Goal: Communication & Community: Share content

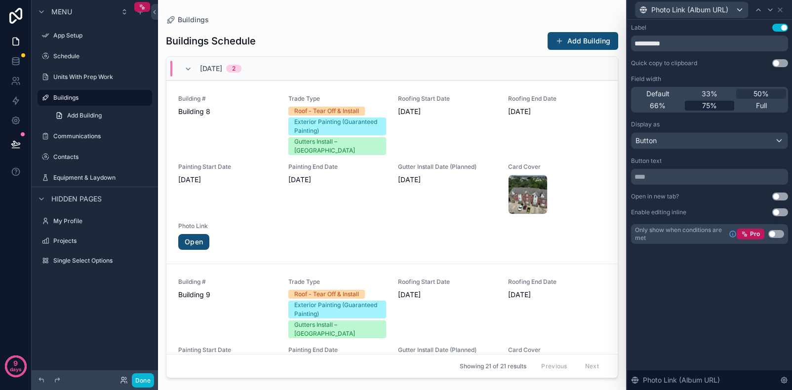
type input "**********"
click at [710, 103] on span "75%" at bounding box center [709, 106] width 15 height 10
click at [668, 106] on div "66%" at bounding box center [658, 106] width 50 height 10
click at [579, 16] on div "scrollable content" at bounding box center [392, 189] width 468 height 378
click at [462, 242] on div "Building # Building 8 Trade Type Roof - Tear Off & Install Exterior Painting (G…" at bounding box center [392, 172] width 428 height 155
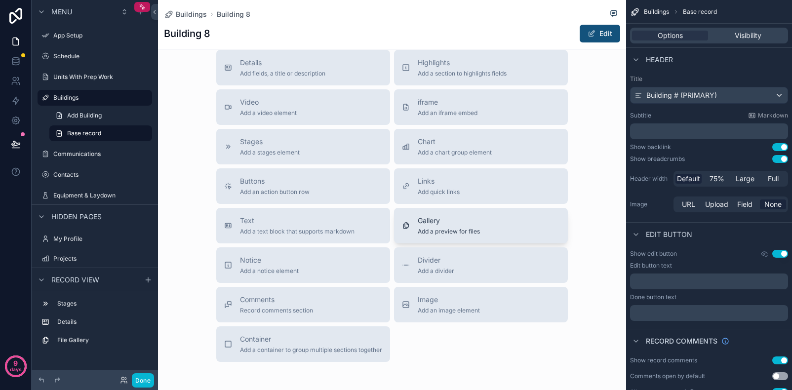
scroll to position [380, 0]
click at [453, 229] on span "Add a preview for files" at bounding box center [449, 231] width 62 height 8
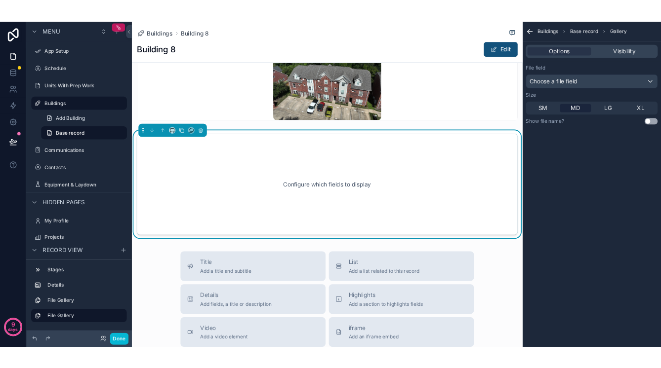
scroll to position [251, 0]
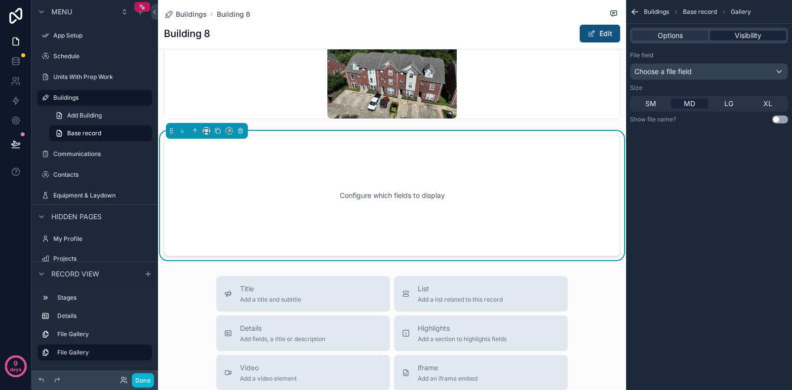
click at [746, 37] on span "Visibility" at bounding box center [748, 36] width 27 height 10
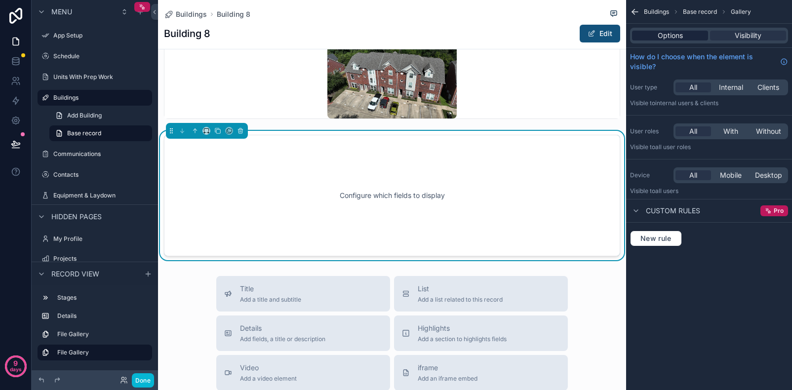
click at [678, 35] on span "Options" at bounding box center [670, 36] width 25 height 10
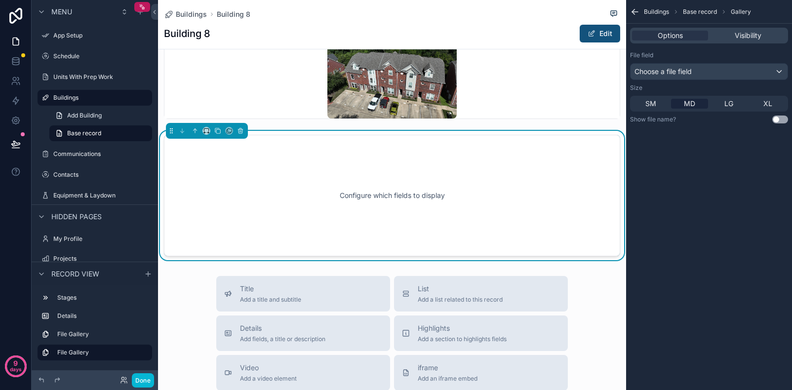
click at [683, 66] on div "Choose a file field" at bounding box center [709, 72] width 157 height 16
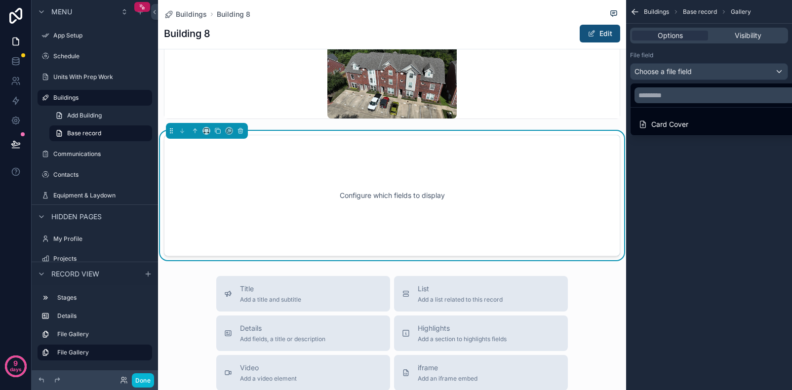
drag, startPoint x: 665, startPoint y: 177, endPoint x: 621, endPoint y: 80, distance: 105.8
click at [665, 177] on div "scrollable content" at bounding box center [396, 195] width 792 height 390
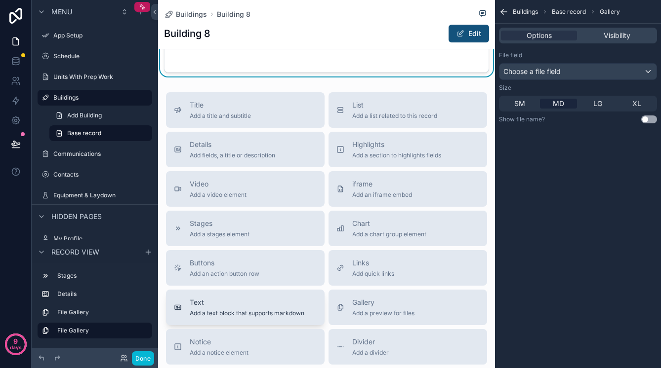
scroll to position [437, 0]
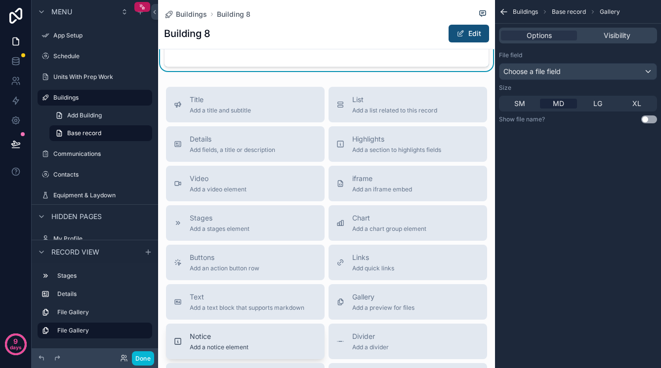
click at [228, 335] on span "Notice" at bounding box center [219, 337] width 59 height 10
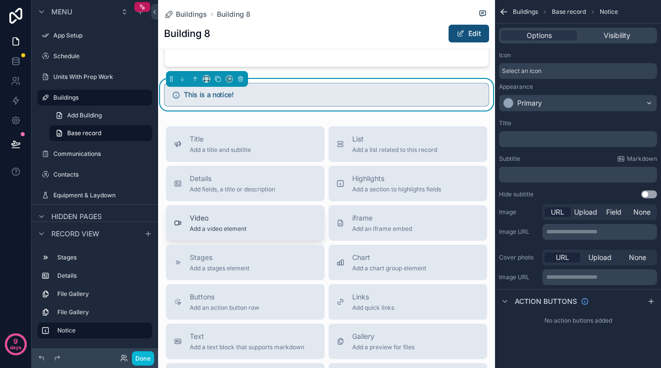
scroll to position [348, 0]
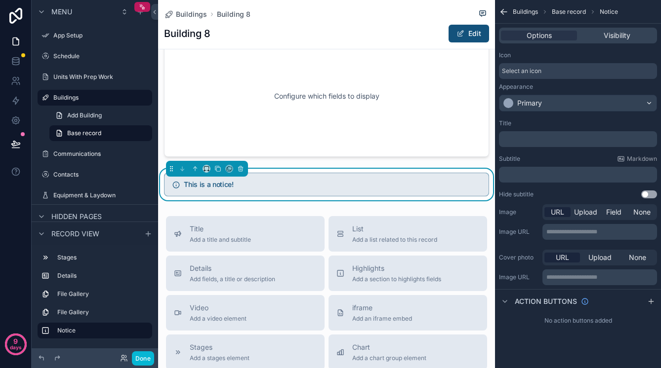
click at [546, 69] on div "Select an icon" at bounding box center [578, 71] width 158 height 16
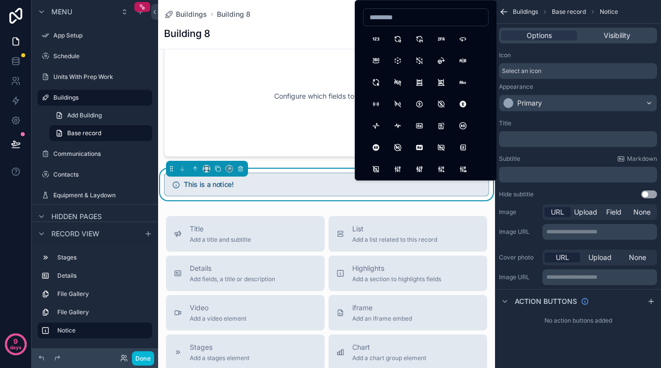
scroll to position [0, 0]
click at [292, 207] on div "Buildings Building 8 Building 8 Edit 1 Day 3 2 Day 4 3 Day 5 4 Day 6 5 Day 7 6 …" at bounding box center [326, 153] width 337 height 1002
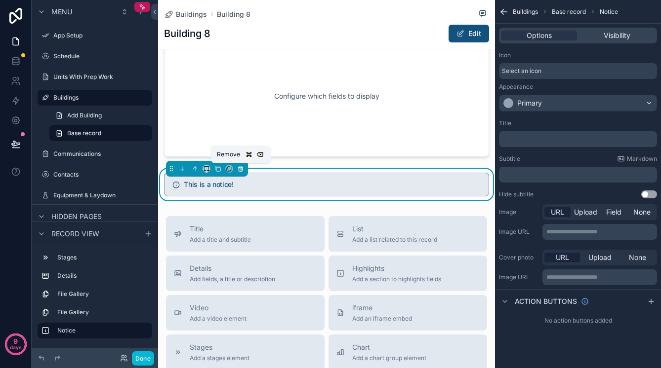
click at [238, 168] on icon "scrollable content" at bounding box center [240, 169] width 4 height 4
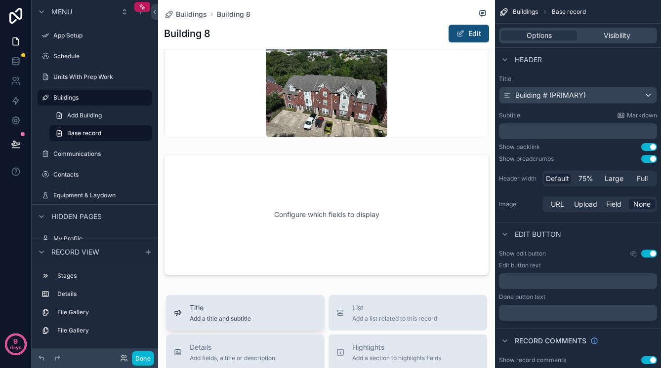
scroll to position [228, 0]
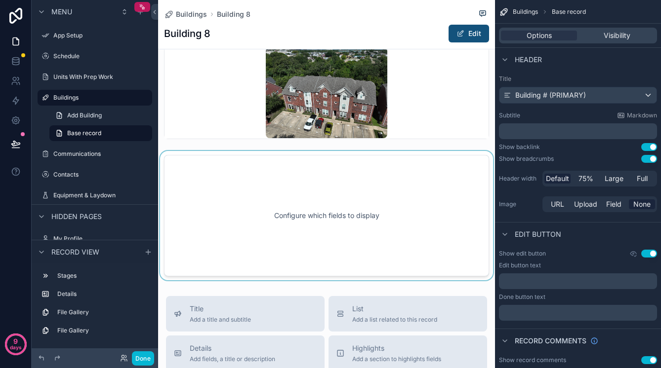
click at [320, 225] on div "scrollable content" at bounding box center [326, 215] width 337 height 129
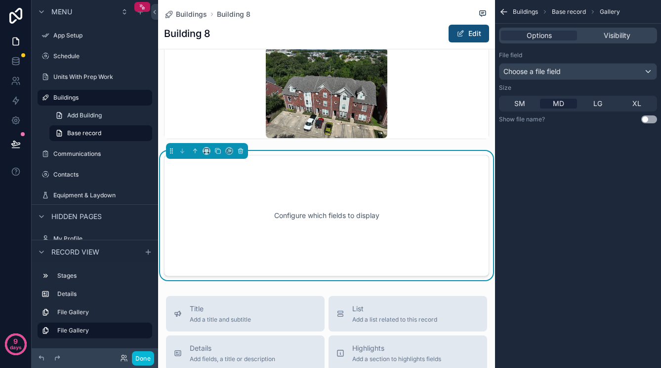
click at [381, 216] on div "Configure which fields to display" at bounding box center [326, 215] width 292 height 89
click at [550, 71] on span "Choose a file field" at bounding box center [531, 71] width 57 height 8
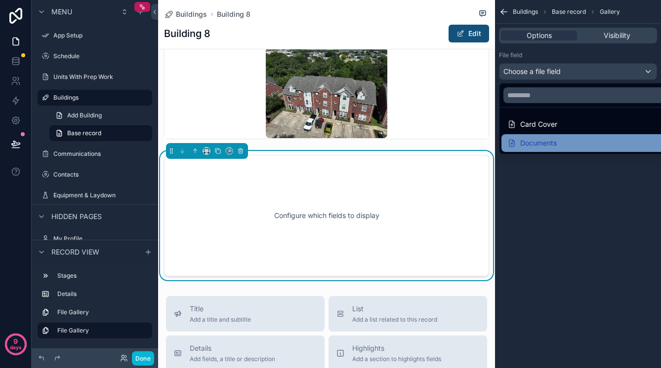
click at [552, 139] on div "Documents" at bounding box center [531, 143] width 49 height 12
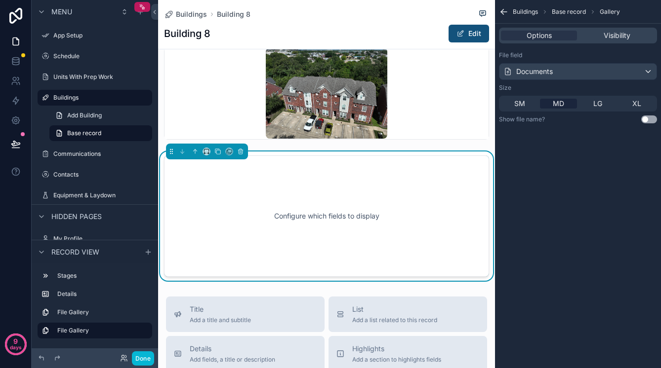
scroll to position [232, 0]
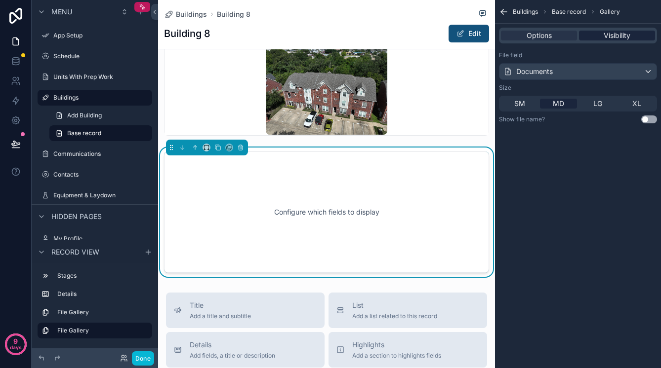
click at [613, 38] on span "Visibility" at bounding box center [616, 36] width 27 height 10
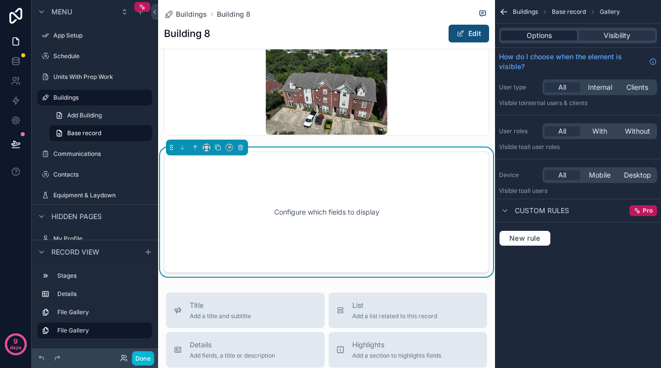
click at [560, 34] on div "Options" at bounding box center [539, 36] width 76 height 10
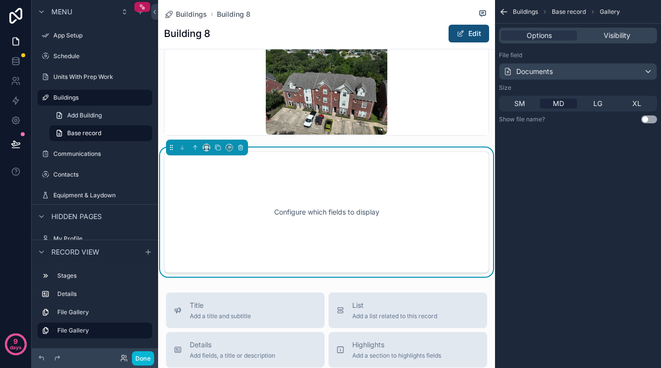
click at [275, 213] on div "Configure which fields to display" at bounding box center [326, 212] width 292 height 89
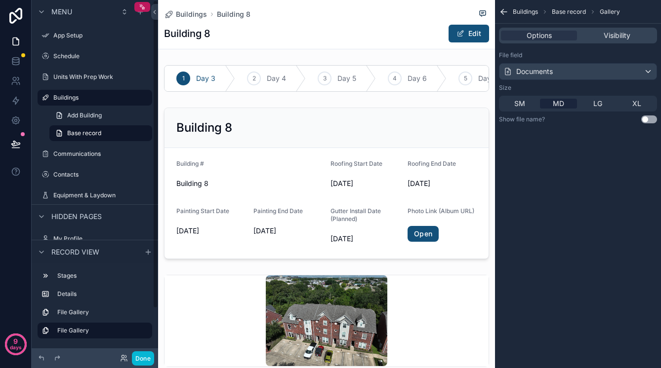
scroll to position [0, 0]
click at [70, 97] on label "Buildings" at bounding box center [92, 98] width 79 height 8
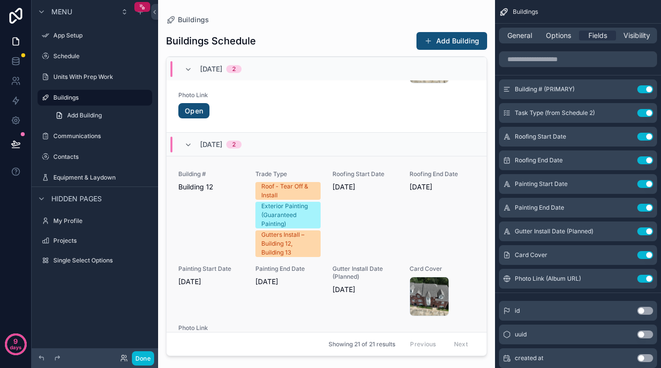
scroll to position [797, 0]
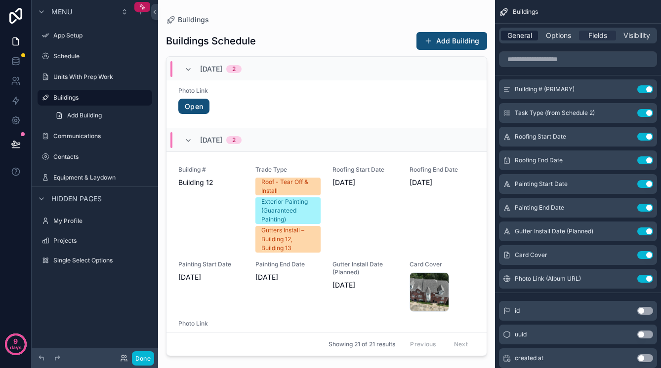
click at [521, 35] on span "General" at bounding box center [519, 36] width 25 height 10
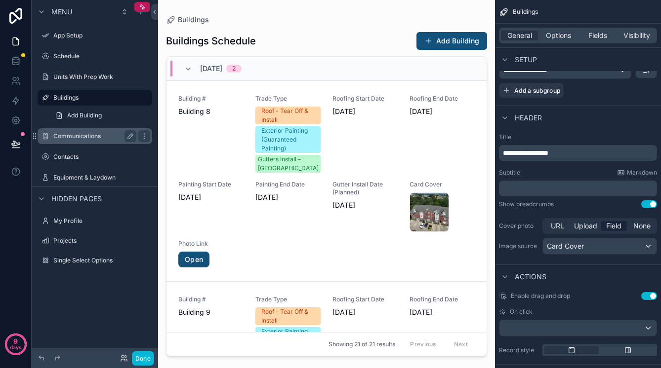
scroll to position [0, 0]
click at [58, 140] on label "Communications" at bounding box center [92, 136] width 79 height 8
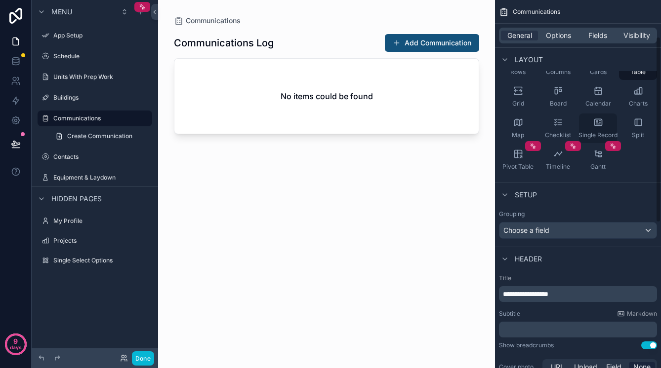
scroll to position [94, 0]
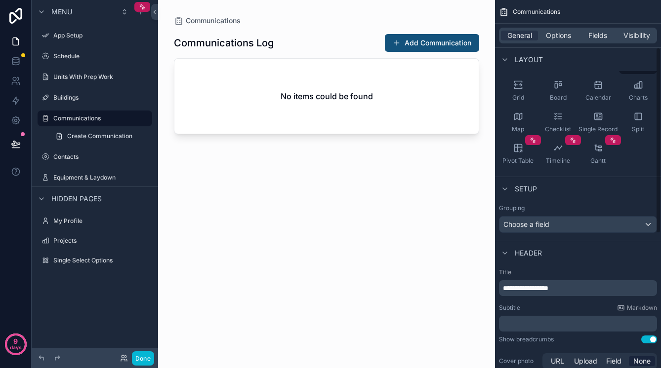
click at [558, 224] on div "Choose a field" at bounding box center [577, 225] width 157 height 16
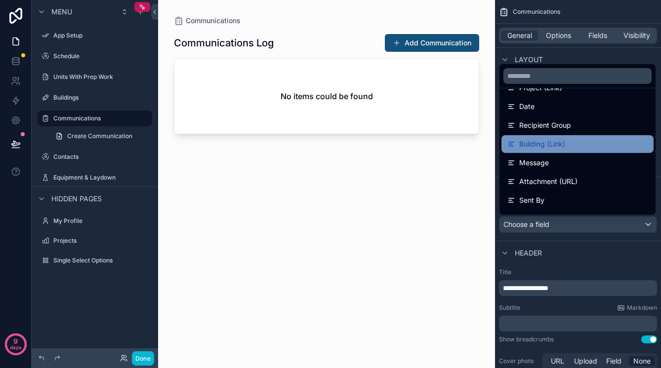
scroll to position [75, 0]
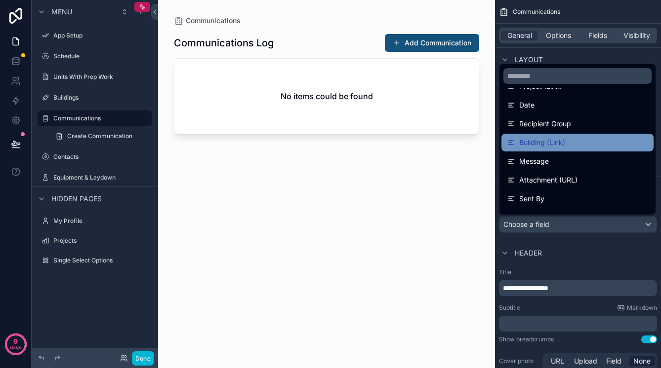
click at [534, 142] on span "Building (Link)" at bounding box center [542, 143] width 46 height 12
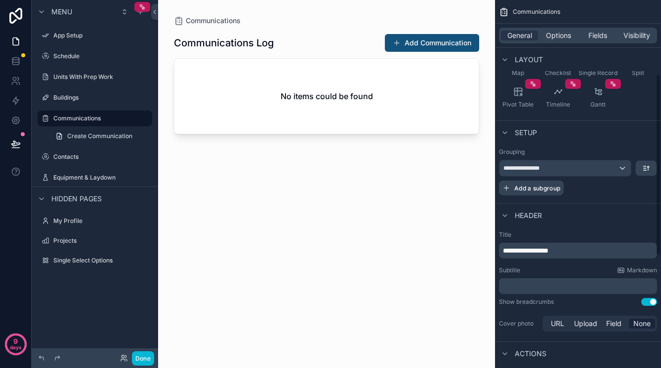
scroll to position [153, 0]
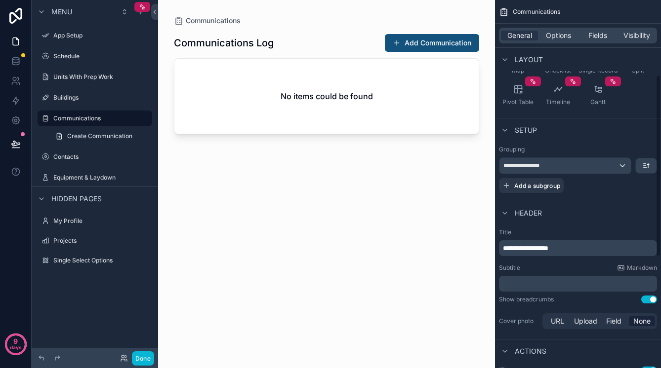
click at [544, 249] on span "**********" at bounding box center [525, 248] width 45 height 7
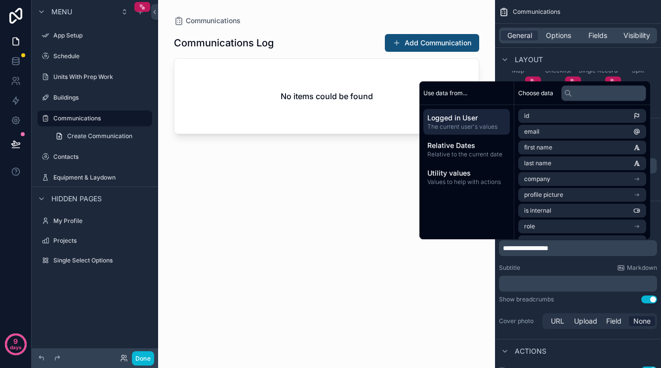
click at [543, 268] on div "Subtitle Markdown" at bounding box center [578, 268] width 158 height 8
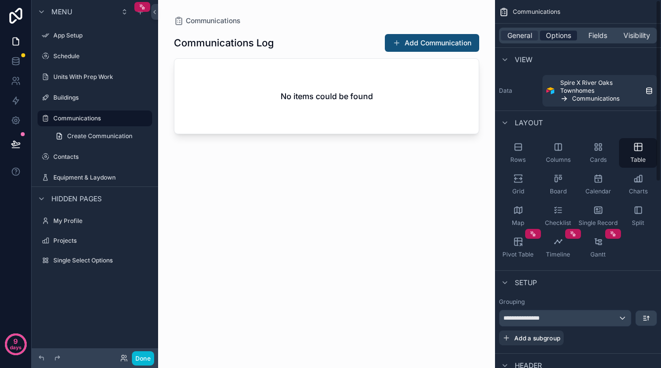
scroll to position [0, 0]
click at [564, 33] on span "Options" at bounding box center [558, 36] width 25 height 10
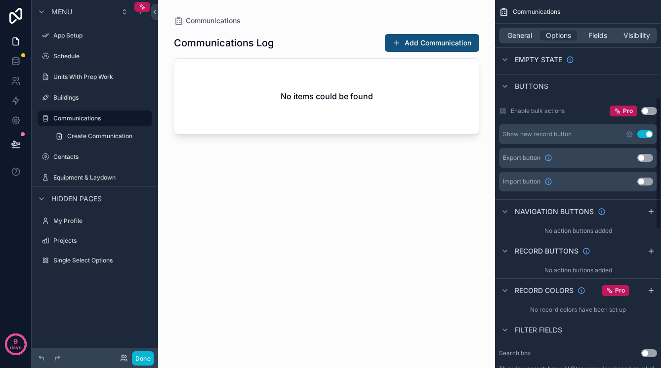
scroll to position [283, 0]
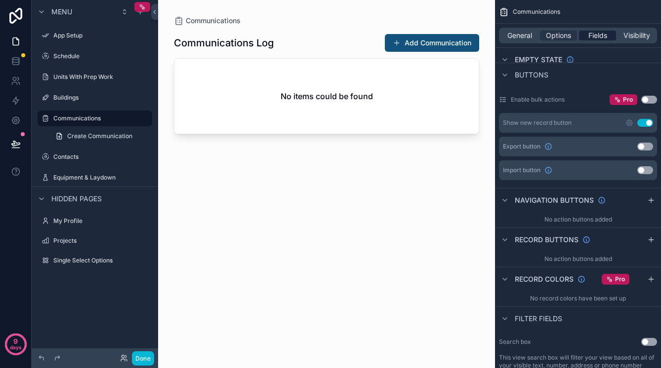
click at [590, 35] on span "Fields" at bounding box center [597, 36] width 19 height 10
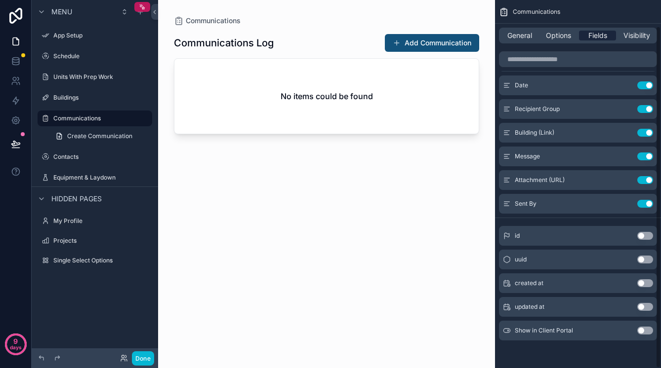
scroll to position [28, 0]
click at [645, 39] on span "Visibility" at bounding box center [636, 36] width 27 height 10
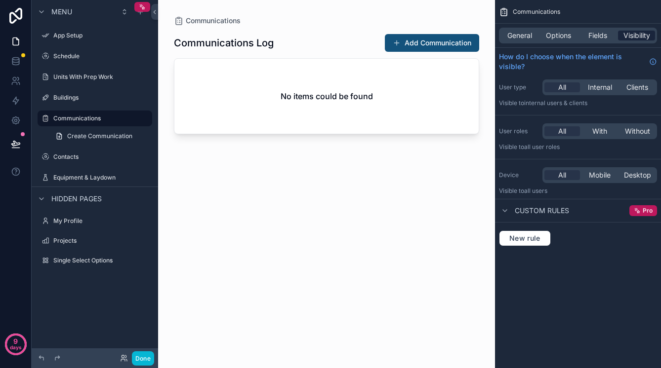
scroll to position [0, 0]
drag, startPoint x: 610, startPoint y: 37, endPoint x: 573, endPoint y: 35, distance: 37.1
click at [609, 37] on div "Fields" at bounding box center [597, 36] width 37 height 10
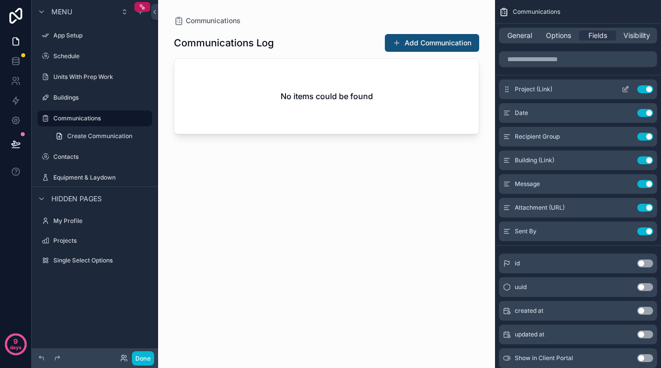
click at [536, 87] on span "Project (Link)" at bounding box center [533, 89] width 38 height 8
click at [623, 88] on icon "scrollable content" at bounding box center [625, 90] width 4 height 4
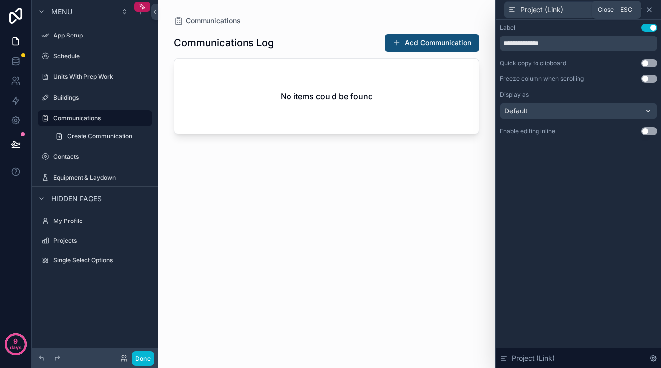
click at [649, 8] on icon at bounding box center [649, 10] width 8 height 8
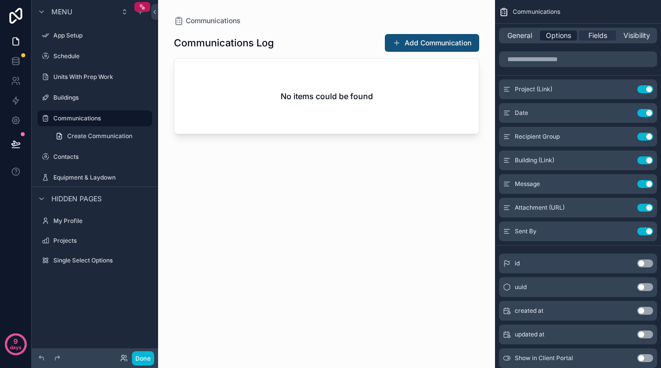
click at [554, 33] on span "Options" at bounding box center [558, 36] width 25 height 10
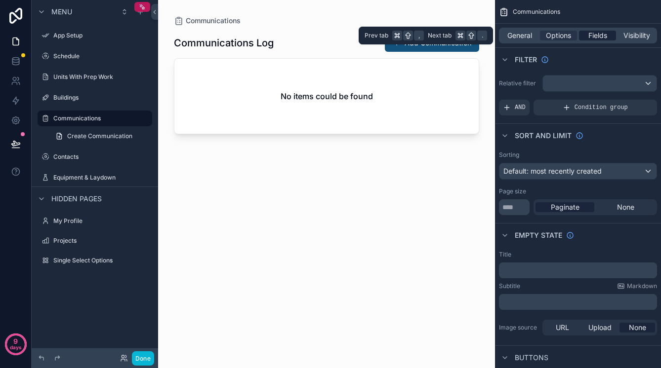
click at [606, 34] on span "Fields" at bounding box center [597, 36] width 19 height 10
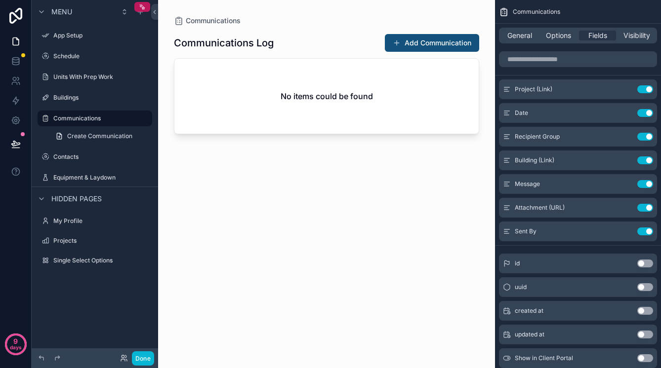
click at [434, 47] on div "scrollable content" at bounding box center [326, 178] width 337 height 356
click at [428, 45] on button "Add Communication" at bounding box center [432, 43] width 94 height 18
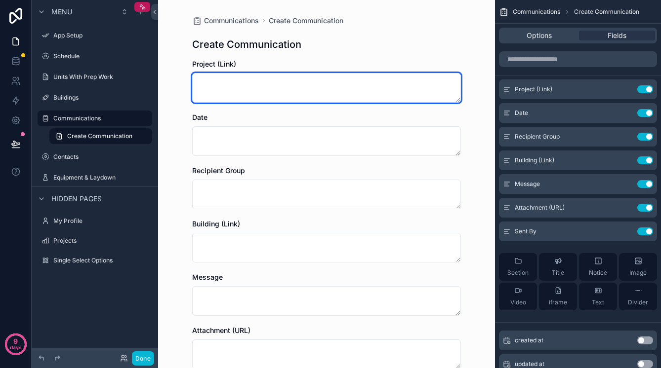
click at [220, 84] on textarea "scrollable content" at bounding box center [326, 88] width 269 height 30
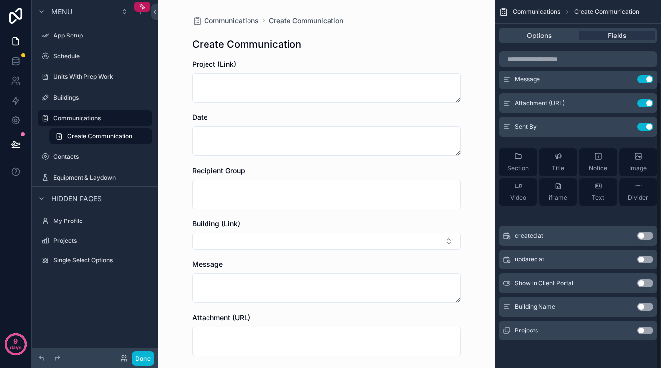
scroll to position [105, 0]
click at [18, 57] on icon at bounding box center [16, 61] width 10 height 10
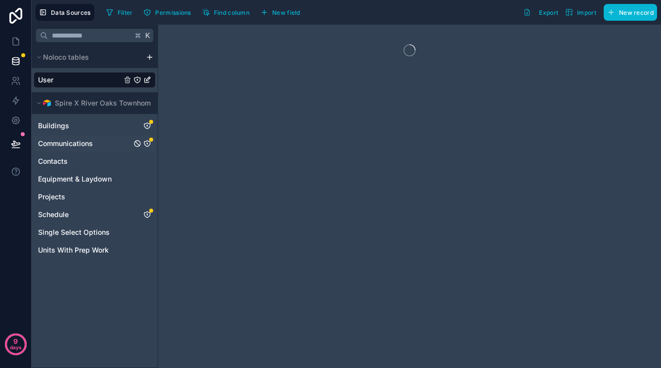
click at [77, 143] on span "Communications" at bounding box center [65, 144] width 55 height 10
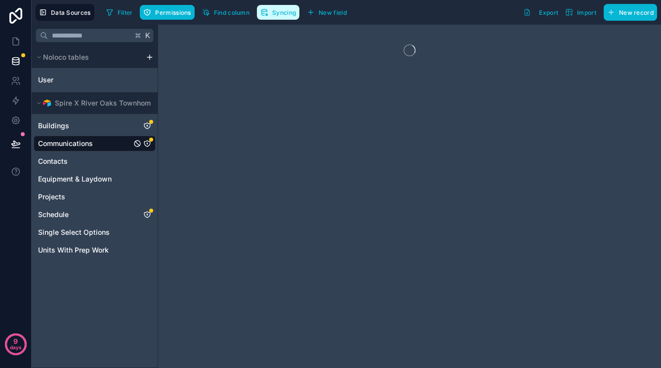
scroll to position [-4, 0]
click at [283, 14] on span "Syncing" at bounding box center [284, 12] width 24 height 7
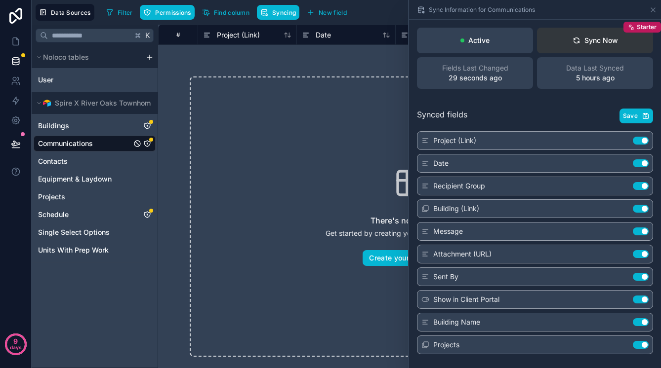
click at [588, 43] on div "Sync Now" at bounding box center [594, 41] width 45 height 10
drag, startPoint x: 632, startPoint y: 118, endPoint x: 620, endPoint y: 117, distance: 12.4
click at [632, 118] on span "Save" at bounding box center [630, 116] width 15 height 8
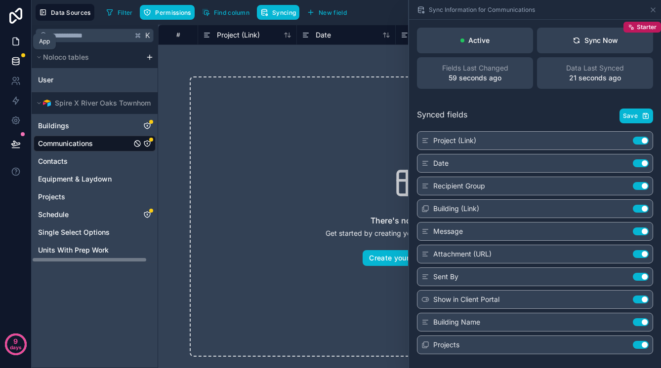
click at [19, 43] on icon at bounding box center [16, 41] width 6 height 7
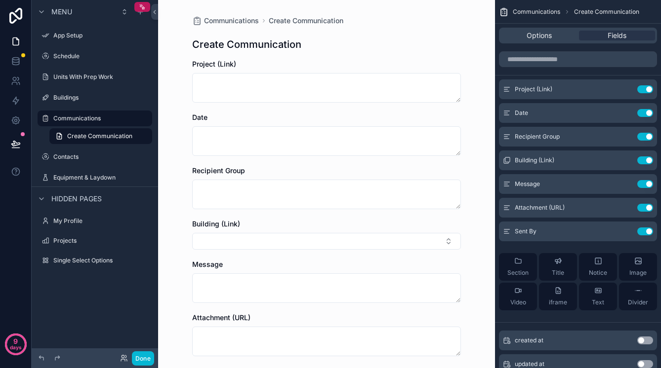
click at [354, 44] on div "Create Communication" at bounding box center [326, 45] width 269 height 14
click at [557, 37] on div "Options" at bounding box center [539, 36] width 76 height 10
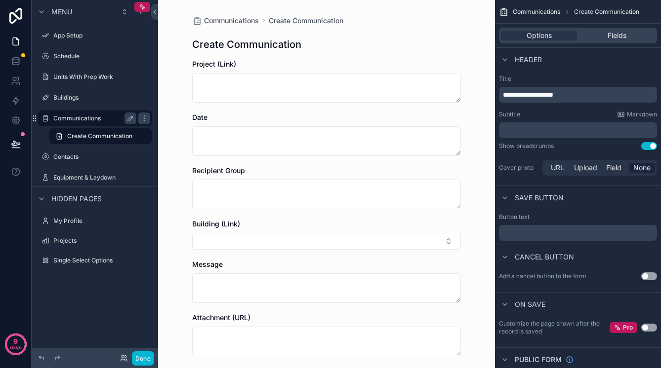
click at [82, 118] on label "Communications" at bounding box center [92, 119] width 79 height 8
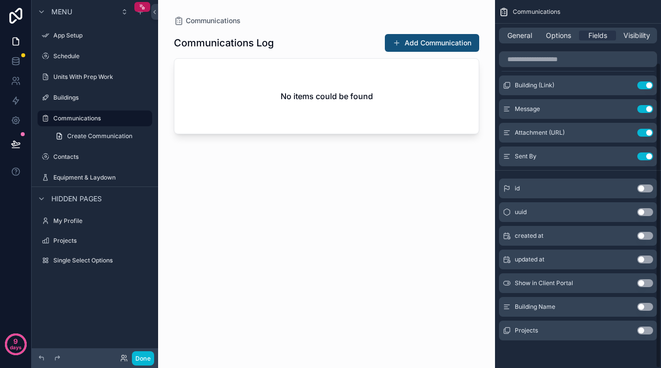
scroll to position [75, 0]
click at [640, 304] on button "Use setting" at bounding box center [645, 307] width 16 height 8
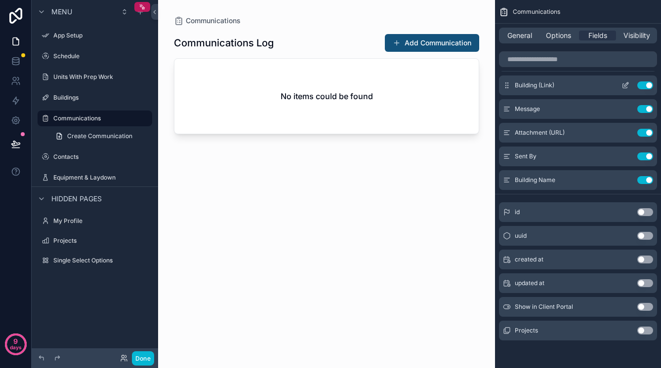
click at [642, 82] on button "Use setting" at bounding box center [645, 85] width 16 height 8
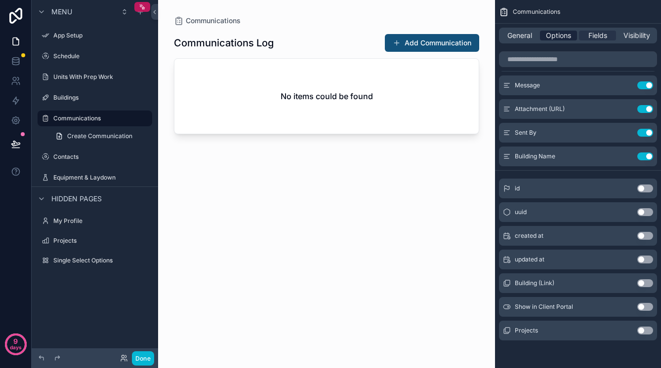
click at [557, 38] on span "Options" at bounding box center [558, 36] width 25 height 10
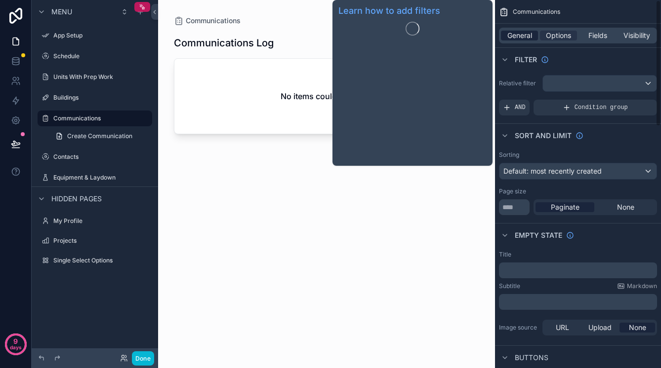
scroll to position [0, 0]
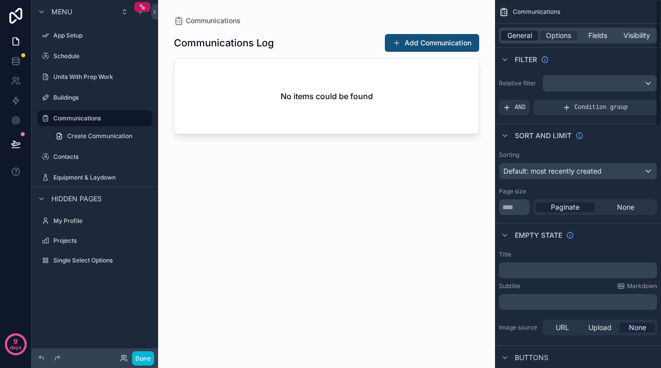
click at [527, 33] on span "General" at bounding box center [519, 36] width 25 height 10
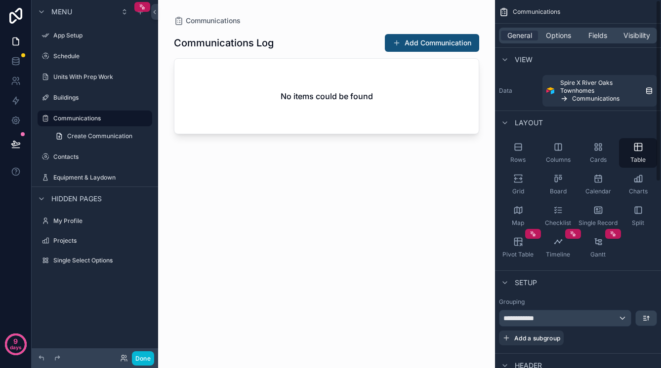
click at [588, 317] on div "**********" at bounding box center [564, 319] width 131 height 16
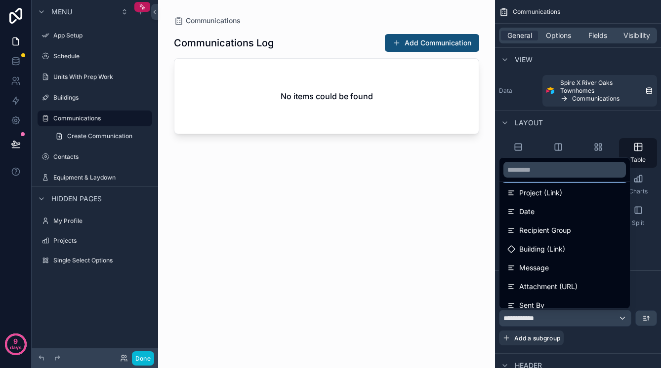
scroll to position [63, 0]
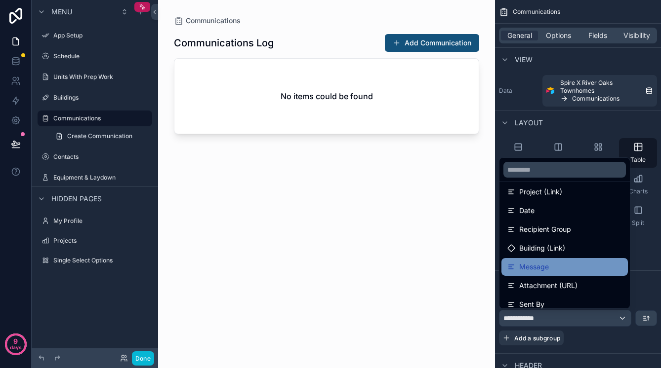
click at [532, 268] on span "Message" at bounding box center [534, 267] width 30 height 12
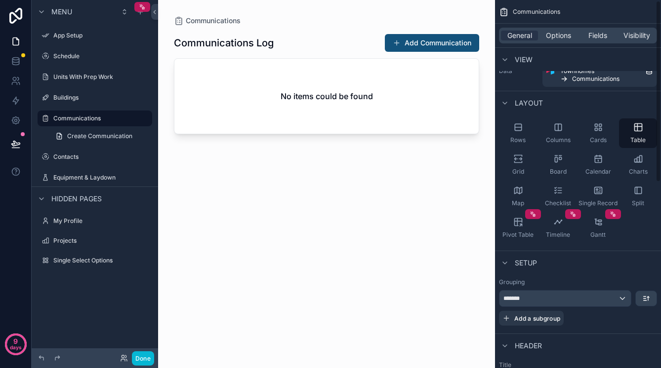
scroll to position [22, 0]
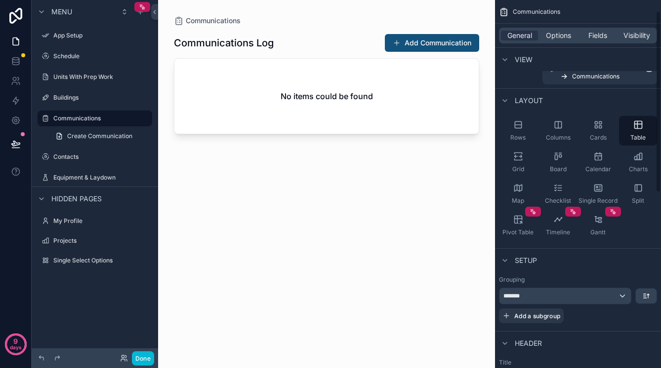
click at [600, 296] on div "*******" at bounding box center [564, 296] width 131 height 16
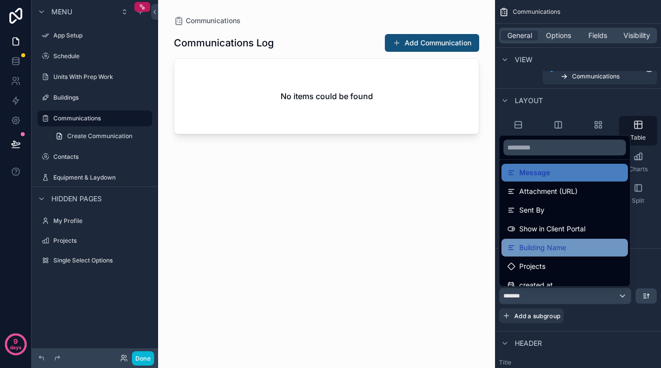
scroll to position [138, 0]
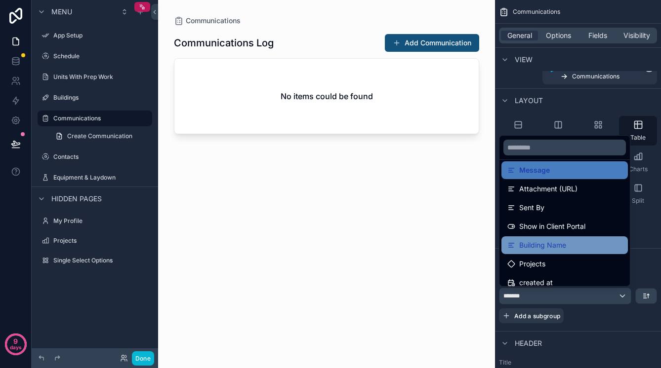
click at [551, 243] on span "Building Name" at bounding box center [542, 245] width 47 height 12
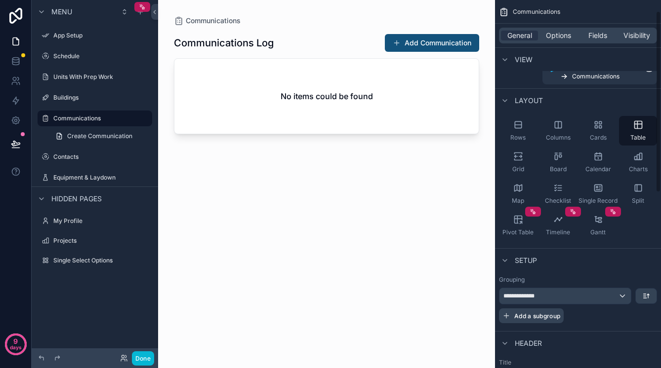
click at [528, 314] on span "Add a subgroup" at bounding box center [537, 316] width 46 height 7
click at [540, 319] on span "Choose a field" at bounding box center [526, 317] width 46 height 8
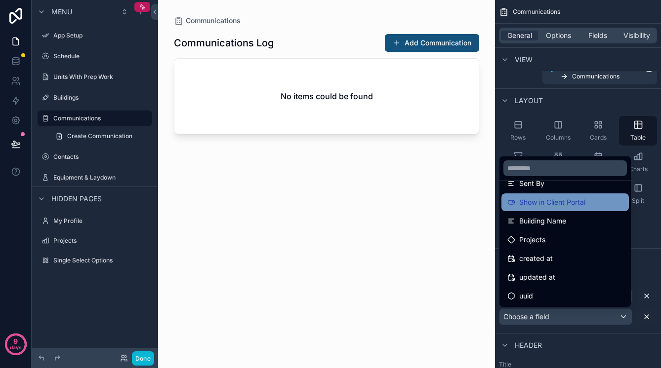
scroll to position [183, 0]
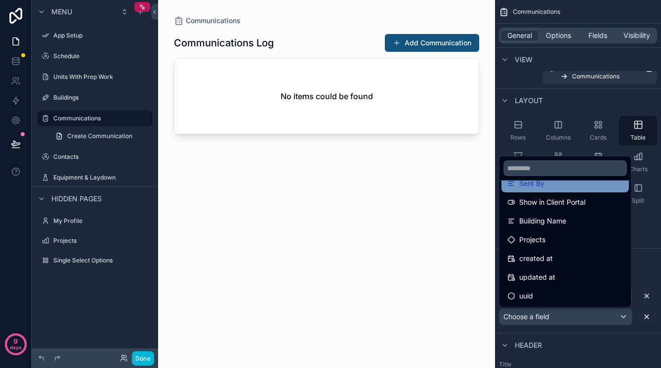
click at [539, 184] on span "Sent By" at bounding box center [531, 184] width 25 height 12
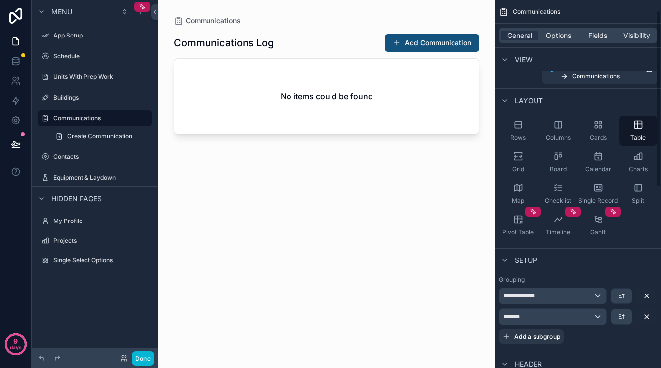
click at [431, 251] on div "Communications Log Add Communication No items could be found" at bounding box center [326, 191] width 305 height 331
click at [438, 42] on button "Add Communication" at bounding box center [432, 43] width 94 height 18
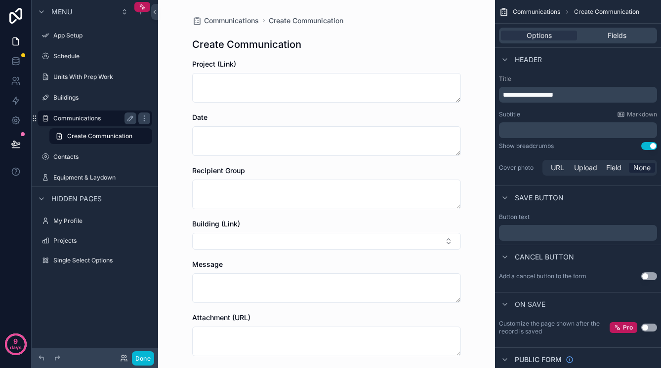
click at [68, 117] on label "Communications" at bounding box center [92, 119] width 79 height 8
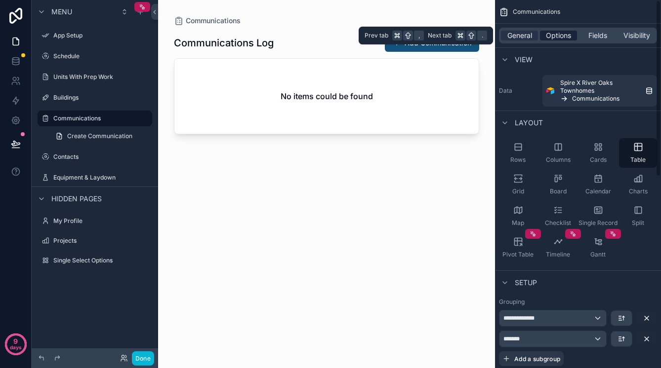
click at [559, 35] on span "Options" at bounding box center [558, 36] width 25 height 10
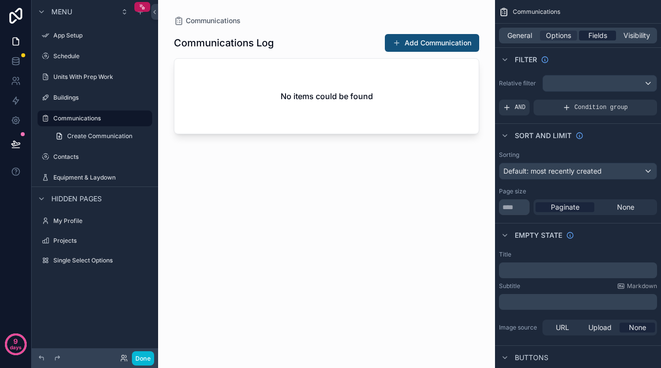
click at [599, 36] on span "Fields" at bounding box center [597, 36] width 19 height 10
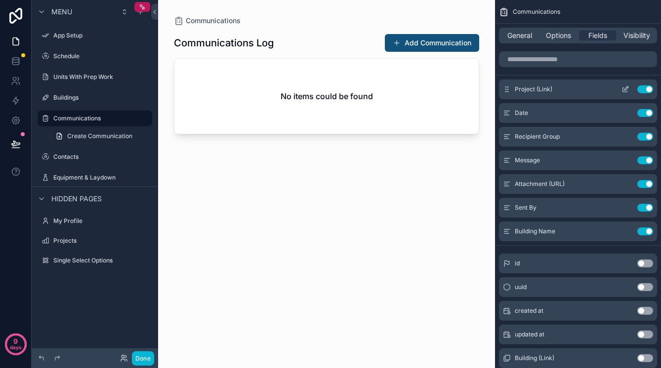
click at [646, 88] on button "Use setting" at bounding box center [645, 89] width 16 height 8
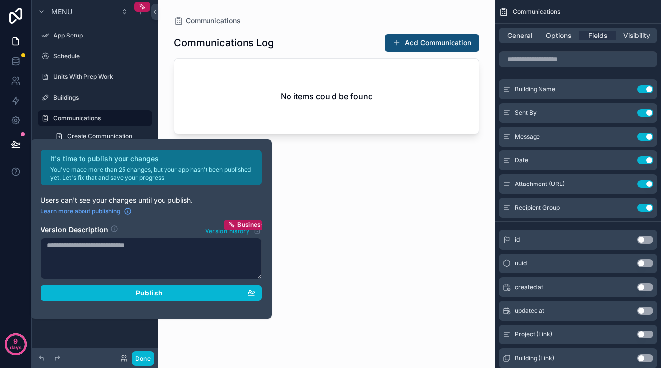
click at [303, 192] on div "Communications Log Add Communication No items could be found" at bounding box center [326, 191] width 305 height 331
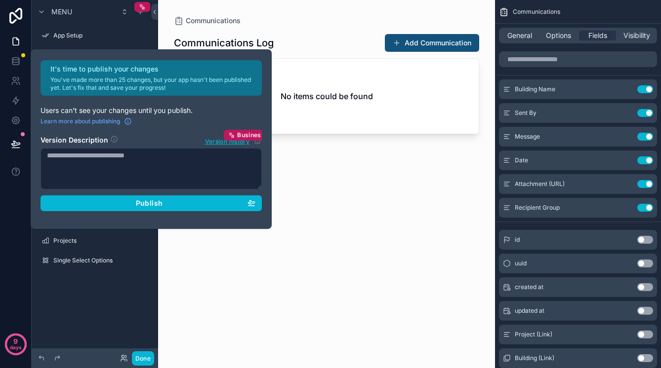
click at [326, 200] on div "Communications Log Add Communication No items could be found" at bounding box center [326, 191] width 305 height 331
drag, startPoint x: 315, startPoint y: 201, endPoint x: 235, endPoint y: 252, distance: 95.1
click at [298, 212] on div "Communications Log Add Communication No items could be found" at bounding box center [326, 191] width 305 height 331
drag, startPoint x: 229, startPoint y: 253, endPoint x: 222, endPoint y: 251, distance: 7.2
click at [228, 253] on div "Communications Log Add Communication No items could be found" at bounding box center [326, 191] width 305 height 331
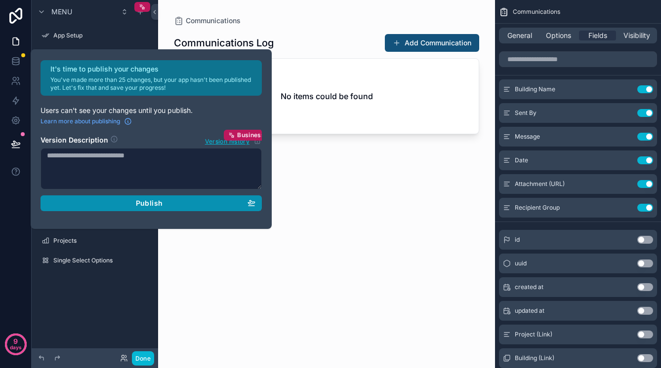
drag, startPoint x: 167, startPoint y: 233, endPoint x: 137, endPoint y: 209, distance: 38.3
click at [164, 234] on div "Communications Communications Log Add Communication No items could be found" at bounding box center [326, 178] width 337 height 356
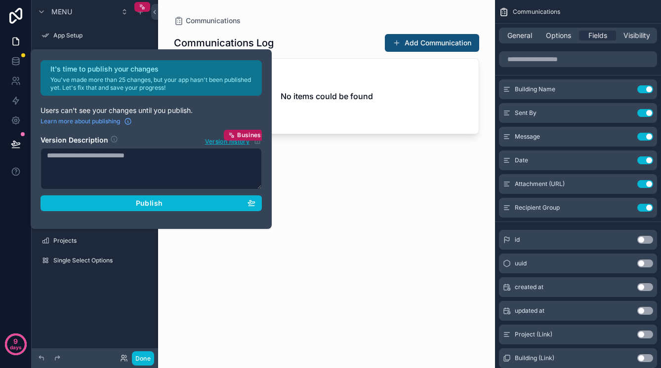
click at [328, 39] on div "Communications Log Add Communication" at bounding box center [326, 43] width 305 height 19
click at [568, 39] on span "Options" at bounding box center [558, 36] width 25 height 10
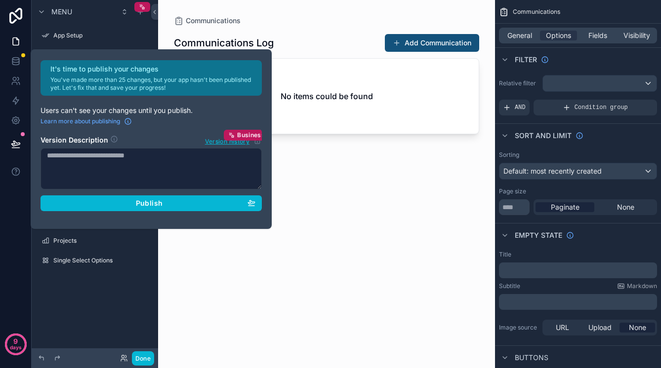
click at [341, 266] on div "Communications Log Add Communication No items could be found" at bounding box center [326, 191] width 305 height 331
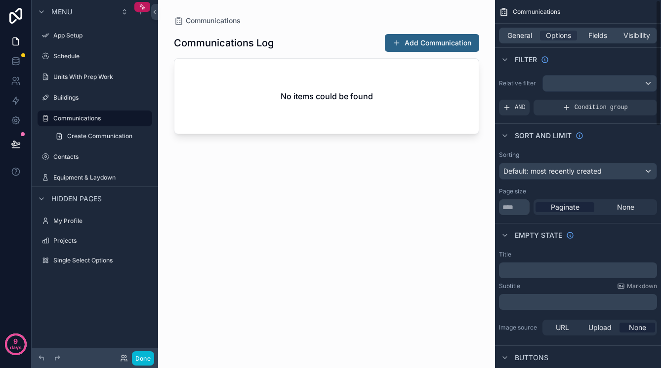
click at [445, 44] on button "Add Communication" at bounding box center [432, 43] width 94 height 18
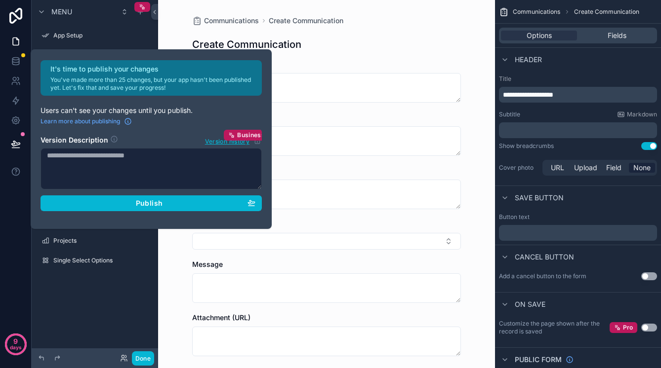
click at [232, 231] on div "Building (Link)" at bounding box center [326, 234] width 269 height 31
click at [111, 86] on p "You've made more than 25 changes, but your app hasn't been published yet. Let's…" at bounding box center [152, 84] width 205 height 16
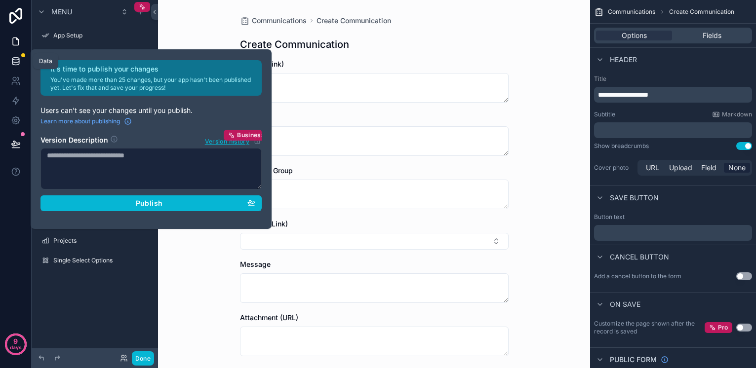
click at [14, 60] on icon at bounding box center [15, 59] width 6 height 2
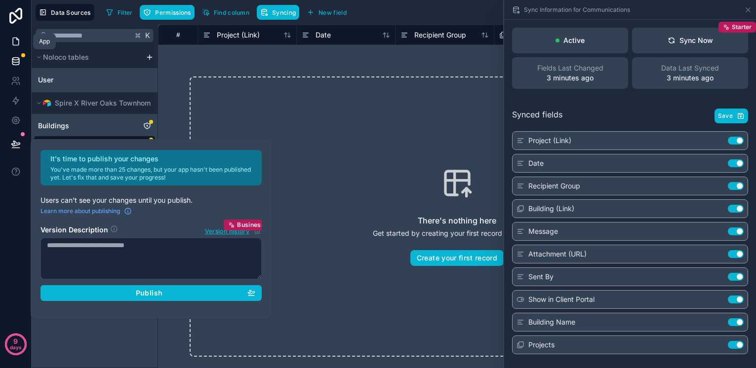
click at [14, 42] on icon at bounding box center [16, 42] width 10 height 10
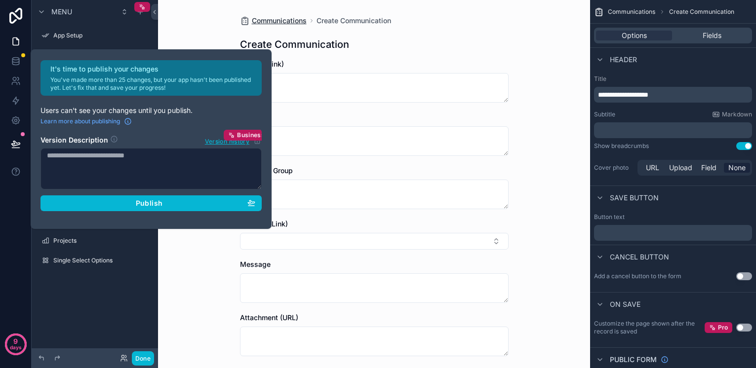
click at [291, 17] on span "Communications" at bounding box center [279, 21] width 55 height 10
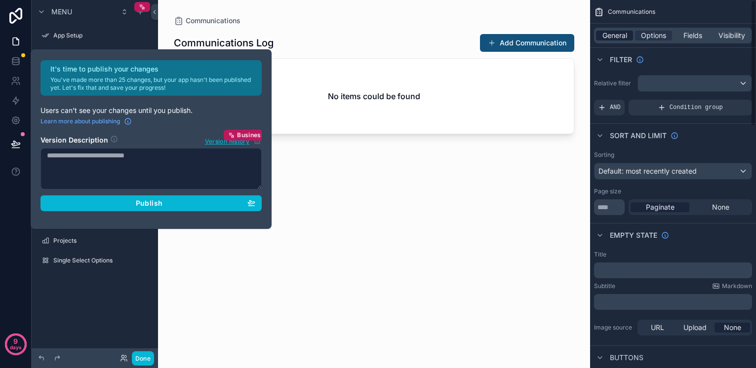
click at [626, 35] on span "General" at bounding box center [614, 36] width 25 height 10
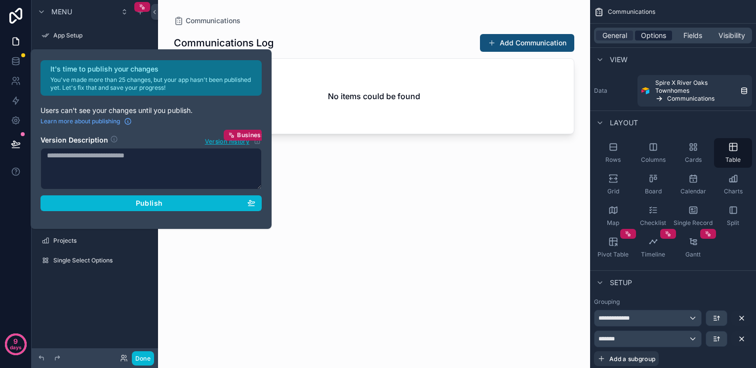
click at [639, 32] on div "Options" at bounding box center [653, 36] width 37 height 10
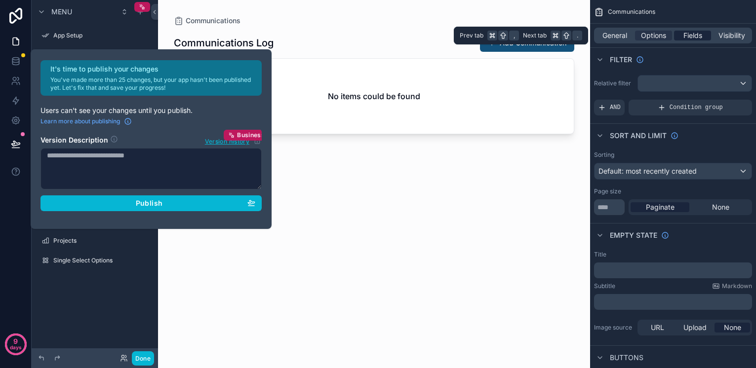
click at [696, 31] on span "Fields" at bounding box center [692, 36] width 19 height 10
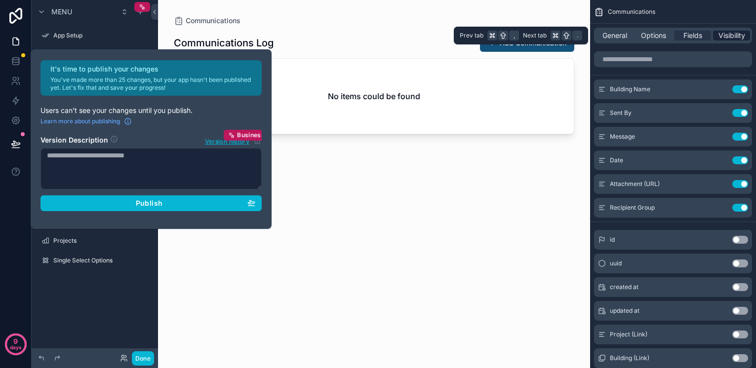
click at [731, 31] on span "Visibility" at bounding box center [731, 36] width 27 height 10
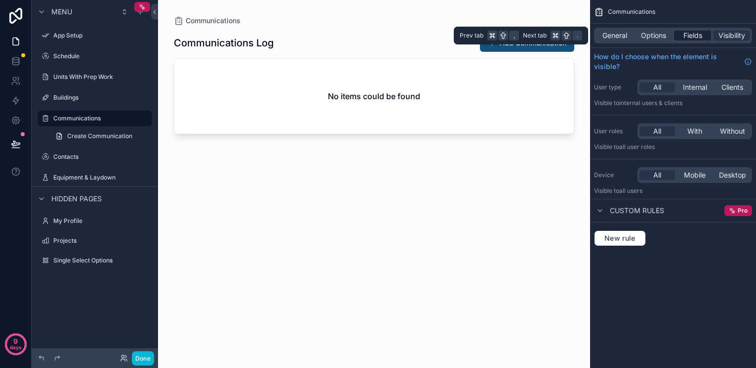
click at [684, 34] on span "Fields" at bounding box center [692, 36] width 19 height 10
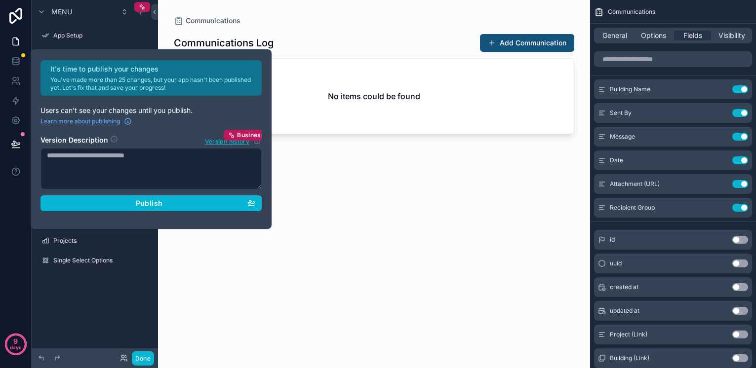
click at [102, 185] on textarea at bounding box center [150, 168] width 221 height 41
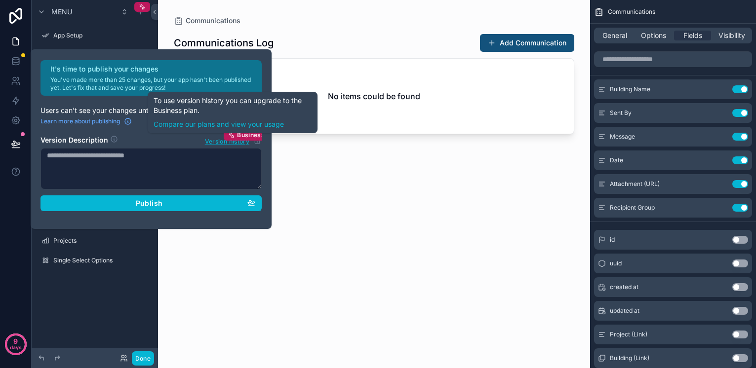
click at [212, 144] on span "Version history" at bounding box center [227, 141] width 44 height 10
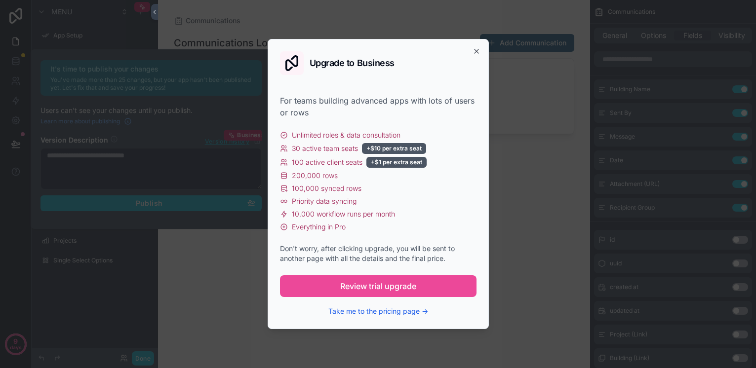
click at [482, 50] on div "Upgrade to Business For teams building advanced apps with lots of users or rows…" at bounding box center [378, 184] width 221 height 290
click at [481, 50] on div "Upgrade to Business For teams building advanced apps with lots of users or rows…" at bounding box center [378, 184] width 221 height 290
click at [476, 50] on icon "button" at bounding box center [477, 51] width 8 height 8
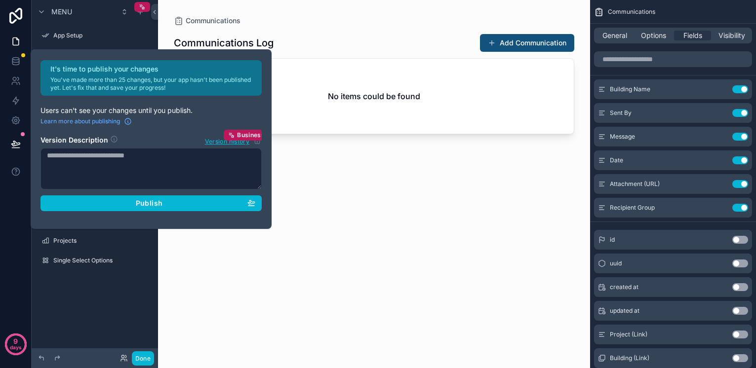
click at [172, 58] on div "It's time to publish your changes You've made more than 25 changes, but your ap…" at bounding box center [151, 139] width 241 height 180
drag, startPoint x: 149, startPoint y: 81, endPoint x: 112, endPoint y: 91, distance: 38.2
click at [147, 81] on p "You've made more than 25 changes, but your app hasn't been published yet. Let's…" at bounding box center [152, 84] width 205 height 16
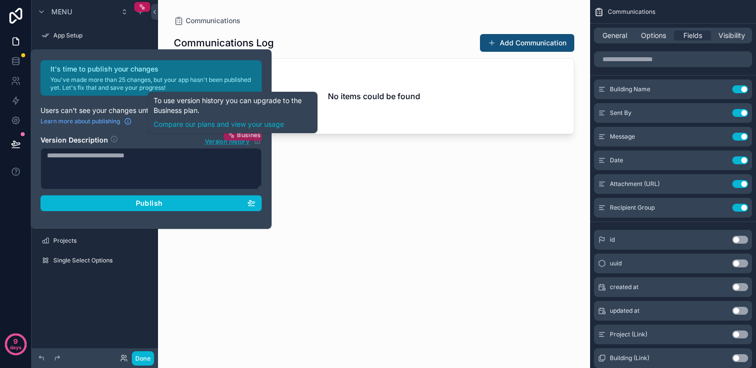
click at [239, 134] on span "Business" at bounding box center [251, 135] width 28 height 8
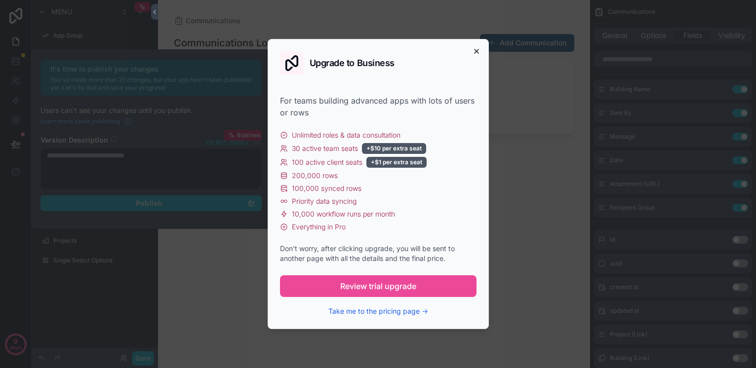
click at [476, 47] on icon "button" at bounding box center [477, 51] width 8 height 8
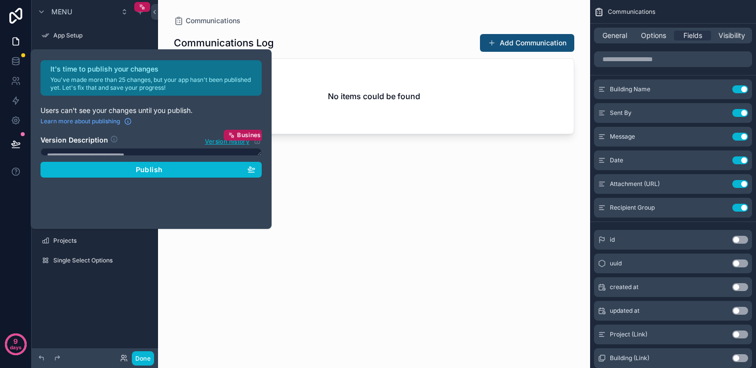
click at [200, 148] on textarea at bounding box center [150, 152] width 221 height 8
drag, startPoint x: 266, startPoint y: 224, endPoint x: 254, endPoint y: 227, distance: 12.3
click at [235, 220] on div "It's time to publish your changes You've made more than 25 changes, but your ap…" at bounding box center [151, 139] width 241 height 180
drag, startPoint x: 255, startPoint y: 237, endPoint x: 249, endPoint y: 240, distance: 6.7
click at [253, 238] on div "Communications Log Add Communication No items could be found" at bounding box center [374, 191] width 400 height 331
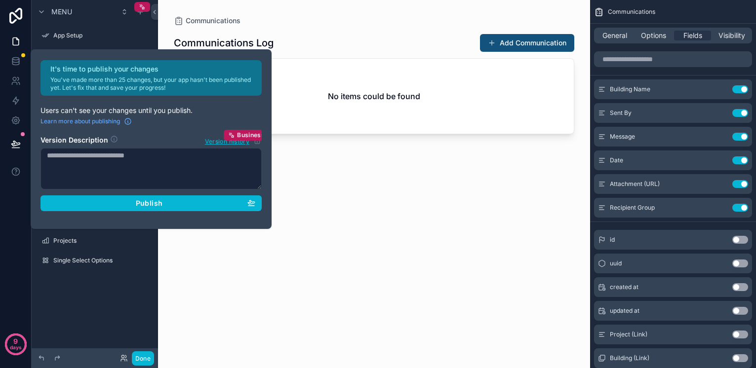
click at [206, 246] on div "Communications Log Add Communication No items could be found" at bounding box center [374, 191] width 400 height 331
click at [165, 243] on div "Communications Communications Log Add Communication No items could be found" at bounding box center [374, 178] width 432 height 356
click at [165, 244] on div "Communications Communications Log Add Communication No items could be found" at bounding box center [374, 178] width 432 height 356
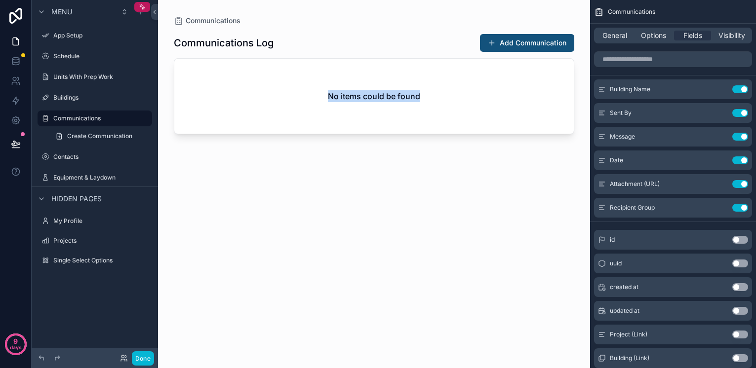
drag, startPoint x: 165, startPoint y: 244, endPoint x: 162, endPoint y: 237, distance: 7.8
click at [163, 244] on div "Communications Communications Log Add Communication No items could be found" at bounding box center [374, 178] width 432 height 356
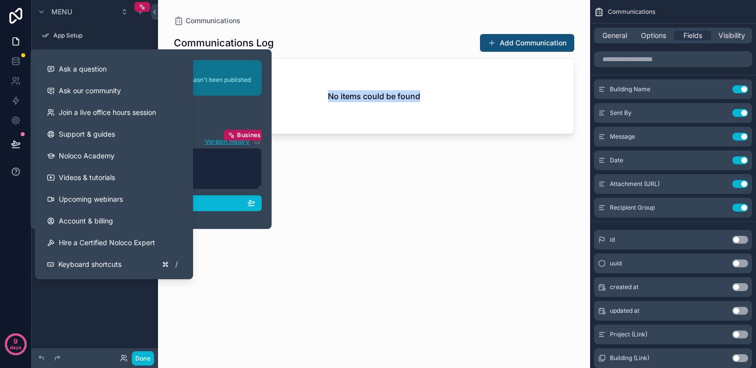
click at [15, 168] on icon at bounding box center [15, 171] width 7 height 7
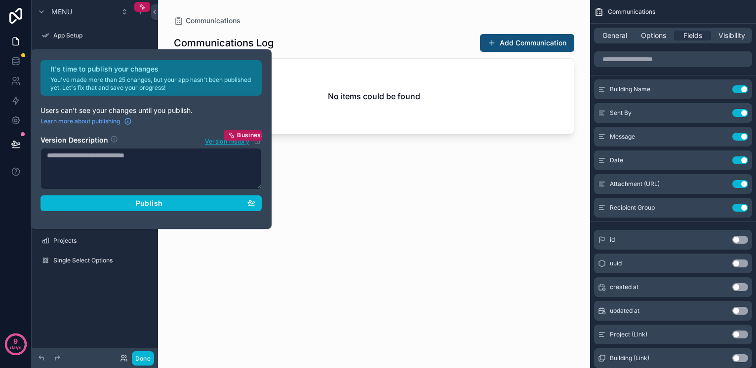
click at [94, 79] on p "You've made more than 25 changes, but your app hasn't been published yet. Let's…" at bounding box center [152, 84] width 205 height 16
click at [170, 201] on div "Publish" at bounding box center [151, 203] width 208 height 9
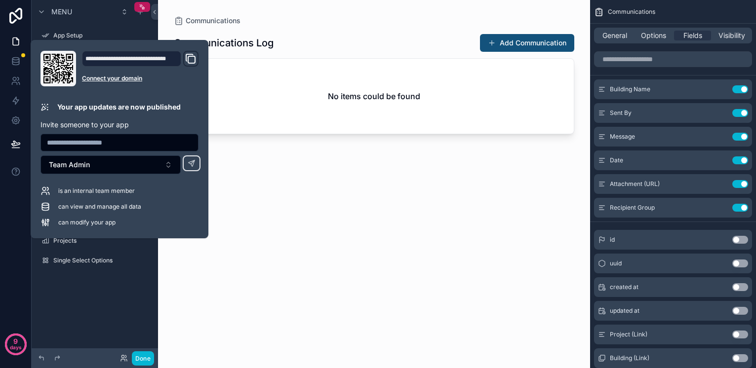
click at [119, 147] on input "text" at bounding box center [119, 143] width 157 height 14
click at [70, 142] on input "text" at bounding box center [119, 143] width 157 height 14
click at [334, 261] on div "Communications Log Add Communication No items could be found" at bounding box center [374, 191] width 400 height 331
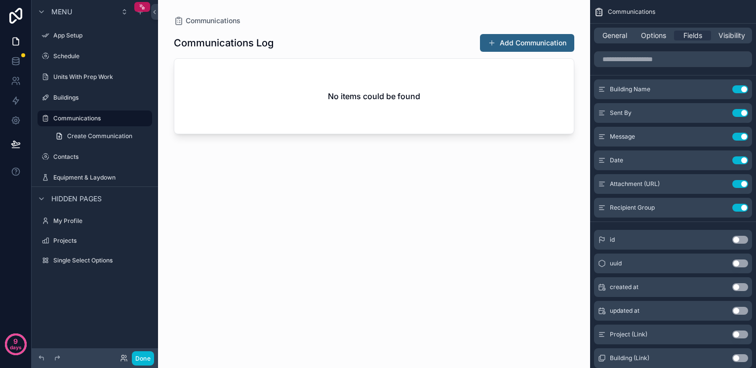
click at [547, 45] on button "Add Communication" at bounding box center [527, 43] width 94 height 18
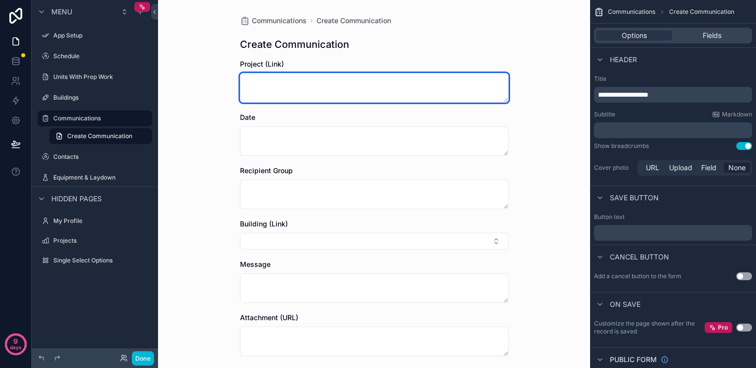
click at [290, 87] on textarea "scrollable content" at bounding box center [374, 88] width 269 height 30
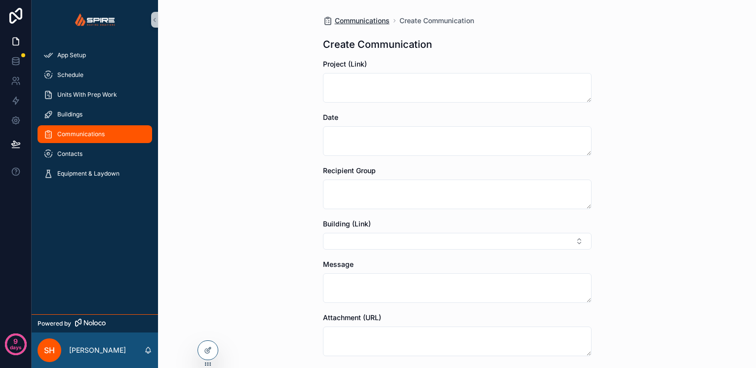
click at [359, 21] on span "Communications" at bounding box center [362, 21] width 55 height 10
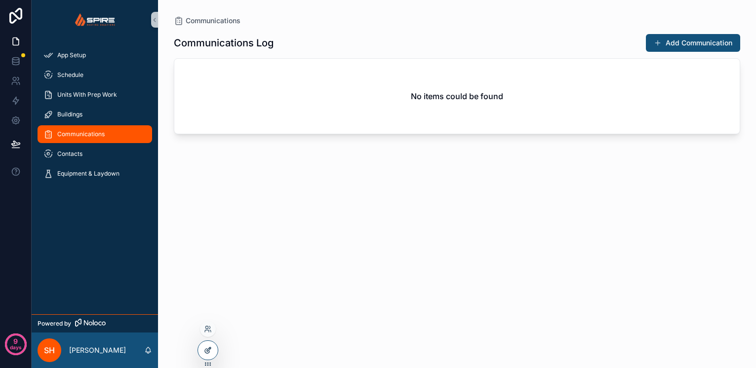
click at [211, 352] on icon at bounding box center [208, 351] width 8 height 8
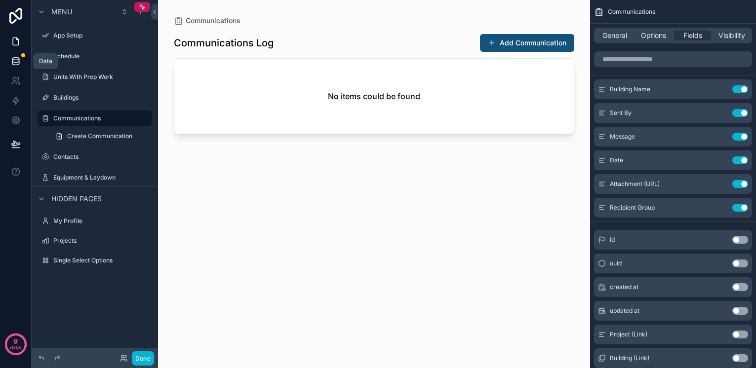
click at [15, 55] on link at bounding box center [15, 61] width 31 height 20
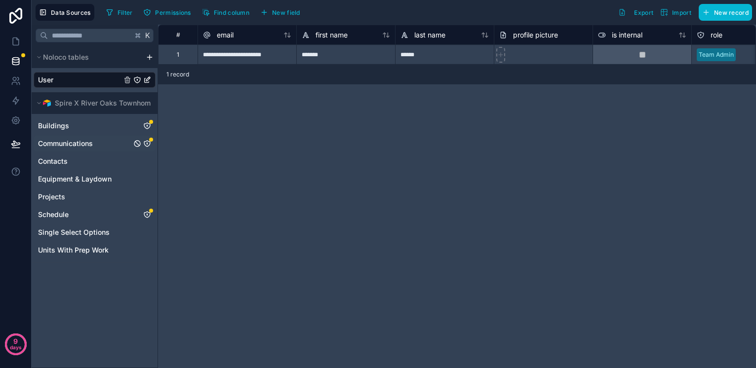
click at [103, 141] on div "Communications" at bounding box center [95, 144] width 122 height 16
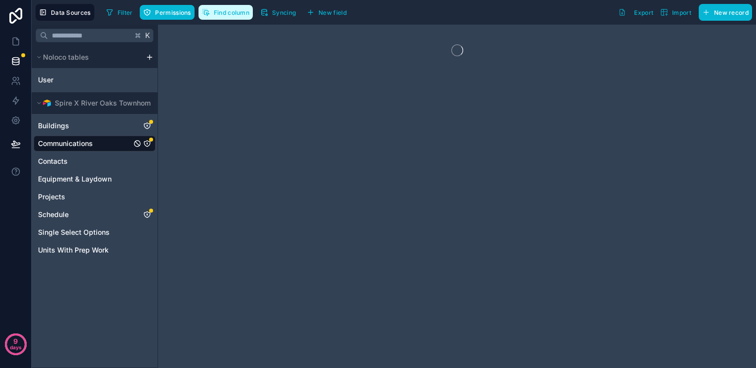
scroll to position [0, 0]
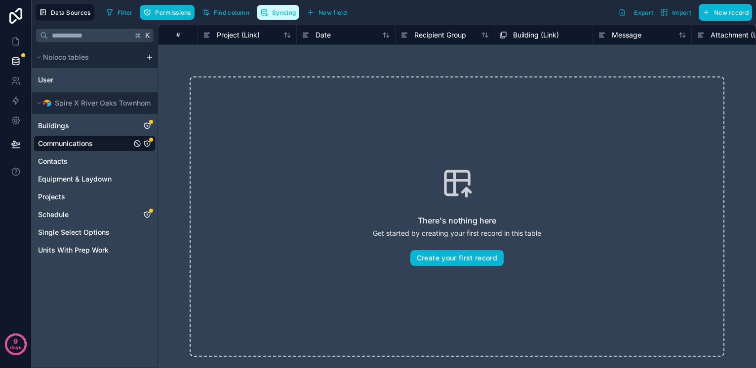
click at [285, 12] on span "Syncing" at bounding box center [284, 12] width 24 height 7
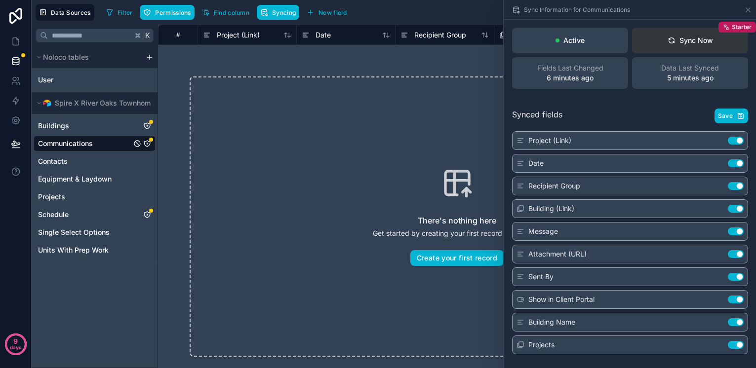
click at [686, 38] on div "Sync Now" at bounding box center [690, 41] width 45 height 10
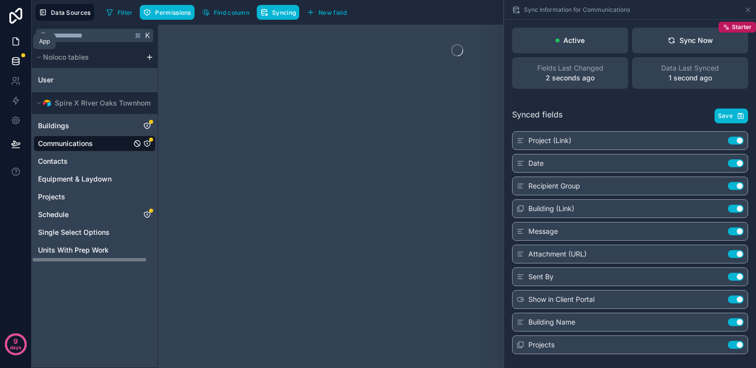
click at [19, 41] on icon at bounding box center [16, 42] width 10 height 10
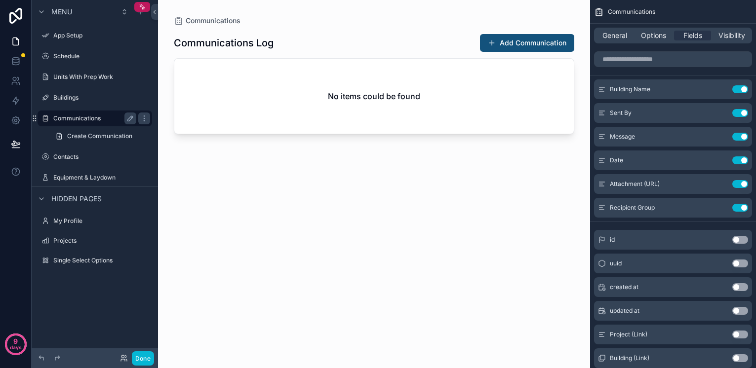
click at [79, 120] on label "Communications" at bounding box center [92, 119] width 79 height 8
click at [516, 39] on div "scrollable content" at bounding box center [374, 178] width 432 height 356
click at [514, 45] on button "Add Communication" at bounding box center [527, 43] width 94 height 18
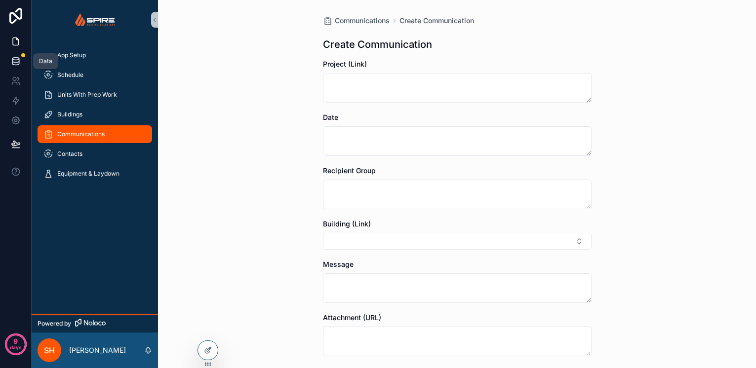
click at [18, 63] on icon at bounding box center [16, 61] width 10 height 10
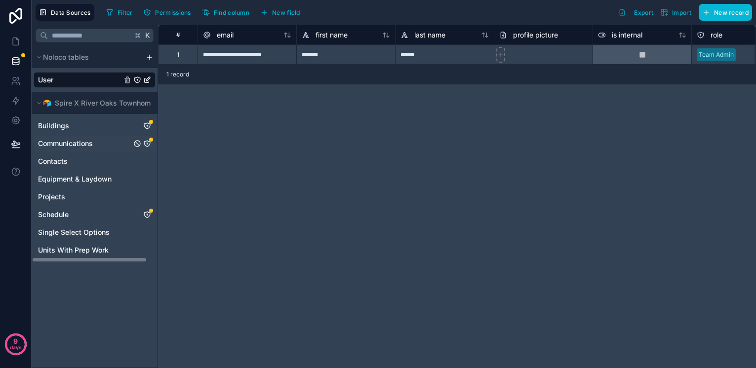
click at [60, 146] on span "Communications" at bounding box center [65, 144] width 55 height 10
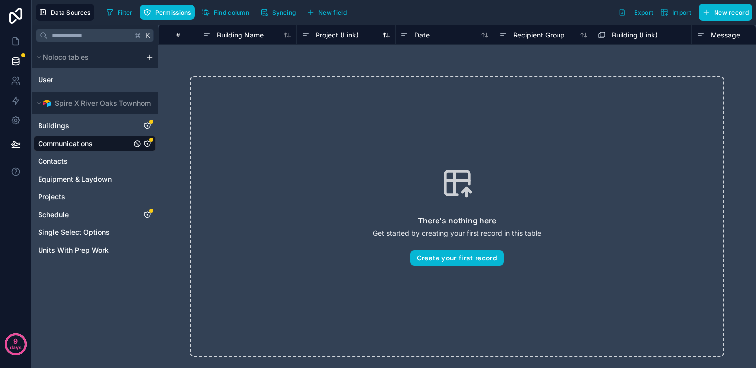
click at [337, 34] on span "Project (Link)" at bounding box center [337, 35] width 43 height 10
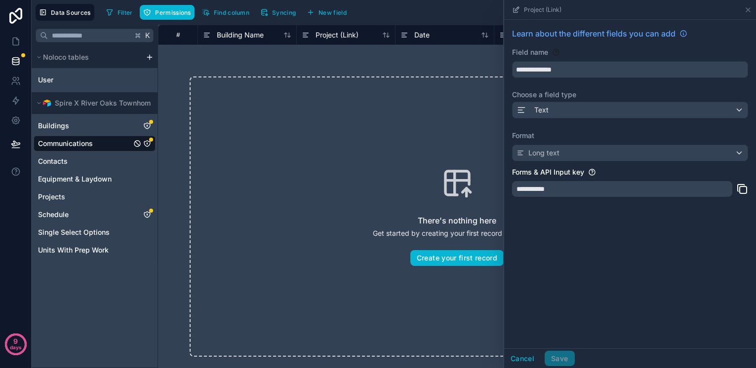
click at [271, 52] on div "There's nothing here Get started by creating your first record in this table Cr…" at bounding box center [457, 217] width 598 height 344
click at [208, 64] on div "There's nothing here Get started by creating your first record in this table Cr…" at bounding box center [457, 217] width 598 height 344
click at [749, 9] on icon at bounding box center [748, 10] width 4 height 4
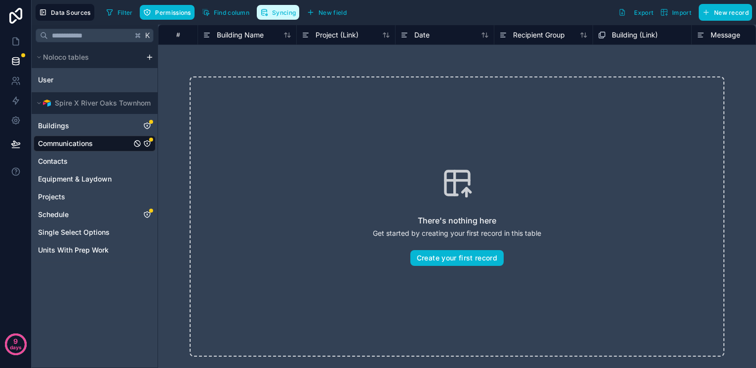
click at [278, 11] on span "Syncing" at bounding box center [284, 12] width 24 height 7
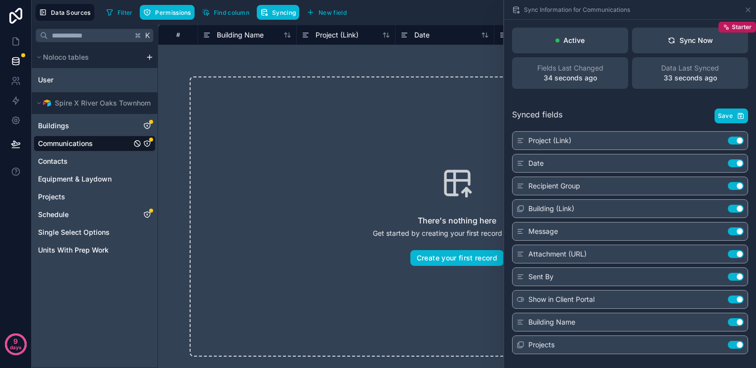
click at [735, 141] on button "Use setting" at bounding box center [736, 141] width 16 height 8
click at [395, 66] on div "There's nothing here Get started by creating your first record in this table Cr…" at bounding box center [457, 217] width 598 height 344
click at [678, 45] on div "Sync Now" at bounding box center [690, 41] width 45 height 10
click at [359, 34] on div "Project (Link)" at bounding box center [346, 35] width 88 height 12
click at [353, 35] on span "Project (Link)" at bounding box center [337, 35] width 43 height 10
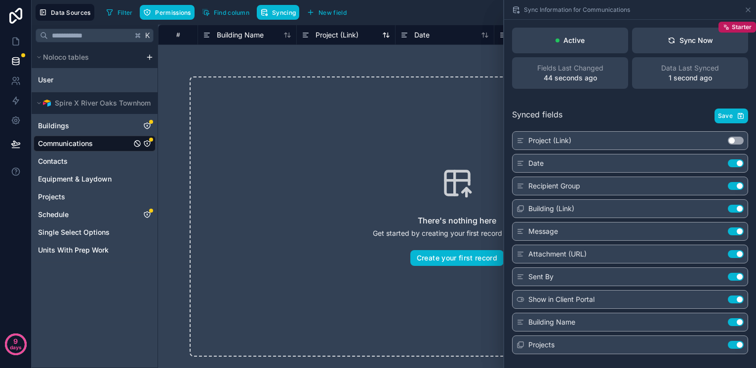
click at [353, 35] on span "Project (Link)" at bounding box center [337, 35] width 43 height 10
click at [738, 139] on button "Use setting" at bounding box center [736, 141] width 16 height 8
click at [738, 119] on icon "button" at bounding box center [741, 116] width 8 height 8
drag, startPoint x: 366, startPoint y: 64, endPoint x: 375, endPoint y: 42, distance: 24.1
click at [365, 64] on div "There's nothing here Get started by creating your first record in this table Cr…" at bounding box center [457, 217] width 598 height 344
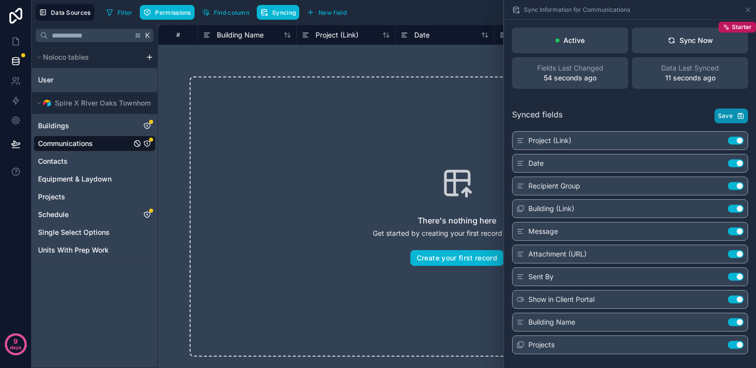
click at [350, 43] on div "Project (Link)" at bounding box center [345, 35] width 99 height 20
click at [746, 9] on icon at bounding box center [748, 10] width 8 height 8
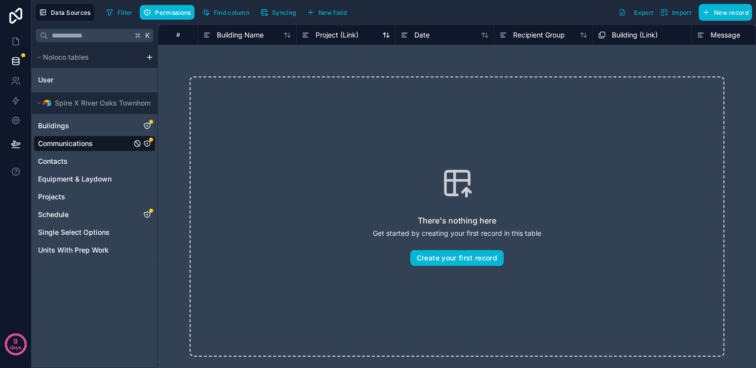
click at [346, 38] on span "Project (Link)" at bounding box center [337, 35] width 43 height 10
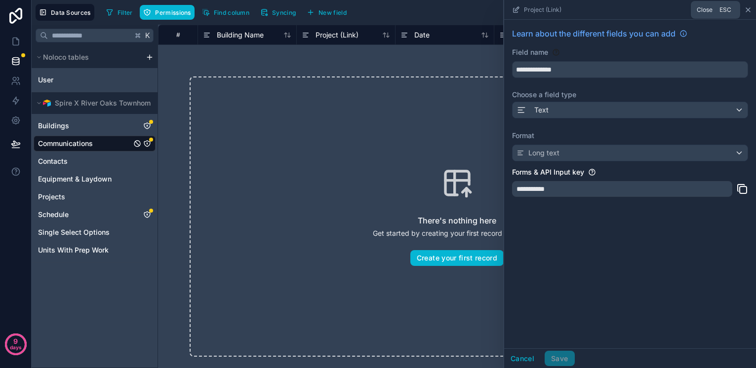
click at [747, 8] on icon at bounding box center [748, 10] width 8 height 8
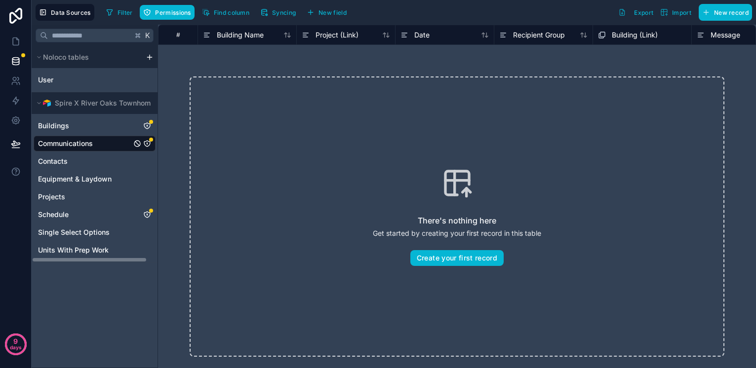
click at [148, 143] on icon "Communications" at bounding box center [147, 144] width 8 height 8
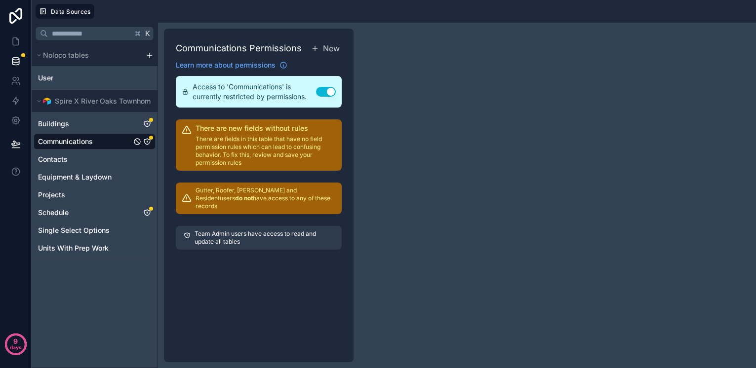
click at [75, 143] on span "Communications" at bounding box center [65, 142] width 55 height 10
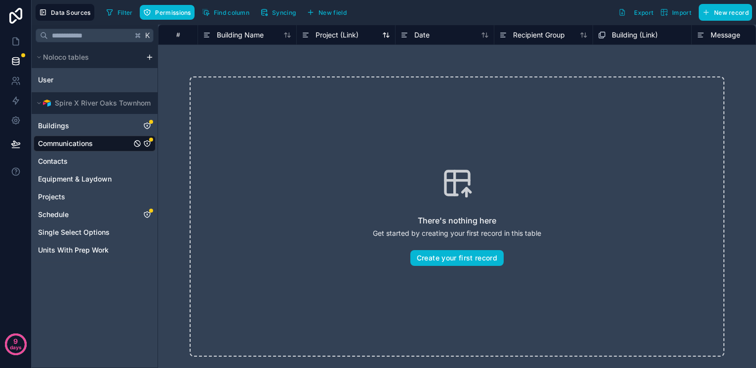
drag, startPoint x: 332, startPoint y: 33, endPoint x: 365, endPoint y: 40, distance: 33.8
click at [365, 41] on div "Project (Link)" at bounding box center [345, 35] width 99 height 20
drag, startPoint x: 371, startPoint y: 38, endPoint x: 351, endPoint y: 38, distance: 20.7
click at [370, 37] on div "Project (Link)" at bounding box center [346, 35] width 88 height 12
click at [341, 33] on span "Project (Link)" at bounding box center [337, 35] width 43 height 10
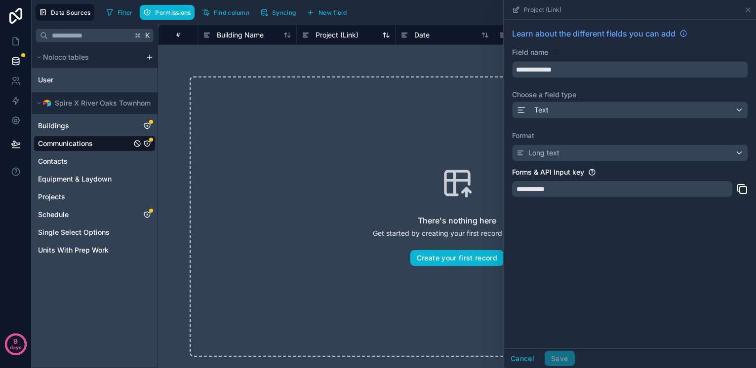
click at [341, 33] on span "Project (Link)" at bounding box center [337, 35] width 43 height 10
click at [546, 9] on span "Project (Link)" at bounding box center [543, 10] width 38 height 8
click at [751, 9] on icon at bounding box center [748, 10] width 8 height 8
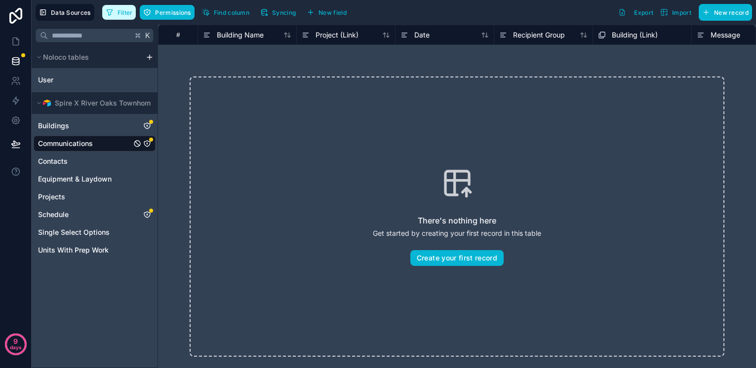
click at [124, 10] on span "Filter" at bounding box center [125, 12] width 15 height 7
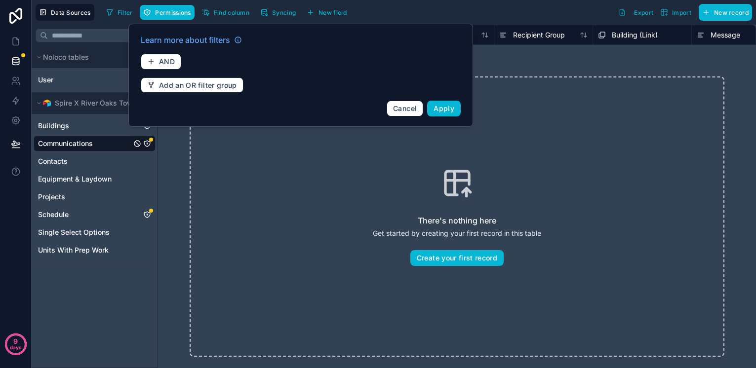
drag, startPoint x: 414, startPoint y: 107, endPoint x: 300, endPoint y: 45, distance: 130.1
click at [414, 107] on span "Cancel" at bounding box center [405, 108] width 24 height 8
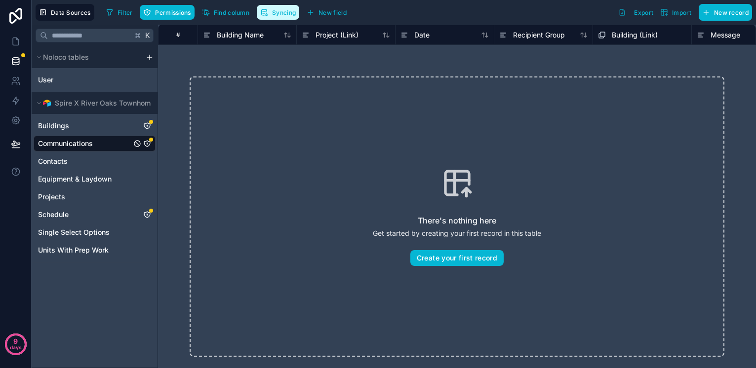
click at [272, 13] on button "Syncing" at bounding box center [278, 12] width 42 height 15
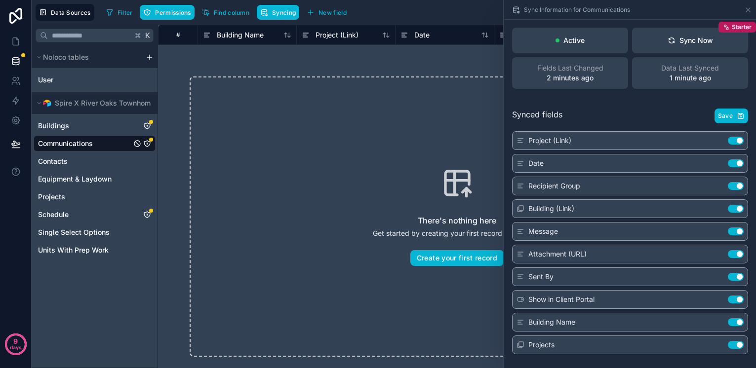
click at [519, 141] on div "Project (Link) Use setting Date Use setting Recipient Group Use setting Buildin…" at bounding box center [630, 242] width 236 height 223
drag, startPoint x: 520, startPoint y: 139, endPoint x: 523, endPoint y: 201, distance: 62.3
click at [522, 206] on div "Project (Link) Use setting Date Use setting Recipient Group Use setting Buildin…" at bounding box center [630, 242] width 236 height 223
drag, startPoint x: 518, startPoint y: 142, endPoint x: 535, endPoint y: 115, distance: 31.7
click at [522, 169] on div "Project (Link) Use setting Date Use setting Recipient Group Use setting Buildin…" at bounding box center [630, 242] width 236 height 223
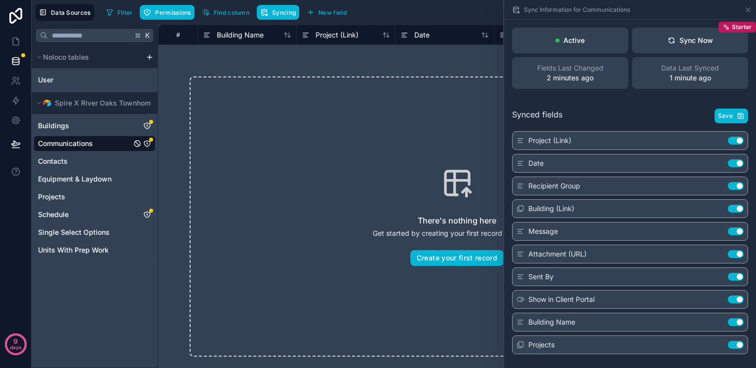
drag, startPoint x: 428, startPoint y: 57, endPoint x: 424, endPoint y: 53, distance: 5.6
click at [428, 57] on div "There's nothing here Get started by creating your first record in this table Cr…" at bounding box center [457, 217] width 598 height 344
drag, startPoint x: 421, startPoint y: 57, endPoint x: 548, endPoint y: 23, distance: 130.9
click at [421, 57] on div "There's nothing here Get started by creating your first record in this table Cr…" at bounding box center [457, 217] width 598 height 344
click at [750, 10] on icon at bounding box center [748, 10] width 8 height 8
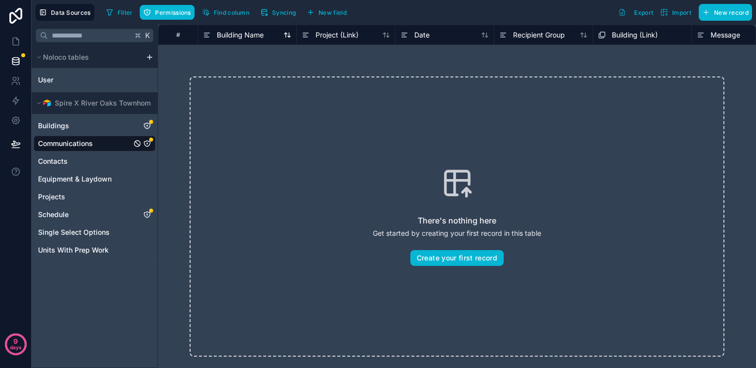
click at [254, 35] on span "Building Name" at bounding box center [240, 35] width 47 height 10
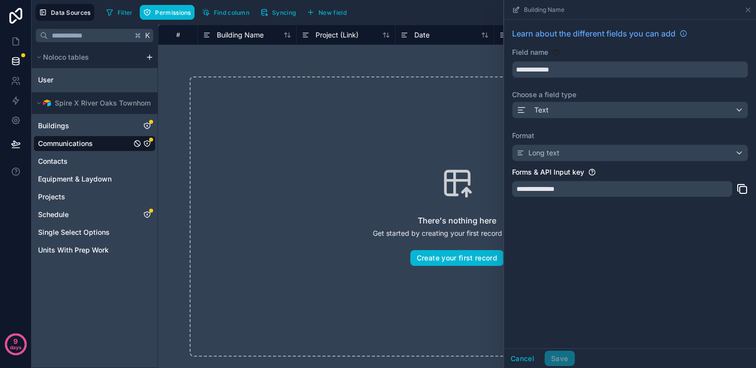
click at [391, 80] on div "There's nothing here Get started by creating your first record in this table Cr…" at bounding box center [457, 217] width 535 height 280
click at [745, 10] on icon at bounding box center [748, 10] width 8 height 8
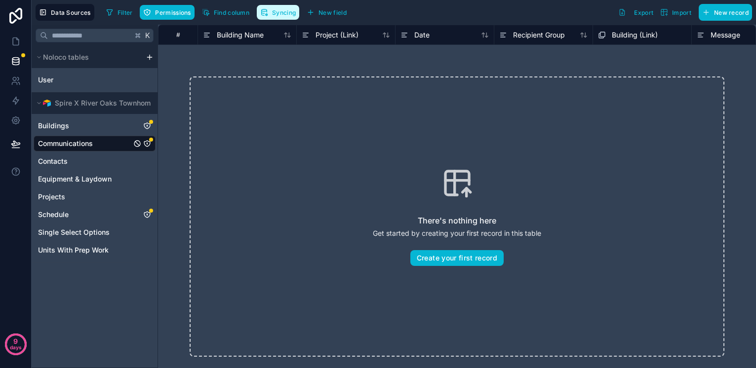
click at [285, 13] on span "Syncing" at bounding box center [284, 12] width 24 height 7
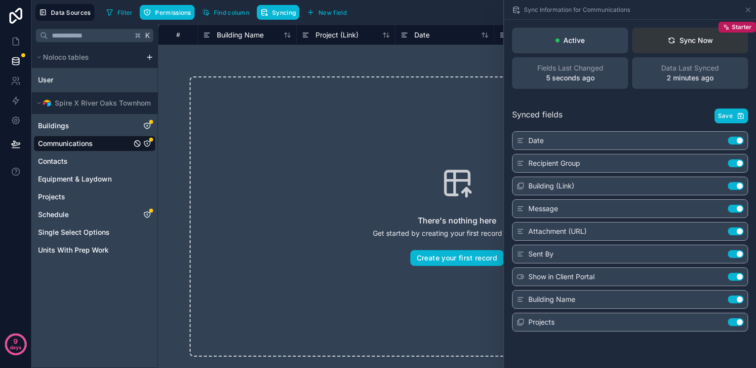
click at [684, 41] on div "Sync Now" at bounding box center [690, 41] width 45 height 10
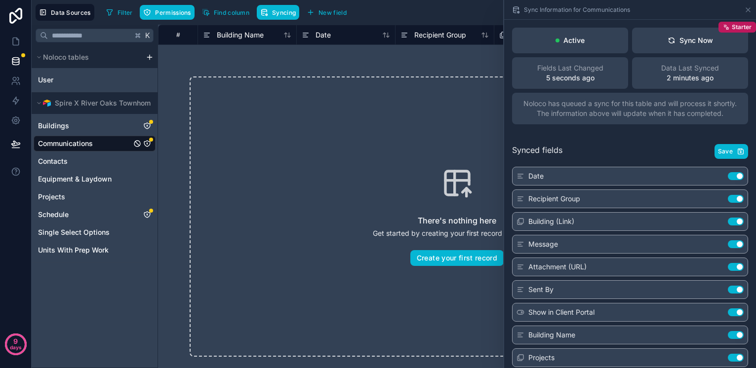
click at [339, 60] on div "There's nothing here Get started by creating your first record in this table Cr…" at bounding box center [457, 217] width 598 height 344
click at [729, 150] on span "Save" at bounding box center [725, 152] width 15 height 8
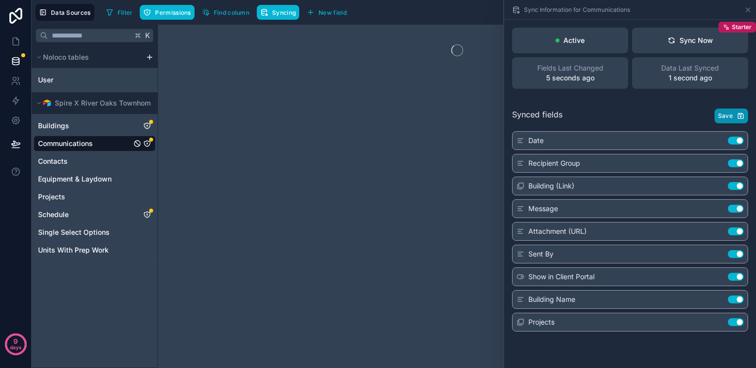
click at [729, 119] on span "Save" at bounding box center [725, 116] width 15 height 8
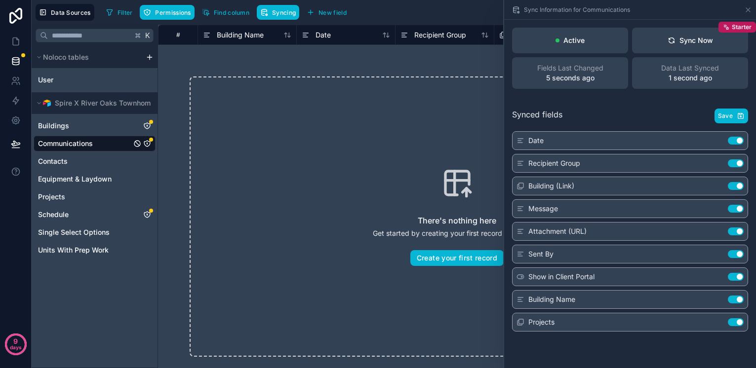
click at [375, 70] on div "There's nothing here Get started by creating your first record in this table Cr…" at bounding box center [457, 217] width 598 height 344
click at [748, 7] on icon at bounding box center [748, 10] width 8 height 8
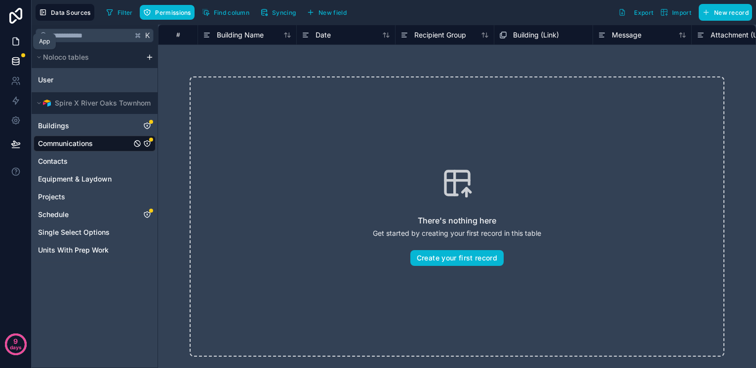
click at [17, 43] on icon at bounding box center [16, 42] width 10 height 10
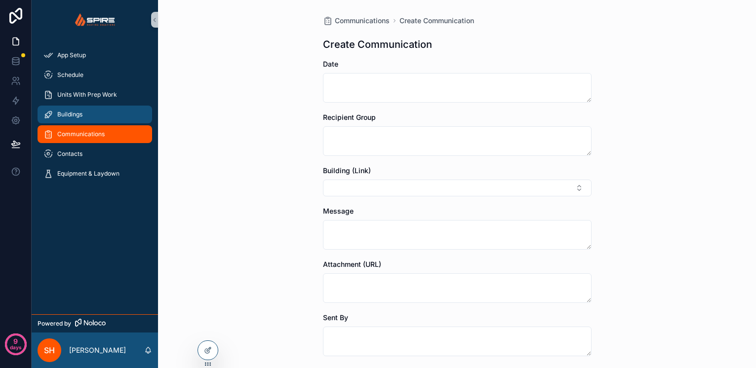
click at [81, 114] on span "Buildings" at bounding box center [69, 115] width 25 height 8
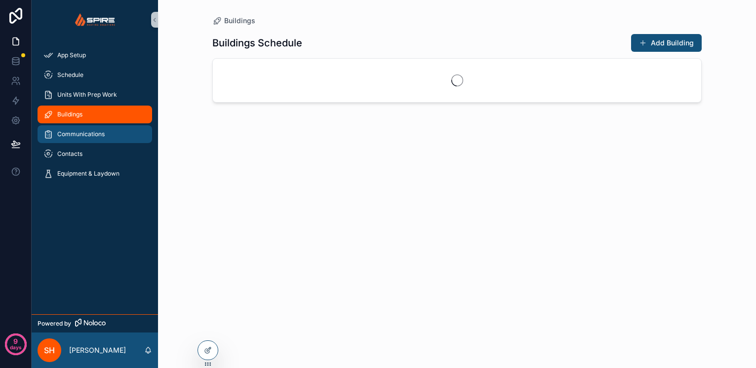
click at [76, 134] on span "Communications" at bounding box center [80, 134] width 47 height 8
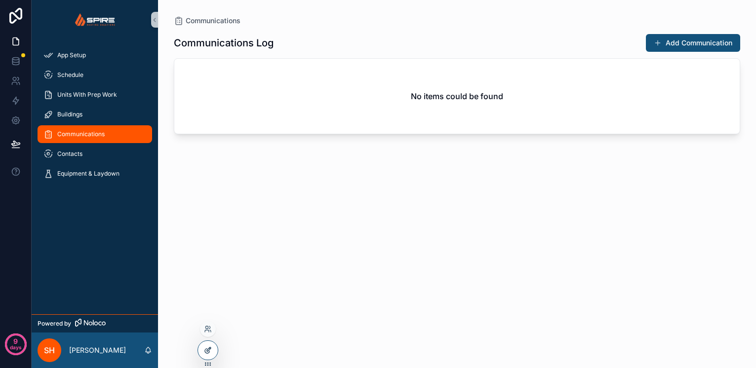
click at [205, 350] on icon at bounding box center [207, 351] width 4 height 4
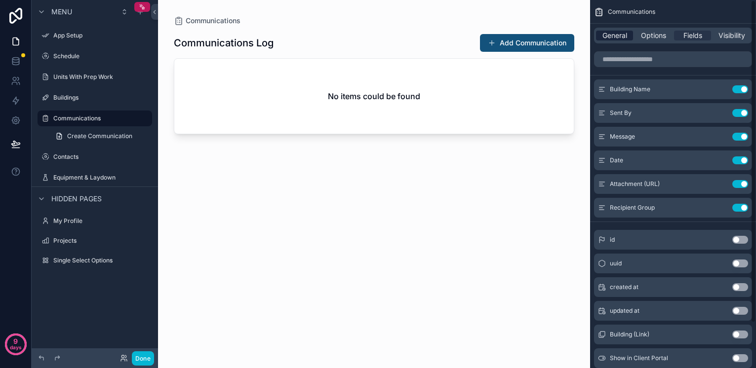
click at [615, 32] on span "General" at bounding box center [614, 36] width 25 height 10
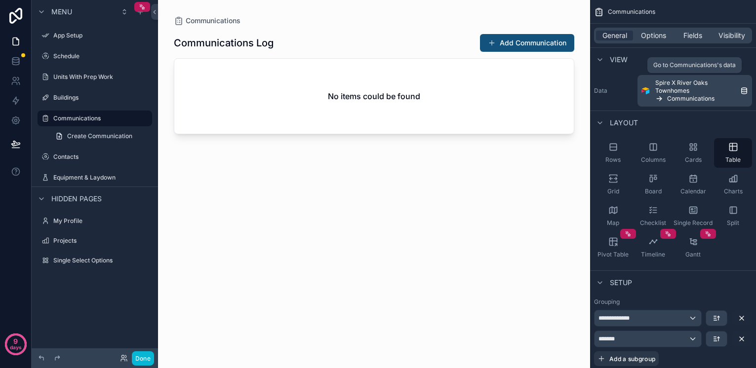
click at [658, 90] on span "Spire X River Oaks Townhomes" at bounding box center [695, 87] width 81 height 16
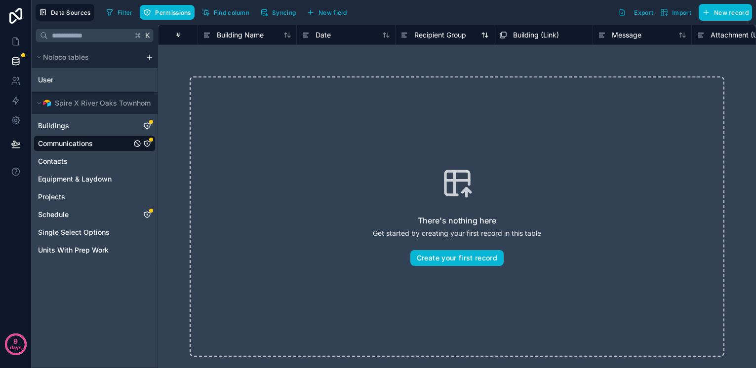
drag, startPoint x: 305, startPoint y: 34, endPoint x: 418, endPoint y: 39, distance: 112.7
click at [421, 40] on div "# Building Name Date Recipient Group Building (Link) Message Attachment (URL) S…" at bounding box center [770, 35] width 1224 height 20
drag, startPoint x: 405, startPoint y: 35, endPoint x: 317, endPoint y: 37, distance: 87.4
click at [305, 36] on div "# Building Name Date Recipient Group Building (Link) Message Attachment (URL) S…" at bounding box center [770, 35] width 1224 height 20
click at [276, 17] on button "Syncing" at bounding box center [278, 12] width 42 height 15
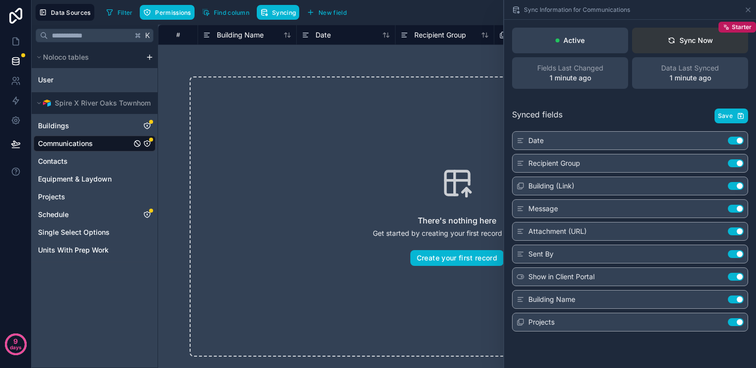
click at [690, 46] on button "Sync Now Starter" at bounding box center [690, 41] width 116 height 26
click at [18, 41] on icon at bounding box center [16, 42] width 10 height 10
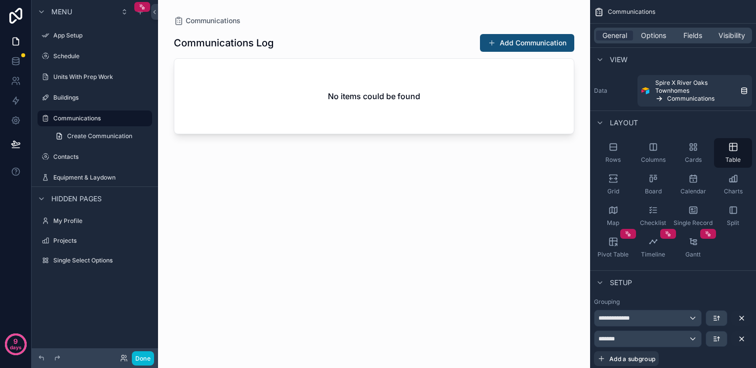
click at [512, 44] on div "scrollable content" at bounding box center [374, 178] width 432 height 356
click at [519, 42] on button "Add Communication" at bounding box center [527, 43] width 94 height 18
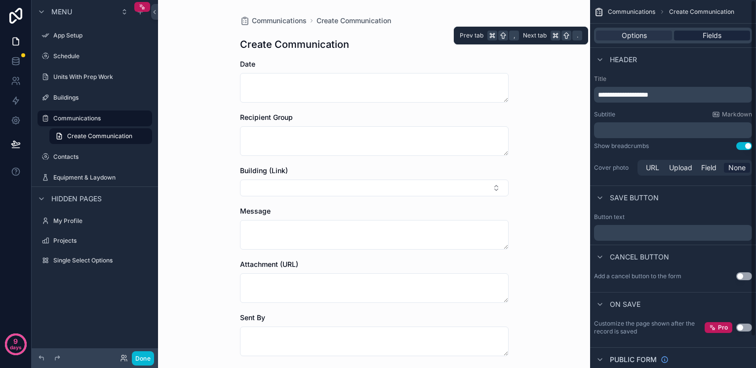
click at [705, 33] on span "Fields" at bounding box center [712, 36] width 19 height 10
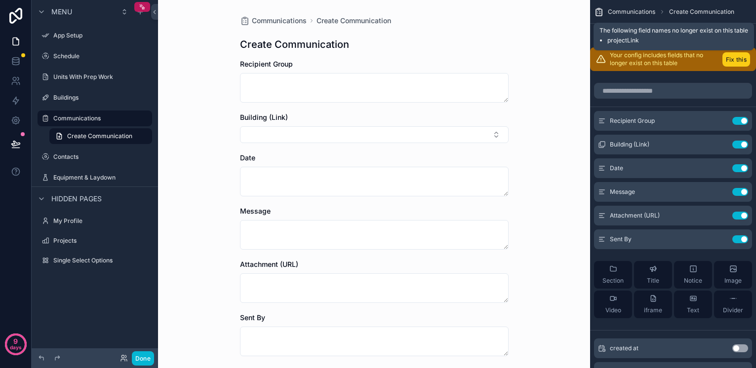
click at [731, 61] on button "Fix this" at bounding box center [736, 59] width 28 height 14
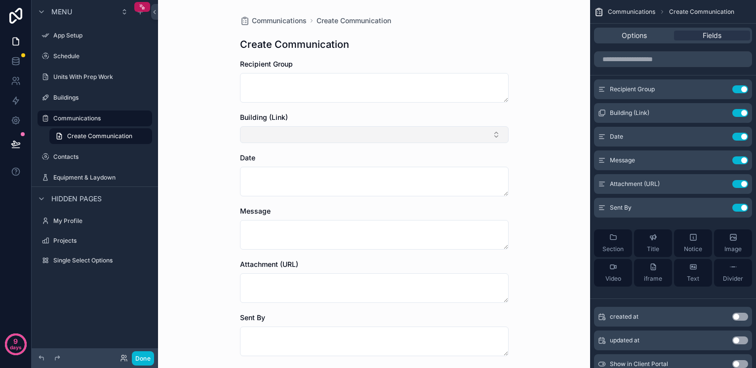
click at [492, 132] on button "Select Button" at bounding box center [374, 134] width 269 height 17
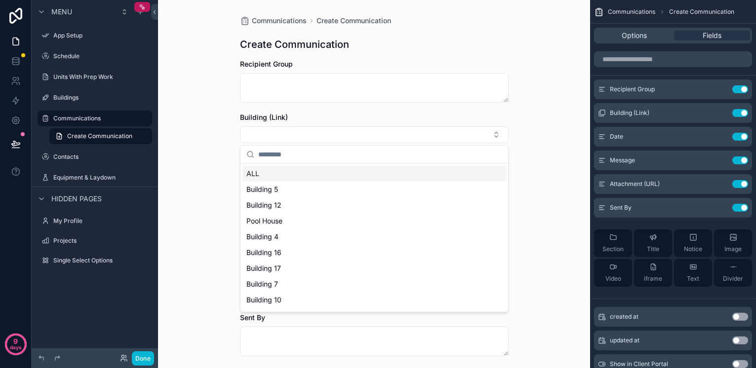
click at [554, 93] on div "Communications Create Communication Create Communication Recipient Group Buildi…" at bounding box center [374, 184] width 432 height 368
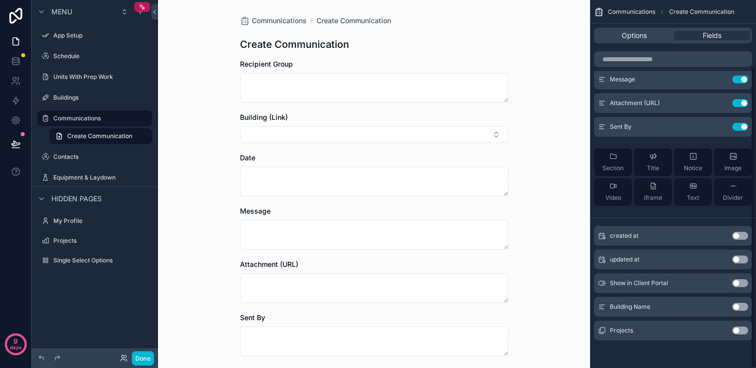
scroll to position [81, 0]
click at [737, 307] on button "Use setting" at bounding box center [740, 307] width 16 height 8
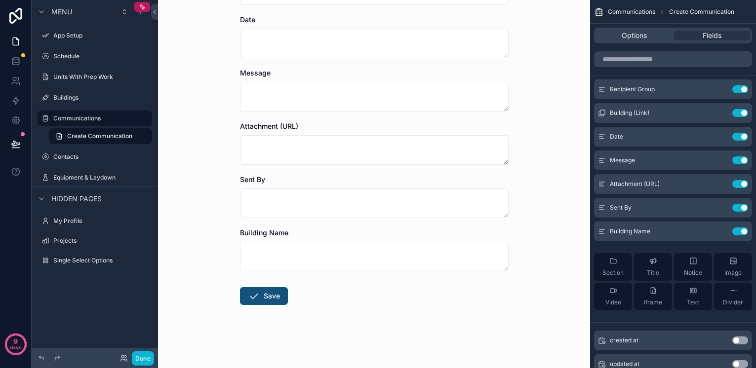
scroll to position [138, 0]
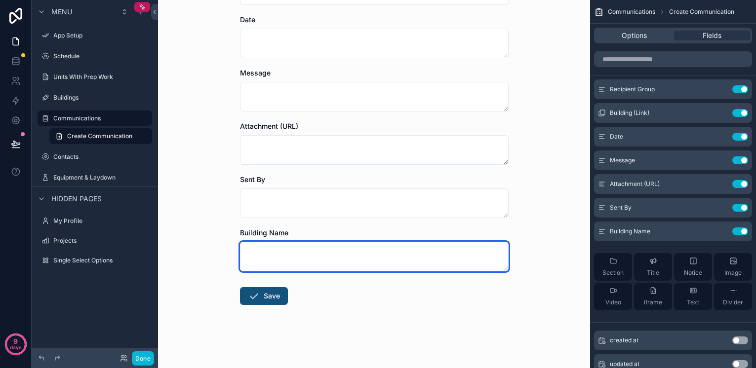
click at [280, 256] on textarea "scrollable content" at bounding box center [374, 257] width 269 height 30
click at [299, 256] on textarea "scrollable content" at bounding box center [374, 257] width 269 height 30
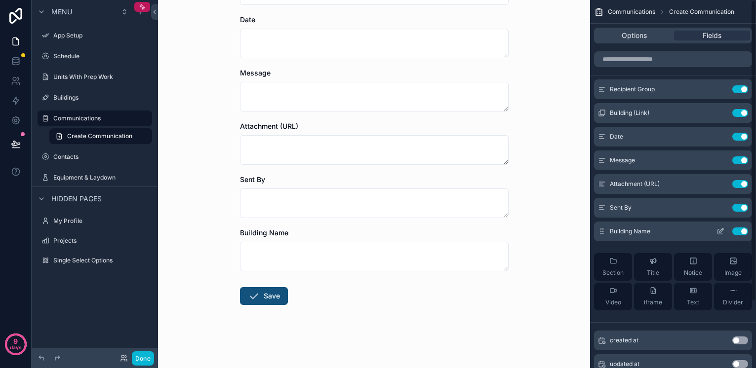
click at [742, 229] on button "Use setting" at bounding box center [740, 232] width 16 height 8
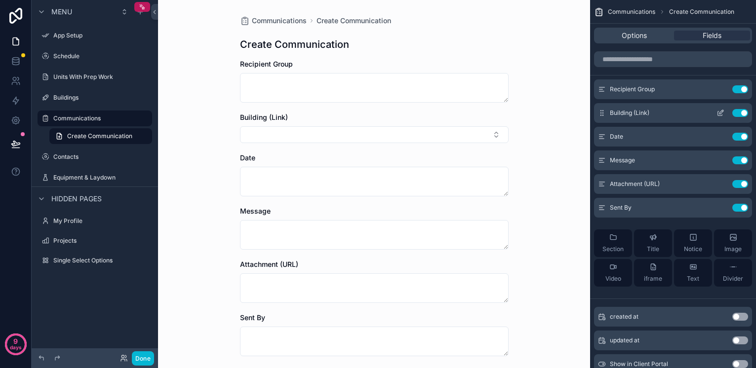
click at [720, 115] on icon "scrollable content" at bounding box center [720, 113] width 8 height 8
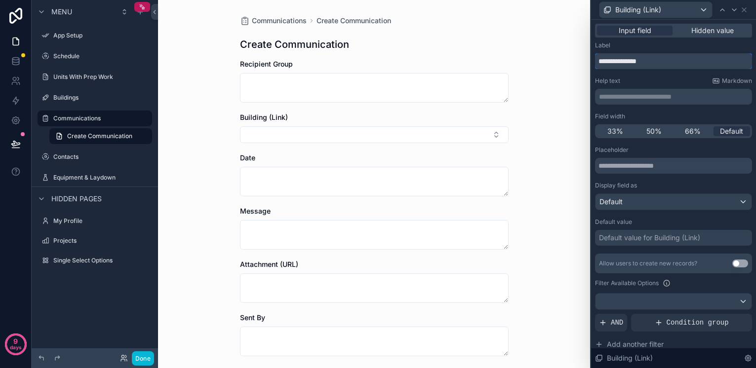
drag, startPoint x: 656, startPoint y: 65, endPoint x: 628, endPoint y: 65, distance: 28.1
click at [628, 65] on input "**********" at bounding box center [673, 61] width 157 height 16
type input "********"
click at [550, 76] on div "Communications Create Communication Create Communication Recipient Group Buildi…" at bounding box center [374, 184] width 432 height 368
click at [574, 208] on div "Communications Create Communication Create Communication Recipient Group Buildi…" at bounding box center [374, 184] width 432 height 368
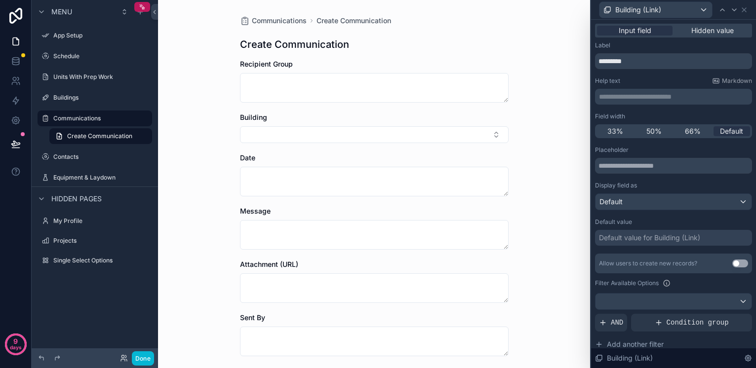
click at [557, 30] on div "Communications Create Communication Create Communication Recipient Group Buildi…" at bounding box center [374, 184] width 432 height 368
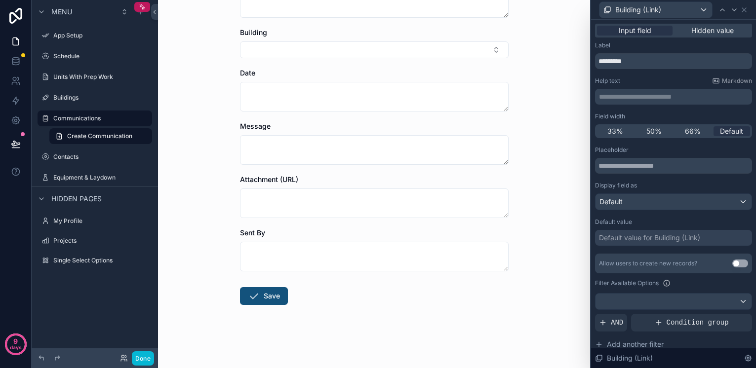
scroll to position [85, 0]
click at [535, 226] on div "Communications Create Communication Create Communication Recipient Group Buildi…" at bounding box center [374, 99] width 432 height 368
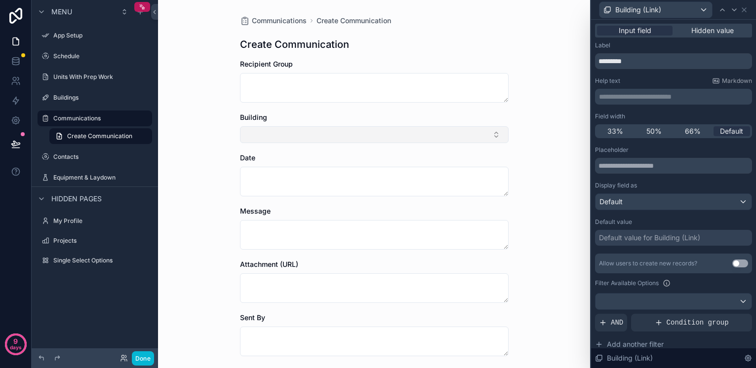
scroll to position [0, 0]
click at [294, 129] on button "Select Button" at bounding box center [374, 134] width 269 height 17
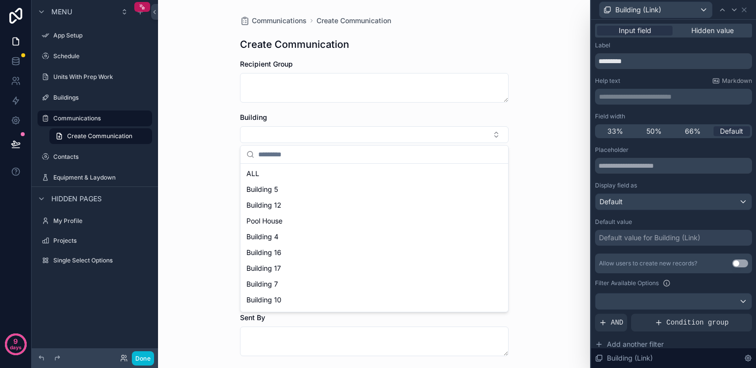
click at [546, 108] on div "Communications Create Communication Create Communication Recipient Group Buildi…" at bounding box center [374, 184] width 432 height 368
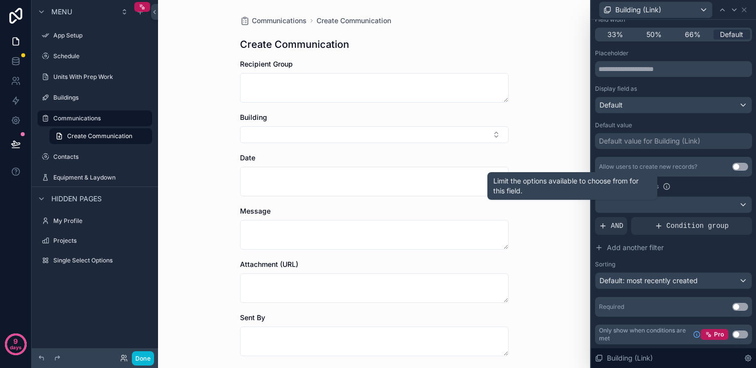
scroll to position [97, 0]
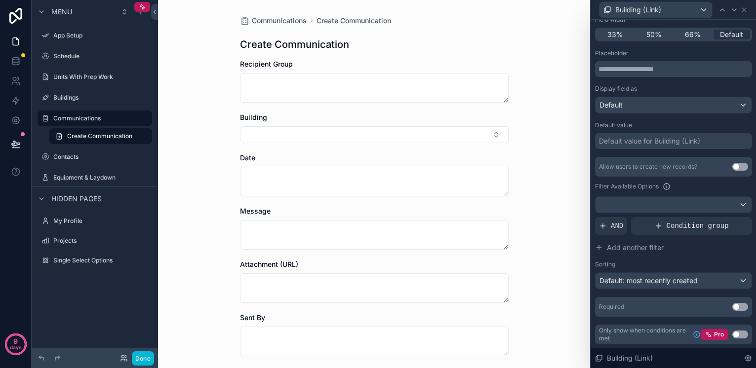
click at [664, 106] on div "Default" at bounding box center [673, 105] width 156 height 16
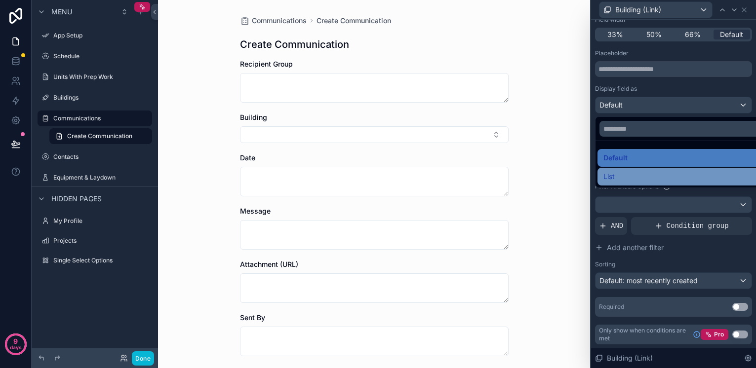
scroll to position [0, 0]
click at [550, 125] on div "Communications Create Communication Create Communication Recipient Group Buildi…" at bounding box center [374, 184] width 432 height 368
click at [675, 112] on div at bounding box center [673, 184] width 165 height 368
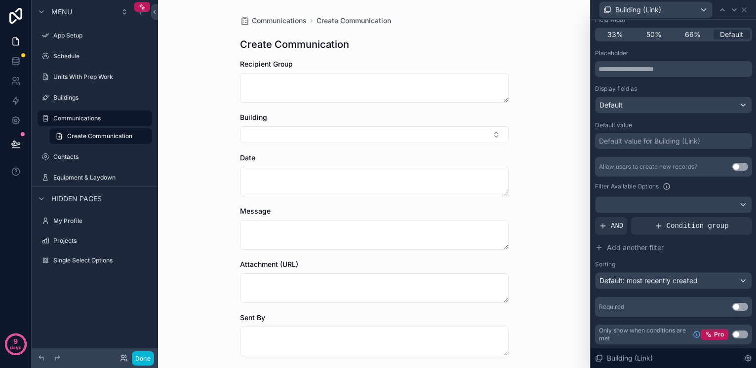
scroll to position [0, 0]
click at [665, 70] on input "text" at bounding box center [673, 69] width 157 height 16
click at [696, 281] on span "Default: most recently created" at bounding box center [648, 280] width 98 height 8
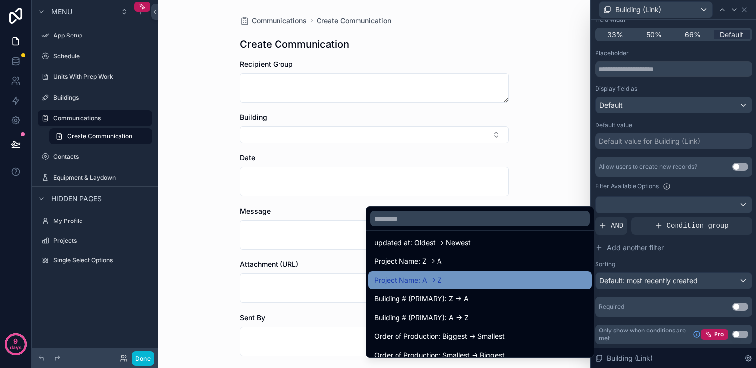
scroll to position [81, 0]
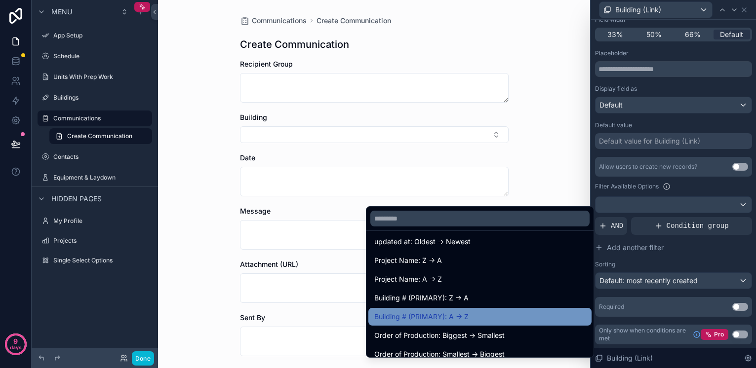
click at [399, 318] on span "Building # (PRIMARY): A -> Z" at bounding box center [421, 317] width 94 height 12
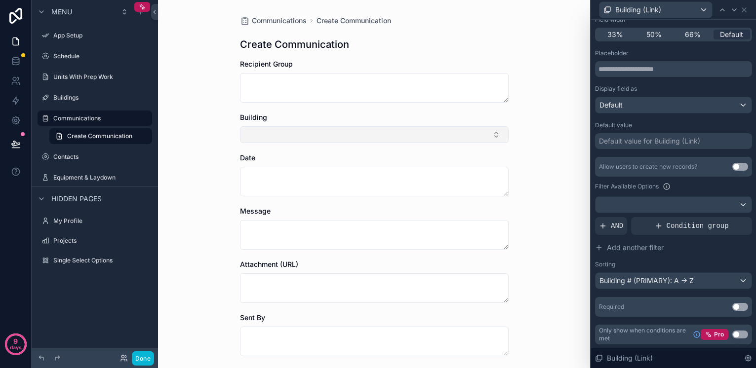
click at [339, 128] on button "Select Button" at bounding box center [374, 134] width 269 height 17
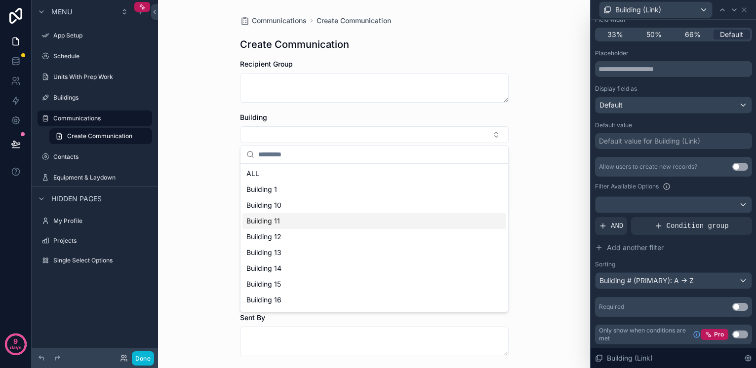
scroll to position [0, 0]
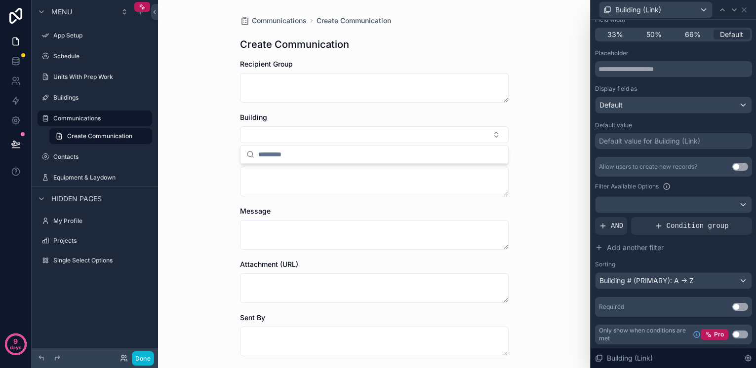
click at [708, 279] on div "Building # (PRIMARY): A -> Z" at bounding box center [673, 281] width 156 height 16
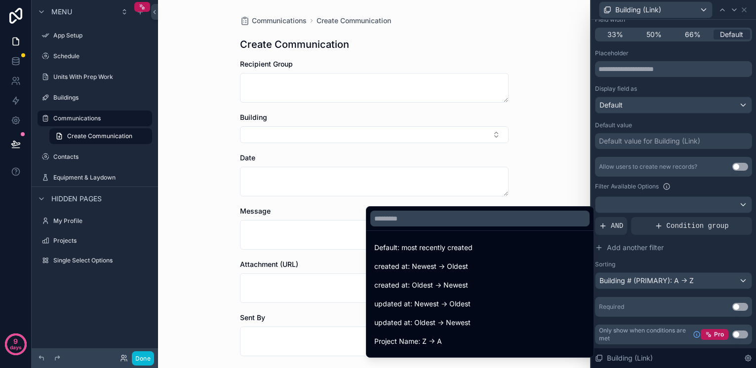
click at [701, 284] on div at bounding box center [673, 184] width 165 height 368
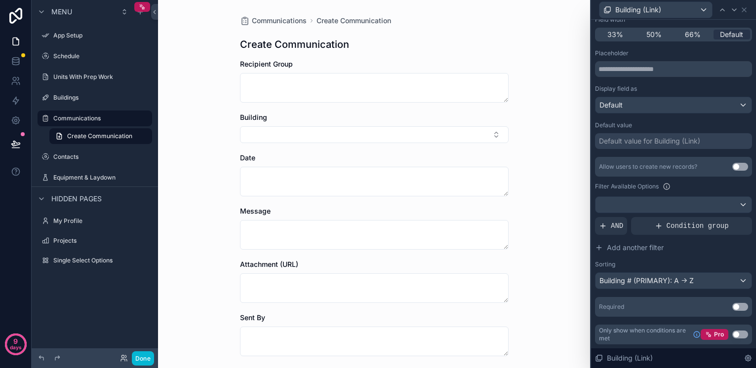
click at [701, 284] on div "Building # (PRIMARY): A -> Z" at bounding box center [673, 281] width 156 height 16
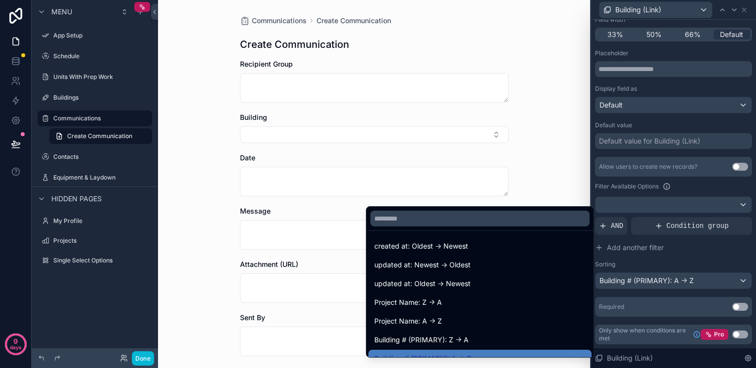
scroll to position [42, 0]
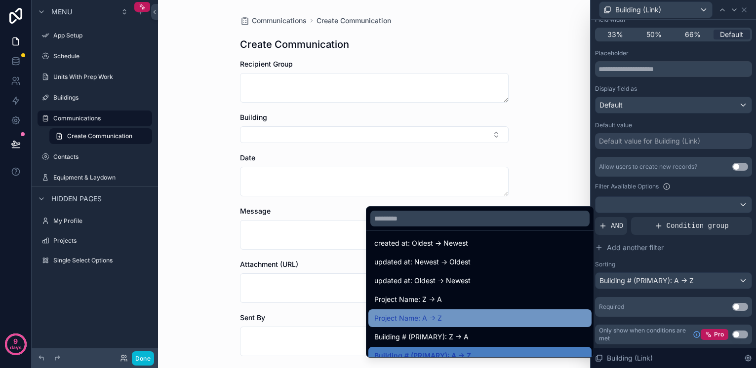
click at [404, 318] on span "Project Name: A -> Z" at bounding box center [408, 319] width 68 height 12
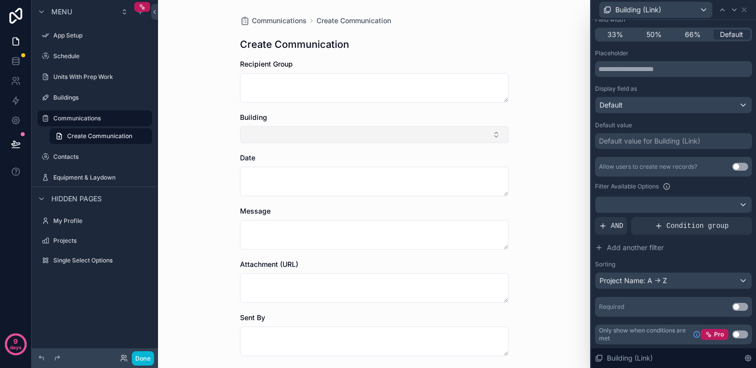
scroll to position [0, 0]
click at [339, 132] on button "Select Button" at bounding box center [374, 134] width 269 height 17
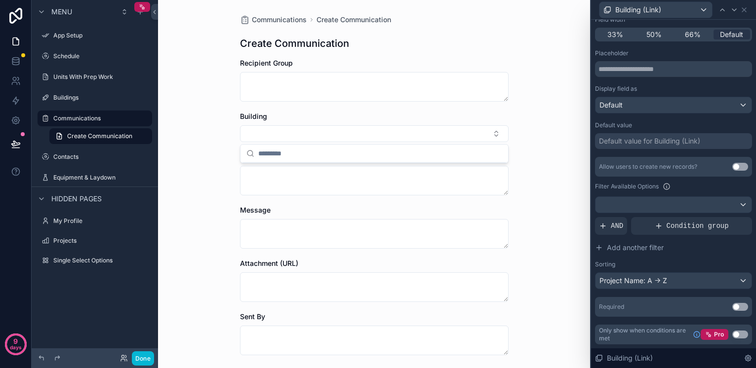
click at [630, 281] on div "Project Name: A -> Z" at bounding box center [673, 281] width 156 height 16
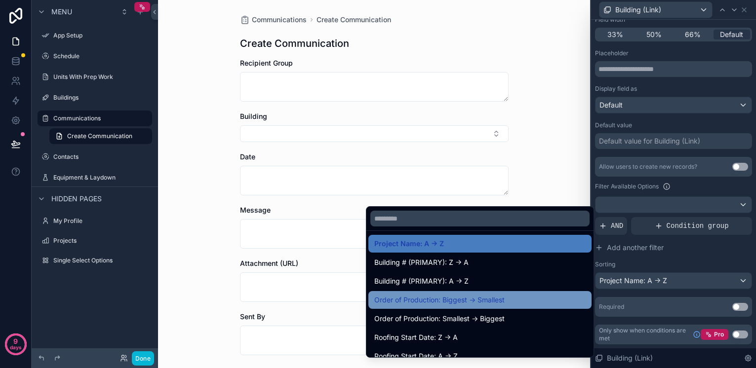
scroll to position [118, 0]
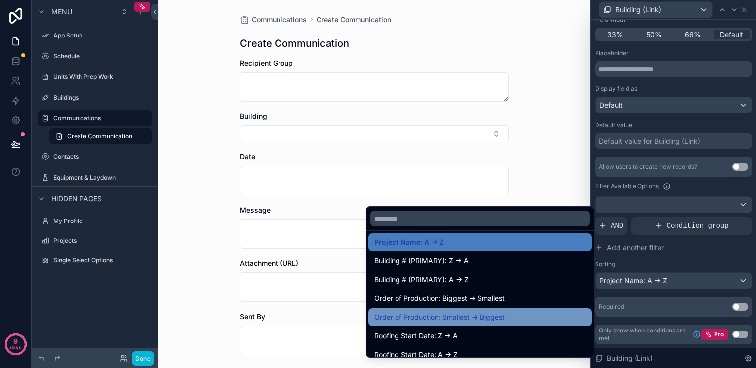
click at [409, 319] on span "Order of Production: Smallest -> Biggest" at bounding box center [439, 318] width 130 height 12
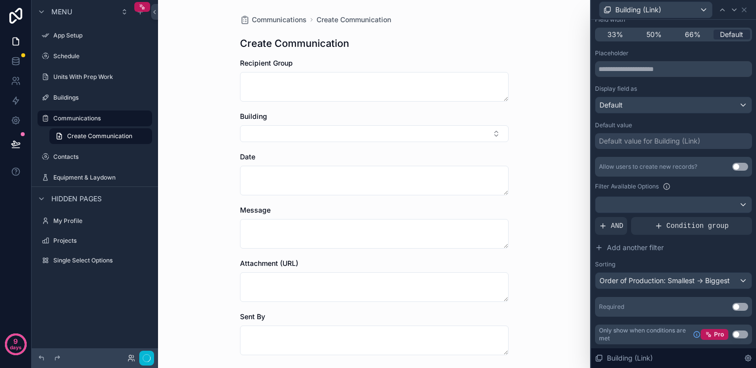
scroll to position [0, 0]
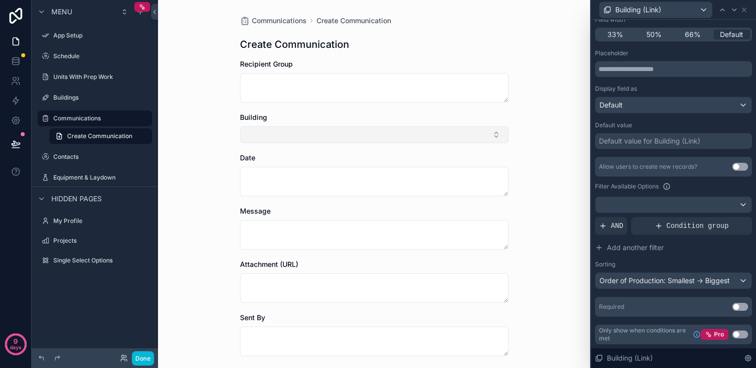
click at [378, 134] on button "Select Button" at bounding box center [374, 134] width 269 height 17
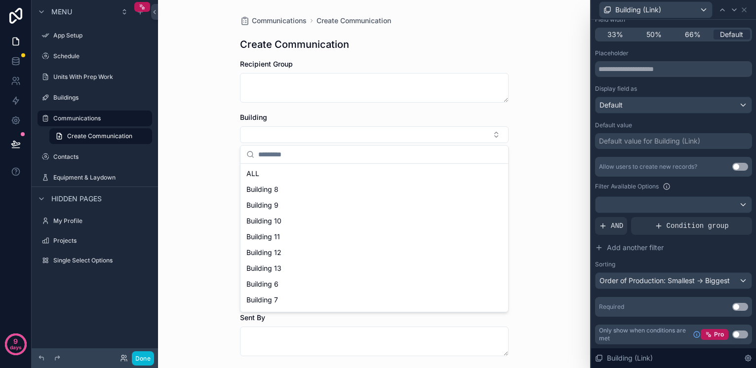
click at [680, 281] on div "Order of Production: Smallest -> Biggest" at bounding box center [673, 281] width 156 height 16
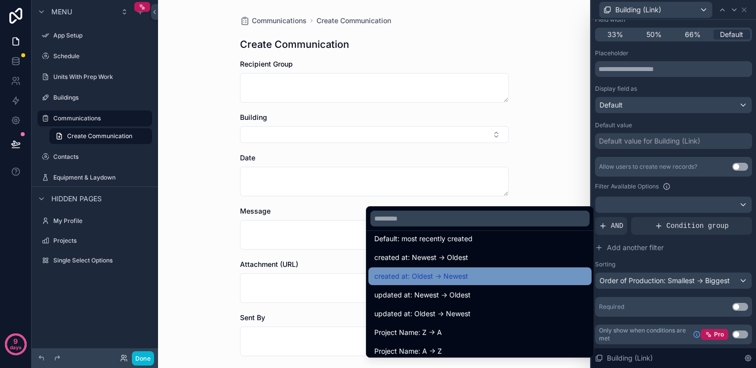
scroll to position [2, 0]
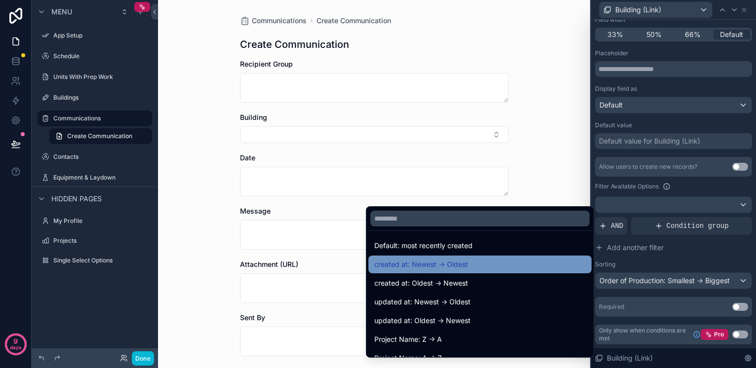
click at [413, 264] on span "created at: Newest -> Oldest" at bounding box center [421, 265] width 94 height 12
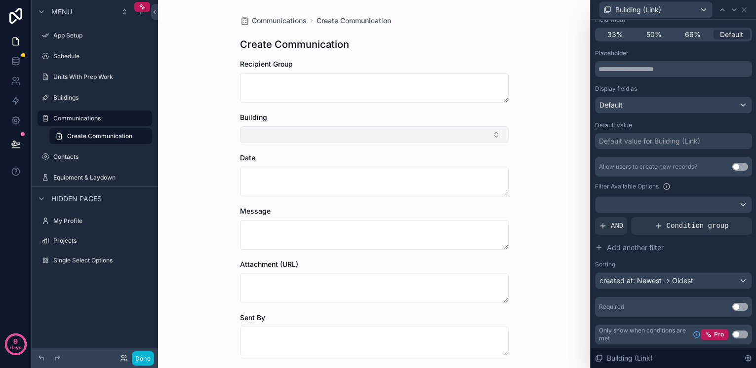
click at [307, 135] on button "Select Button" at bounding box center [374, 134] width 269 height 17
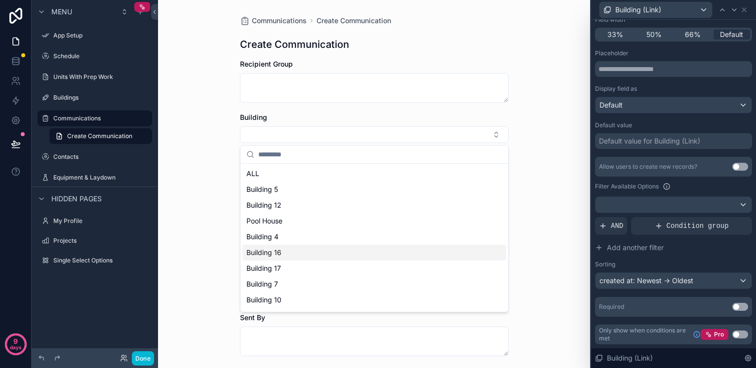
scroll to position [0, 0]
click at [543, 208] on div "Communications Create Communication Create Communication Recipient Group Buildi…" at bounding box center [374, 184] width 432 height 368
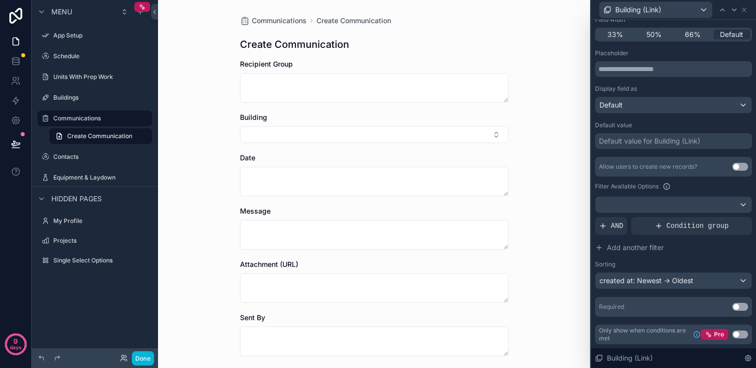
click at [651, 282] on div "created at: Newest -> Oldest" at bounding box center [673, 281] width 156 height 16
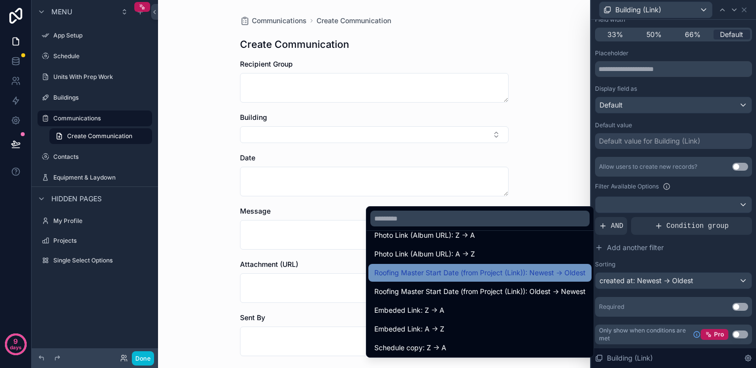
scroll to position [484, 0]
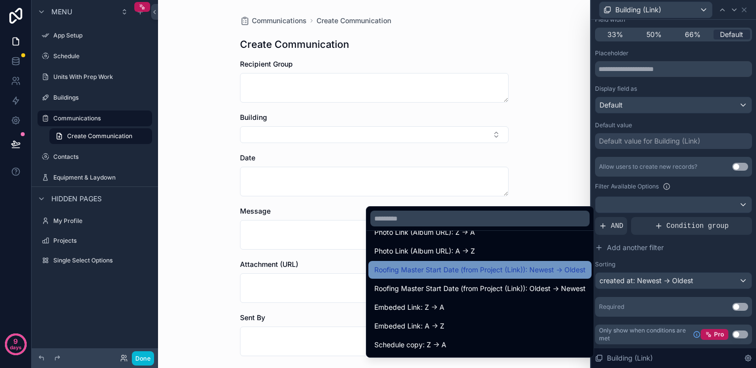
click at [403, 267] on span "Roofing Master Start Date (from Project (Link)): Newest -> Oldest" at bounding box center [479, 270] width 211 height 12
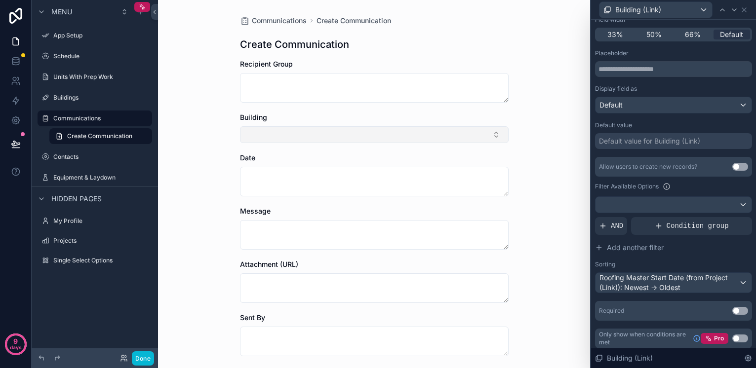
click at [355, 132] on button "Select Button" at bounding box center [374, 134] width 269 height 17
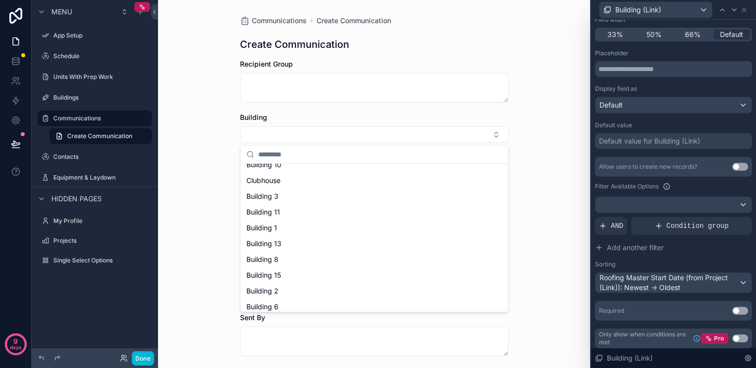
scroll to position [121, 0]
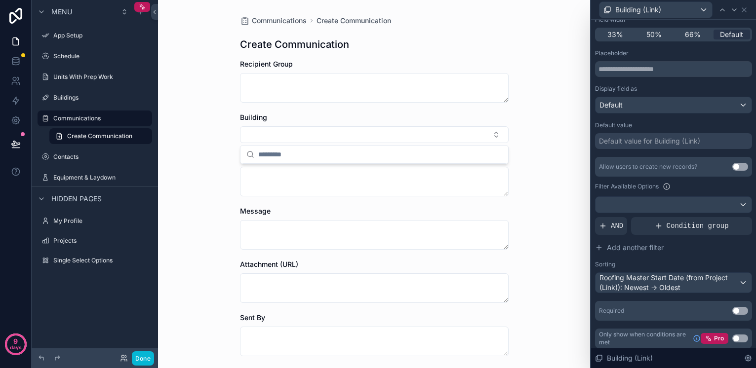
drag, startPoint x: 553, startPoint y: 148, endPoint x: 596, endPoint y: 180, distance: 53.3
click at [553, 148] on div "Communications Create Communication Create Communication Recipient Group Buildi…" at bounding box center [374, 184] width 432 height 368
click at [695, 283] on div "Roofing Master Start Date (from Project (Link)): Newest -> Oldest" at bounding box center [673, 283] width 156 height 20
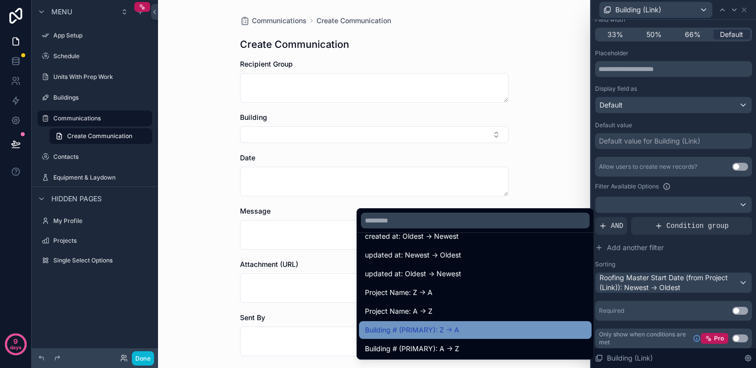
scroll to position [52, 0]
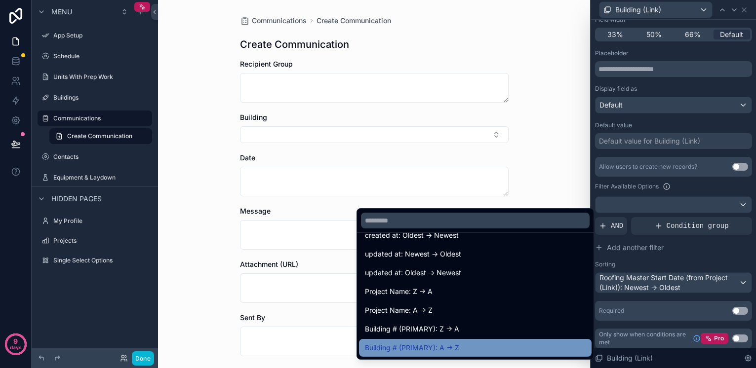
click at [415, 346] on span "Building # (PRIMARY): A -> Z" at bounding box center [412, 348] width 94 height 12
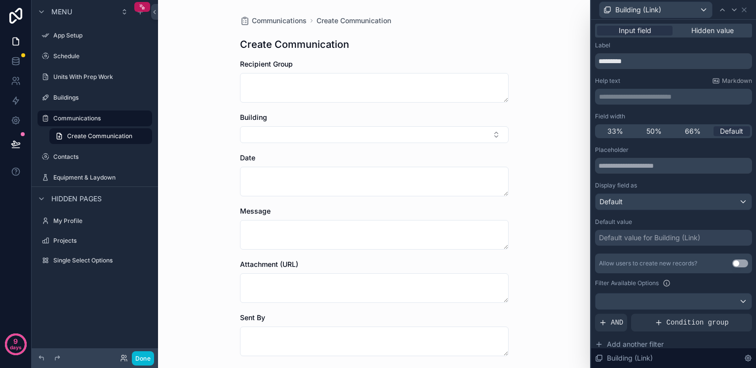
scroll to position [0, 0]
click at [542, 268] on div "Communications Create Communication Create Communication Recipient Group Buildi…" at bounding box center [374, 184] width 432 height 368
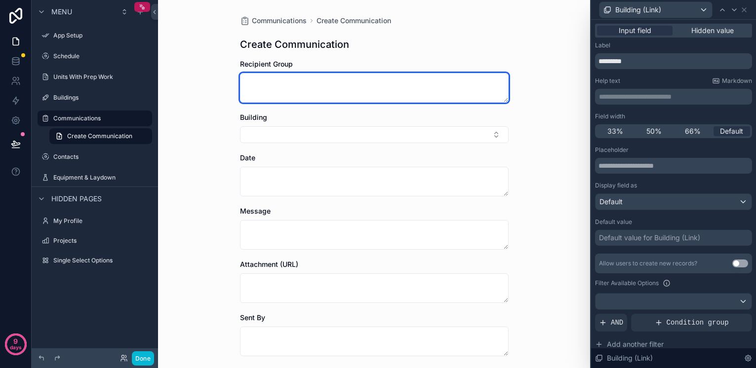
click at [285, 81] on textarea "scrollable content" at bounding box center [374, 88] width 269 height 30
click at [288, 84] on textarea "scrollable content" at bounding box center [374, 88] width 269 height 30
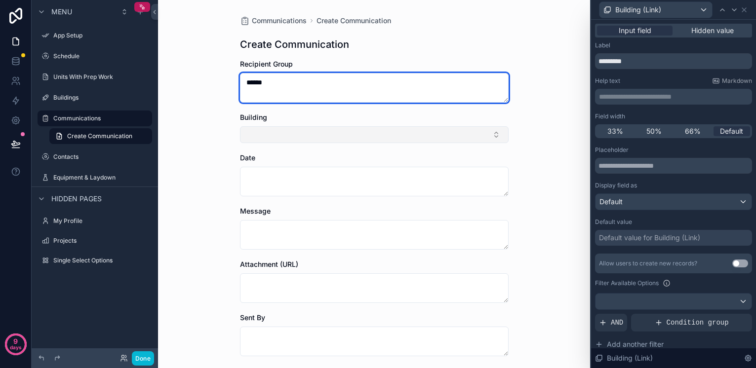
type textarea "******"
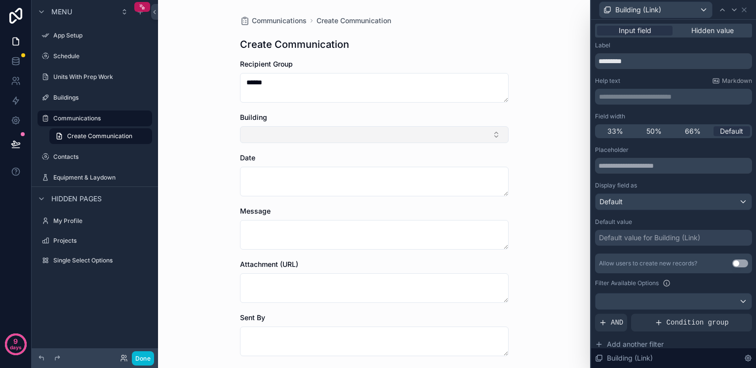
click at [409, 139] on button "Select Button" at bounding box center [374, 134] width 269 height 17
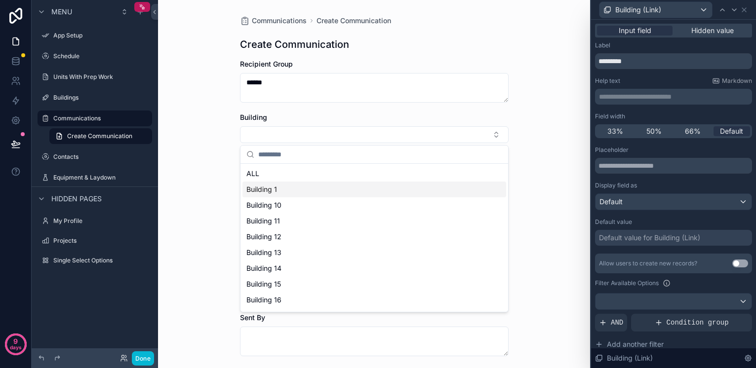
click at [311, 191] on div "Building 1" at bounding box center [374, 190] width 264 height 16
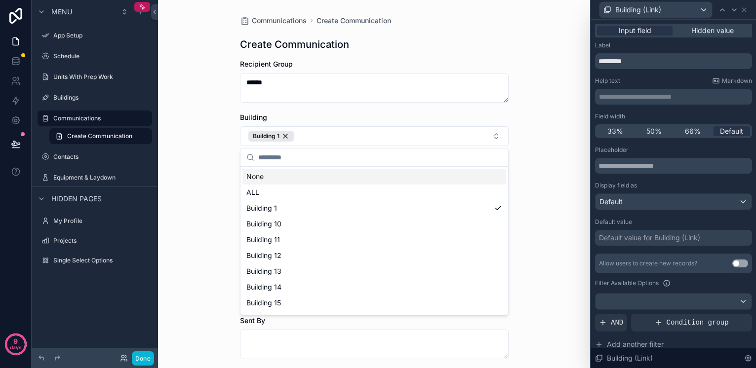
drag, startPoint x: 532, startPoint y: 139, endPoint x: 538, endPoint y: 135, distance: 7.3
click at [538, 135] on div "Communications Create Communication Create Communication Recipient Group ******…" at bounding box center [374, 184] width 432 height 368
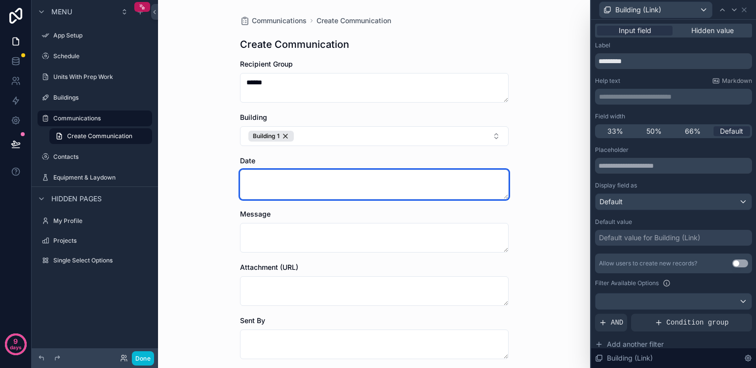
click at [297, 178] on textarea "scrollable content" at bounding box center [374, 185] width 269 height 30
type textarea "*******"
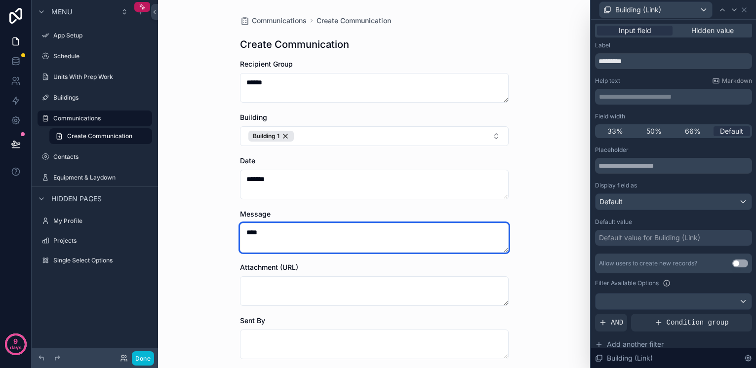
type textarea "****"
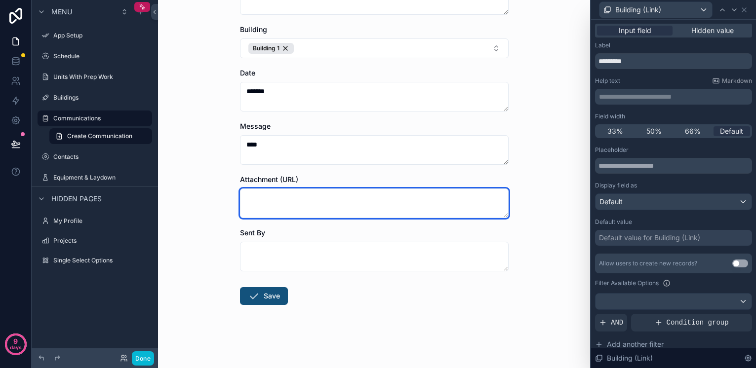
scroll to position [88, 0]
click at [286, 197] on textarea "scrollable content" at bounding box center [374, 204] width 269 height 30
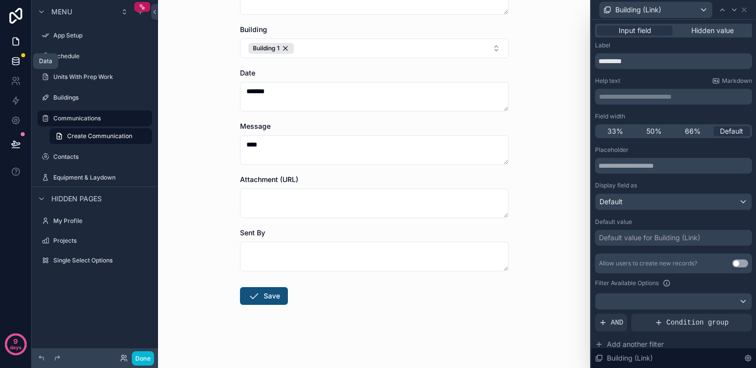
click at [11, 61] on icon at bounding box center [16, 61] width 10 height 10
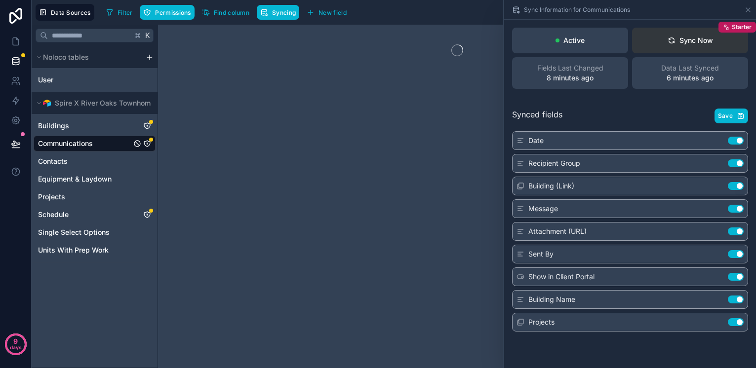
click at [679, 41] on div "Sync Now" at bounding box center [690, 41] width 45 height 10
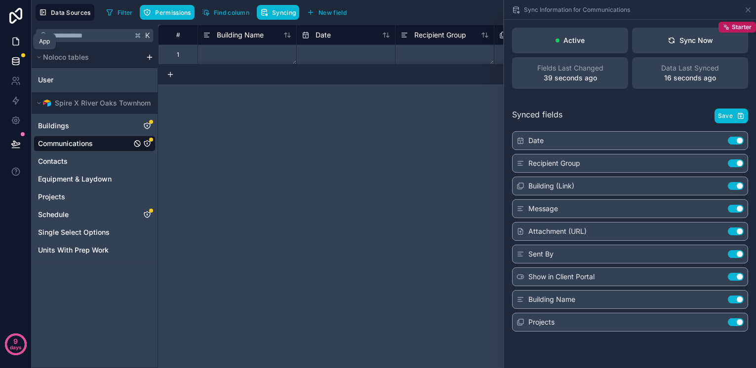
click at [13, 38] on icon at bounding box center [16, 41] width 6 height 7
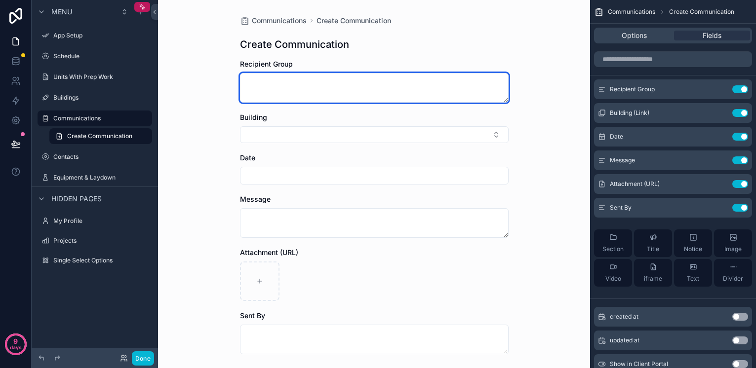
click at [316, 91] on textarea "scrollable content" at bounding box center [374, 88] width 269 height 30
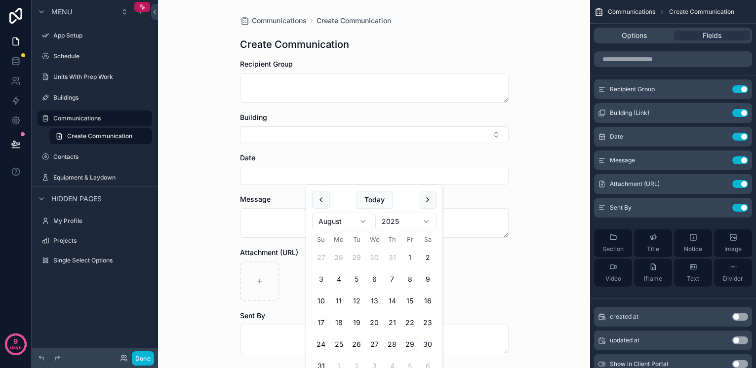
click at [287, 182] on input "scrollable content" at bounding box center [374, 176] width 268 height 14
drag, startPoint x: 265, startPoint y: 237, endPoint x: 265, endPoint y: 232, distance: 5.5
click at [265, 235] on textarea "scrollable content" at bounding box center [374, 223] width 269 height 30
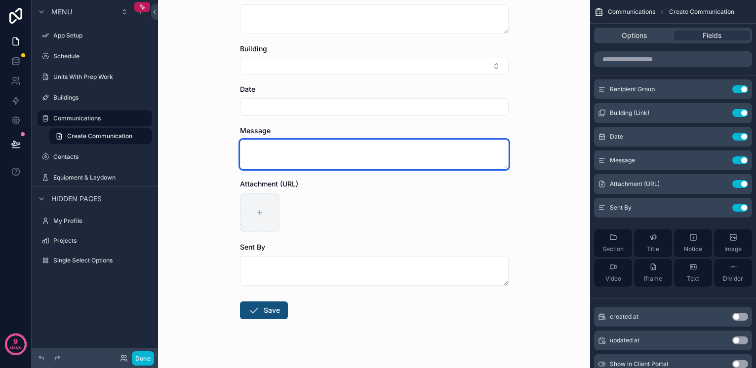
scroll to position [69, 0]
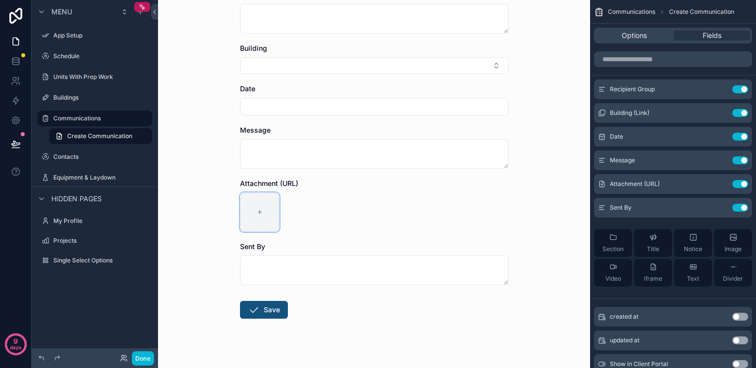
click at [258, 203] on div "scrollable content" at bounding box center [259, 212] width 39 height 39
click at [656, 184] on span "Attachment (URL)" at bounding box center [635, 184] width 50 height 8
click at [717, 183] on icon "scrollable content" at bounding box center [720, 184] width 8 height 8
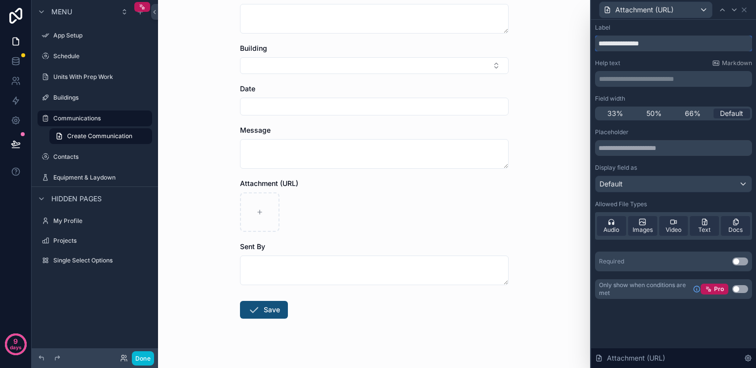
drag, startPoint x: 659, startPoint y: 45, endPoint x: 637, endPoint y: 44, distance: 21.7
click at [637, 44] on input "**********" at bounding box center [673, 44] width 157 height 16
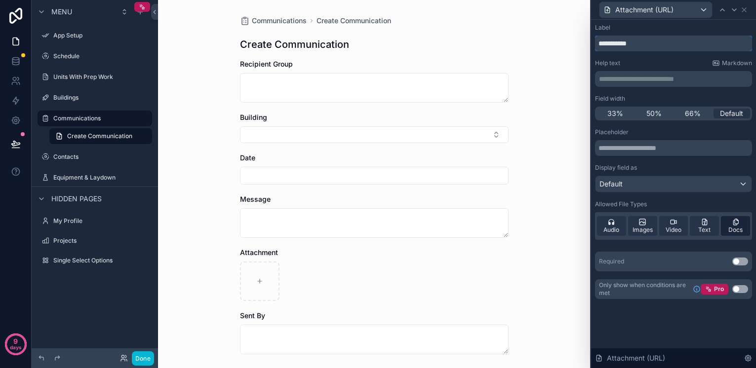
type input "**********"
click at [737, 227] on span "Docs" at bounding box center [735, 230] width 14 height 8
drag, startPoint x: 612, startPoint y: 228, endPoint x: 656, endPoint y: 229, distance: 44.0
click at [612, 228] on span "Audio" at bounding box center [611, 230] width 16 height 8
click at [634, 186] on div "Default" at bounding box center [673, 184] width 156 height 16
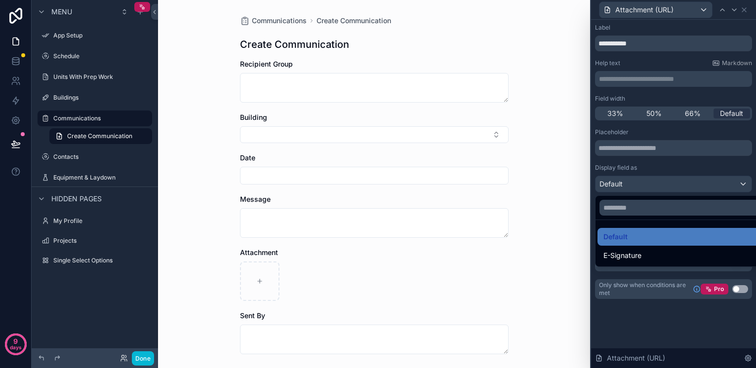
click at [657, 162] on div at bounding box center [673, 184] width 165 height 368
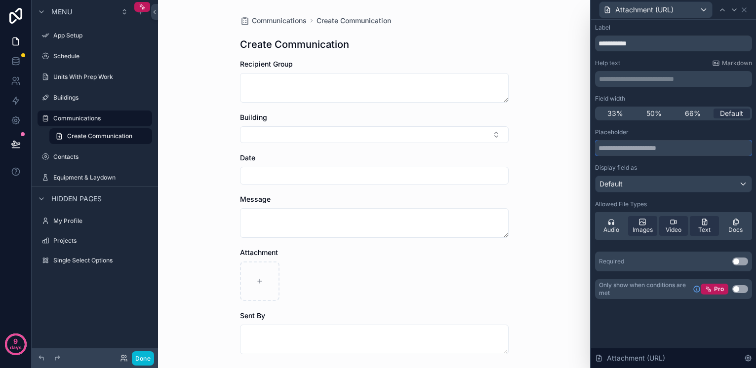
click at [647, 148] on input "text" at bounding box center [673, 148] width 157 height 16
click at [664, 45] on input "**********" at bounding box center [673, 44] width 157 height 16
click at [557, 145] on div "Communications Create Communication Create Communication Recipient Group Buildi…" at bounding box center [374, 184] width 432 height 368
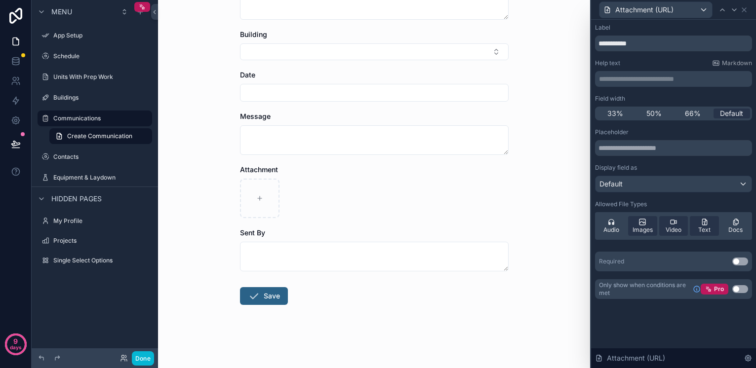
scroll to position [83, 0]
click at [268, 266] on form "Recipient Group Building Date Message Attachment Sent By Save" at bounding box center [374, 172] width 269 height 392
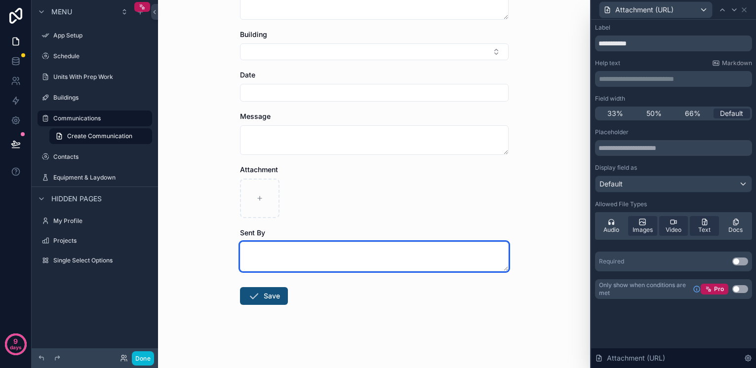
drag, startPoint x: 268, startPoint y: 252, endPoint x: 264, endPoint y: 273, distance: 20.7
click at [268, 252] on textarea "scrollable content" at bounding box center [374, 257] width 269 height 30
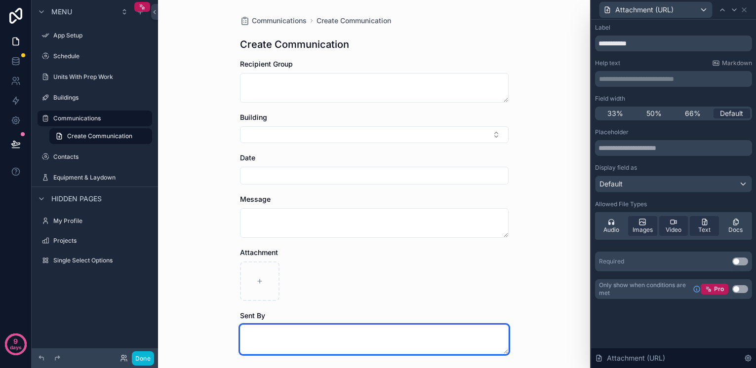
scroll to position [0, 0]
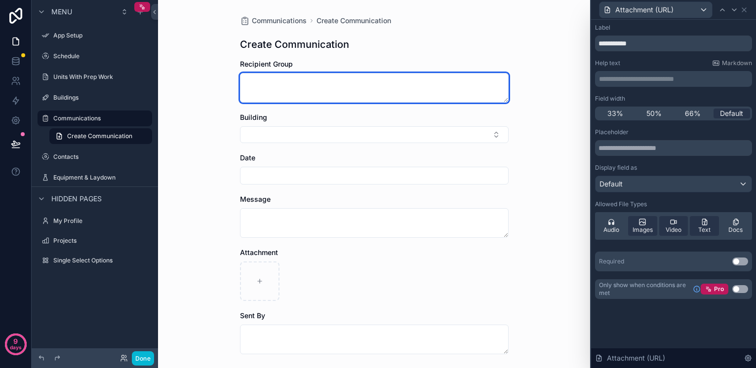
click at [275, 86] on textarea "scrollable content" at bounding box center [374, 88] width 269 height 30
type textarea "*******"
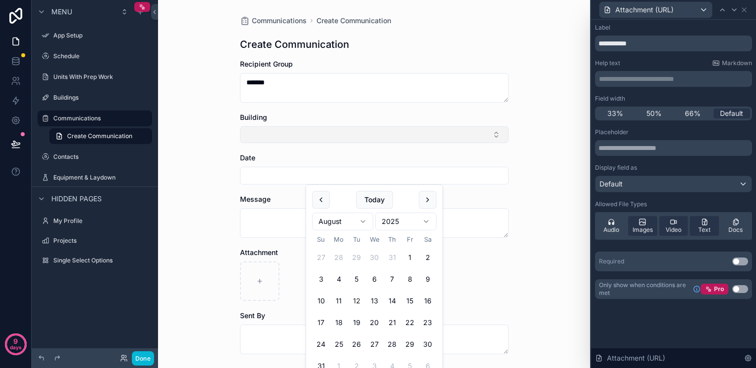
click at [312, 133] on button "Select Button" at bounding box center [374, 134] width 269 height 17
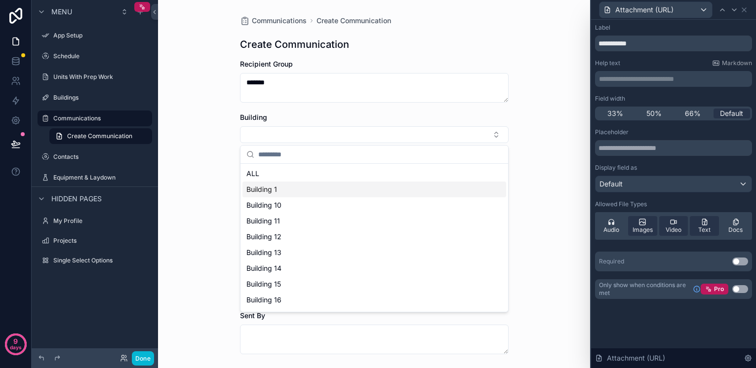
click at [289, 188] on div "Building 1" at bounding box center [374, 190] width 264 height 16
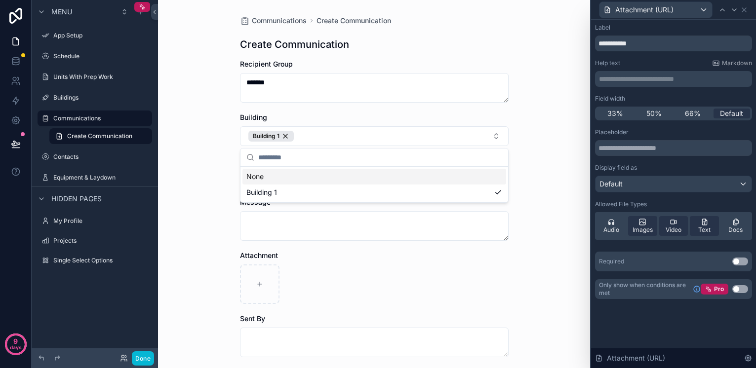
drag, startPoint x: 181, startPoint y: 162, endPoint x: 216, endPoint y: 164, distance: 35.6
click at [185, 163] on div "Communications Create Communication Create Communication Recipient Group ******…" at bounding box center [374, 184] width 432 height 368
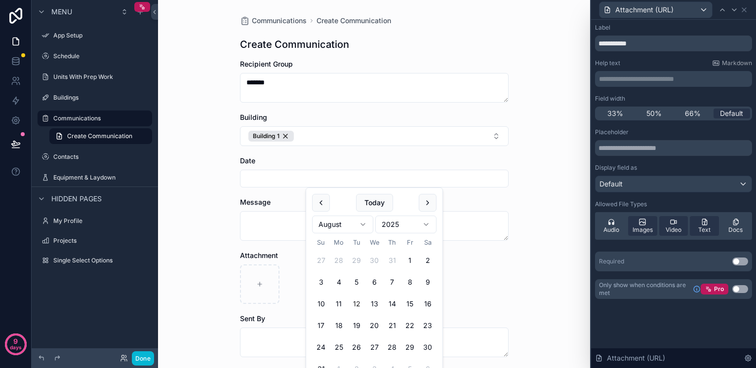
click at [266, 176] on input "scrollable content" at bounding box center [374, 179] width 268 height 14
drag, startPoint x: 376, startPoint y: 204, endPoint x: 279, endPoint y: 219, distance: 97.9
click at [373, 204] on button "Today" at bounding box center [374, 203] width 37 height 18
type input "*********"
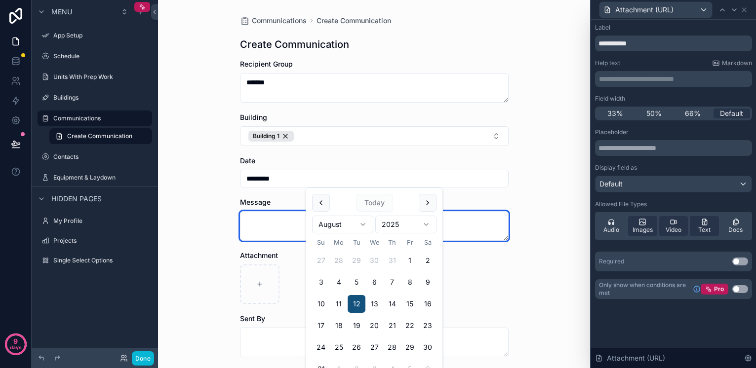
click at [275, 221] on textarea "scrollable content" at bounding box center [374, 226] width 269 height 30
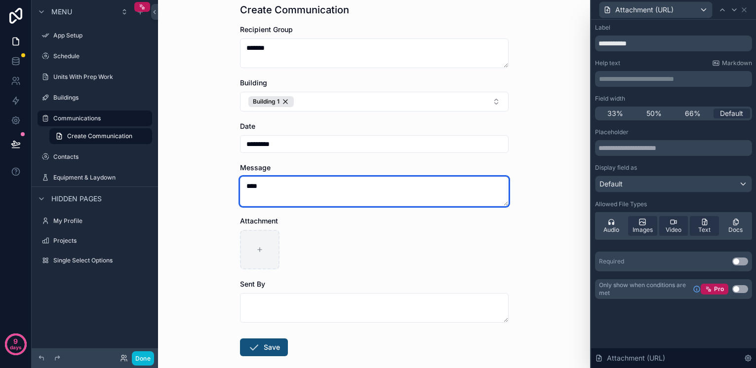
scroll to position [54, 0]
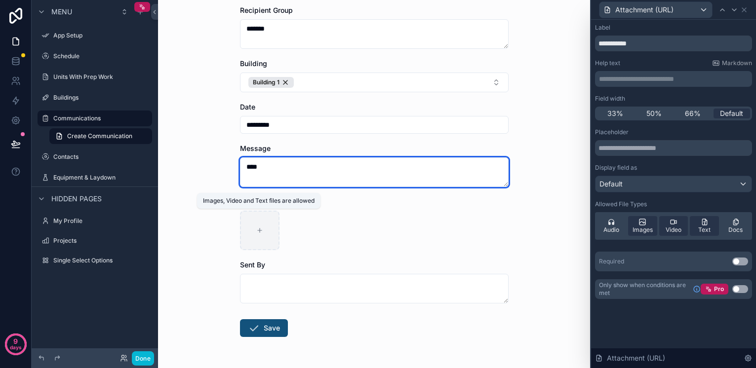
type textarea "****"
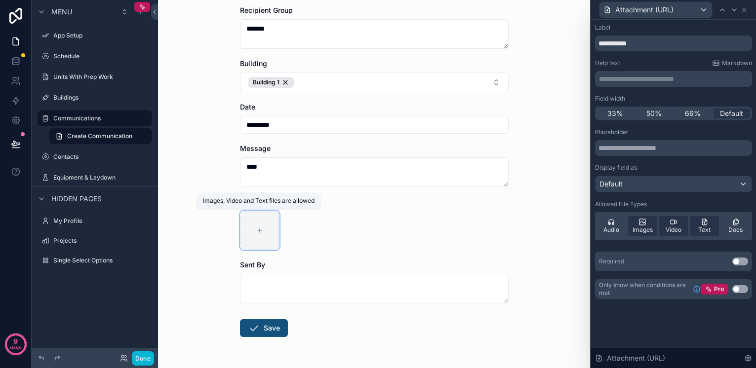
click at [253, 230] on div "scrollable content" at bounding box center [259, 230] width 39 height 39
type input "**********"
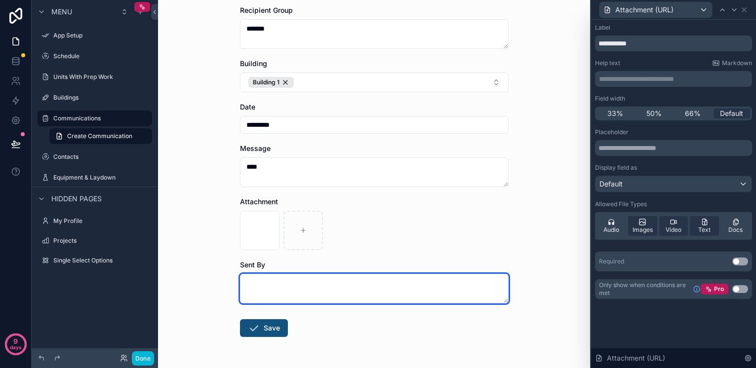
click at [287, 286] on textarea "scrollable content" at bounding box center [374, 289] width 269 height 30
type textarea "****"
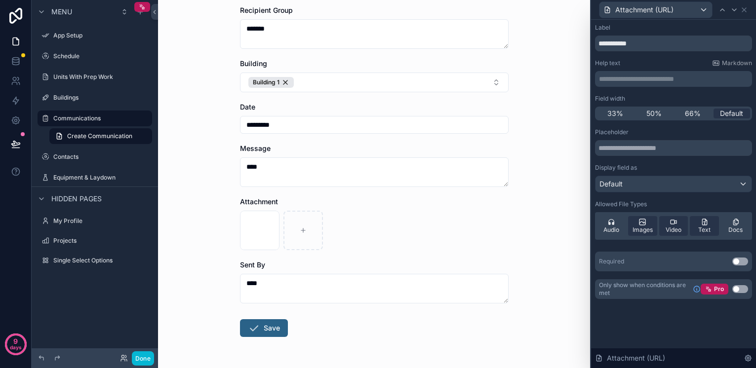
click at [276, 324] on button "Save" at bounding box center [264, 328] width 48 height 18
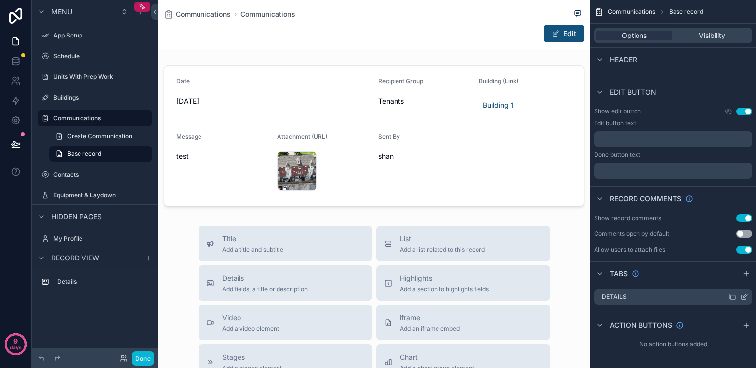
click at [641, 298] on div "Details" at bounding box center [673, 297] width 158 height 16
click at [748, 298] on icon "scrollable content" at bounding box center [744, 297] width 8 height 8
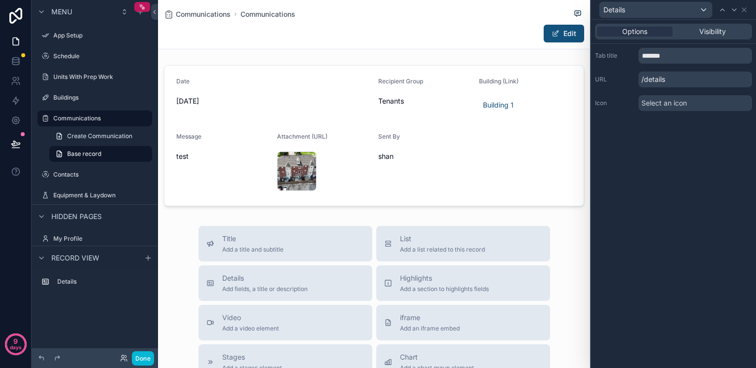
click at [638, 13] on div "Details" at bounding box center [655, 10] width 113 height 16
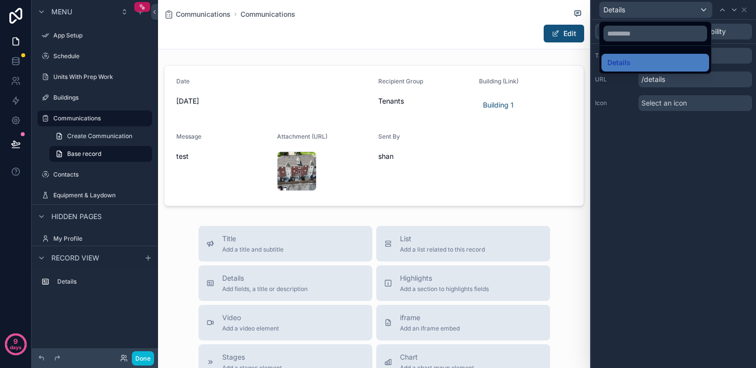
click at [638, 13] on div at bounding box center [673, 184] width 165 height 368
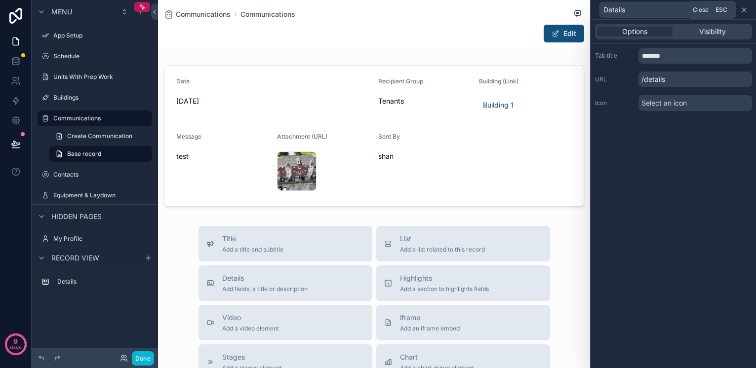
click at [743, 8] on icon at bounding box center [744, 10] width 8 height 8
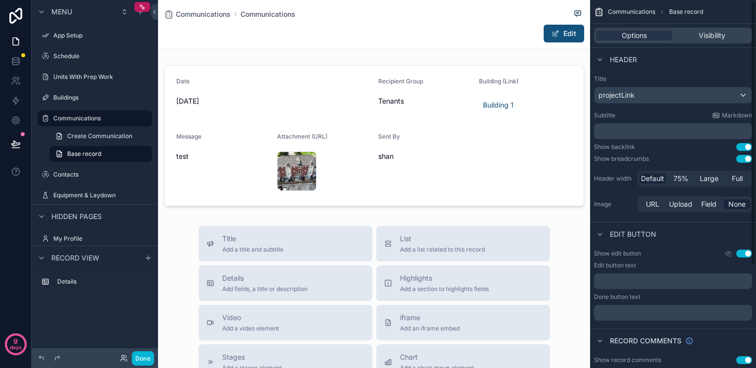
click at [693, 92] on div "projectLink" at bounding box center [672, 95] width 157 height 16
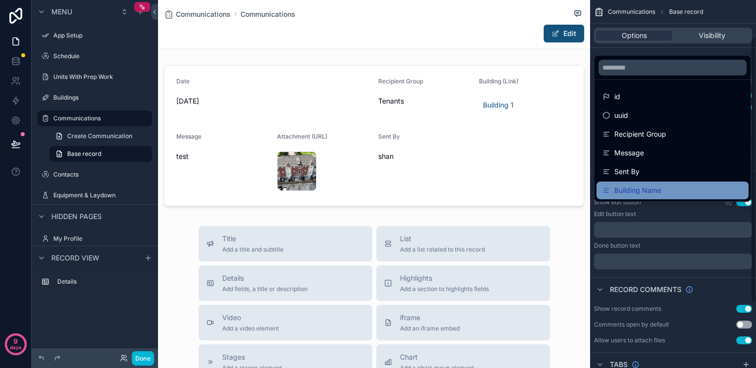
scroll to position [17, 0]
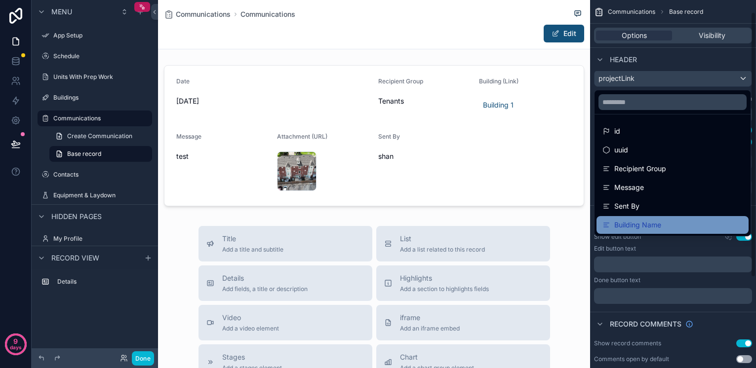
click at [633, 229] on span "Building Name" at bounding box center [637, 225] width 47 height 12
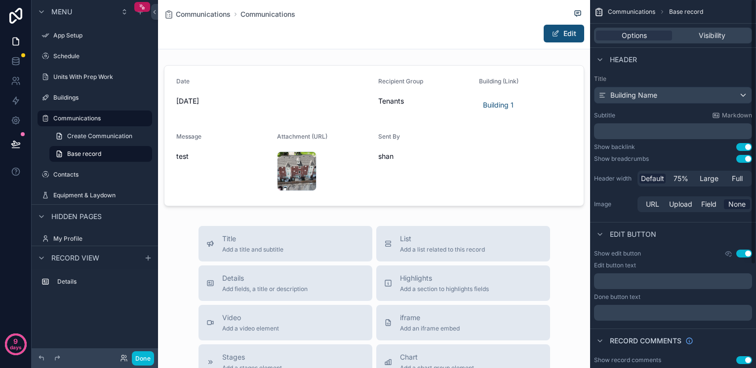
scroll to position [0, 0]
drag, startPoint x: 631, startPoint y: 75, endPoint x: 619, endPoint y: 64, distance: 15.4
click at [630, 74] on div "Title Building Name Subtitle Markdown ﻿ Show backlink Use setting Show breadcru…" at bounding box center [673, 144] width 166 height 147
click at [690, 38] on div "Visibility" at bounding box center [712, 36] width 76 height 10
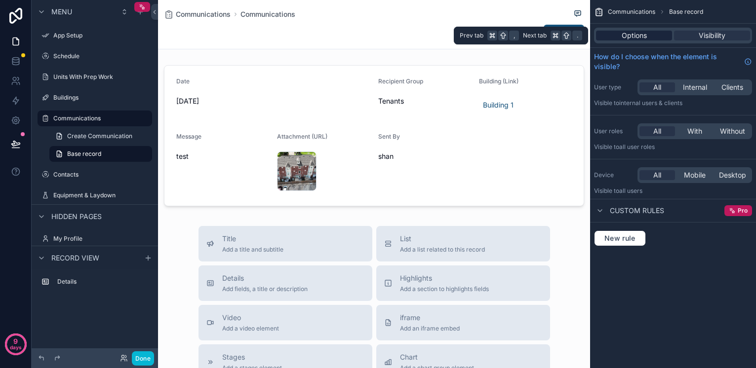
click at [641, 34] on span "Options" at bounding box center [634, 36] width 25 height 10
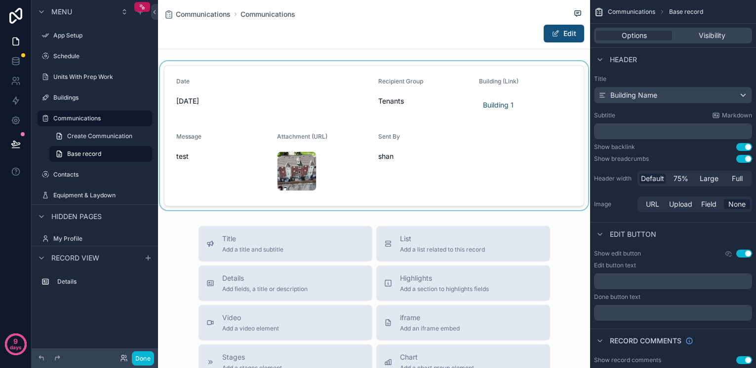
click at [469, 175] on div "scrollable content" at bounding box center [374, 135] width 432 height 149
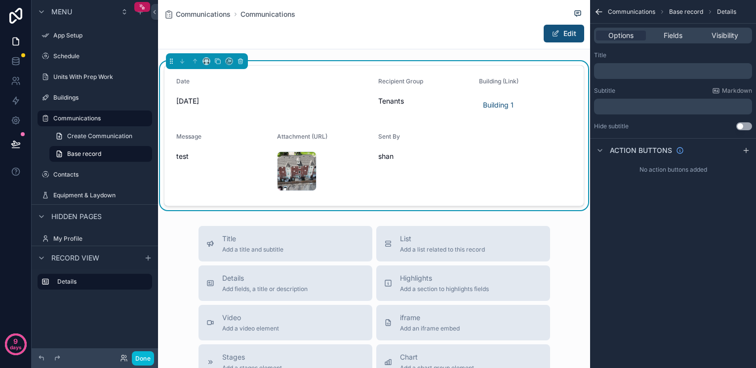
click at [301, 83] on div "Date" at bounding box center [273, 84] width 194 height 12
click at [498, 84] on span "Building (Link)" at bounding box center [498, 81] width 39 height 7
click at [676, 34] on span "Fields" at bounding box center [673, 36] width 19 height 10
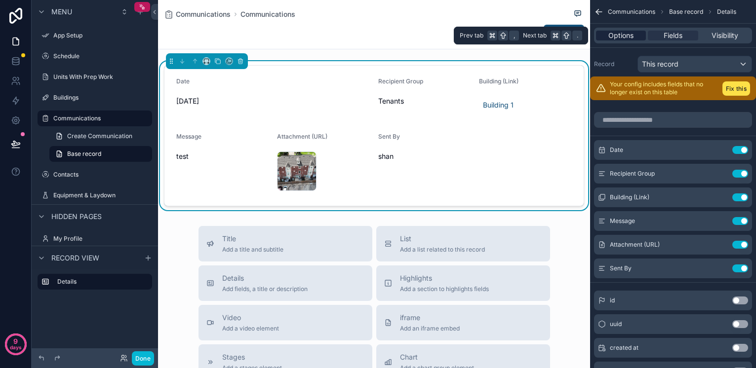
click at [627, 33] on span "Options" at bounding box center [620, 36] width 25 height 10
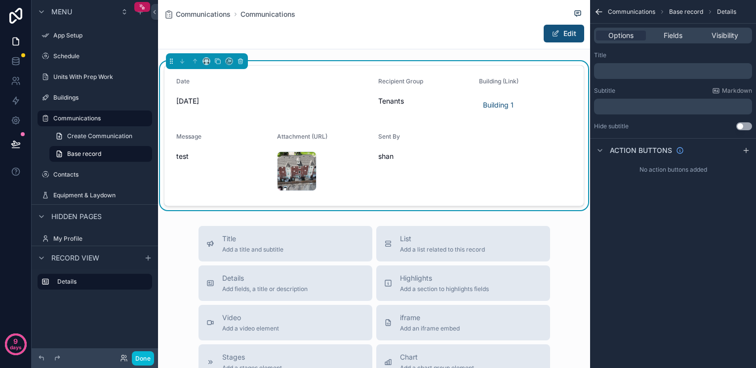
click at [625, 73] on p "﻿" at bounding box center [674, 71] width 152 height 8
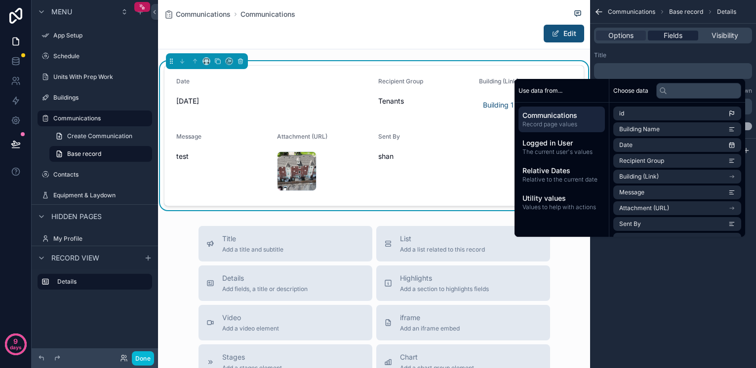
click at [664, 36] on span "Fields" at bounding box center [673, 36] width 19 height 10
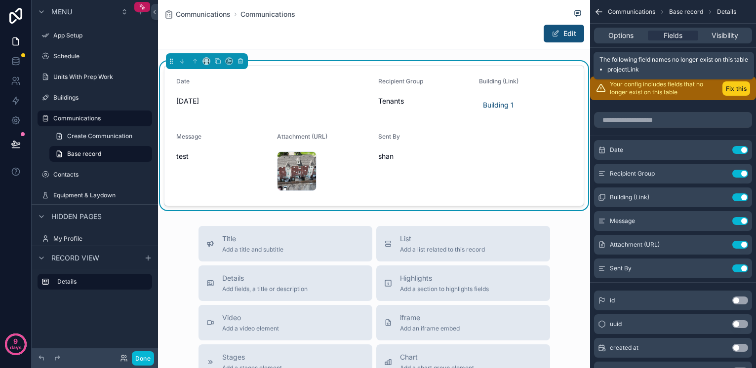
click at [740, 88] on button "Fix this" at bounding box center [736, 88] width 28 height 14
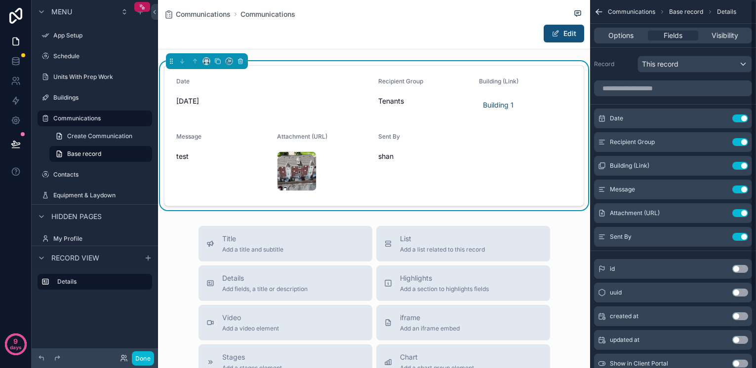
click at [678, 66] on span "This record" at bounding box center [660, 64] width 37 height 10
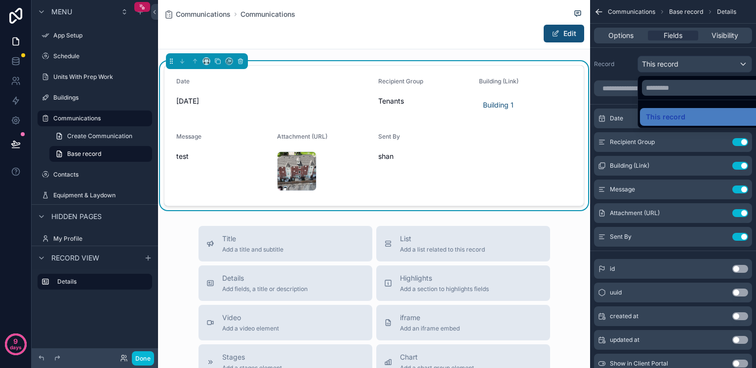
click at [679, 66] on div "scrollable content" at bounding box center [378, 184] width 756 height 368
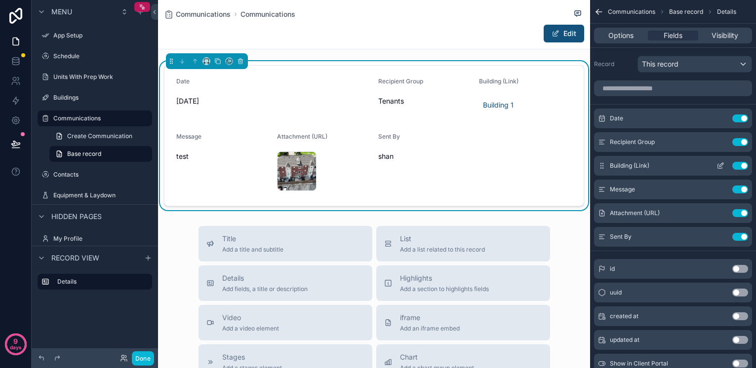
click at [716, 165] on icon "scrollable content" at bounding box center [720, 166] width 8 height 8
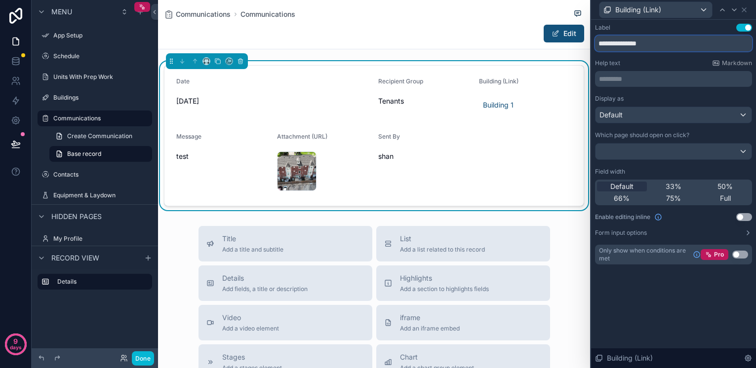
drag, startPoint x: 654, startPoint y: 43, endPoint x: 625, endPoint y: 44, distance: 29.1
click at [625, 44] on input "**********" at bounding box center [673, 44] width 157 height 16
type input "**********"
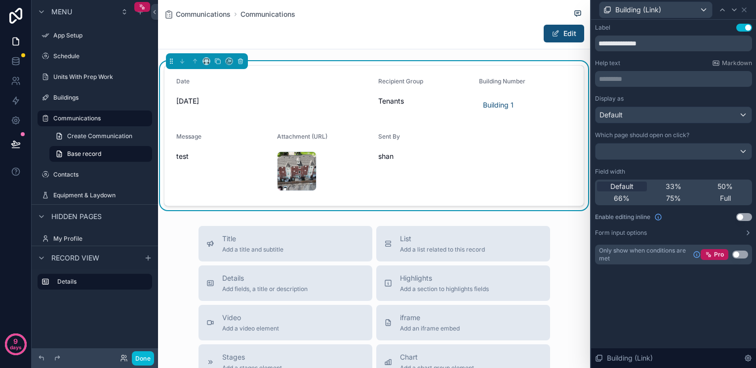
scroll to position [0, 0]
click at [746, 13] on icon at bounding box center [744, 10] width 8 height 8
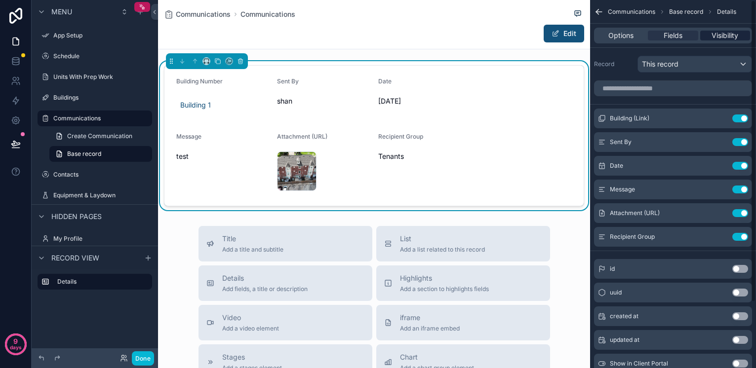
click at [718, 34] on span "Visibility" at bounding box center [724, 36] width 27 height 10
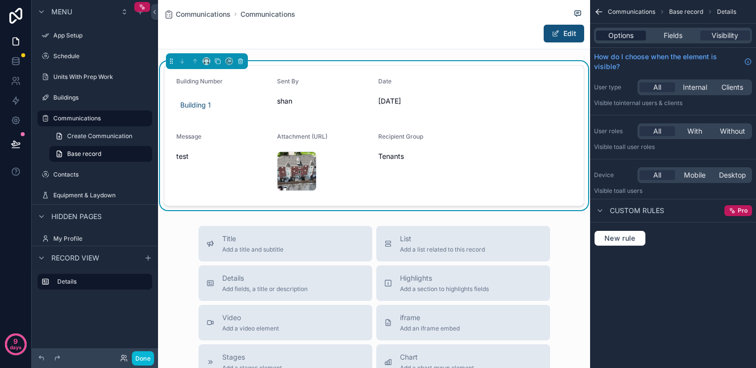
click at [621, 37] on span "Options" at bounding box center [620, 36] width 25 height 10
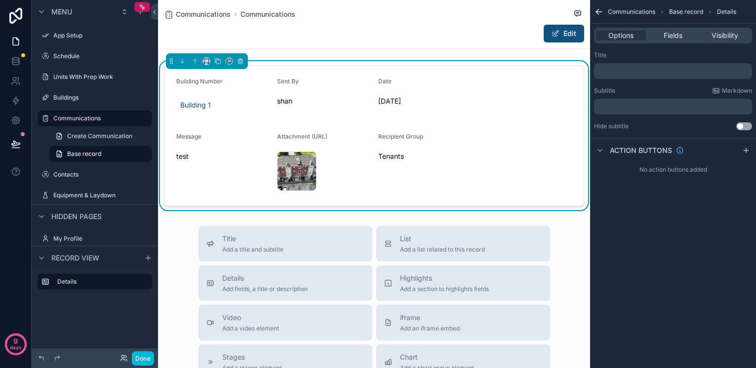
click at [633, 71] on p "﻿" at bounding box center [674, 71] width 152 height 8
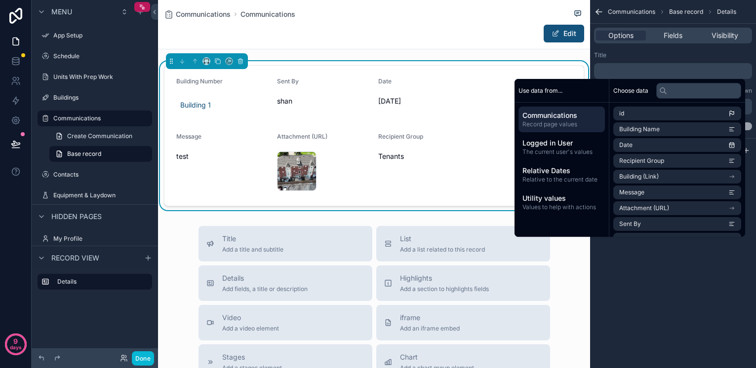
click at [644, 16] on div "Communications Base record Details" at bounding box center [673, 12] width 166 height 24
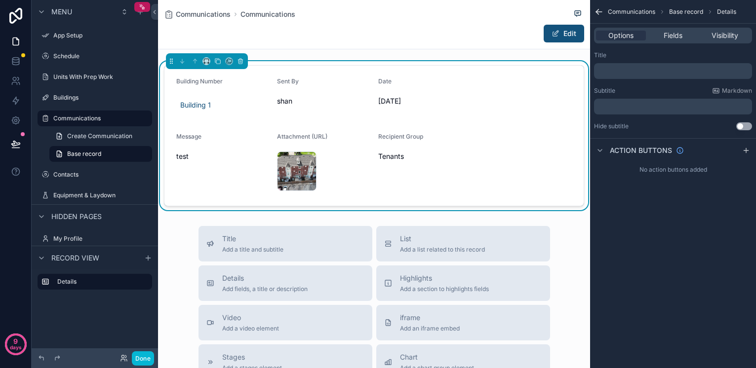
drag, startPoint x: 643, startPoint y: 11, endPoint x: 654, endPoint y: 11, distance: 10.9
click at [643, 11] on span "Communications" at bounding box center [631, 12] width 47 height 8
click at [684, 10] on span "Base record" at bounding box center [686, 12] width 34 height 8
click at [725, 11] on span "Details" at bounding box center [726, 12] width 19 height 8
click at [596, 12] on icon "scrollable content" at bounding box center [597, 10] width 2 height 2
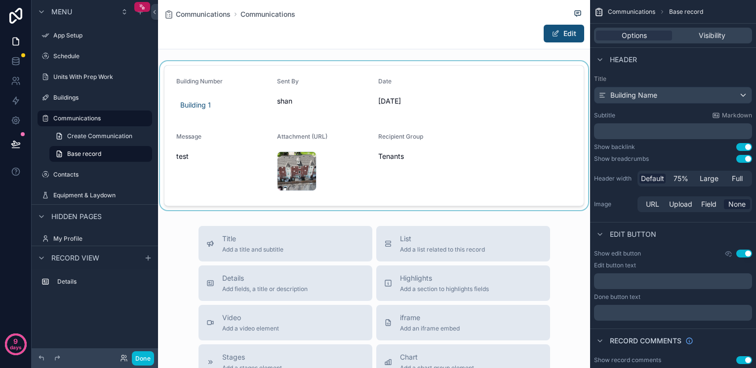
click at [194, 105] on div "scrollable content" at bounding box center [374, 135] width 432 height 149
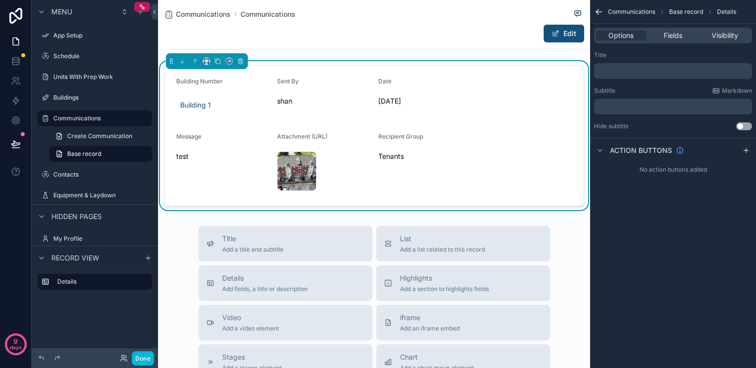
click at [194, 105] on span "Building 1" at bounding box center [195, 105] width 31 height 10
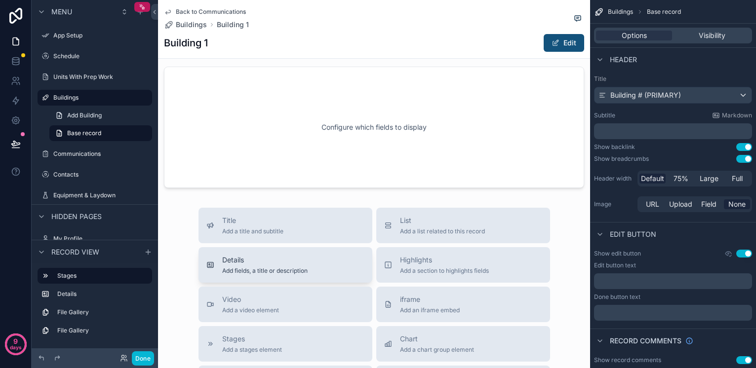
scroll to position [254, 0]
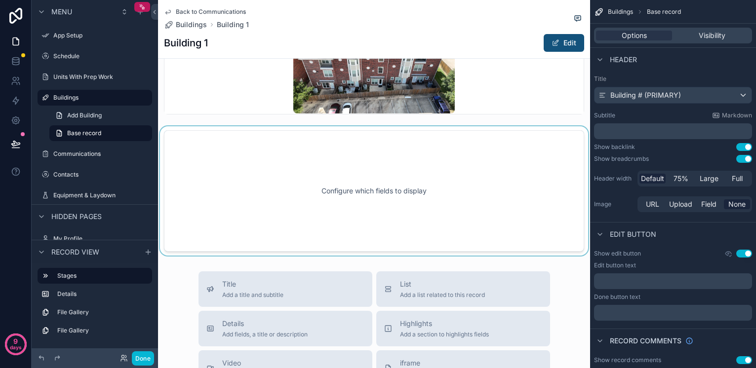
click at [374, 194] on div "scrollable content" at bounding box center [374, 190] width 432 height 129
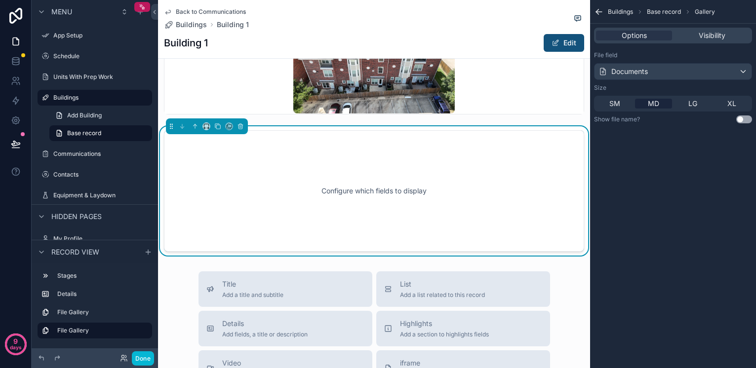
click at [659, 73] on div "Documents" at bounding box center [672, 72] width 157 height 16
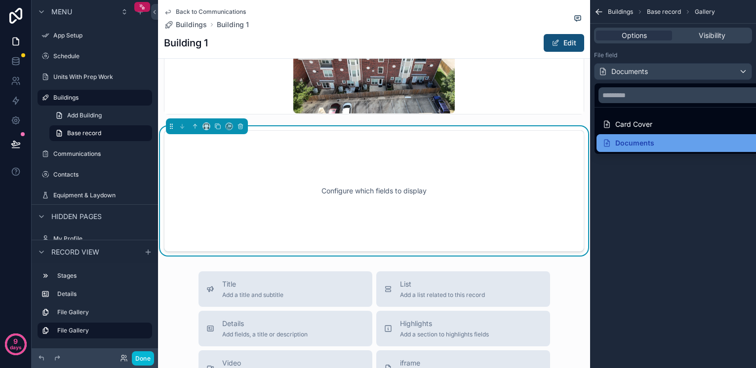
click at [644, 144] on div "Documents" at bounding box center [628, 143] width 52 height 12
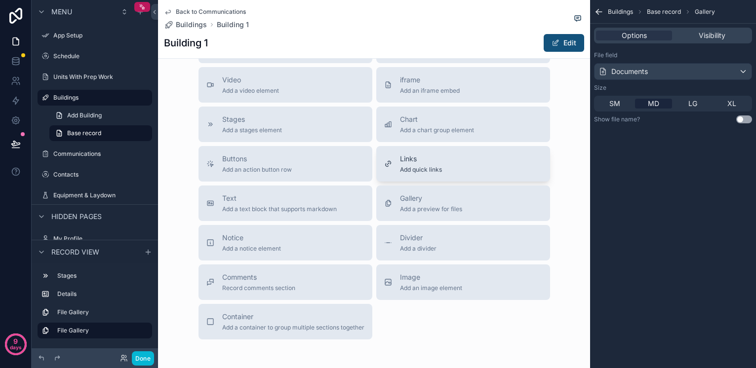
scroll to position [540, 0]
click at [419, 281] on div "Image Add an image element" at bounding box center [431, 281] width 62 height 20
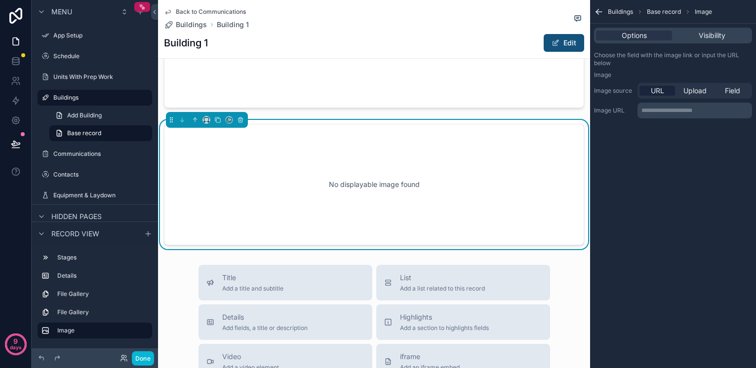
scroll to position [350, 0]
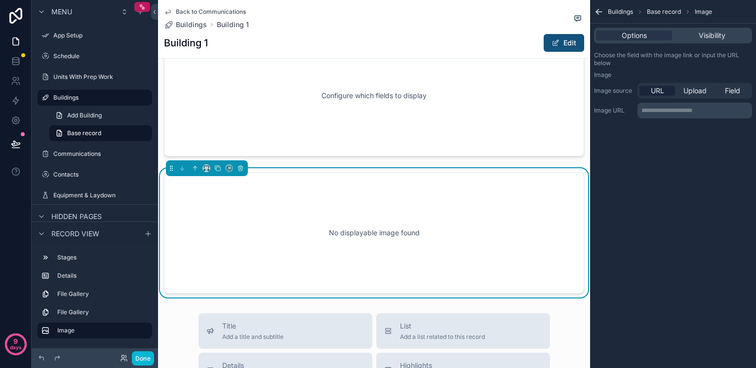
click at [380, 248] on div "No displayable image found" at bounding box center [374, 233] width 388 height 89
click at [696, 89] on span "Upload" at bounding box center [694, 91] width 23 height 10
click at [239, 170] on icon "scrollable content" at bounding box center [240, 168] width 7 height 7
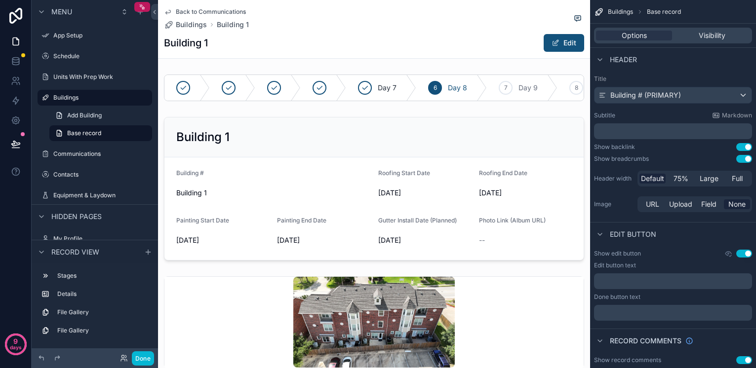
scroll to position [0, 0]
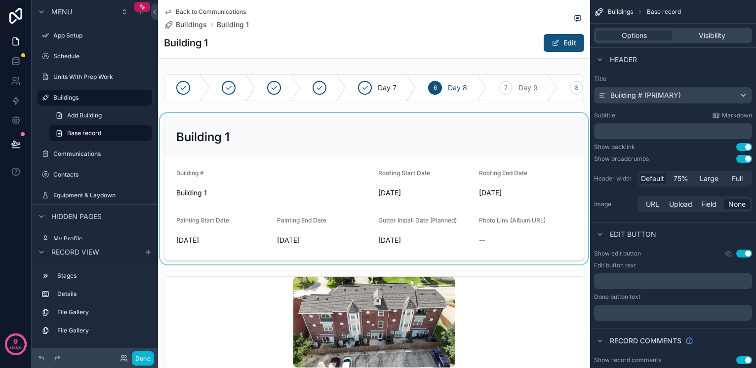
click at [234, 158] on div "scrollable content" at bounding box center [374, 189] width 432 height 152
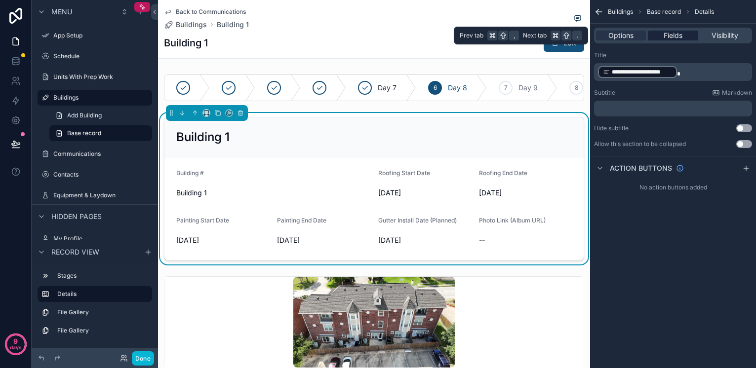
click at [666, 35] on span "Fields" at bounding box center [673, 36] width 19 height 10
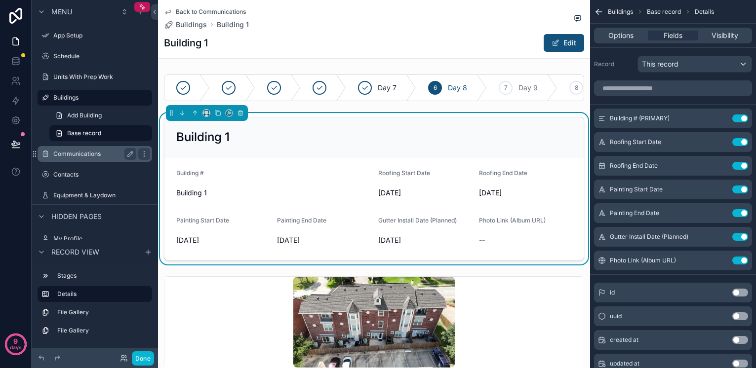
click at [77, 154] on label "Communications" at bounding box center [92, 154] width 79 height 8
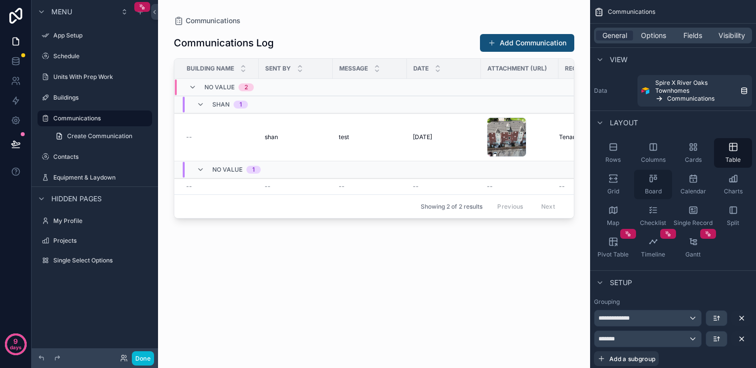
scroll to position [0, 0]
click at [613, 184] on div "Grid" at bounding box center [613, 185] width 38 height 30
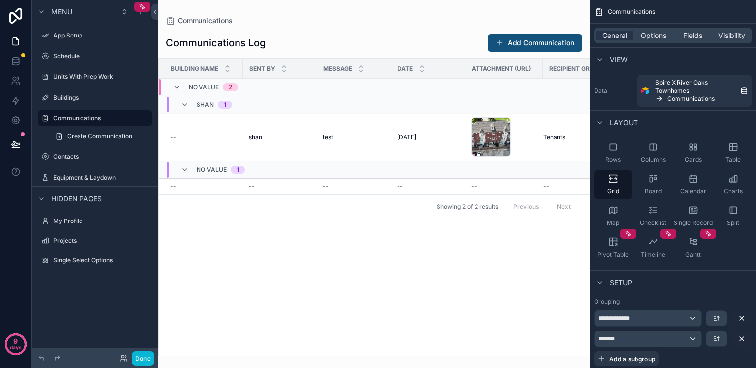
click at [201, 87] on span "No value" at bounding box center [204, 87] width 30 height 8
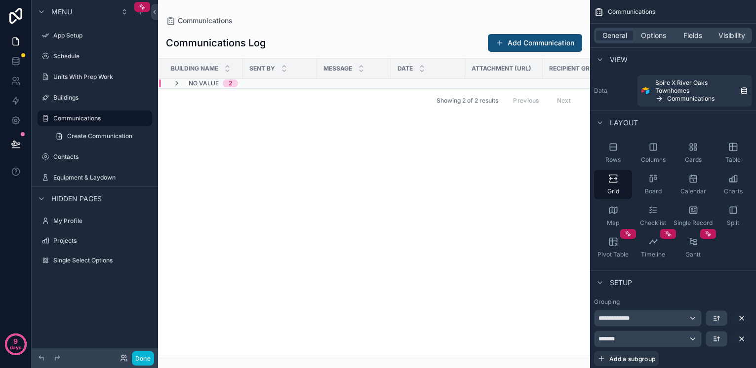
scroll to position [0, 1]
click at [200, 83] on span "No value" at bounding box center [204, 83] width 30 height 8
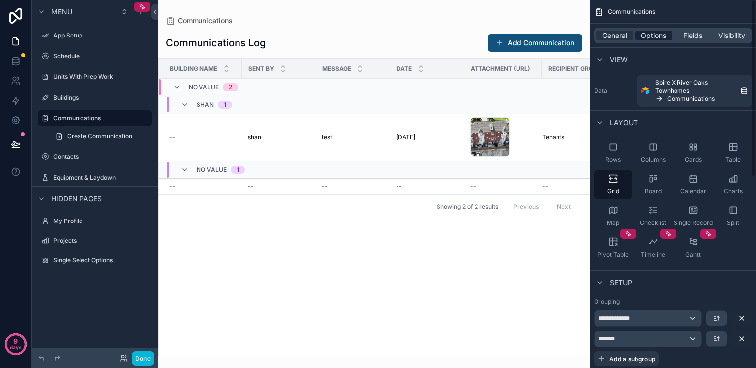
scroll to position [0, 0]
click at [655, 35] on span "Options" at bounding box center [653, 36] width 25 height 10
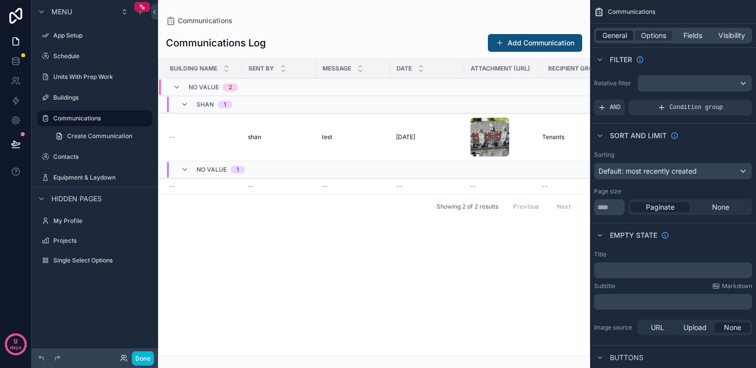
click at [616, 37] on span "General" at bounding box center [614, 36] width 25 height 10
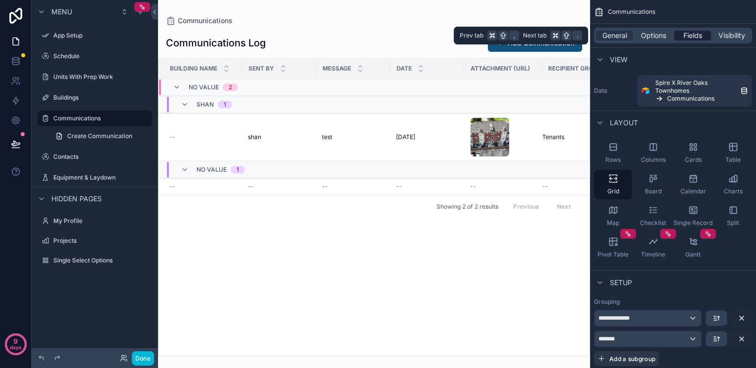
click at [680, 38] on div "Fields" at bounding box center [692, 36] width 37 height 10
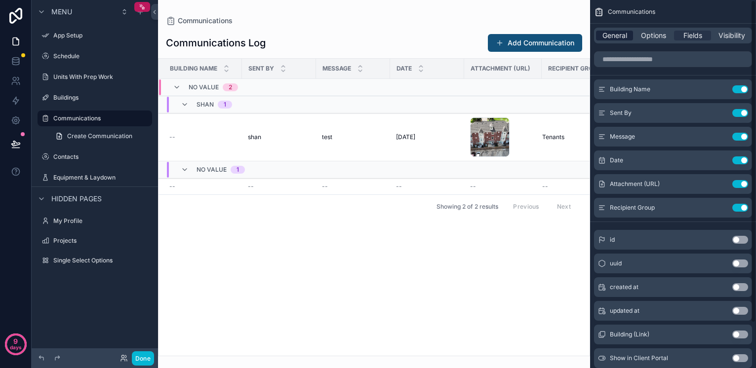
click at [615, 32] on span "General" at bounding box center [614, 36] width 25 height 10
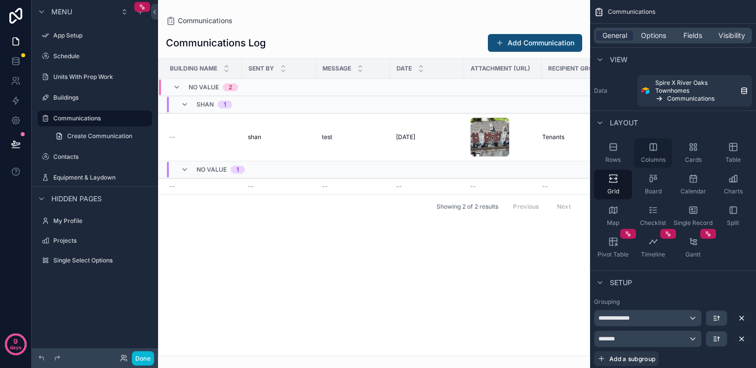
click at [653, 155] on div "Columns" at bounding box center [653, 153] width 38 height 30
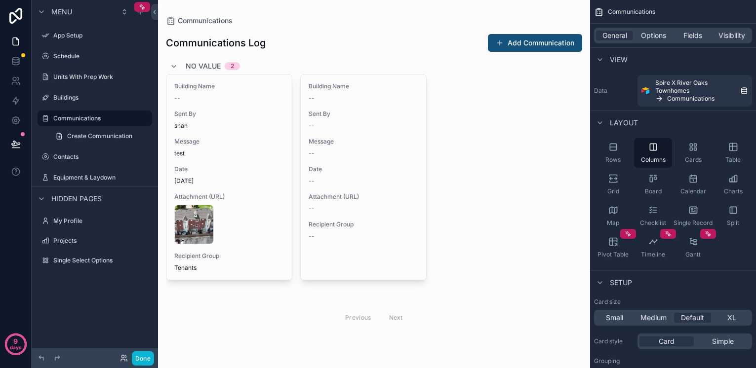
click at [206, 67] on span "No value" at bounding box center [203, 66] width 35 height 10
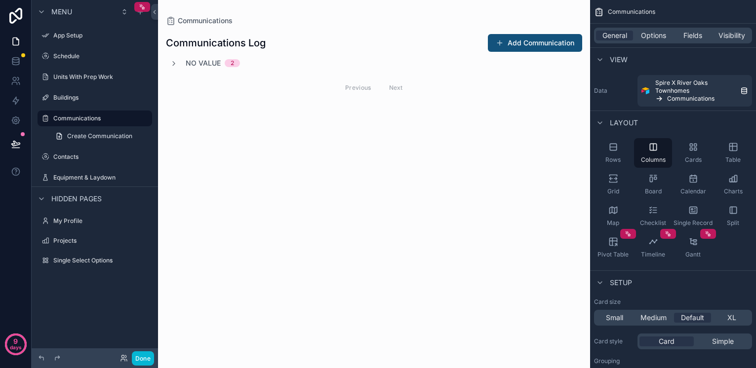
click at [205, 62] on span "No value" at bounding box center [203, 63] width 35 height 10
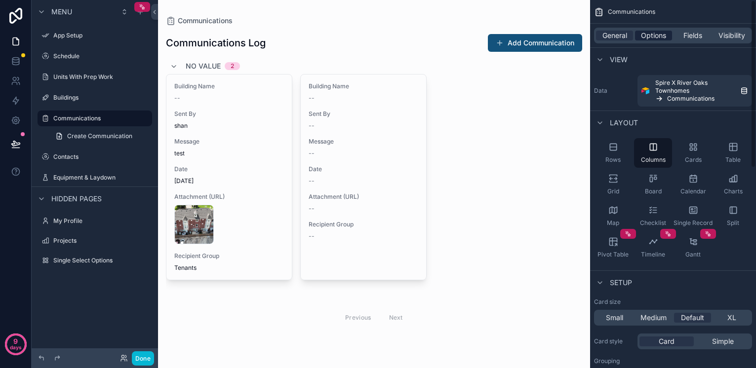
click at [646, 37] on span "Options" at bounding box center [653, 36] width 25 height 10
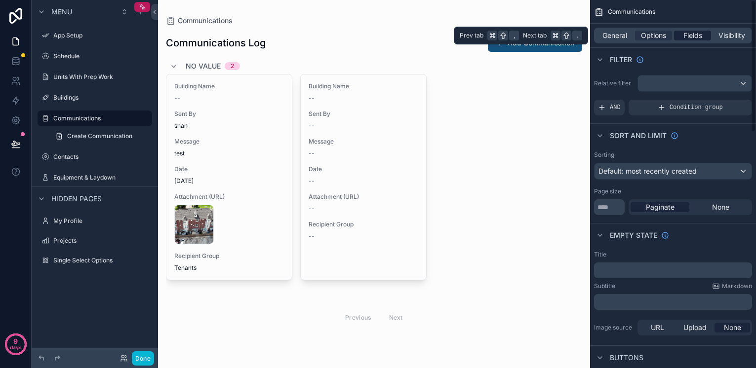
click at [696, 38] on span "Fields" at bounding box center [692, 36] width 19 height 10
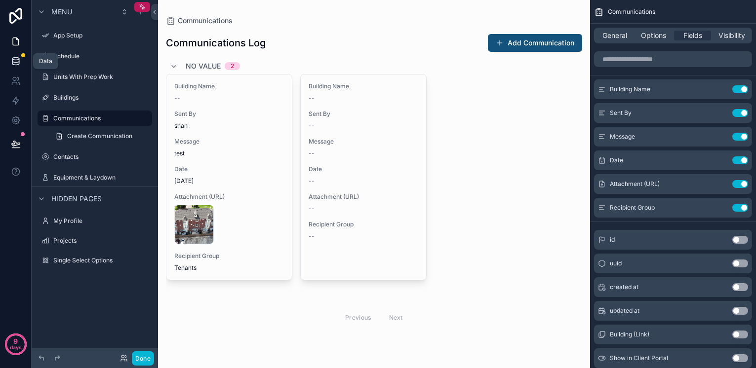
click at [19, 56] on icon at bounding box center [16, 61] width 10 height 10
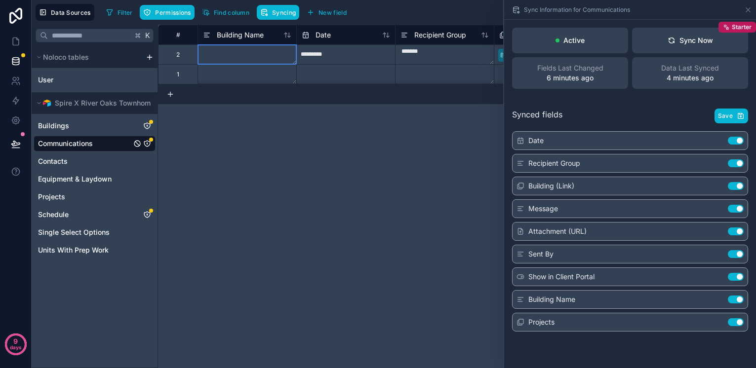
click at [258, 56] on textarea at bounding box center [247, 54] width 98 height 19
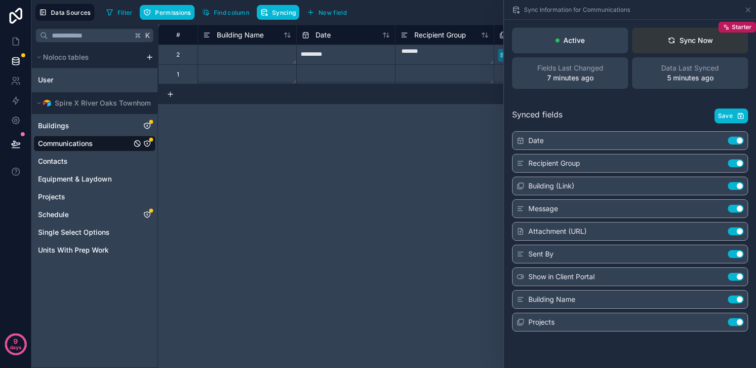
click at [670, 39] on icon at bounding box center [671, 39] width 5 height 2
click at [405, 161] on div "# Building Name Date Recipient Group Building (Link) Message Attachment (URL) S…" at bounding box center [457, 197] width 598 height 344
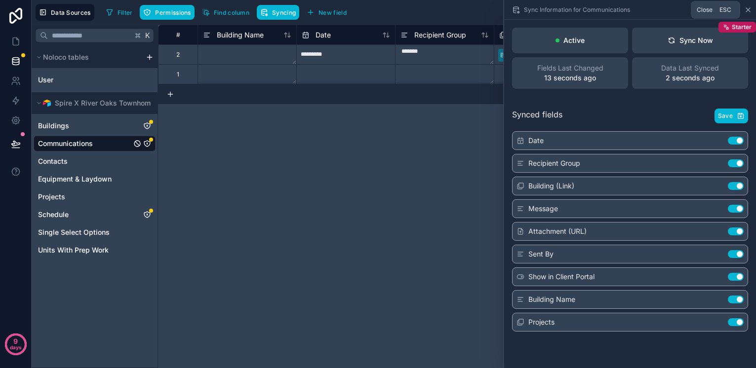
click at [746, 11] on icon at bounding box center [748, 10] width 8 height 8
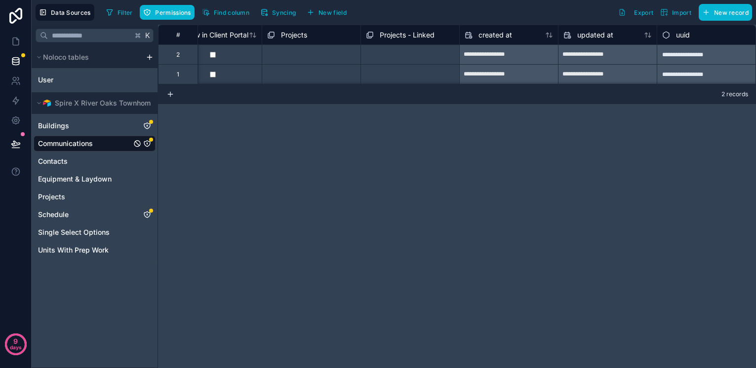
scroll to position [0, 726]
click at [423, 51] on div "Select a Projects - Linked" at bounding box center [402, 55] width 72 height 8
click at [414, 54] on div "Select a Projects - Linked" at bounding box center [403, 55] width 72 height 8
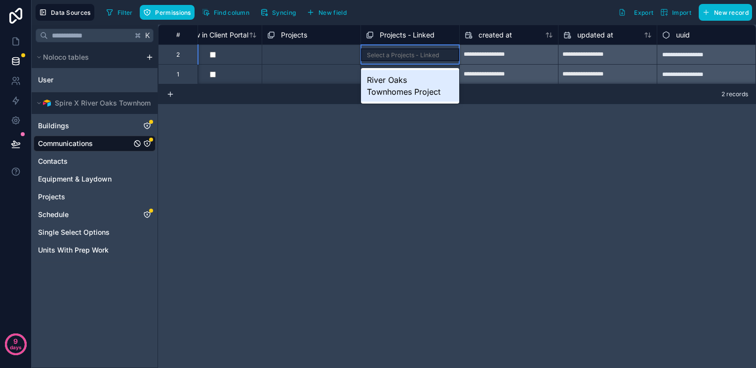
click at [395, 87] on div "River Oaks Townhomes Project" at bounding box center [410, 86] width 98 height 32
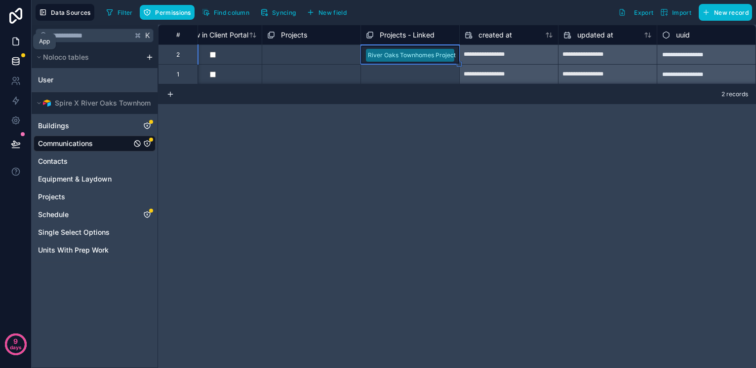
click at [16, 39] on icon at bounding box center [16, 42] width 10 height 10
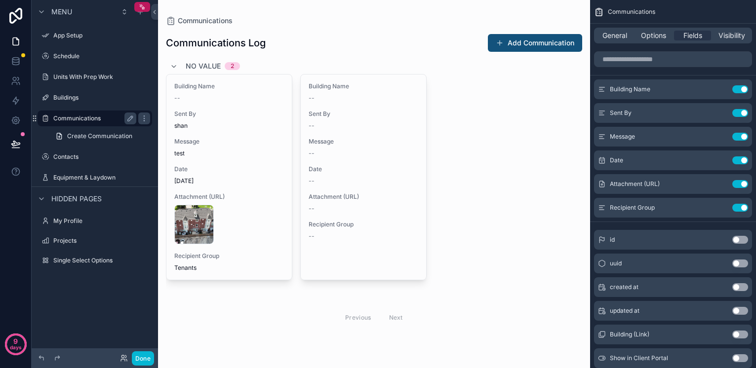
click at [69, 117] on label "Communications" at bounding box center [92, 119] width 79 height 8
click at [78, 141] on link "Create Communication" at bounding box center [100, 136] width 103 height 16
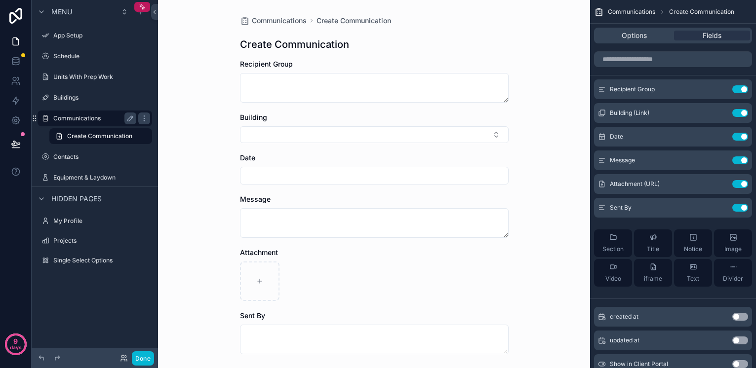
click at [84, 118] on label "Communications" at bounding box center [92, 119] width 79 height 8
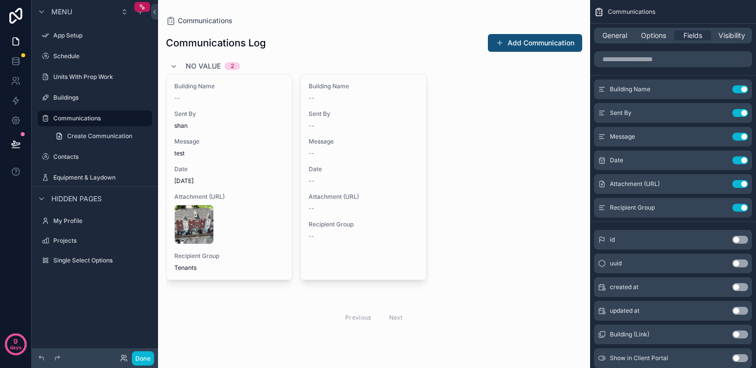
click at [197, 68] on span "No value" at bounding box center [203, 66] width 35 height 10
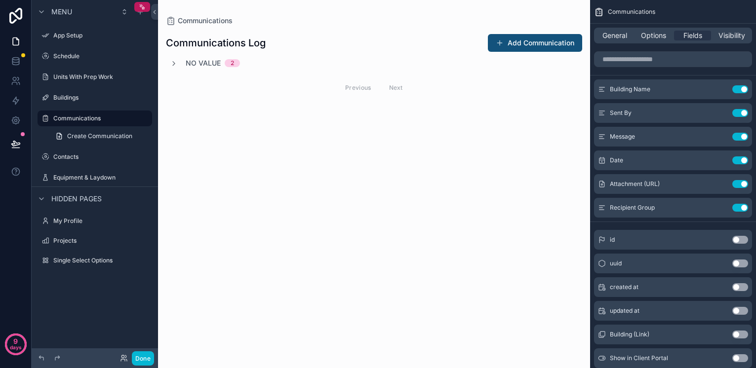
click at [204, 63] on span "No value" at bounding box center [203, 63] width 35 height 10
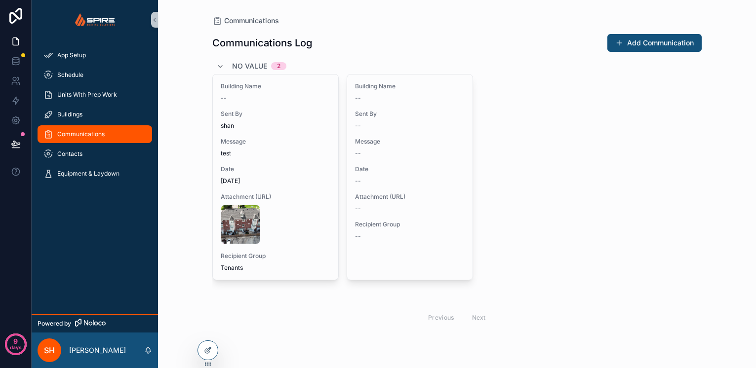
click at [250, 66] on span "No value" at bounding box center [249, 66] width 35 height 10
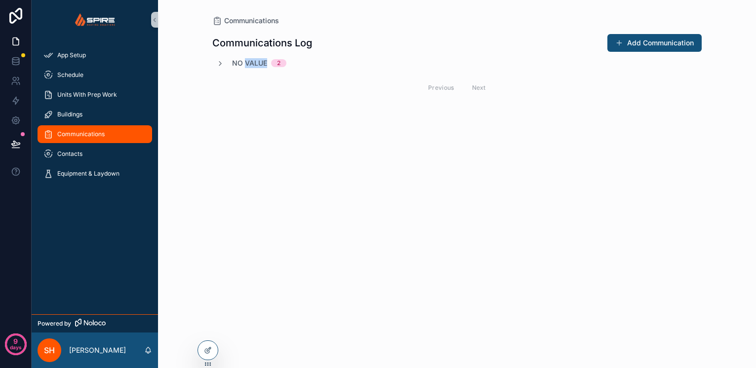
click at [250, 66] on span "No value" at bounding box center [249, 63] width 35 height 10
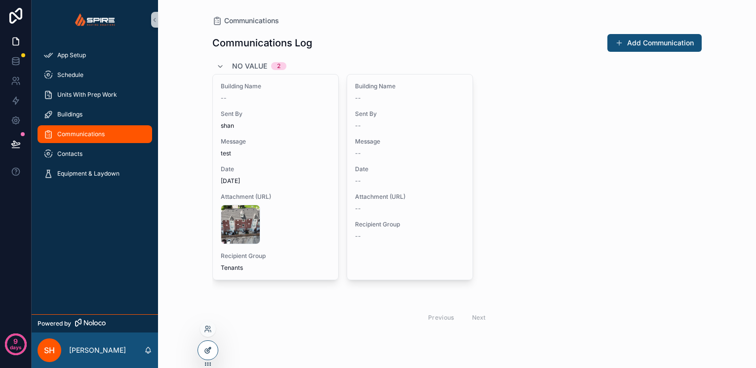
click at [208, 351] on icon at bounding box center [208, 351] width 8 height 8
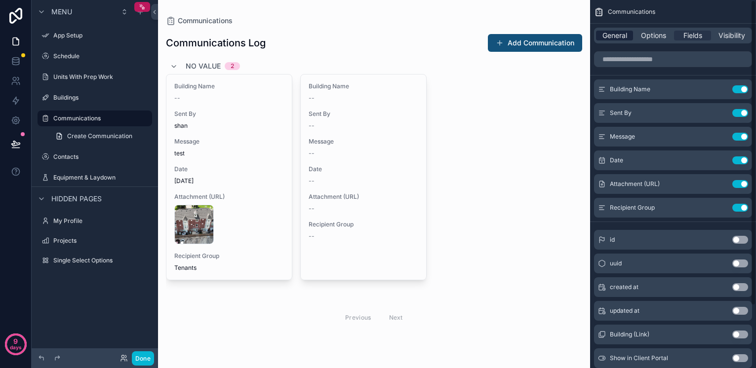
click at [623, 39] on span "General" at bounding box center [614, 36] width 25 height 10
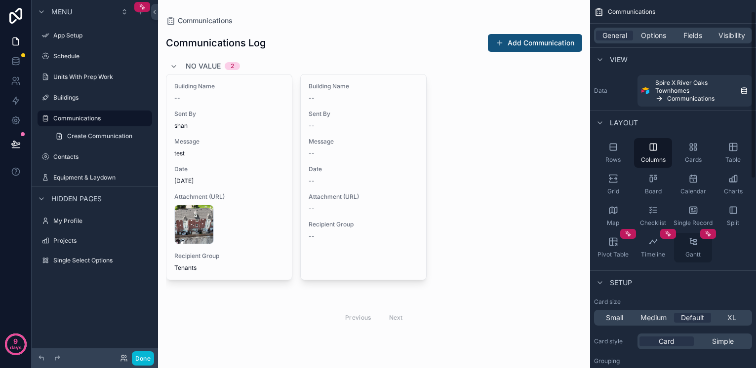
scroll to position [137, 0]
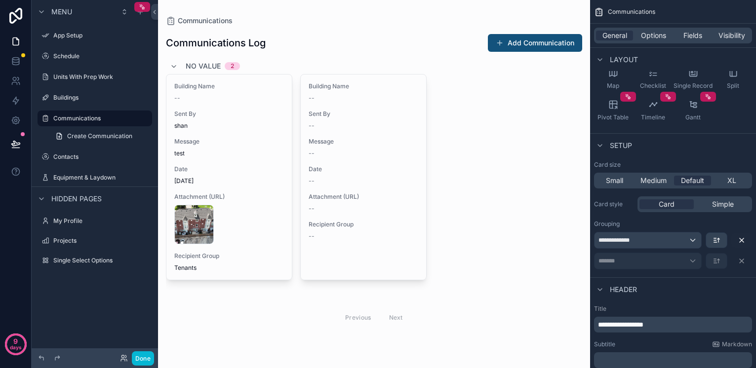
click at [684, 240] on div "**********" at bounding box center [647, 241] width 107 height 16
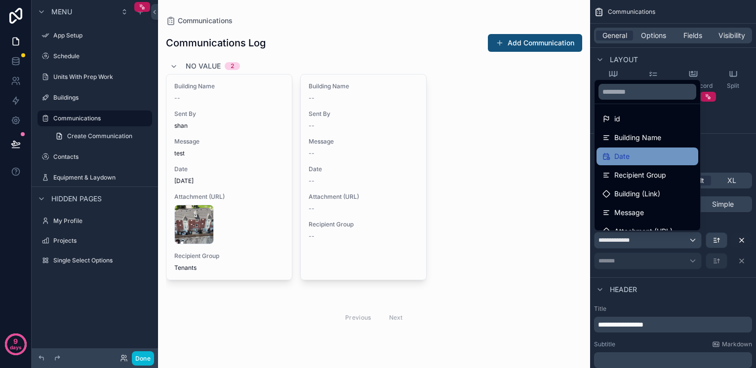
scroll to position [40, 0]
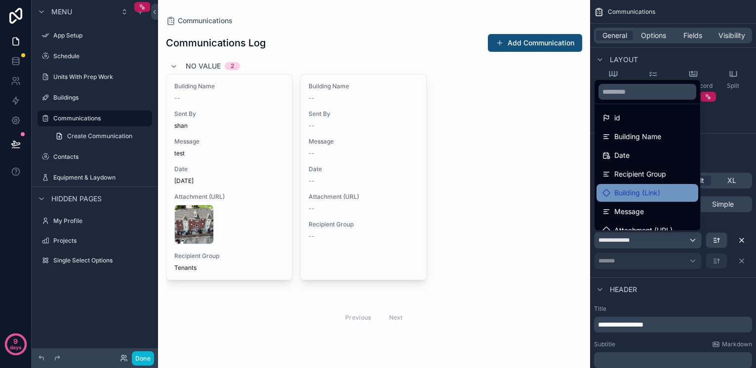
click at [648, 194] on span "Building (Link)" at bounding box center [637, 193] width 46 height 12
click at [652, 191] on span "Building (Link)" at bounding box center [637, 193] width 46 height 12
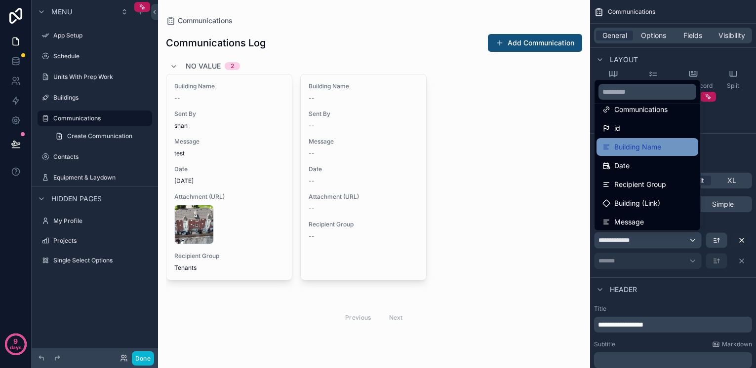
scroll to position [31, 0]
click at [641, 144] on span "Building Name" at bounding box center [637, 146] width 47 height 12
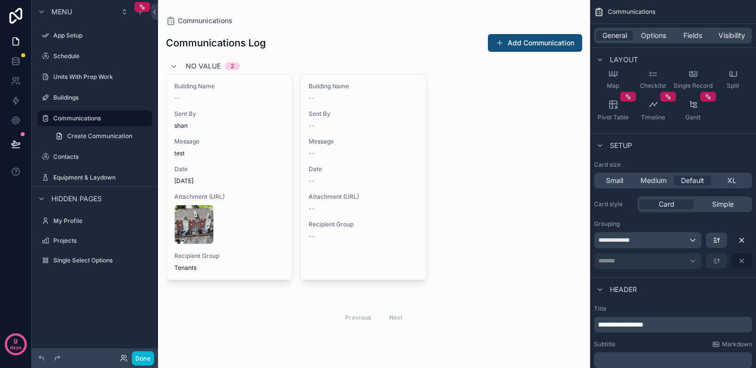
click at [741, 259] on icon "scrollable content" at bounding box center [742, 261] width 8 height 8
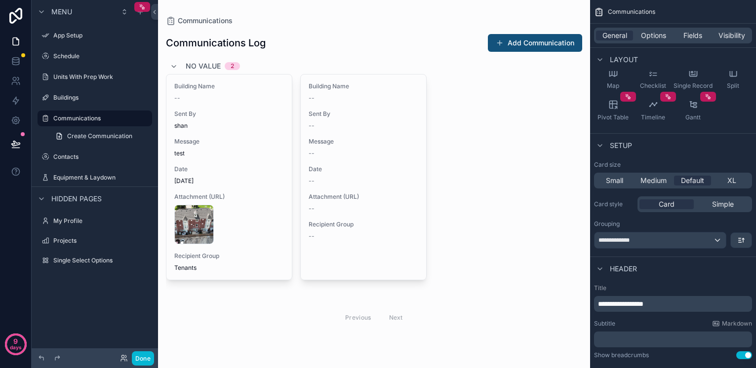
click at [669, 235] on div "**********" at bounding box center [659, 241] width 131 height 16
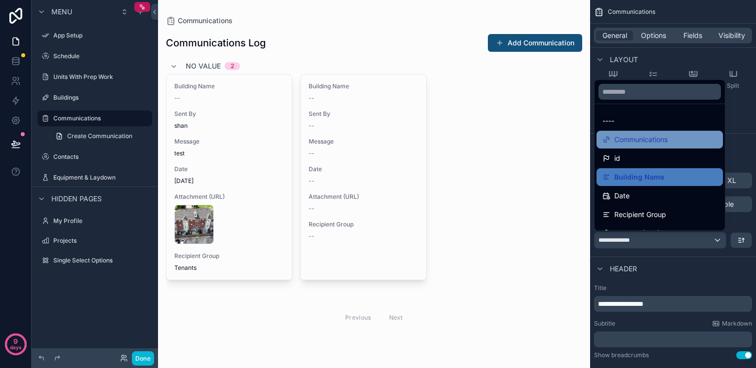
click at [633, 139] on span "Communications" at bounding box center [640, 140] width 53 height 12
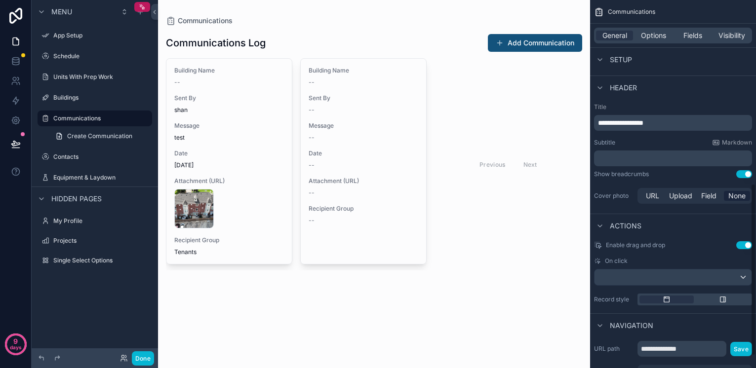
scroll to position [170, 0]
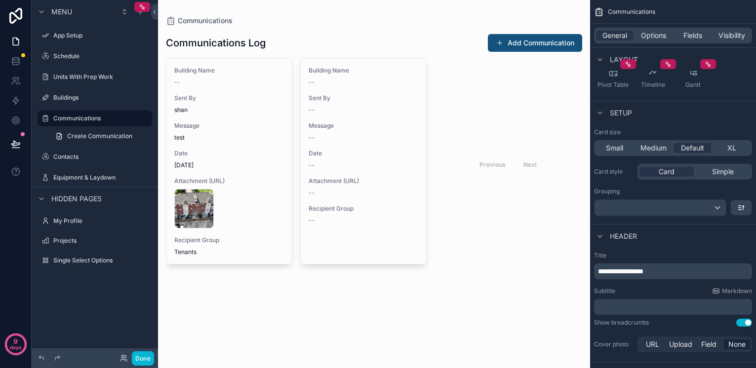
click at [723, 208] on div "scrollable content" at bounding box center [659, 208] width 131 height 16
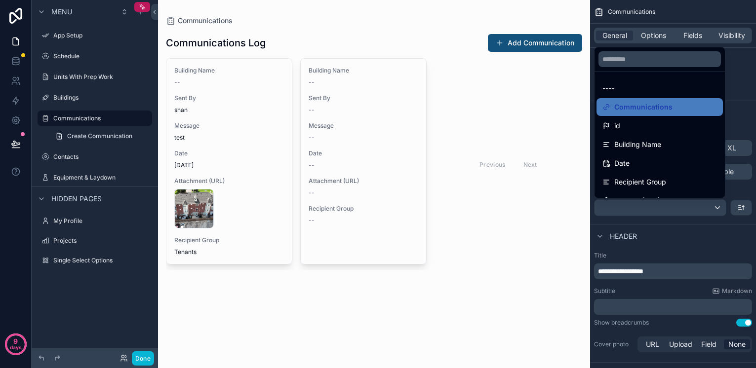
click at [723, 208] on div "scrollable content" at bounding box center [378, 184] width 756 height 368
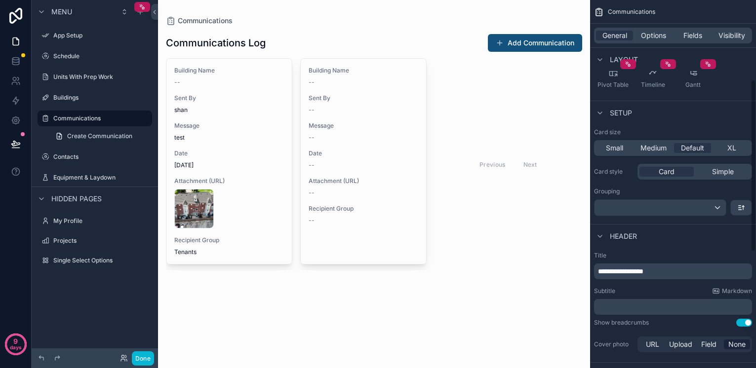
click at [721, 210] on div "scrollable content" at bounding box center [659, 208] width 131 height 16
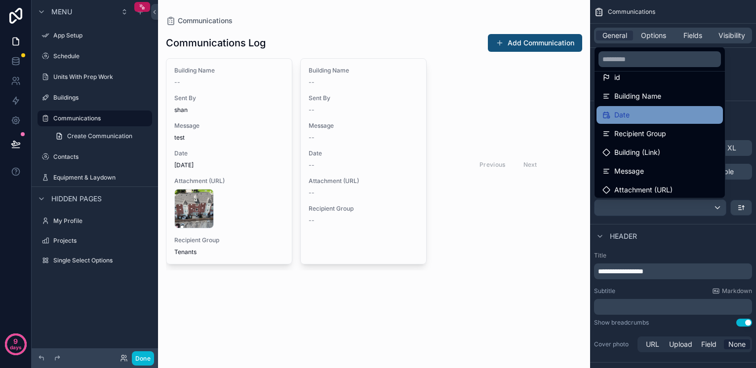
scroll to position [53, 0]
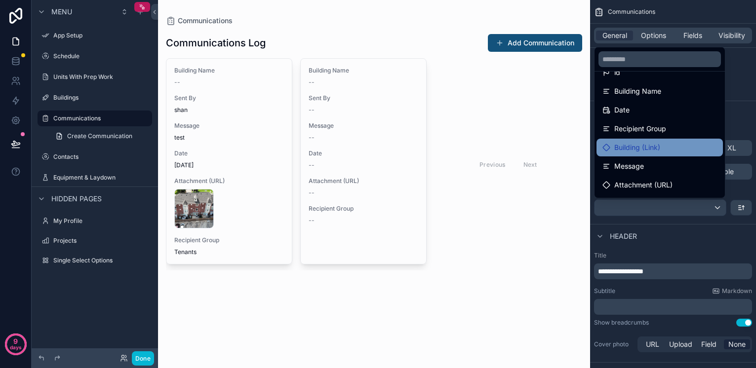
click at [652, 146] on span "Building (Link)" at bounding box center [637, 148] width 46 height 12
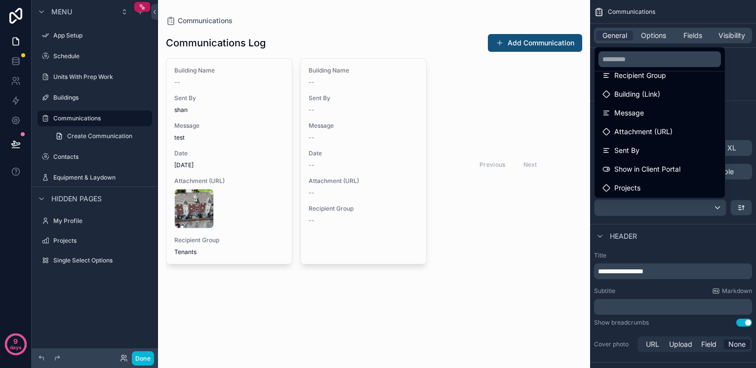
scroll to position [103, 0]
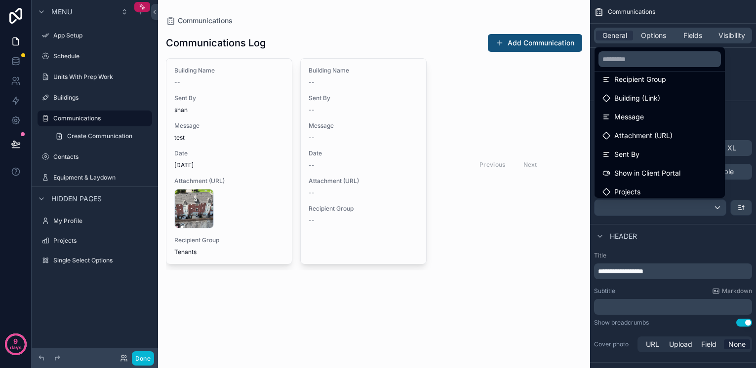
click at [16, 59] on div "scrollable content" at bounding box center [378, 184] width 756 height 368
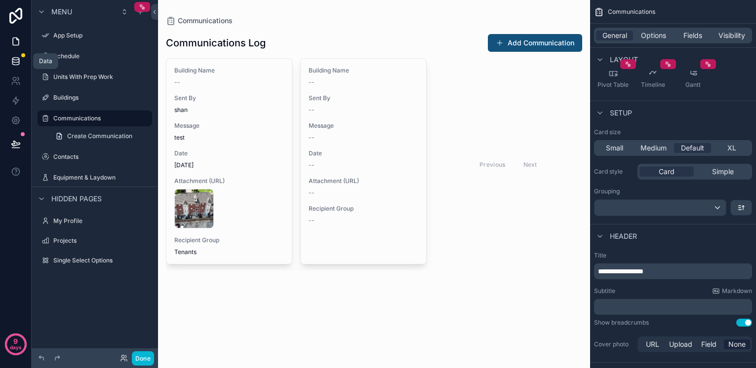
click at [16, 61] on icon at bounding box center [16, 61] width 10 height 10
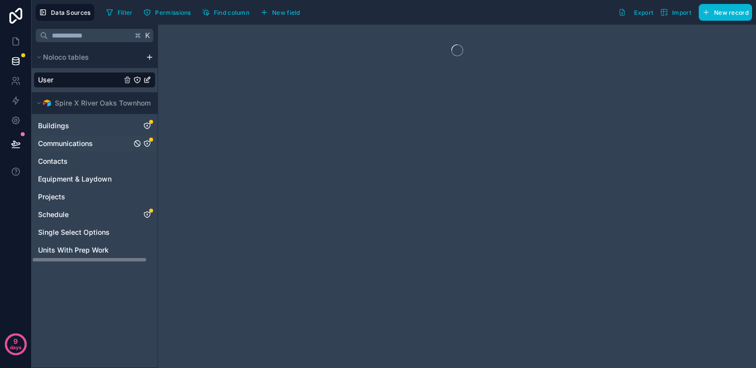
click at [105, 144] on div "Communications" at bounding box center [95, 144] width 122 height 16
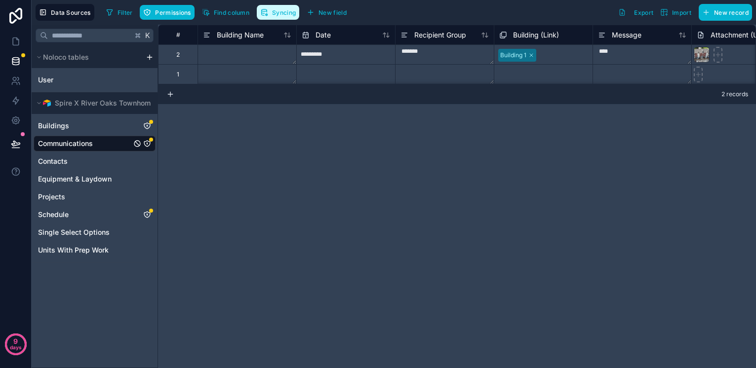
click at [284, 10] on span "Syncing" at bounding box center [284, 12] width 24 height 7
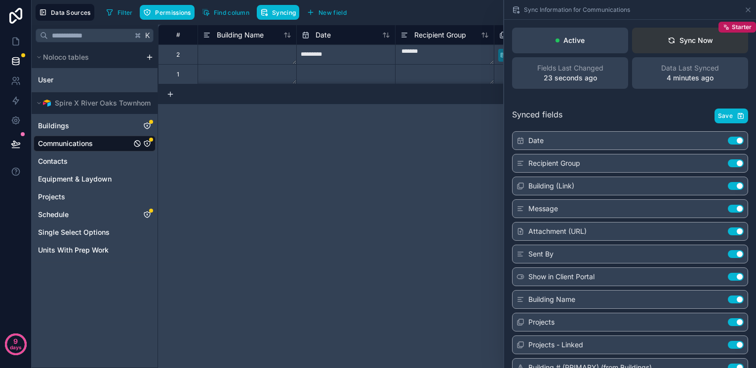
click at [675, 45] on div "Sync Now" at bounding box center [690, 41] width 45 height 10
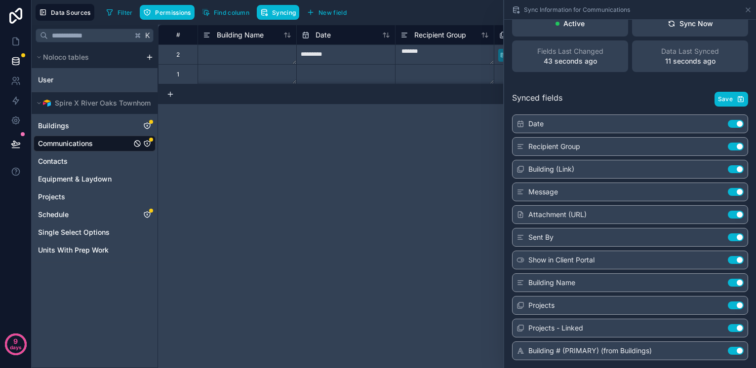
scroll to position [17, 0]
click at [350, 156] on div "# Building Name Date Recipient Group Building (Link) Message Attachment (URL) S…" at bounding box center [457, 197] width 598 height 344
click at [15, 41] on icon at bounding box center [16, 42] width 10 height 10
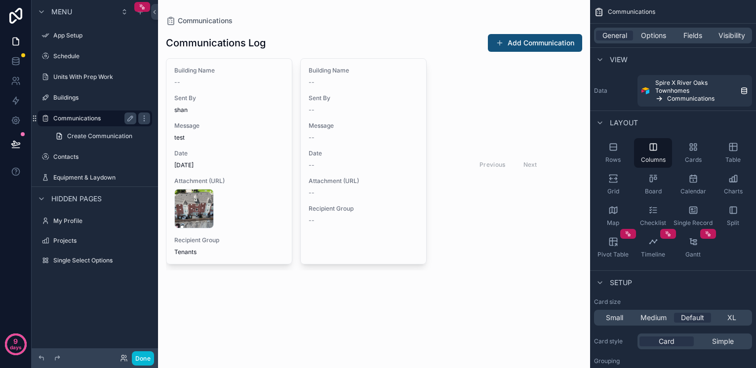
click at [76, 116] on label "Communications" at bounding box center [92, 119] width 79 height 8
click at [197, 71] on div "scrollable content" at bounding box center [374, 151] width 432 height 302
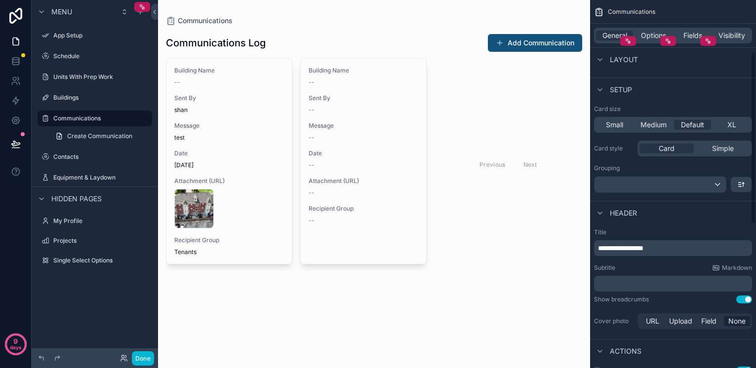
scroll to position [208, 0]
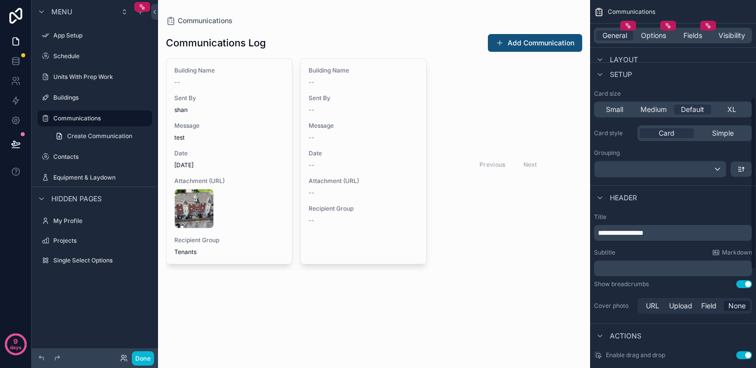
click at [671, 170] on div "scrollable content" at bounding box center [659, 169] width 131 height 16
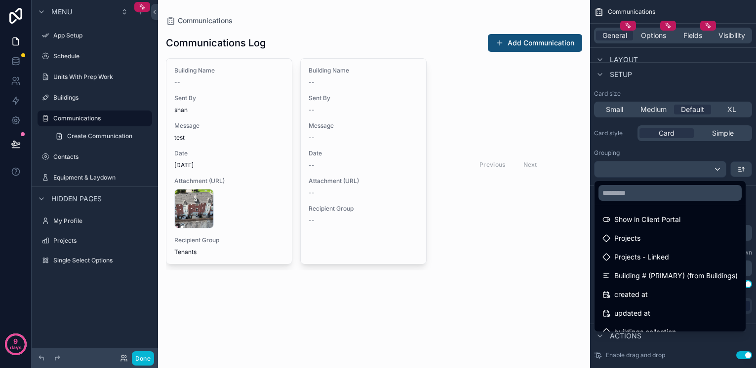
scroll to position [194, 0]
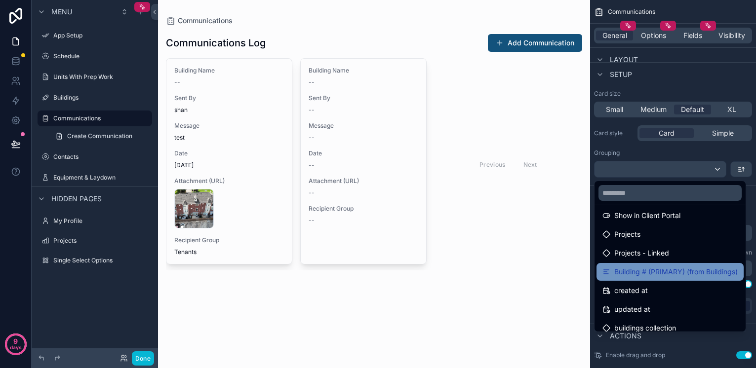
click at [648, 273] on span "Building # (PRIMARY) (from Buildings)" at bounding box center [675, 272] width 123 height 12
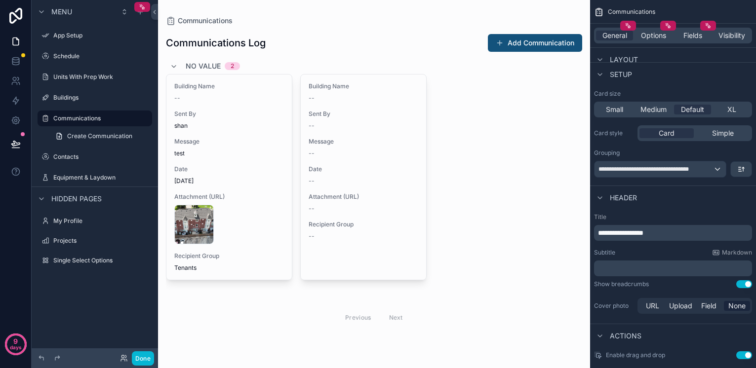
click at [196, 66] on span "No value" at bounding box center [203, 66] width 35 height 10
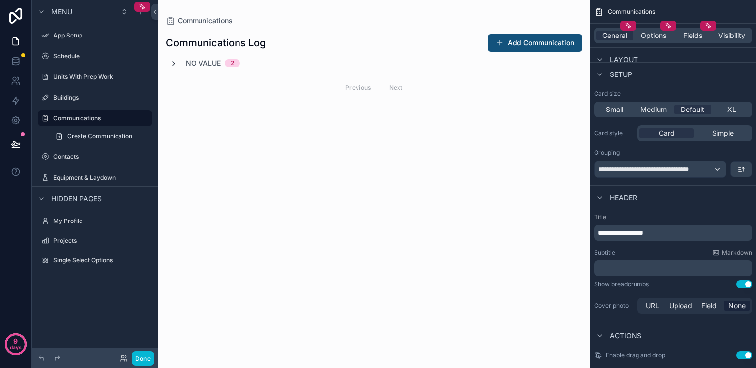
click at [177, 66] on icon "scrollable content" at bounding box center [174, 64] width 8 height 8
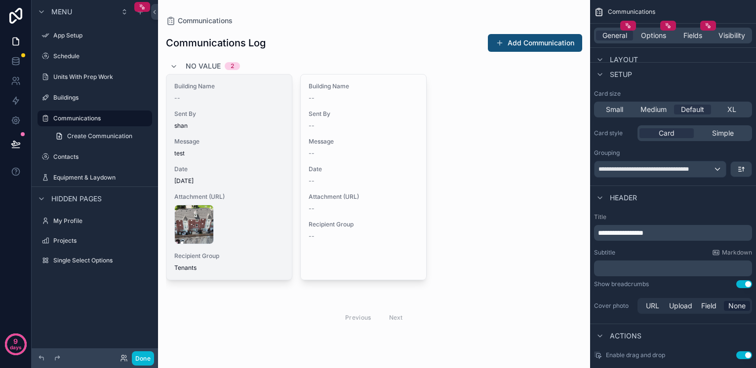
click at [199, 91] on div "Building Name --" at bounding box center [229, 92] width 110 height 20
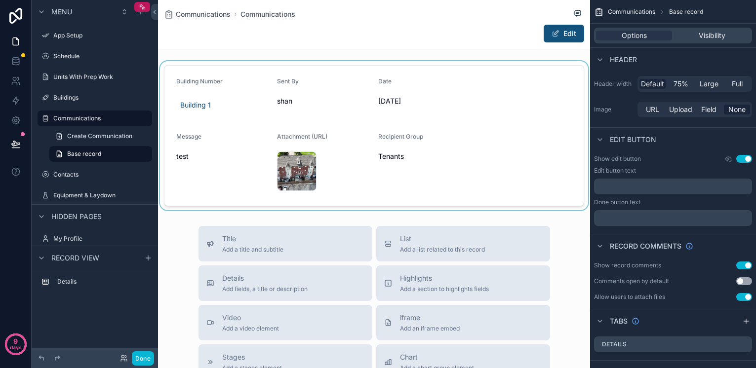
click at [200, 84] on div "scrollable content" at bounding box center [374, 135] width 432 height 149
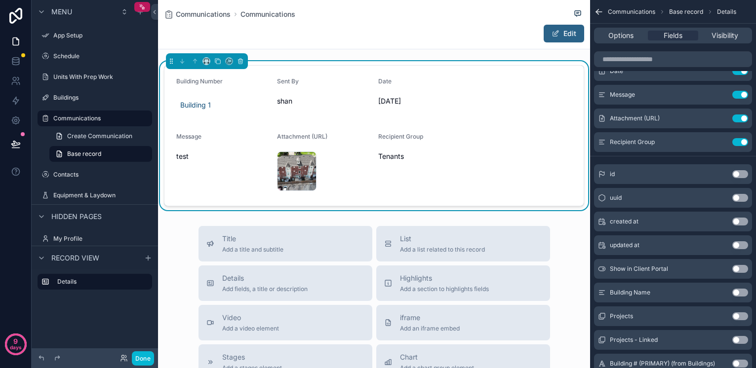
click at [569, 38] on button "Edit" at bounding box center [564, 34] width 40 height 18
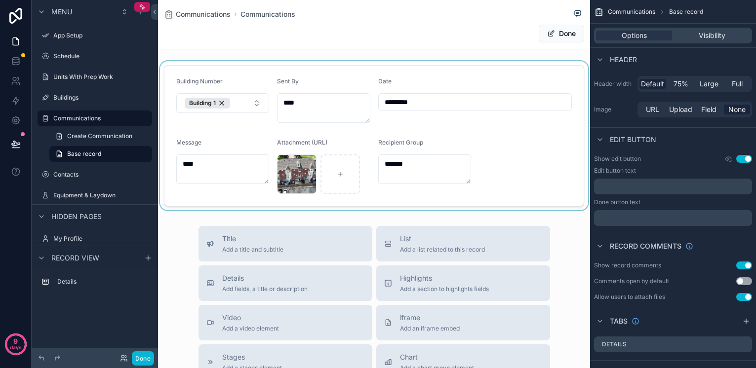
scroll to position [0, 0]
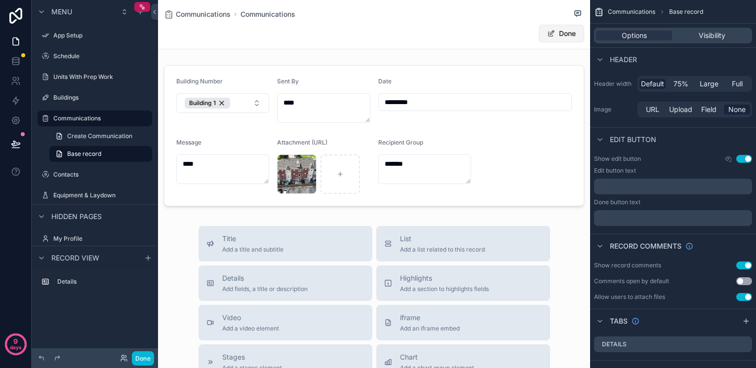
click at [567, 34] on button "Done" at bounding box center [561, 34] width 45 height 18
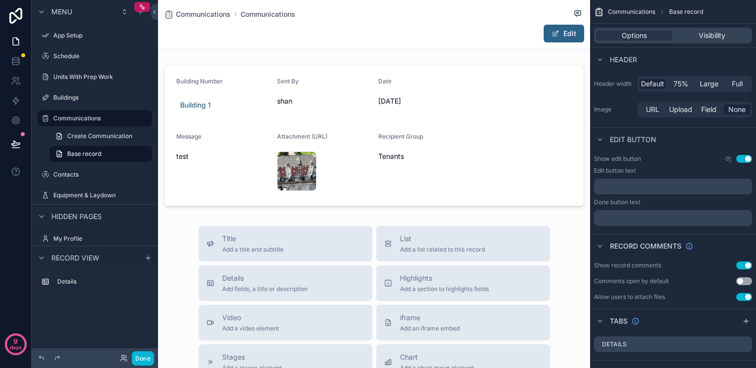
click at [564, 34] on button "Edit" at bounding box center [564, 34] width 40 height 18
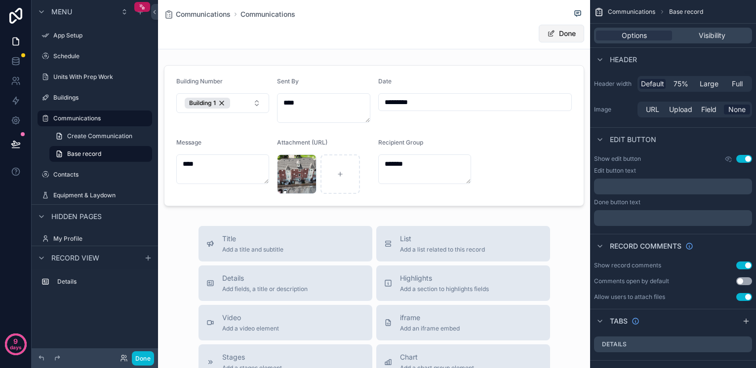
click at [564, 34] on button "Done" at bounding box center [561, 34] width 45 height 18
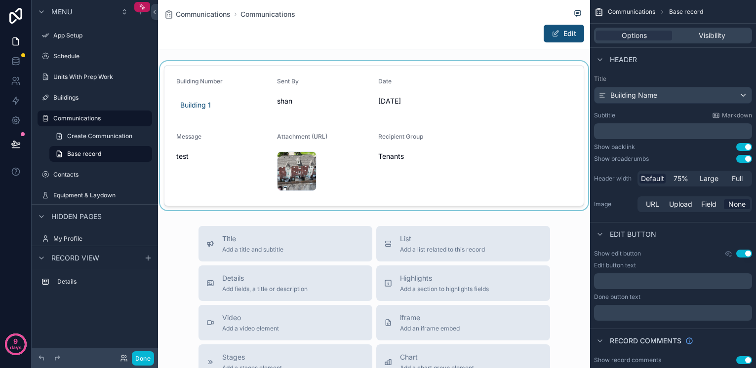
click at [197, 74] on div "scrollable content" at bounding box center [374, 135] width 432 height 149
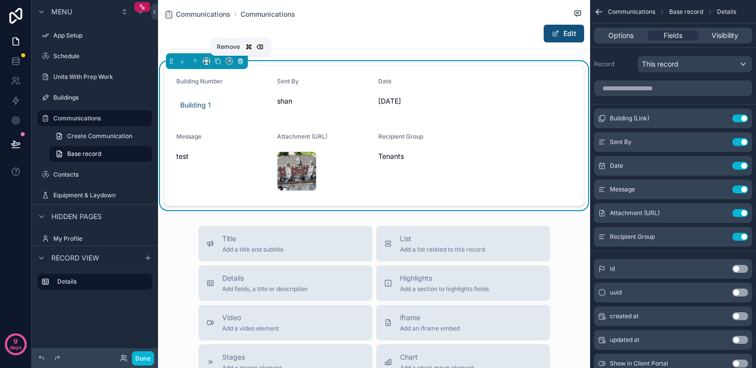
click at [238, 62] on icon "scrollable content" at bounding box center [240, 62] width 4 height 4
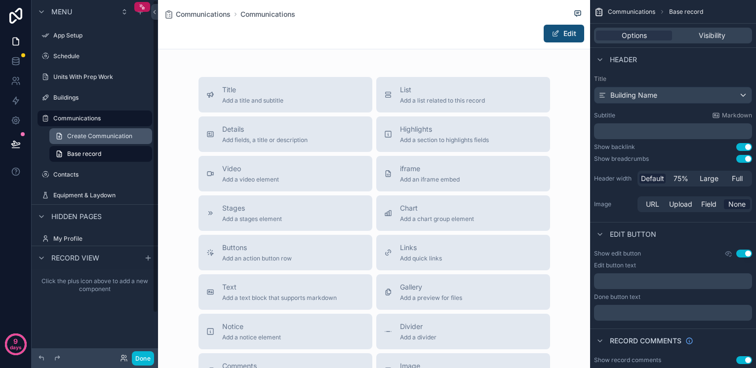
click at [90, 138] on span "Create Communication" at bounding box center [99, 136] width 65 height 8
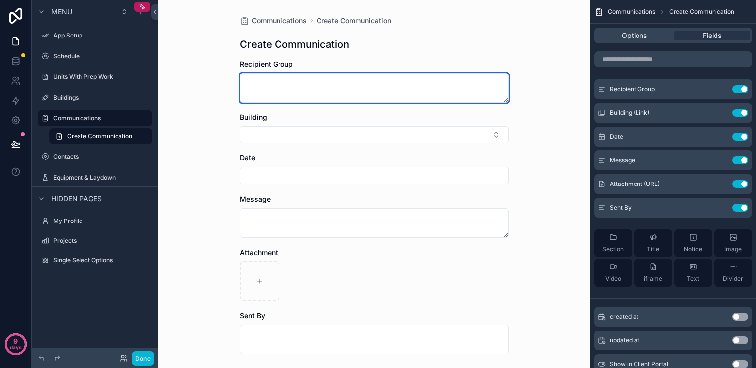
click at [276, 81] on textarea "scrollable content" at bounding box center [374, 88] width 269 height 30
click at [272, 76] on textarea "scrollable content" at bounding box center [374, 88] width 269 height 30
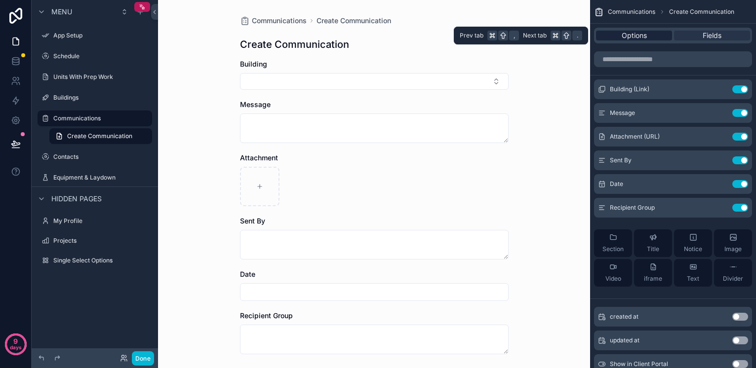
click at [633, 38] on span "Options" at bounding box center [634, 36] width 25 height 10
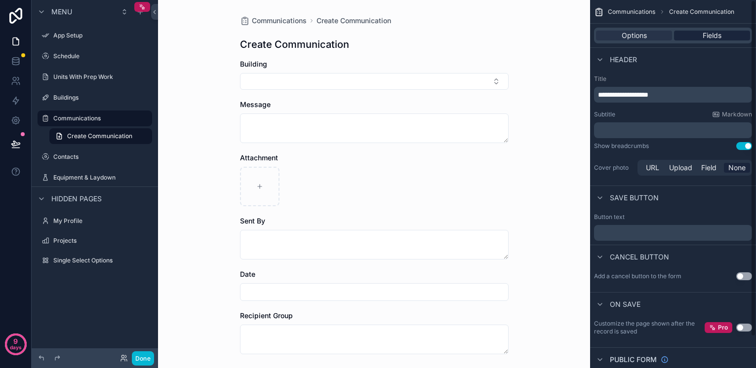
click at [701, 36] on div "Fields" at bounding box center [712, 36] width 76 height 10
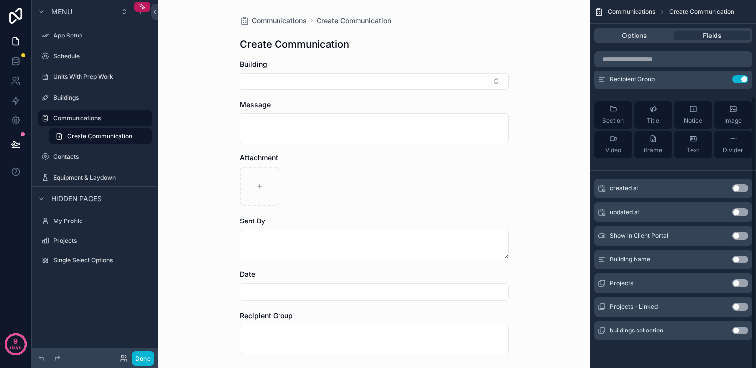
scroll to position [128, 0]
click at [340, 83] on button "Select Button" at bounding box center [374, 81] width 269 height 17
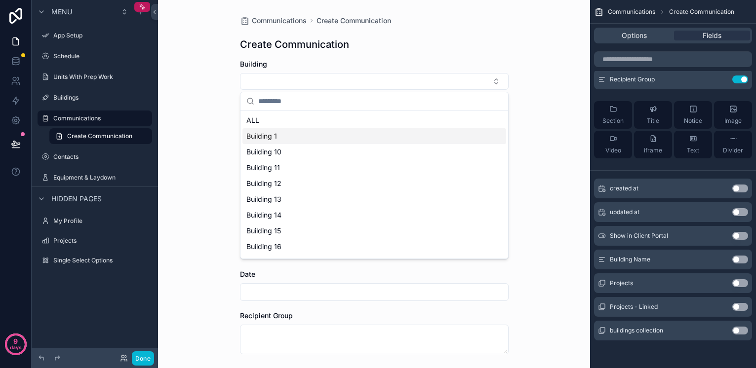
click at [334, 134] on div "Building 1" at bounding box center [374, 136] width 264 height 16
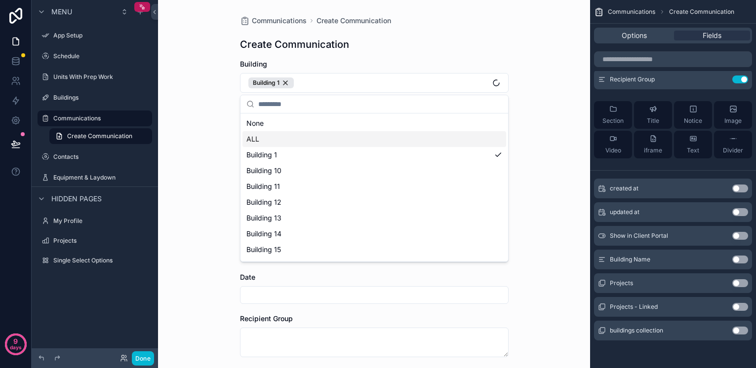
click at [204, 134] on div "Communications Create Communication Create Communication Building Building 1 Me…" at bounding box center [374, 184] width 432 height 368
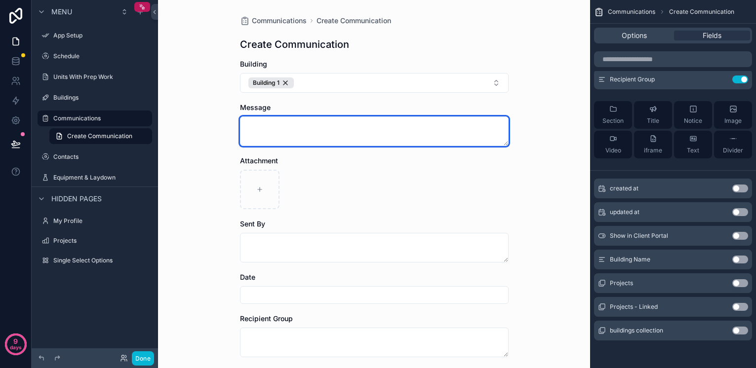
click at [278, 137] on textarea "scrollable content" at bounding box center [374, 132] width 269 height 30
type textarea "****"
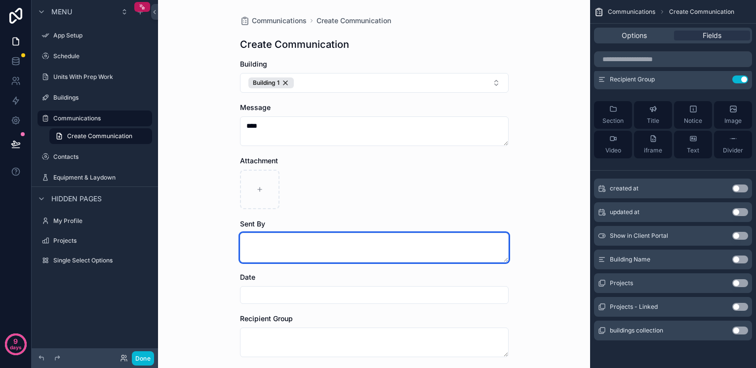
click at [325, 243] on textarea "scrollable content" at bounding box center [374, 248] width 269 height 30
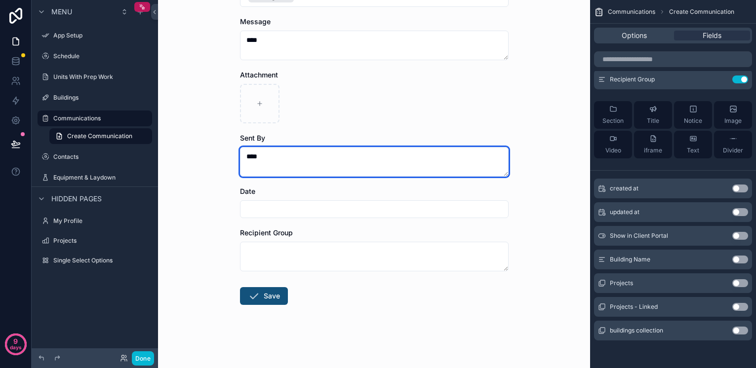
type textarea "****"
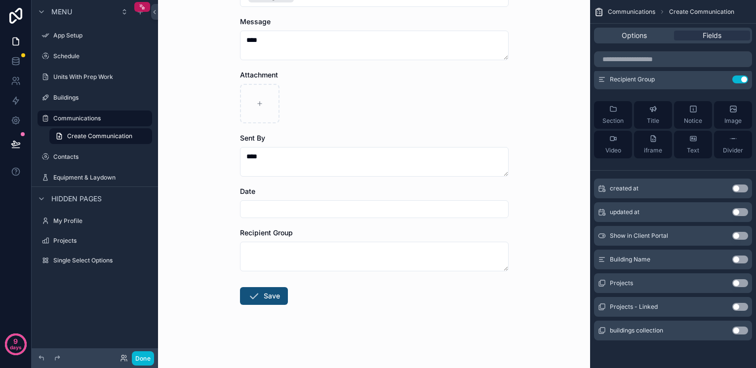
click at [283, 205] on input "scrollable content" at bounding box center [374, 209] width 268 height 14
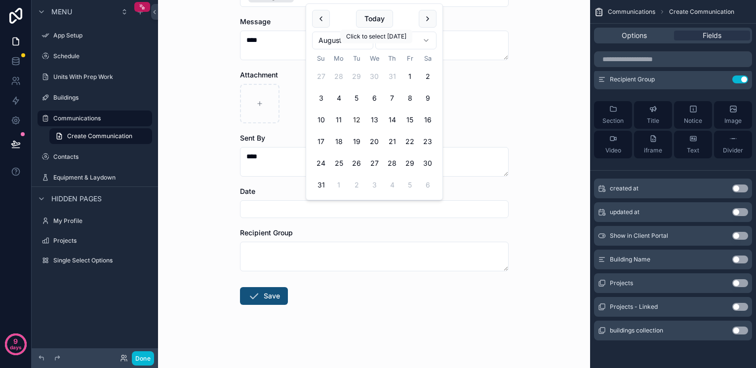
drag, startPoint x: 364, startPoint y: 22, endPoint x: 303, endPoint y: 148, distance: 140.4
click at [364, 22] on button "Today" at bounding box center [374, 19] width 37 height 18
type input "*********"
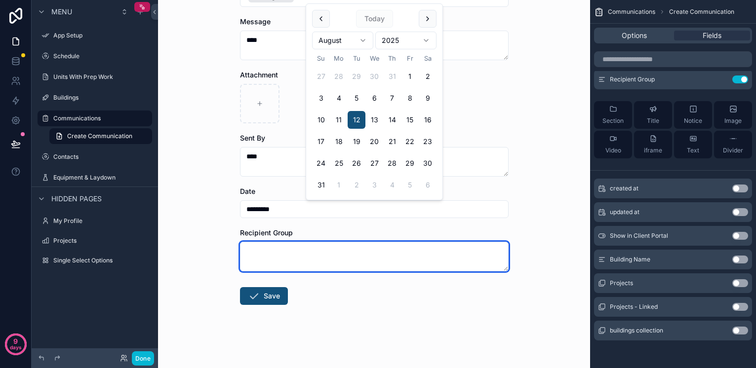
click at [260, 250] on textarea "scrollable content" at bounding box center [374, 257] width 269 height 30
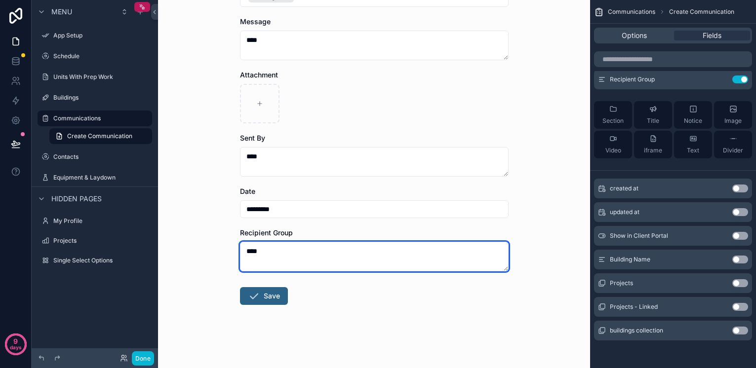
type textarea "****"
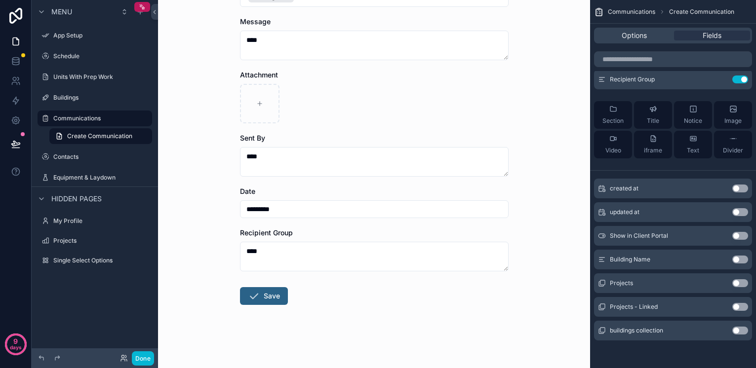
click at [252, 296] on icon "scrollable content" at bounding box center [254, 296] width 12 height 12
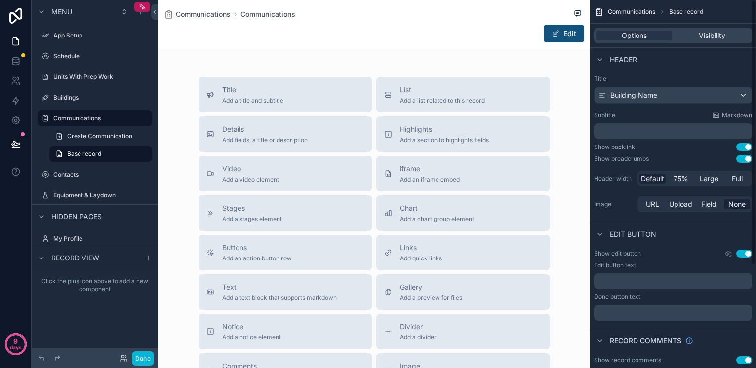
click at [659, 281] on p "﻿" at bounding box center [674, 281] width 152 height 8
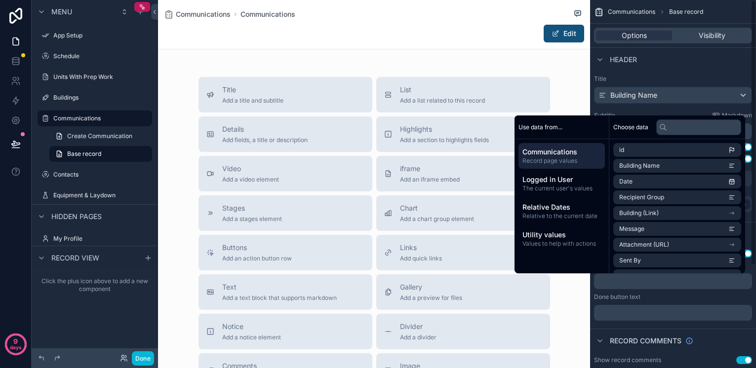
click at [659, 281] on p "﻿" at bounding box center [674, 281] width 152 height 8
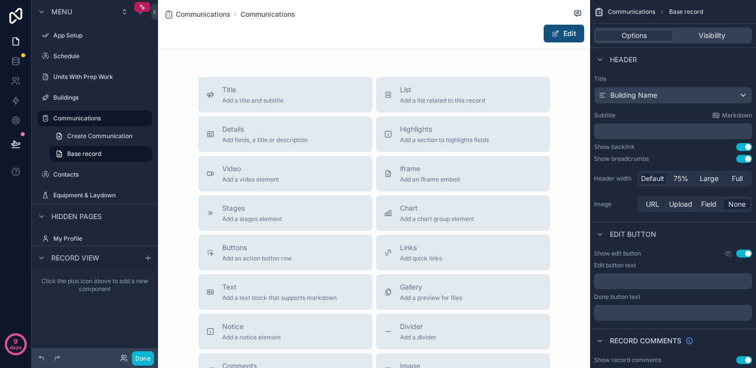
click at [648, 316] on p "﻿" at bounding box center [674, 313] width 152 height 8
click at [668, 114] on div "Subtitle Markdown" at bounding box center [673, 116] width 158 height 8
click at [667, 97] on div "Building Name" at bounding box center [672, 95] width 157 height 16
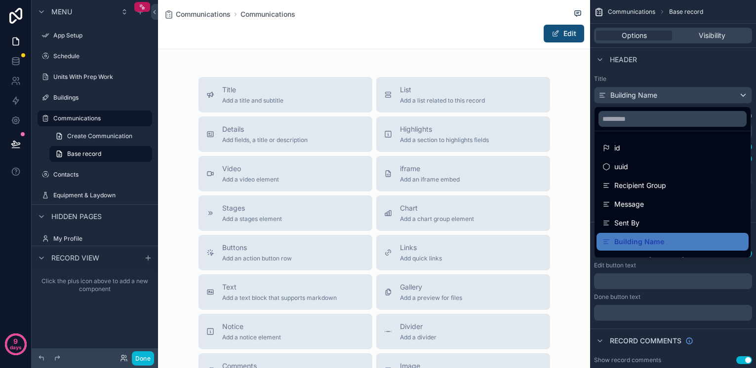
drag, startPoint x: 649, startPoint y: 241, endPoint x: 641, endPoint y: 184, distance: 57.8
click at [649, 241] on span "Building Name" at bounding box center [639, 242] width 50 height 12
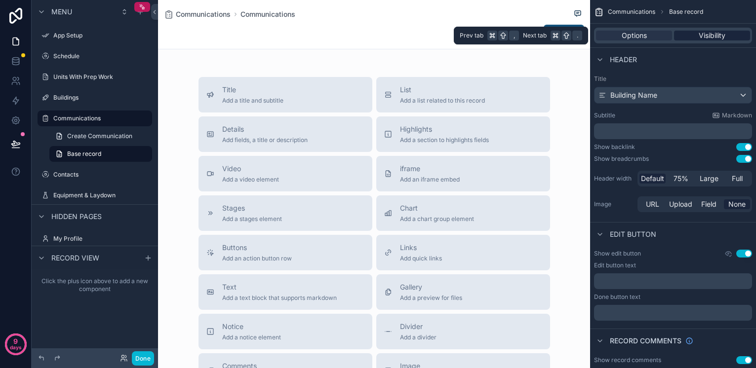
click at [709, 35] on span "Visibility" at bounding box center [712, 36] width 27 height 10
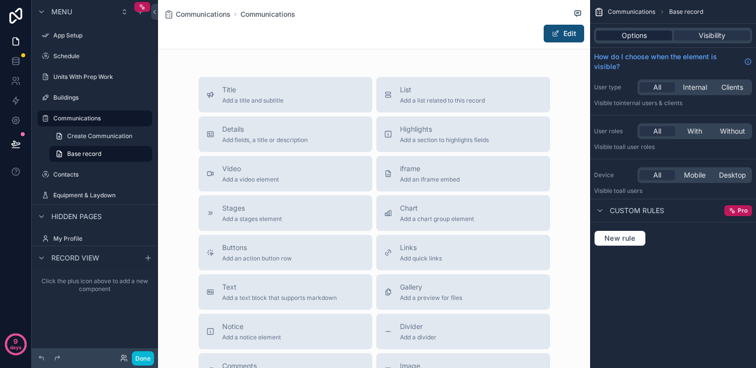
click at [655, 37] on div "Options" at bounding box center [634, 36] width 76 height 10
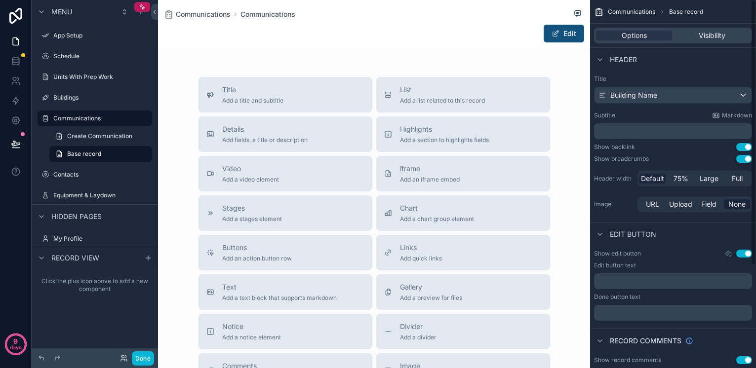
click at [691, 91] on div "Building Name" at bounding box center [672, 95] width 157 height 16
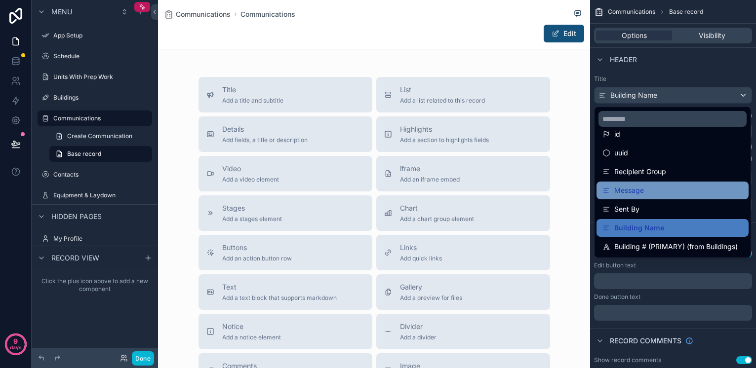
scroll to position [14, 0]
click at [650, 191] on div "Message" at bounding box center [672, 191] width 140 height 12
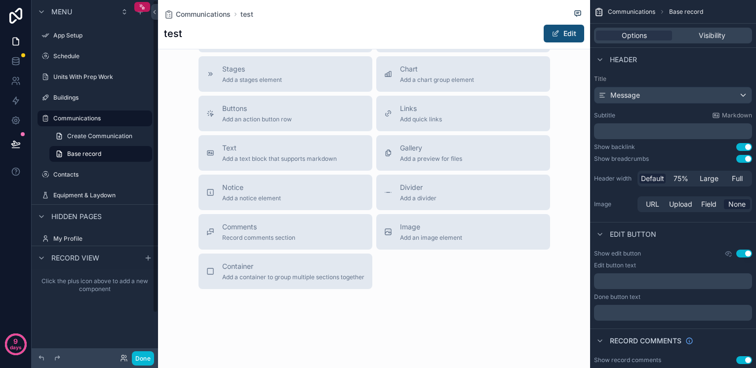
scroll to position [139, 0]
click at [84, 158] on span "Base record" at bounding box center [84, 154] width 34 height 8
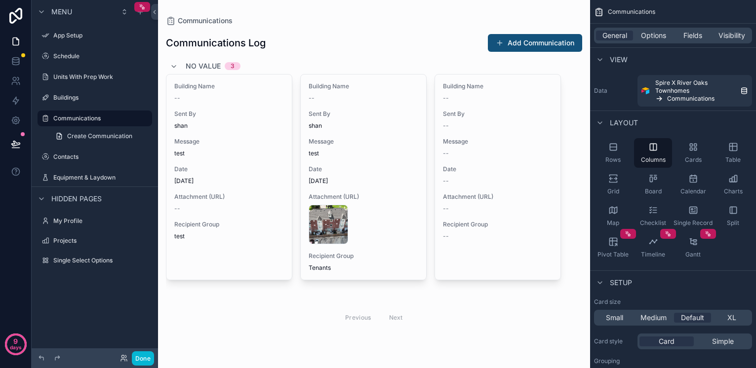
click at [194, 64] on span "No value" at bounding box center [203, 66] width 35 height 10
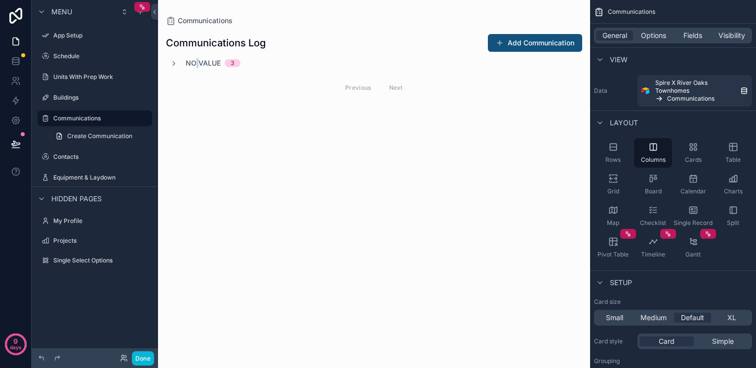
click at [194, 64] on span "No value" at bounding box center [203, 63] width 35 height 10
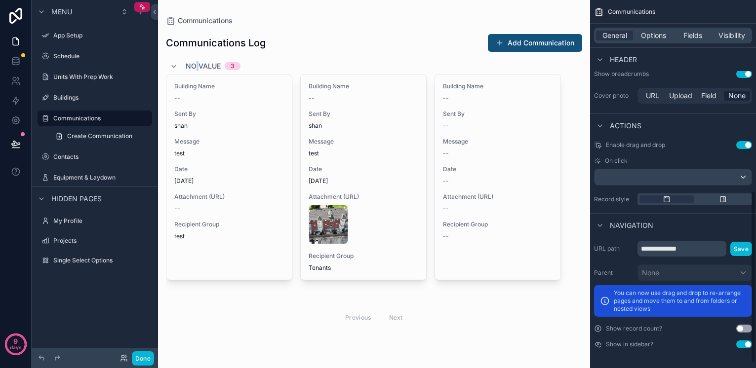
scroll to position [404, 0]
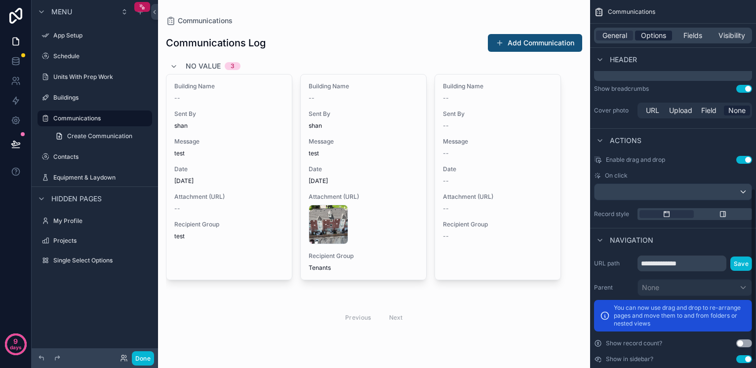
click at [665, 35] on span "Options" at bounding box center [653, 36] width 25 height 10
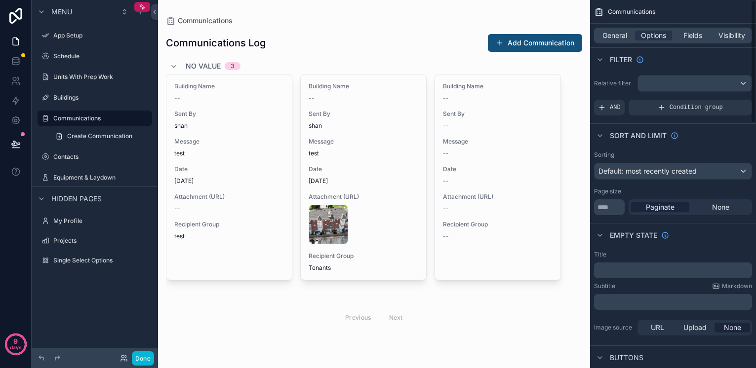
scroll to position [0, 0]
click at [699, 175] on div "Default: most recently created" at bounding box center [672, 171] width 157 height 16
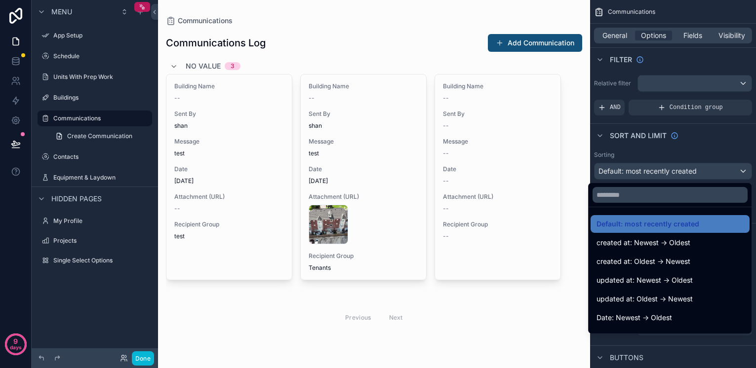
click at [710, 174] on div "scrollable content" at bounding box center [378, 184] width 756 height 368
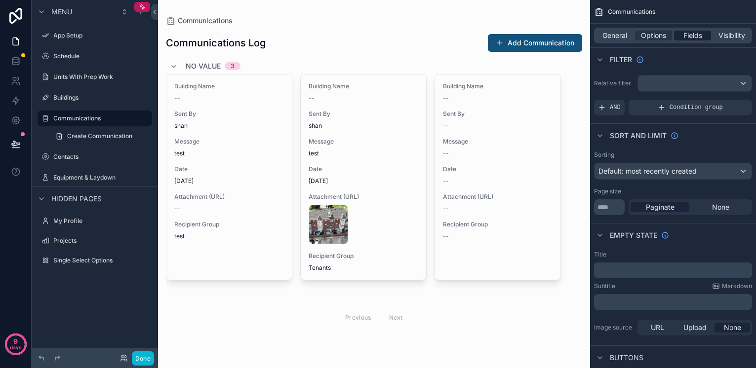
click at [700, 34] on span "Fields" at bounding box center [692, 36] width 19 height 10
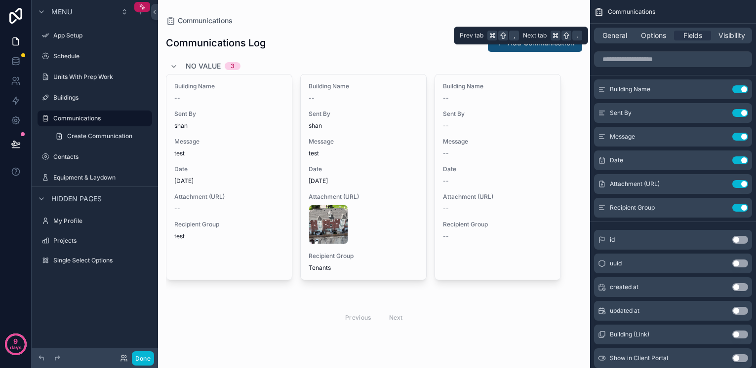
click at [619, 29] on div "General Options Fields Visibility" at bounding box center [673, 36] width 158 height 16
click at [616, 36] on span "General" at bounding box center [614, 36] width 25 height 10
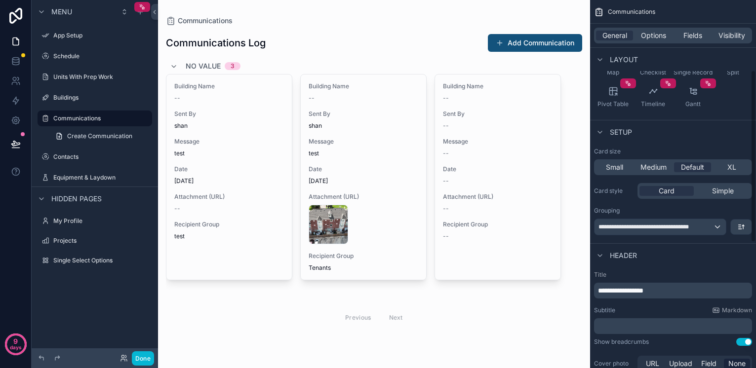
scroll to position [154, 0]
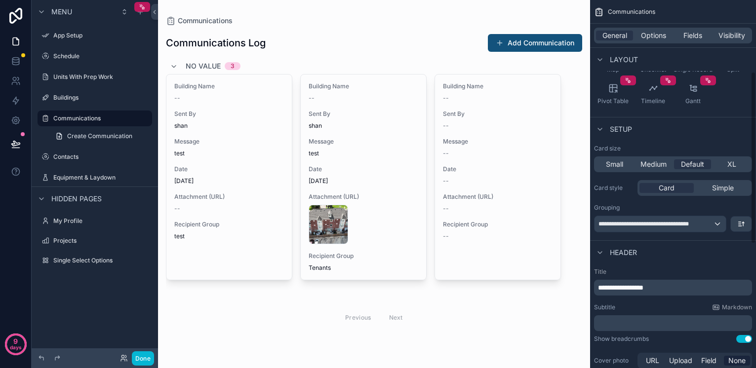
click at [688, 222] on span "**********" at bounding box center [651, 224] width 107 height 8
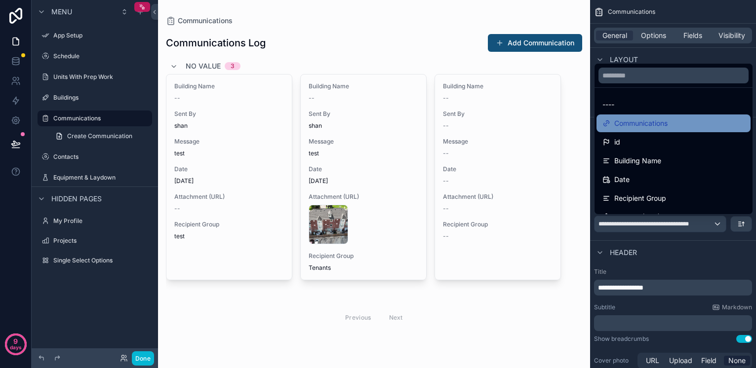
click at [649, 123] on span "Communications" at bounding box center [640, 124] width 53 height 12
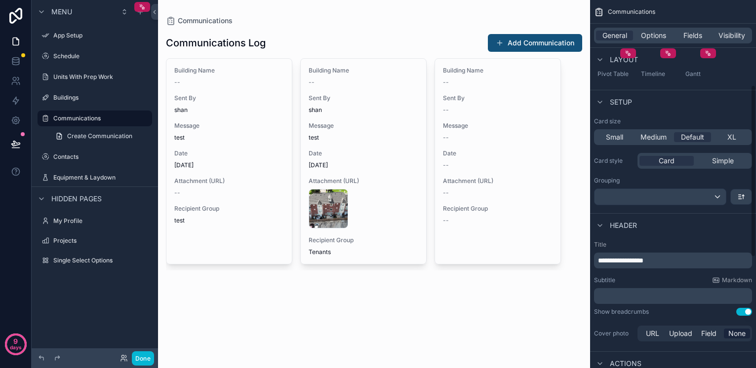
scroll to position [182, 0]
click at [653, 37] on span "Options" at bounding box center [653, 36] width 25 height 10
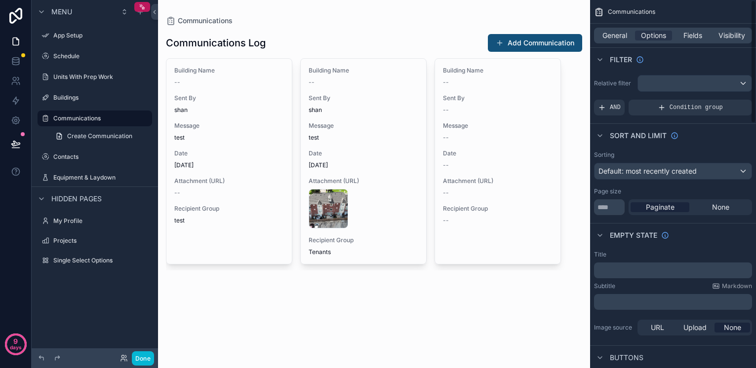
scroll to position [0, 0]
click at [685, 171] on span "Default: most recently created" at bounding box center [647, 171] width 98 height 8
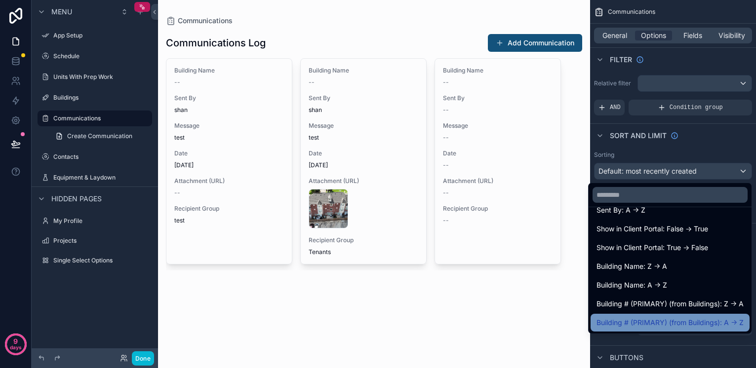
click at [634, 316] on div "Building # (PRIMARY) (from Buildings): A -> Z" at bounding box center [670, 323] width 159 height 18
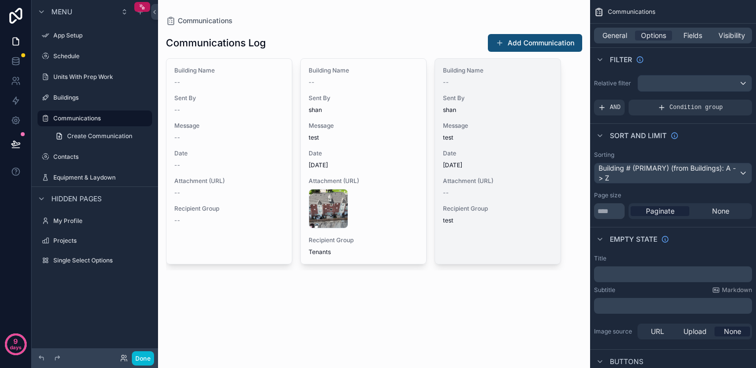
click at [491, 95] on span "Sent By" at bounding box center [498, 98] width 110 height 8
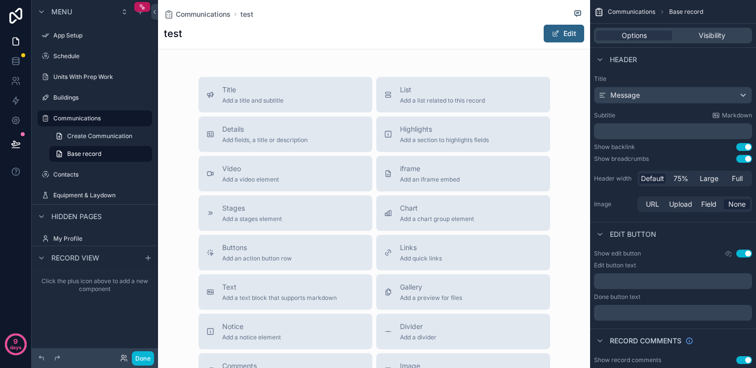
click at [554, 38] on button "Edit" at bounding box center [564, 34] width 40 height 18
click at [554, 38] on button "Done" at bounding box center [561, 34] width 45 height 18
click at [89, 152] on span "Base record" at bounding box center [84, 154] width 34 height 8
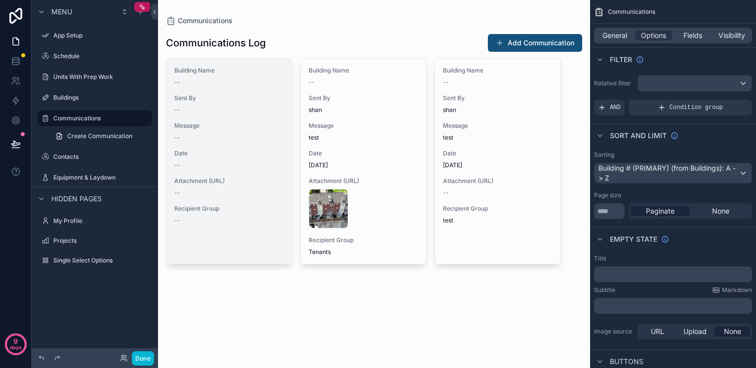
click at [230, 79] on div "--" at bounding box center [229, 83] width 110 height 8
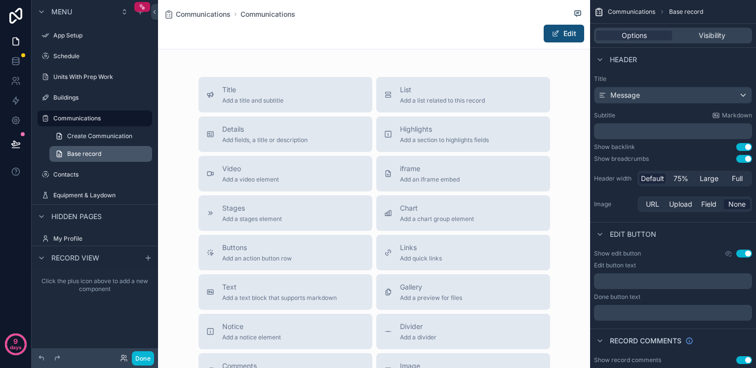
click at [86, 153] on span "Base record" at bounding box center [84, 154] width 34 height 8
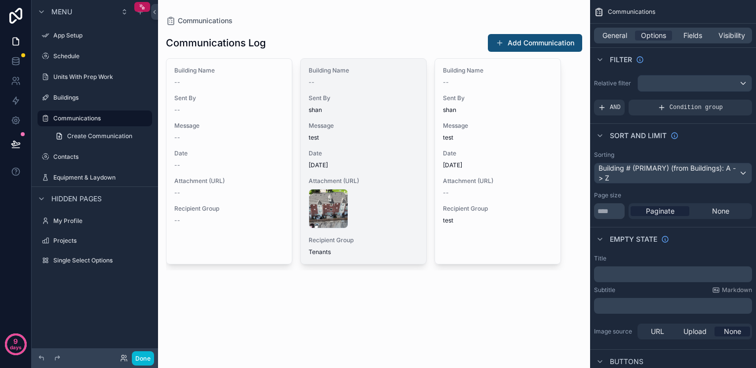
click at [318, 123] on span "Message" at bounding box center [364, 126] width 110 height 8
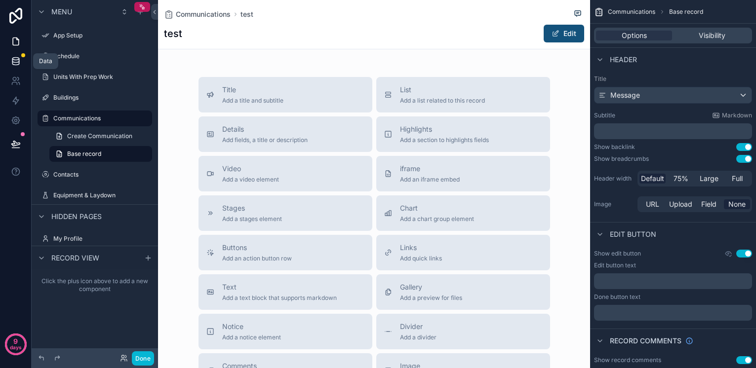
click at [12, 67] on link at bounding box center [15, 61] width 31 height 20
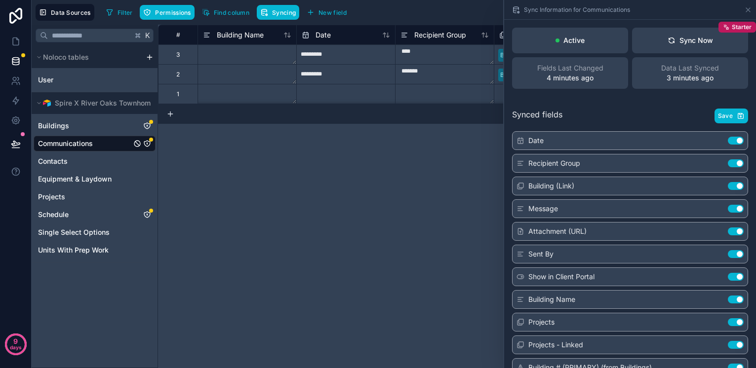
click at [181, 54] on div "3" at bounding box center [177, 54] width 39 height 20
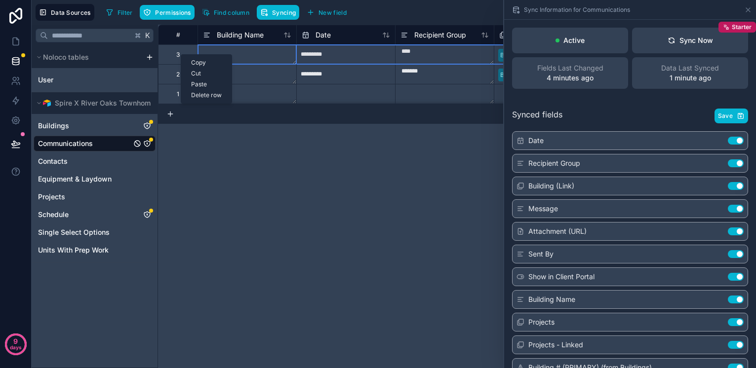
click at [199, 94] on div "Delete row" at bounding box center [206, 95] width 50 height 11
click at [205, 95] on div "Delete row" at bounding box center [203, 95] width 50 height 11
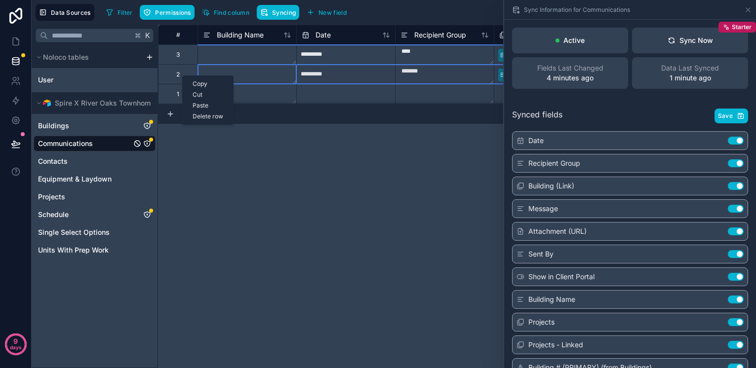
click at [207, 117] on div "Delete row" at bounding box center [208, 116] width 50 height 11
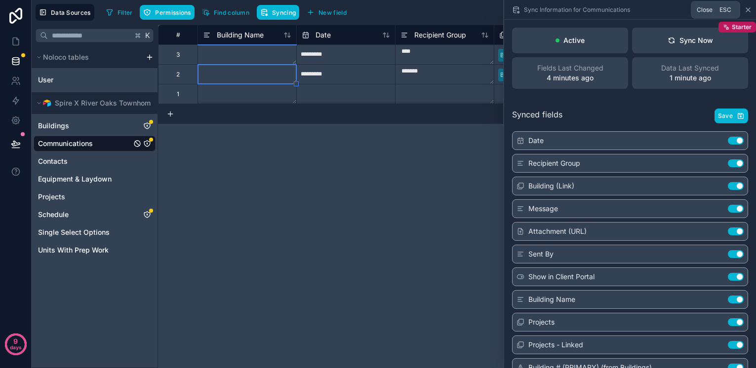
click at [746, 10] on icon at bounding box center [748, 10] width 8 height 8
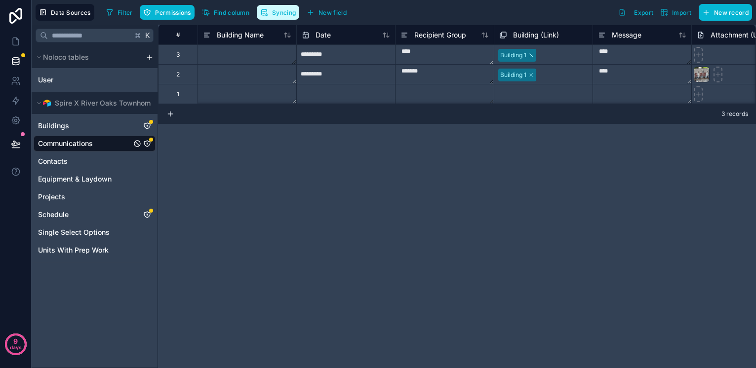
click at [279, 12] on span "Syncing" at bounding box center [284, 12] width 24 height 7
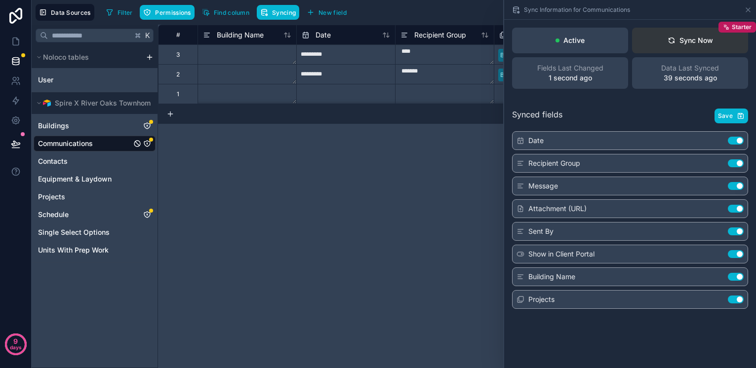
click at [671, 45] on div "Sync Now" at bounding box center [690, 41] width 45 height 10
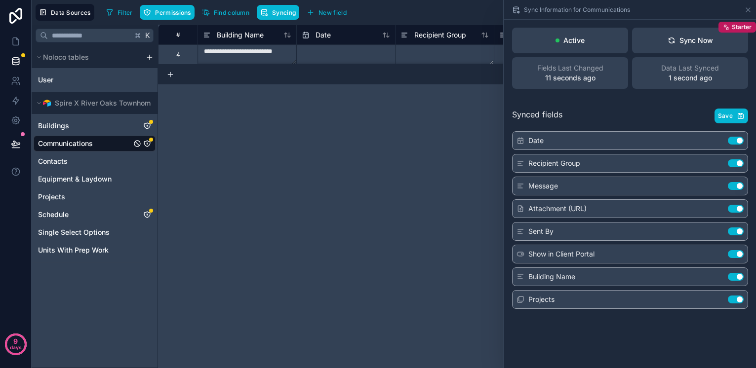
click at [282, 140] on div "**********" at bounding box center [457, 197] width 598 height 344
click at [743, 8] on div "Sync Information for Communications" at bounding box center [630, 9] width 244 height 19
click at [748, 10] on icon at bounding box center [748, 10] width 4 height 4
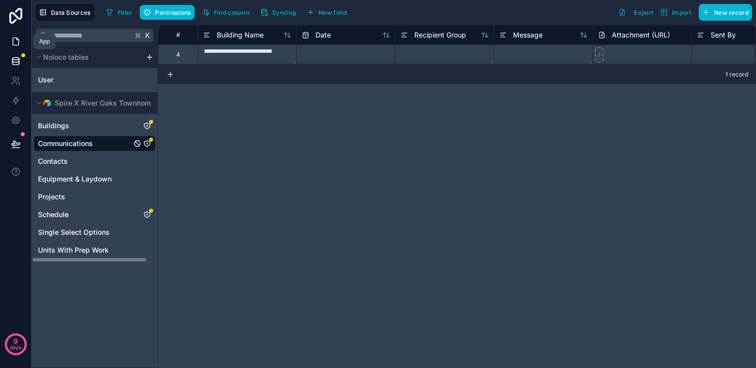
click at [17, 37] on icon at bounding box center [16, 42] width 10 height 10
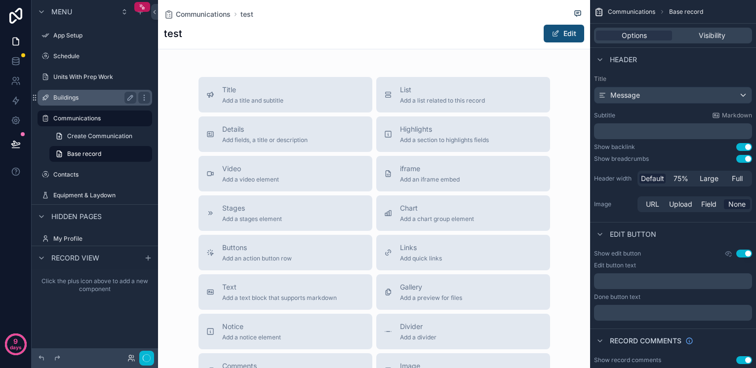
click at [64, 97] on label "Buildings" at bounding box center [92, 98] width 79 height 8
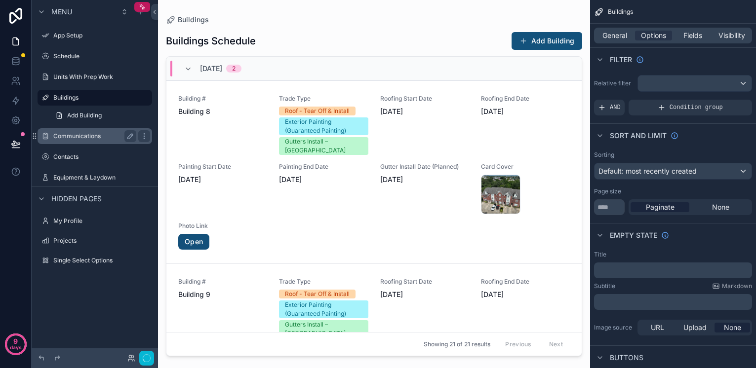
click at [67, 139] on label "Communications" at bounding box center [92, 136] width 79 height 8
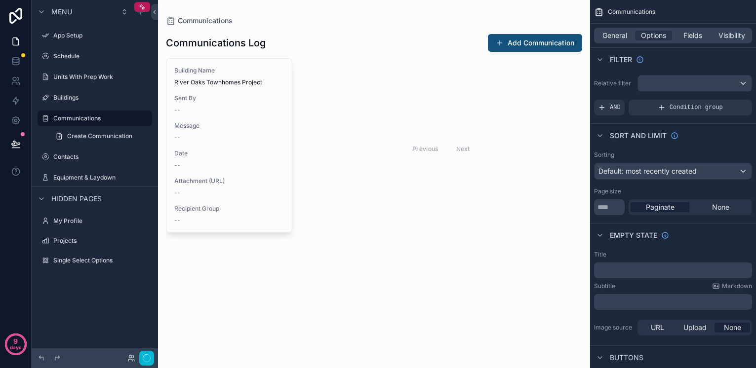
drag, startPoint x: 377, startPoint y: 41, endPoint x: 476, endPoint y: 41, distance: 99.7
click at [377, 41] on div "Communications Log Add Communication" at bounding box center [374, 43] width 416 height 19
click at [545, 48] on button "Add Communication" at bounding box center [535, 43] width 94 height 18
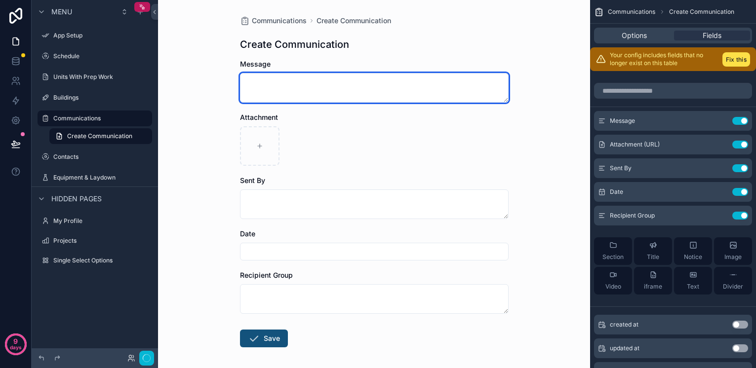
click at [329, 87] on textarea "scrollable content" at bounding box center [374, 88] width 269 height 30
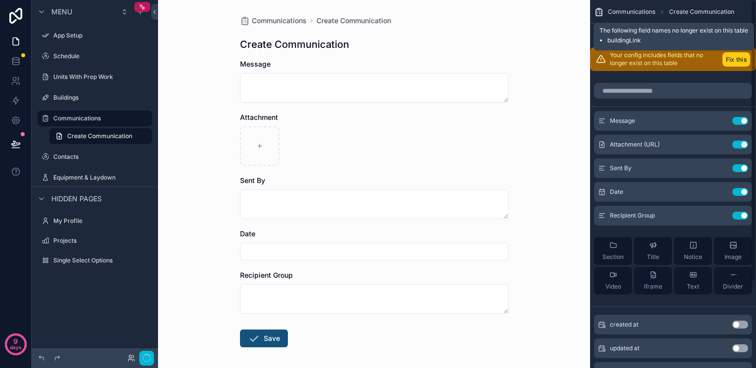
click at [740, 58] on button "Fix this" at bounding box center [736, 59] width 28 height 14
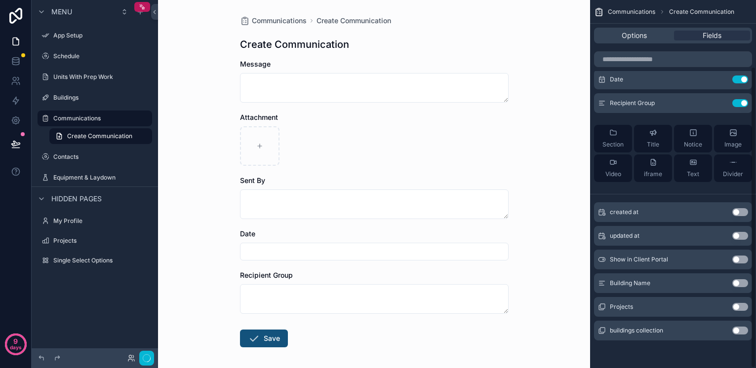
scroll to position [81, 0]
click at [737, 283] on button "Use setting" at bounding box center [740, 283] width 16 height 8
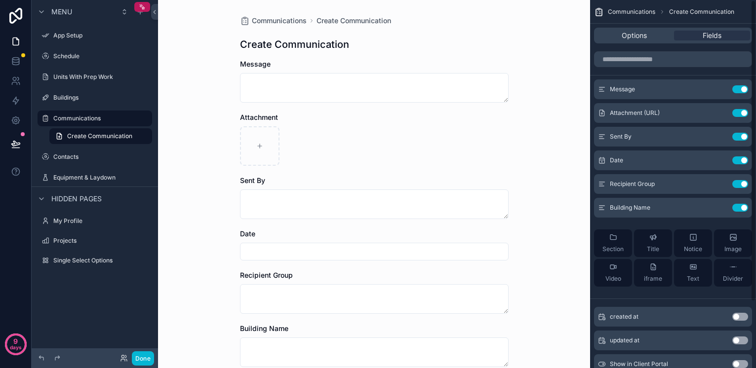
scroll to position [0, 0]
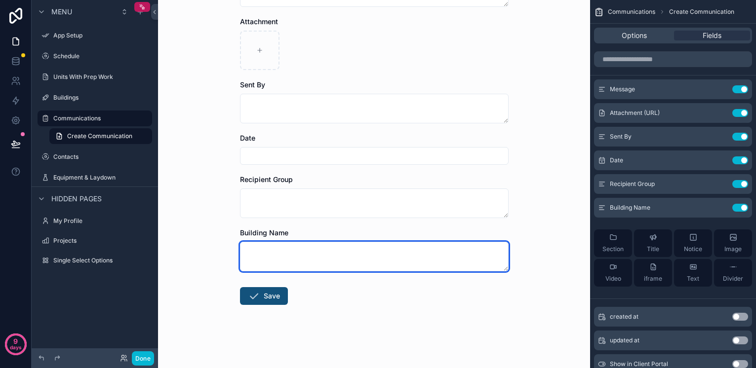
click at [353, 258] on textarea "scrollable content" at bounding box center [374, 257] width 269 height 30
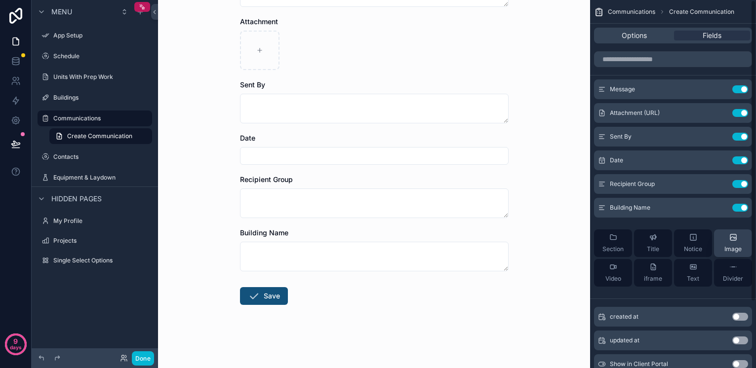
click at [745, 207] on button "Use setting" at bounding box center [740, 208] width 16 height 8
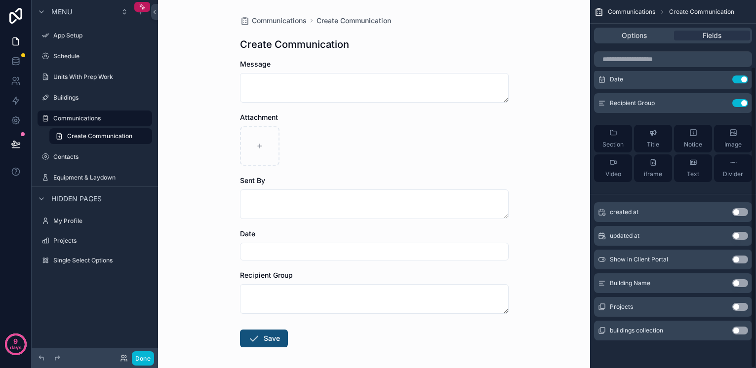
scroll to position [81, 0]
click at [740, 330] on button "Use setting" at bounding box center [740, 331] width 16 height 8
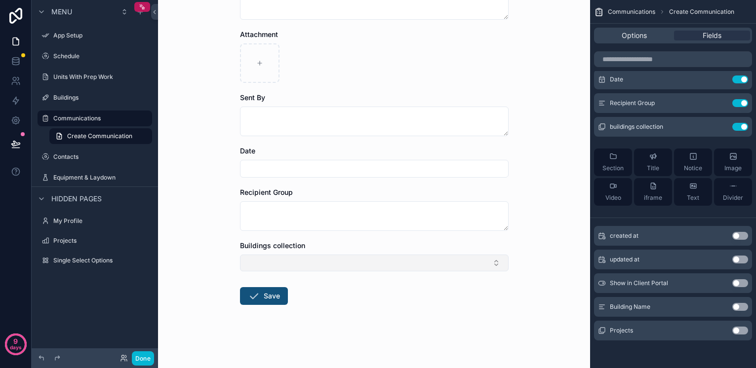
click at [375, 266] on button "Select Button" at bounding box center [374, 263] width 269 height 17
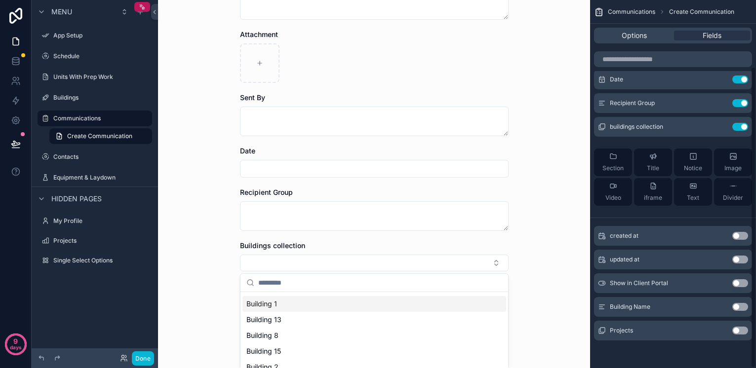
scroll to position [188, 0]
drag, startPoint x: 551, startPoint y: 220, endPoint x: 581, endPoint y: 223, distance: 29.8
click at [551, 220] on div "Communications Create Communication Create Communication Message Attachment Sen…" at bounding box center [374, 101] width 432 height 368
click at [718, 125] on icon "scrollable content" at bounding box center [720, 127] width 4 height 4
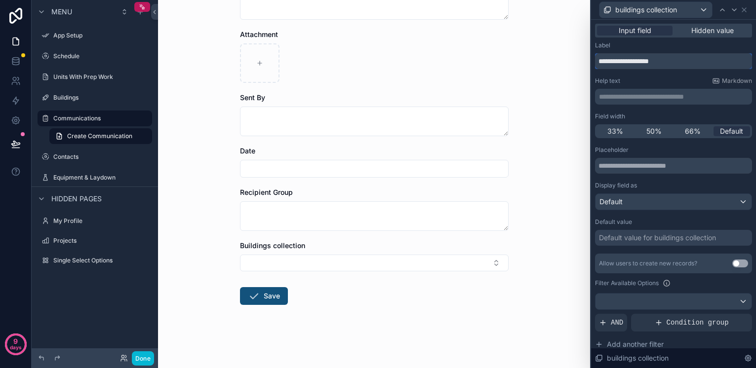
click at [665, 61] on input "**********" at bounding box center [673, 61] width 157 height 16
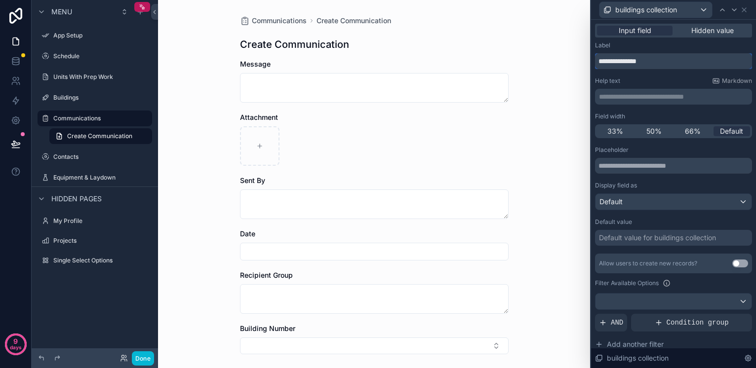
type input "**********"
click at [538, 102] on div "Communications Create Communication Create Communication Message Attachment Sen…" at bounding box center [374, 184] width 432 height 368
drag, startPoint x: 542, startPoint y: 140, endPoint x: 569, endPoint y: 106, distance: 42.9
click at [542, 140] on div "Communications Create Communication Create Communication Message Attachment Sen…" at bounding box center [374, 184] width 432 height 368
click at [744, 10] on icon at bounding box center [744, 10] width 4 height 4
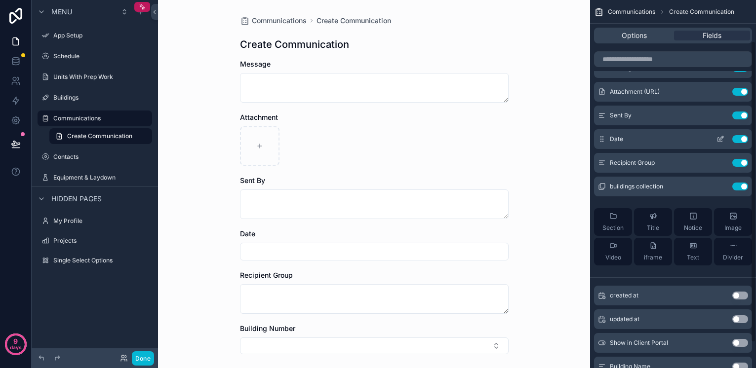
scroll to position [21, 0]
click at [662, 185] on span "buildings collection" at bounding box center [636, 187] width 53 height 8
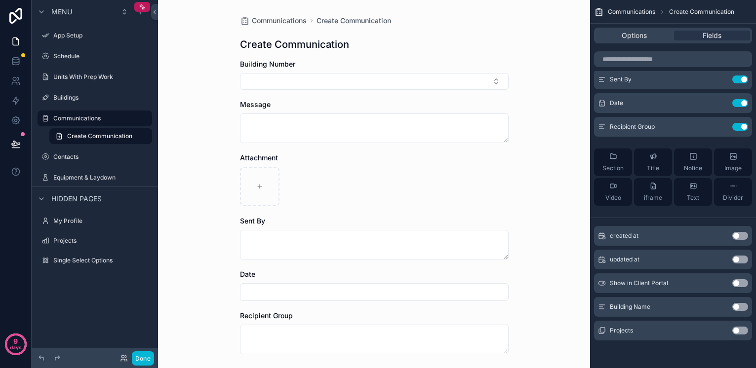
scroll to position [0, 0]
click at [342, 80] on button "Select Button" at bounding box center [374, 81] width 269 height 17
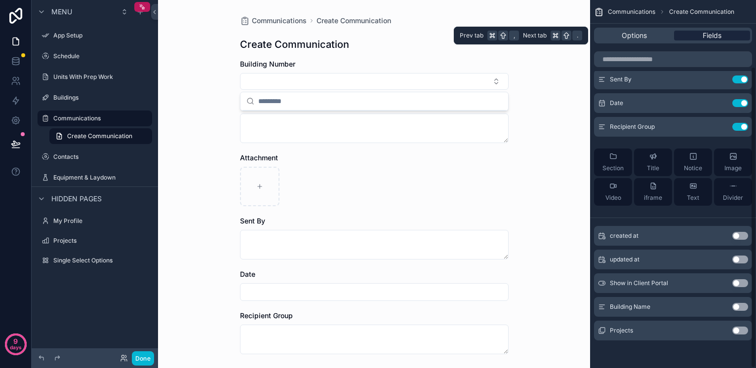
click at [700, 38] on div "Fields" at bounding box center [712, 36] width 76 height 10
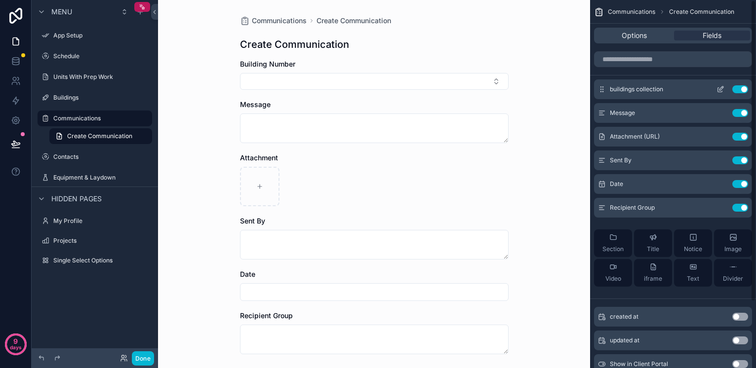
click at [718, 88] on icon "scrollable content" at bounding box center [720, 90] width 4 height 4
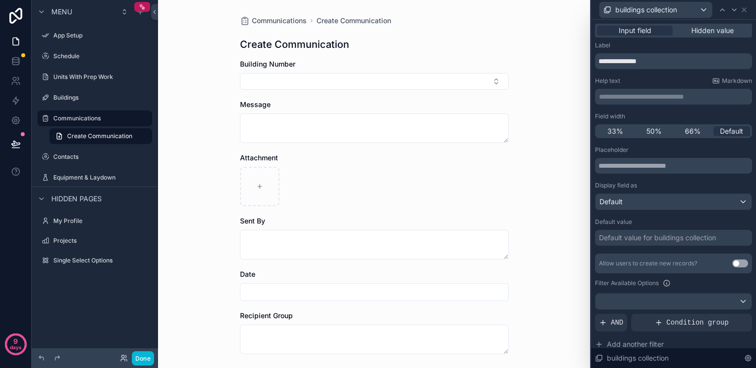
click at [667, 202] on div "Default" at bounding box center [673, 202] width 156 height 16
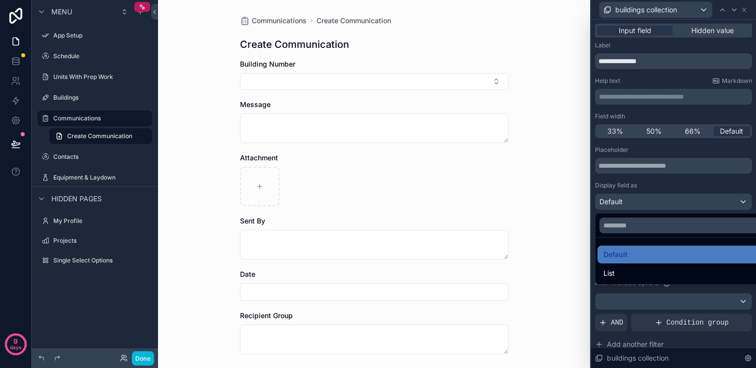
click at [667, 202] on div at bounding box center [673, 184] width 165 height 368
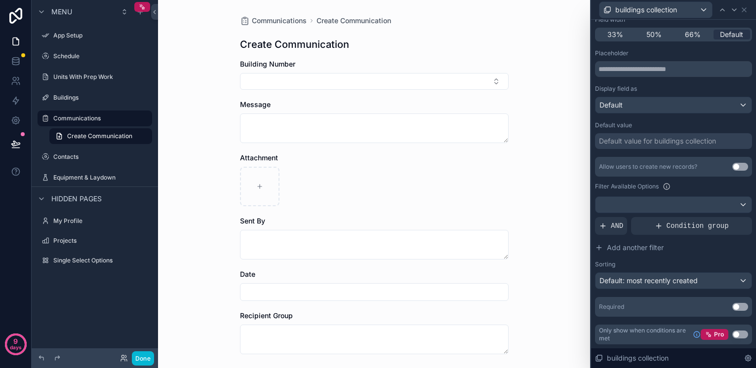
scroll to position [97, 0]
click at [671, 280] on span "Default: most recently created" at bounding box center [648, 280] width 98 height 8
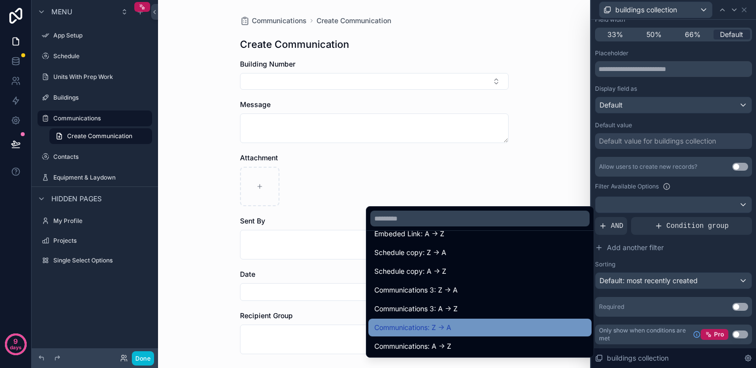
scroll to position [577, 0]
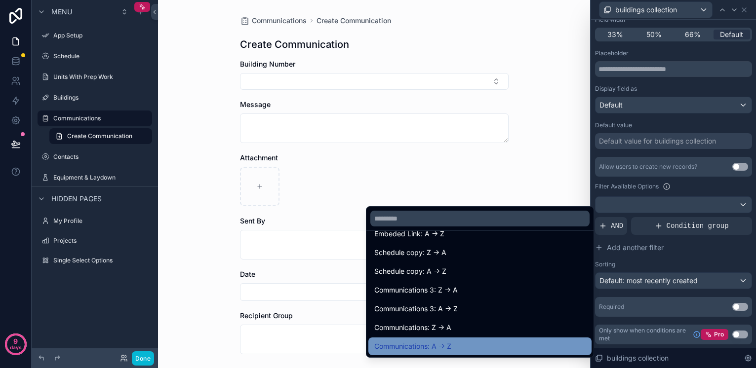
click at [412, 345] on span "Communications: A -> Z" at bounding box center [412, 347] width 77 height 12
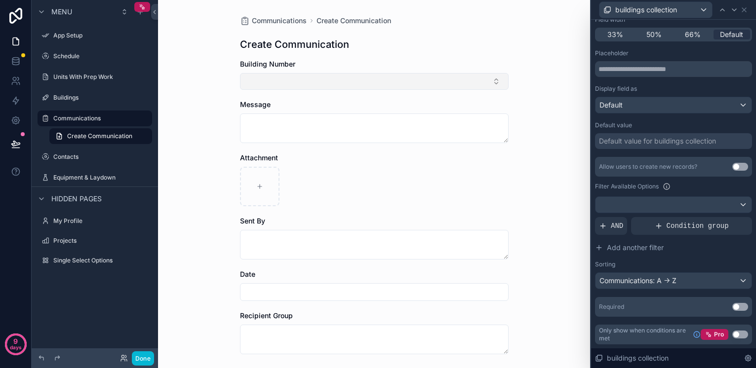
click at [326, 83] on button "Select Button" at bounding box center [374, 81] width 269 height 17
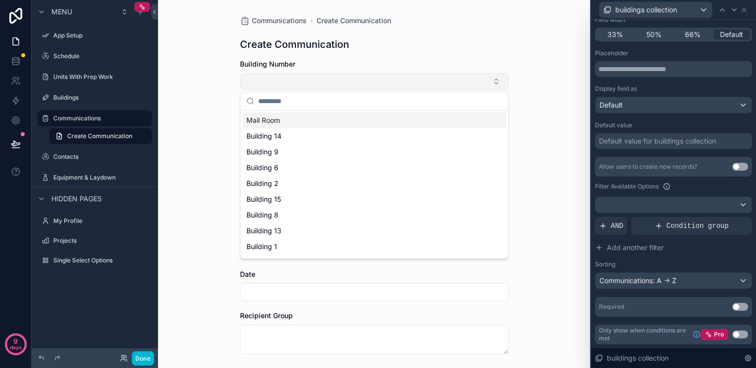
click at [326, 82] on button "Select Button" at bounding box center [374, 81] width 269 height 17
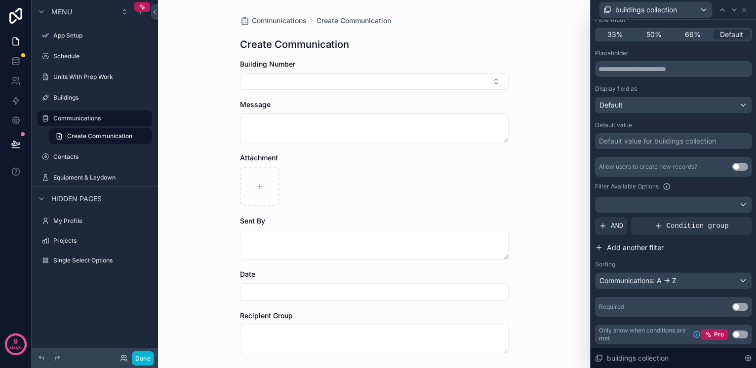
scroll to position [0, 0]
click at [650, 281] on div "Communications: A -> Z" at bounding box center [673, 281] width 156 height 16
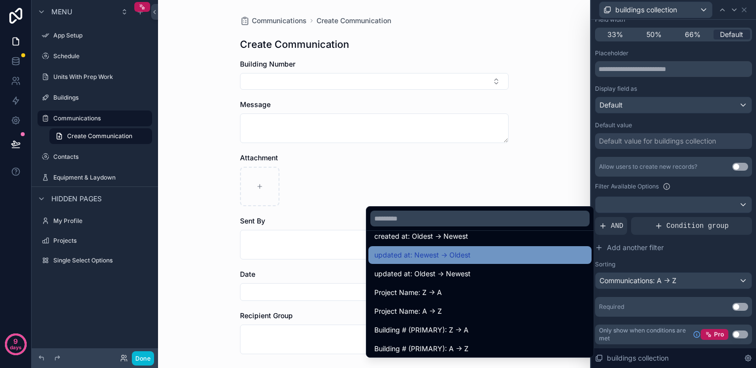
scroll to position [51, 0]
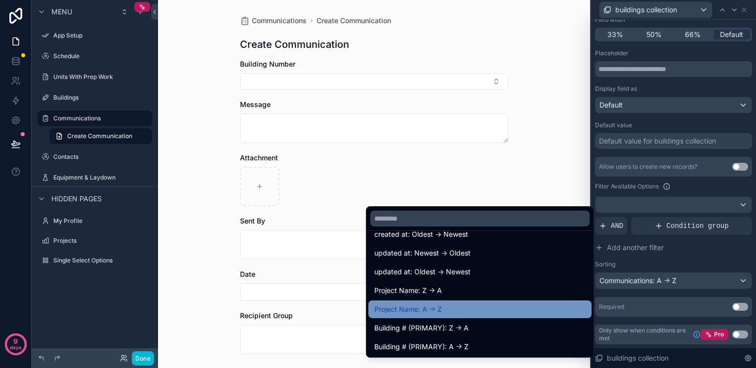
click at [400, 310] on span "Project Name: A -> Z" at bounding box center [408, 310] width 68 height 12
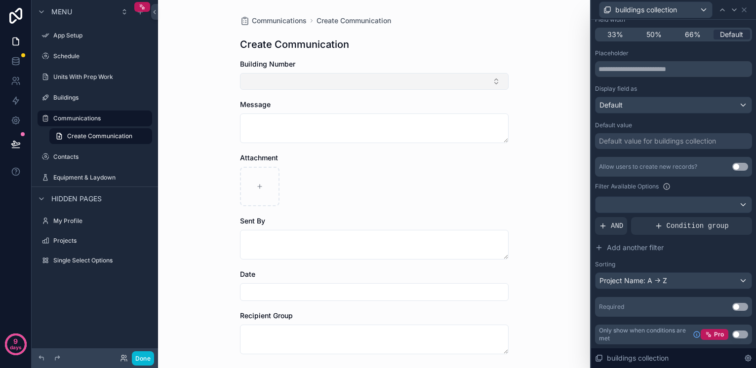
click at [322, 76] on button "Select Button" at bounding box center [374, 81] width 269 height 17
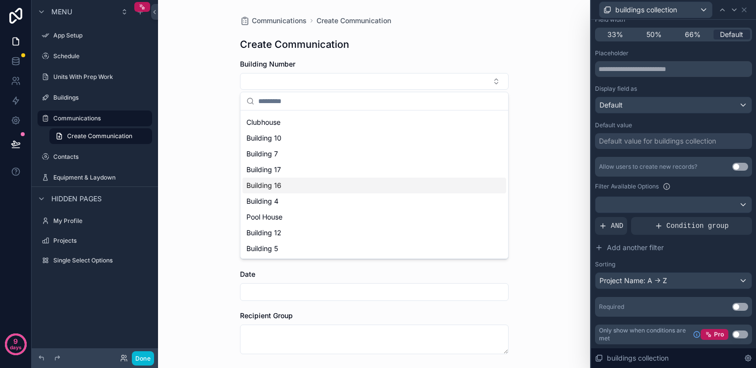
scroll to position [188, 0]
click at [653, 268] on div "Sorting" at bounding box center [673, 265] width 157 height 8
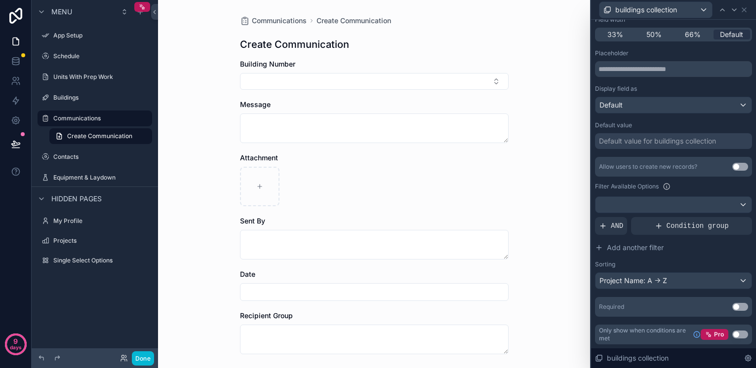
click at [644, 282] on div "Project Name: A -> Z" at bounding box center [673, 281] width 156 height 16
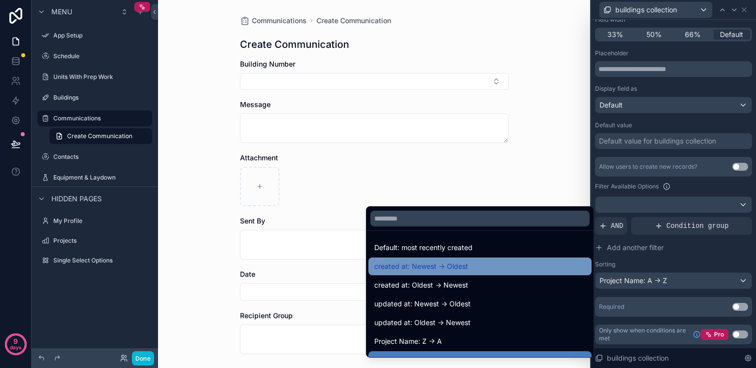
click at [426, 267] on span "created at: Newest -> Oldest" at bounding box center [421, 267] width 94 height 12
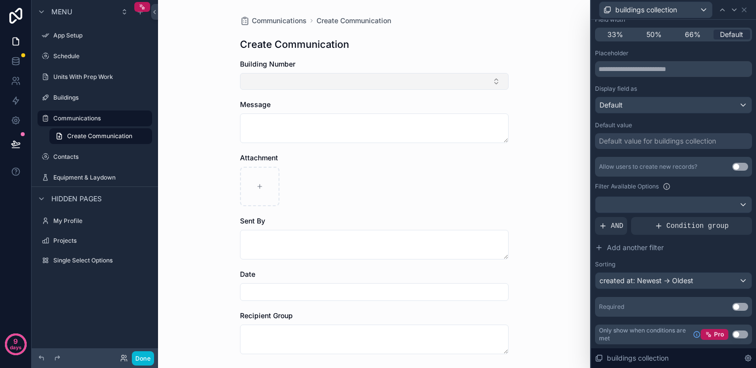
click at [362, 82] on button "Select Button" at bounding box center [374, 81] width 269 height 17
click at [671, 279] on div "created at: Newest -> Oldest" at bounding box center [673, 281] width 156 height 16
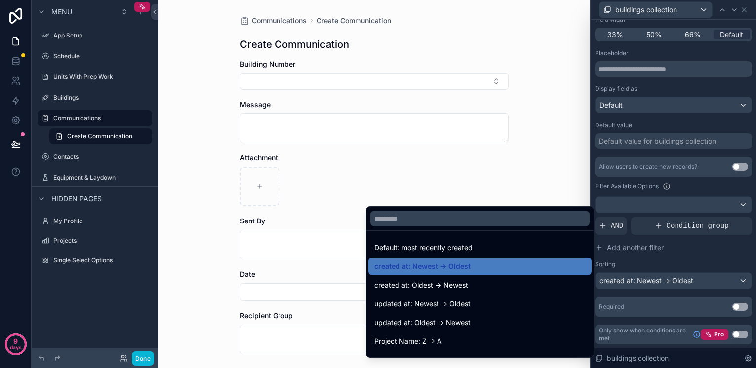
click at [671, 281] on div at bounding box center [673, 184] width 165 height 368
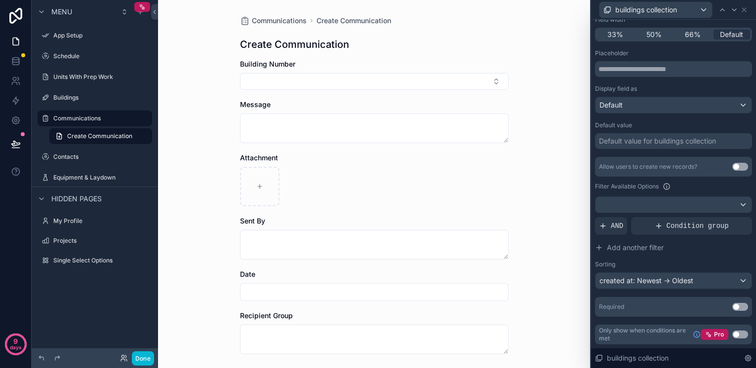
click at [671, 281] on div "created at: Newest -> Oldest" at bounding box center [673, 281] width 156 height 16
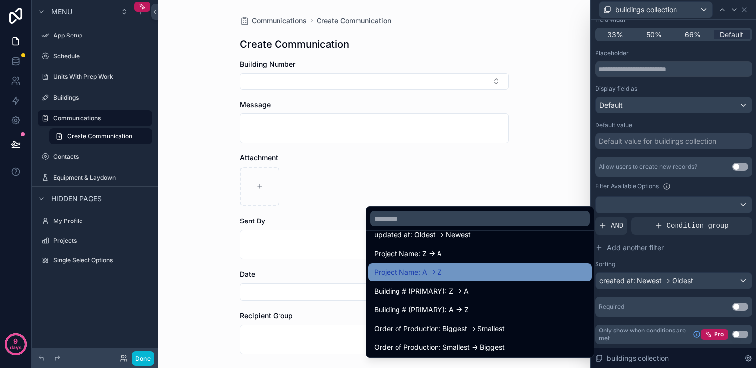
scroll to position [88, 0]
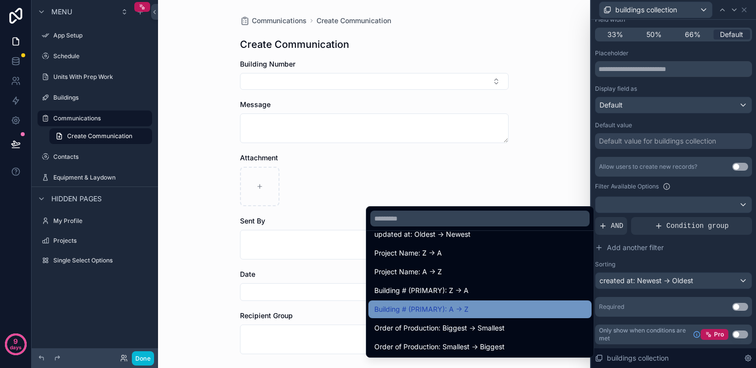
click at [440, 311] on span "Building # (PRIMARY): A -> Z" at bounding box center [421, 310] width 94 height 12
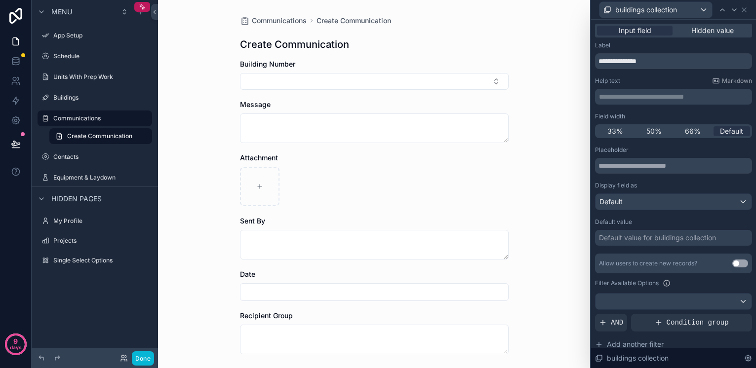
scroll to position [0, 0]
click at [701, 31] on span "Hidden value" at bounding box center [712, 31] width 42 height 10
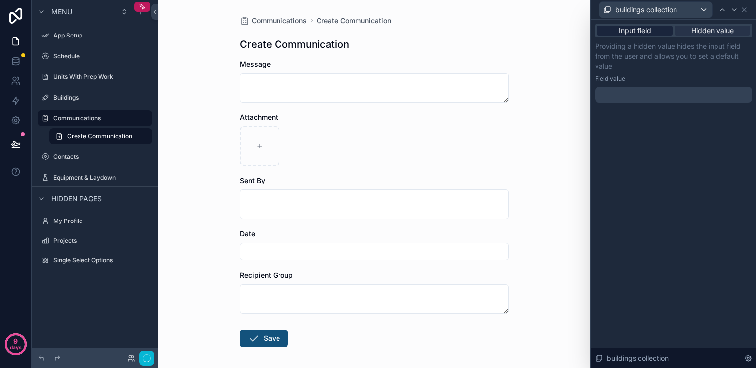
click at [639, 28] on span "Input field" at bounding box center [635, 31] width 33 height 10
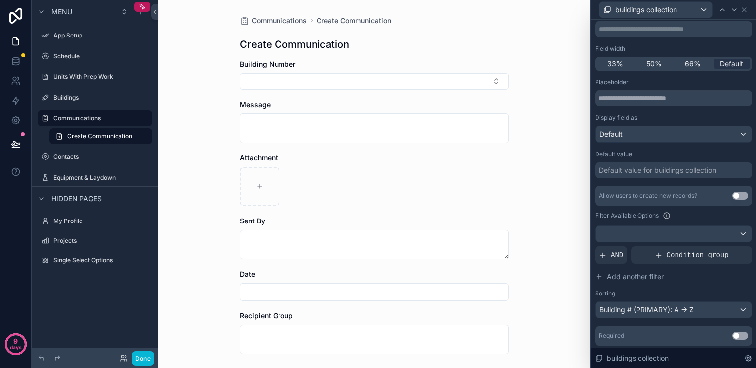
scroll to position [72, 0]
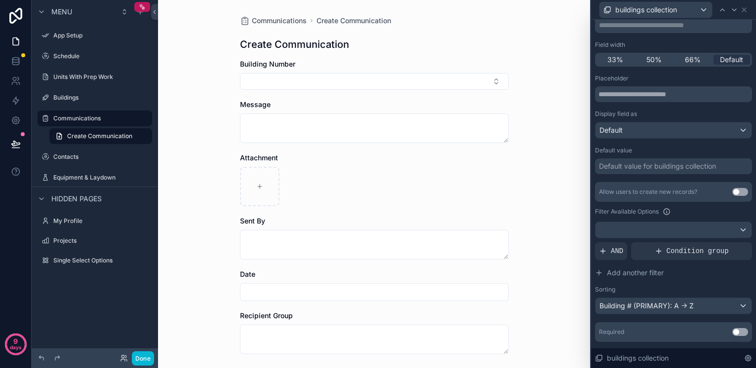
click at [676, 224] on div at bounding box center [673, 230] width 156 height 16
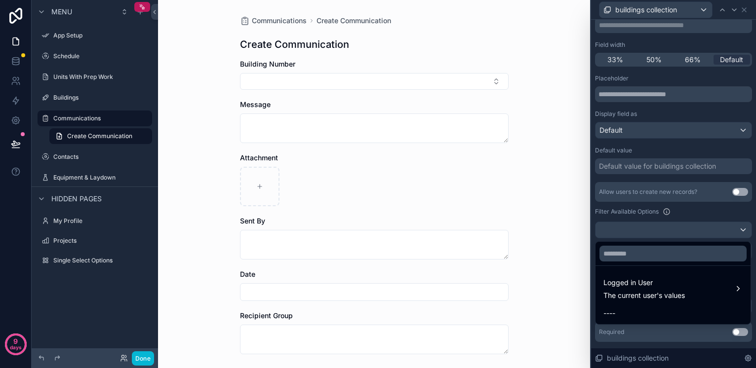
scroll to position [0, 0]
click at [524, 175] on div "Communications Create Communication Create Communication Building Number Messag…" at bounding box center [374, 184] width 432 height 368
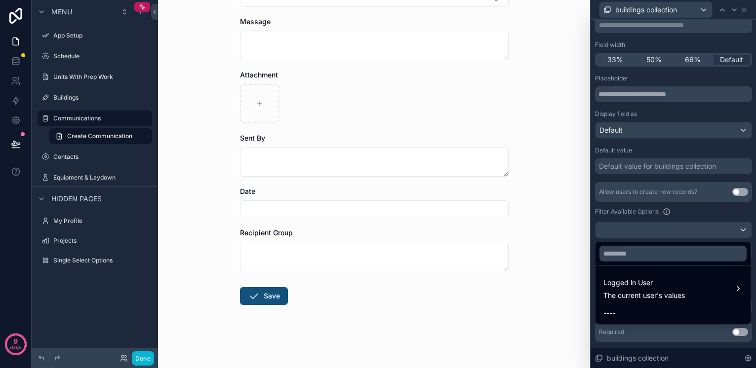
click at [542, 170] on div "Communications Create Communication Create Communication Building Number Messag…" at bounding box center [374, 101] width 432 height 368
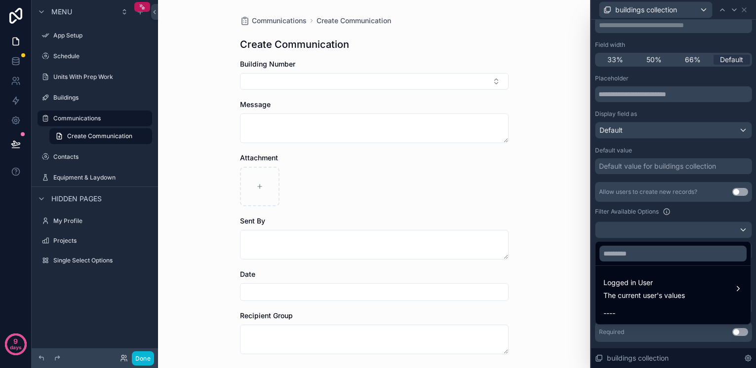
scroll to position [0, 0]
drag, startPoint x: 353, startPoint y: 94, endPoint x: 354, endPoint y: 87, distance: 7.0
click at [353, 93] on form "Building Number Message Attachment Sent By Date Recipient Group Save" at bounding box center [374, 255] width 269 height 392
click at [356, 81] on button "Select Button" at bounding box center [374, 81] width 269 height 17
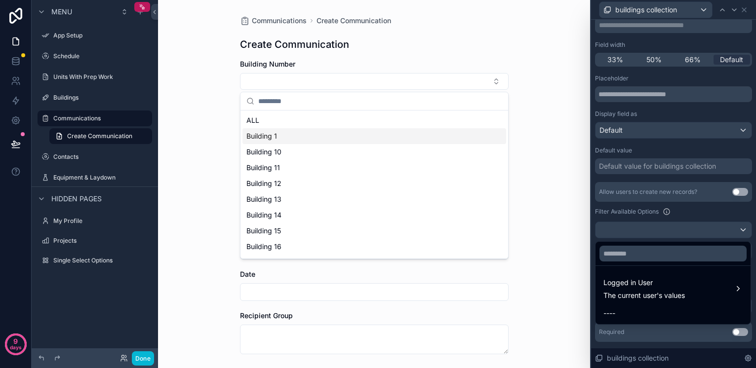
click at [278, 139] on div "Building 1" at bounding box center [374, 136] width 264 height 16
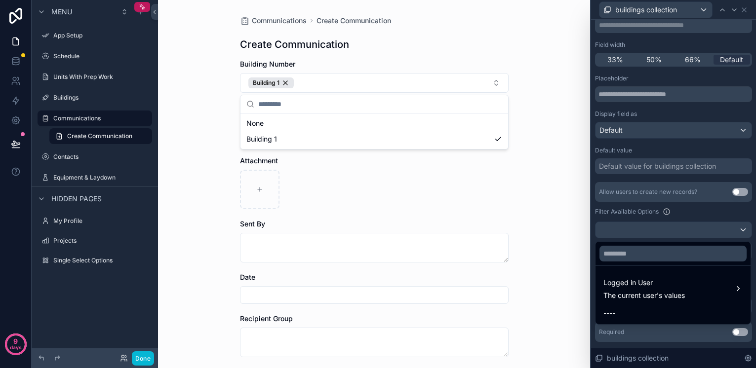
click at [203, 111] on div "Communications Create Communication Create Communication Building Number Buildi…" at bounding box center [374, 184] width 432 height 368
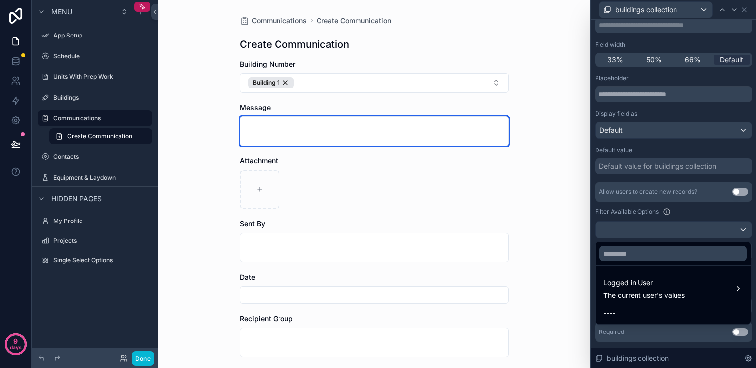
click at [275, 130] on textarea "scrollable content" at bounding box center [374, 132] width 269 height 30
type textarea "****"
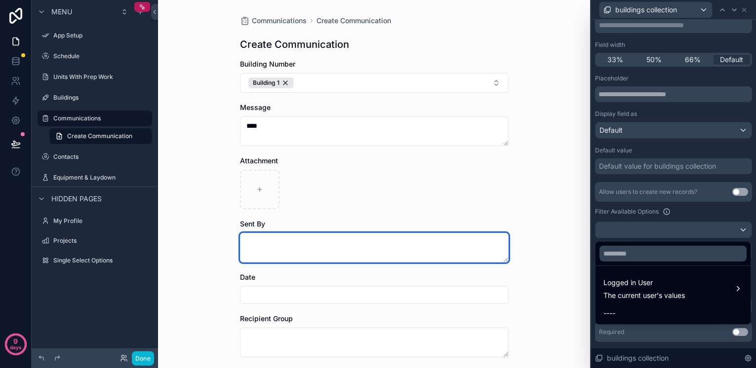
click at [284, 250] on textarea "scrollable content" at bounding box center [374, 248] width 269 height 30
type textarea "****"
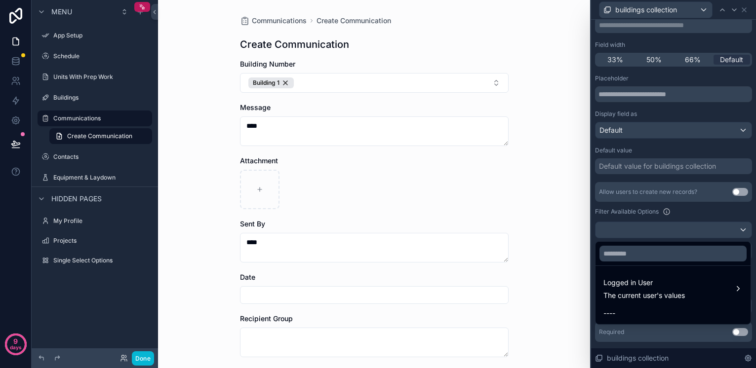
drag, startPoint x: 278, startPoint y: 291, endPoint x: 277, endPoint y: 296, distance: 5.0
click at [278, 292] on input "scrollable content" at bounding box center [374, 295] width 268 height 14
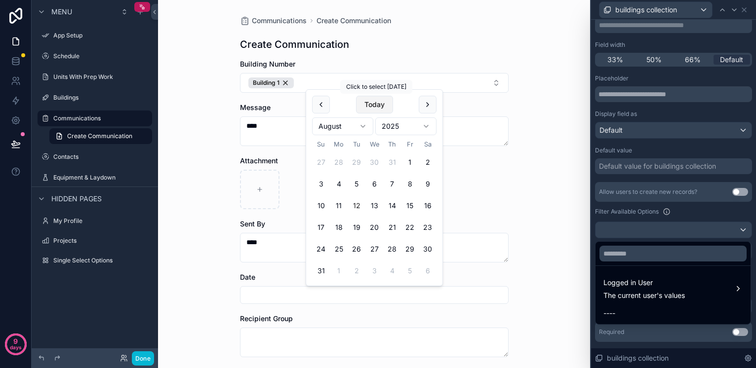
click at [375, 107] on button "Today" at bounding box center [374, 105] width 37 height 18
type input "*********"
click at [215, 305] on div "Communications Create Communication Create Communication Building Number Buildi…" at bounding box center [374, 184] width 432 height 368
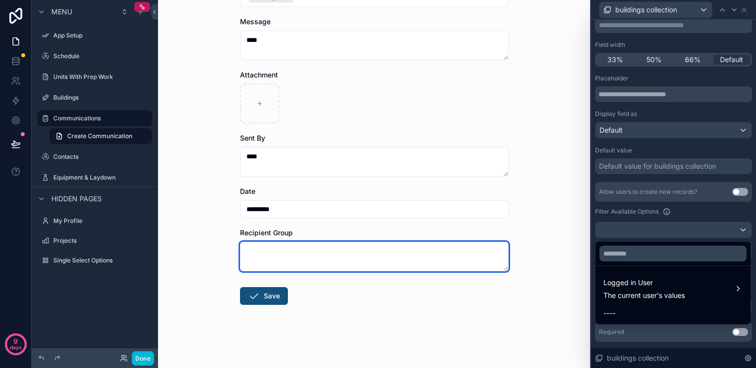
click at [308, 248] on textarea "scrollable content" at bounding box center [374, 257] width 269 height 30
type textarea "****"
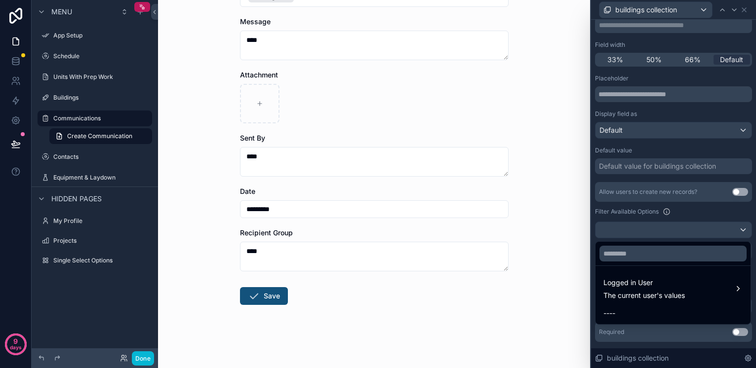
scroll to position [83, 0]
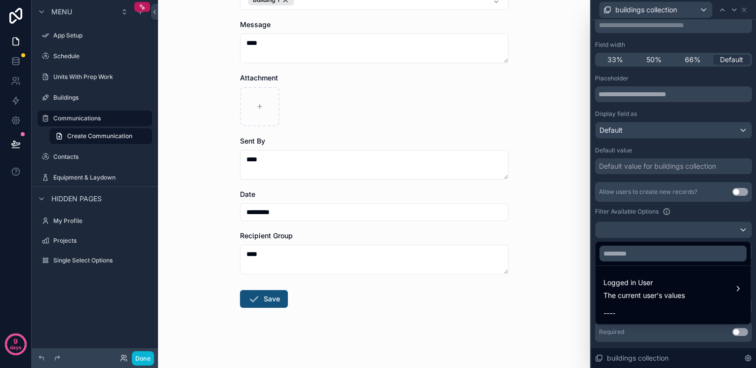
click at [266, 295] on button "Save" at bounding box center [264, 299] width 48 height 18
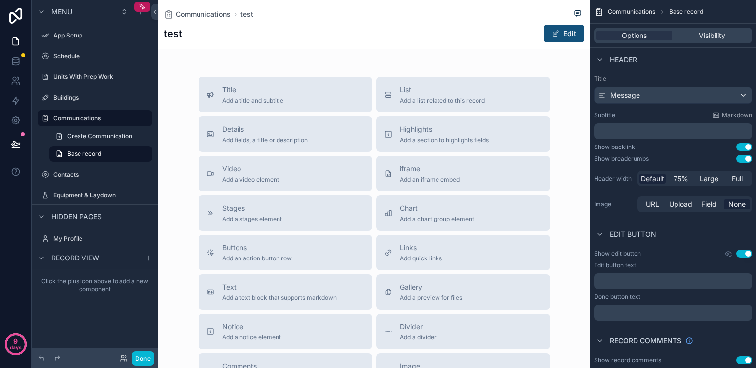
scroll to position [0, 0]
click at [671, 94] on div "Message" at bounding box center [672, 95] width 157 height 16
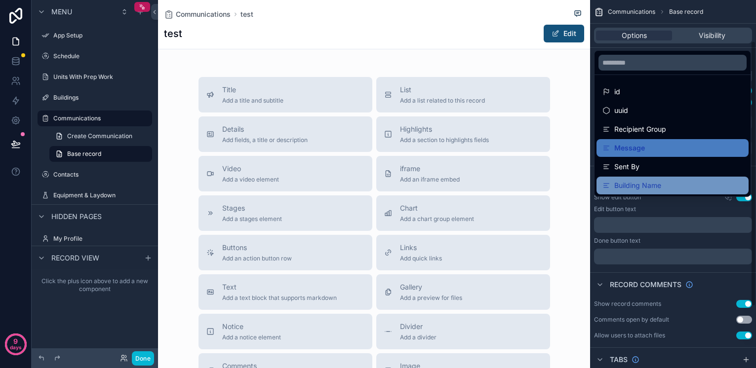
scroll to position [57, 0]
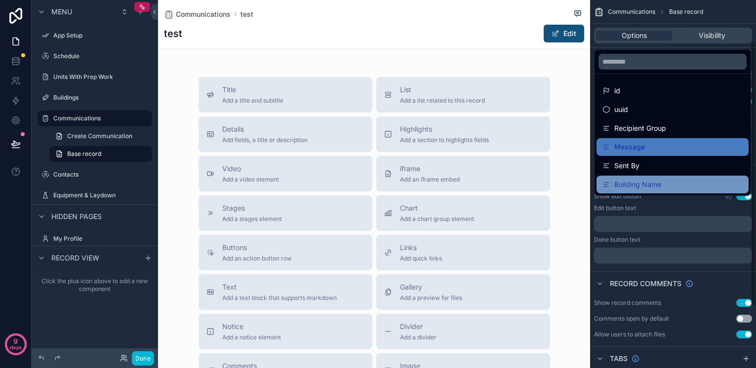
click at [651, 184] on span "Building Name" at bounding box center [637, 185] width 47 height 12
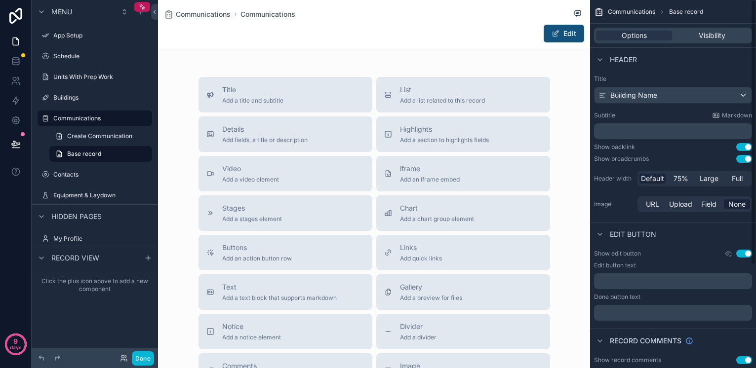
scroll to position [0, 0]
click at [705, 33] on span "Visibility" at bounding box center [712, 36] width 27 height 10
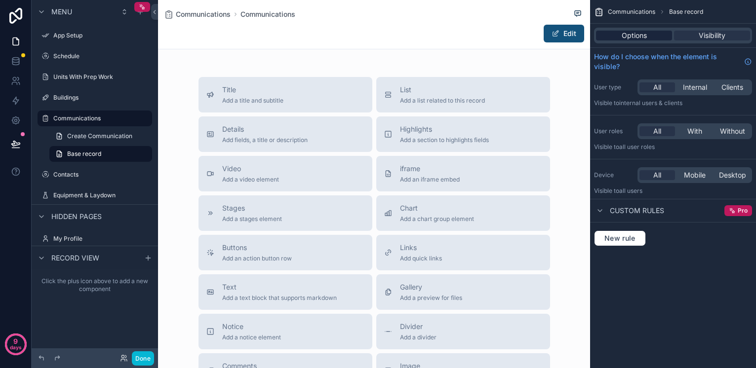
click at [650, 33] on div "Options" at bounding box center [634, 36] width 76 height 10
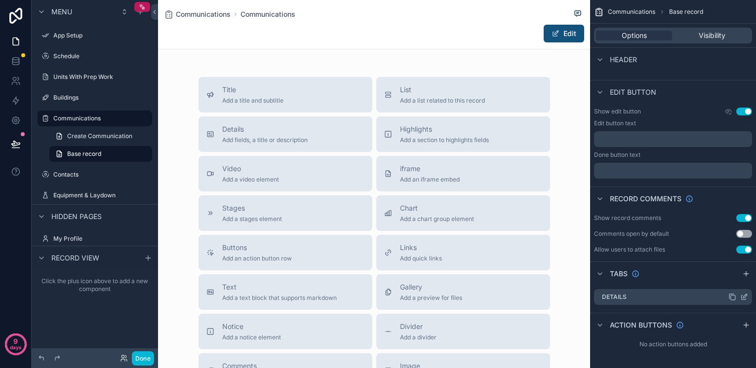
click at [654, 300] on div "Details" at bounding box center [673, 297] width 158 height 16
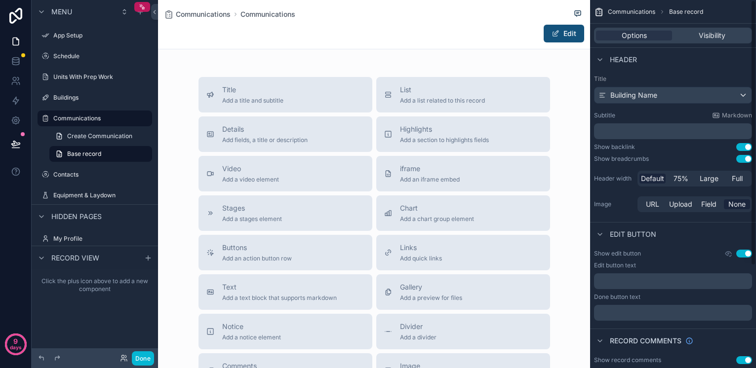
click at [671, 93] on div "Building Name" at bounding box center [672, 95] width 157 height 16
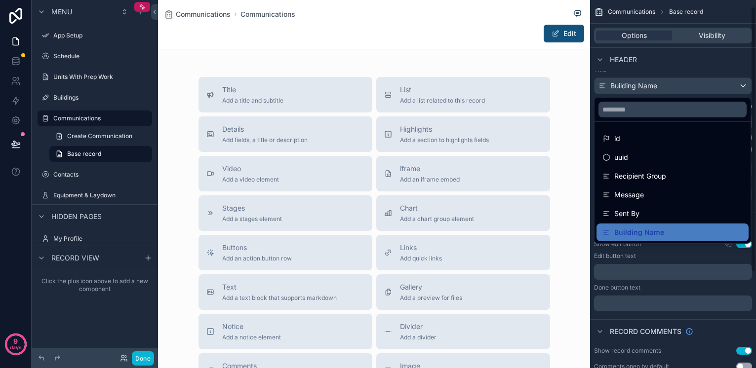
click at [637, 195] on span "Message" at bounding box center [629, 195] width 30 height 12
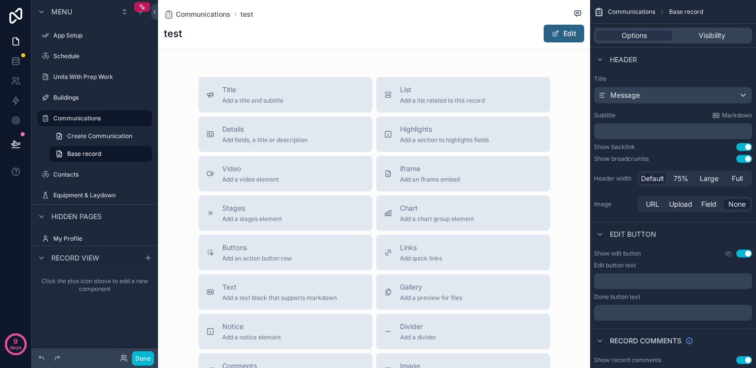
click at [568, 33] on button "Edit" at bounding box center [564, 34] width 40 height 18
click at [567, 35] on button "Done" at bounding box center [561, 34] width 45 height 18
click at [657, 95] on div "Message" at bounding box center [672, 95] width 157 height 16
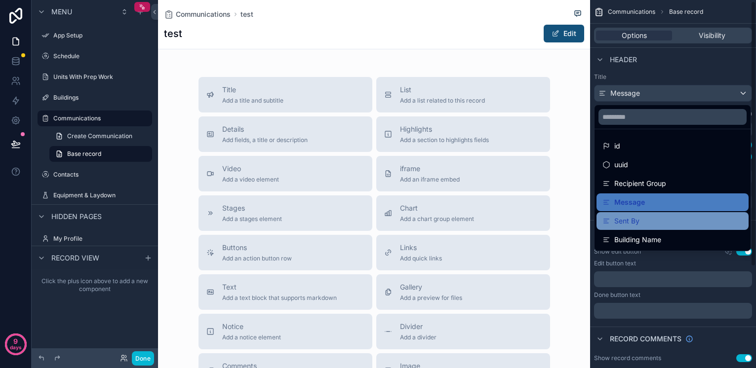
click at [643, 221] on div "Sent By" at bounding box center [672, 221] width 140 height 12
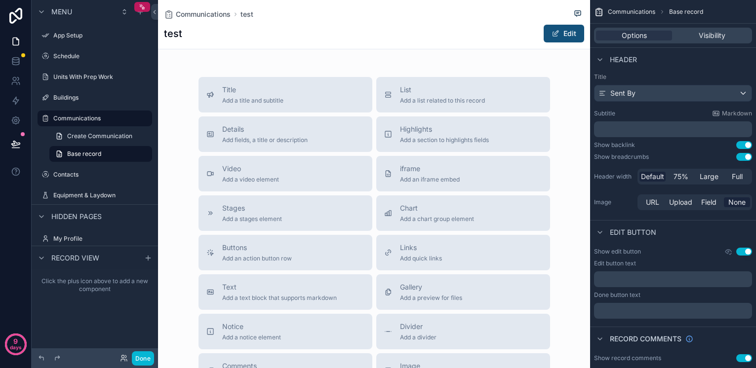
click at [669, 94] on div "Sent By" at bounding box center [672, 93] width 157 height 16
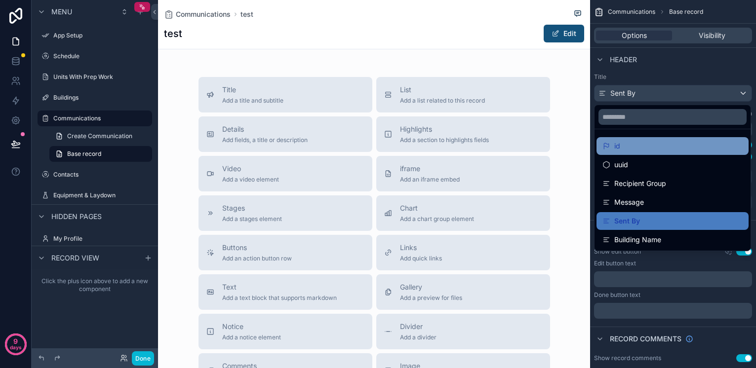
click at [650, 150] on div "id" at bounding box center [672, 146] width 140 height 12
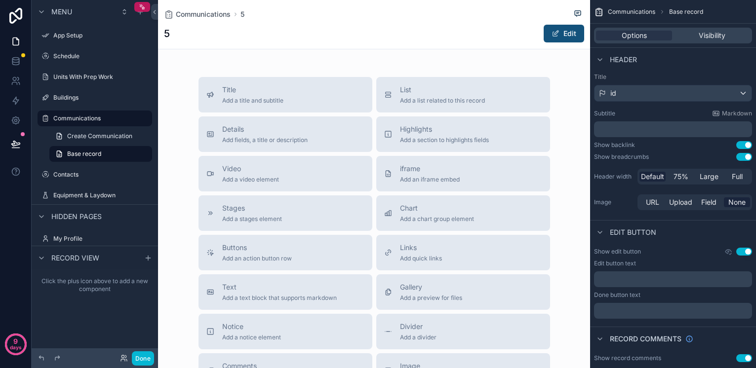
click at [664, 97] on div "id" at bounding box center [672, 93] width 157 height 16
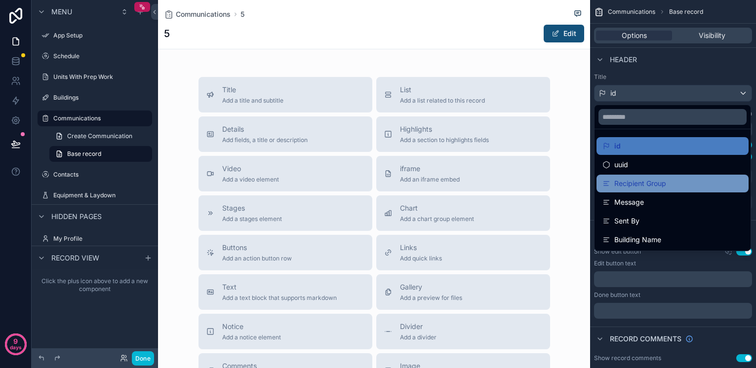
click at [655, 184] on span "Recipient Group" at bounding box center [640, 184] width 52 height 12
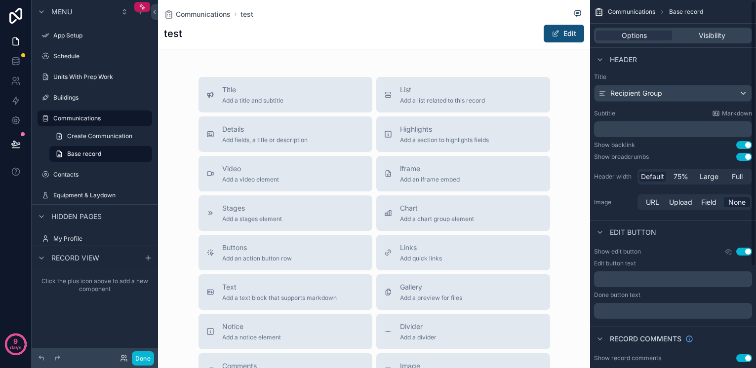
click at [659, 95] on span "Recipient Group" at bounding box center [636, 93] width 52 height 10
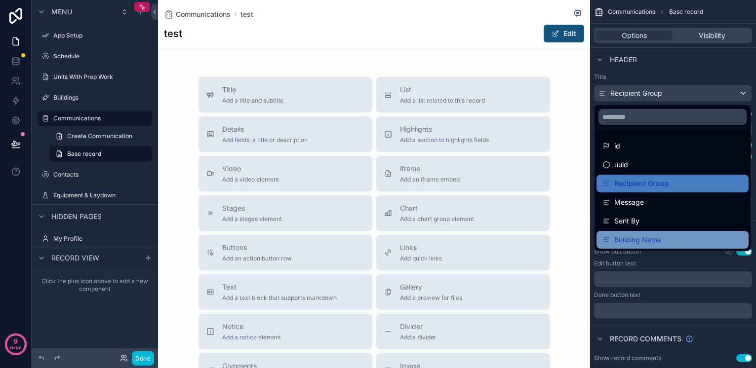
click at [648, 238] on span "Building Name" at bounding box center [637, 240] width 47 height 12
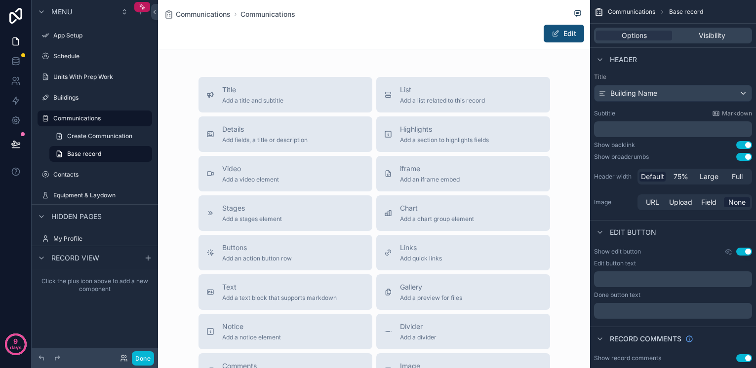
click at [199, 41] on div "Edit" at bounding box center [374, 33] width 420 height 19
click at [68, 118] on label "Communications" at bounding box center [92, 119] width 79 height 8
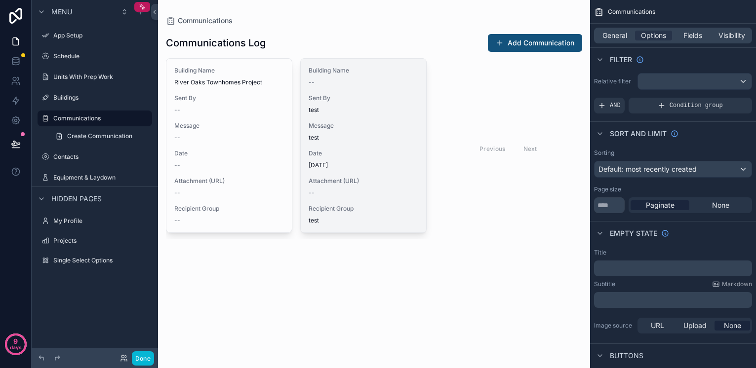
click at [351, 111] on span "test" at bounding box center [364, 110] width 110 height 8
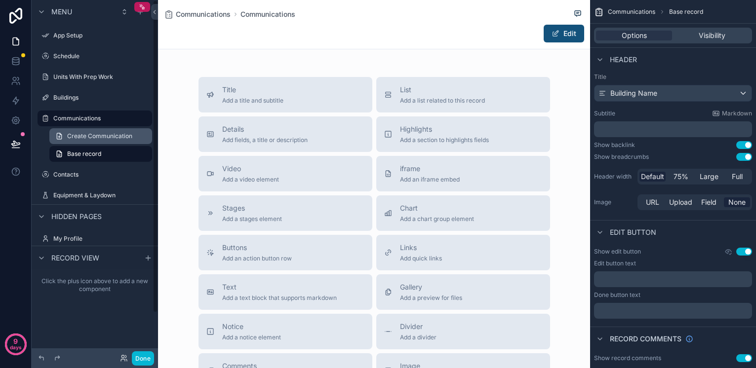
click at [85, 135] on span "Create Communication" at bounding box center [99, 136] width 65 height 8
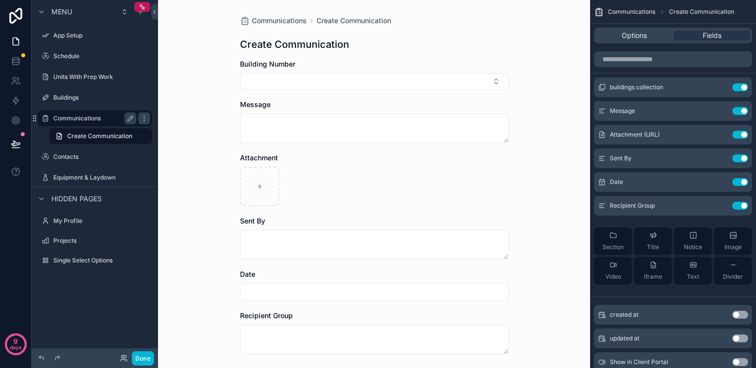
click at [85, 120] on label "Communications" at bounding box center [92, 119] width 79 height 8
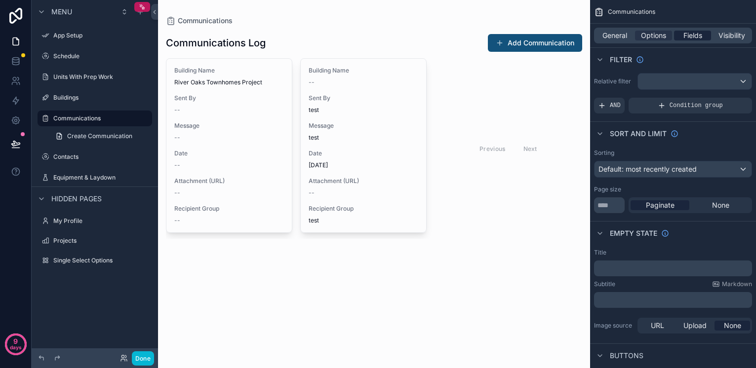
click at [699, 32] on span "Fields" at bounding box center [692, 36] width 19 height 10
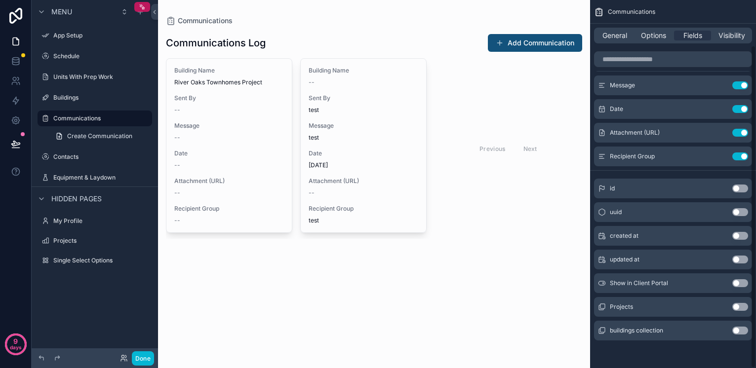
scroll to position [51, 0]
click at [740, 330] on button "Use setting" at bounding box center [740, 331] width 16 height 8
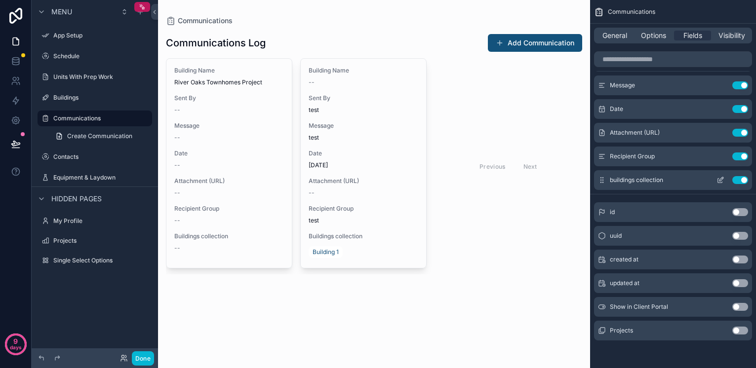
click at [718, 179] on icon "scrollable content" at bounding box center [720, 181] width 4 height 4
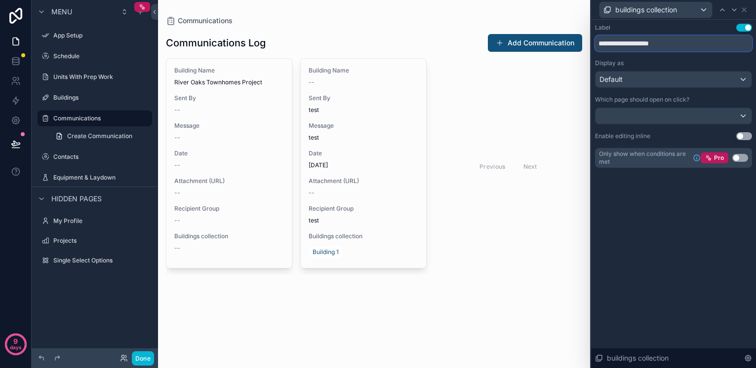
click at [656, 45] on input "**********" at bounding box center [673, 44] width 157 height 16
type input "**********"
click at [674, 199] on div "**********" at bounding box center [673, 194] width 165 height 349
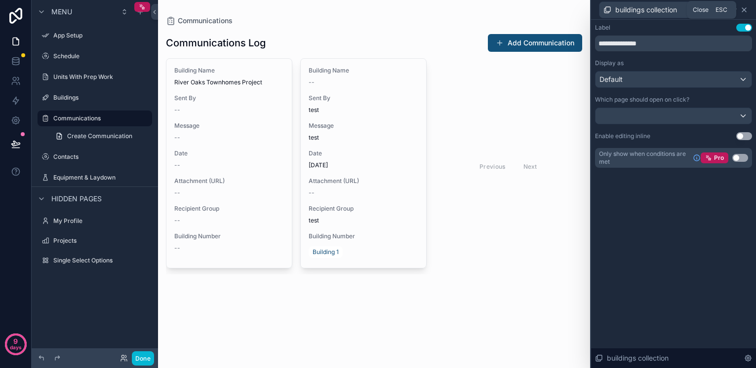
click at [748, 10] on icon at bounding box center [744, 10] width 8 height 8
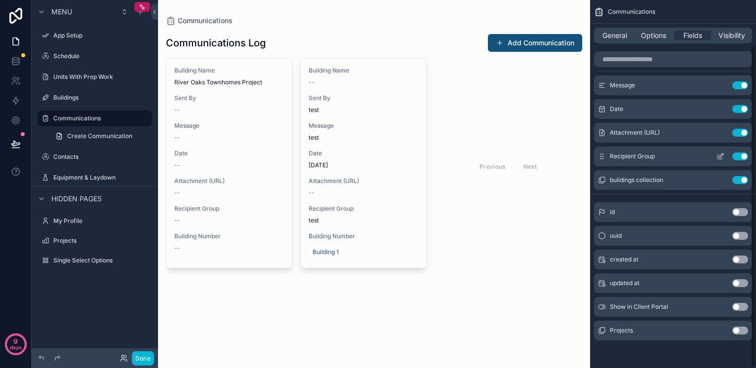
scroll to position [0, 0]
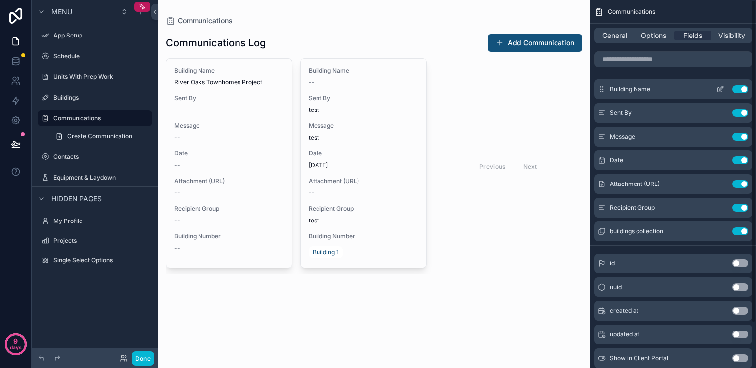
click at [747, 89] on button "Use setting" at bounding box center [740, 89] width 16 height 8
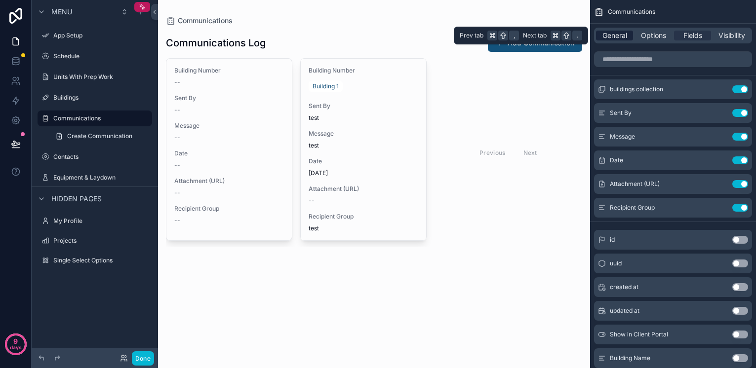
click at [617, 34] on span "General" at bounding box center [614, 36] width 25 height 10
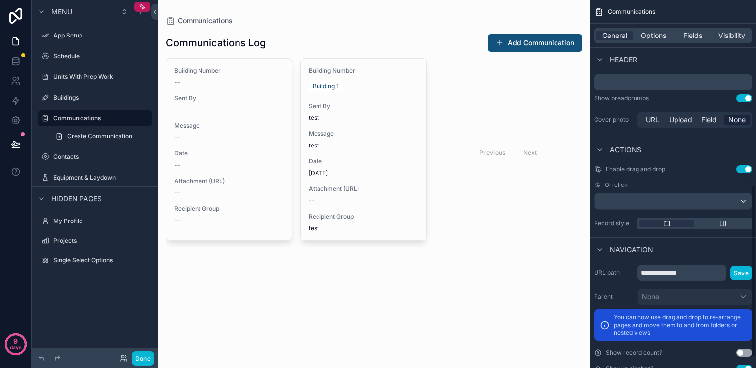
scroll to position [396, 0]
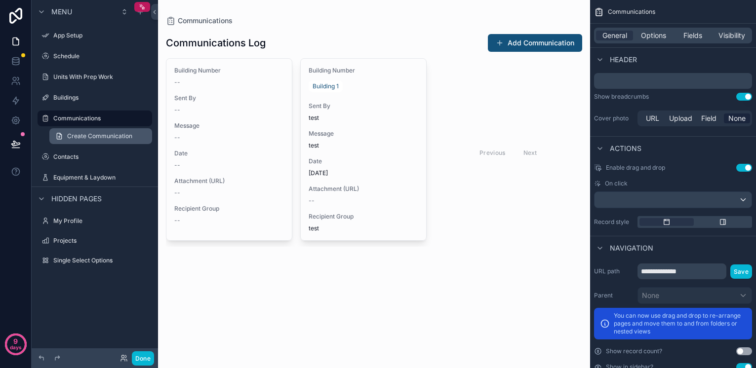
click at [81, 134] on span "Create Communication" at bounding box center [99, 136] width 65 height 8
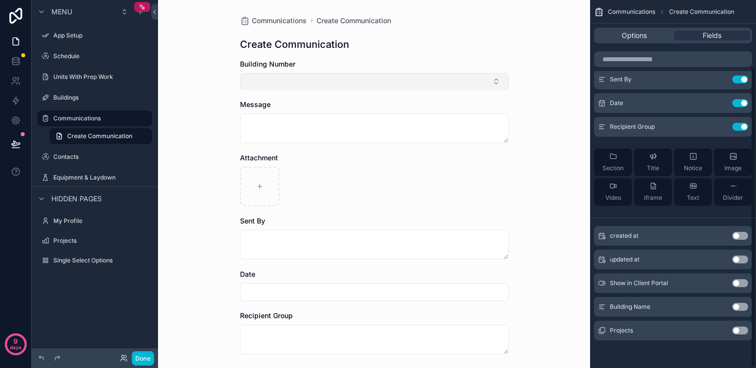
click at [341, 79] on button "Select Button" at bounding box center [374, 81] width 269 height 17
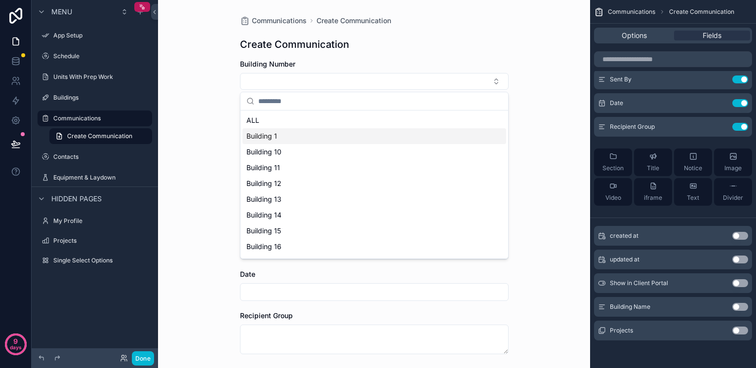
click at [303, 138] on div "Building 1" at bounding box center [374, 136] width 264 height 16
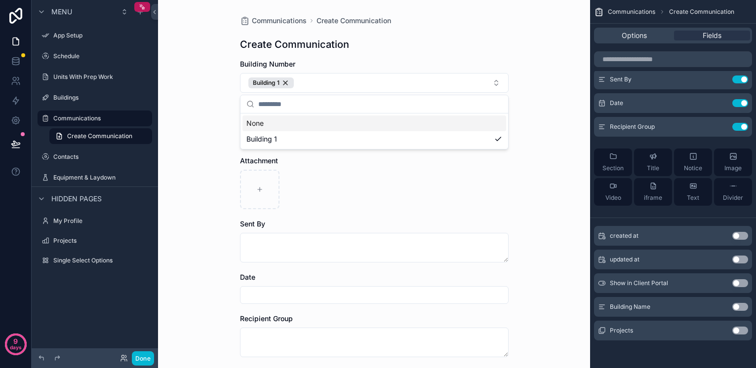
click at [216, 104] on div "Communications Create Communication Create Communication Building Number Buildi…" at bounding box center [374, 184] width 432 height 368
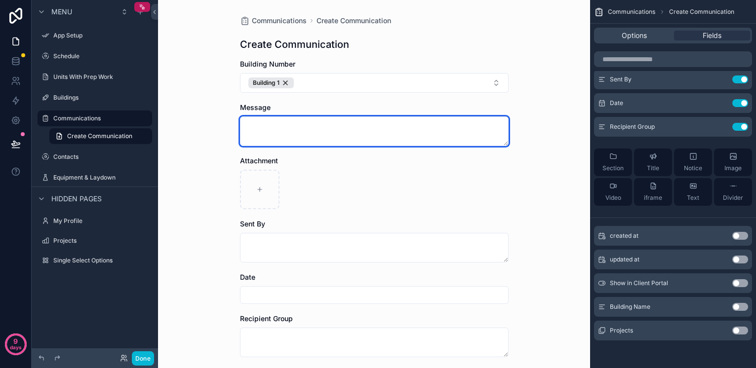
click at [289, 138] on textarea "scrollable content" at bounding box center [374, 132] width 269 height 30
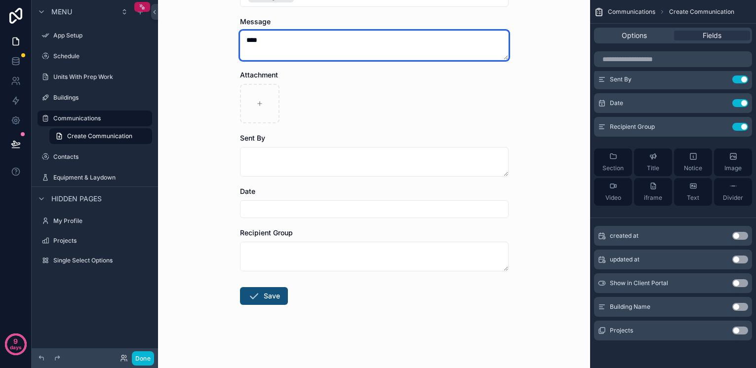
scroll to position [86, 0]
type textarea "****"
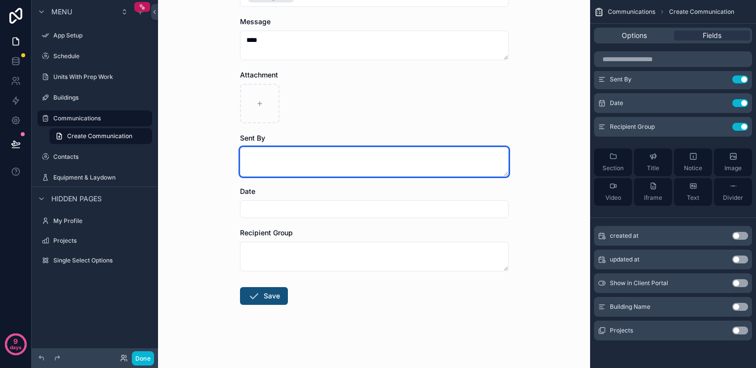
click at [283, 161] on textarea "scrollable content" at bounding box center [374, 162] width 269 height 30
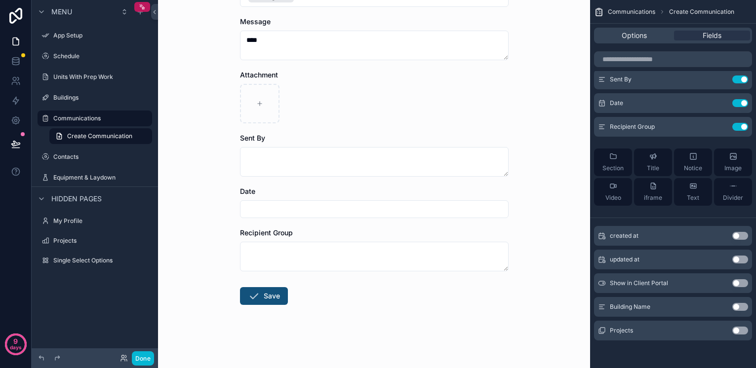
drag, startPoint x: 644, startPoint y: 36, endPoint x: 644, endPoint y: 42, distance: 6.9
click at [644, 36] on span "Options" at bounding box center [634, 36] width 25 height 10
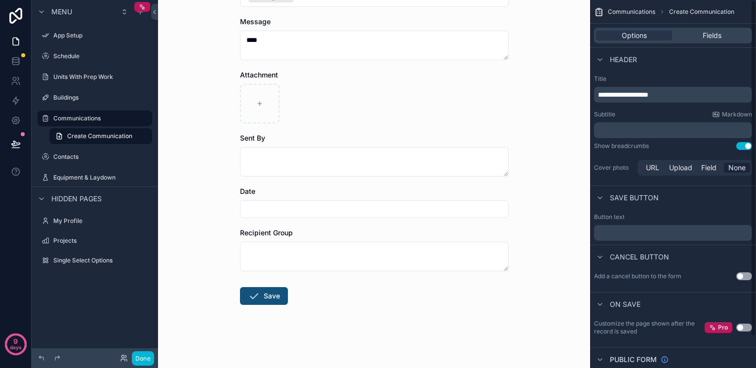
scroll to position [0, 0]
click at [446, 319] on form "Building Number Building 1 Message **** Attachment Sent By Date Recipient Group…" at bounding box center [374, 170] width 269 height 395
click at [237, 293] on div "Communications Create Communication Create Communication Building Number Buildi…" at bounding box center [374, 141] width 284 height 454
click at [268, 299] on button "Save" at bounding box center [264, 296] width 48 height 18
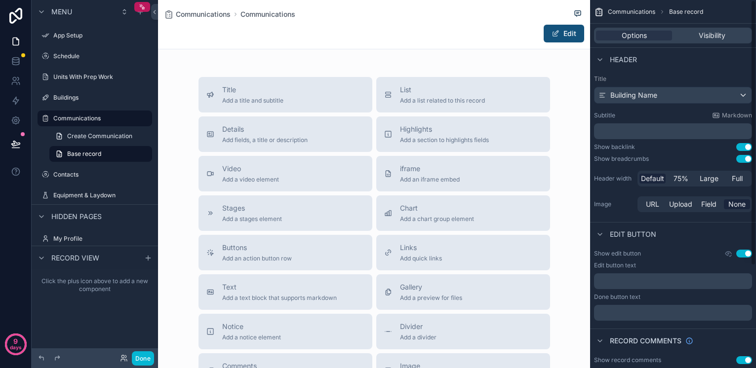
click at [648, 96] on span "Building Name" at bounding box center [633, 95] width 47 height 10
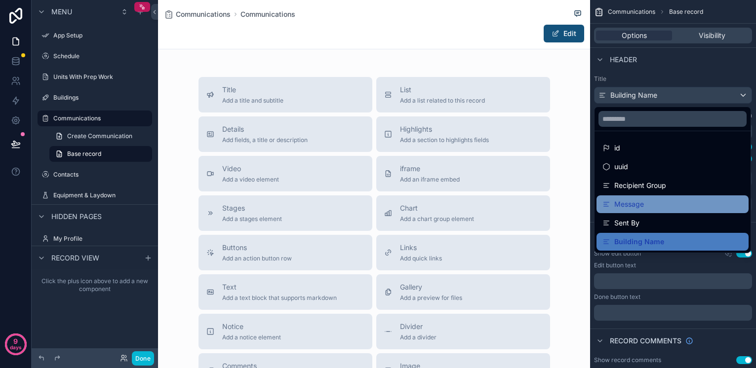
click at [640, 203] on span "Message" at bounding box center [629, 204] width 30 height 12
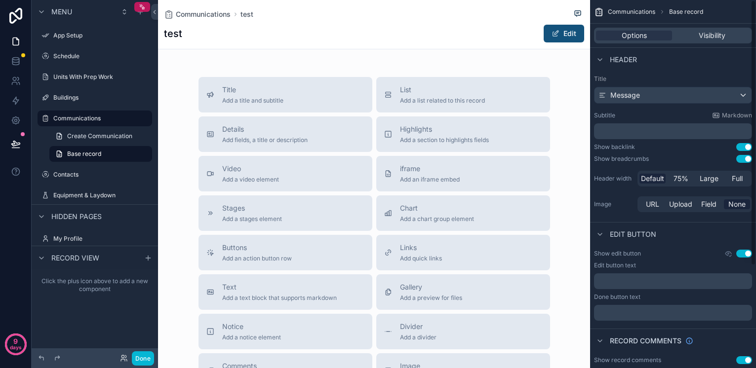
click at [707, 30] on div "Options Visibility" at bounding box center [673, 36] width 158 height 16
click at [705, 35] on span "Visibility" at bounding box center [712, 36] width 27 height 10
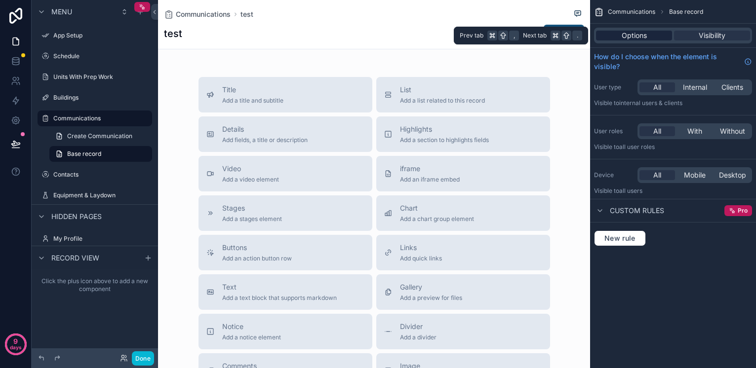
click at [627, 35] on span "Options" at bounding box center [634, 36] width 25 height 10
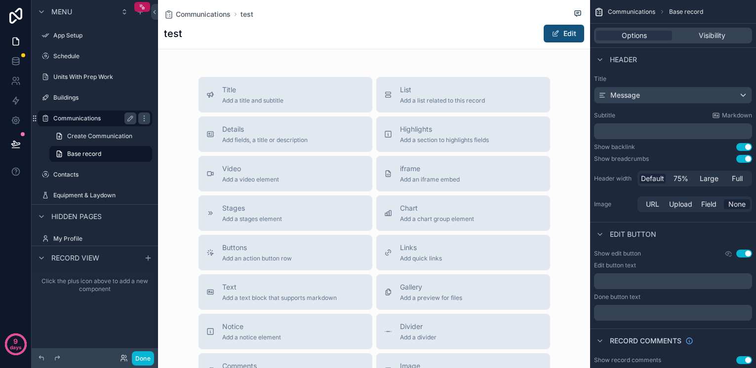
click at [80, 115] on label "Communications" at bounding box center [92, 119] width 79 height 8
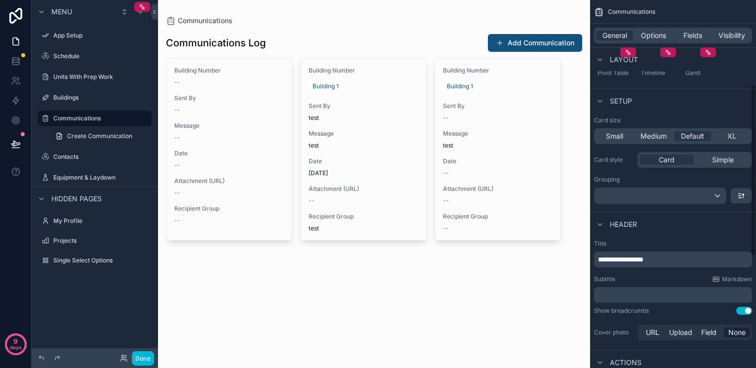
scroll to position [182, 0]
click at [683, 194] on div "scrollable content" at bounding box center [659, 196] width 131 height 16
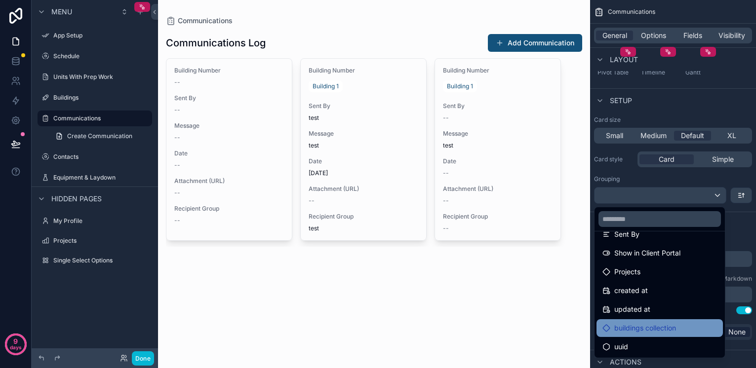
scroll to position [164, 0]
click at [656, 326] on span "buildings collection" at bounding box center [645, 328] width 62 height 12
click at [632, 324] on span "buildings collection" at bounding box center [645, 328] width 62 height 12
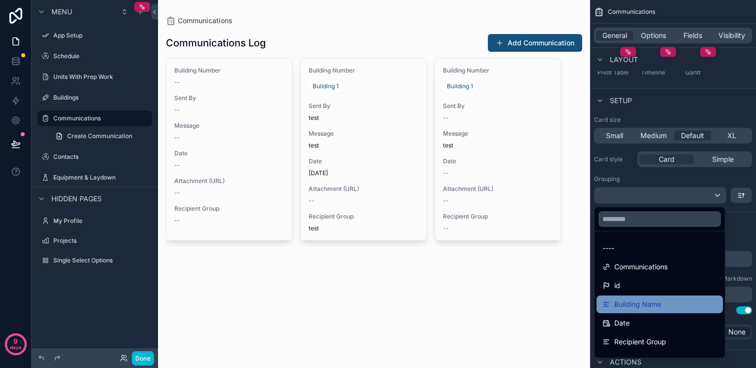
scroll to position [0, 0]
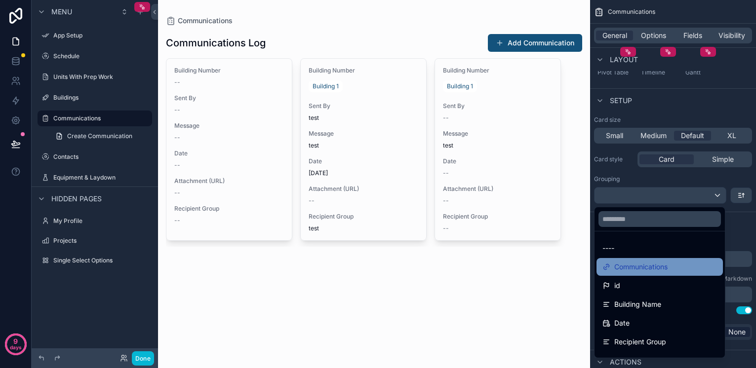
click at [642, 265] on span "Communications" at bounding box center [640, 267] width 53 height 12
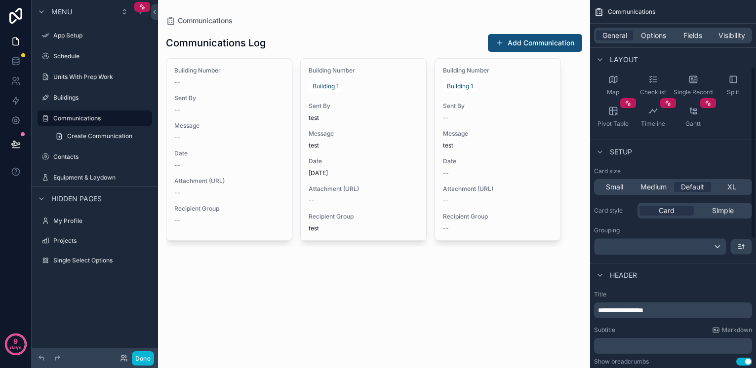
scroll to position [130, 0]
click at [702, 247] on div "scrollable content" at bounding box center [659, 248] width 131 height 16
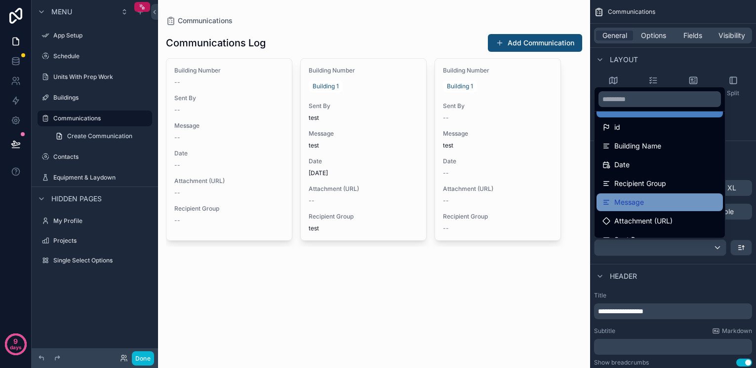
scroll to position [40, 0]
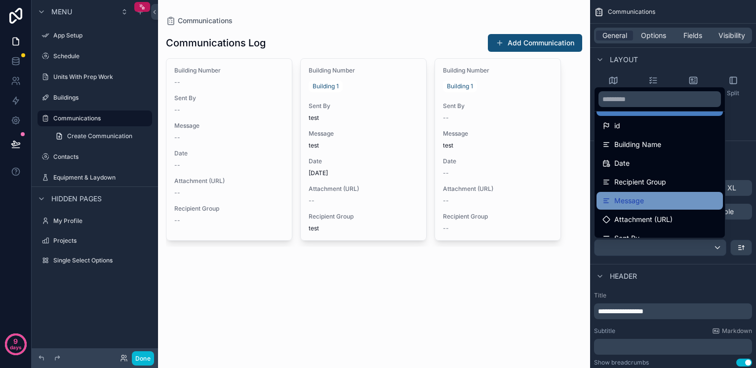
click at [636, 199] on span "Message" at bounding box center [629, 201] width 30 height 12
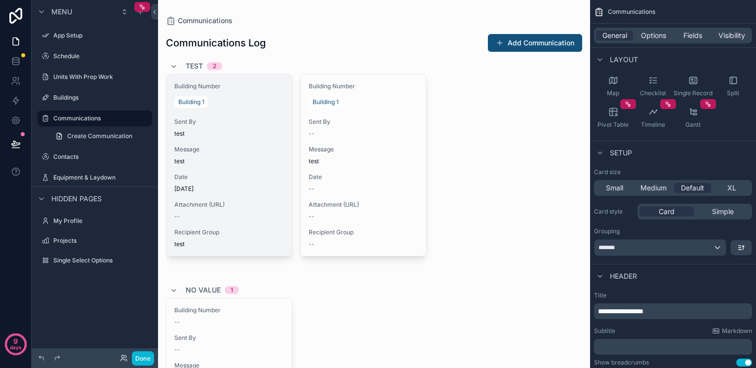
scroll to position [36, 0]
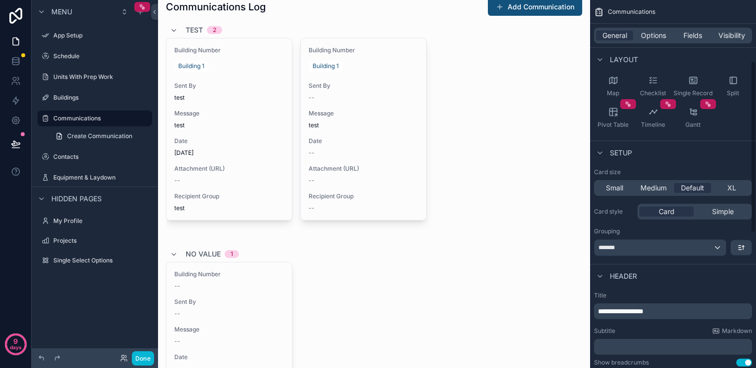
click at [670, 250] on div "*******" at bounding box center [659, 248] width 131 height 16
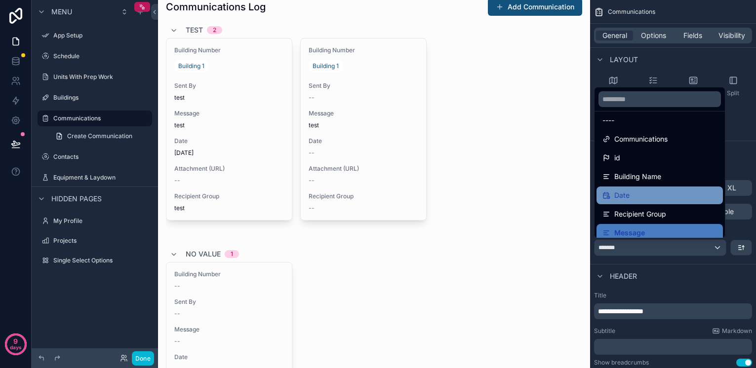
scroll to position [10, 0]
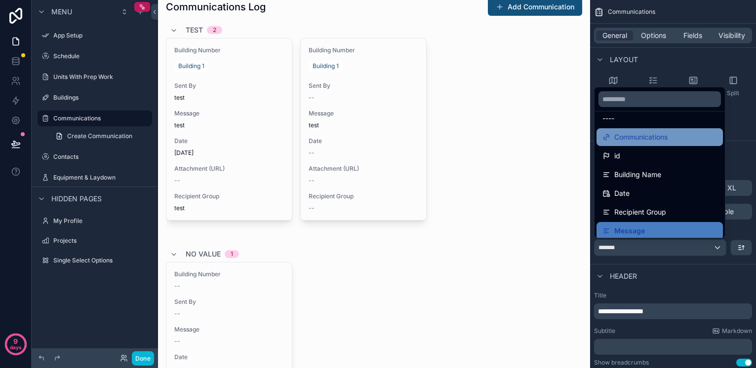
click at [641, 140] on span "Communications" at bounding box center [640, 137] width 53 height 12
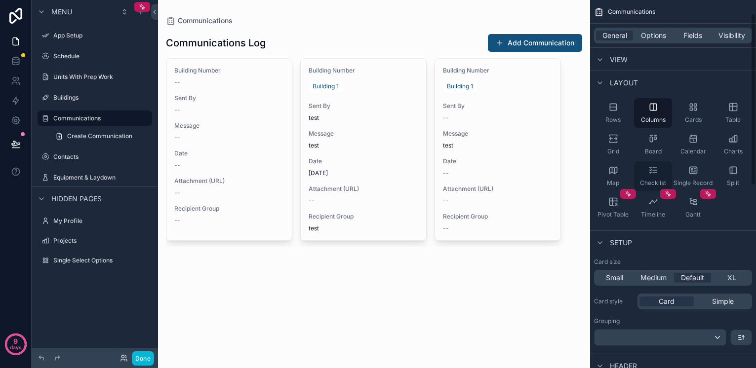
scroll to position [29, 0]
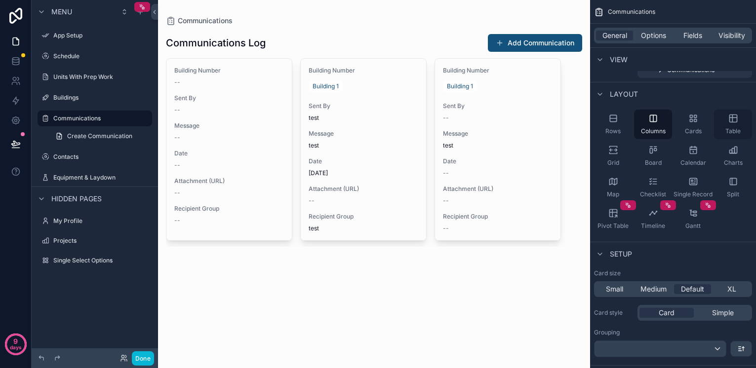
click at [729, 122] on icon "scrollable content" at bounding box center [733, 119] width 10 height 10
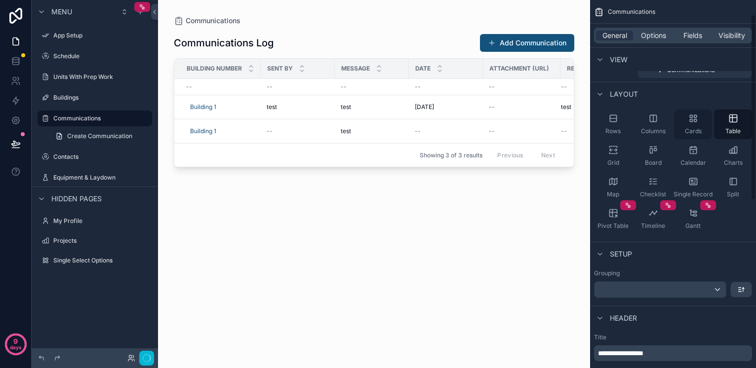
click at [706, 123] on div "Cards" at bounding box center [693, 125] width 38 height 30
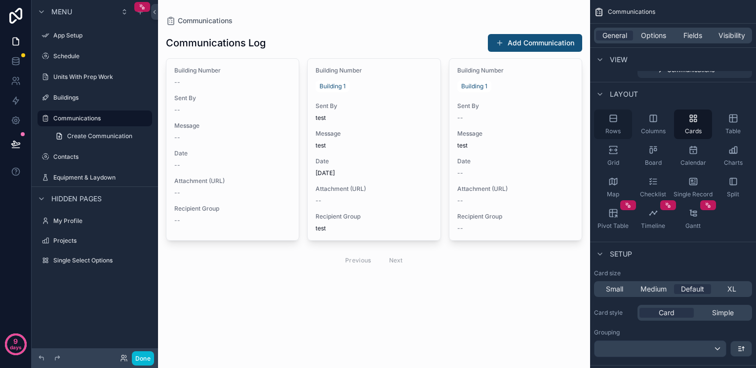
click at [613, 126] on div "Rows" at bounding box center [613, 125] width 38 height 30
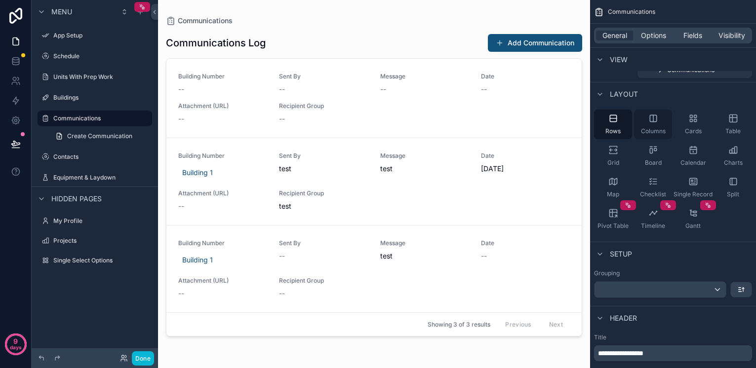
click at [666, 129] on div "Columns" at bounding box center [653, 125] width 38 height 30
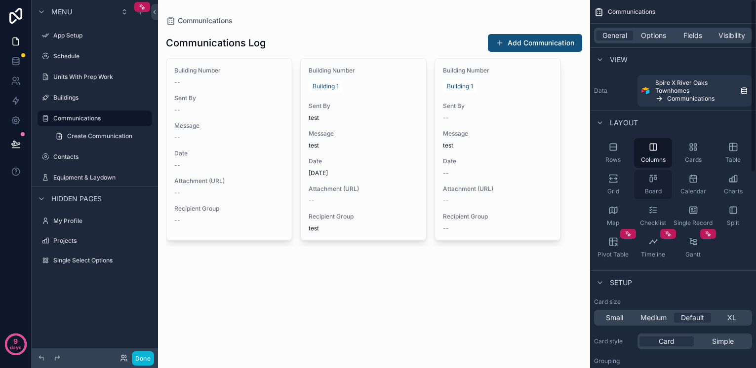
scroll to position [0, 0]
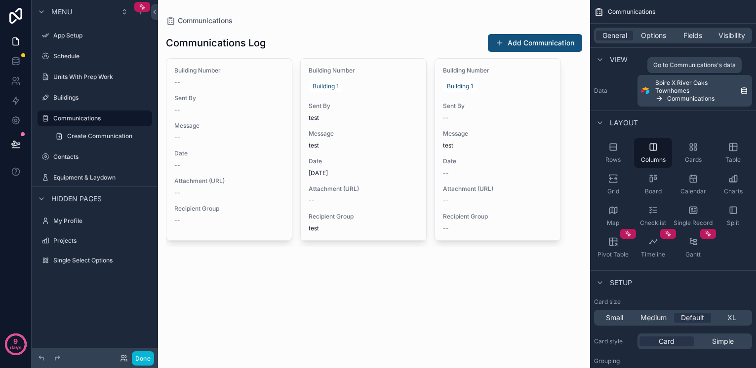
click at [675, 95] on span "Communications" at bounding box center [690, 99] width 47 height 8
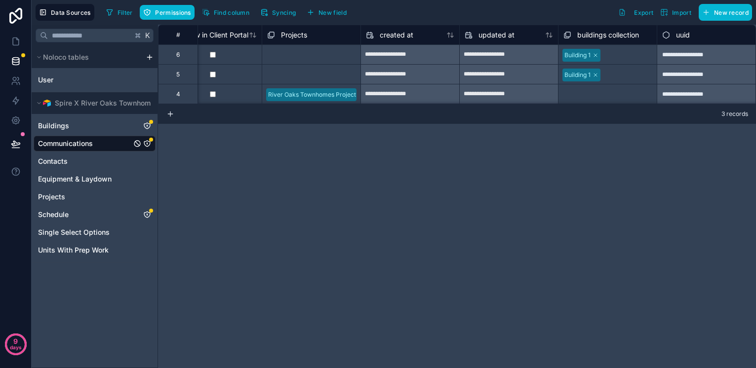
scroll to position [0, 627]
click at [597, 92] on div "Select a buildings collection" at bounding box center [603, 95] width 78 height 8
click at [590, 95] on div "Select a buildings collection" at bounding box center [603, 94] width 78 height 8
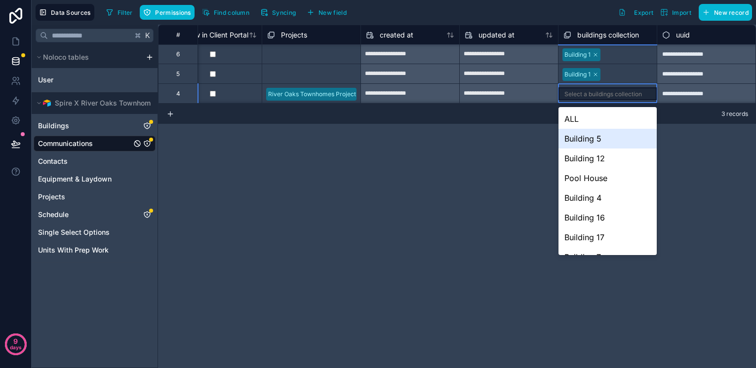
click at [464, 166] on div "**********" at bounding box center [457, 197] width 598 height 344
click at [15, 40] on icon at bounding box center [16, 42] width 10 height 10
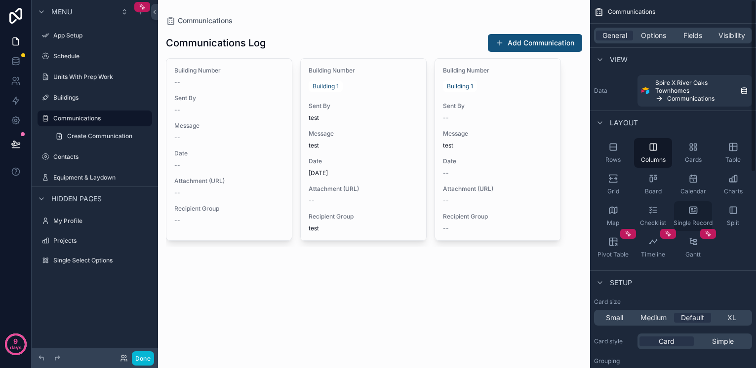
click at [685, 209] on div "Single Record" at bounding box center [693, 216] width 38 height 30
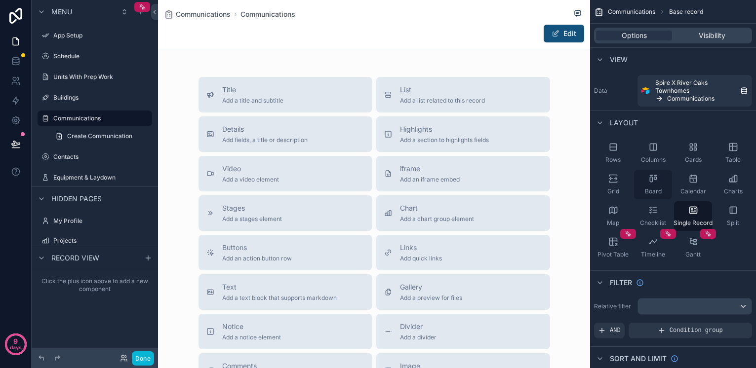
click at [650, 185] on div "Board" at bounding box center [653, 185] width 38 height 30
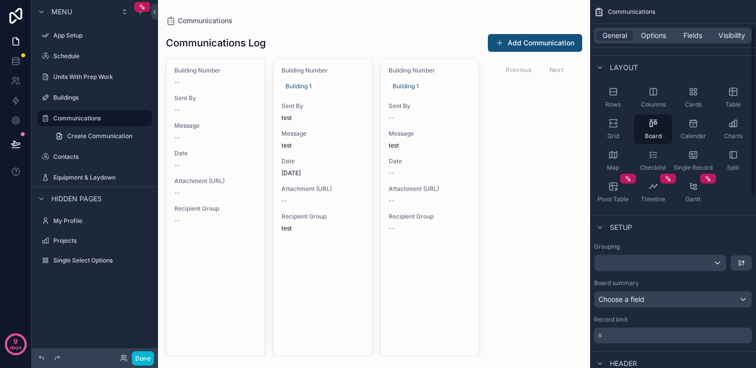
scroll to position [60, 0]
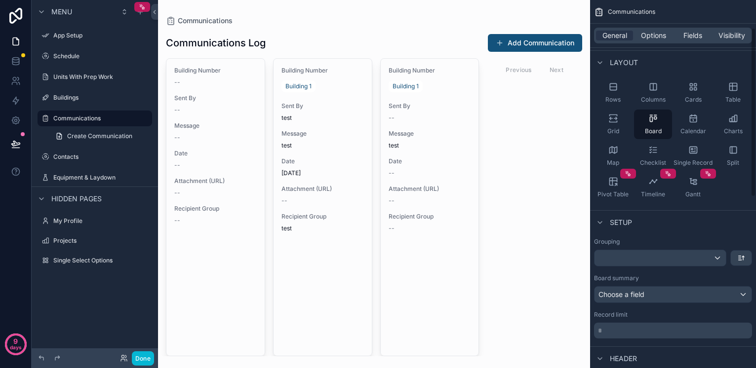
click at [684, 257] on div "scrollable content" at bounding box center [659, 258] width 131 height 16
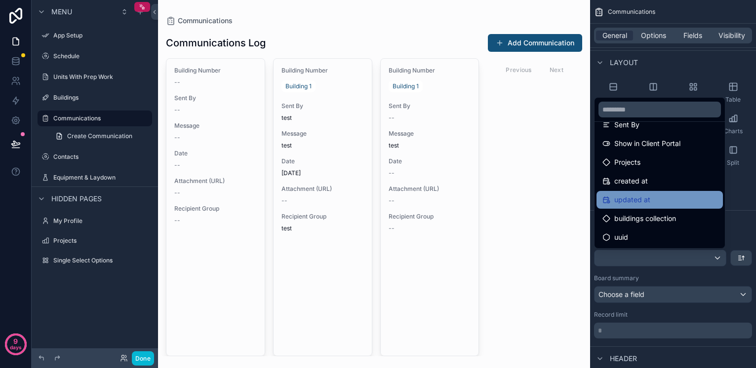
scroll to position [132, 0]
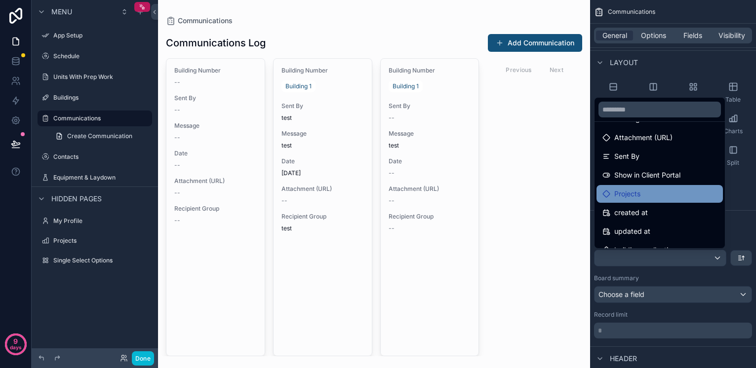
click at [634, 194] on span "Projects" at bounding box center [627, 194] width 26 height 12
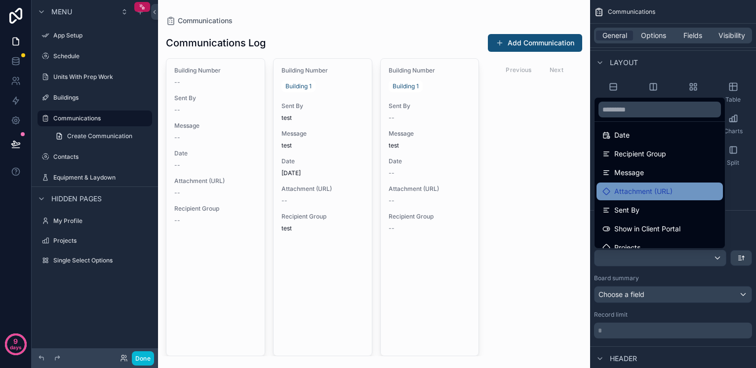
scroll to position [78, 0]
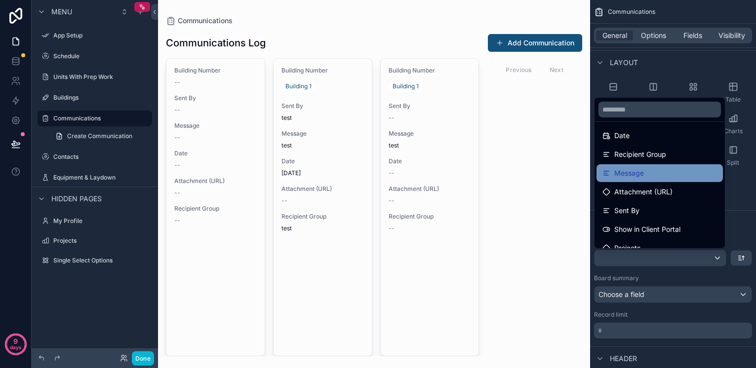
click at [628, 173] on span "Message" at bounding box center [629, 173] width 30 height 12
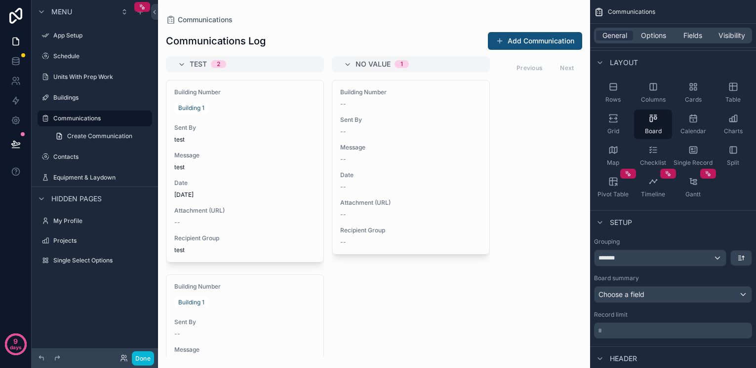
click at [653, 261] on div "*******" at bounding box center [659, 258] width 131 height 16
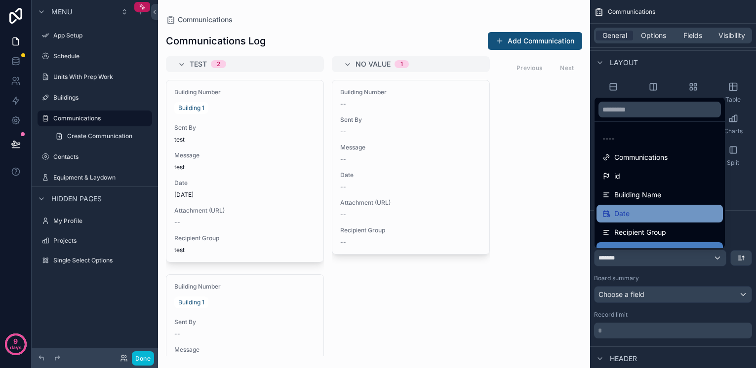
scroll to position [9, 0]
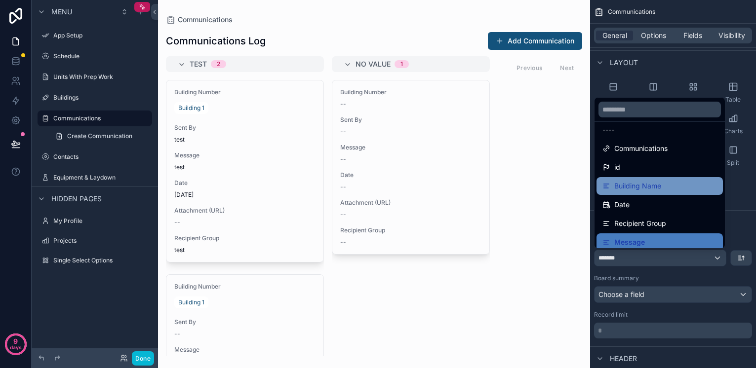
click at [644, 186] on span "Building Name" at bounding box center [637, 186] width 47 height 12
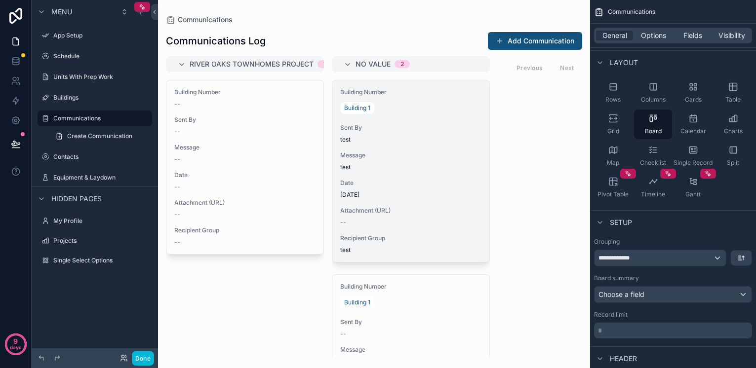
scroll to position [0, 0]
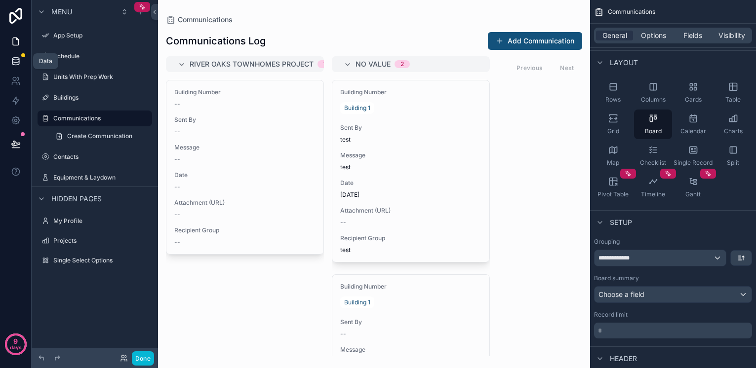
click at [15, 58] on icon at bounding box center [15, 59] width 6 height 2
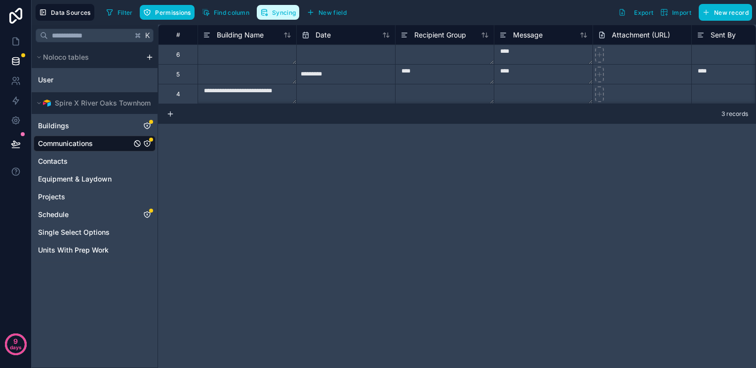
click at [274, 14] on span "Syncing" at bounding box center [284, 12] width 24 height 7
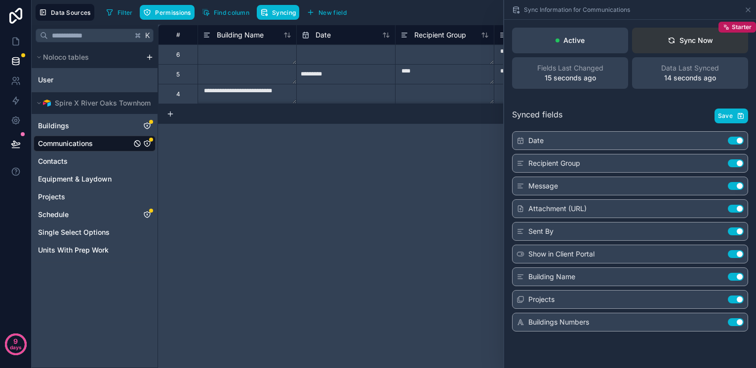
click at [724, 40] on button "Sync Now Starter" at bounding box center [690, 41] width 116 height 26
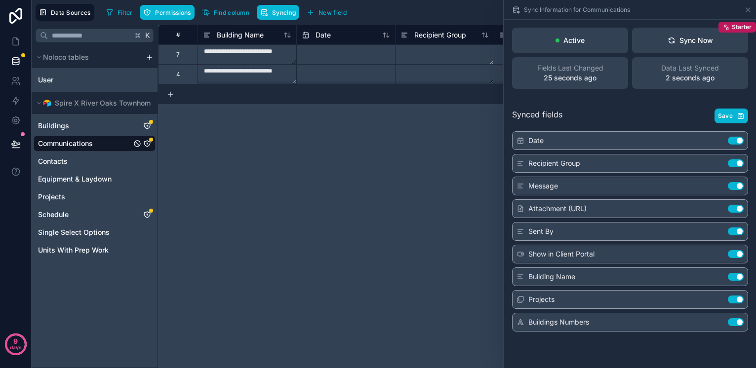
click at [344, 139] on div "**********" at bounding box center [457, 197] width 598 height 344
click at [748, 11] on icon at bounding box center [748, 10] width 8 height 8
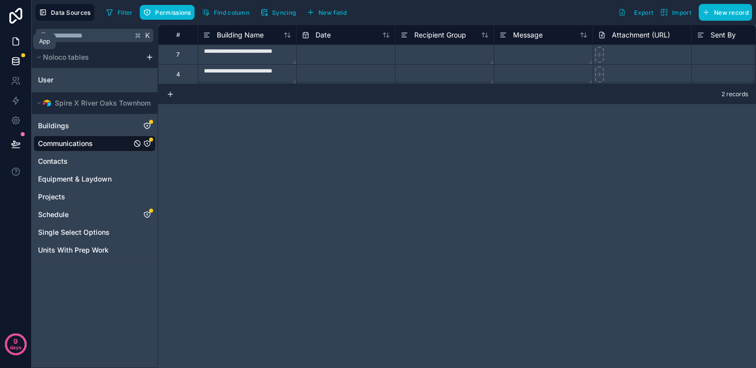
click at [19, 42] on icon at bounding box center [16, 41] width 6 height 7
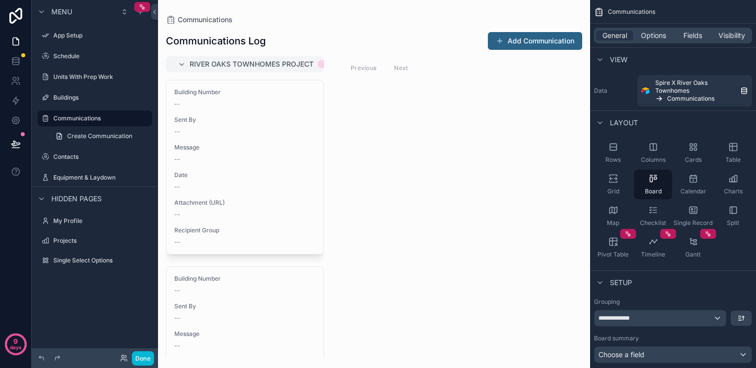
click at [504, 35] on button "Add Communication" at bounding box center [535, 41] width 94 height 18
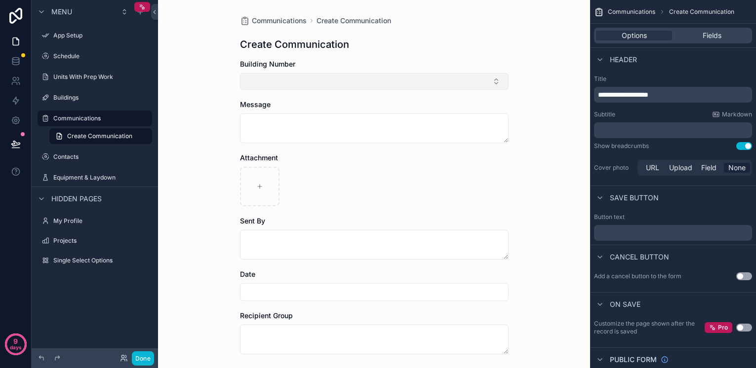
click at [277, 81] on button "Select Button" at bounding box center [374, 81] width 269 height 17
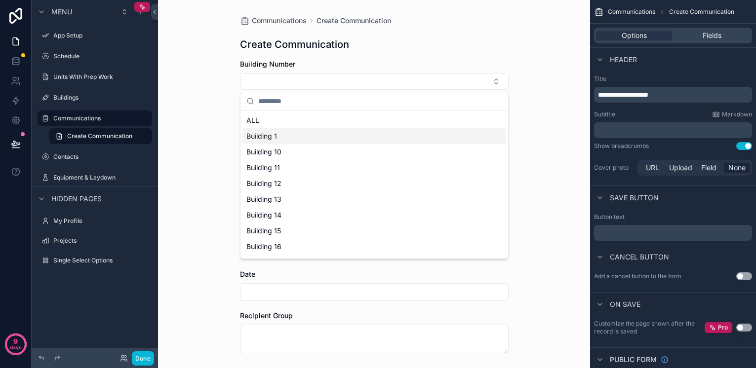
click at [197, 135] on div "Communications Create Communication Create Communication Building Number Messag…" at bounding box center [374, 184] width 432 height 368
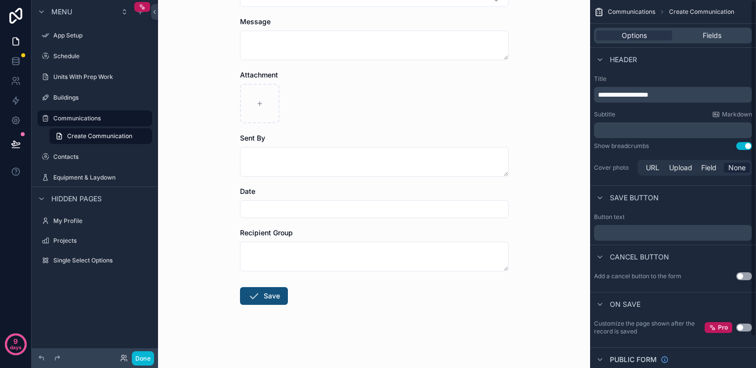
scroll to position [83, 0]
click at [703, 34] on span "Fields" at bounding box center [712, 36] width 19 height 10
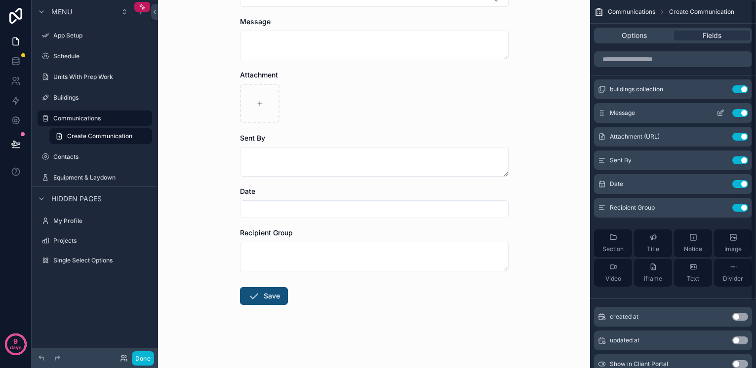
scroll to position [0, 0]
click at [623, 39] on span "Options" at bounding box center [634, 36] width 25 height 10
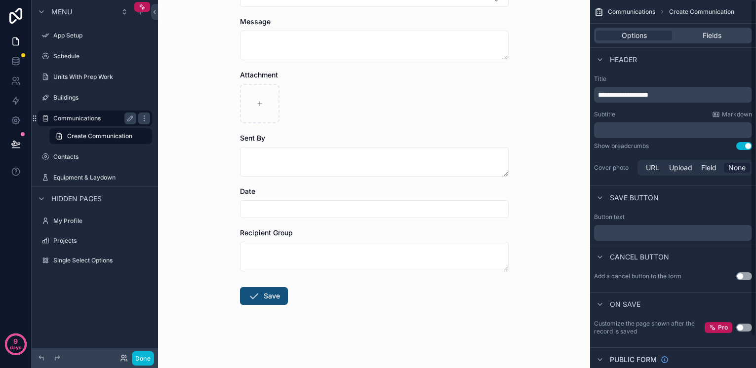
click at [83, 116] on label "Communications" at bounding box center [92, 119] width 79 height 8
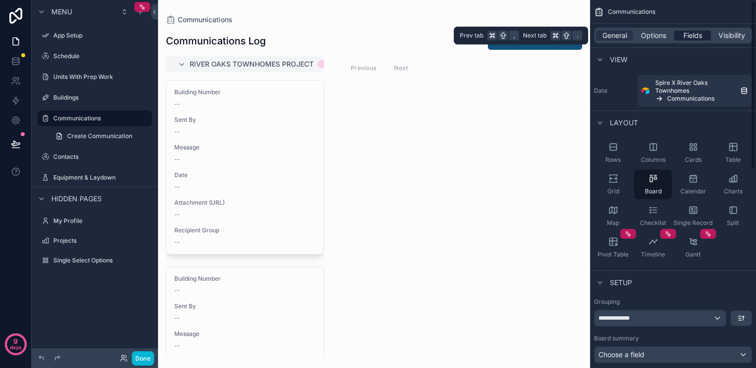
click at [685, 33] on span "Fields" at bounding box center [692, 36] width 19 height 10
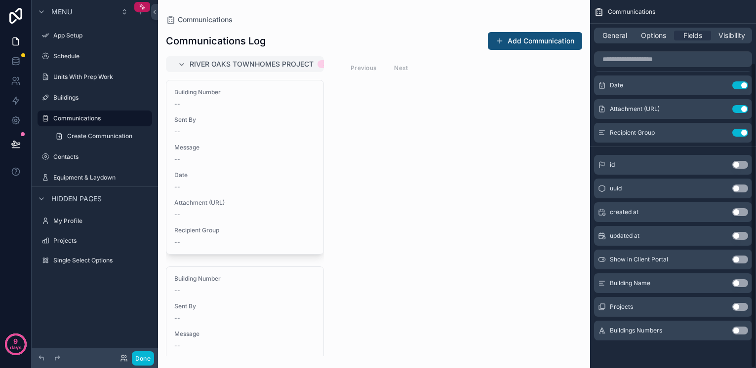
scroll to position [75, 0]
click at [738, 331] on button "Use setting" at bounding box center [740, 331] width 16 height 8
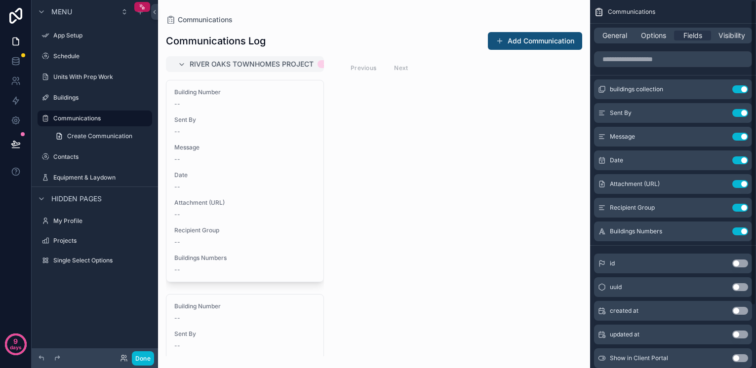
scroll to position [0, 0]
click at [660, 35] on span "Options" at bounding box center [653, 36] width 25 height 10
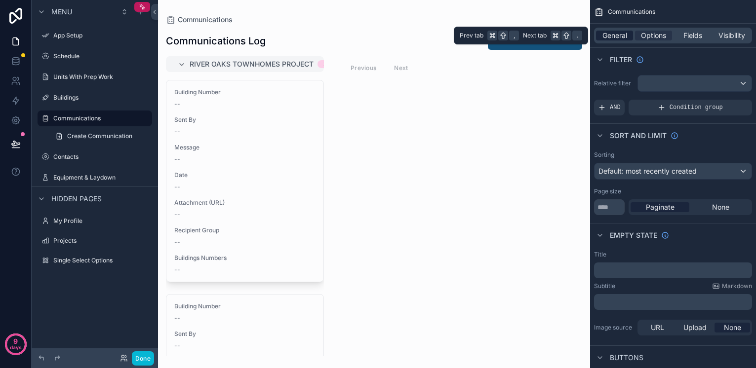
click at [612, 35] on span "General" at bounding box center [614, 36] width 25 height 10
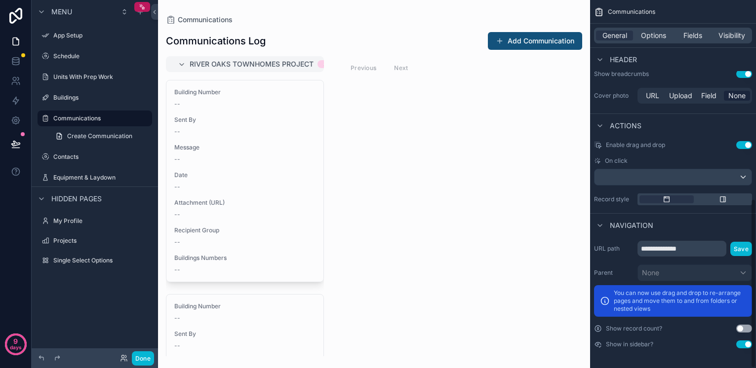
scroll to position [432, 0]
click at [476, 182] on div "River Oaks Townhomes Project 2 Building Number -- Sent By -- Message -- Date --…" at bounding box center [374, 206] width 432 height 300
click at [524, 42] on button "Add Communication" at bounding box center [535, 41] width 94 height 18
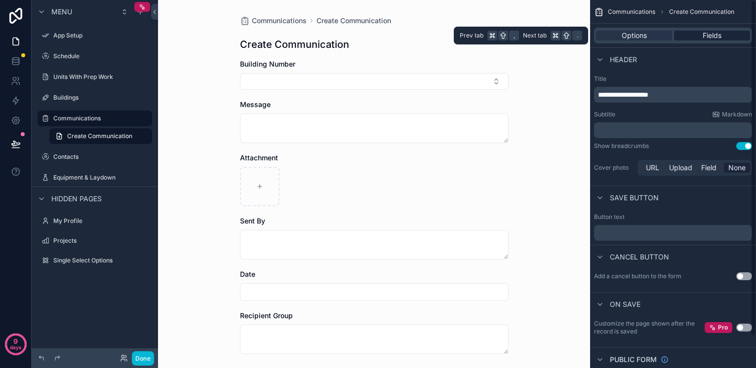
click at [705, 34] on span "Fields" at bounding box center [712, 36] width 19 height 10
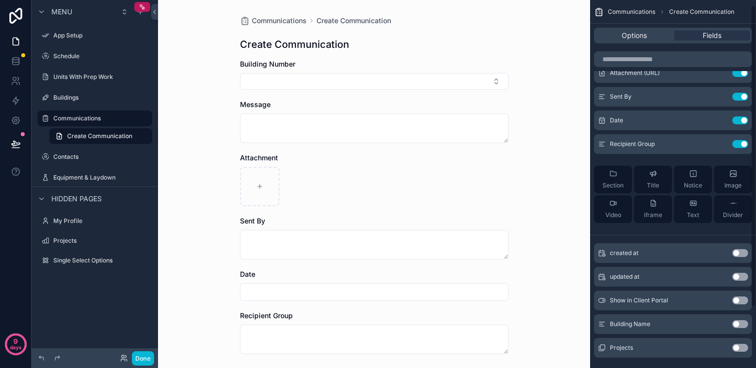
scroll to position [76, 0]
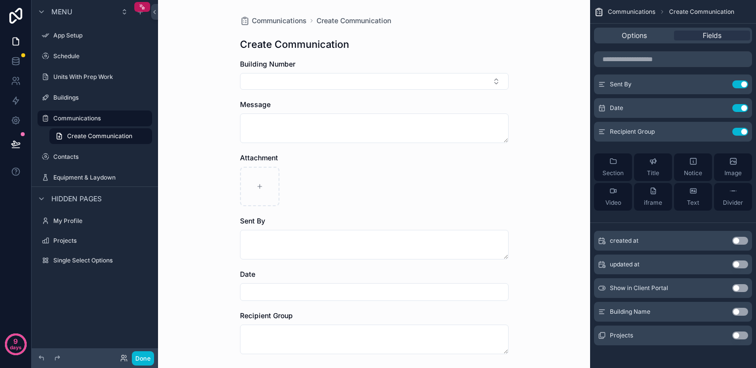
drag, startPoint x: 740, startPoint y: 313, endPoint x: 664, endPoint y: 310, distance: 76.1
click at [664, 310] on div "Building Name Use setting" at bounding box center [673, 312] width 158 height 20
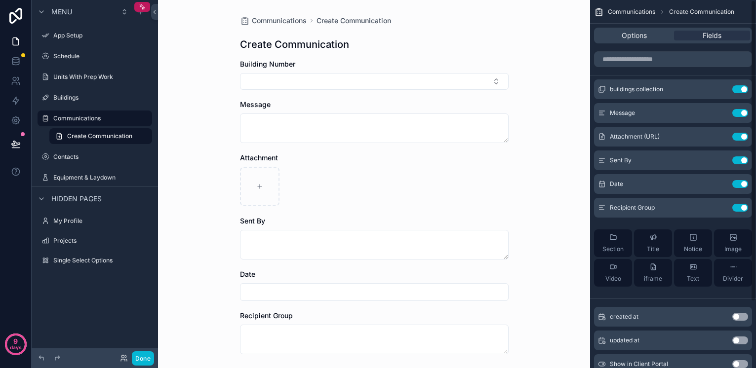
scroll to position [0, 0]
click at [630, 39] on span "Options" at bounding box center [634, 36] width 25 height 10
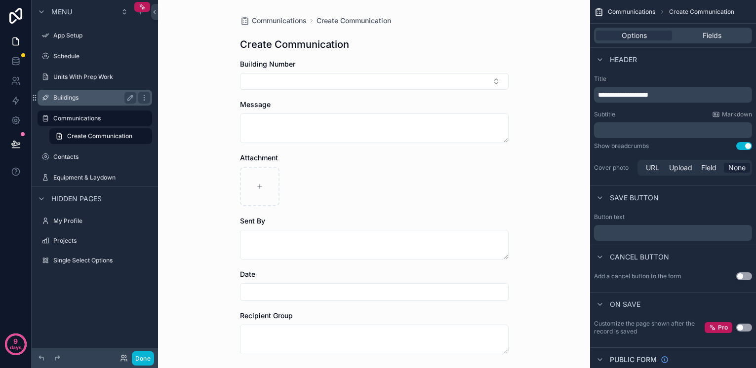
click at [79, 102] on div "Buildings" at bounding box center [94, 98] width 83 height 12
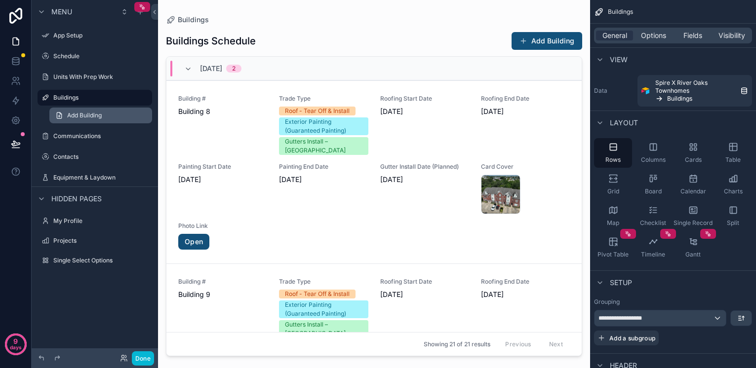
click at [78, 117] on span "Add Building" at bounding box center [84, 116] width 35 height 8
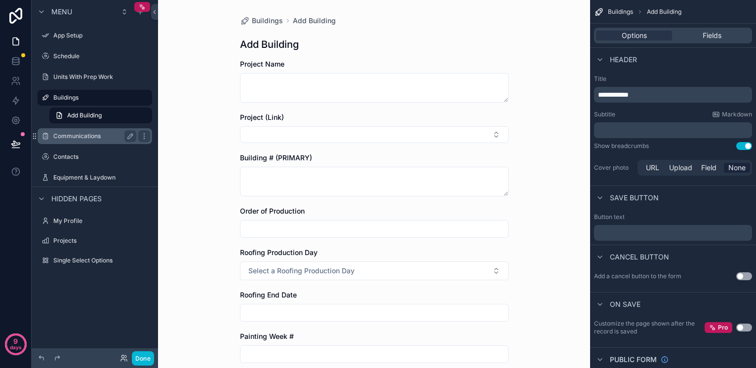
click at [79, 137] on label "Communications" at bounding box center [92, 136] width 79 height 8
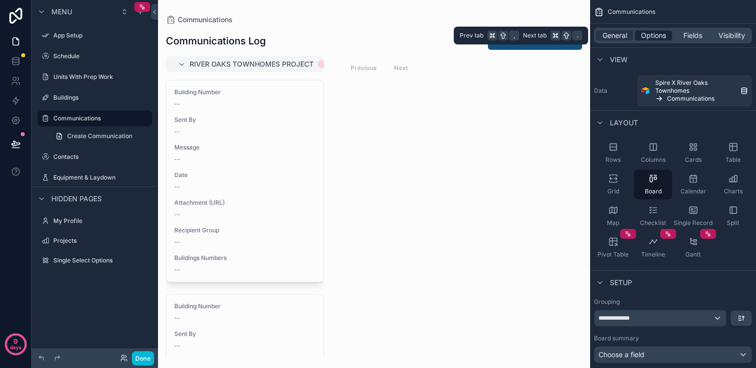
click at [664, 36] on span "Options" at bounding box center [653, 36] width 25 height 10
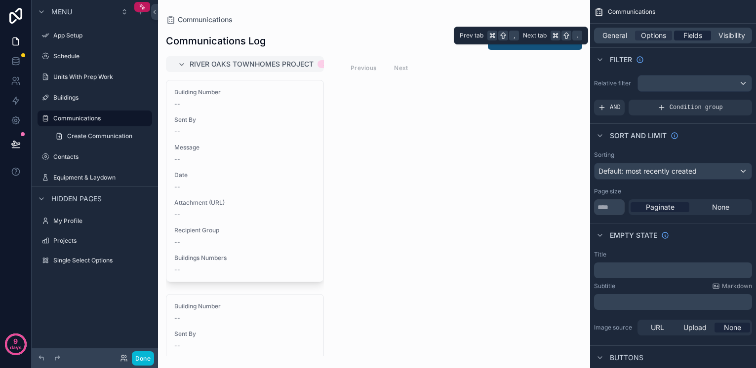
click at [683, 36] on span "Fields" at bounding box center [692, 36] width 19 height 10
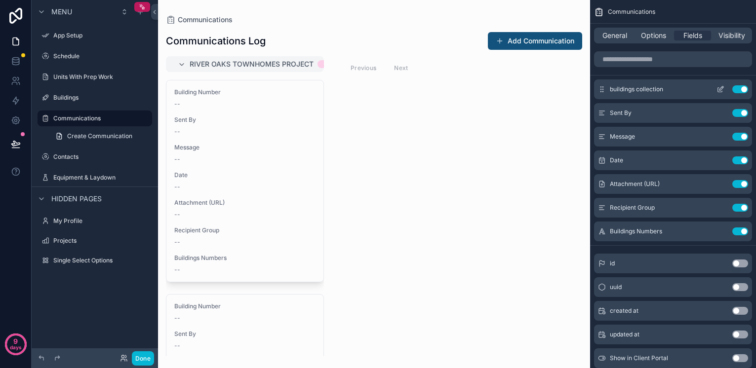
click at [645, 91] on span "buildings collection" at bounding box center [636, 89] width 53 height 8
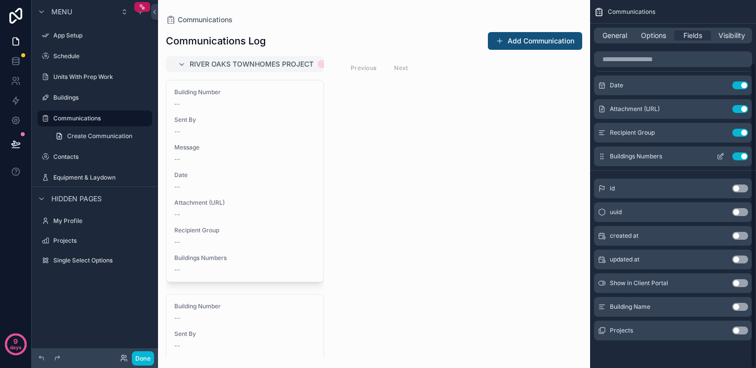
scroll to position [75, 0]
click at [736, 330] on button "Use setting" at bounding box center [740, 331] width 16 height 8
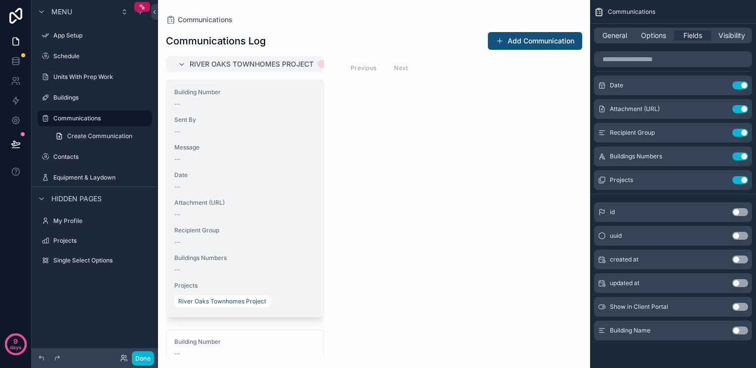
scroll to position [0, 0]
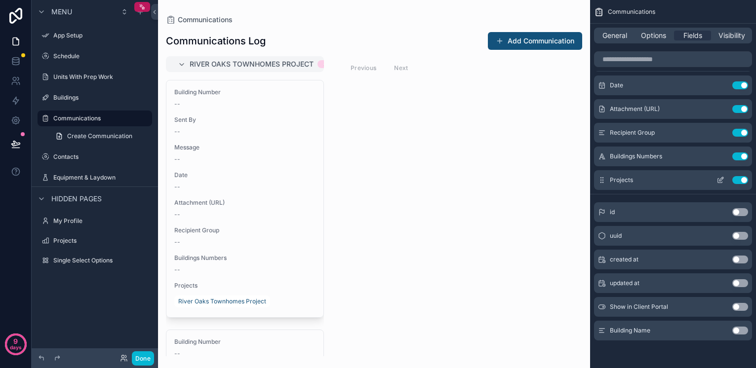
click at [743, 182] on button "Use setting" at bounding box center [740, 180] width 16 height 8
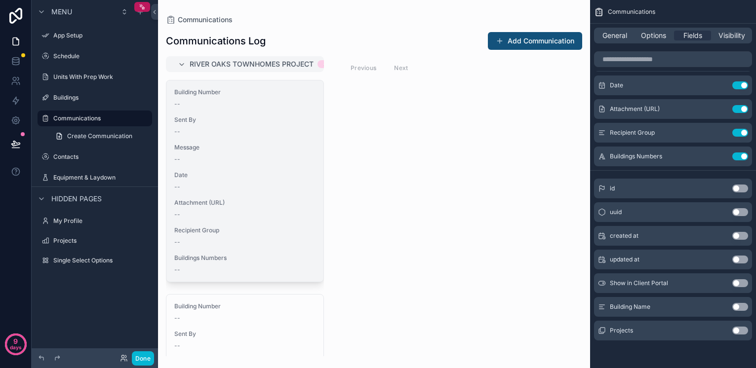
click at [189, 145] on span "Message" at bounding box center [244, 148] width 141 height 8
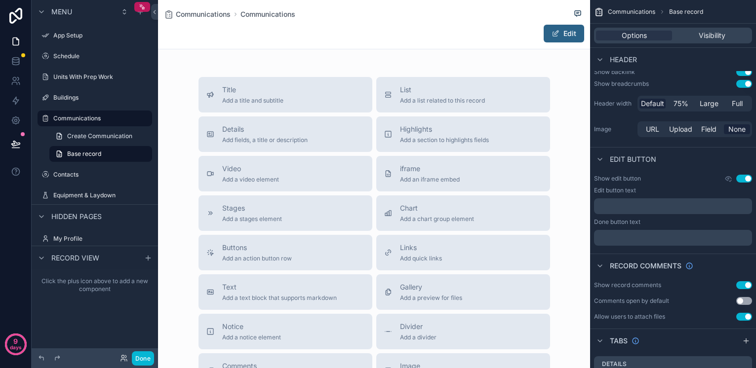
click at [555, 30] on span "scrollable content" at bounding box center [556, 34] width 8 height 8
click at [82, 118] on label "Communications" at bounding box center [92, 119] width 79 height 8
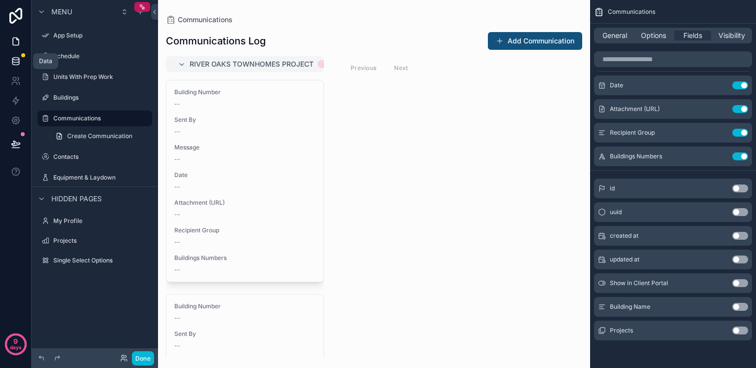
click at [18, 57] on icon at bounding box center [16, 61] width 10 height 10
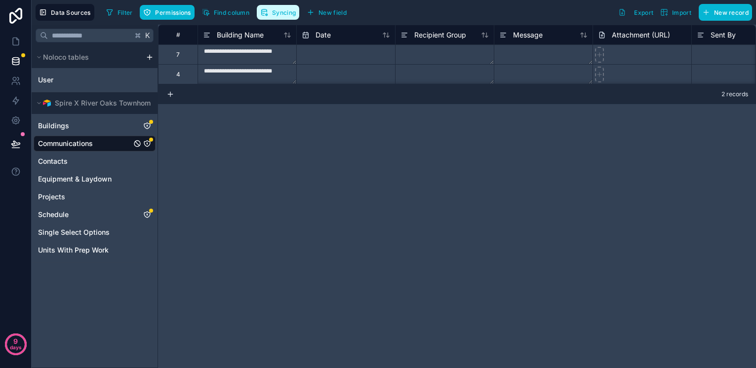
click at [275, 10] on span "Syncing" at bounding box center [284, 12] width 24 height 7
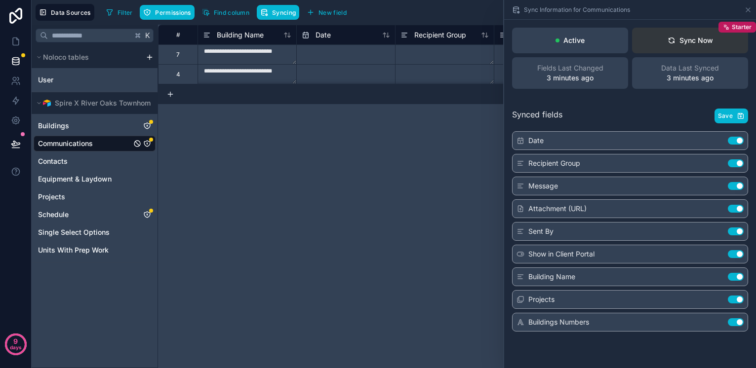
click at [660, 35] on button "Sync Now Starter" at bounding box center [690, 41] width 116 height 26
click at [738, 117] on icon "button" at bounding box center [740, 116] width 5 height 5
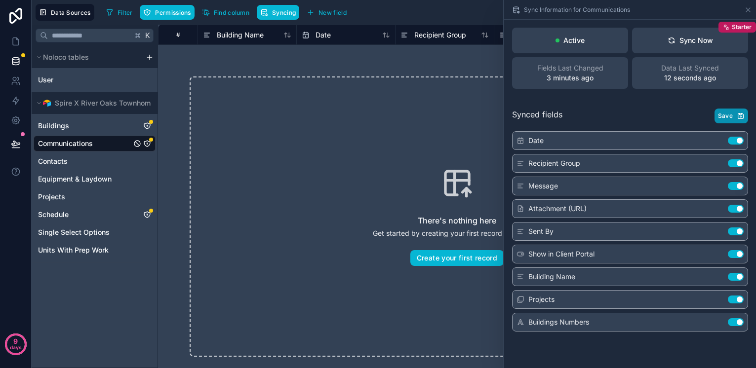
click at [583, 326] on span "Buildings Numbers" at bounding box center [558, 322] width 61 height 10
click at [539, 323] on span "Buildings Numbers" at bounding box center [558, 322] width 61 height 10
click at [16, 42] on icon at bounding box center [16, 42] width 10 height 10
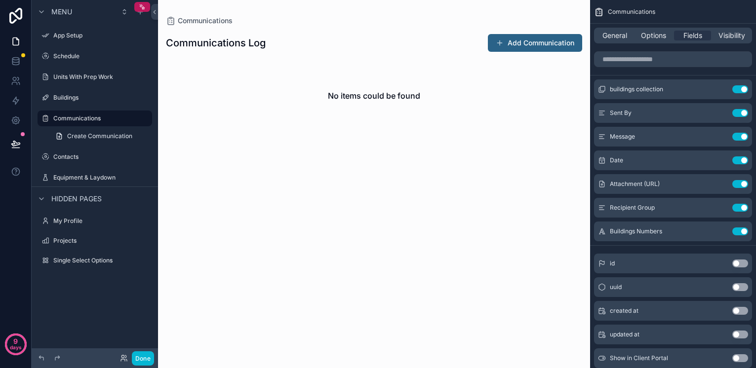
click at [544, 46] on button "Add Communication" at bounding box center [535, 43] width 94 height 18
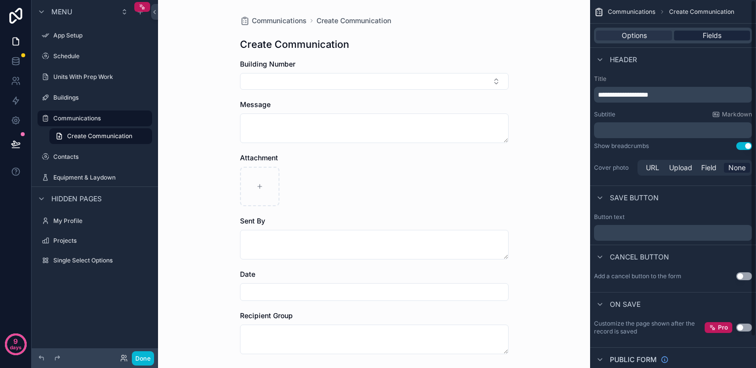
click at [700, 34] on div "Fields" at bounding box center [712, 36] width 76 height 10
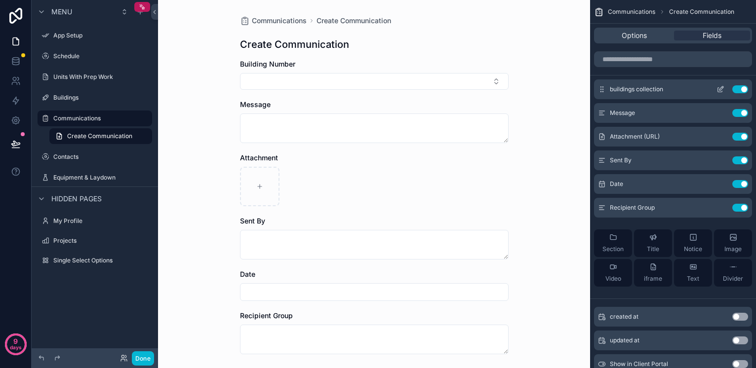
click at [739, 89] on button "Use setting" at bounding box center [740, 89] width 16 height 8
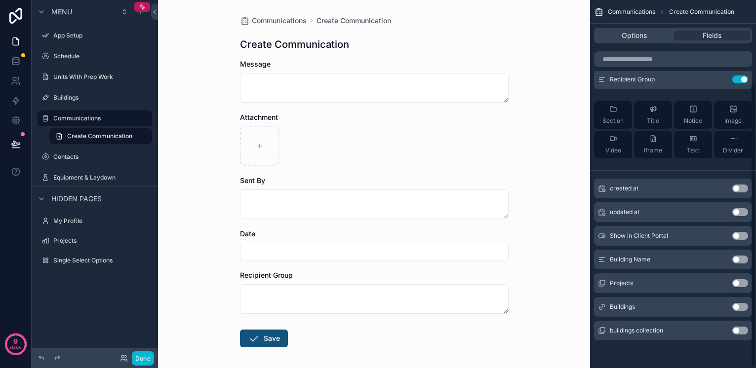
scroll to position [105, 0]
click at [738, 305] on button "Use setting" at bounding box center [740, 307] width 16 height 8
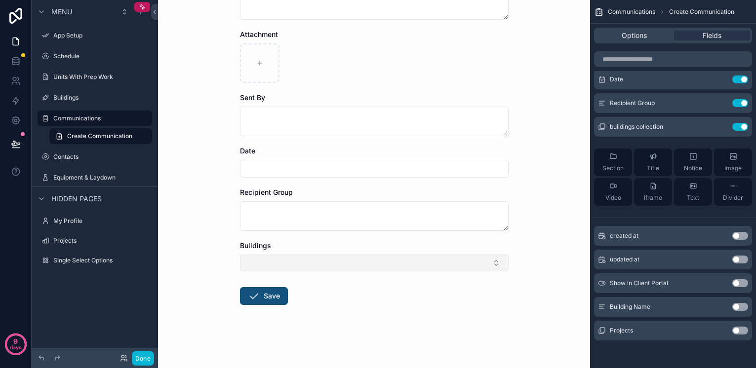
scroll to position [83, 0]
click at [441, 261] on button "Select Button" at bounding box center [374, 263] width 269 height 17
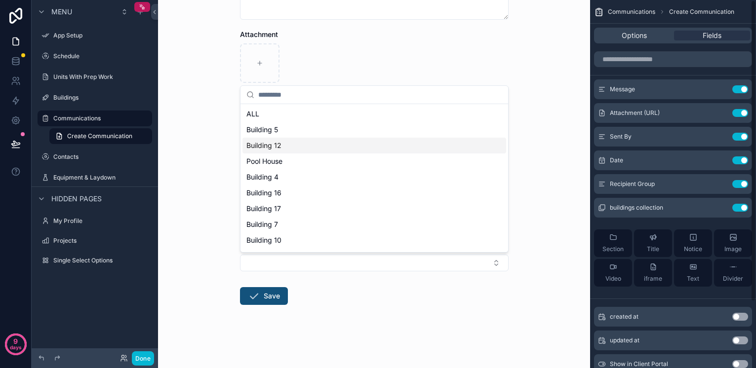
scroll to position [0, 0]
click at [625, 33] on span "Options" at bounding box center [634, 36] width 25 height 10
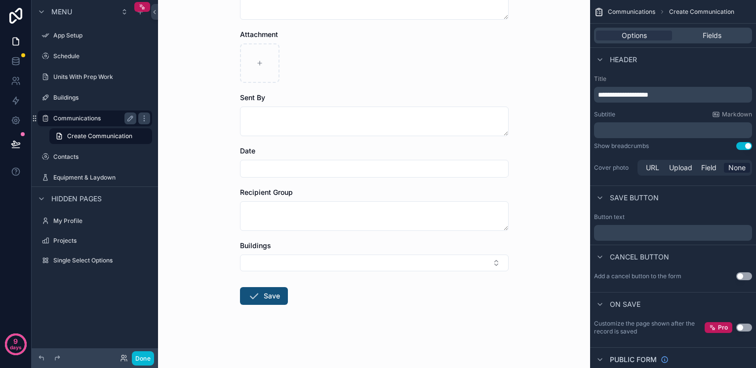
click at [78, 122] on div "Communications" at bounding box center [94, 119] width 83 height 12
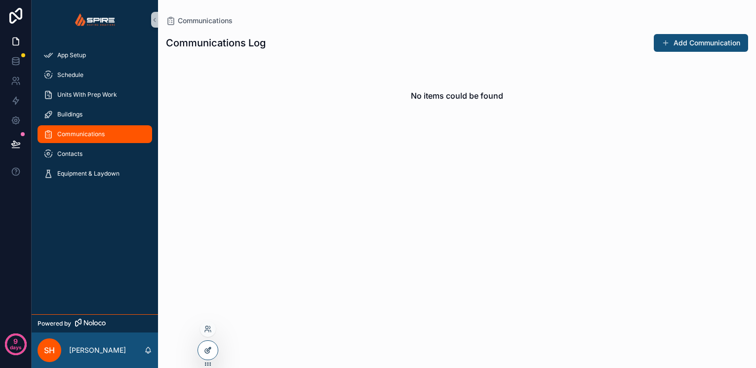
click at [203, 346] on div at bounding box center [208, 350] width 20 height 19
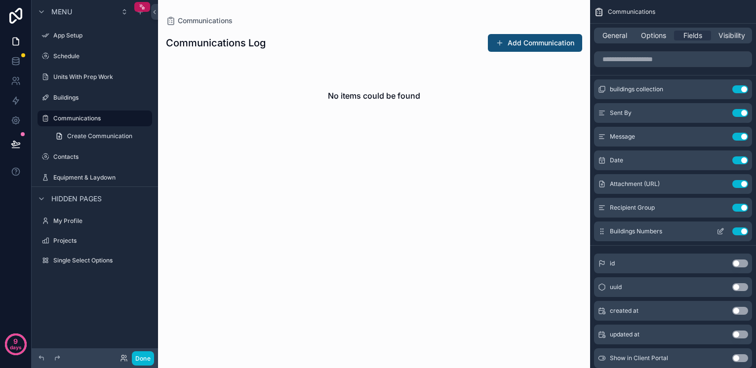
click at [717, 233] on icon "scrollable content" at bounding box center [720, 232] width 8 height 8
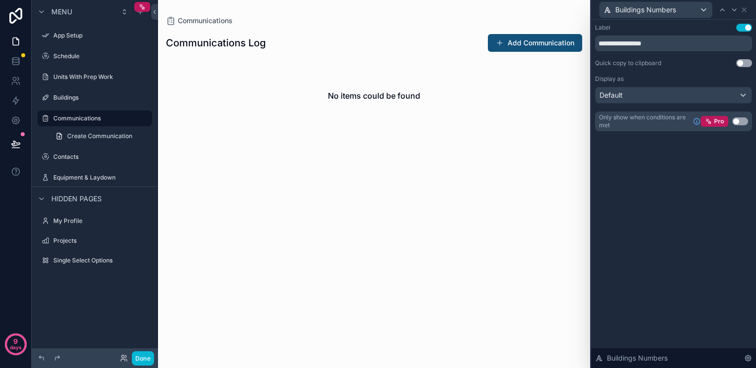
click at [654, 92] on div "Default" at bounding box center [673, 95] width 156 height 16
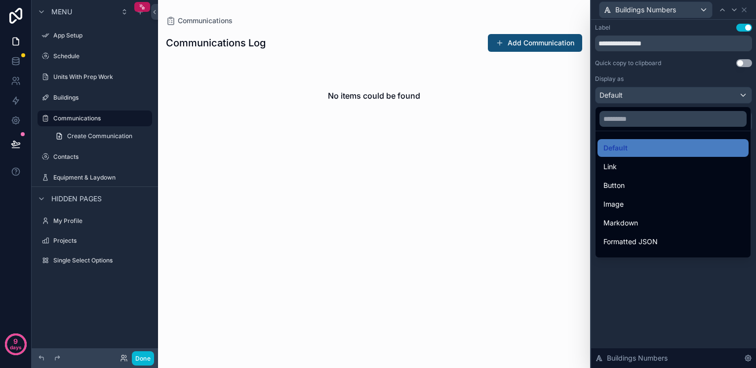
click at [655, 75] on div at bounding box center [673, 184] width 165 height 368
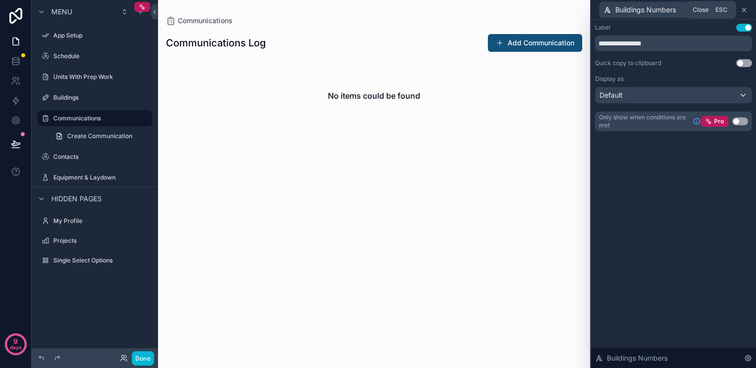
click at [743, 10] on icon at bounding box center [744, 10] width 8 height 8
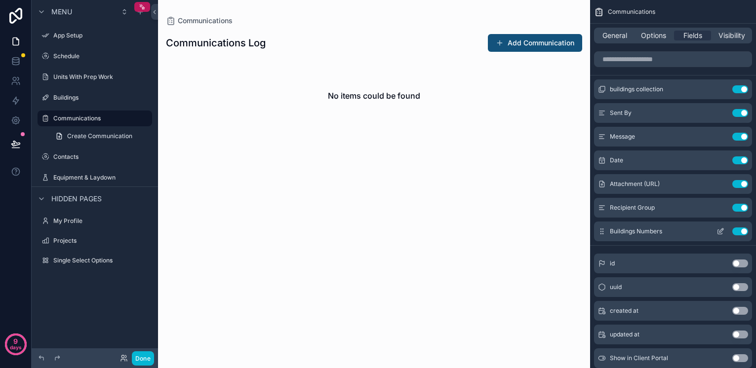
click at [720, 231] on icon "scrollable content" at bounding box center [720, 232] width 8 height 8
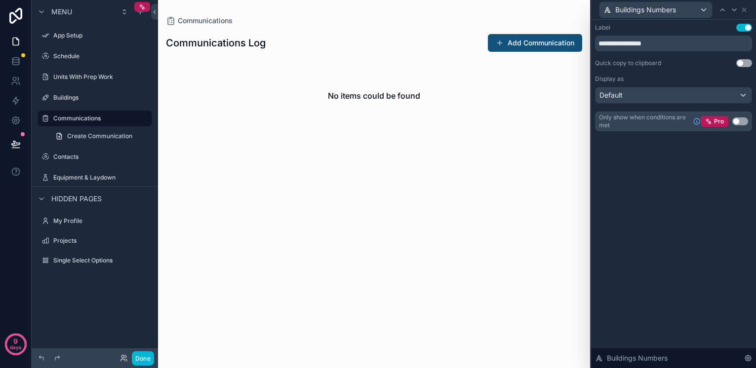
click at [707, 10] on div "Buildings Numbers" at bounding box center [655, 10] width 113 height 16
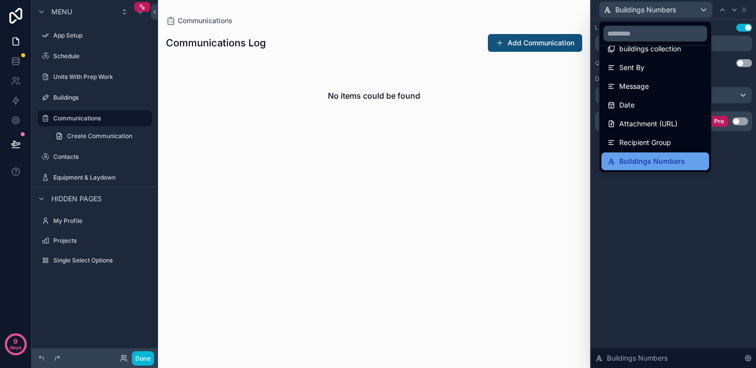
scroll to position [14, 0]
click at [660, 192] on div at bounding box center [673, 184] width 165 height 368
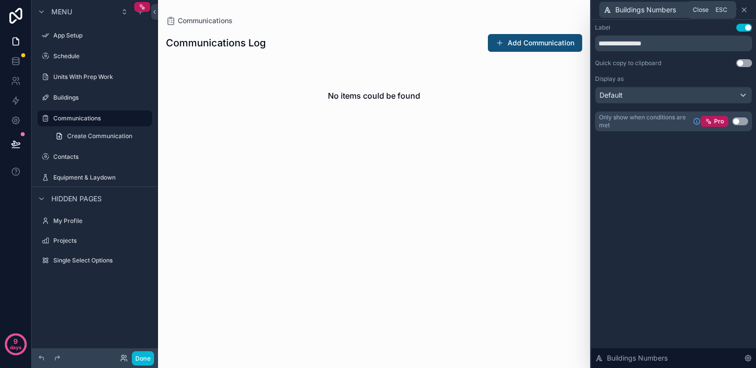
click at [745, 9] on icon at bounding box center [744, 10] width 8 height 8
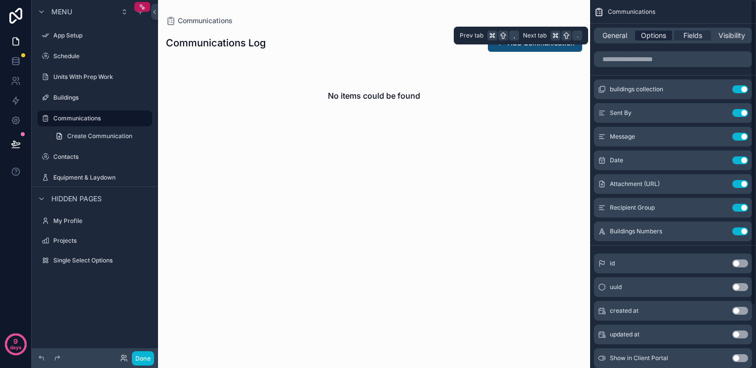
click at [651, 33] on span "Options" at bounding box center [653, 36] width 25 height 10
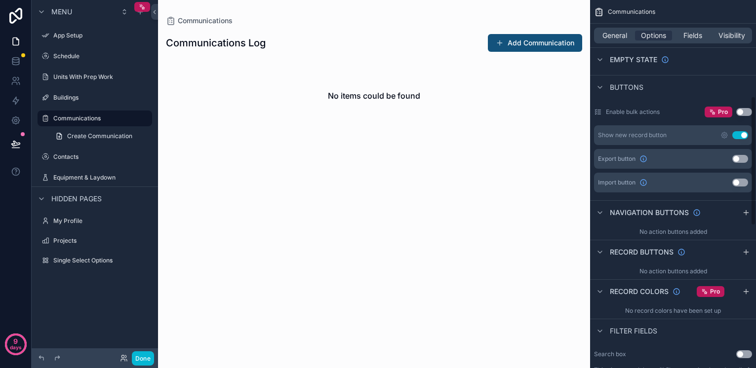
scroll to position [274, 0]
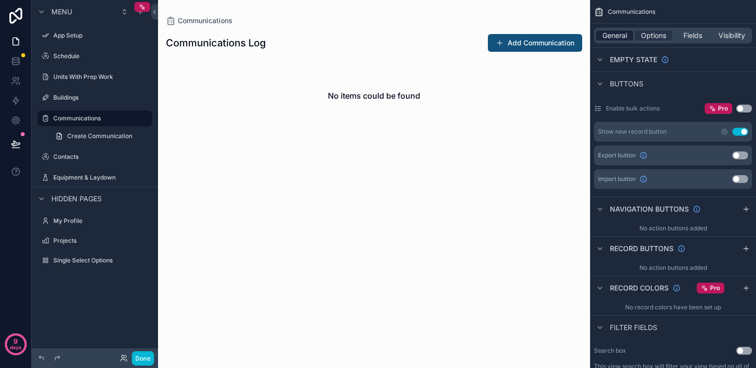
click at [619, 40] on span "General" at bounding box center [614, 36] width 25 height 10
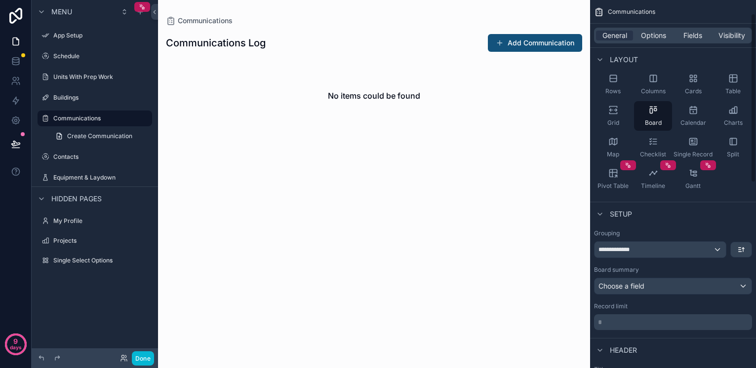
scroll to position [74, 0]
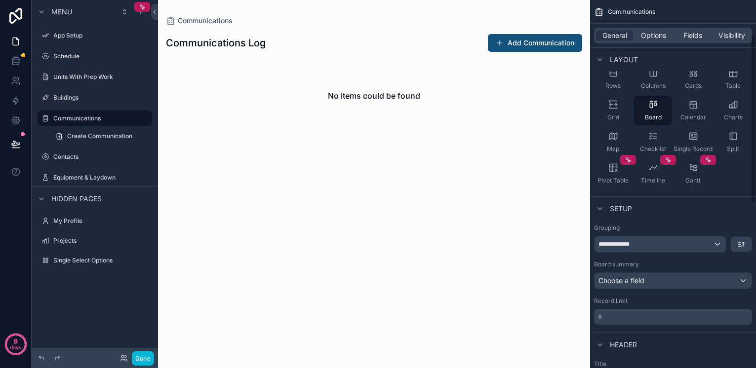
click at [674, 233] on div "**********" at bounding box center [673, 238] width 158 height 29
click at [673, 248] on div "**********" at bounding box center [659, 245] width 131 height 16
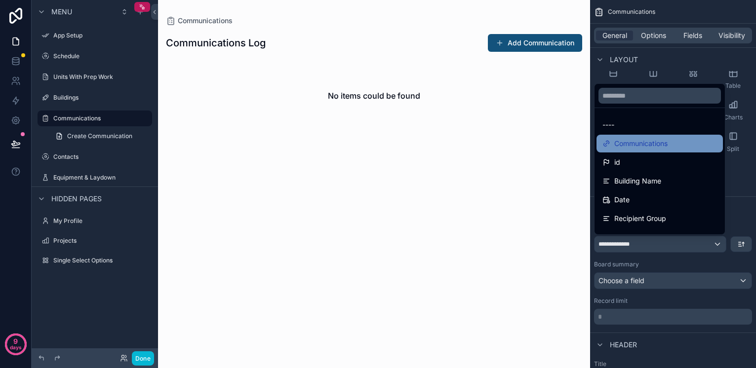
scroll to position [0, 0]
click at [650, 140] on span "Communications" at bounding box center [640, 144] width 53 height 12
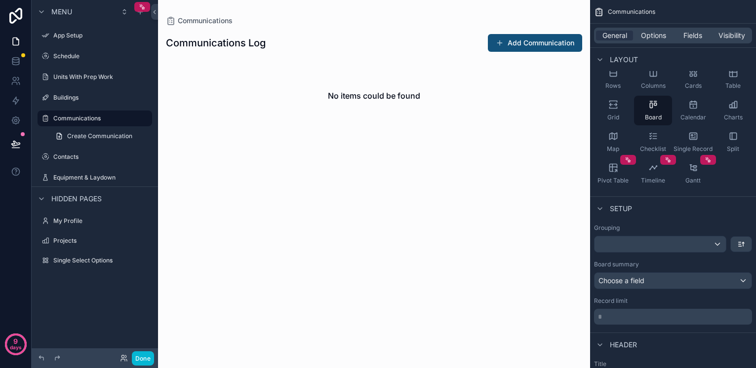
click at [659, 280] on div "Choose a field" at bounding box center [672, 281] width 157 height 16
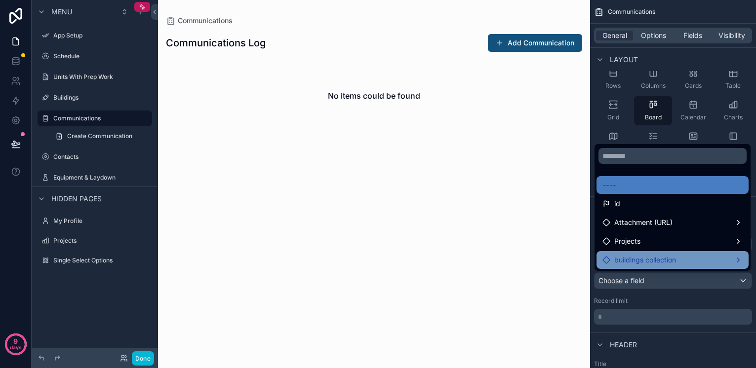
click at [656, 257] on span "buildings collection" at bounding box center [645, 260] width 62 height 12
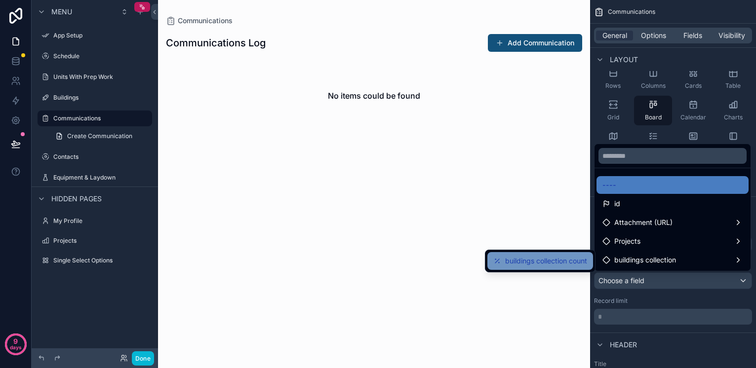
click at [550, 260] on span "buildings collection count" at bounding box center [546, 261] width 82 height 12
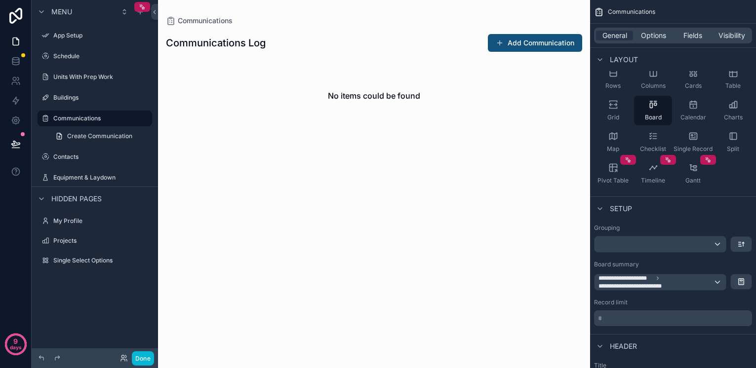
click at [535, 40] on div "scrollable content" at bounding box center [374, 184] width 432 height 368
click at [512, 42] on button "Add Communication" at bounding box center [535, 43] width 94 height 18
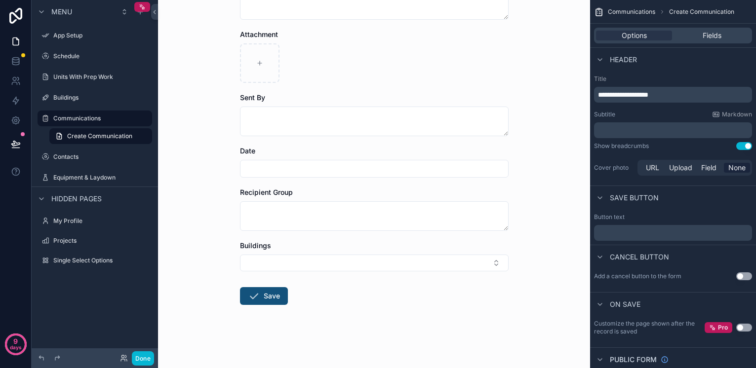
scroll to position [83, 0]
click at [344, 266] on button "Select Button" at bounding box center [374, 263] width 269 height 17
click at [309, 316] on div "Building 5" at bounding box center [374, 318] width 264 height 16
drag, startPoint x: 191, startPoint y: 204, endPoint x: 200, endPoint y: 201, distance: 10.3
click at [191, 204] on div "Communications Create Communication Create Communication Message Attachment Sen…" at bounding box center [374, 101] width 432 height 368
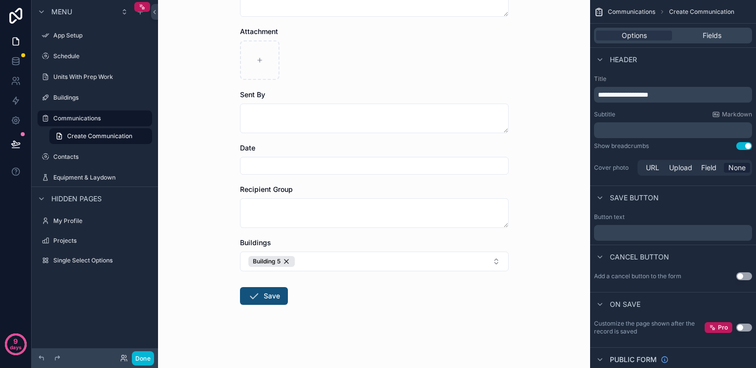
scroll to position [86, 0]
click at [271, 293] on button "Save" at bounding box center [264, 296] width 48 height 18
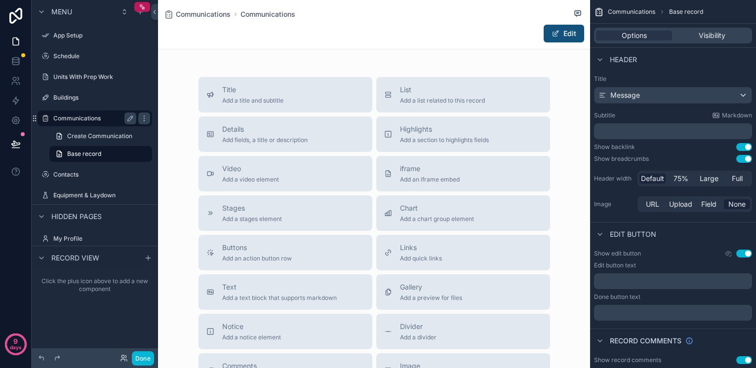
click at [84, 122] on label "Communications" at bounding box center [92, 119] width 79 height 8
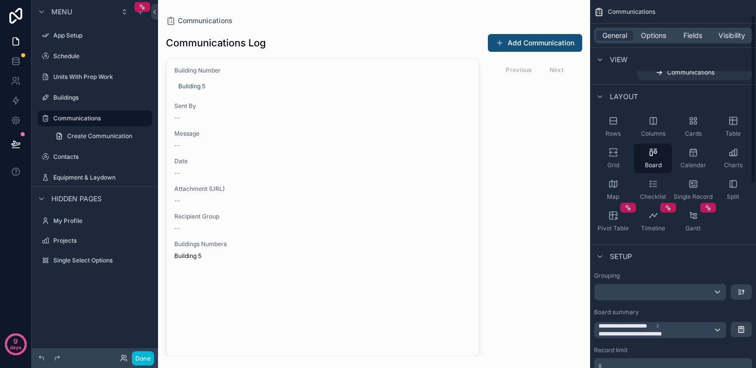
scroll to position [32, 0]
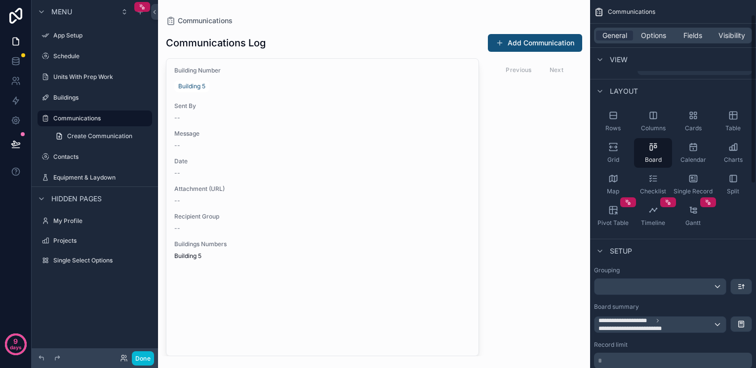
click at [686, 288] on div "scrollable content" at bounding box center [659, 287] width 131 height 16
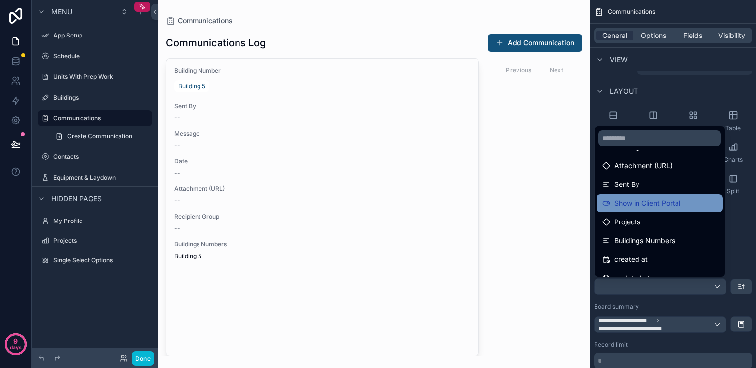
scroll to position [140, 0]
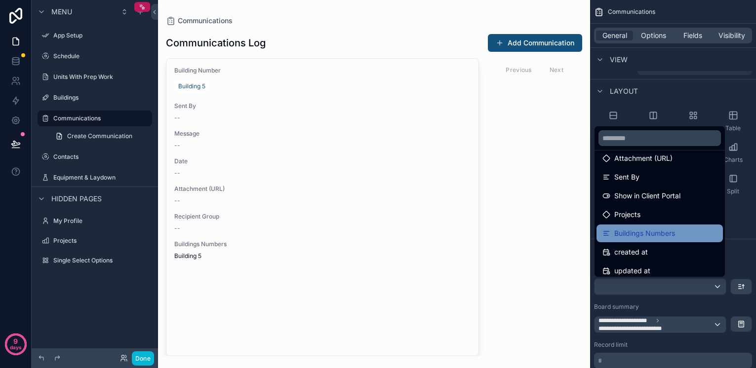
click at [643, 234] on span "Buildings Numbers" at bounding box center [644, 234] width 61 height 12
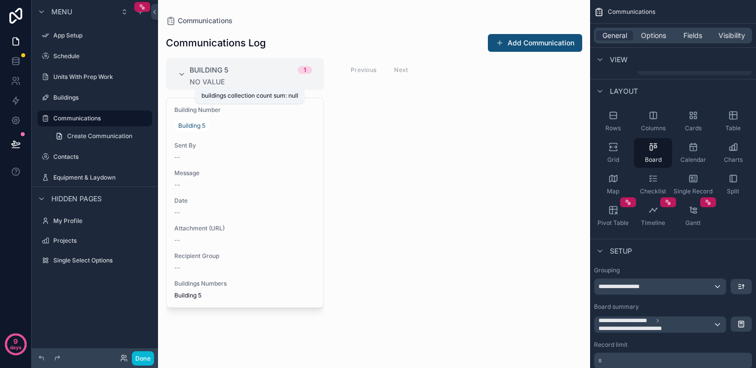
click at [210, 81] on div "No value" at bounding box center [251, 82] width 122 height 8
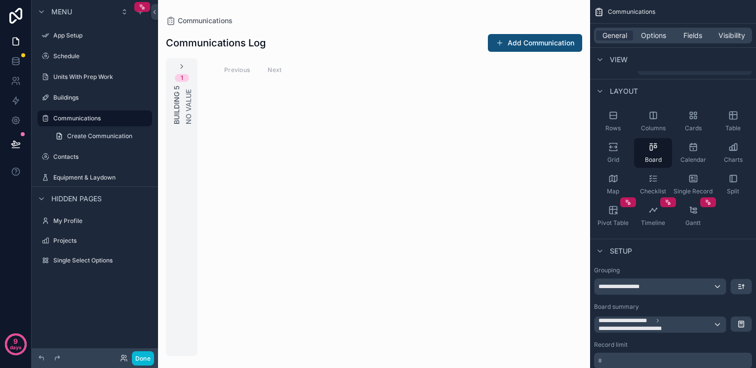
click at [184, 83] on div "1 Building 5 No value" at bounding box center [182, 93] width 32 height 62
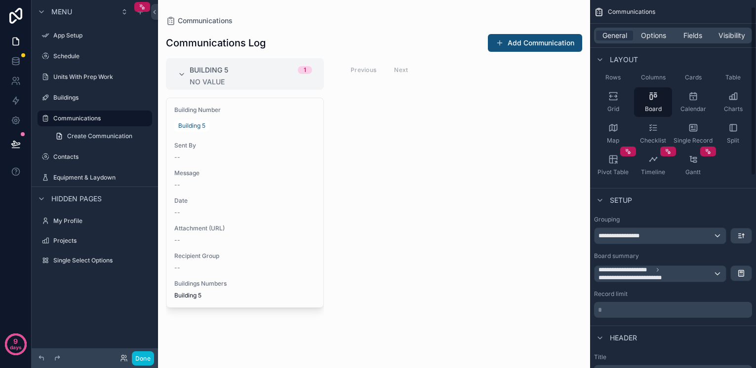
scroll to position [15, 0]
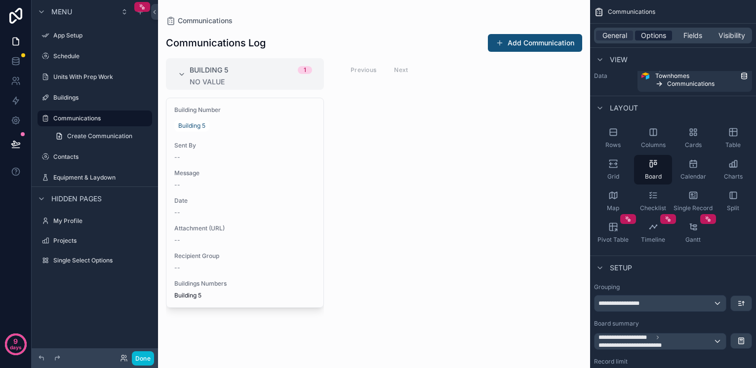
click at [656, 38] on span "Options" at bounding box center [653, 36] width 25 height 10
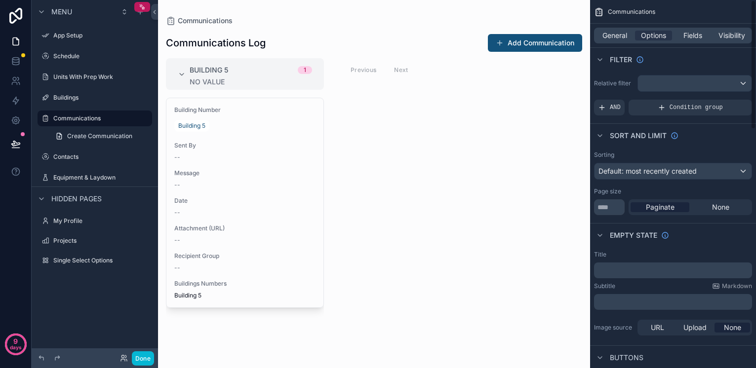
scroll to position [0, 0]
click at [699, 34] on span "Fields" at bounding box center [692, 36] width 19 height 10
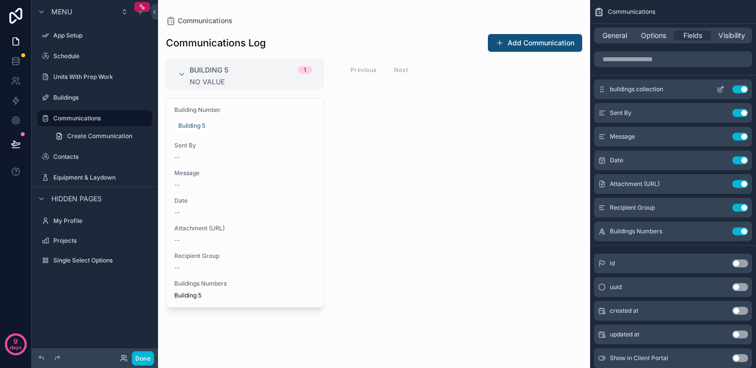
click at [718, 87] on icon "scrollable content" at bounding box center [720, 89] width 8 height 8
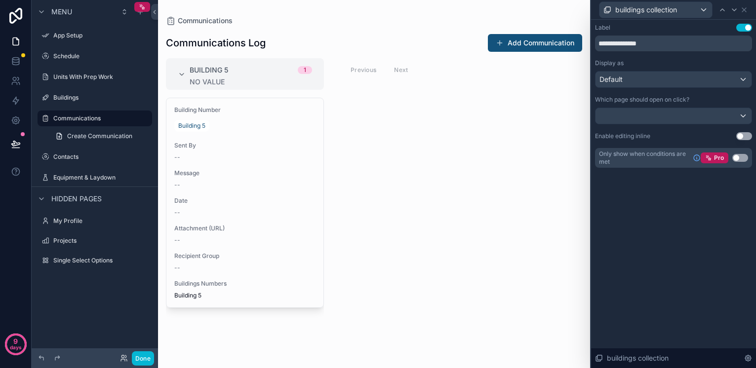
click at [670, 76] on div "Default" at bounding box center [673, 80] width 156 height 16
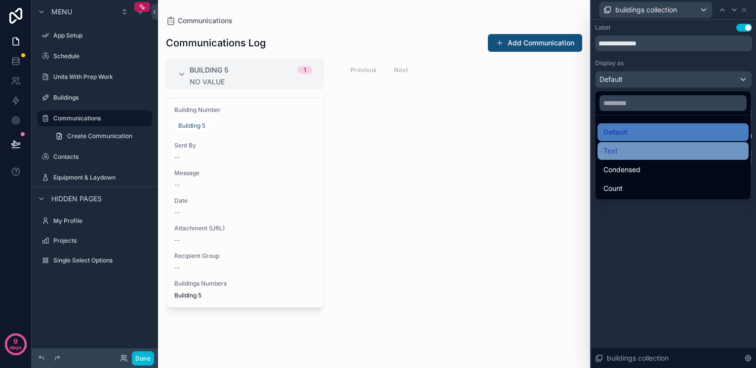
click at [629, 151] on div "Text" at bounding box center [672, 151] width 139 height 12
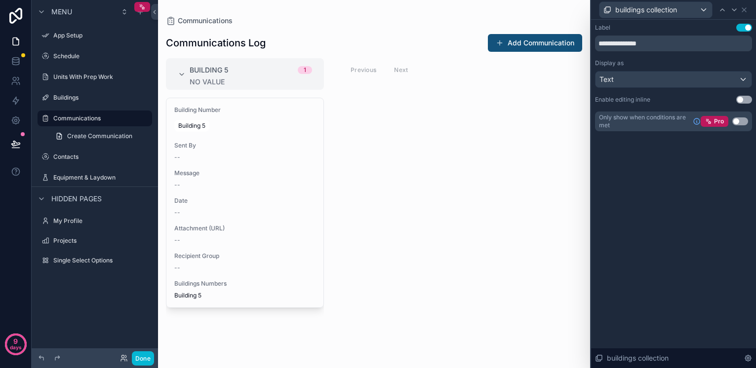
click at [678, 79] on div "Text" at bounding box center [673, 80] width 156 height 16
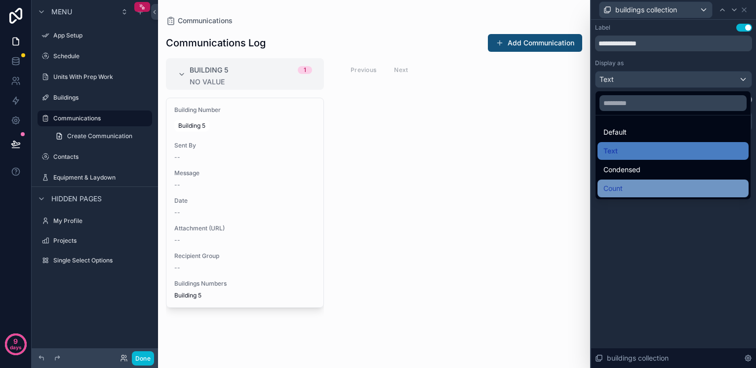
click at [635, 186] on div "Count" at bounding box center [672, 189] width 139 height 12
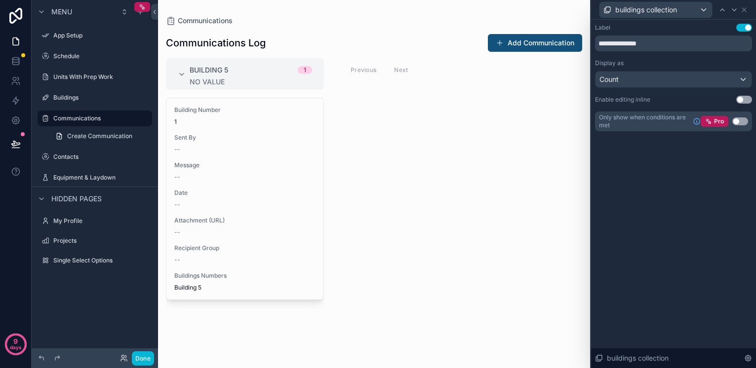
click at [633, 81] on div "Count" at bounding box center [673, 80] width 156 height 16
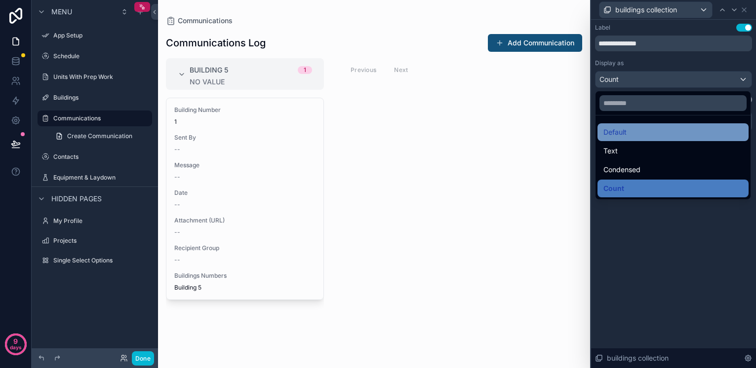
click at [627, 131] on div "Default" at bounding box center [672, 132] width 139 height 12
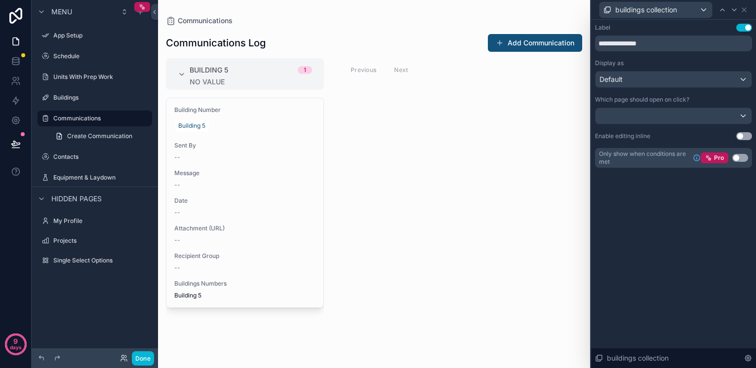
scroll to position [0, 0]
click at [743, 8] on icon at bounding box center [744, 10] width 8 height 8
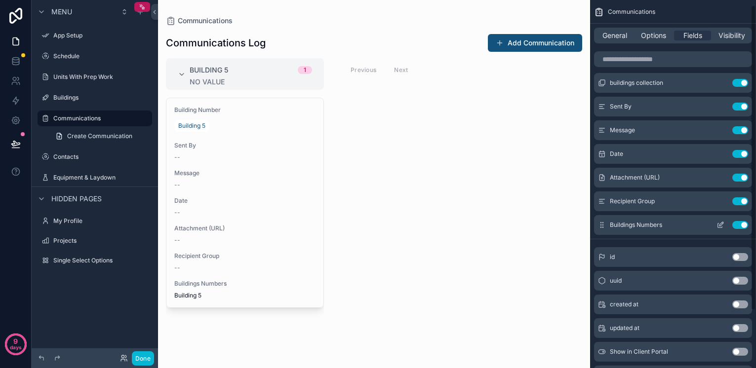
scroll to position [12, 0]
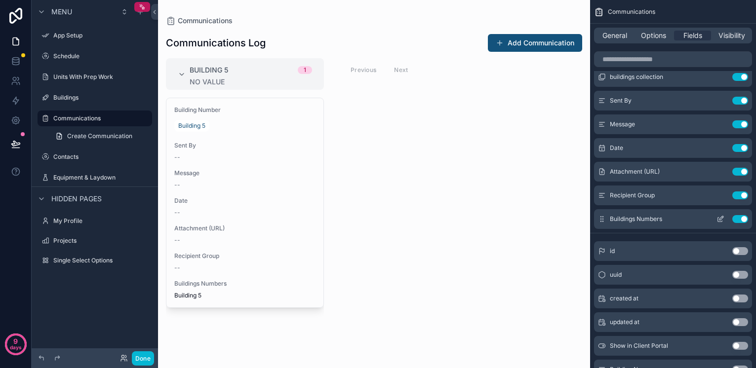
click at [720, 218] on icon "scrollable content" at bounding box center [720, 219] width 8 height 8
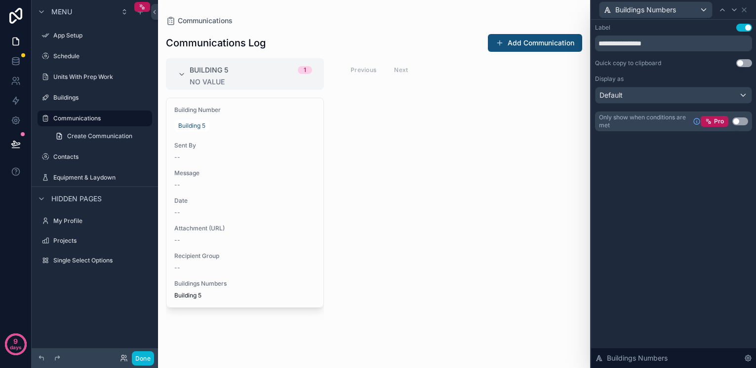
click at [665, 96] on div "Default" at bounding box center [673, 95] width 156 height 16
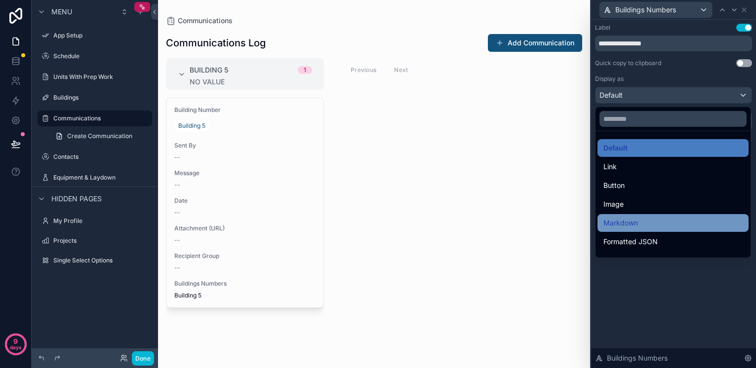
scroll to position [0, 0]
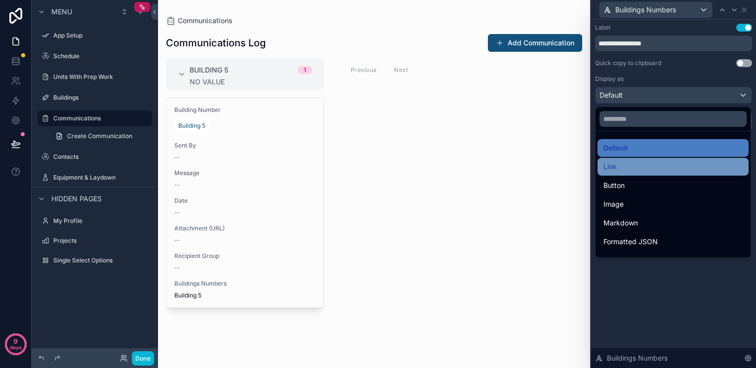
click at [626, 168] on div "Link" at bounding box center [672, 167] width 139 height 12
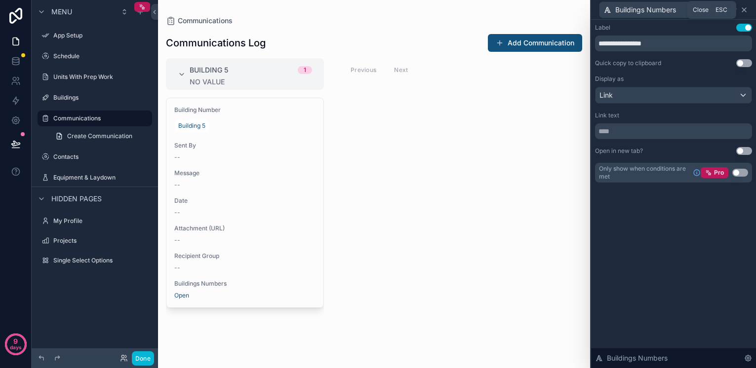
click at [743, 9] on icon at bounding box center [744, 10] width 8 height 8
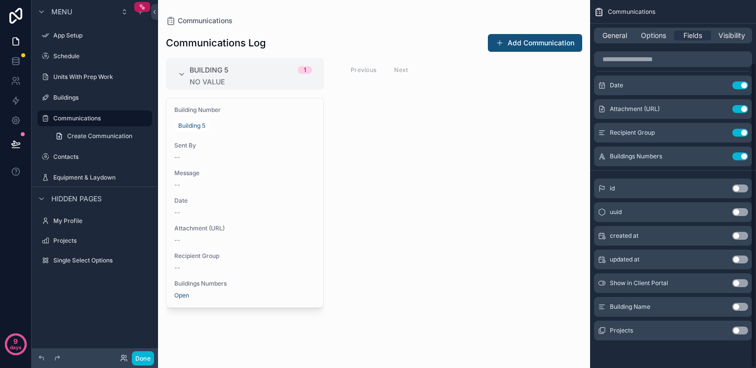
scroll to position [75, 0]
click at [740, 306] on button "Use setting" at bounding box center [740, 307] width 16 height 8
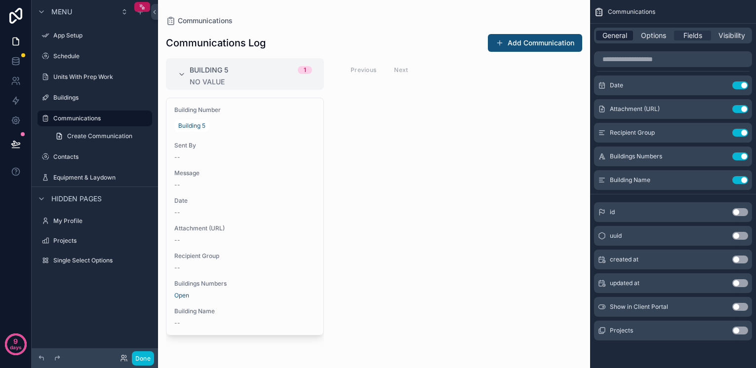
click at [617, 37] on span "General" at bounding box center [614, 36] width 25 height 10
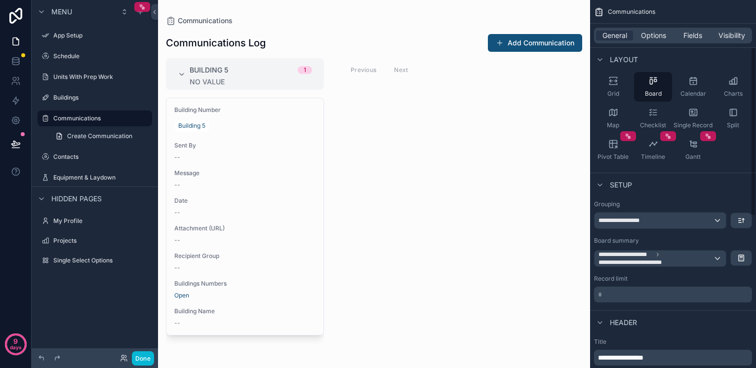
scroll to position [102, 0]
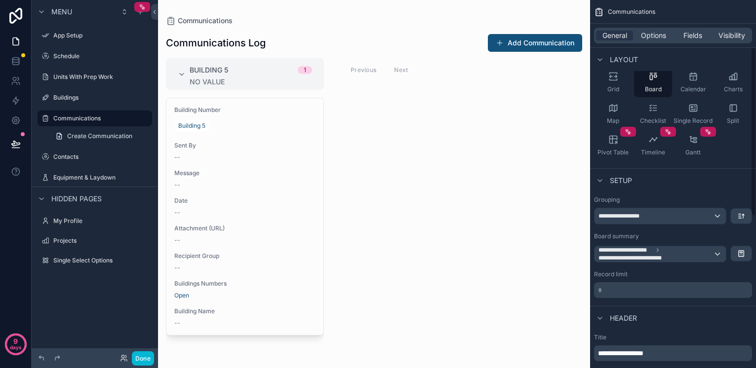
click at [684, 218] on div "**********" at bounding box center [659, 216] width 131 height 16
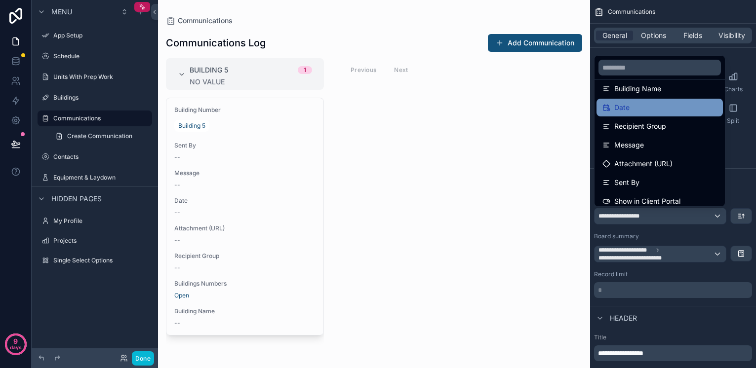
scroll to position [67, 0]
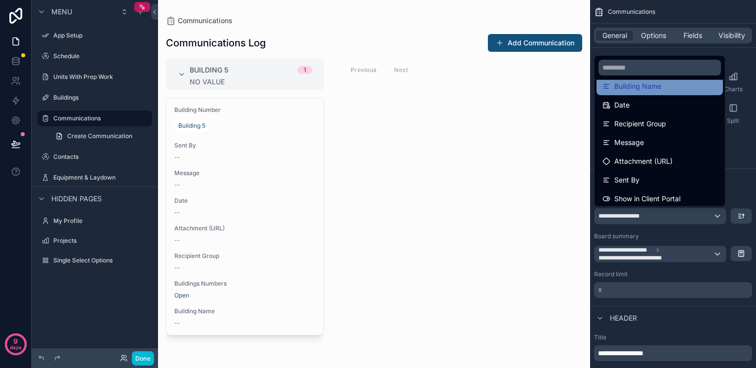
click at [659, 89] on span "Building Name" at bounding box center [637, 86] width 47 height 12
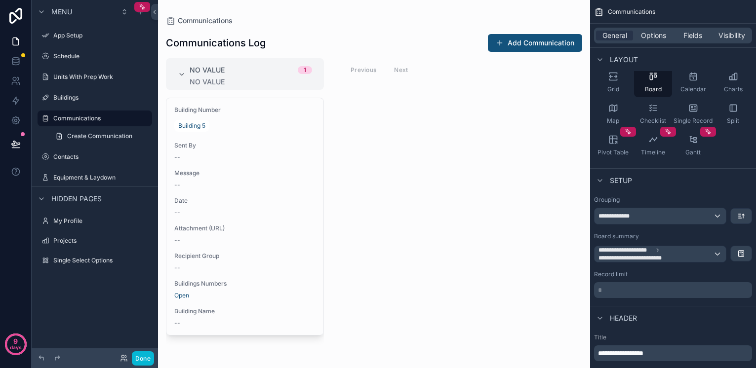
click at [663, 221] on div "**********" at bounding box center [659, 216] width 131 height 16
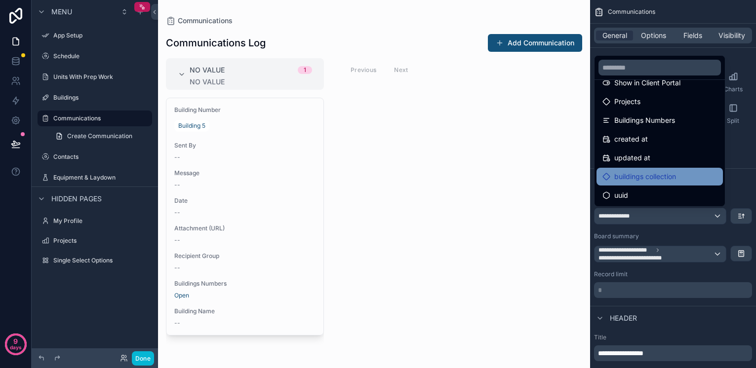
scroll to position [183, 0]
click at [643, 176] on span "buildings collection" at bounding box center [645, 177] width 62 height 12
click at [638, 176] on span "buildings collection" at bounding box center [645, 177] width 62 height 12
click at [642, 176] on span "buildings collection" at bounding box center [645, 177] width 62 height 12
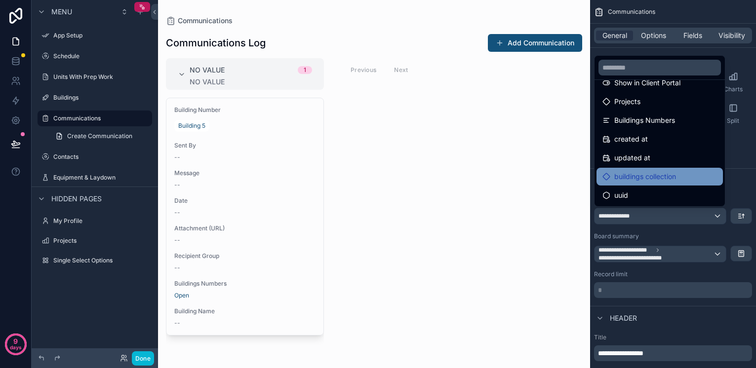
click at [642, 176] on span "buildings collection" at bounding box center [645, 177] width 62 height 12
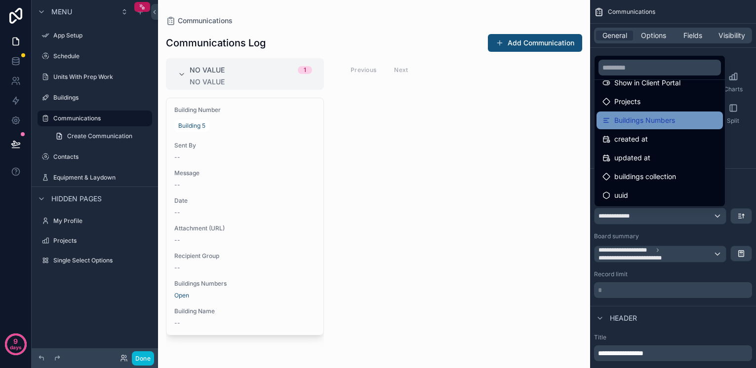
click at [641, 118] on span "Buildings Numbers" at bounding box center [644, 121] width 61 height 12
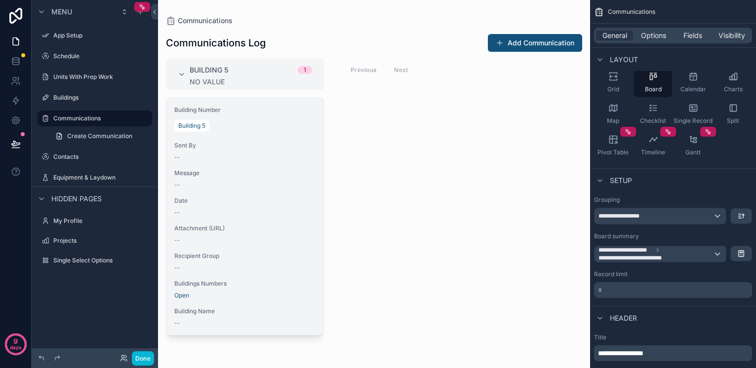
click at [241, 141] on div "Building Number Building 5 Sent By -- Message -- Date -- Attachment (URL) -- Re…" at bounding box center [244, 216] width 157 height 237
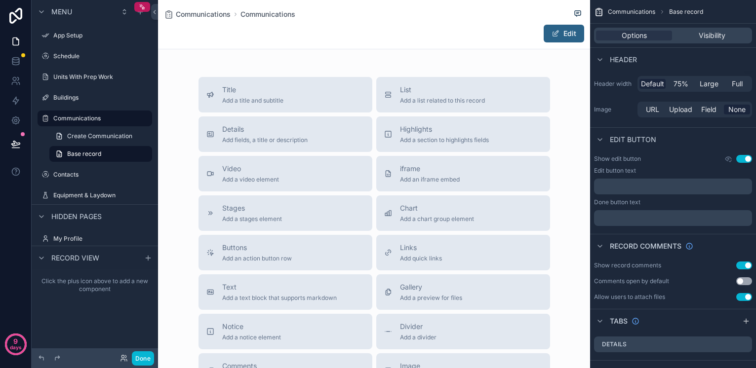
click at [562, 32] on button "Edit" at bounding box center [564, 34] width 40 height 18
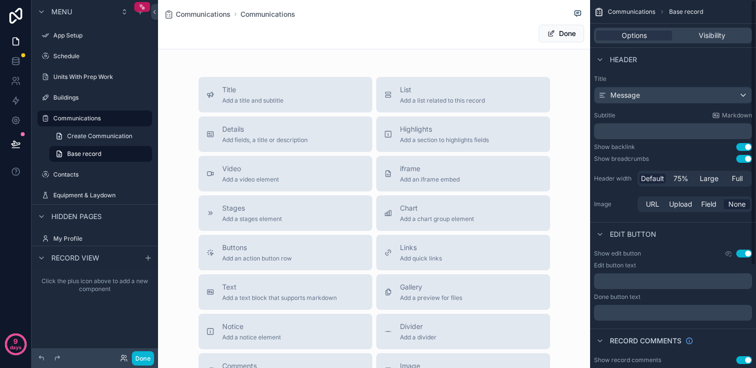
scroll to position [0, 0]
click at [660, 92] on div "Message" at bounding box center [672, 95] width 157 height 16
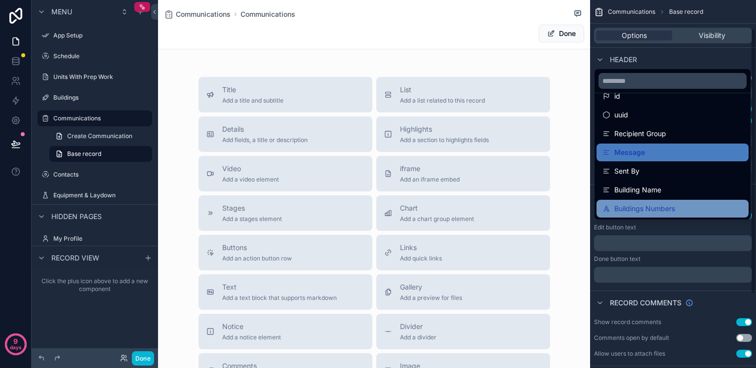
scroll to position [40, 0]
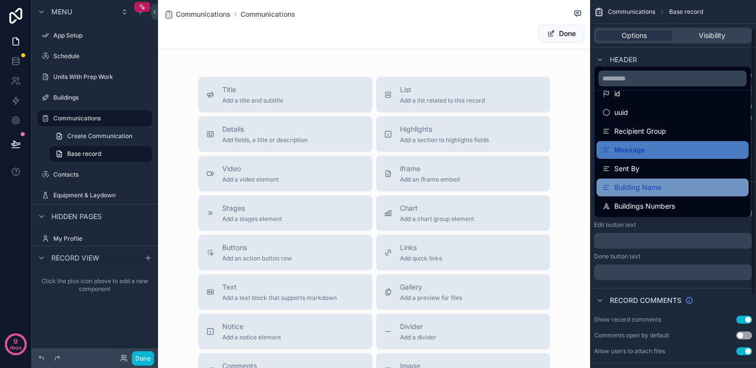
click at [641, 187] on span "Building Name" at bounding box center [637, 188] width 47 height 12
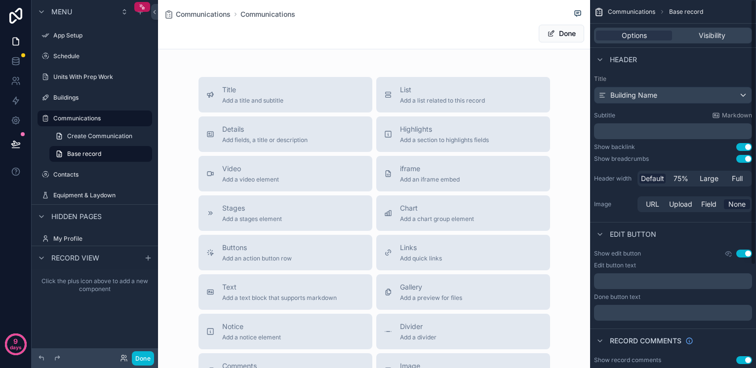
scroll to position [0, 0]
click at [677, 99] on div "Building Name" at bounding box center [672, 95] width 157 height 16
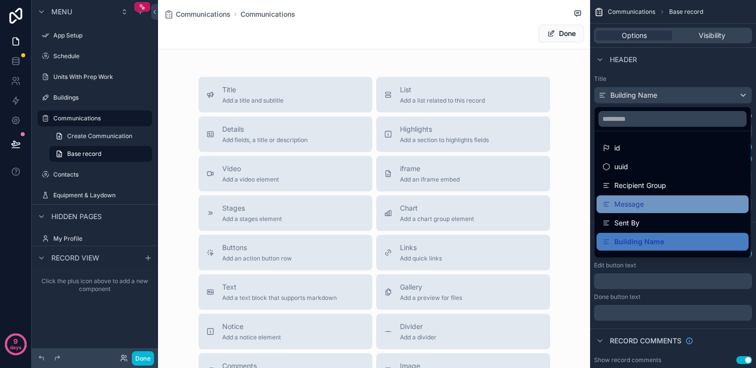
click at [649, 204] on div "Message" at bounding box center [672, 204] width 140 height 12
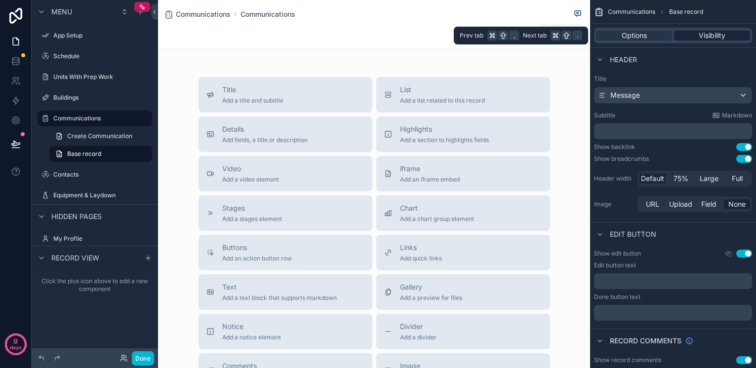
click at [693, 36] on div "Visibility" at bounding box center [712, 36] width 76 height 10
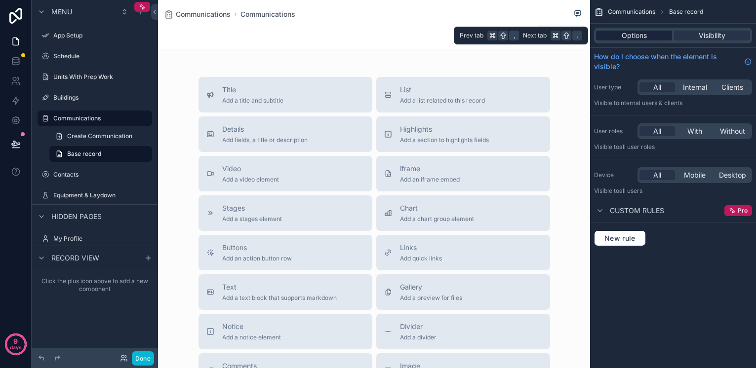
click at [617, 36] on div "Options" at bounding box center [634, 36] width 76 height 10
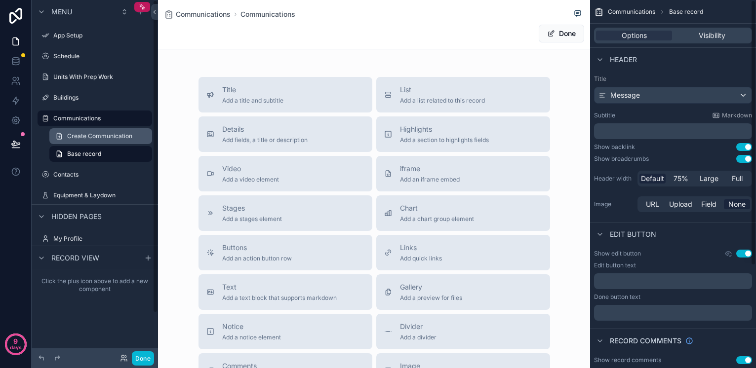
click at [91, 137] on span "Create Communication" at bounding box center [99, 136] width 65 height 8
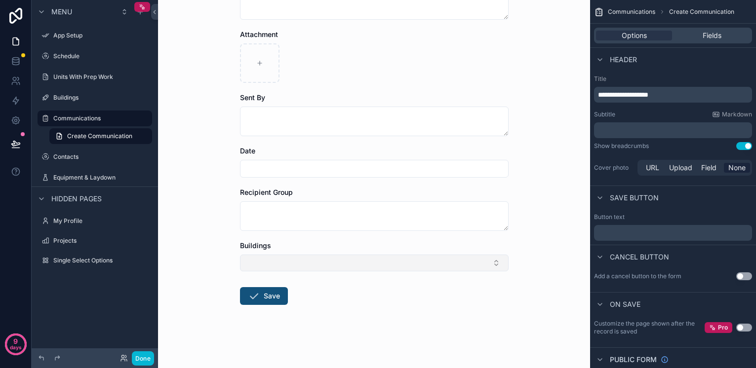
scroll to position [83, 0]
click at [305, 256] on button "Select Button" at bounding box center [374, 263] width 269 height 17
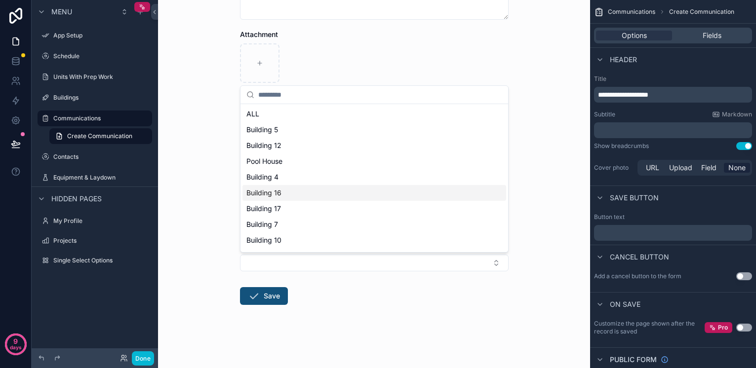
click at [209, 142] on div "Communications Create Communication Create Communication Message Attachment Sen…" at bounding box center [374, 101] width 432 height 368
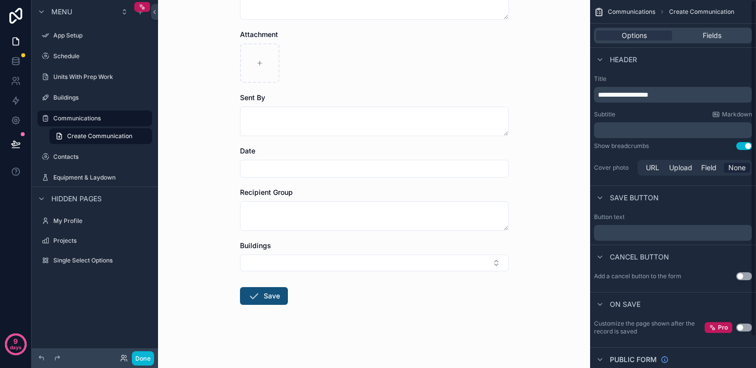
scroll to position [0, 0]
click at [725, 34] on div "Fields" at bounding box center [712, 36] width 76 height 10
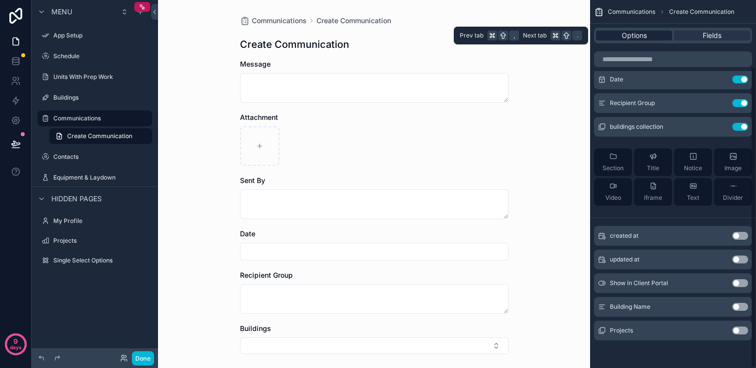
click at [640, 33] on span "Options" at bounding box center [634, 36] width 25 height 10
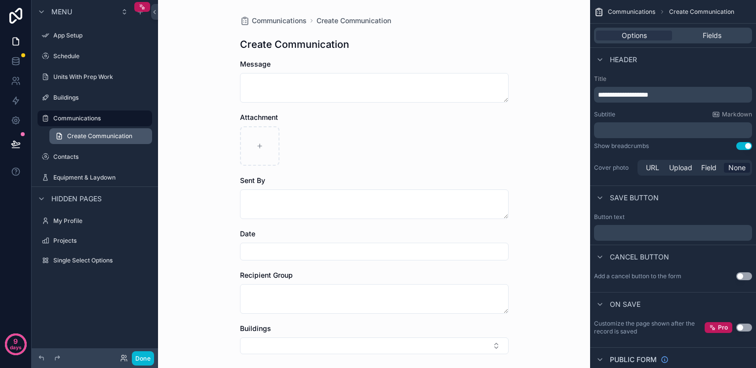
click at [87, 134] on span "Create Communication" at bounding box center [99, 136] width 65 height 8
click at [85, 117] on label "Communications" at bounding box center [92, 119] width 79 height 8
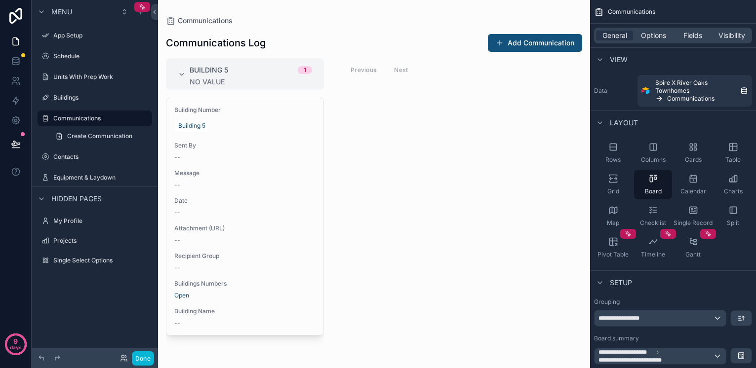
scroll to position [0, 0]
click at [532, 38] on button "Add Communication" at bounding box center [535, 43] width 94 height 18
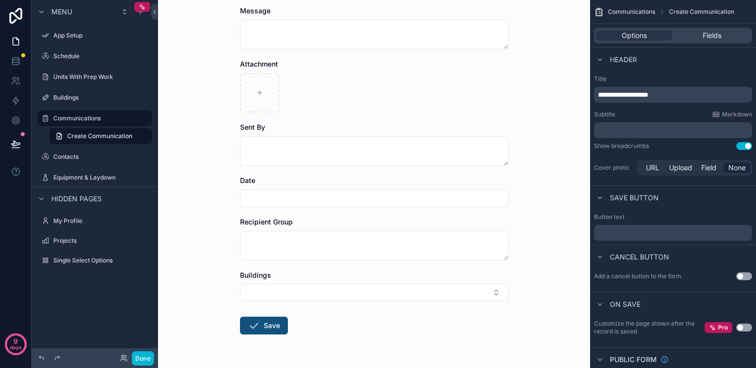
scroll to position [69, 0]
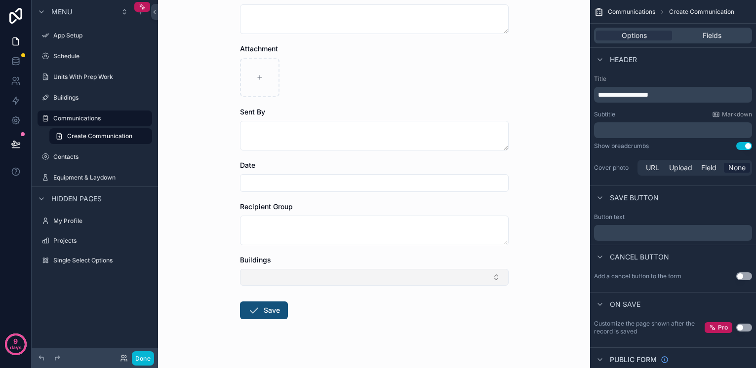
click at [285, 276] on button "Select Button" at bounding box center [374, 277] width 269 height 17
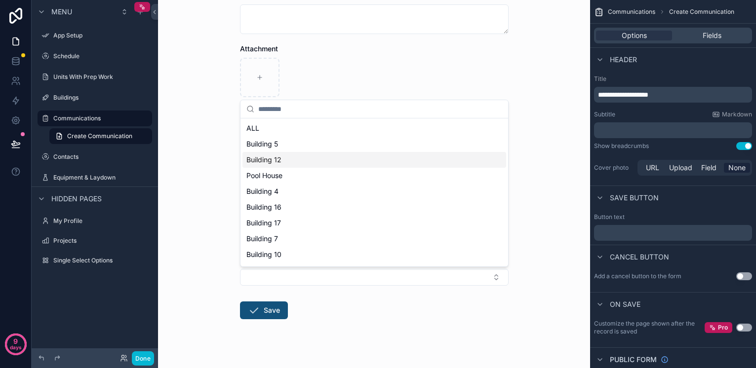
click at [261, 154] on div "Building 12" at bounding box center [374, 160] width 264 height 16
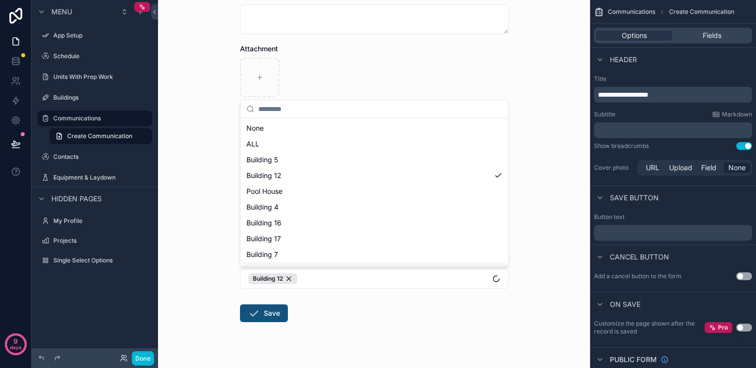
click at [267, 308] on div "App Setup Schedule Units With Prep Work Buildings Communications Contacts Equip…" at bounding box center [374, 184] width 432 height 368
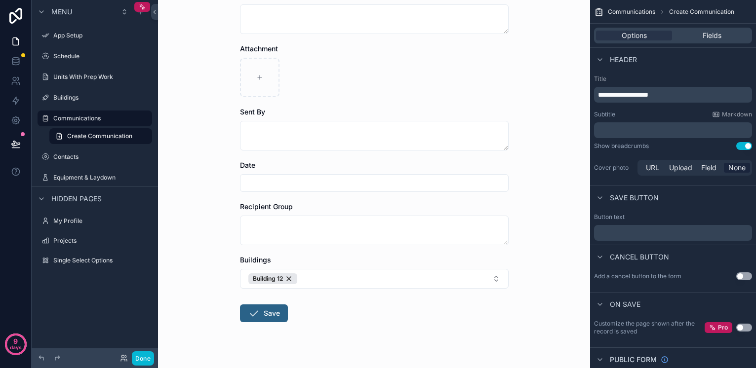
click at [275, 317] on button "Save" at bounding box center [264, 314] width 48 height 18
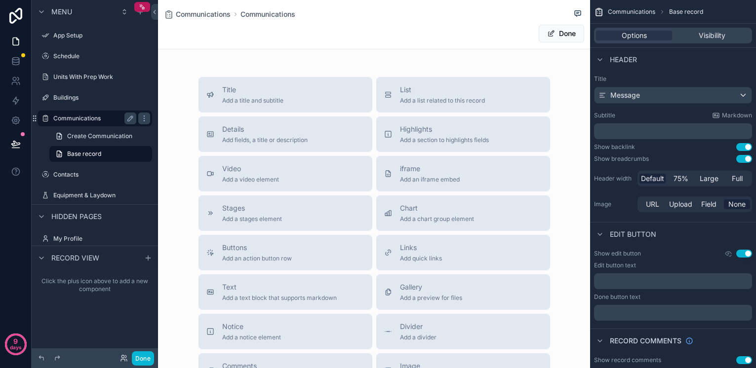
click at [80, 124] on div "Communications" at bounding box center [94, 119] width 83 height 12
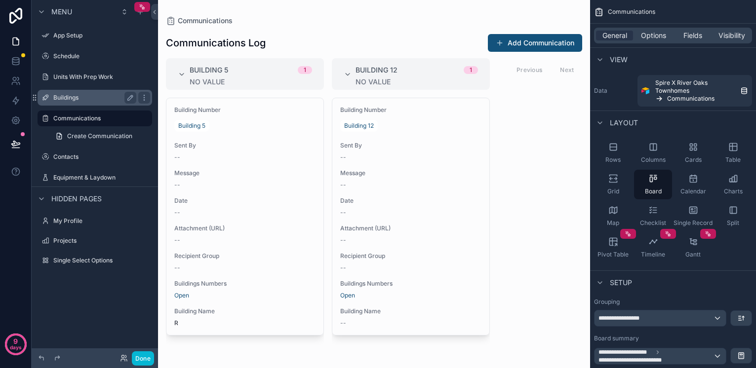
click at [79, 97] on label "Buildings" at bounding box center [92, 98] width 79 height 8
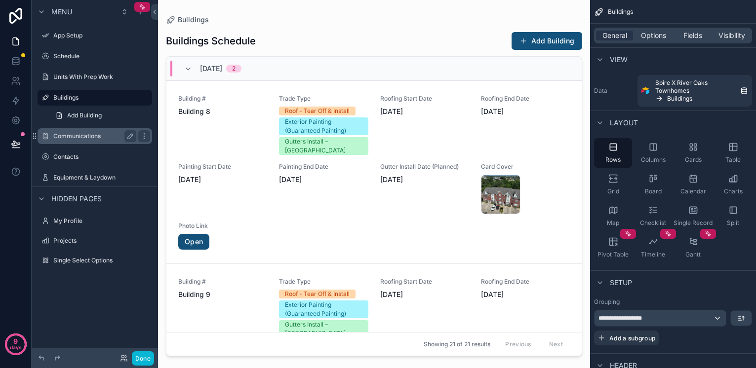
click at [75, 137] on label "Communications" at bounding box center [92, 136] width 79 height 8
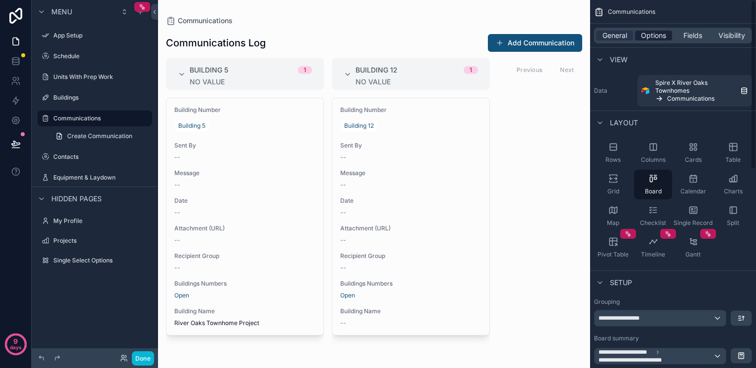
click at [653, 37] on span "Options" at bounding box center [653, 36] width 25 height 10
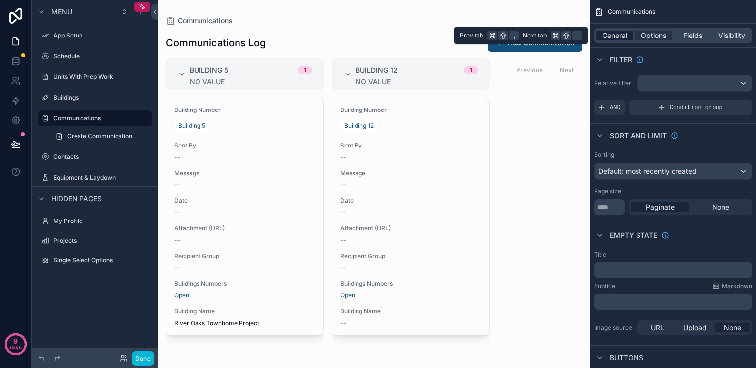
click at [606, 36] on span "General" at bounding box center [614, 36] width 25 height 10
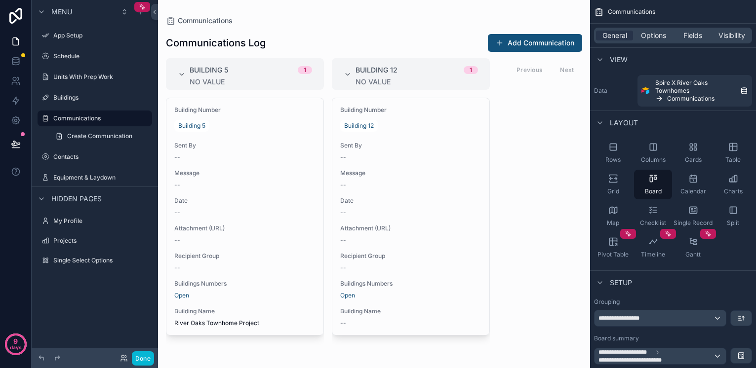
scroll to position [65, 0]
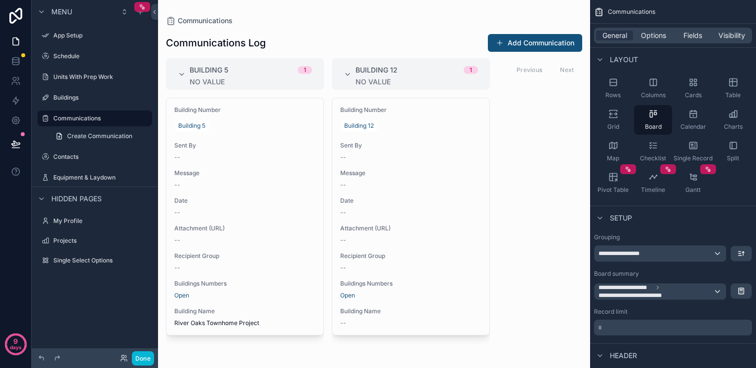
click at [682, 291] on span "**********" at bounding box center [655, 292] width 115 height 16
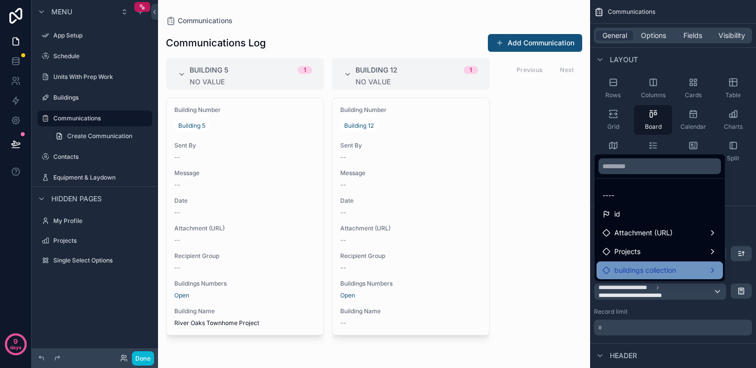
scroll to position [0, 0]
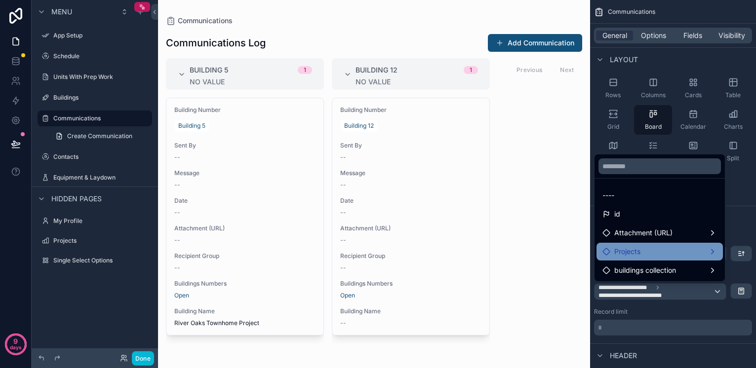
click at [640, 248] on span "Projects" at bounding box center [627, 252] width 26 height 12
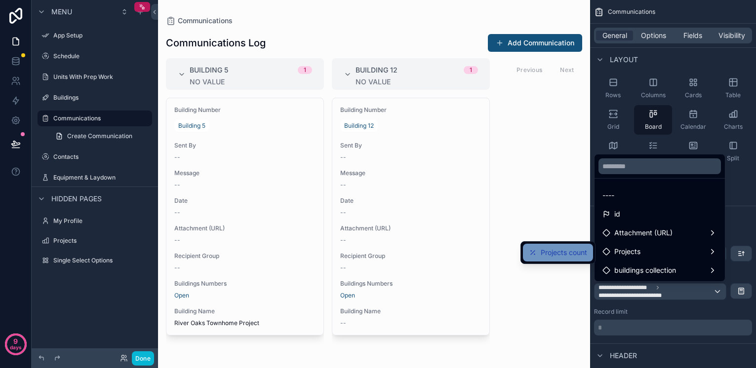
click at [539, 255] on div "Projects count" at bounding box center [558, 253] width 58 height 12
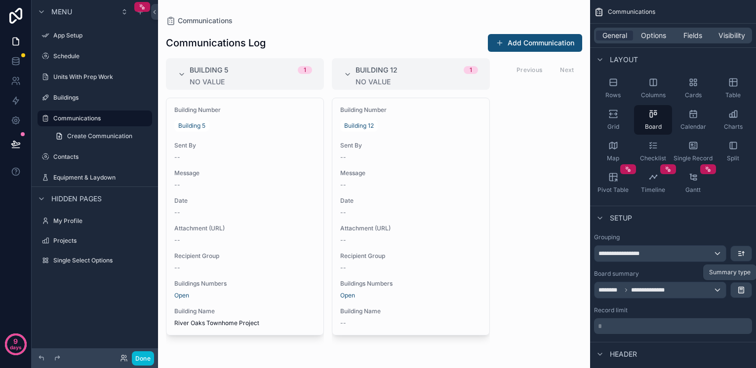
click at [742, 290] on icon "scrollable content" at bounding box center [741, 290] width 8 height 8
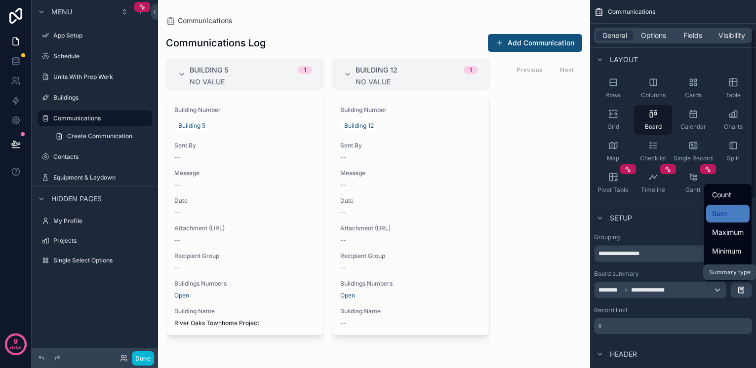
click at [663, 228] on div "scrollable content" at bounding box center [378, 184] width 756 height 368
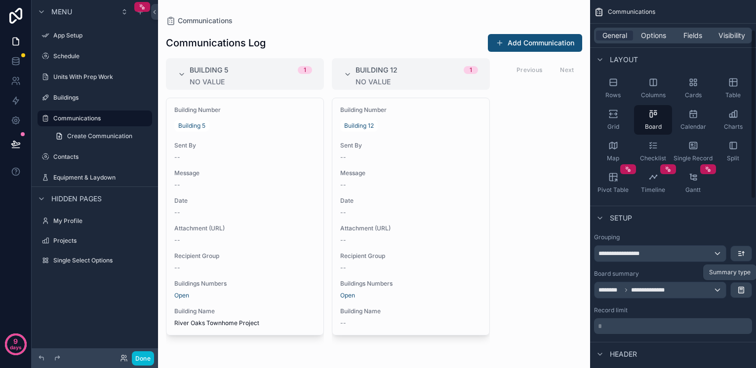
scroll to position [88, 0]
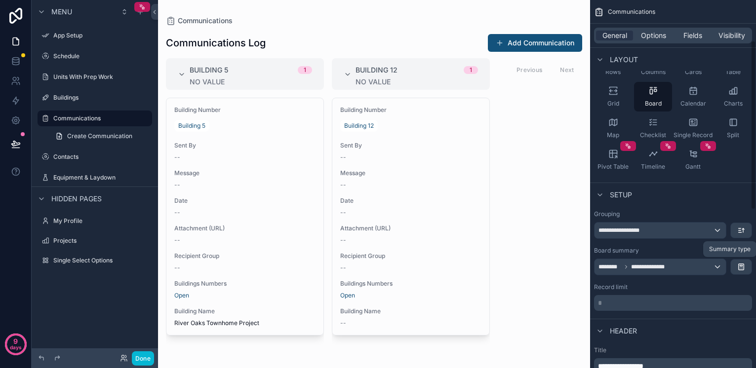
click at [623, 309] on div "* ﻿" at bounding box center [673, 303] width 158 height 16
click at [665, 231] on div "**********" at bounding box center [659, 231] width 131 height 16
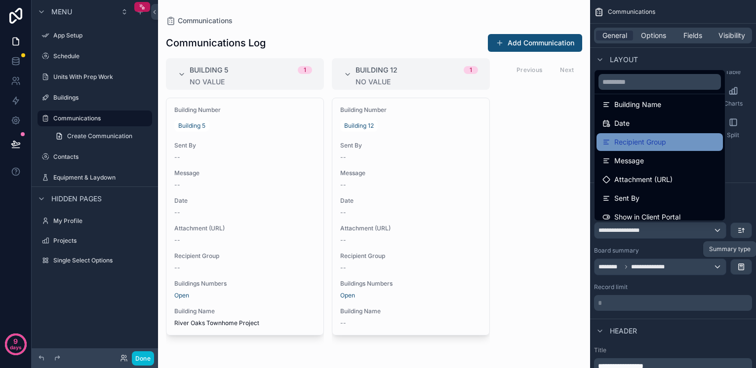
scroll to position [13, 0]
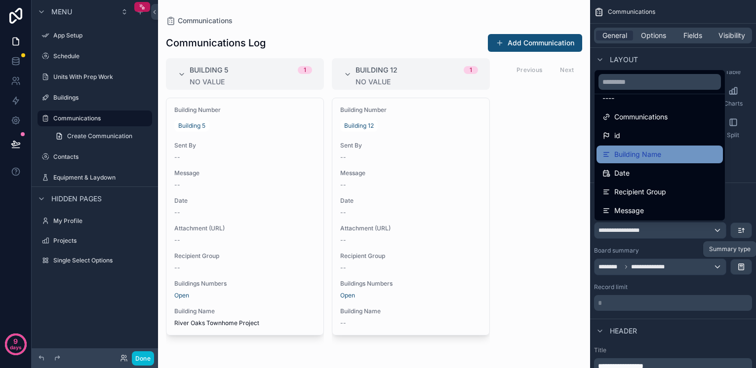
click at [632, 155] on span "Building Name" at bounding box center [637, 155] width 47 height 12
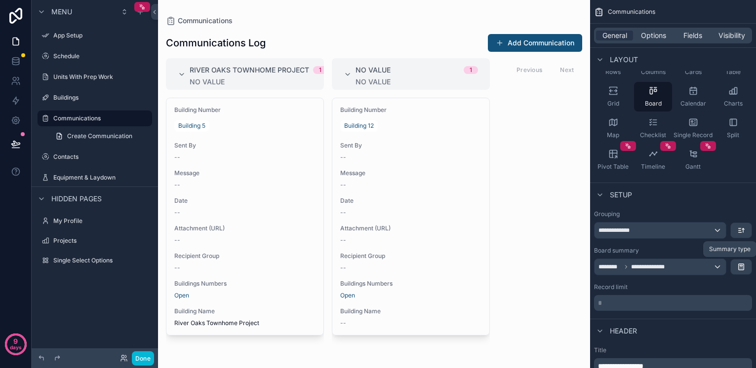
click at [657, 241] on div "**********" at bounding box center [673, 260] width 158 height 101
click at [657, 233] on div "**********" at bounding box center [659, 231] width 131 height 16
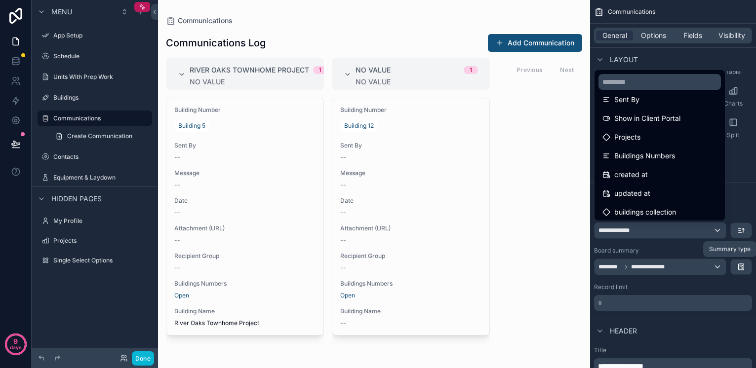
scroll to position [162, 0]
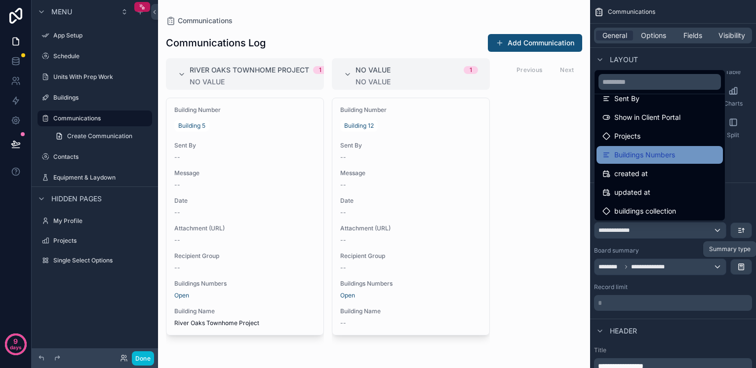
click at [650, 156] on span "Buildings Numbers" at bounding box center [644, 155] width 61 height 12
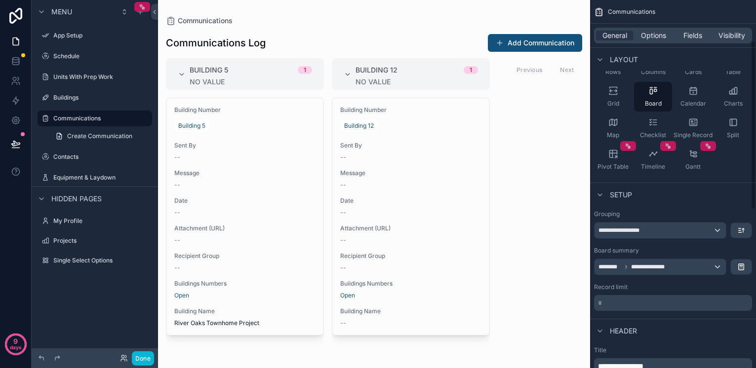
click at [696, 267] on div "**********" at bounding box center [659, 267] width 131 height 16
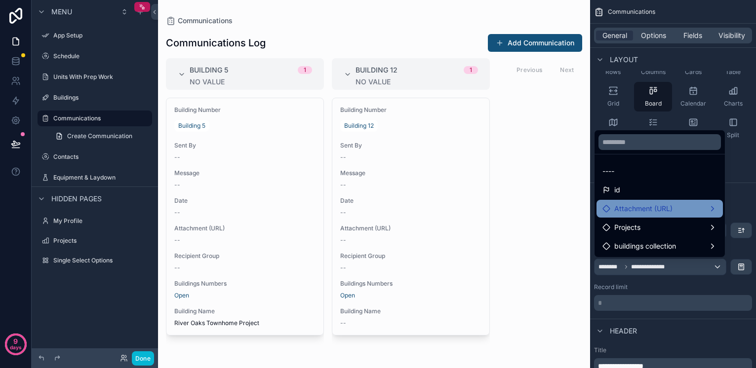
scroll to position [0, 0]
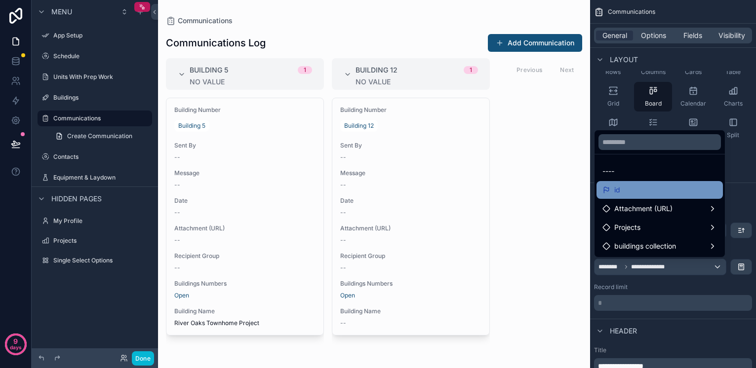
click at [628, 190] on div "id" at bounding box center [659, 190] width 115 height 12
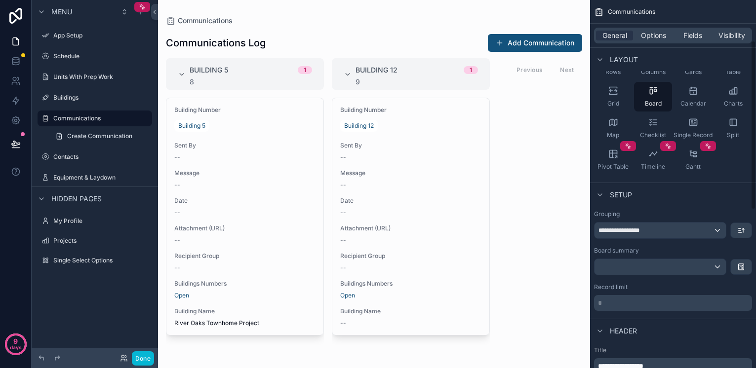
click at [677, 265] on div "scrollable content" at bounding box center [659, 267] width 131 height 16
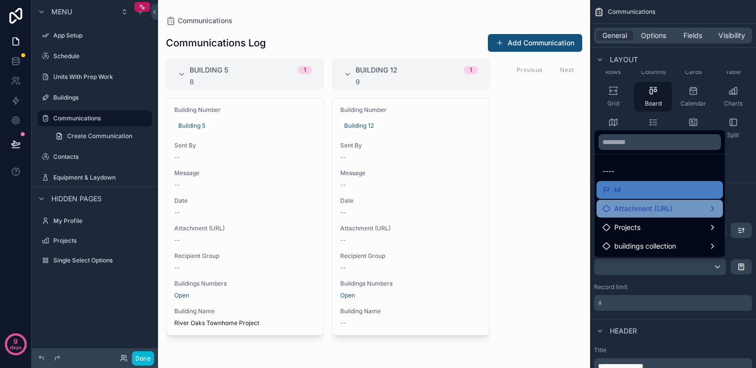
click at [651, 209] on span "Attachment (URL)" at bounding box center [643, 209] width 58 height 12
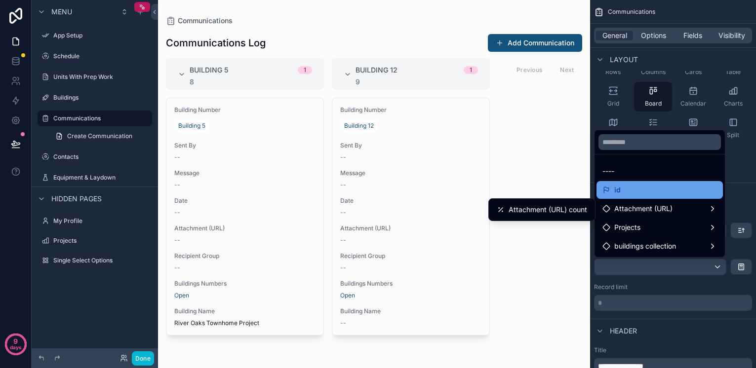
click at [644, 188] on div "id" at bounding box center [659, 190] width 115 height 12
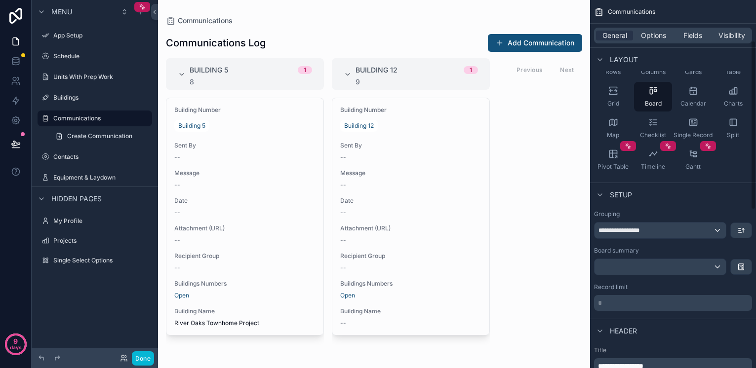
click at [668, 267] on div "scrollable content" at bounding box center [659, 267] width 131 height 16
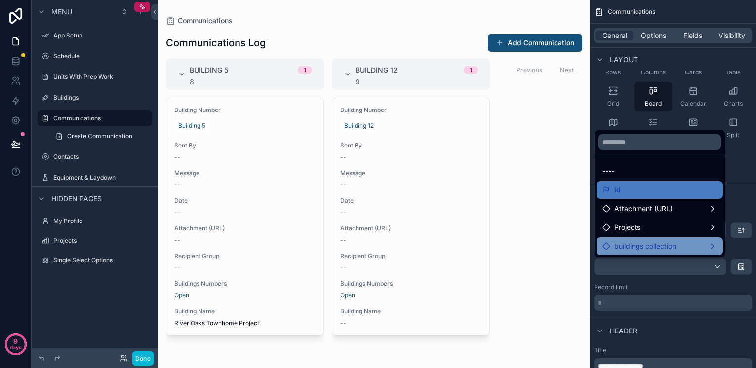
click at [656, 246] on span "buildings collection" at bounding box center [645, 246] width 62 height 12
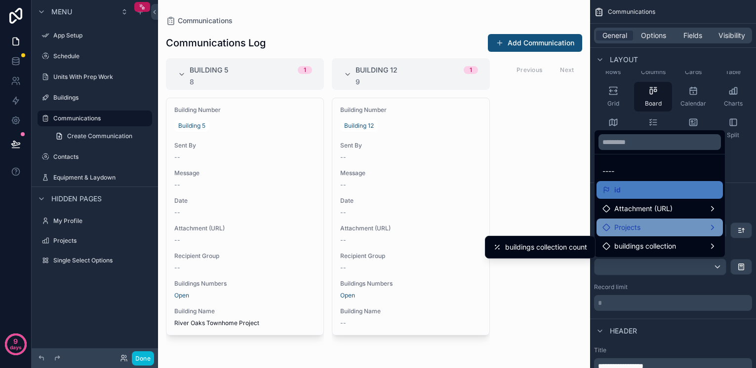
click at [658, 225] on div "Projects" at bounding box center [659, 228] width 115 height 12
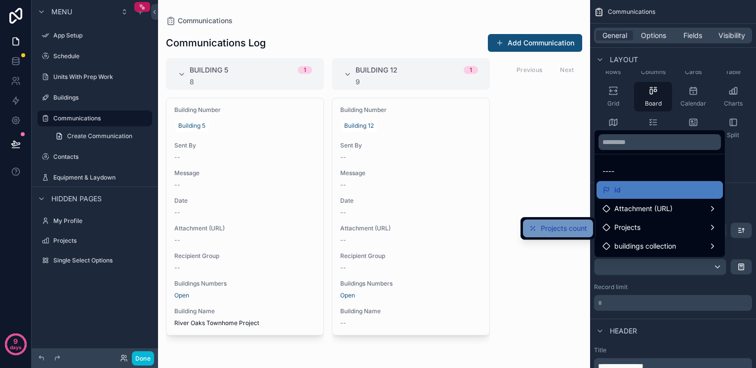
click at [549, 227] on span "Projects count" at bounding box center [564, 229] width 46 height 12
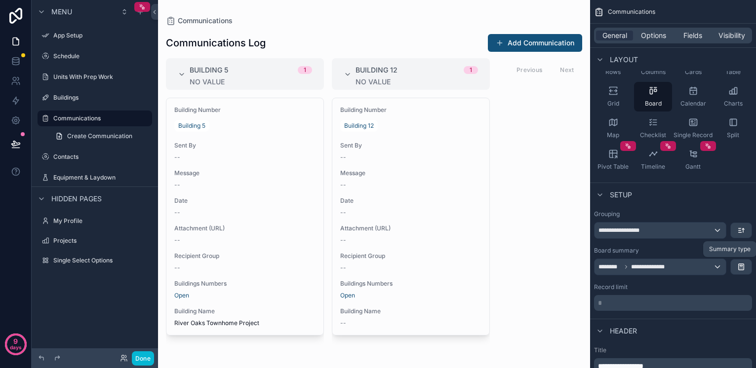
click at [739, 264] on icon "scrollable content" at bounding box center [741, 267] width 5 height 6
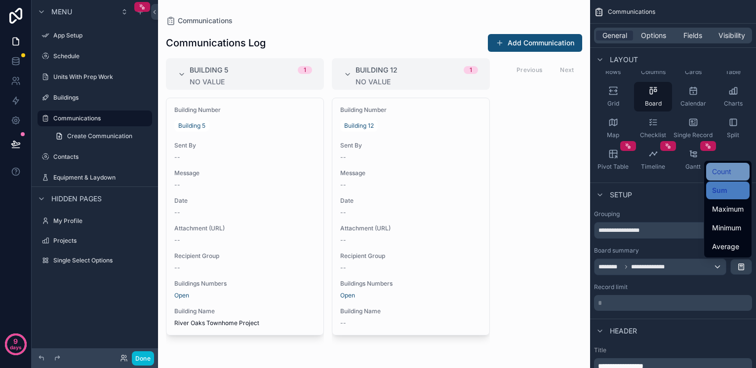
click at [727, 167] on span "Count" at bounding box center [721, 172] width 19 height 12
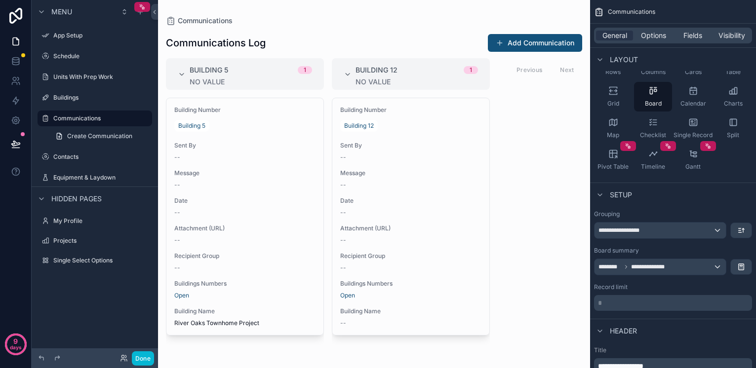
click at [730, 267] on div "**********" at bounding box center [673, 267] width 158 height 17
click at [735, 266] on button "scrollable content" at bounding box center [741, 267] width 21 height 15
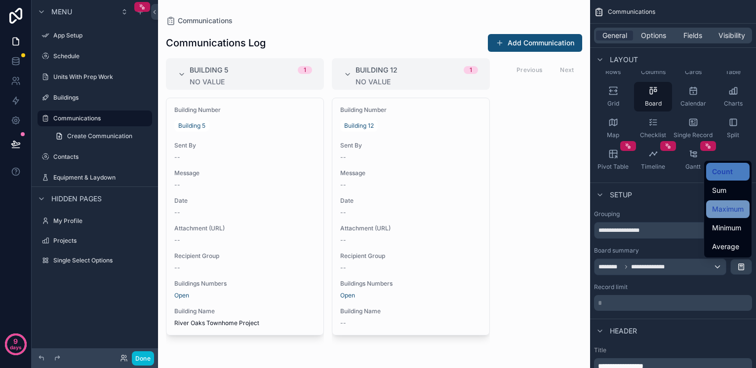
click at [726, 215] on div "Maximum" at bounding box center [727, 209] width 43 height 18
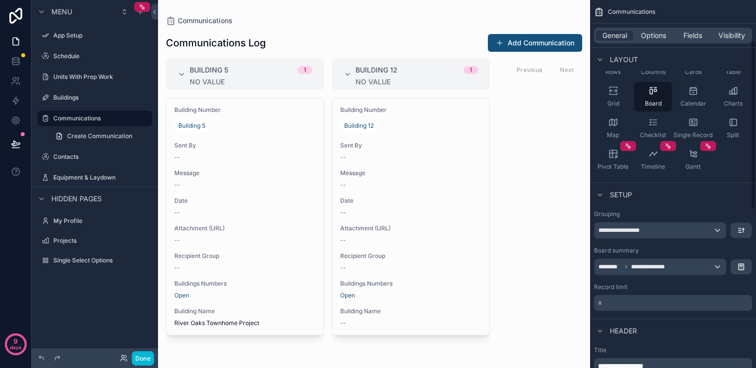
drag, startPoint x: 739, startPoint y: 258, endPoint x: 741, endPoint y: 268, distance: 10.1
click at [739, 258] on div "**********" at bounding box center [673, 261] width 158 height 29
click at [741, 268] on icon "scrollable content" at bounding box center [741, 267] width 8 height 8
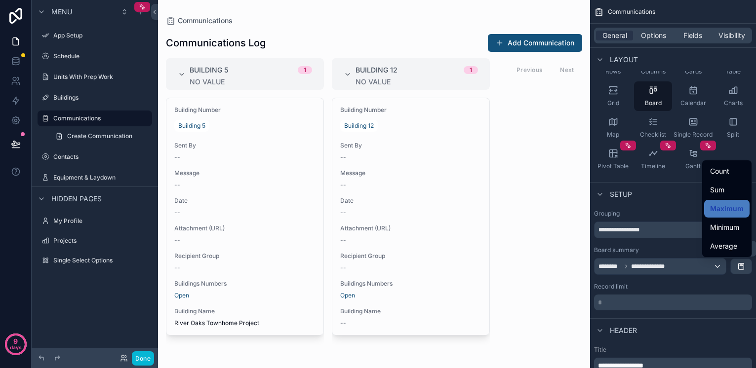
drag, startPoint x: 700, startPoint y: 303, endPoint x: 699, endPoint y: 285, distance: 17.8
click at [699, 301] on div "scrollable content" at bounding box center [378, 184] width 756 height 368
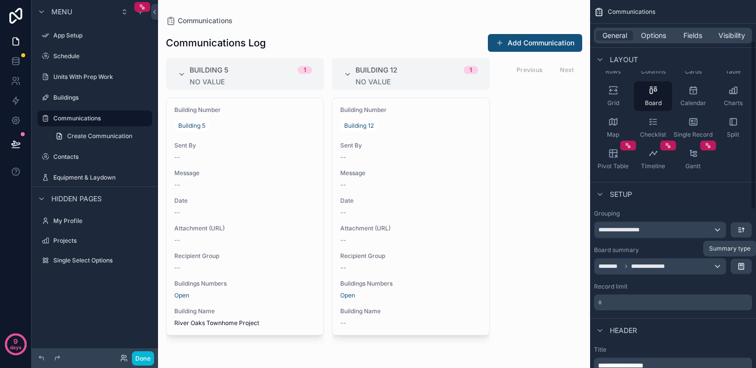
click at [696, 286] on div "Record limit" at bounding box center [673, 287] width 158 height 8
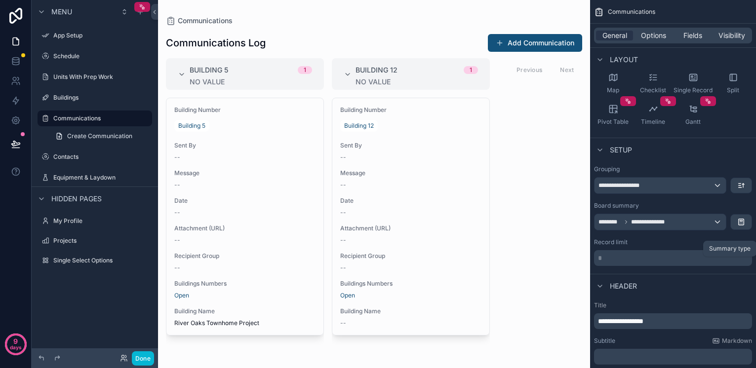
scroll to position [141, 0]
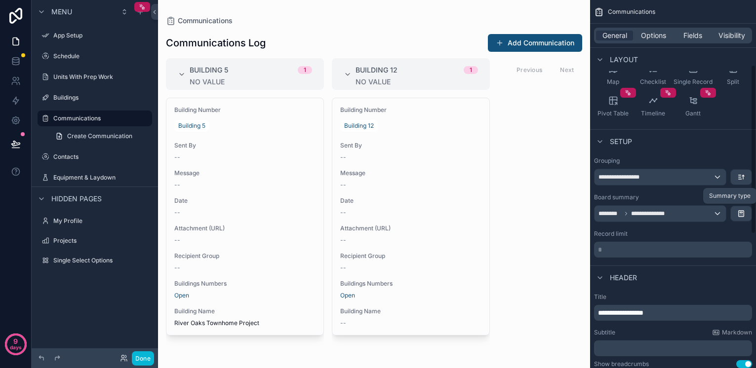
click at [676, 217] on div "**********" at bounding box center [659, 214] width 131 height 16
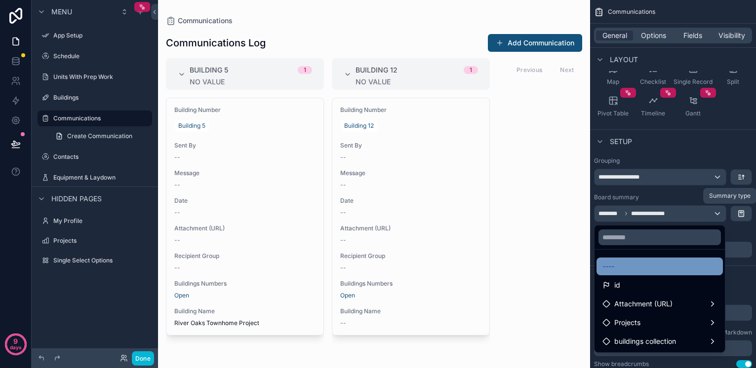
click at [616, 269] on div "----" at bounding box center [659, 267] width 115 height 12
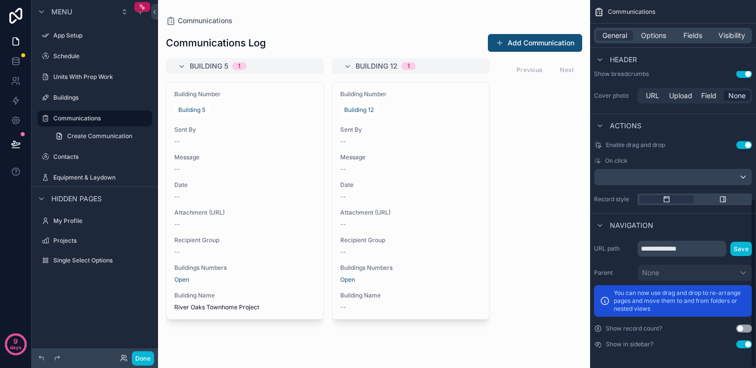
scroll to position [432, 0]
click at [651, 38] on span "Options" at bounding box center [653, 36] width 25 height 10
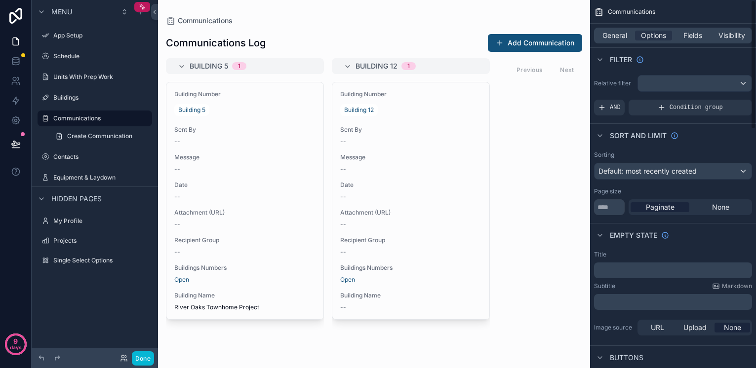
scroll to position [0, 0]
click at [687, 35] on span "Fields" at bounding box center [692, 36] width 19 height 10
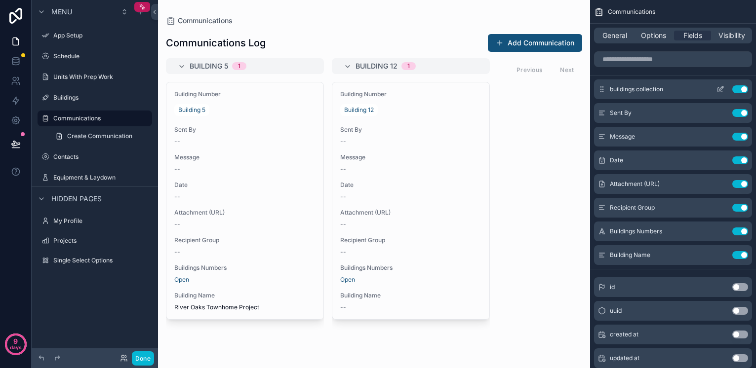
click at [735, 89] on button "Use setting" at bounding box center [740, 89] width 16 height 8
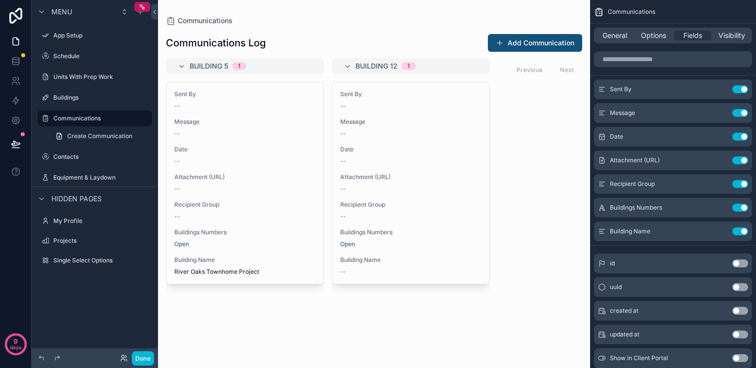
click at [735, 89] on button "Use setting" at bounding box center [740, 89] width 16 height 8
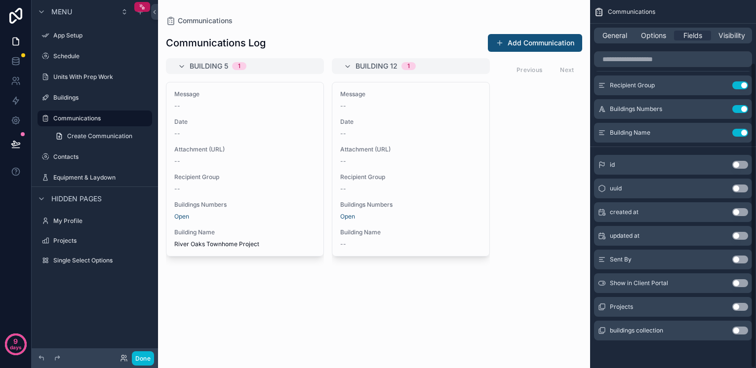
scroll to position [75, 0]
click at [740, 331] on button "Use setting" at bounding box center [740, 331] width 16 height 8
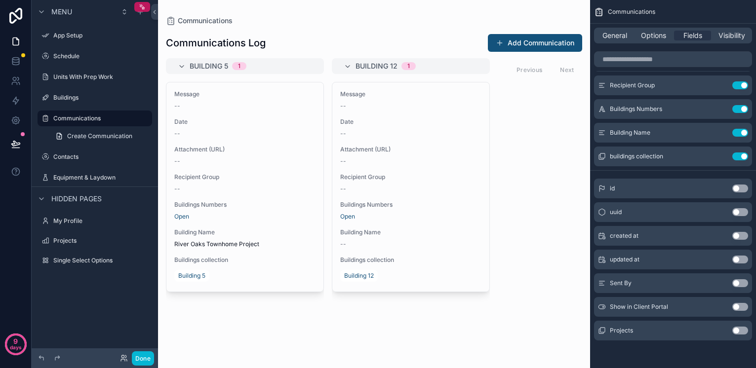
click at [739, 285] on button "Use setting" at bounding box center [740, 283] width 16 height 8
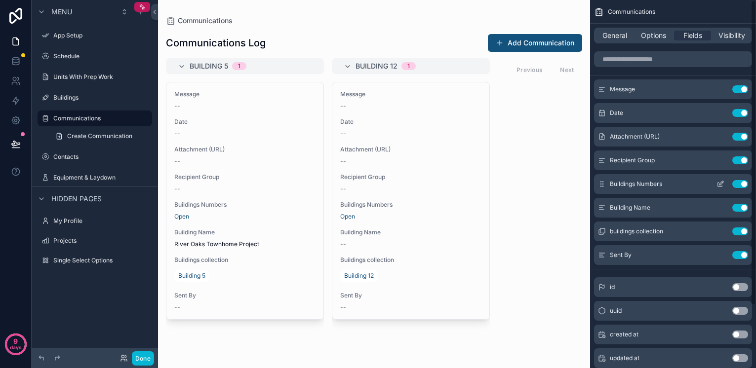
scroll to position [0, 0]
click at [740, 182] on button "Use setting" at bounding box center [740, 184] width 16 height 8
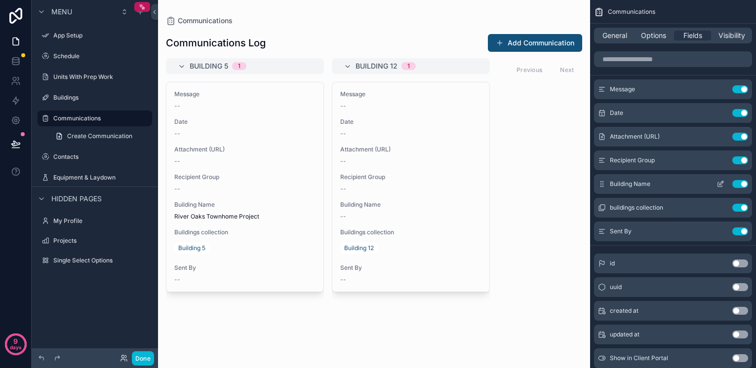
click at [740, 184] on button "Use setting" at bounding box center [740, 184] width 16 height 8
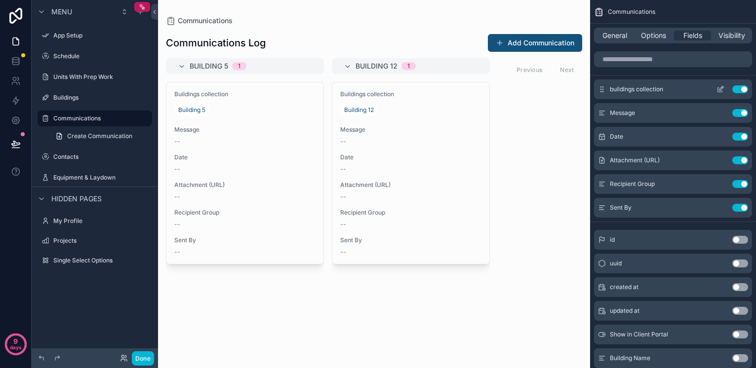
click at [718, 88] on icon "scrollable content" at bounding box center [720, 90] width 4 height 4
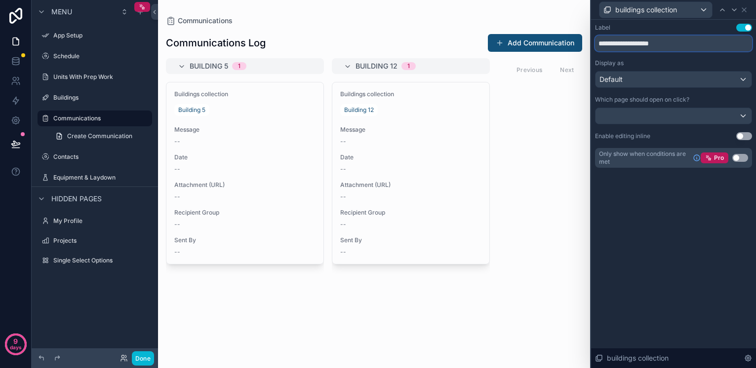
click at [655, 42] on input "**********" at bounding box center [673, 44] width 157 height 16
type input "**********"
click at [683, 78] on div "Default" at bounding box center [673, 80] width 156 height 16
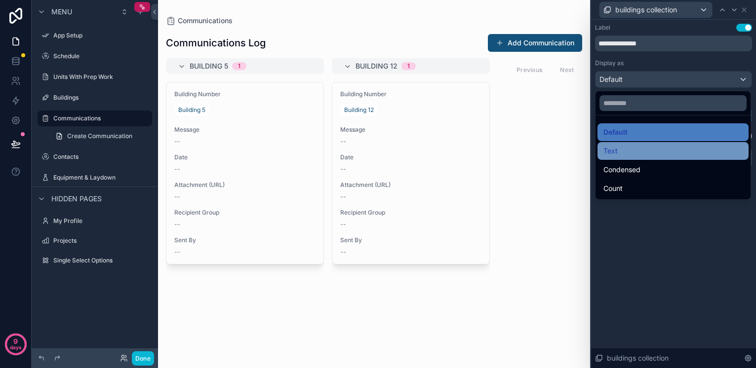
click at [663, 154] on div "Text" at bounding box center [672, 151] width 139 height 12
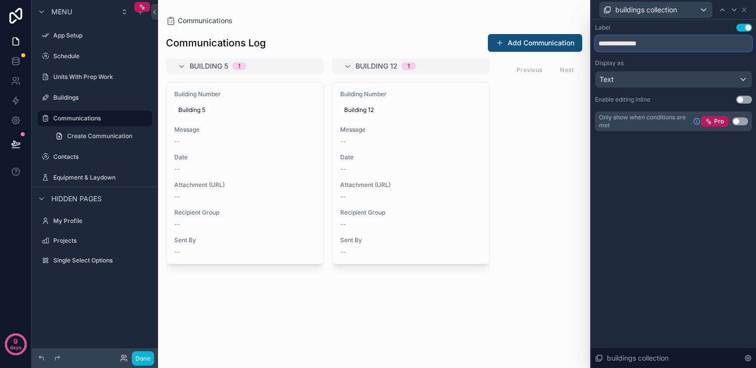
click at [685, 39] on input "**********" at bounding box center [673, 44] width 157 height 16
click at [684, 76] on div "Text" at bounding box center [673, 80] width 156 height 16
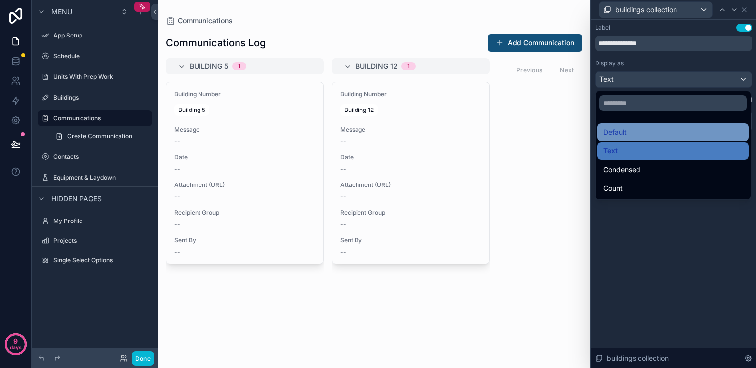
click at [636, 129] on div "Default" at bounding box center [672, 132] width 139 height 12
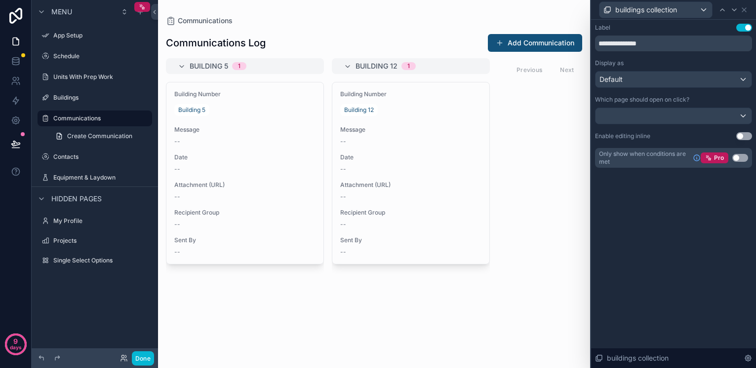
click at [550, 127] on div "Building 5 1 Building Number Building 5 Message -- Date -- Attachment (URL) -- …" at bounding box center [374, 207] width 432 height 298
click at [665, 116] on div at bounding box center [673, 116] width 156 height 16
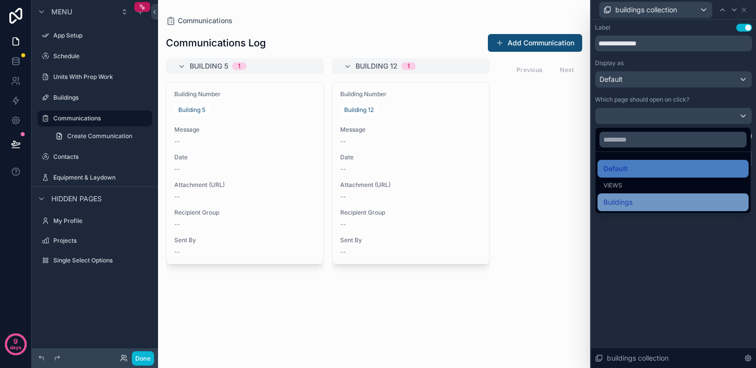
click at [653, 201] on div "Buildings" at bounding box center [672, 203] width 139 height 12
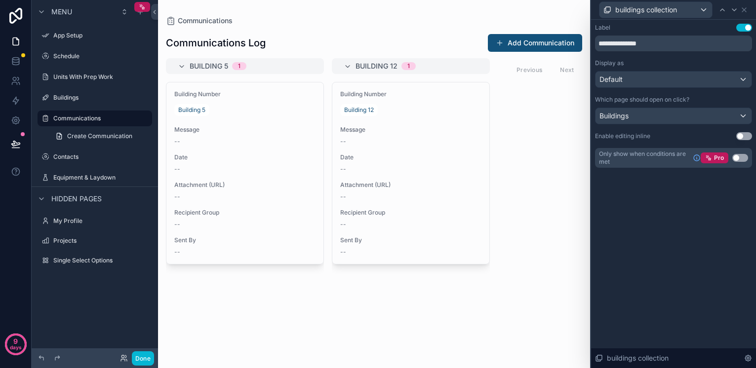
click at [533, 158] on div "Building 5 1 Building Number Building 5 Message -- Date -- Attachment (URL) -- …" at bounding box center [374, 207] width 432 height 298
click at [745, 10] on icon at bounding box center [744, 10] width 8 height 8
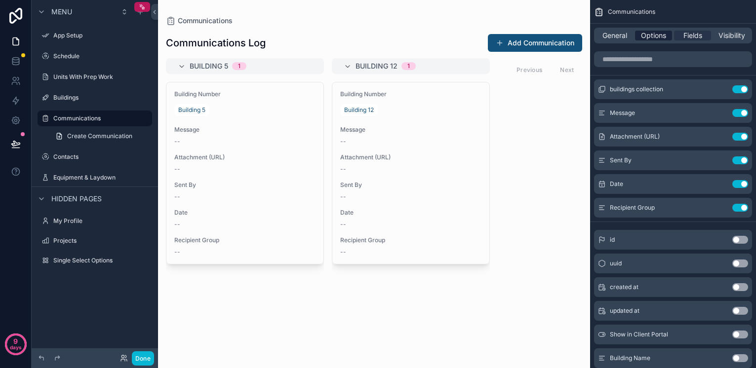
click at [648, 33] on span "Options" at bounding box center [653, 36] width 25 height 10
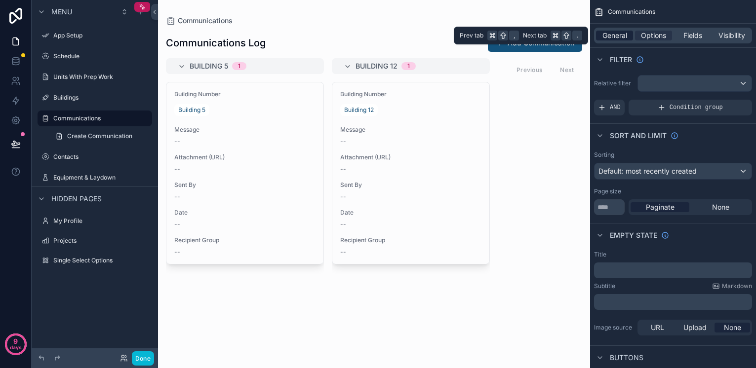
click at [612, 37] on span "General" at bounding box center [614, 36] width 25 height 10
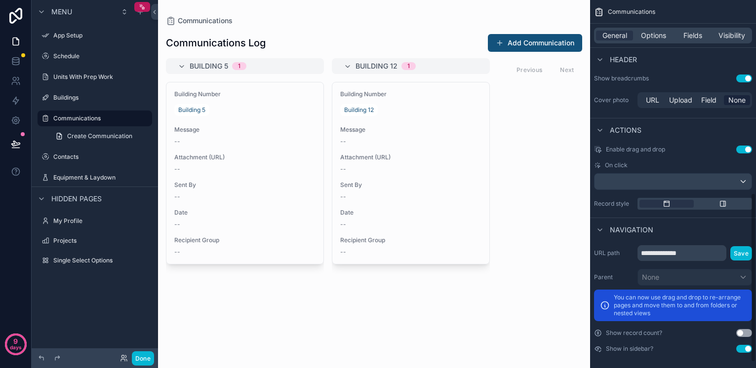
scroll to position [430, 0]
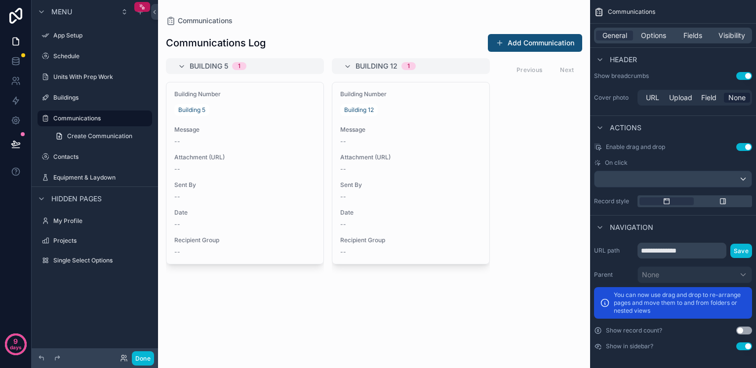
click at [635, 183] on div "scrollable content" at bounding box center [672, 179] width 157 height 16
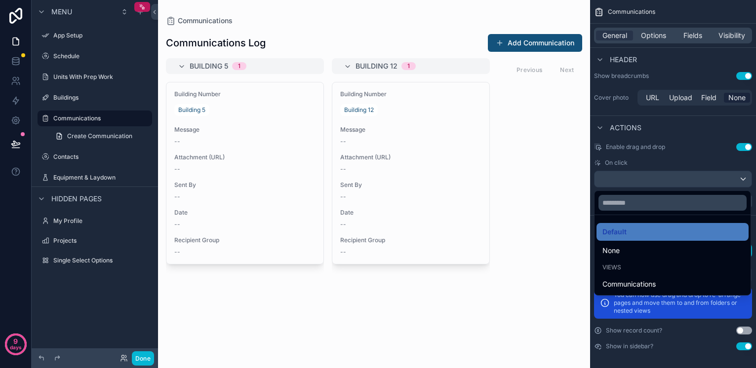
click at [695, 138] on div "scrollable content" at bounding box center [378, 184] width 756 height 368
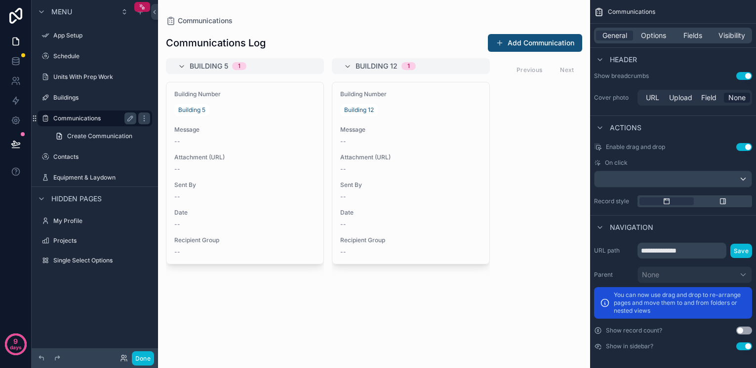
click at [95, 117] on label "Communications" at bounding box center [92, 119] width 79 height 8
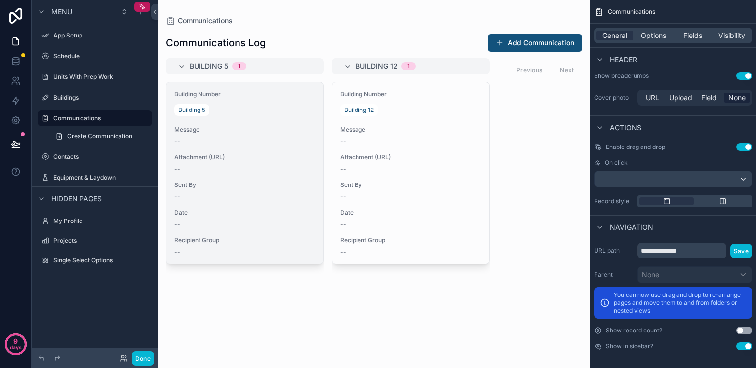
click at [264, 119] on div "Building Number Building 5 Message -- Attachment (URL) -- Sent By -- Date -- Re…" at bounding box center [244, 173] width 157 height 182
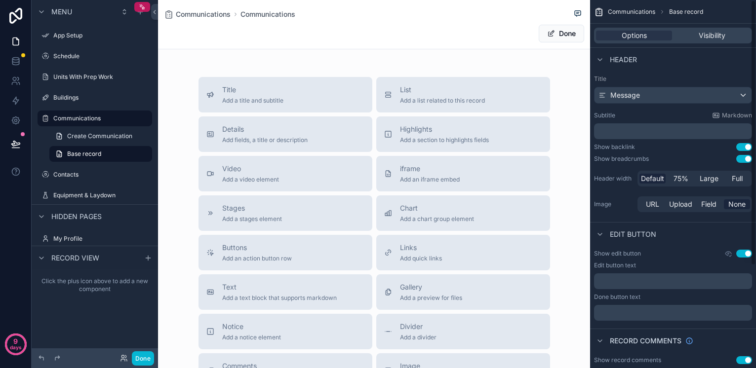
click at [658, 93] on div "Message" at bounding box center [672, 95] width 157 height 16
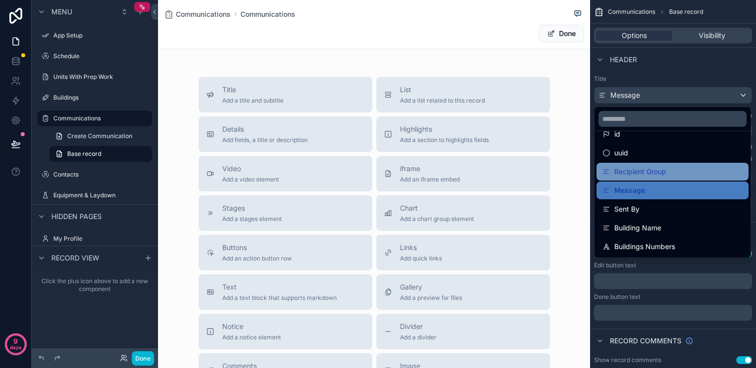
scroll to position [14, 0]
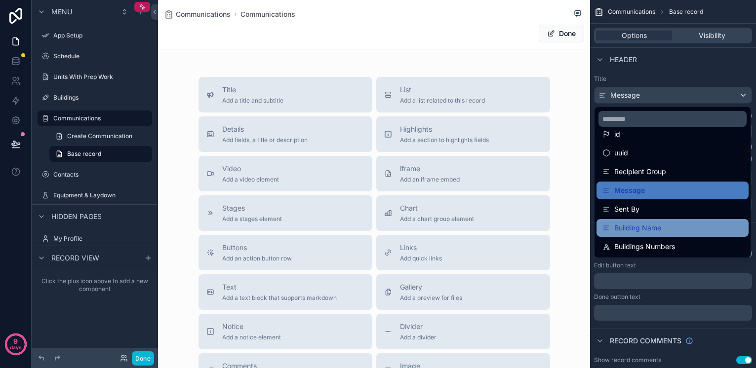
click at [648, 226] on span "Building Name" at bounding box center [637, 228] width 47 height 12
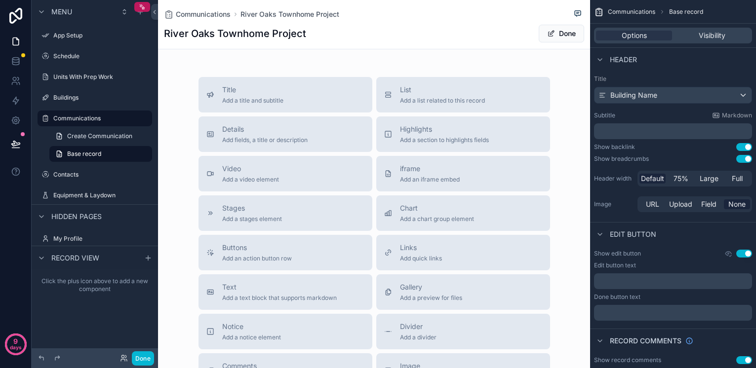
click at [691, 93] on div "Building Name" at bounding box center [672, 95] width 157 height 16
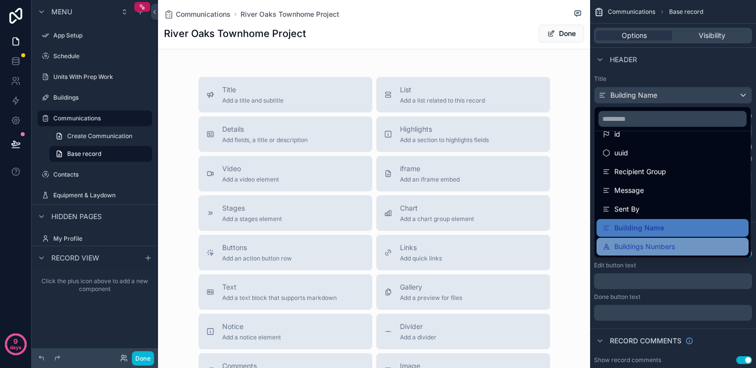
click at [645, 245] on span "Buildings Numbers" at bounding box center [644, 247] width 61 height 12
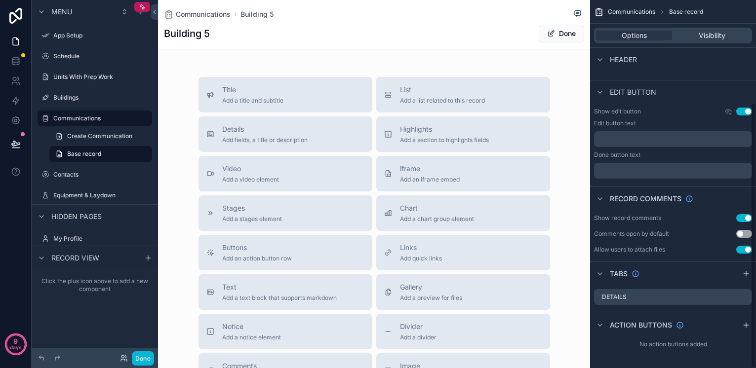
scroll to position [142, 0]
click at [709, 35] on span "Visibility" at bounding box center [712, 36] width 27 height 10
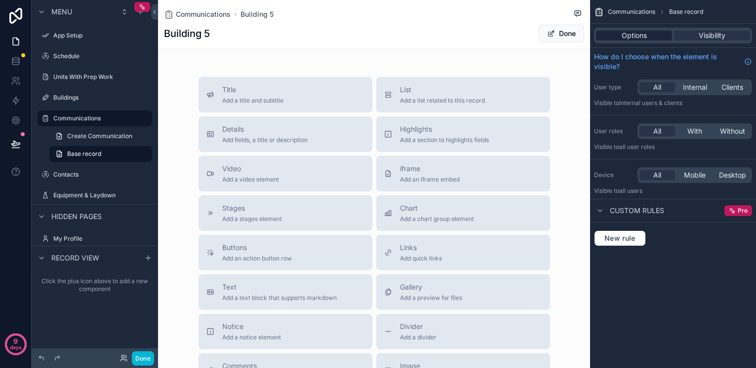
drag, startPoint x: 626, startPoint y: 28, endPoint x: 625, endPoint y: 35, distance: 6.5
click at [626, 32] on div "Communications Base record Options Visibility How do I choose when the element …" at bounding box center [673, 127] width 166 height 254
drag, startPoint x: 625, startPoint y: 35, endPoint x: 626, endPoint y: 40, distance: 6.1
click at [625, 35] on span "Options" at bounding box center [634, 36] width 25 height 10
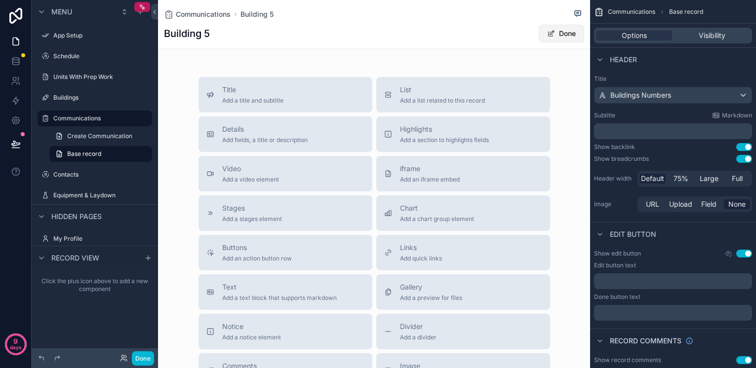
click at [551, 32] on span "scrollable content" at bounding box center [551, 34] width 8 height 8
click at [86, 131] on link "Create Communication" at bounding box center [100, 136] width 103 height 16
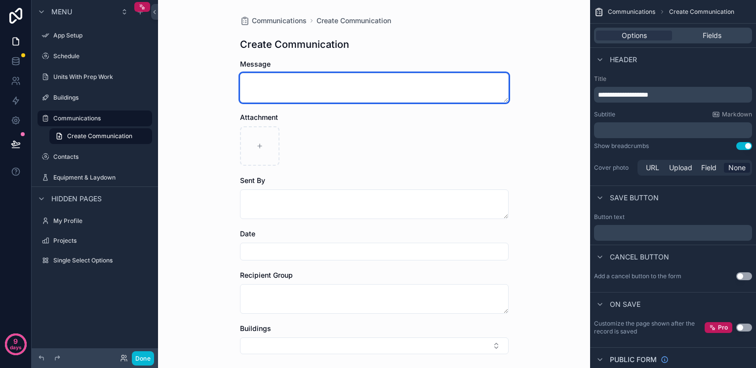
click at [283, 85] on textarea "scrollable content" at bounding box center [374, 88] width 269 height 30
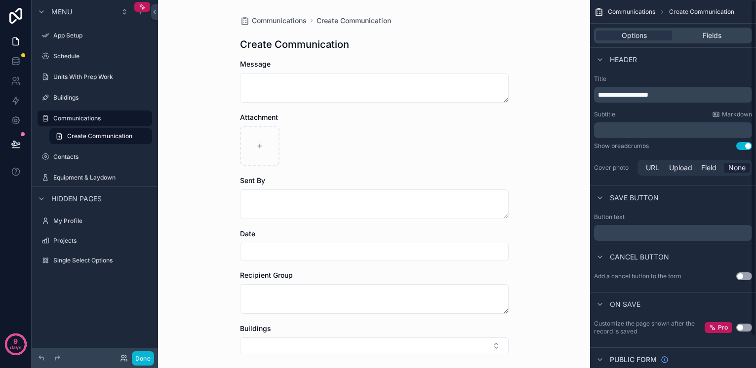
click at [706, 29] on div "Options Fields" at bounding box center [673, 36] width 158 height 16
click at [705, 34] on span "Fields" at bounding box center [712, 36] width 19 height 10
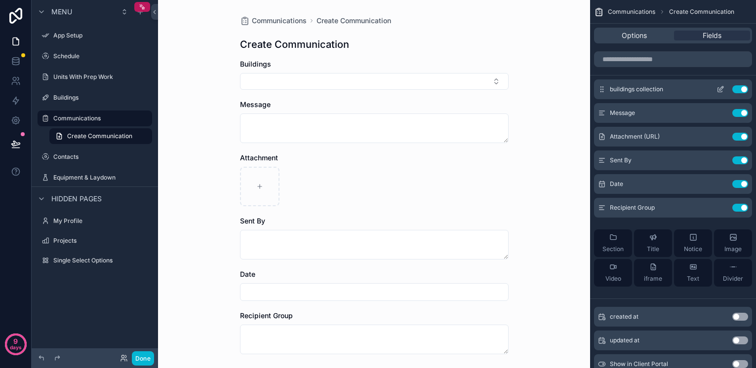
click at [717, 89] on icon "scrollable content" at bounding box center [720, 89] width 8 height 8
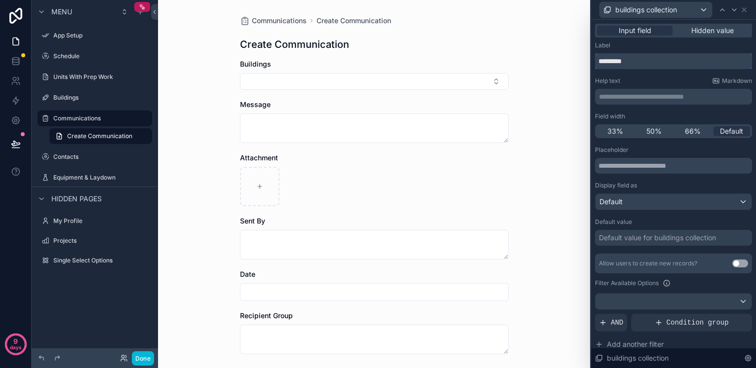
click at [656, 63] on input "*********" at bounding box center [673, 61] width 157 height 16
type input "**********"
click at [657, 201] on div "Default" at bounding box center [673, 202] width 156 height 16
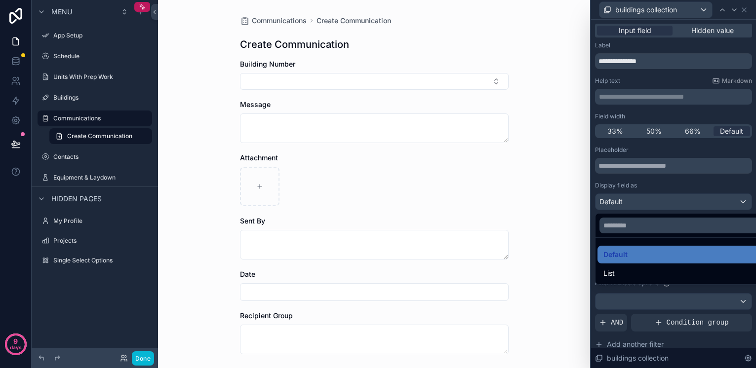
click at [669, 183] on div at bounding box center [673, 184] width 165 height 368
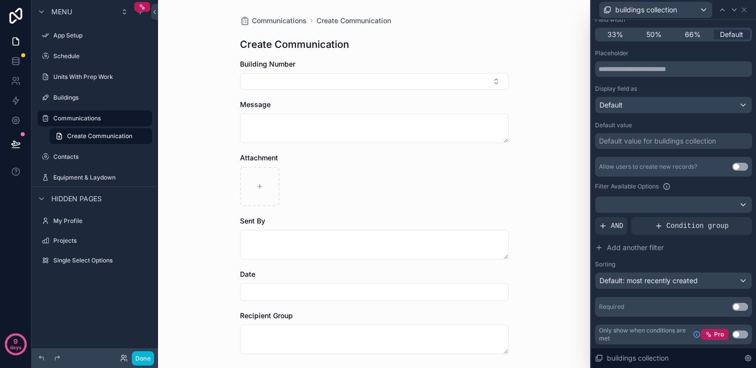
scroll to position [97, 0]
click at [738, 305] on button "Use setting" at bounding box center [740, 307] width 16 height 8
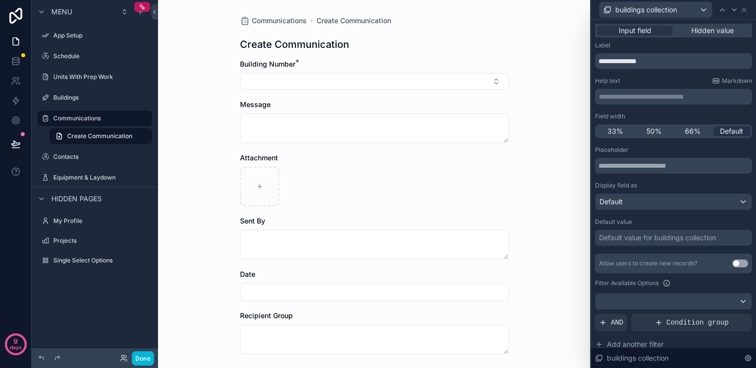
scroll to position [0, 0]
click at [560, 72] on div "Communications Create Communication Create Communication Building Number * Mess…" at bounding box center [374, 184] width 432 height 368
click at [556, 122] on div "Communications Create Communication Create Communication Building Number * Mess…" at bounding box center [374, 184] width 432 height 368
click at [743, 11] on icon at bounding box center [744, 10] width 8 height 8
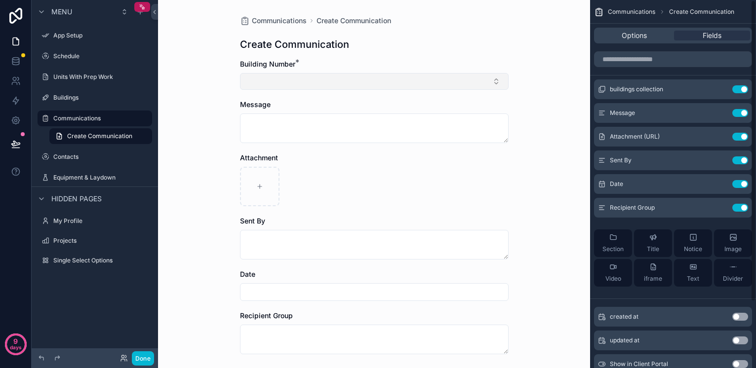
click at [377, 84] on button "Select Button" at bounding box center [374, 81] width 269 height 17
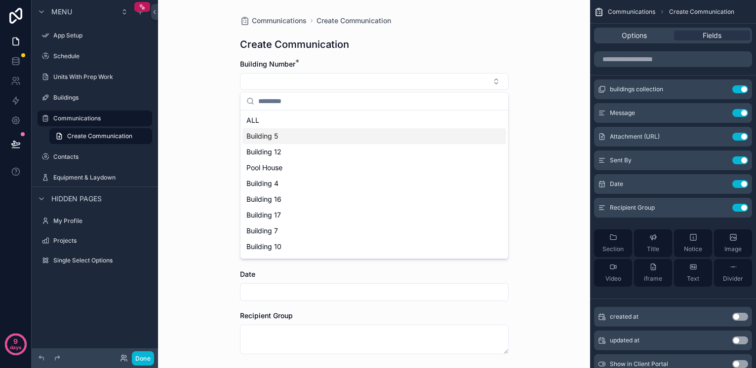
click at [421, 128] on div "Building 5" at bounding box center [374, 136] width 264 height 16
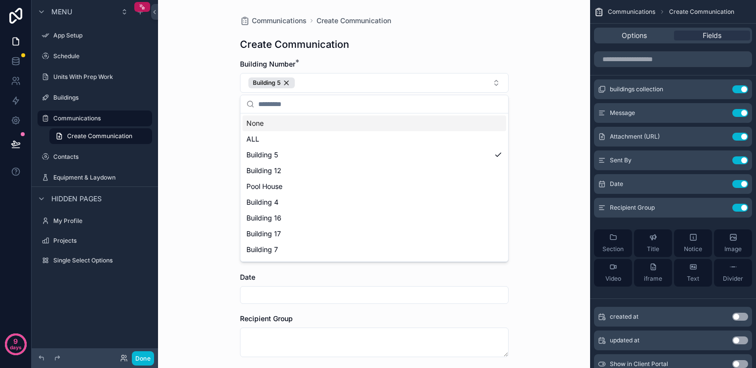
click at [494, 51] on div "Create Communication" at bounding box center [374, 45] width 269 height 14
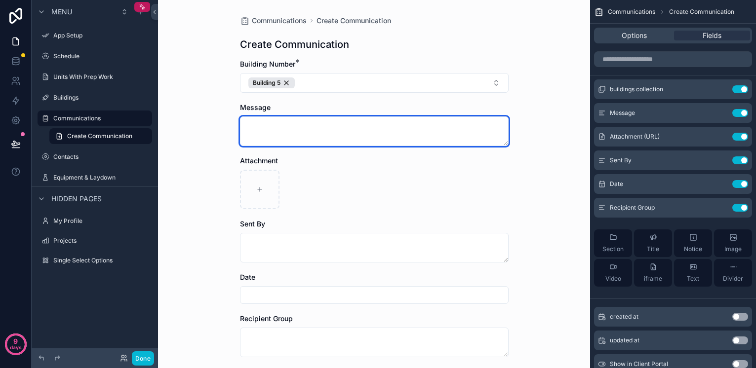
click at [313, 132] on textarea "scrollable content" at bounding box center [374, 132] width 269 height 30
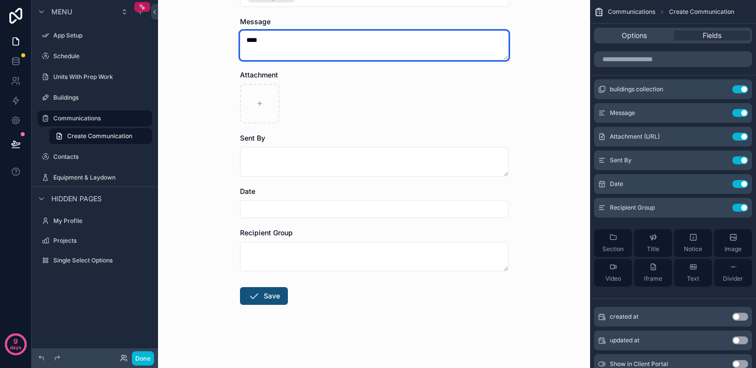
scroll to position [86, 0]
type textarea "****"
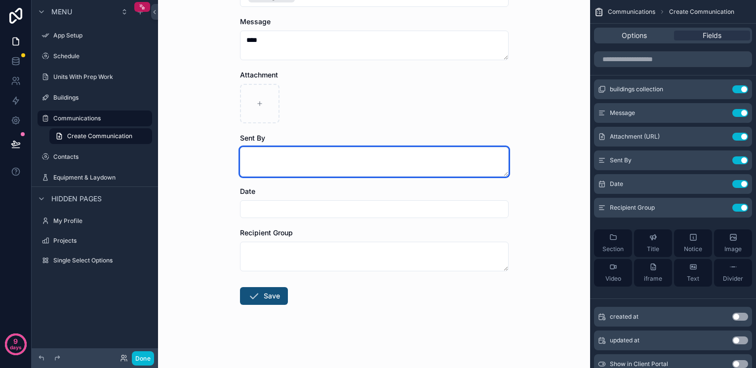
click at [278, 164] on textarea "scrollable content" at bounding box center [374, 162] width 269 height 30
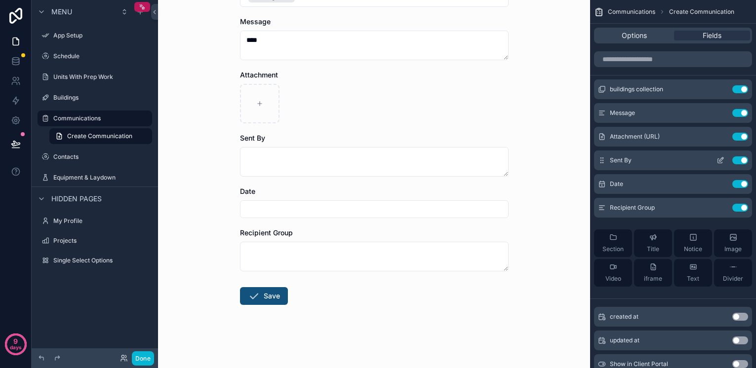
click at [720, 161] on icon "scrollable content" at bounding box center [720, 161] width 8 height 8
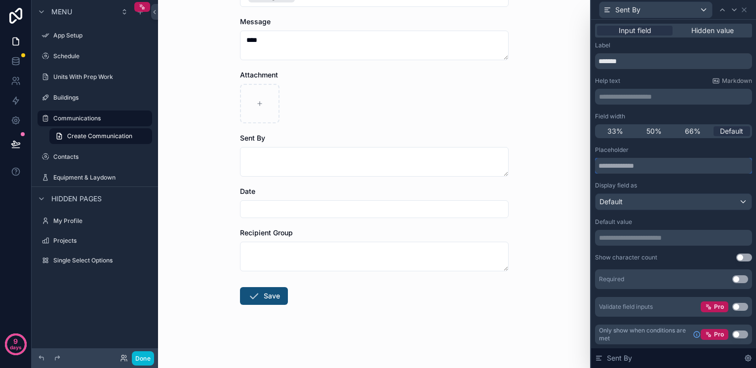
click at [655, 167] on input "text" at bounding box center [673, 166] width 157 height 16
click at [739, 280] on button "Use setting" at bounding box center [740, 280] width 16 height 8
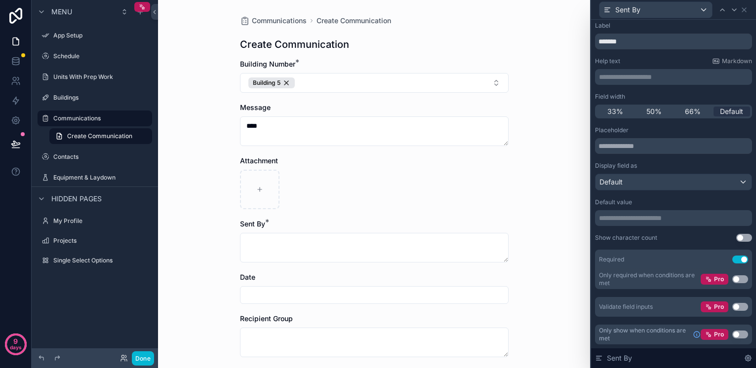
scroll to position [0, 0]
click at [534, 232] on div "Communications Create Communication Create Communication Building Number * Buil…" at bounding box center [374, 184] width 432 height 368
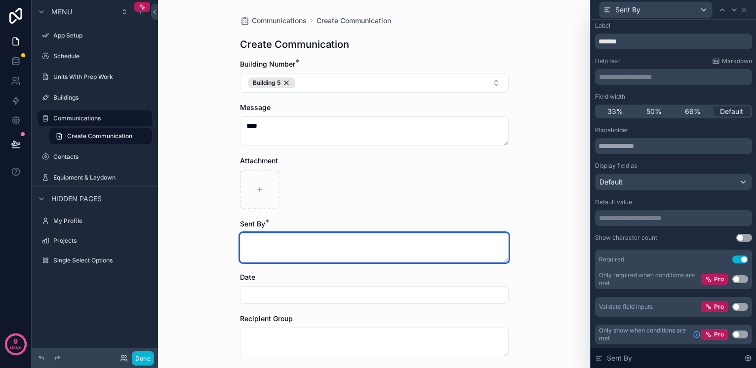
click at [302, 250] on textarea "scrollable content" at bounding box center [374, 248] width 269 height 30
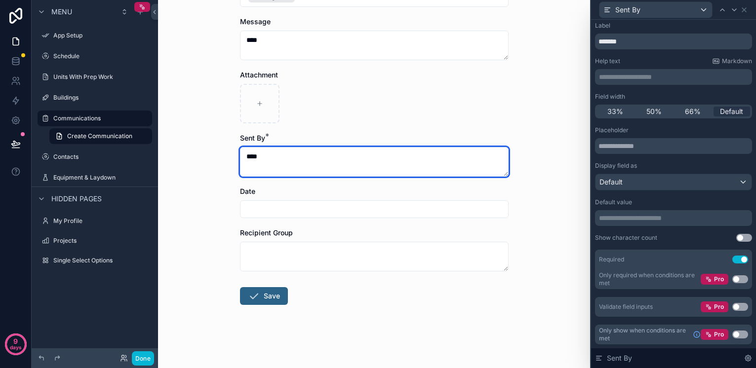
scroll to position [86, 0]
type textarea "****"
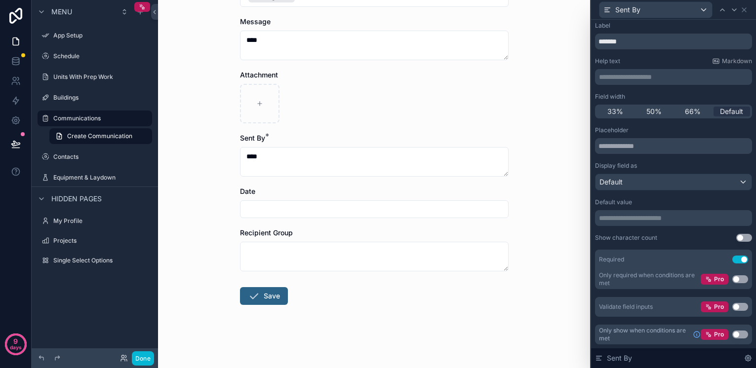
click at [265, 299] on button "Save" at bounding box center [264, 296] width 48 height 18
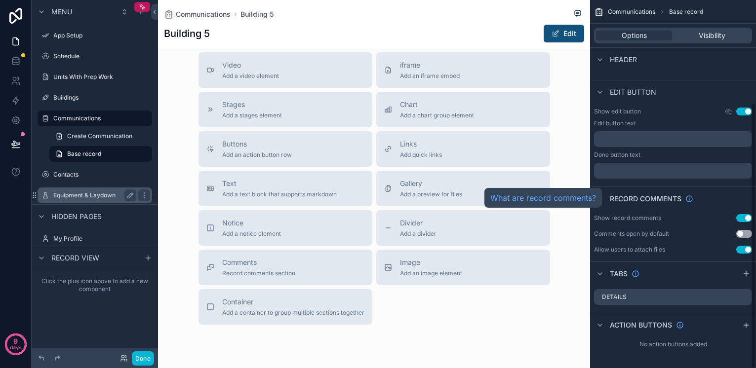
scroll to position [142, 0]
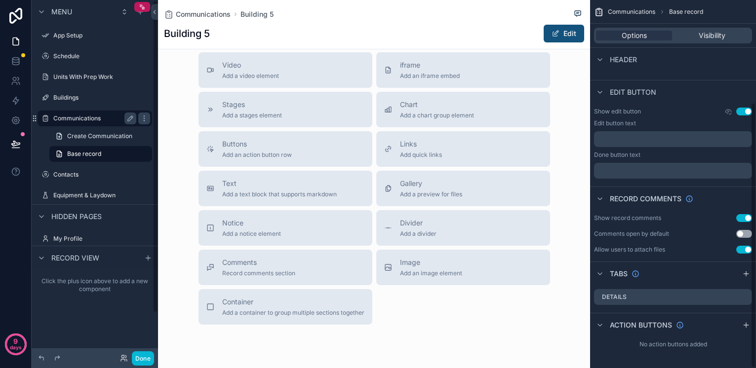
click at [76, 122] on div "Communications" at bounding box center [94, 119] width 83 height 12
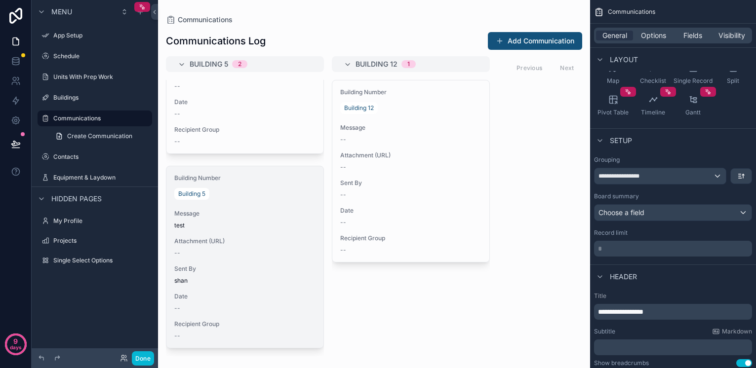
scroll to position [109, 0]
click at [229, 294] on span "Date" at bounding box center [244, 297] width 141 height 8
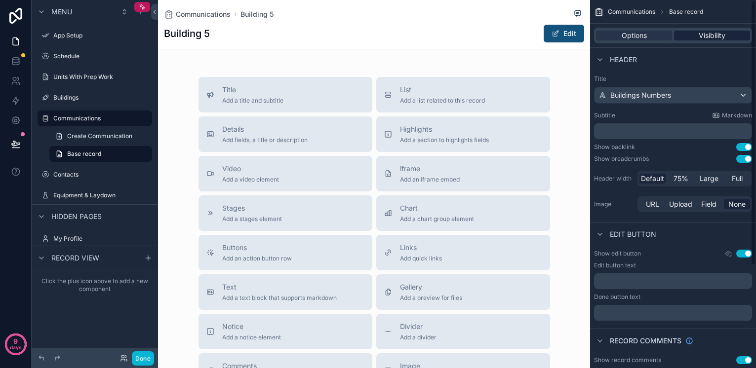
click at [716, 36] on span "Visibility" at bounding box center [712, 36] width 27 height 10
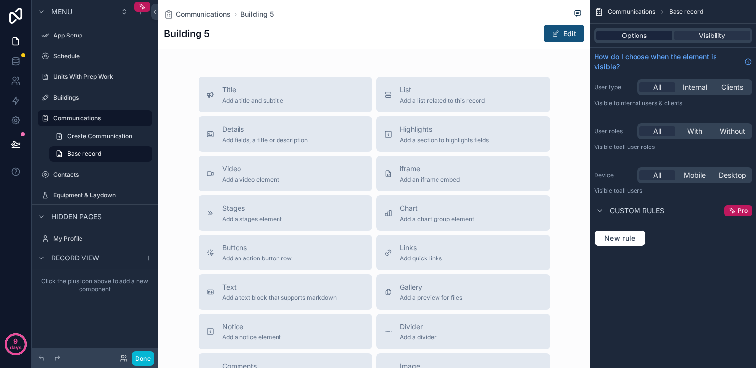
click at [657, 36] on div "Options" at bounding box center [634, 36] width 76 height 10
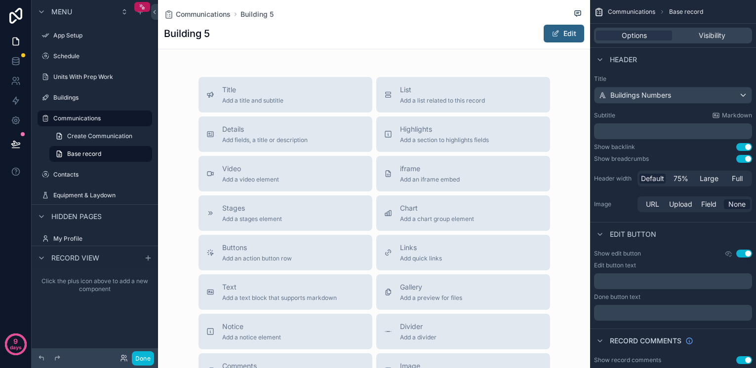
click at [559, 40] on button "Edit" at bounding box center [564, 34] width 40 height 18
click at [79, 133] on span "Create Communication" at bounding box center [99, 136] width 65 height 8
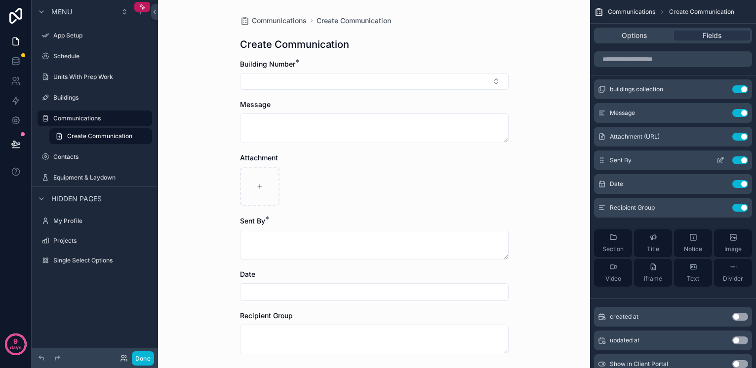
click at [721, 160] on icon "scrollable content" at bounding box center [720, 161] width 8 height 8
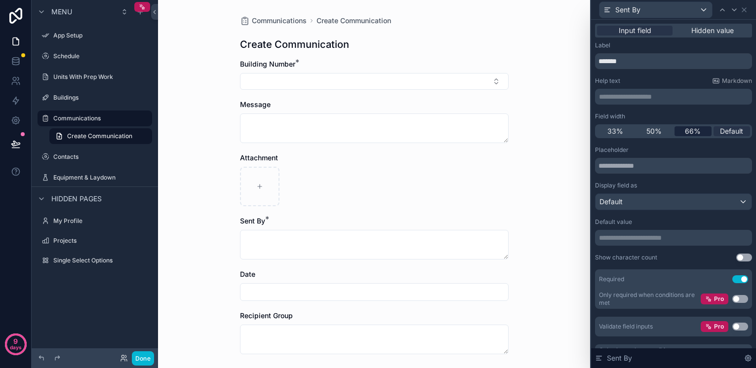
click at [697, 131] on span "66%" at bounding box center [693, 131] width 16 height 10
click at [728, 130] on span "Default" at bounding box center [731, 131] width 23 height 10
click at [649, 202] on div "Default" at bounding box center [673, 202] width 156 height 16
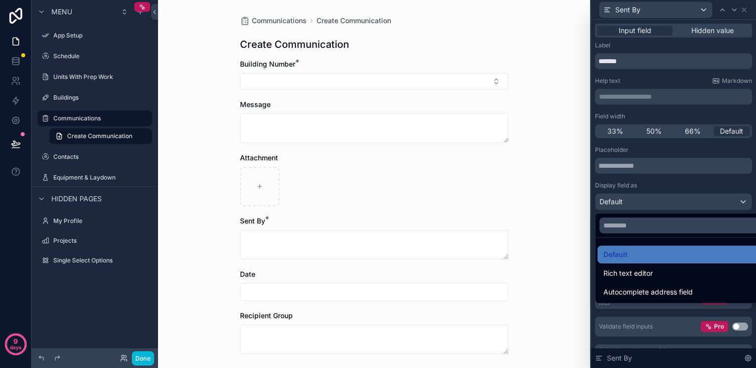
click at [666, 185] on div at bounding box center [673, 184] width 165 height 368
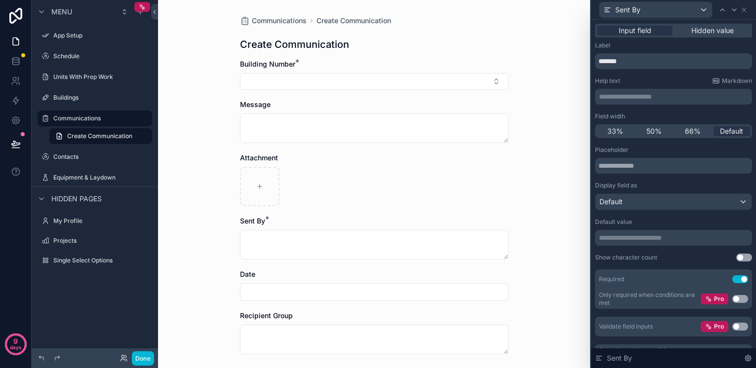
click at [531, 50] on div "Communications Create Communication Create Communication Building Number * Mess…" at bounding box center [374, 184] width 432 height 368
click at [74, 115] on label "Communications" at bounding box center [92, 119] width 79 height 8
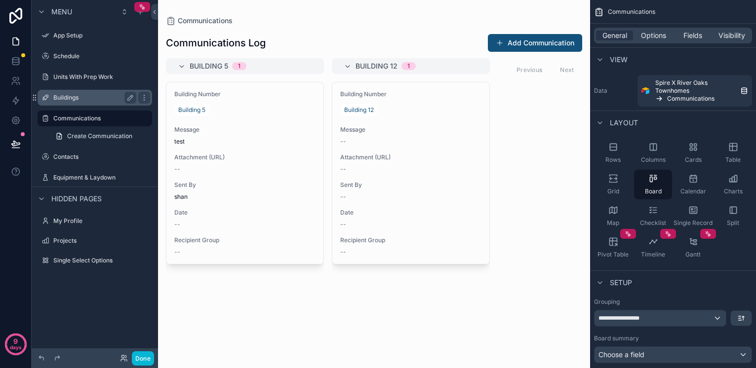
click at [76, 99] on label "Buildings" at bounding box center [92, 98] width 79 height 8
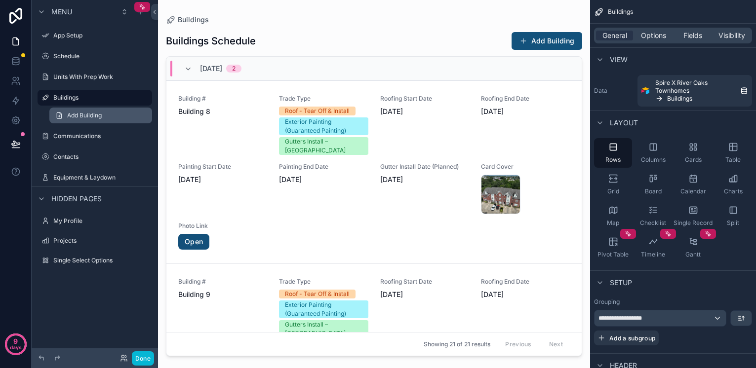
click at [72, 118] on span "Add Building" at bounding box center [84, 116] width 35 height 8
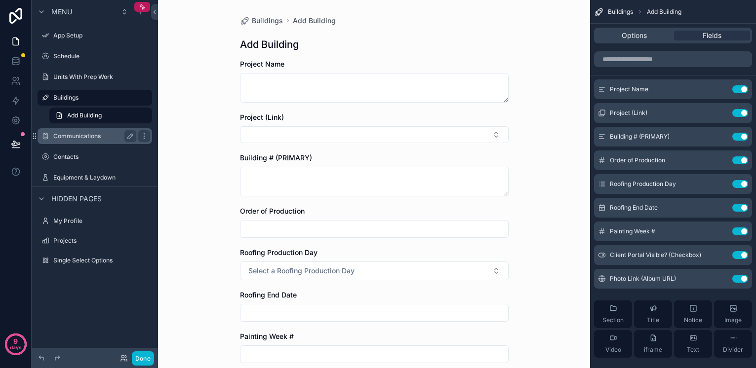
click at [71, 132] on div "Communications" at bounding box center [94, 136] width 83 height 12
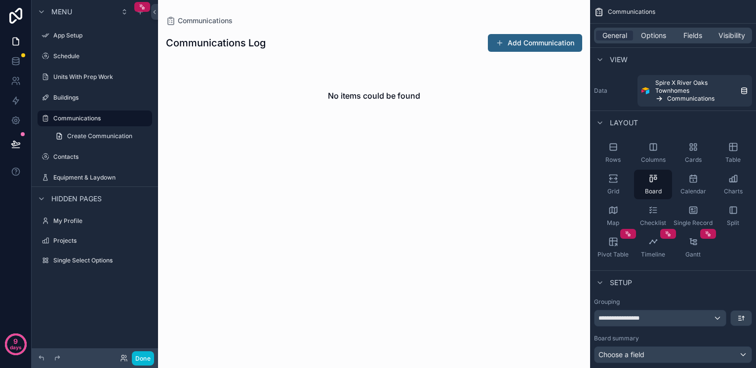
click at [540, 40] on button "Add Communication" at bounding box center [535, 43] width 94 height 18
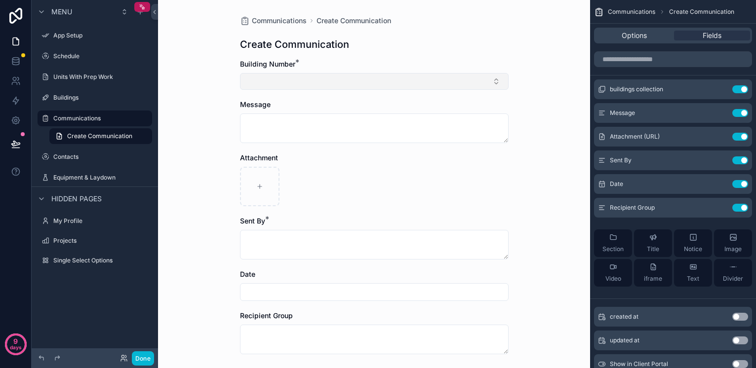
click at [276, 80] on button "Select Button" at bounding box center [374, 81] width 269 height 17
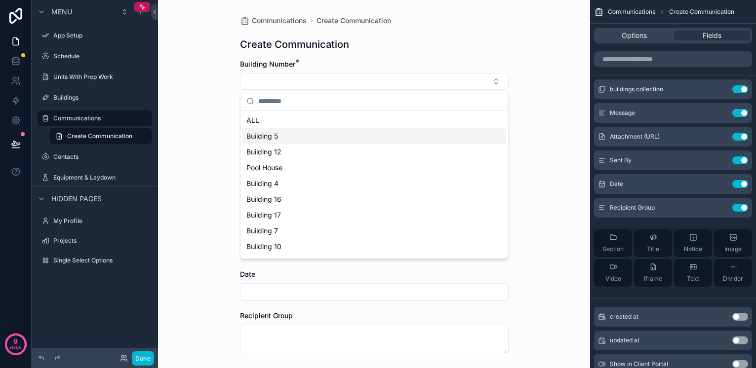
click at [274, 137] on span "Building 5" at bounding box center [262, 136] width 32 height 10
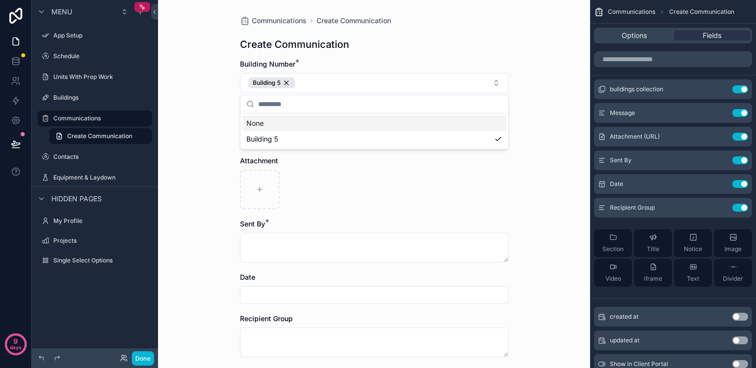
click at [208, 120] on div "Communications Create Communication Create Communication Building Number * Buil…" at bounding box center [374, 184] width 432 height 368
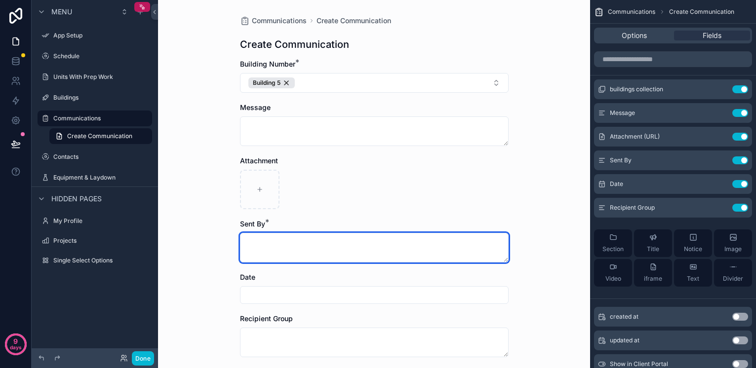
click at [276, 253] on textarea "scrollable content" at bounding box center [374, 248] width 269 height 30
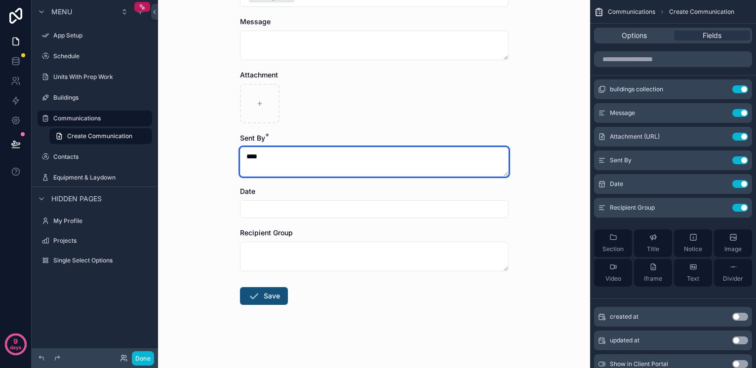
scroll to position [86, 0]
type textarea "****"
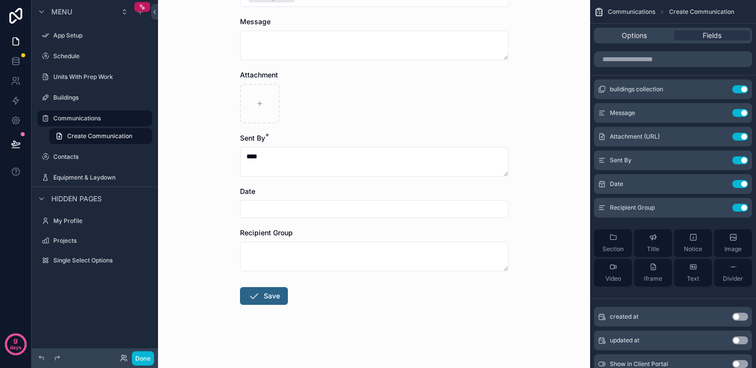
click at [269, 296] on button "Save" at bounding box center [264, 296] width 48 height 18
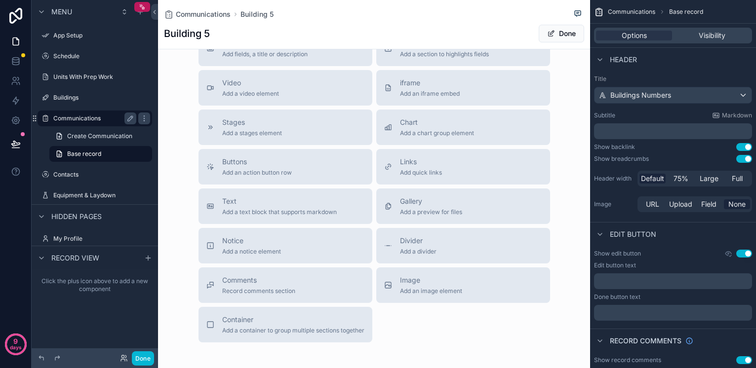
click at [83, 118] on label "Communications" at bounding box center [92, 119] width 79 height 8
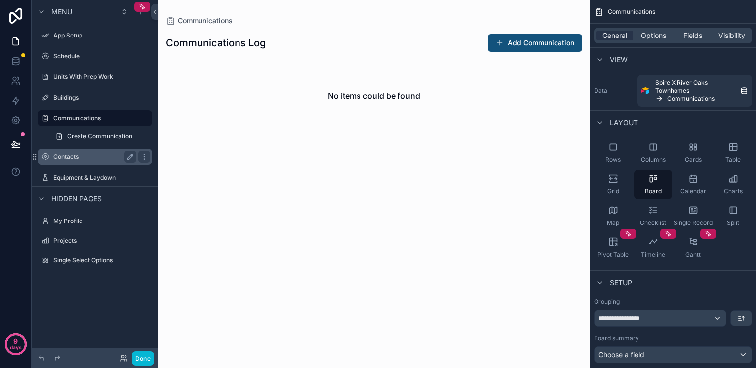
click at [71, 164] on div "Contacts" at bounding box center [94, 157] width 111 height 16
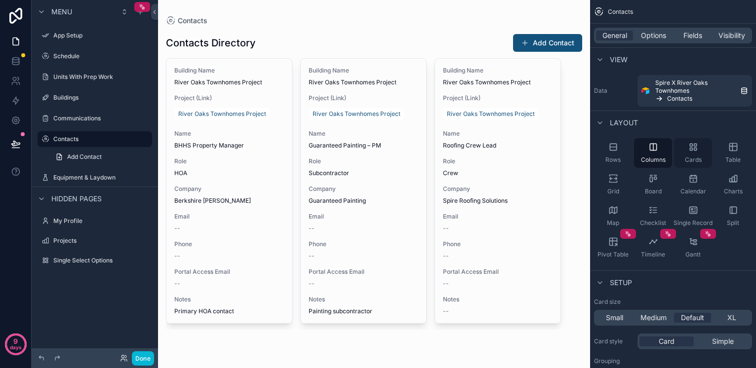
click at [692, 153] on div "Cards" at bounding box center [693, 153] width 38 height 30
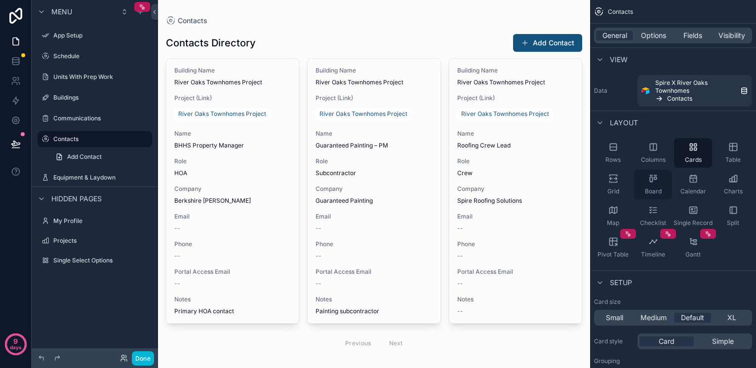
click at [655, 186] on div "Board" at bounding box center [653, 185] width 38 height 30
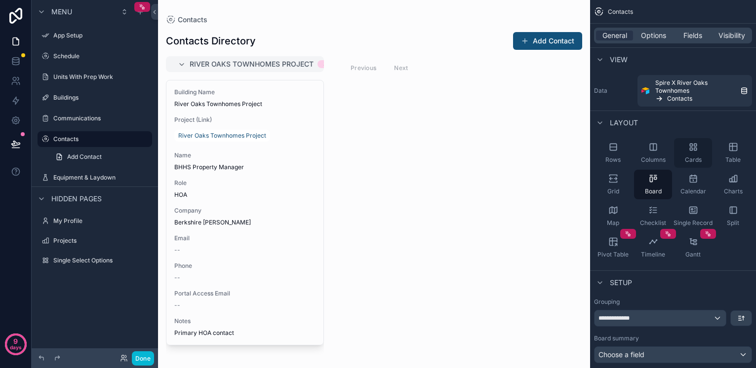
click at [701, 153] on div "Cards" at bounding box center [693, 153] width 38 height 30
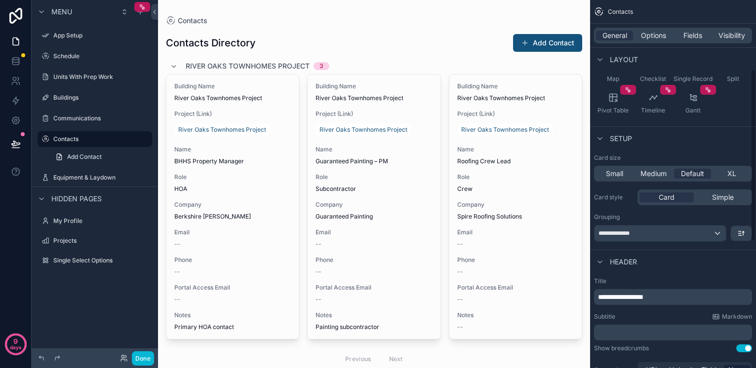
scroll to position [160, 0]
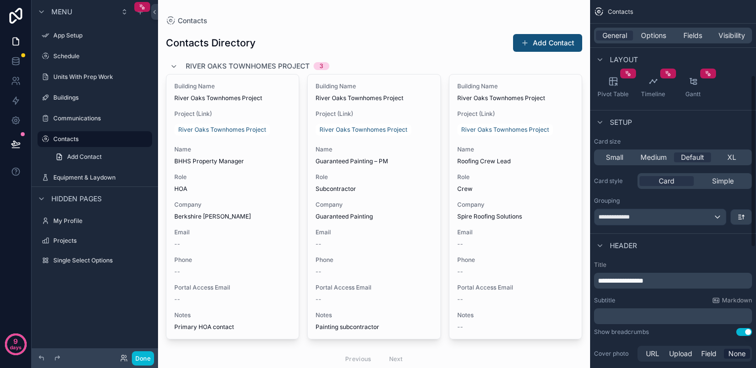
click at [693, 217] on div "**********" at bounding box center [659, 217] width 131 height 16
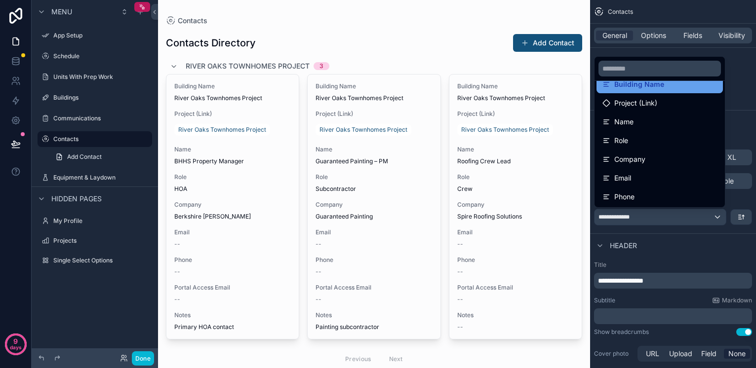
scroll to position [70, 0]
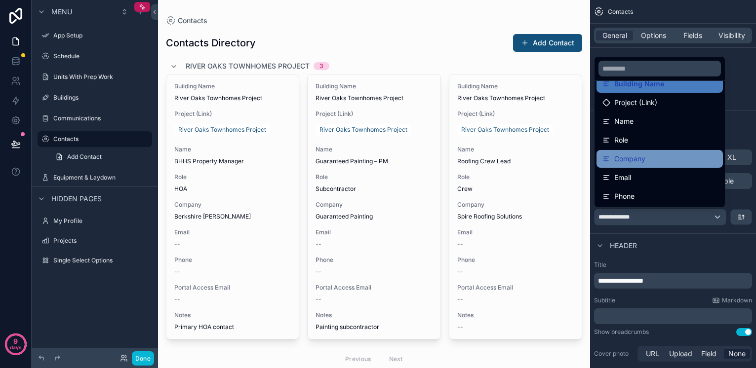
click at [632, 159] on span "Company" at bounding box center [629, 159] width 31 height 12
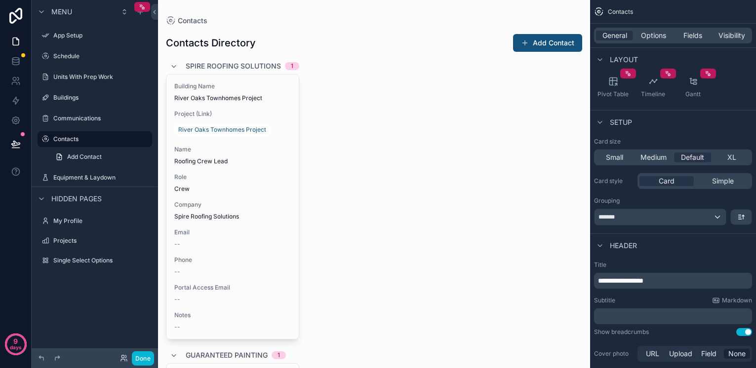
click at [688, 224] on div "*******" at bounding box center [659, 217] width 131 height 16
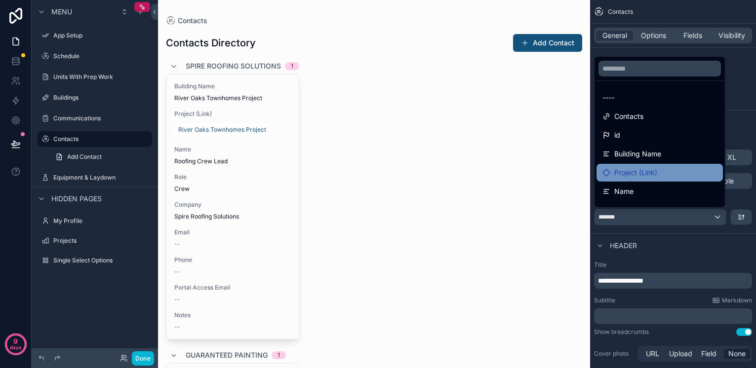
scroll to position [0, 0]
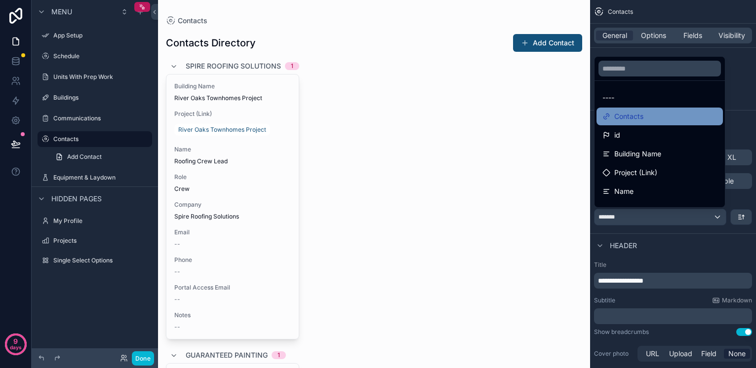
click at [661, 119] on div "Contacts" at bounding box center [659, 117] width 115 height 12
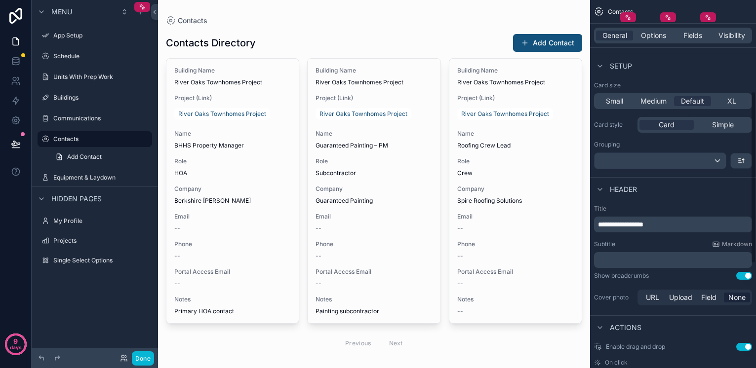
scroll to position [239, 0]
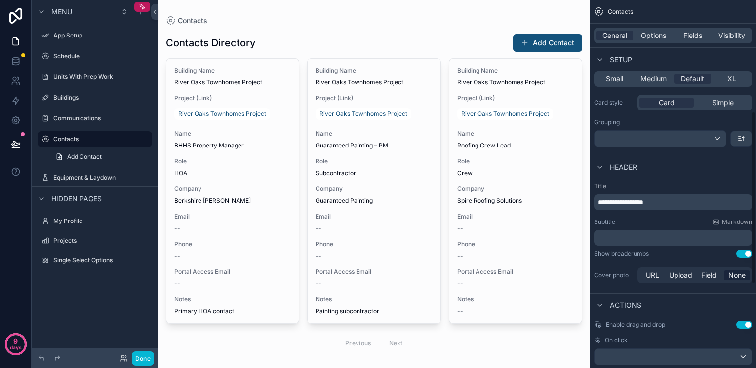
click at [643, 205] on span "**********" at bounding box center [620, 202] width 45 height 7
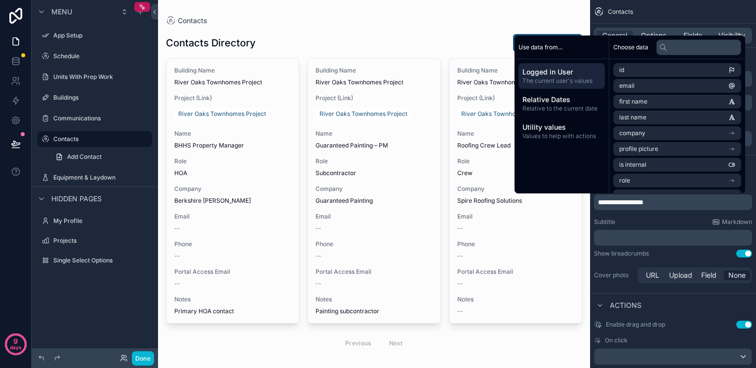
click at [666, 221] on div "Subtitle Markdown" at bounding box center [673, 222] width 158 height 8
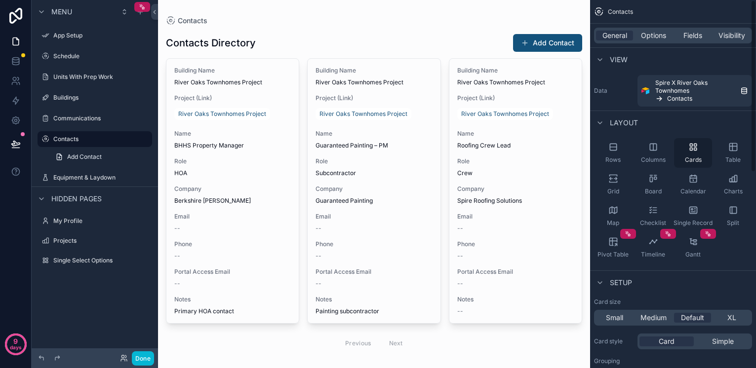
scroll to position [0, 0]
click at [652, 36] on span "Options" at bounding box center [653, 36] width 25 height 10
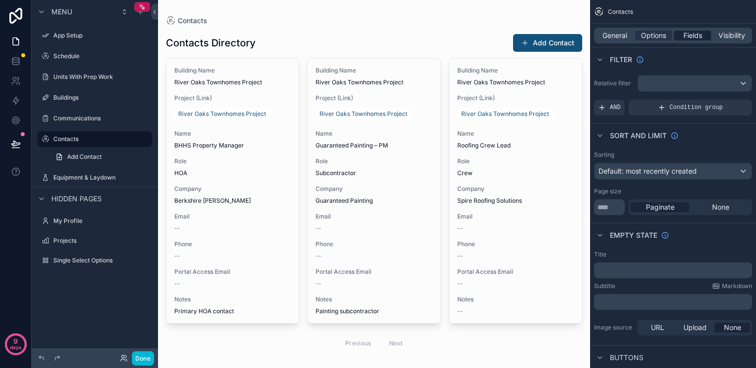
click at [696, 35] on span "Fields" at bounding box center [692, 36] width 19 height 10
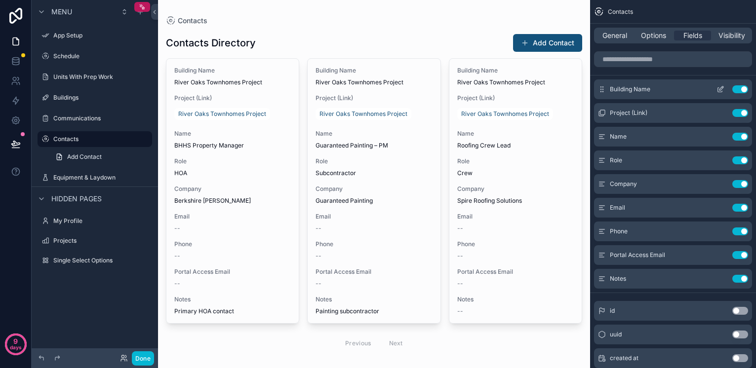
click at [742, 89] on button "Use setting" at bounding box center [740, 89] width 16 height 8
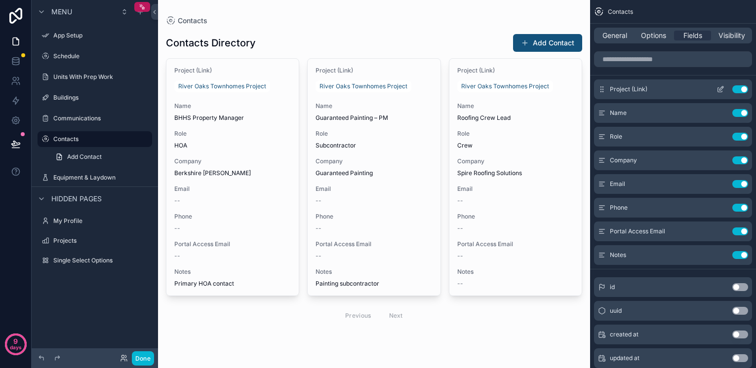
click at [739, 89] on button "Use setting" at bounding box center [740, 89] width 16 height 8
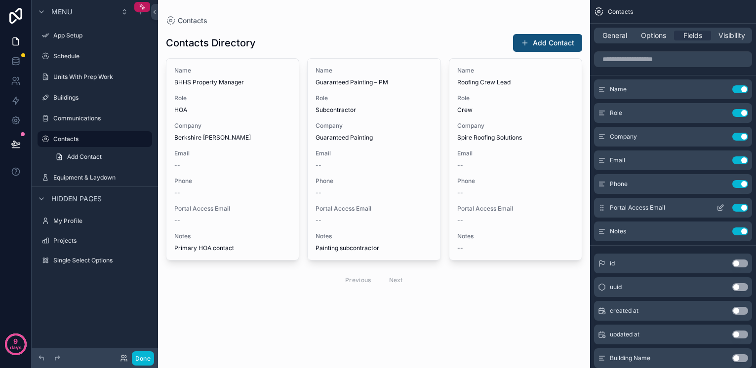
click at [740, 208] on button "Use setting" at bounding box center [740, 208] width 16 height 8
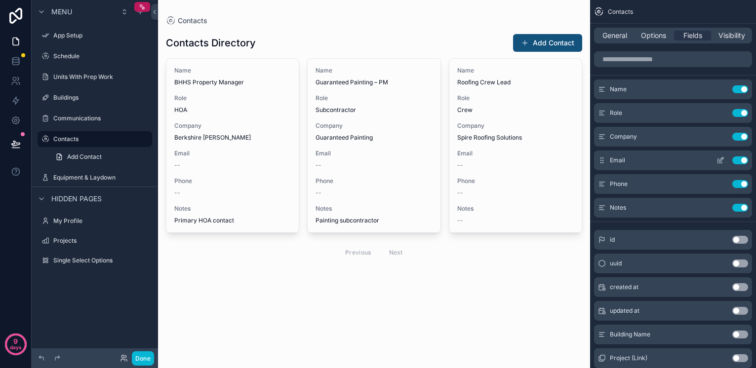
click at [720, 158] on icon "scrollable content" at bounding box center [720, 161] width 8 height 8
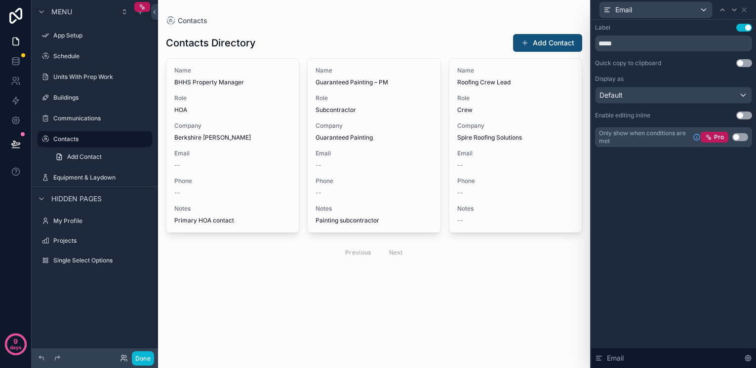
click at [686, 93] on div "Default" at bounding box center [673, 95] width 156 height 16
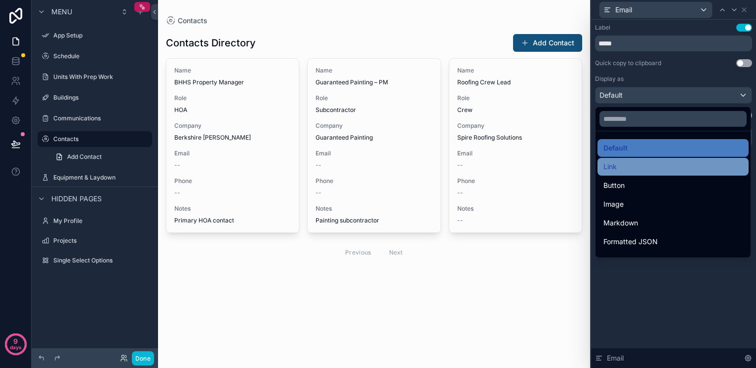
click at [641, 168] on div "Link" at bounding box center [672, 167] width 139 height 12
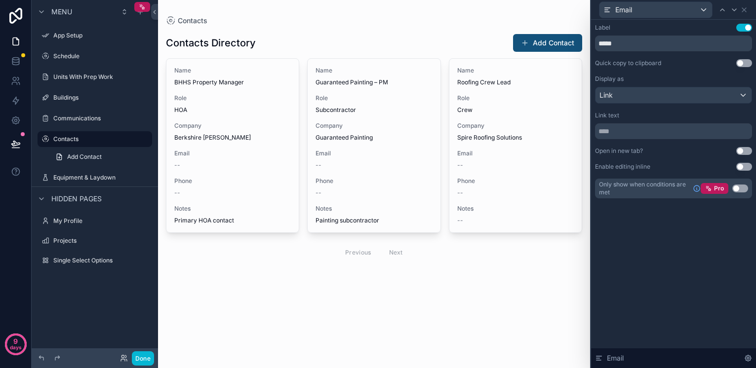
click at [700, 9] on div "Email" at bounding box center [655, 10] width 113 height 16
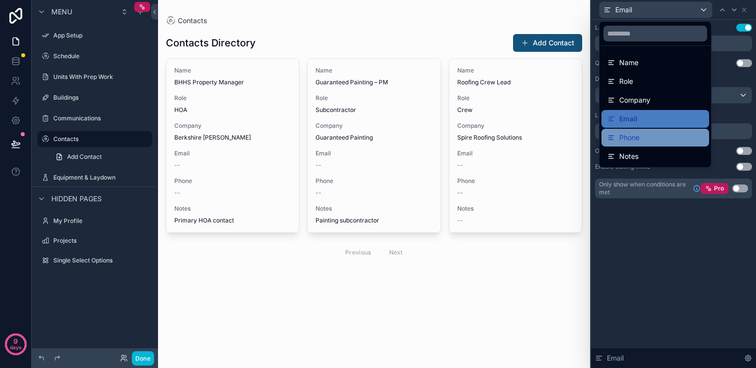
click at [643, 139] on div "Phone" at bounding box center [655, 138] width 96 height 12
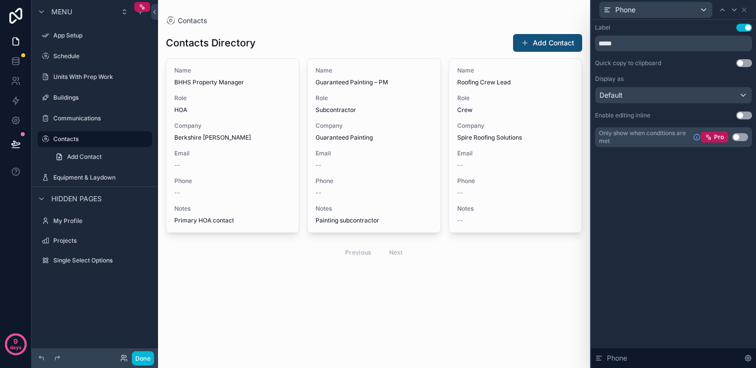
click at [714, 95] on div "Default" at bounding box center [673, 95] width 156 height 16
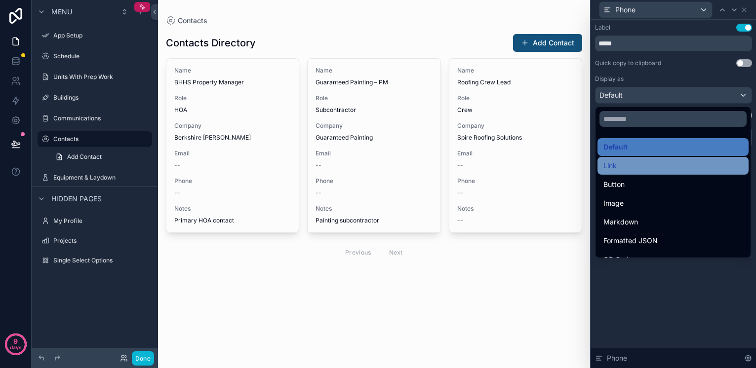
scroll to position [2, 0]
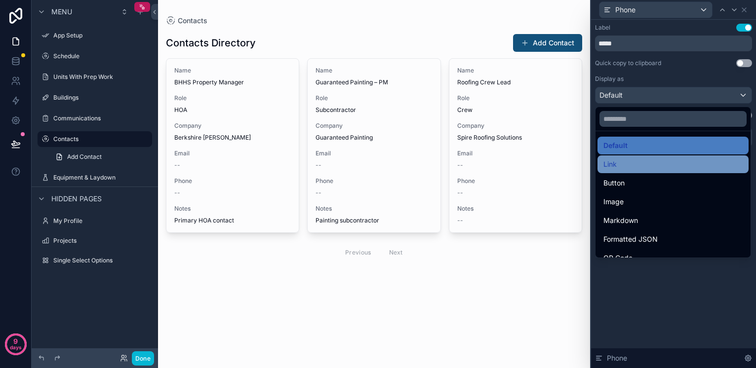
click at [657, 169] on div "Link" at bounding box center [672, 165] width 151 height 18
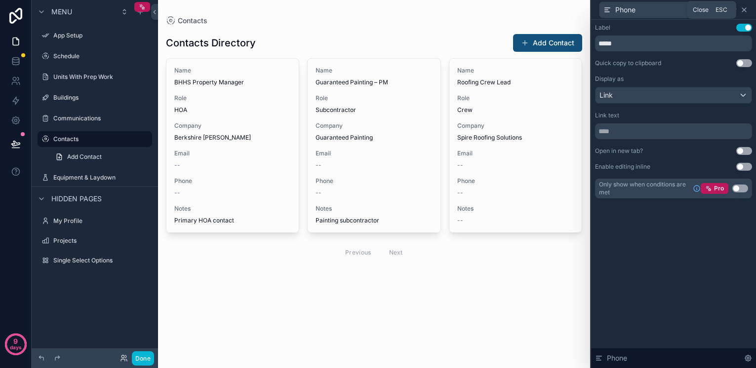
click at [742, 10] on icon at bounding box center [744, 10] width 4 height 4
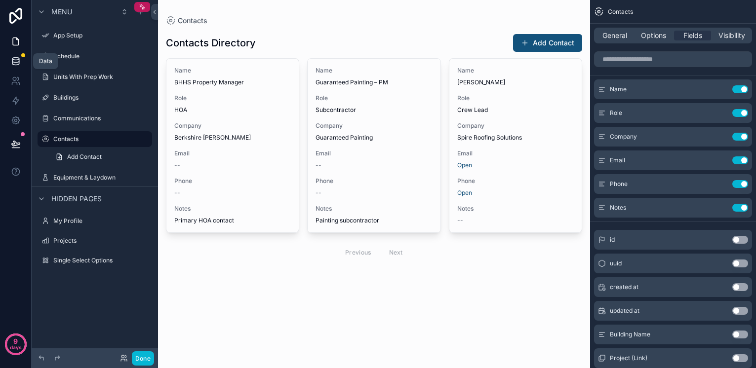
click at [17, 59] on icon at bounding box center [16, 61] width 10 height 10
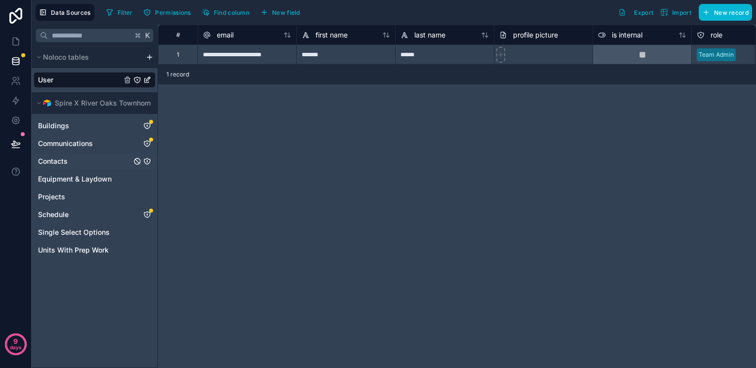
click at [65, 162] on div "Contacts" at bounding box center [95, 162] width 122 height 16
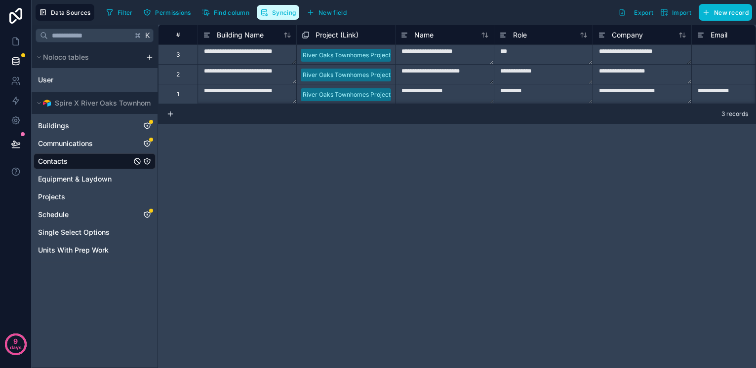
click at [274, 12] on span "Syncing" at bounding box center [284, 12] width 24 height 7
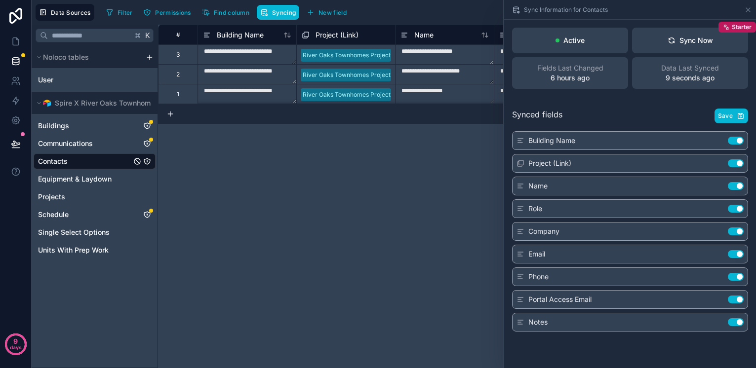
drag, startPoint x: 388, startPoint y: 209, endPoint x: 315, endPoint y: 69, distance: 157.7
click at [384, 201] on div "**********" at bounding box center [457, 197] width 598 height 344
click at [63, 142] on span "Communications" at bounding box center [65, 144] width 55 height 10
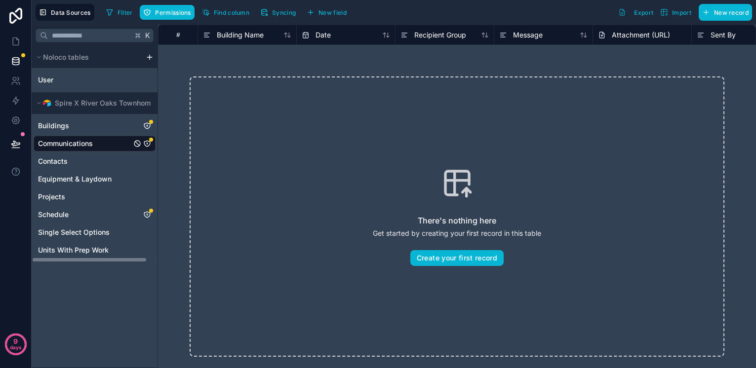
click at [146, 141] on icon "Communications" at bounding box center [147, 144] width 8 height 8
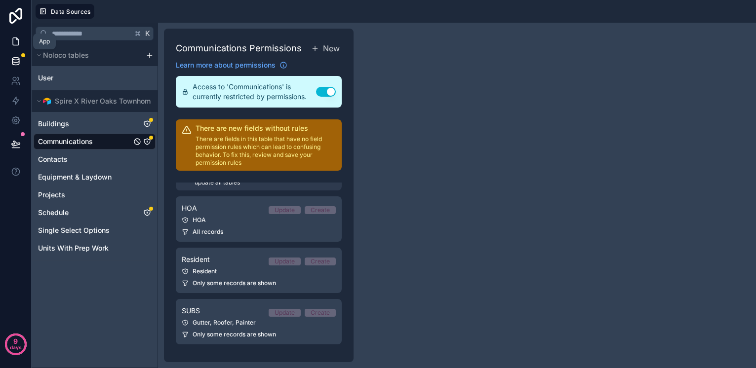
click at [15, 39] on icon at bounding box center [16, 42] width 10 height 10
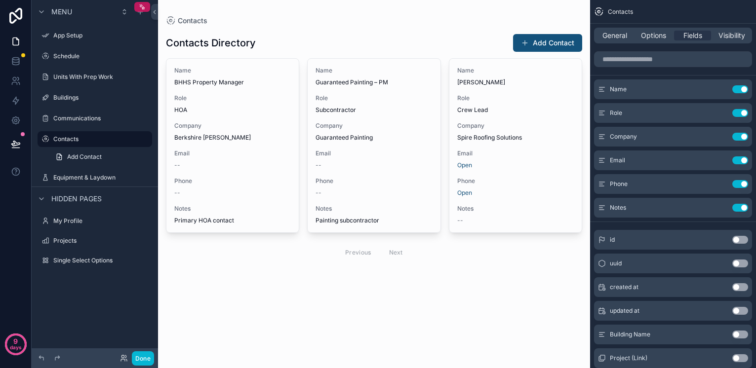
click at [378, 83] on div "scrollable content" at bounding box center [374, 148] width 432 height 296
click at [740, 113] on button "Use setting" at bounding box center [740, 113] width 16 height 8
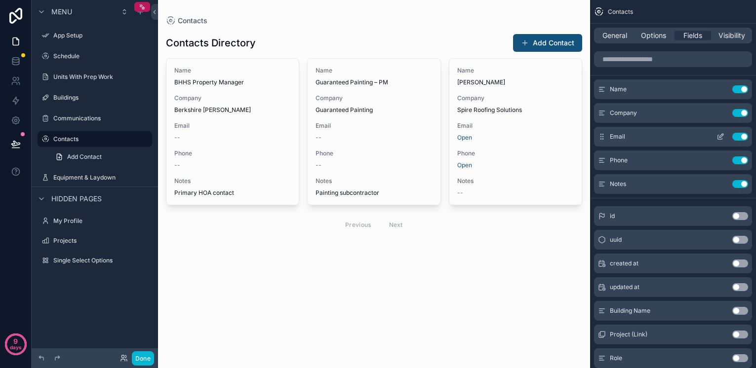
click at [718, 139] on icon "scrollable content" at bounding box center [720, 137] width 8 height 8
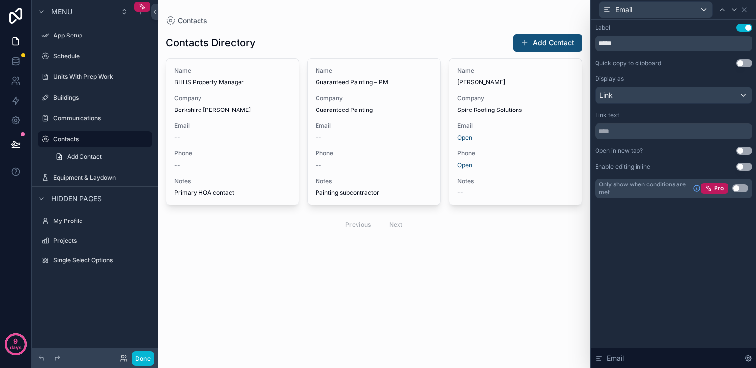
click at [665, 96] on div "Link" at bounding box center [673, 95] width 156 height 16
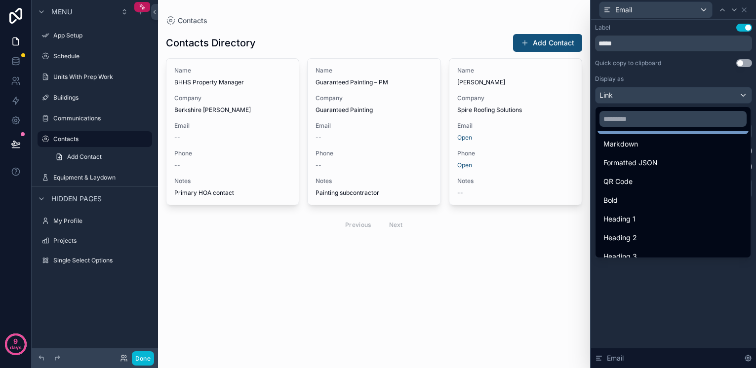
scroll to position [83, 0]
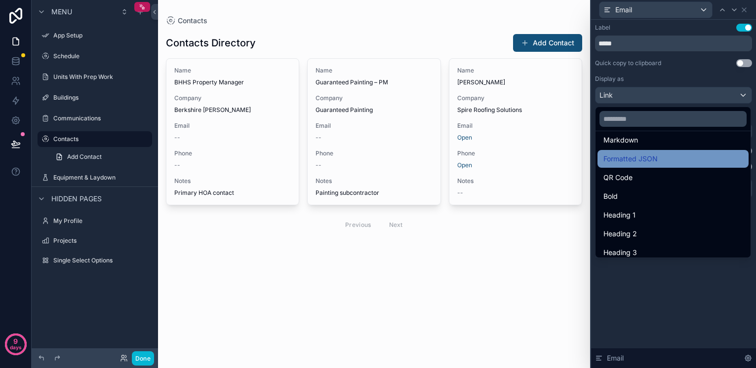
click at [644, 158] on span "Formatted JSON" at bounding box center [630, 159] width 54 height 12
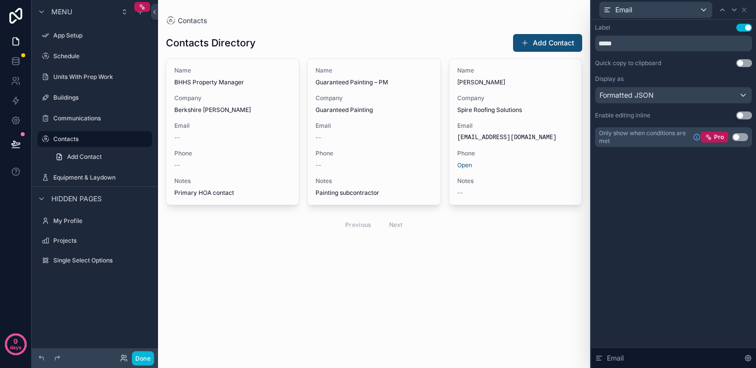
click at [670, 93] on div "Formatted JSON" at bounding box center [673, 95] width 156 height 16
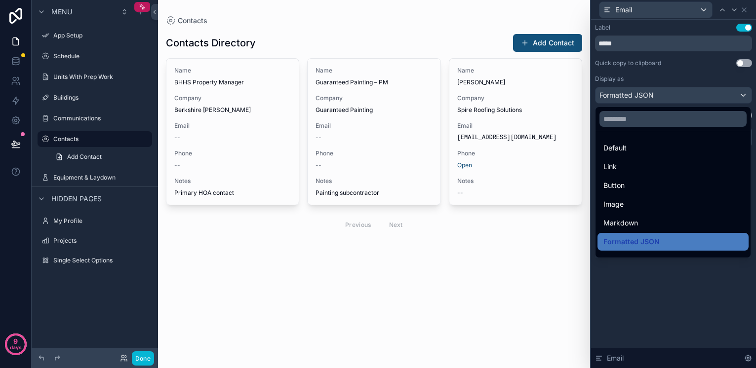
scroll to position [0, 0]
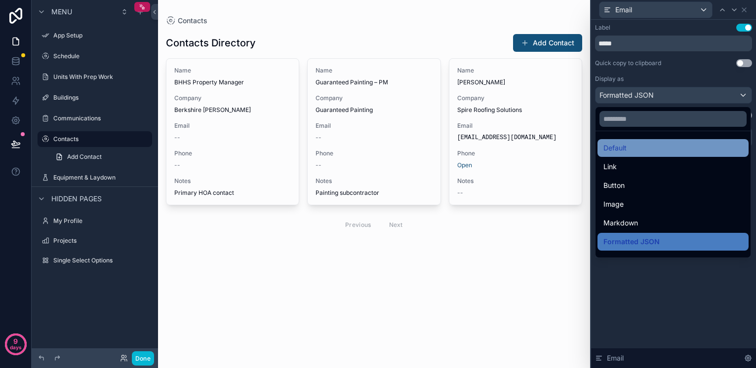
click at [633, 151] on div "Default" at bounding box center [672, 148] width 139 height 12
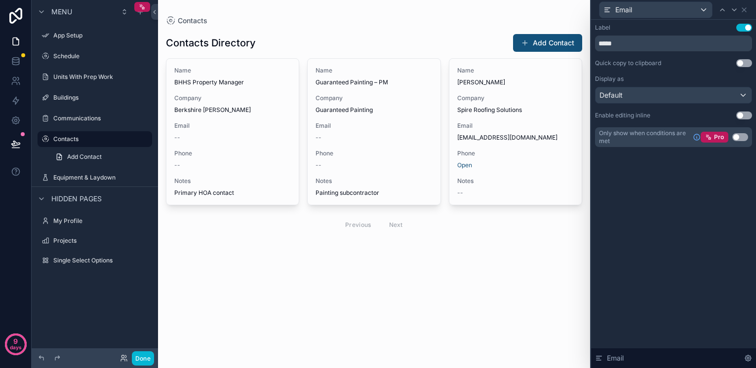
click at [503, 257] on div "Contacts Directory Add Contact Name BHHS Property Manager Company Berkshire Hat…" at bounding box center [374, 147] width 416 height 242
click at [691, 10] on div "Email" at bounding box center [655, 10] width 113 height 16
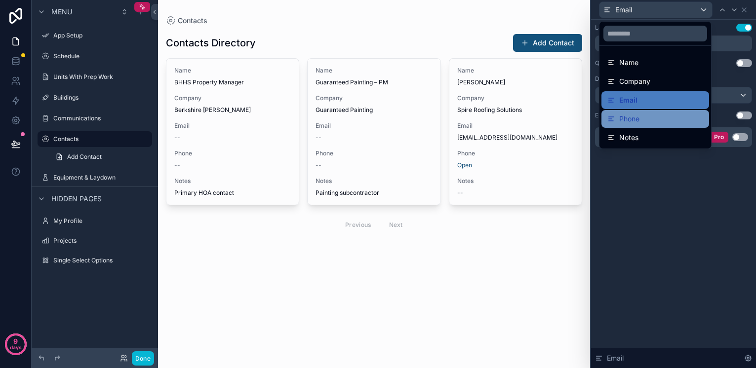
click at [639, 120] on span "Phone" at bounding box center [629, 119] width 20 height 12
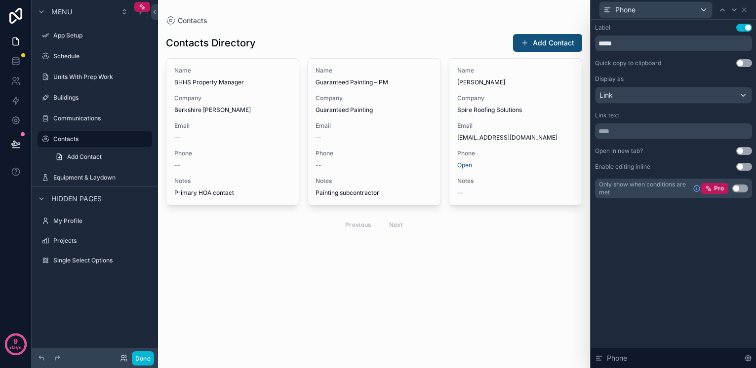
click at [705, 100] on div "Link" at bounding box center [673, 95] width 156 height 16
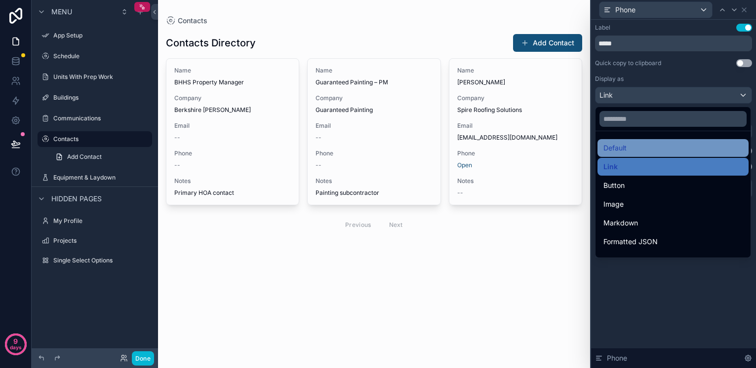
click at [663, 144] on div "Default" at bounding box center [672, 148] width 139 height 12
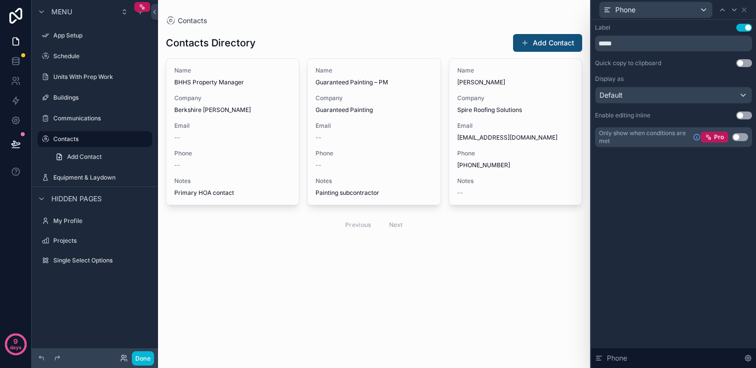
click at [517, 244] on div "Contacts Directory Add Contact Name BHHS Property Manager Company Berkshire Hat…" at bounding box center [374, 147] width 416 height 242
click at [746, 9] on icon at bounding box center [744, 10] width 8 height 8
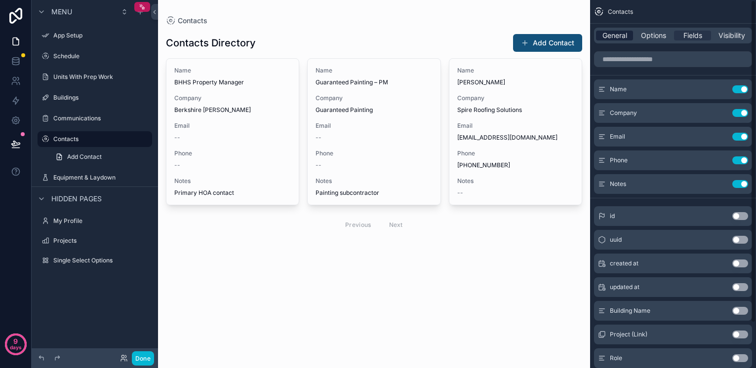
click at [613, 39] on span "General" at bounding box center [614, 36] width 25 height 10
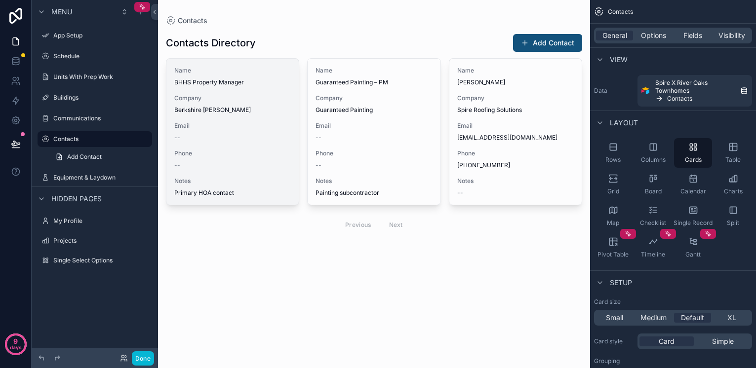
click at [277, 101] on span "Company" at bounding box center [232, 98] width 117 height 8
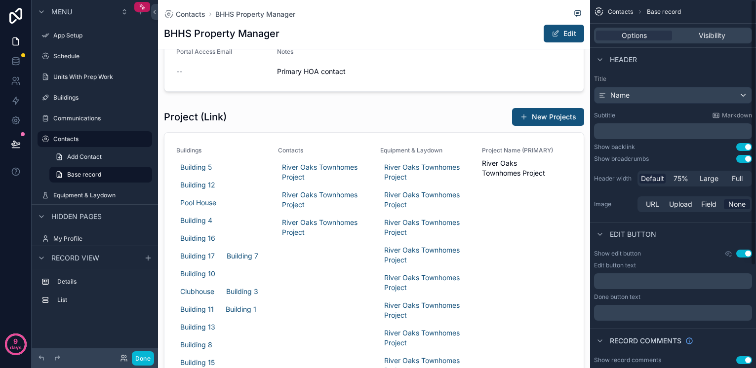
click at [698, 95] on div "Name" at bounding box center [672, 95] width 157 height 16
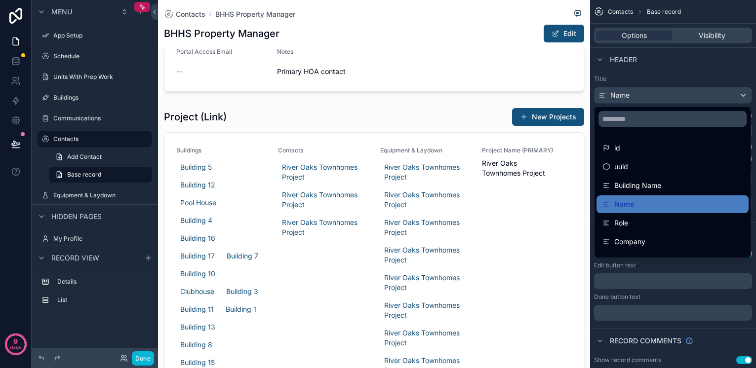
click at [696, 96] on div "scrollable content" at bounding box center [378, 184] width 756 height 368
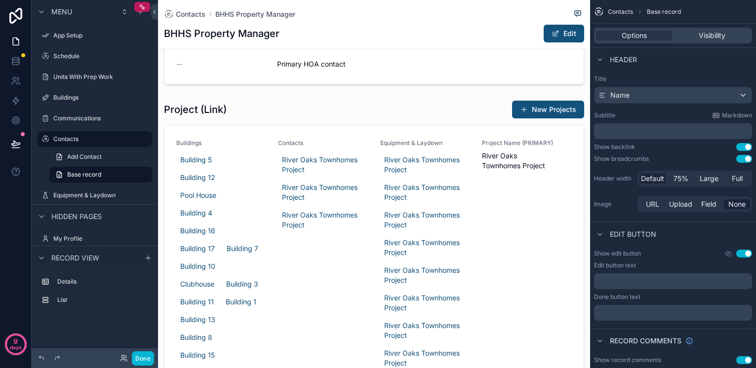
scroll to position [124, 0]
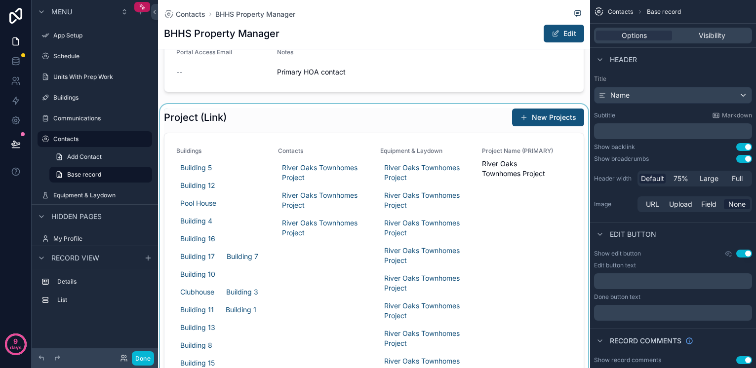
click at [264, 113] on div "scrollable content" at bounding box center [374, 258] width 432 height 309
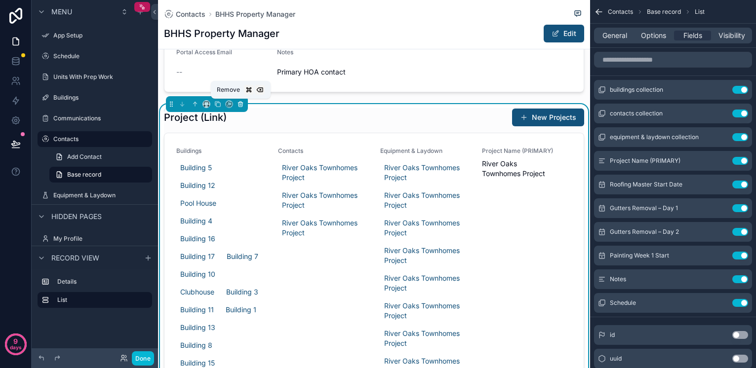
click at [242, 106] on icon "scrollable content" at bounding box center [240, 104] width 7 height 7
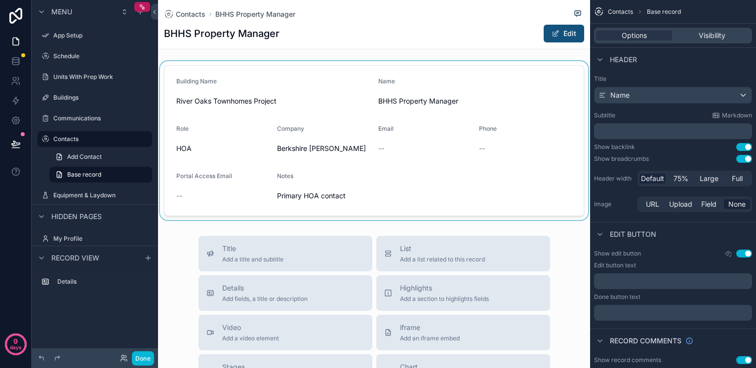
scroll to position [0, 0]
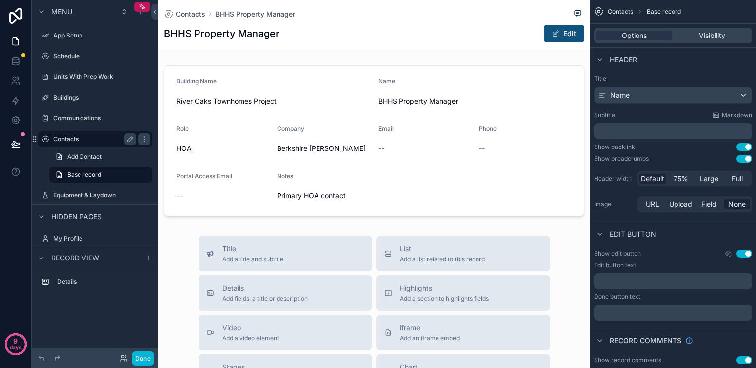
click at [77, 137] on label "Contacts" at bounding box center [92, 139] width 79 height 8
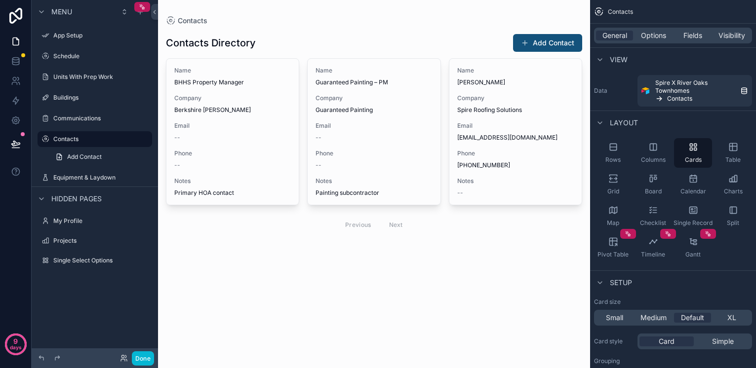
click at [356, 108] on div "scrollable content" at bounding box center [374, 134] width 432 height 268
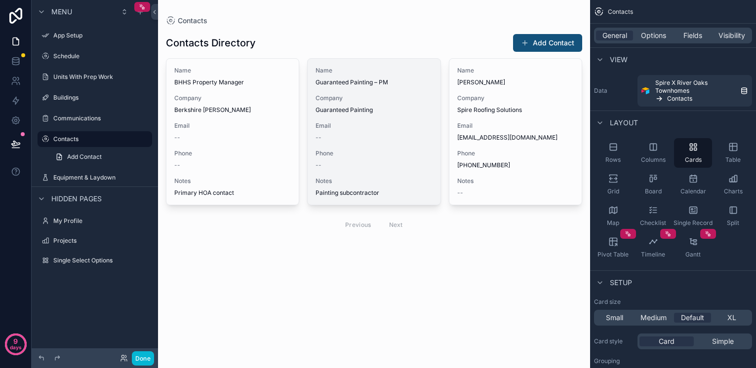
click at [376, 167] on div "--" at bounding box center [374, 165] width 117 height 8
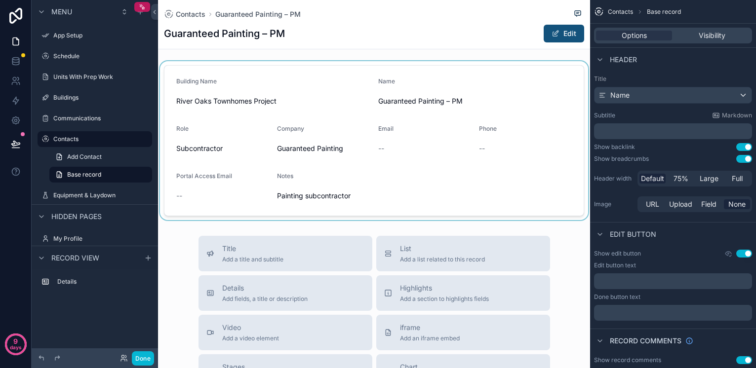
click at [455, 92] on div "scrollable content" at bounding box center [374, 140] width 432 height 159
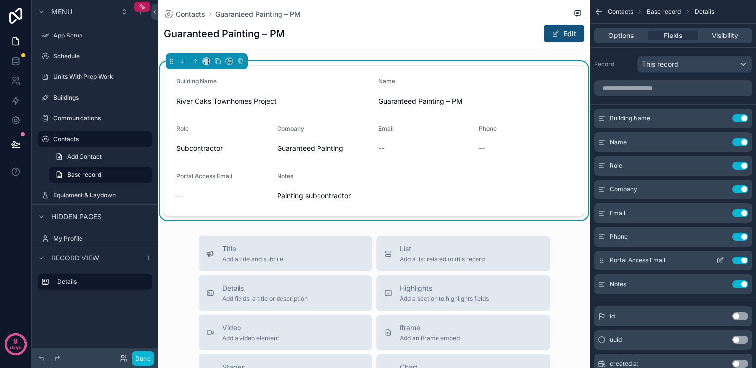
click at [739, 265] on div "Portal Access Email Use setting" at bounding box center [673, 261] width 158 height 20
click at [742, 261] on button "Use setting" at bounding box center [740, 261] width 16 height 8
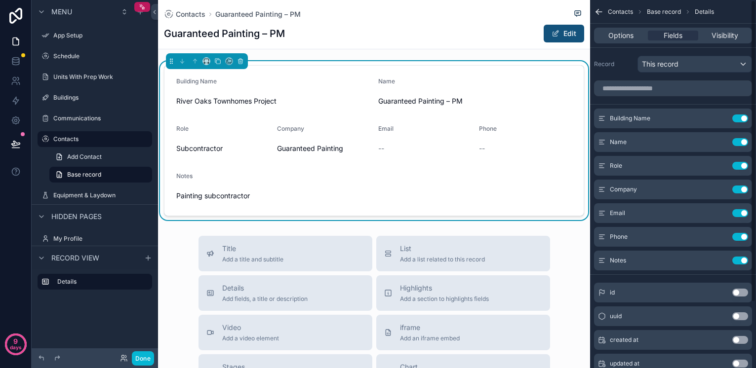
scroll to position [0, 0]
click at [674, 70] on div "This record" at bounding box center [695, 64] width 114 height 16
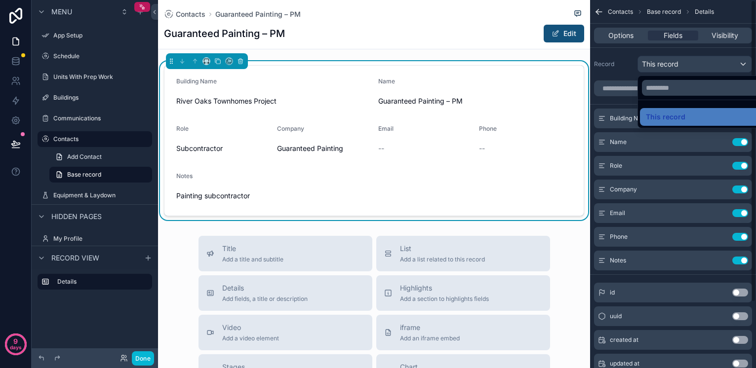
drag, startPoint x: 500, startPoint y: 44, endPoint x: 470, endPoint y: 43, distance: 29.7
click at [500, 44] on div "Contacts Guaranteed Painting – PM Guaranteed Painting – PM Edit" at bounding box center [374, 24] width 420 height 49
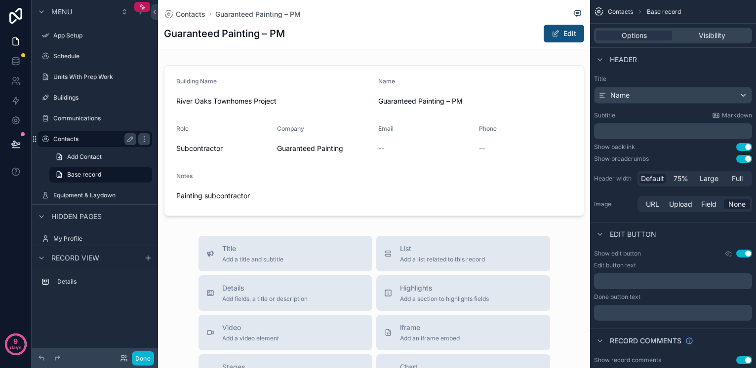
click at [79, 138] on label "Contacts" at bounding box center [92, 139] width 79 height 8
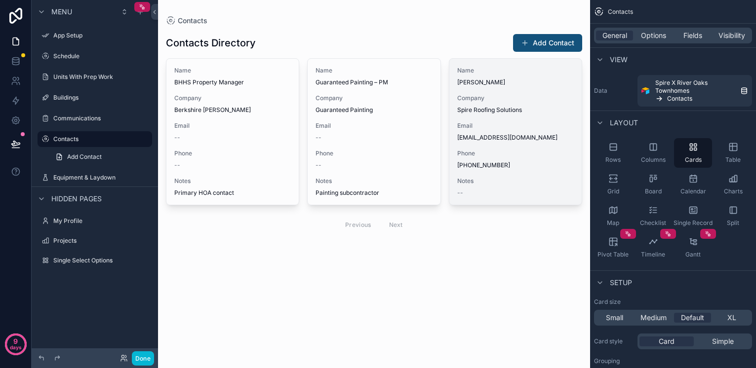
click at [506, 97] on span "Company" at bounding box center [515, 98] width 117 height 8
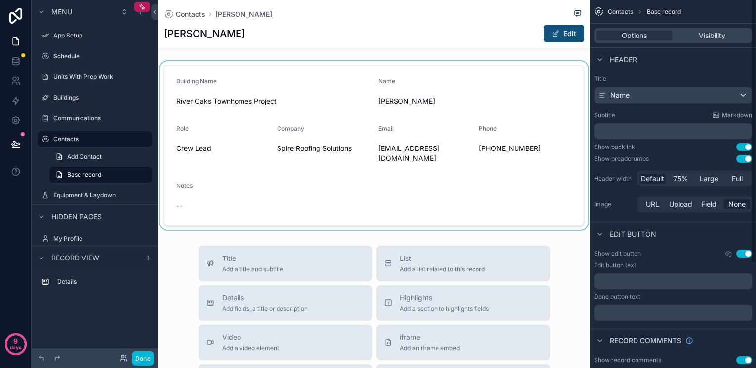
scroll to position [0, 0]
click at [388, 93] on div "scrollable content" at bounding box center [374, 145] width 432 height 169
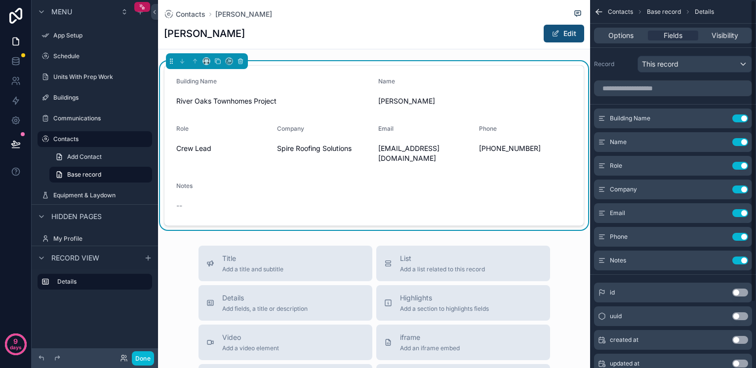
scroll to position [0, 0]
click at [734, 117] on button "Use setting" at bounding box center [740, 119] width 16 height 8
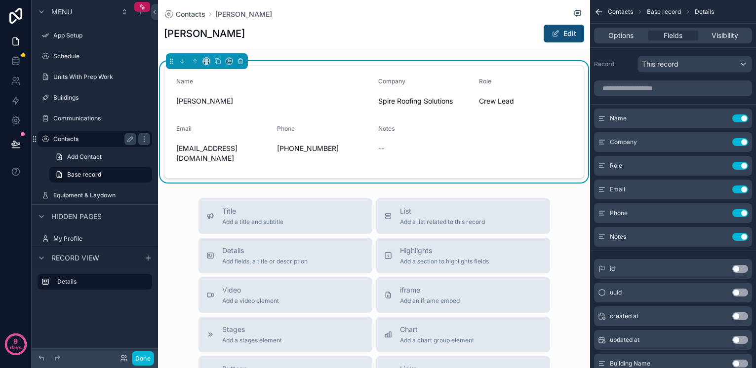
click at [70, 138] on label "Contacts" at bounding box center [92, 139] width 79 height 8
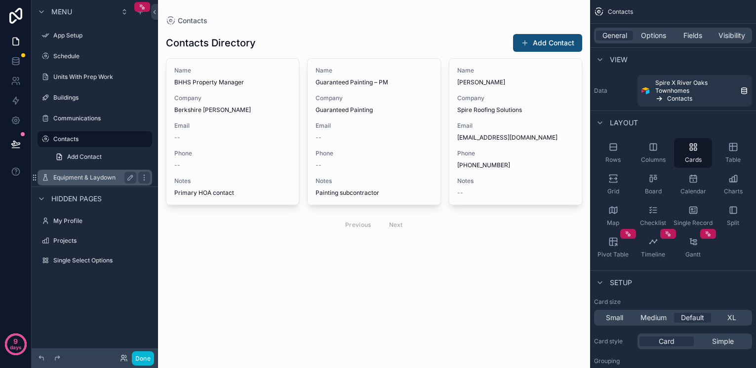
click at [79, 176] on label "Equipment & Laydown" at bounding box center [92, 178] width 79 height 8
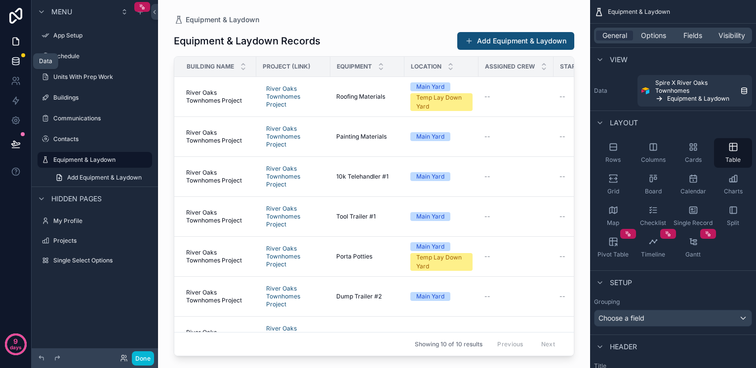
click at [17, 58] on icon at bounding box center [15, 59] width 6 height 2
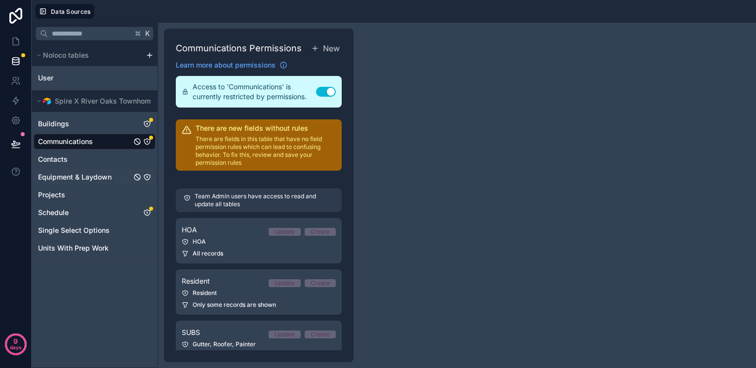
click at [79, 175] on span "Equipment & Laydown" at bounding box center [75, 177] width 74 height 10
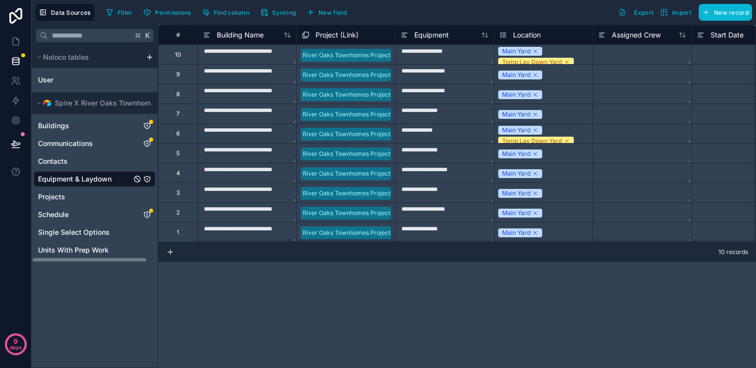
click at [111, 177] on span "Equipment & Laydown" at bounding box center [75, 179] width 74 height 10
click at [104, 178] on span "Equipment & Laydown" at bounding box center [75, 179] width 74 height 10
click at [12, 40] on icon at bounding box center [16, 42] width 10 height 10
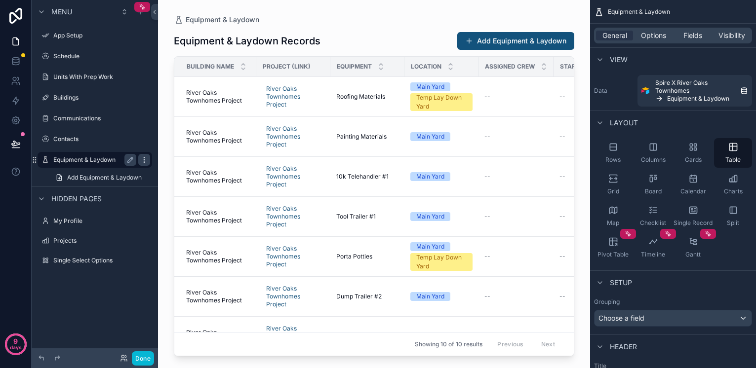
click at [141, 158] on icon "scrollable content" at bounding box center [144, 160] width 8 height 8
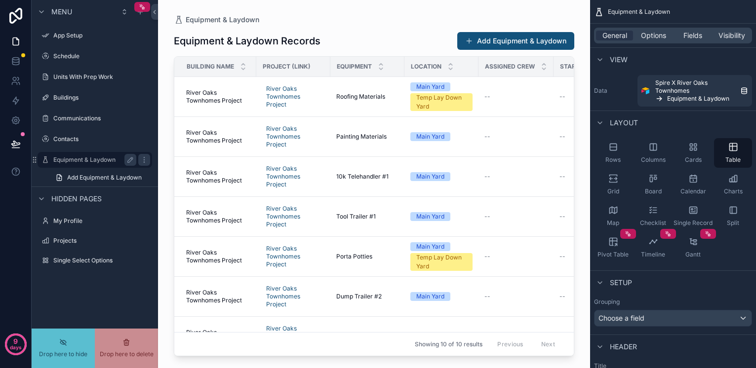
drag, startPoint x: 52, startPoint y: 158, endPoint x: 72, endPoint y: 162, distance: 19.8
drag, startPoint x: 57, startPoint y: 158, endPoint x: 51, endPoint y: 192, distance: 33.6
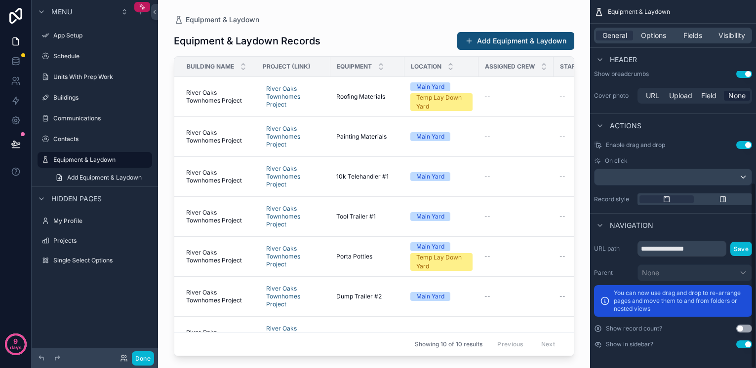
scroll to position [359, 0]
click at [745, 346] on button "Use setting" at bounding box center [744, 345] width 16 height 8
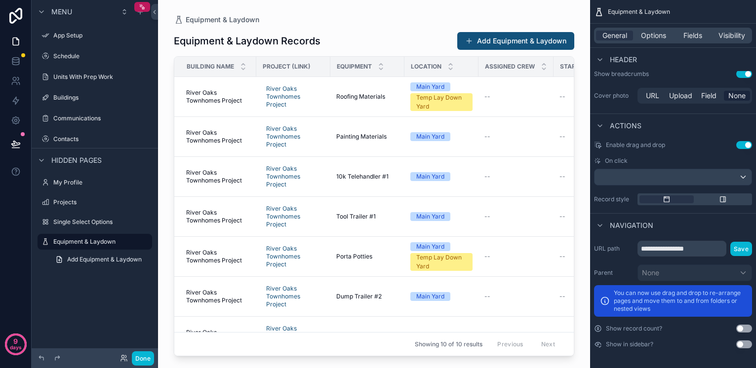
click at [115, 294] on div "Menu App Setup Schedule Units With Prep Work Buildings Communications Contacts …" at bounding box center [95, 178] width 126 height 356
click at [71, 199] on label "Projects" at bounding box center [92, 202] width 79 height 8
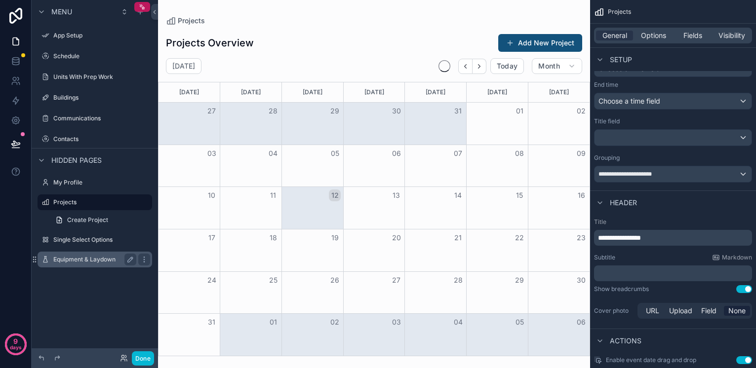
click at [72, 267] on div "Equipment & Laydown" at bounding box center [94, 260] width 111 height 16
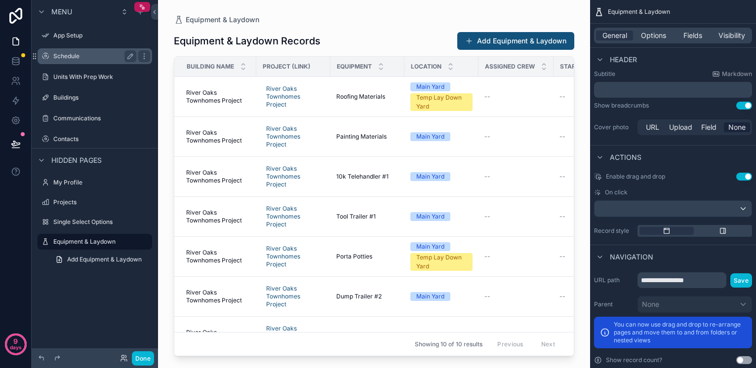
click at [69, 57] on label "Schedule" at bounding box center [92, 56] width 79 height 8
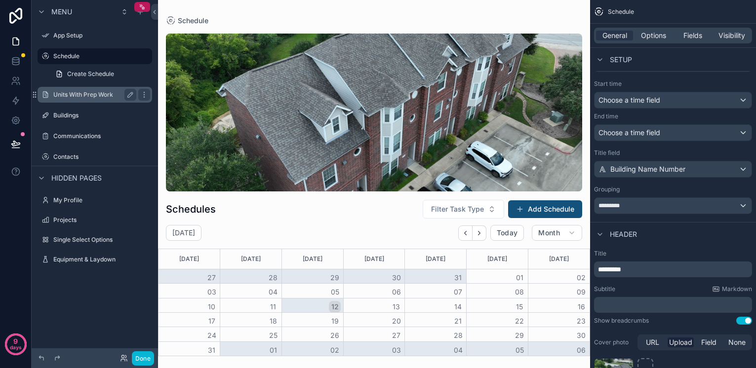
click at [79, 92] on label "Units With Prep Work" at bounding box center [92, 95] width 79 height 8
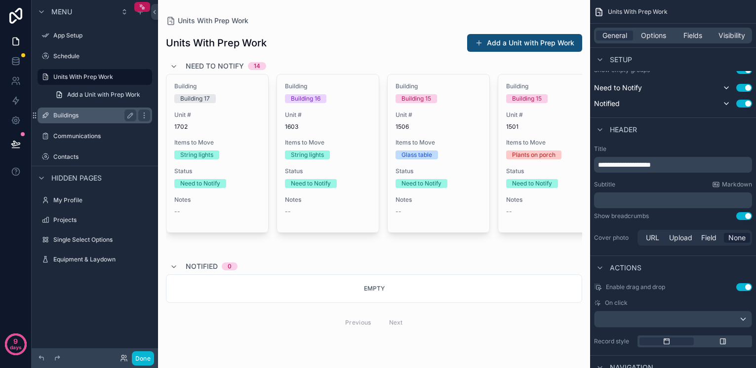
click at [69, 109] on div "Buildings" at bounding box center [94, 116] width 111 height 16
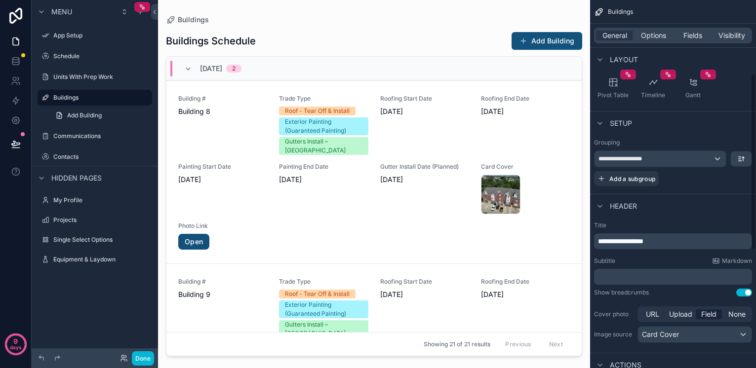
scroll to position [154, 0]
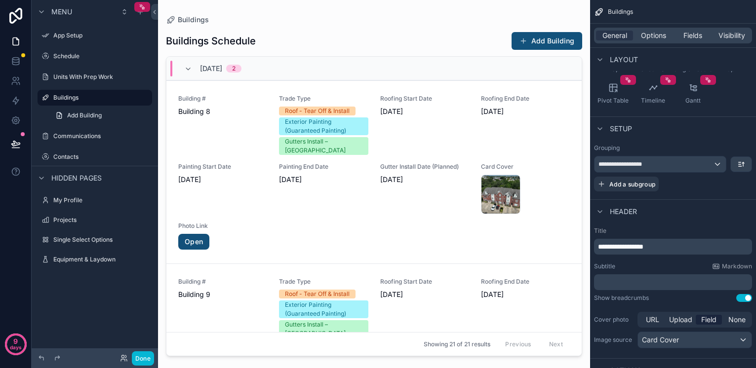
click at [680, 166] on div "**********" at bounding box center [659, 165] width 131 height 16
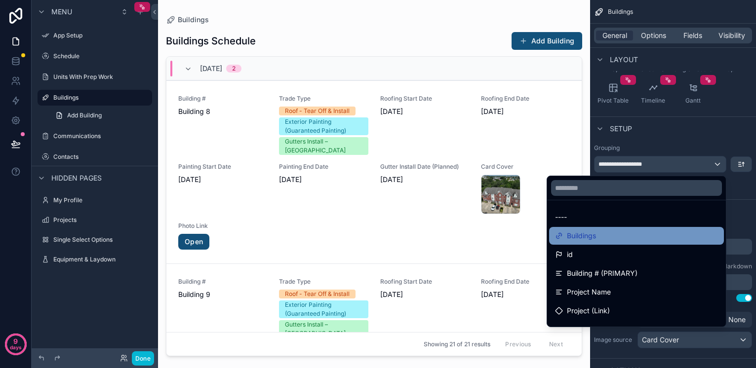
scroll to position [28, 0]
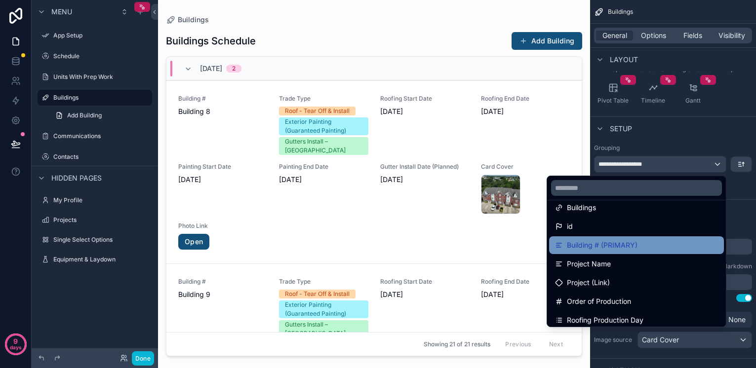
click at [607, 245] on span "Building # (PRIMARY)" at bounding box center [602, 245] width 71 height 12
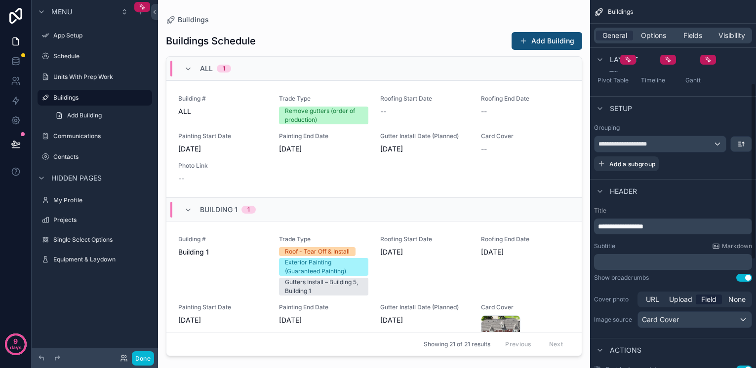
scroll to position [175, 0]
drag, startPoint x: 660, startPoint y: 226, endPoint x: 640, endPoint y: 237, distance: 22.5
click at [628, 226] on p "**********" at bounding box center [674, 226] width 152 height 10
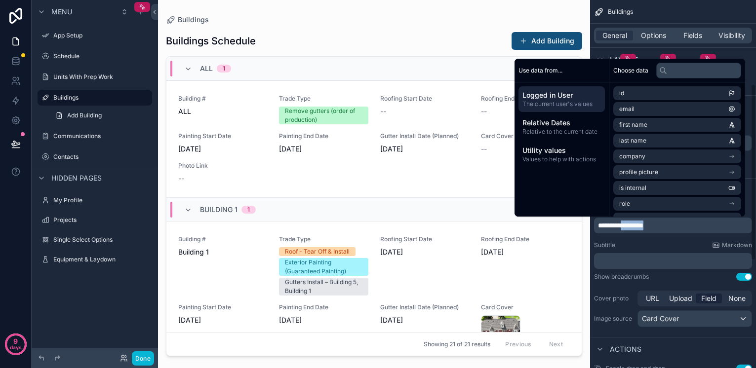
scroll to position [0, 0]
click at [688, 244] on div "Subtitle Markdown" at bounding box center [673, 245] width 158 height 8
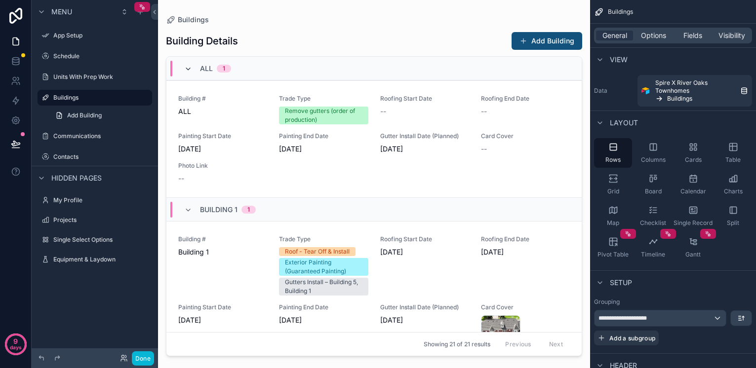
click at [191, 67] on icon "scrollable content" at bounding box center [188, 69] width 8 height 8
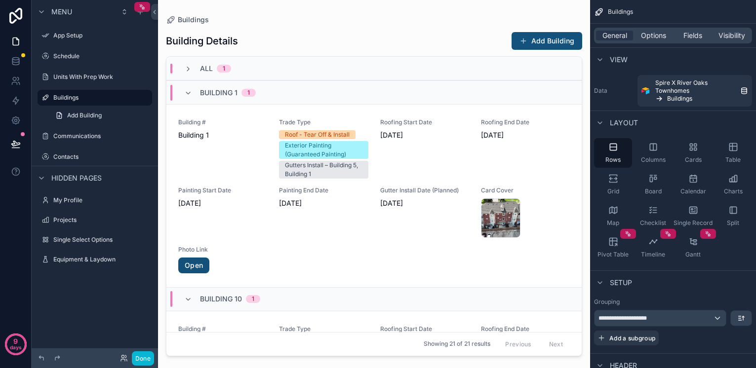
click at [210, 68] on span "ALL" at bounding box center [206, 69] width 13 height 10
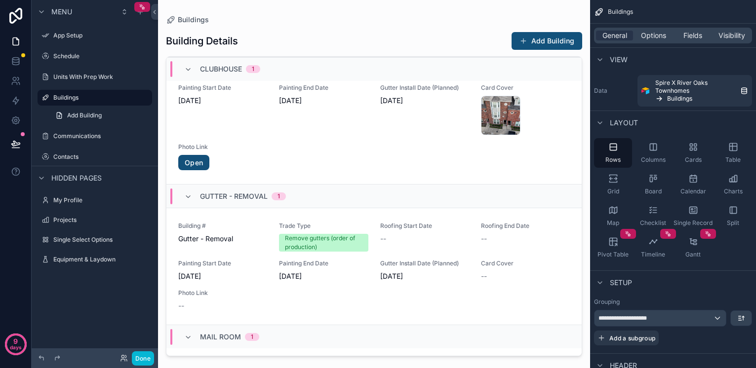
scroll to position [5019, 0]
click at [415, 235] on div "--" at bounding box center [424, 240] width 89 height 10
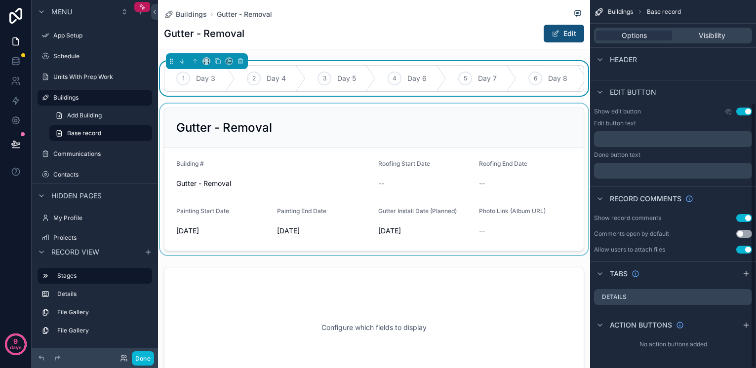
scroll to position [142, 0]
click at [392, 188] on div "scrollable content" at bounding box center [374, 180] width 432 height 152
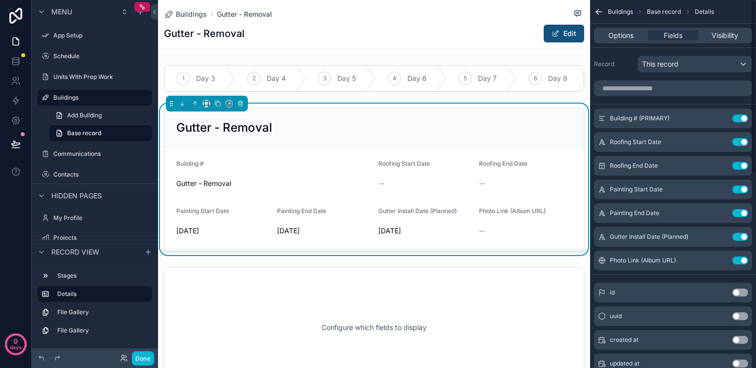
scroll to position [0, 0]
click at [14, 40] on icon at bounding box center [16, 42] width 10 height 10
click at [80, 56] on label "Schedule" at bounding box center [92, 56] width 79 height 8
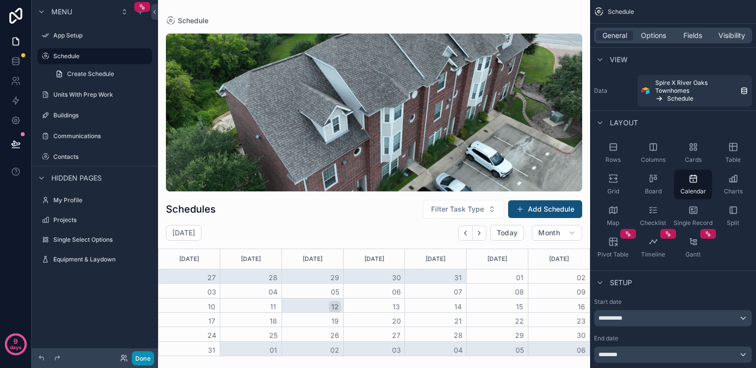
click at [148, 364] on button "Done" at bounding box center [143, 359] width 22 height 14
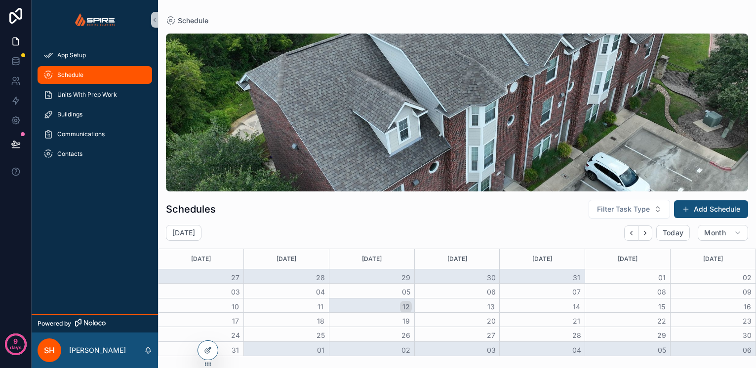
click at [85, 325] on icon "scrollable content" at bounding box center [90, 323] width 31 height 8
click at [16, 144] on icon at bounding box center [16, 144] width 10 height 10
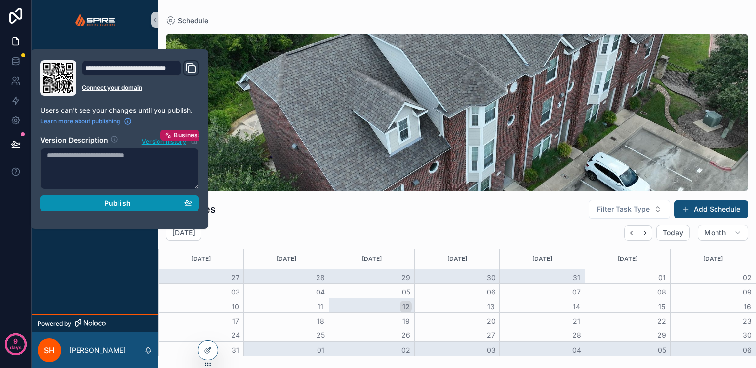
click at [129, 204] on span "Publish" at bounding box center [117, 203] width 27 height 9
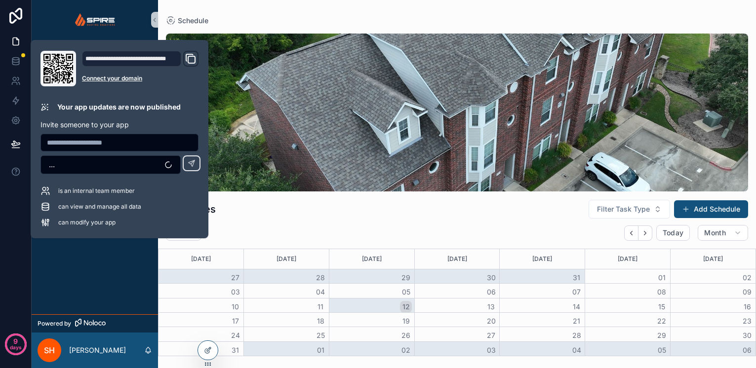
click at [88, 154] on div "..." at bounding box center [110, 163] width 140 height 23
click at [87, 143] on input "text" at bounding box center [119, 143] width 157 height 14
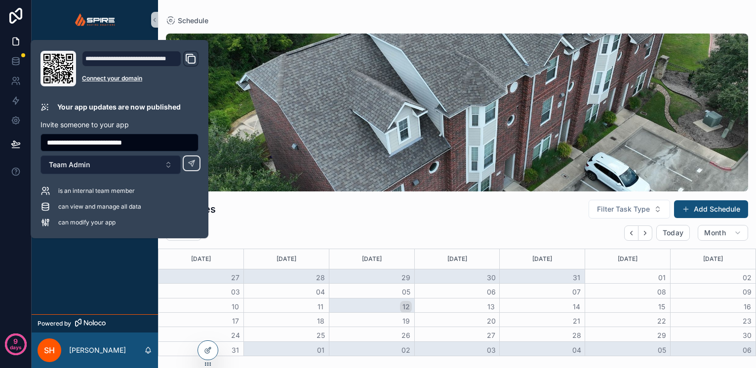
type input "**********"
click at [119, 164] on button "Team Admin" at bounding box center [110, 165] width 140 height 19
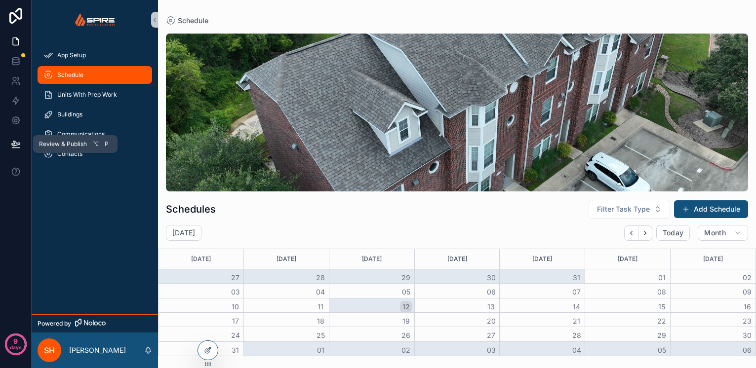
click at [13, 144] on icon at bounding box center [15, 143] width 8 height 5
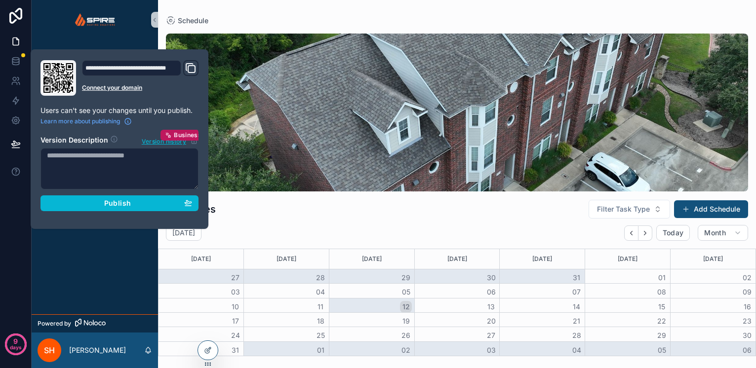
click at [129, 203] on span "Publish" at bounding box center [117, 203] width 27 height 9
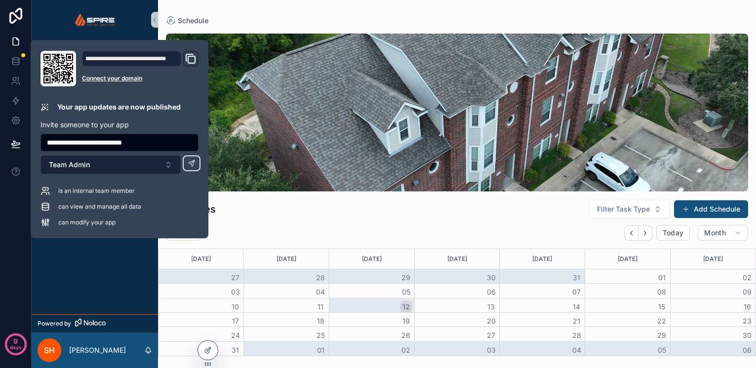
click at [123, 162] on button "Team Admin" at bounding box center [110, 165] width 140 height 19
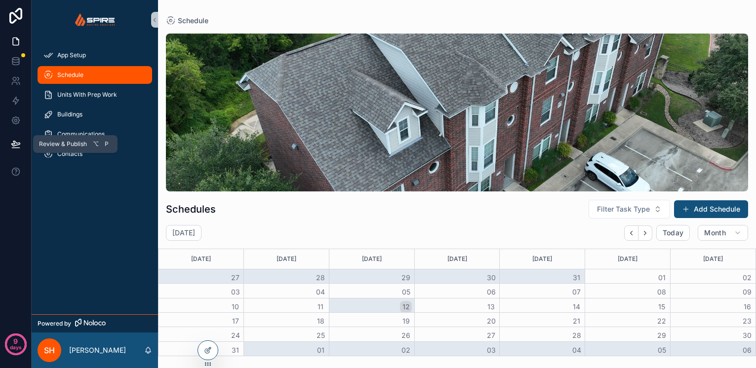
click at [18, 143] on icon at bounding box center [15, 143] width 8 height 5
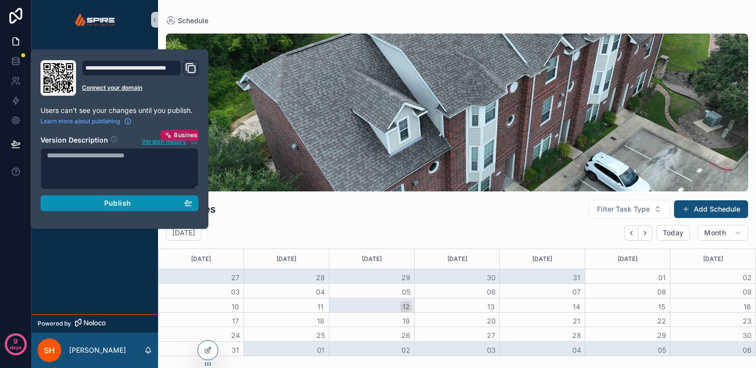
click at [99, 204] on div "Publish" at bounding box center [119, 203] width 145 height 9
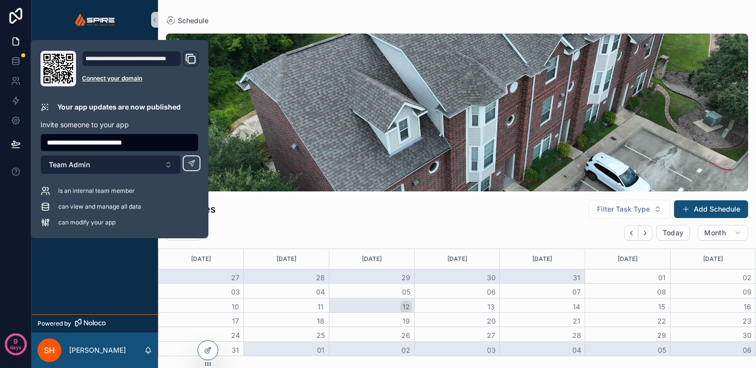
click at [88, 170] on button "Team Admin" at bounding box center [110, 165] width 140 height 19
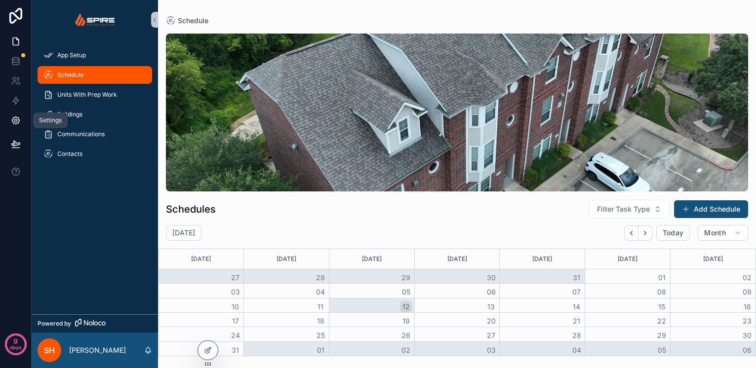
click at [17, 117] on icon at bounding box center [16, 121] width 10 height 10
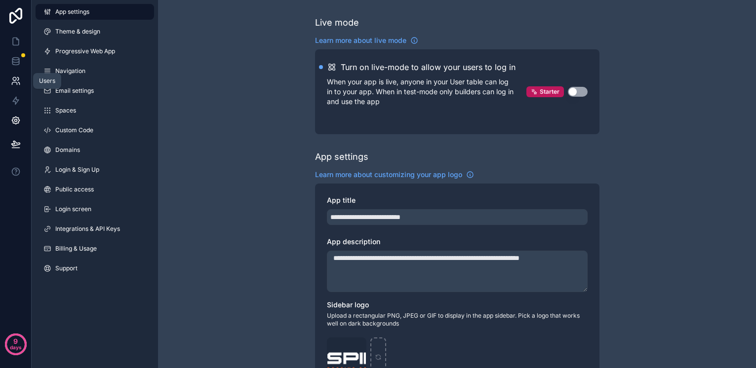
click at [17, 79] on icon at bounding box center [16, 81] width 10 height 10
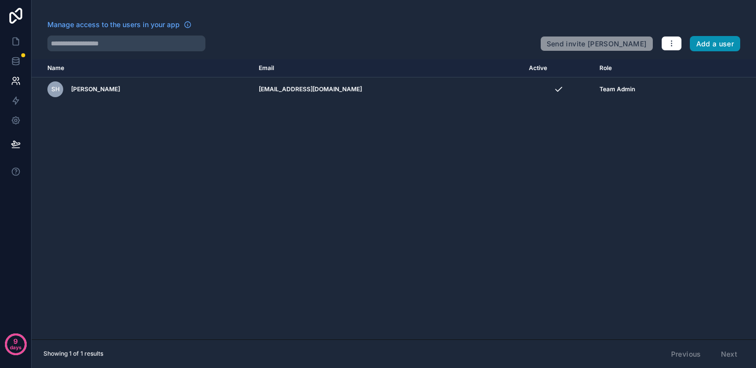
click at [708, 44] on button "Add a user" at bounding box center [715, 44] width 51 height 16
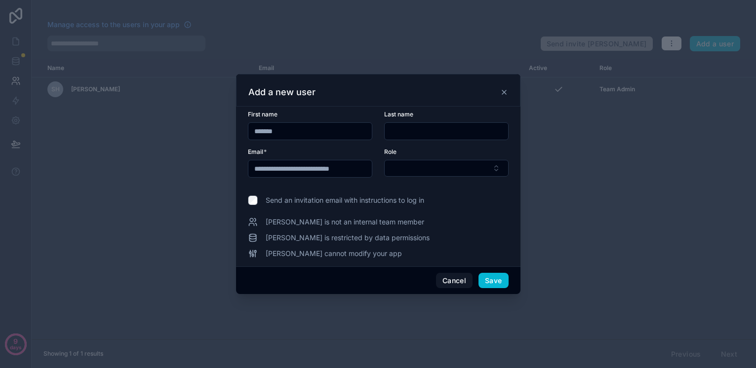
click at [262, 131] on input "*******" at bounding box center [309, 131] width 123 height 14
type input "*******"
type input "******"
drag, startPoint x: 446, startPoint y: 151, endPoint x: 450, endPoint y: 173, distance: 22.7
click at [446, 151] on div "Role" at bounding box center [446, 152] width 124 height 8
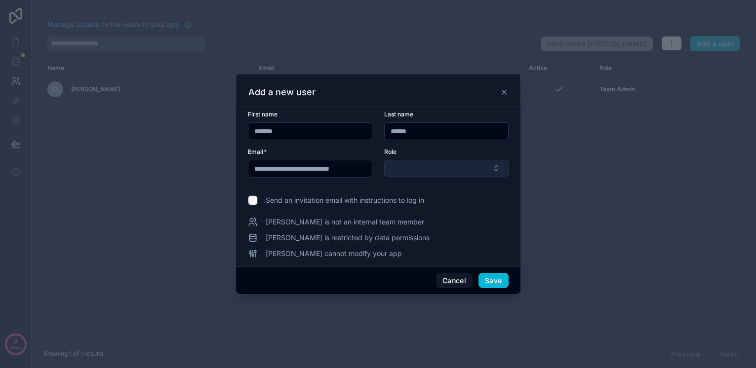
click at [450, 174] on button "Select Button" at bounding box center [446, 168] width 124 height 17
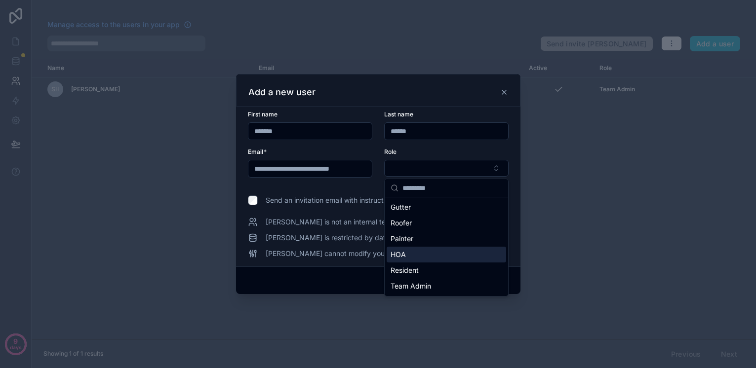
click at [429, 261] on div "HOA" at bounding box center [446, 255] width 119 height 16
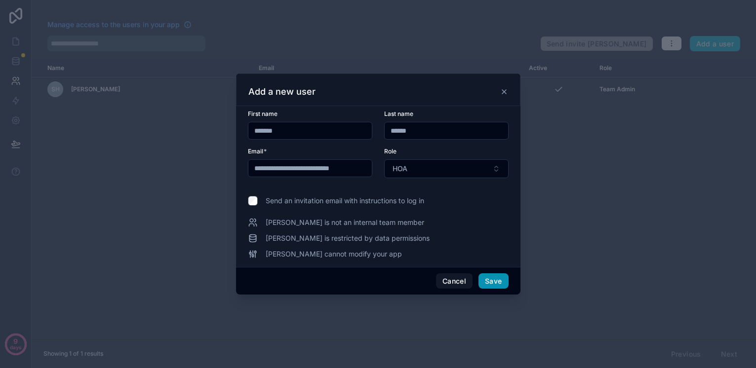
click at [493, 279] on button "Save" at bounding box center [493, 282] width 30 height 16
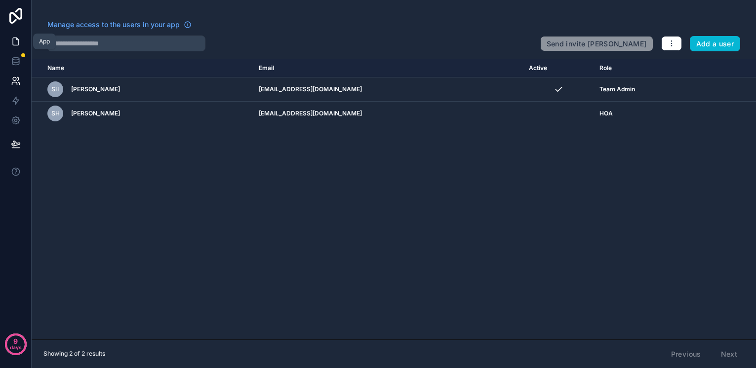
click at [15, 39] on icon at bounding box center [16, 42] width 10 height 10
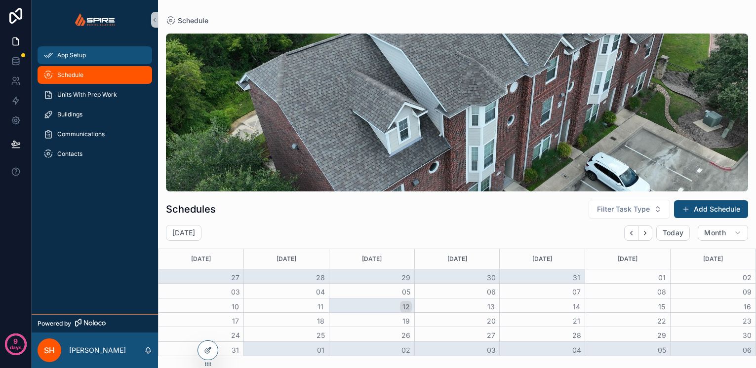
click at [79, 52] on span "App Setup" at bounding box center [71, 55] width 29 height 8
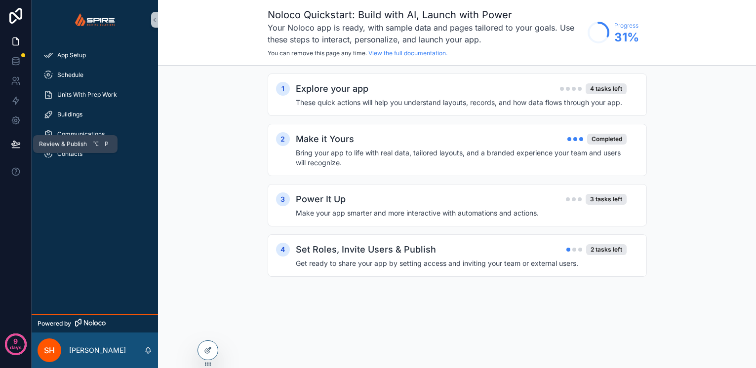
click at [16, 145] on icon at bounding box center [16, 144] width 10 height 10
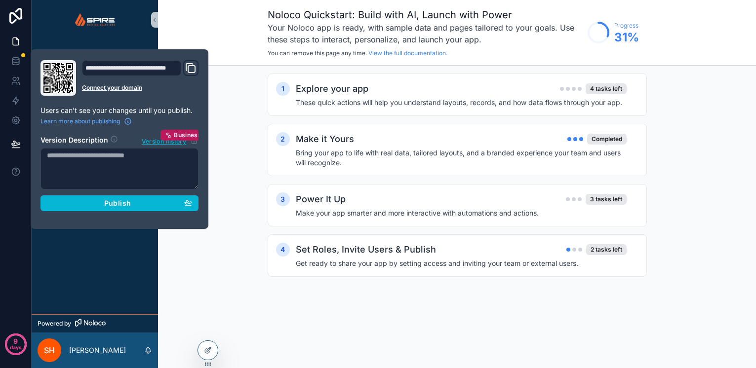
click at [90, 268] on div "App Setup Schedule Units With Prep Work Buildings Communications Contacts" at bounding box center [95, 176] width 126 height 275
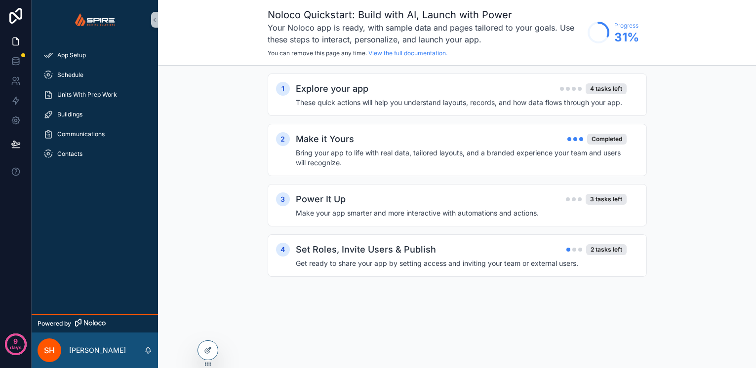
click at [57, 350] on div "SH" at bounding box center [50, 351] width 24 height 24
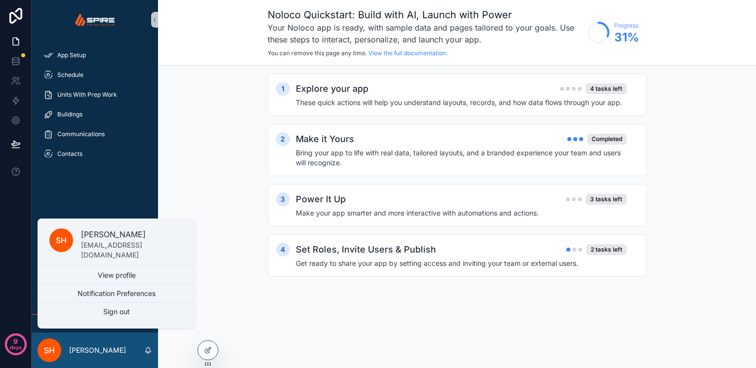
click at [112, 214] on div "App Setup Schedule Units With Prep Work Buildings Communications Contacts" at bounding box center [95, 176] width 126 height 275
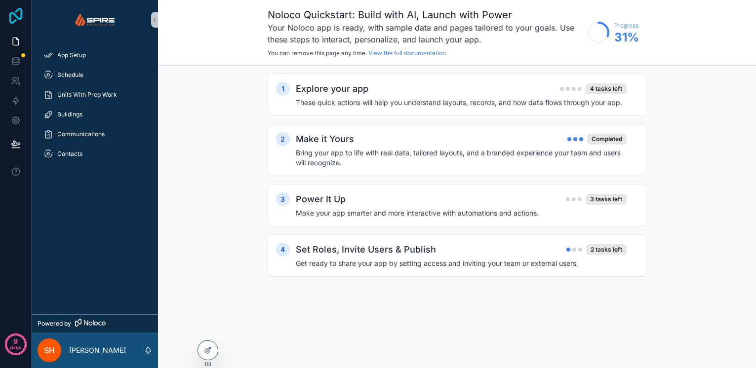
click at [13, 13] on icon at bounding box center [15, 16] width 13 height 16
click at [413, 260] on h4 "Get ready to share your app by setting access and inviting your team or externa…" at bounding box center [461, 264] width 331 height 10
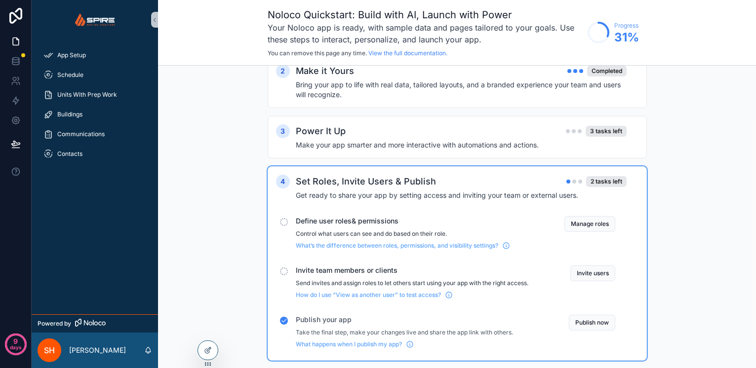
click at [516, 322] on span "Publish your app" at bounding box center [412, 320] width 233 height 10
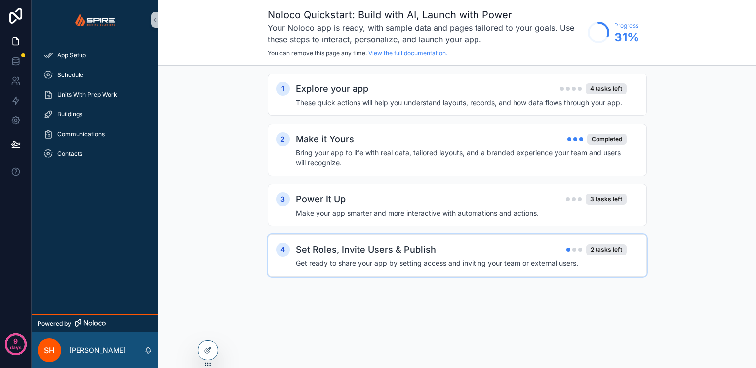
click at [500, 259] on h4 "Get ready to share your app by setting access and inviting your team or externa…" at bounding box center [461, 264] width 331 height 10
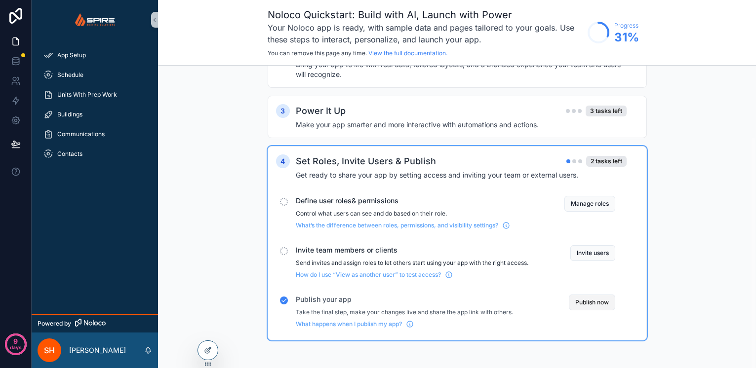
scroll to position [89, 0]
click at [592, 301] on button "Publish now" at bounding box center [592, 303] width 46 height 16
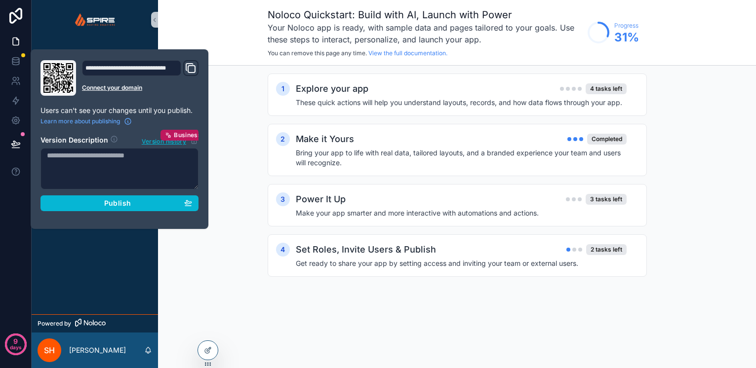
click at [144, 204] on div "Publish" at bounding box center [119, 203] width 145 height 9
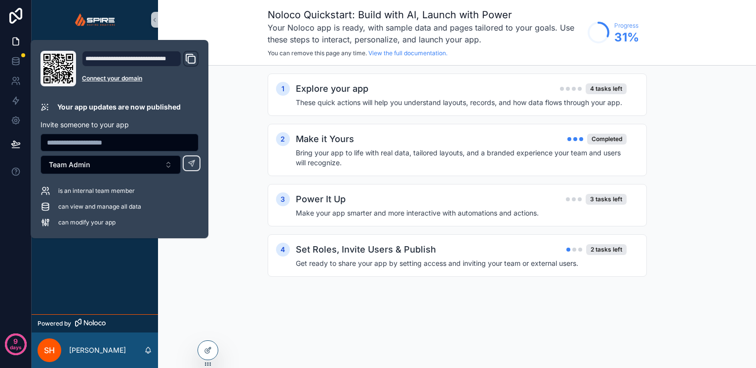
click at [106, 143] on input "text" at bounding box center [119, 143] width 157 height 14
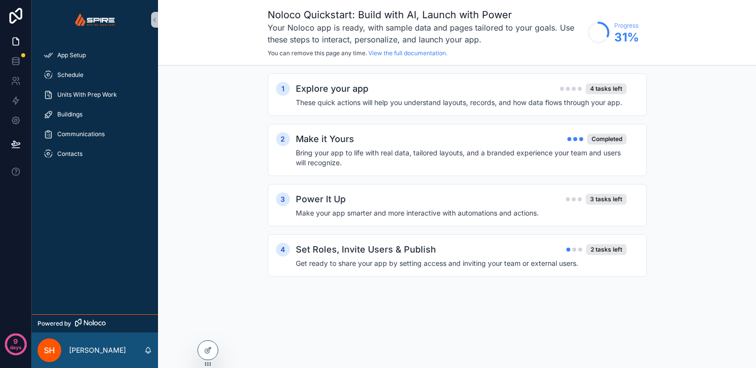
click at [230, 106] on div "1 Explore your app 4 tasks left These quick actions will help you understand la…" at bounding box center [457, 185] width 598 height 239
click at [14, 84] on icon at bounding box center [16, 81] width 10 height 10
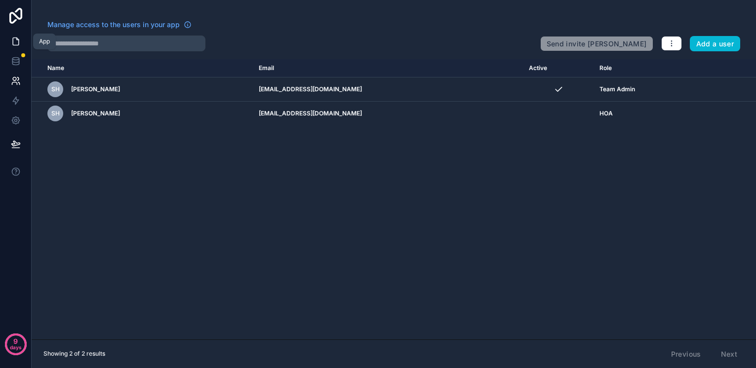
click at [15, 38] on icon at bounding box center [16, 41] width 6 height 7
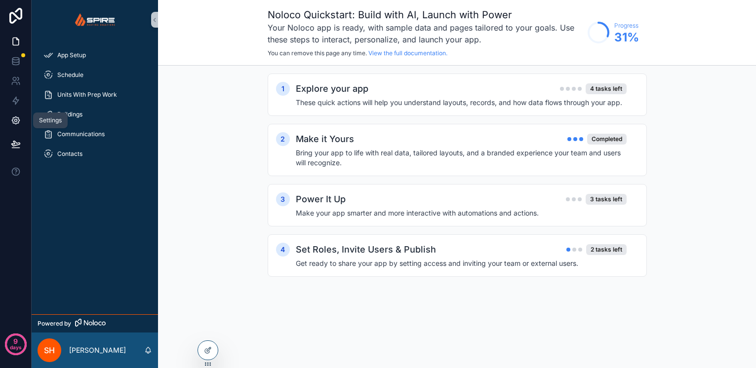
click at [14, 116] on icon at bounding box center [16, 121] width 10 height 10
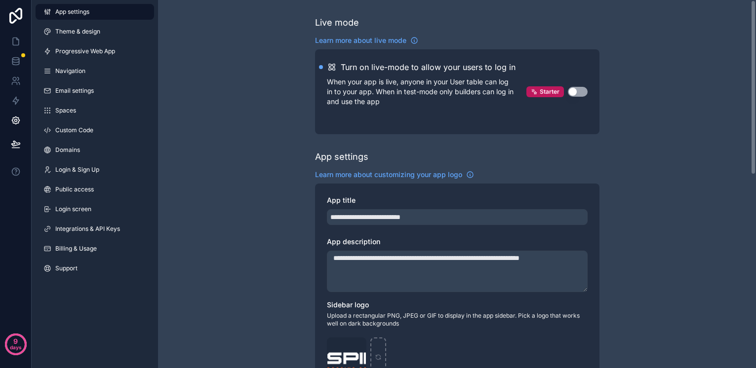
click at [573, 91] on button "Use setting" at bounding box center [578, 92] width 20 height 10
click at [9, 81] on link at bounding box center [15, 81] width 31 height 20
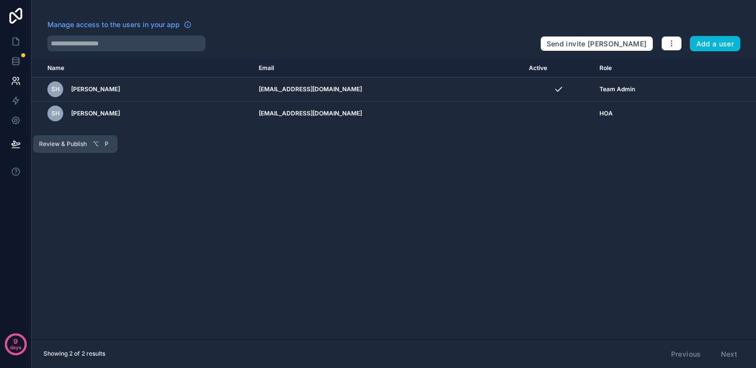
click at [16, 142] on icon at bounding box center [15, 143] width 8 height 5
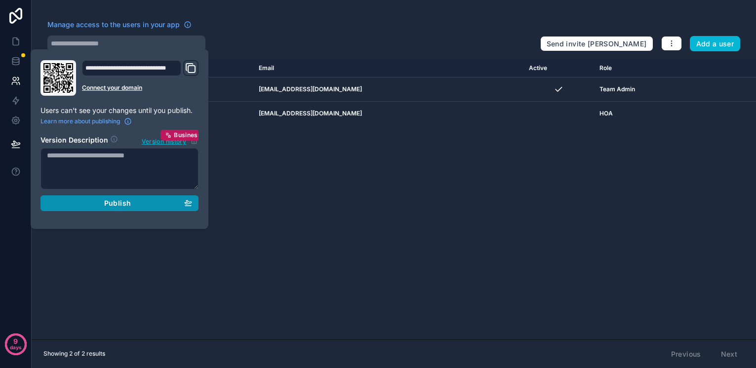
click at [125, 200] on span "Publish" at bounding box center [117, 203] width 27 height 9
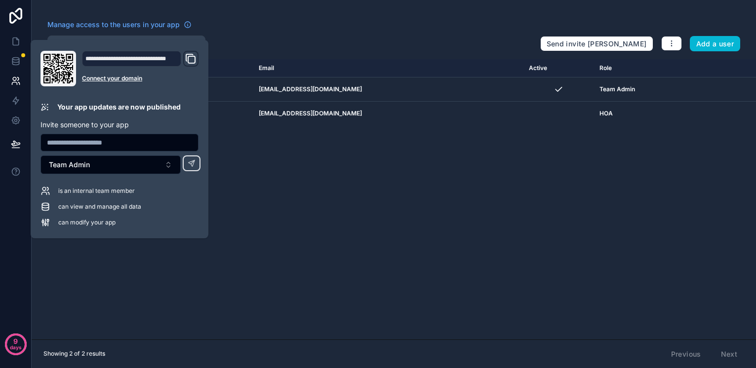
click at [79, 143] on input "text" at bounding box center [119, 143] width 157 height 14
click at [78, 142] on input "text" at bounding box center [119, 143] width 157 height 14
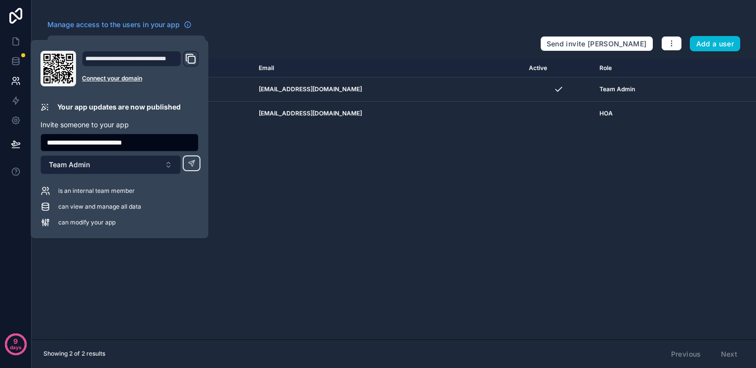
type input "**********"
click at [75, 164] on span "Team Admin" at bounding box center [69, 165] width 41 height 10
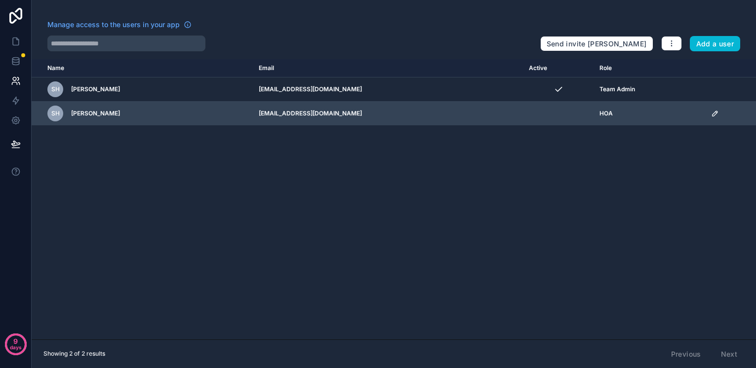
click at [443, 121] on td "[EMAIL_ADDRESS][DOMAIN_NAME]" at bounding box center [388, 114] width 270 height 24
click at [523, 123] on td "scrollable content" at bounding box center [558, 114] width 71 height 24
drag, startPoint x: 543, startPoint y: 110, endPoint x: 517, endPoint y: 109, distance: 26.2
click at [543, 110] on td "scrollable content" at bounding box center [558, 114] width 71 height 24
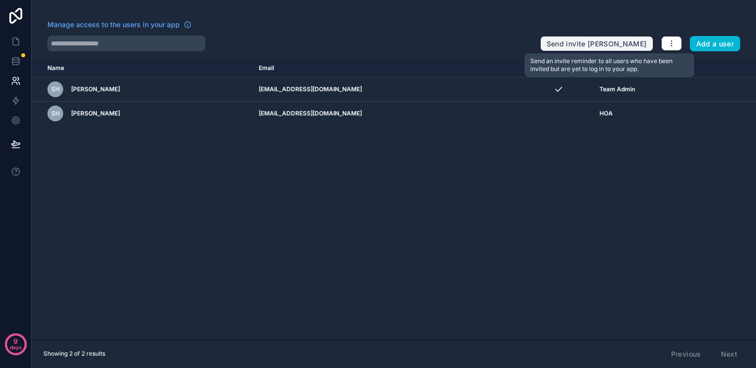
click at [600, 46] on button "Send invite [PERSON_NAME]" at bounding box center [596, 44] width 113 height 16
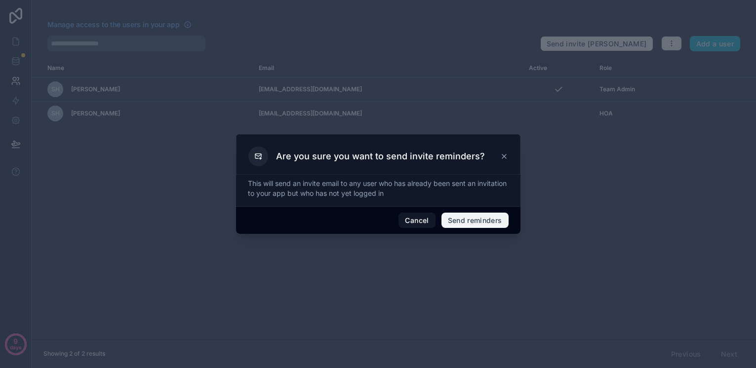
click at [473, 221] on button "Send reminders" at bounding box center [474, 221] width 67 height 16
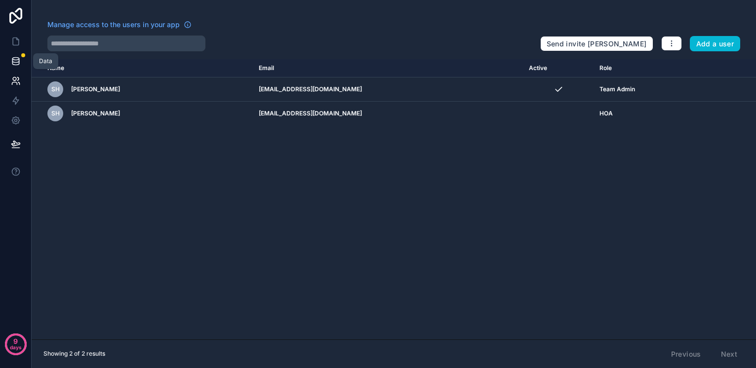
click at [17, 60] on icon at bounding box center [15, 59] width 6 height 2
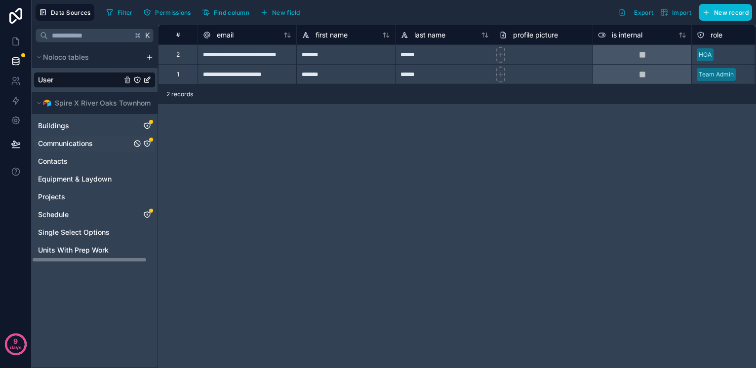
click at [72, 145] on span "Communications" at bounding box center [65, 144] width 55 height 10
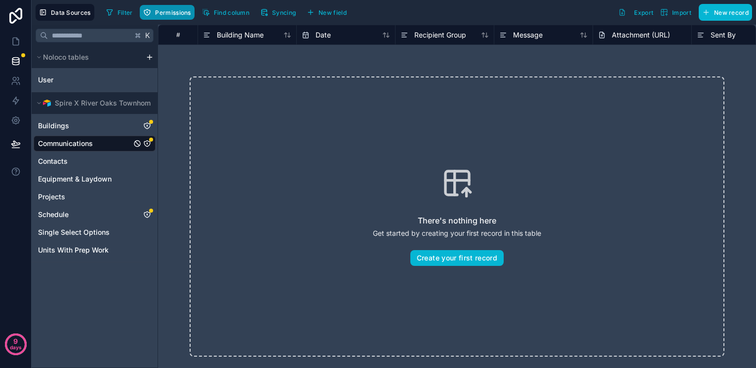
click at [175, 9] on span "Permissions" at bounding box center [173, 12] width 36 height 7
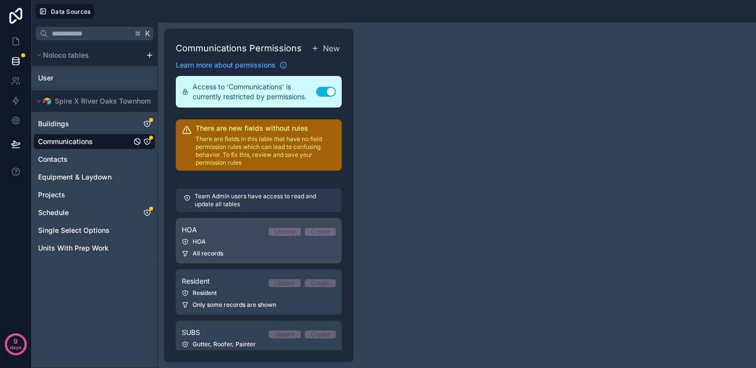
scroll to position [17, 0]
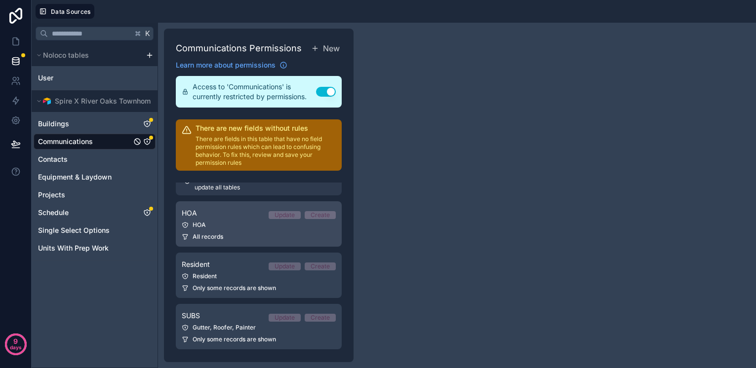
click at [224, 222] on div "HOA" at bounding box center [259, 225] width 154 height 8
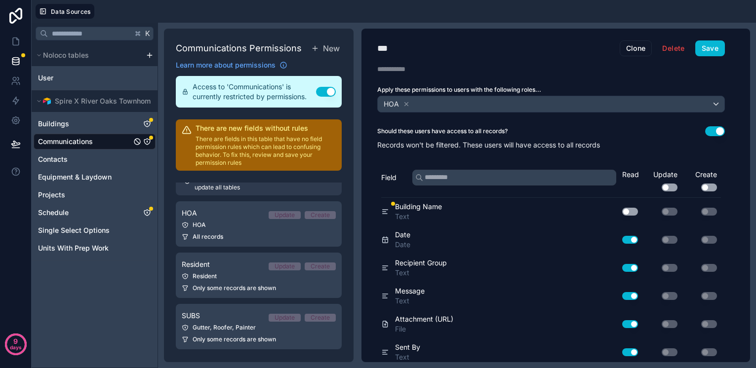
click at [703, 188] on button "Use setting" at bounding box center [709, 188] width 16 height 8
click at [711, 48] on button "Save" at bounding box center [710, 48] width 30 height 16
click at [655, 5] on div "Unauthenticated You must be logged [DATE] Data Sources K Noloco tables User Spi…" at bounding box center [378, 184] width 756 height 368
click at [707, 50] on button "Save" at bounding box center [710, 48] width 30 height 16
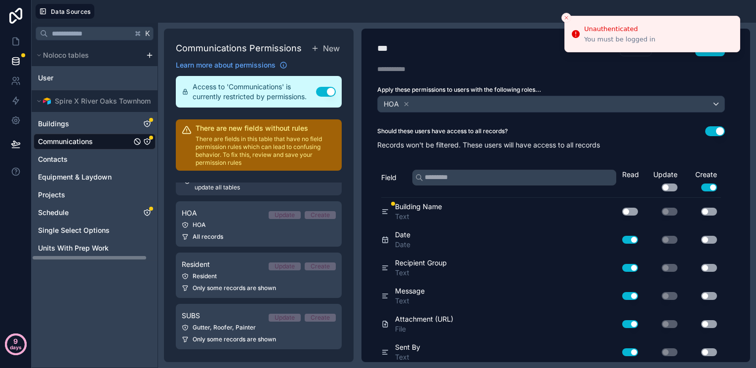
click at [17, 345] on p "days" at bounding box center [16, 348] width 12 height 14
click at [12, 18] on icon at bounding box center [16, 16] width 20 height 16
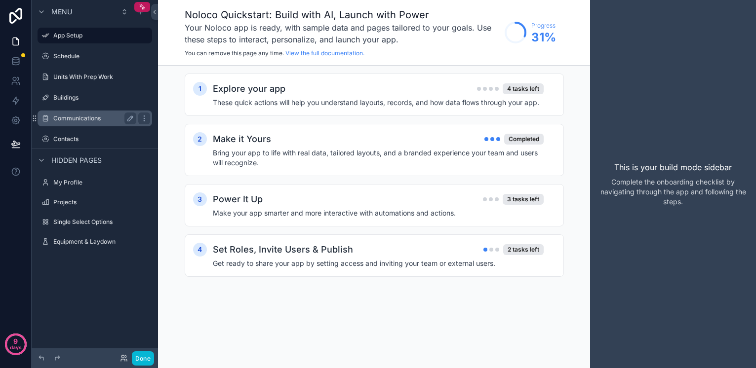
click at [77, 118] on label "Communications" at bounding box center [92, 119] width 79 height 8
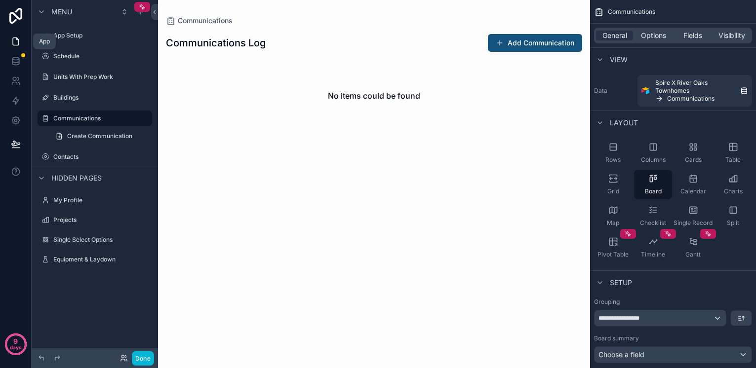
click at [17, 40] on icon at bounding box center [17, 39] width 2 height 2
click at [18, 57] on icon at bounding box center [16, 61] width 10 height 10
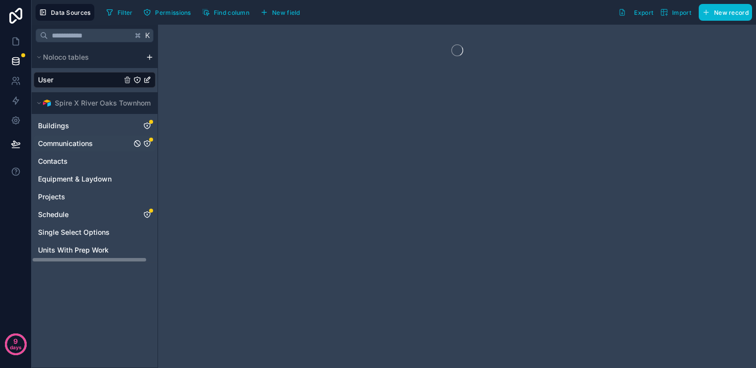
click at [82, 149] on div "Communications" at bounding box center [95, 144] width 122 height 16
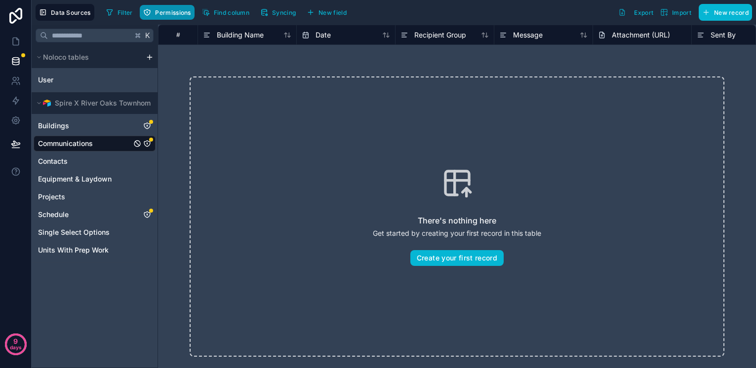
click at [176, 14] on span "Permissions" at bounding box center [173, 12] width 36 height 7
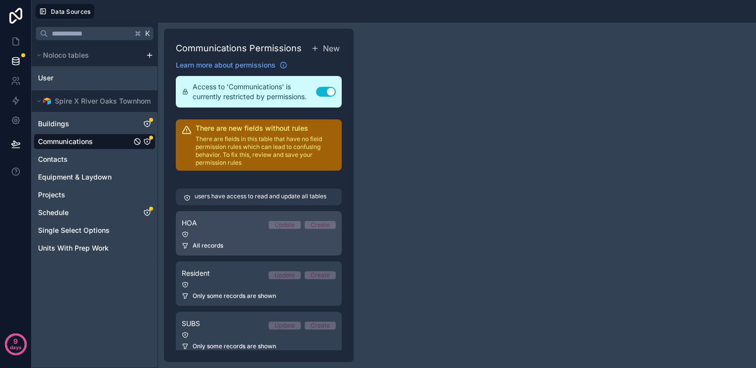
click at [249, 236] on div at bounding box center [259, 234] width 154 height 7
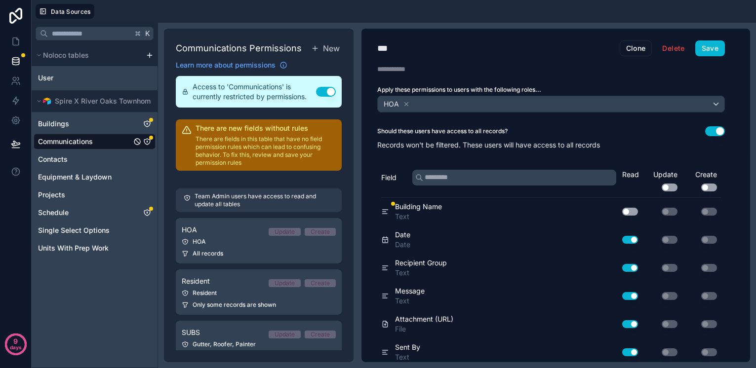
click at [672, 186] on button "Use setting" at bounding box center [670, 188] width 16 height 8
click at [708, 187] on button "Use setting" at bounding box center [709, 188] width 16 height 8
click at [709, 214] on button "Use setting" at bounding box center [709, 212] width 16 height 8
click at [711, 212] on button "Use setting" at bounding box center [709, 212] width 16 height 8
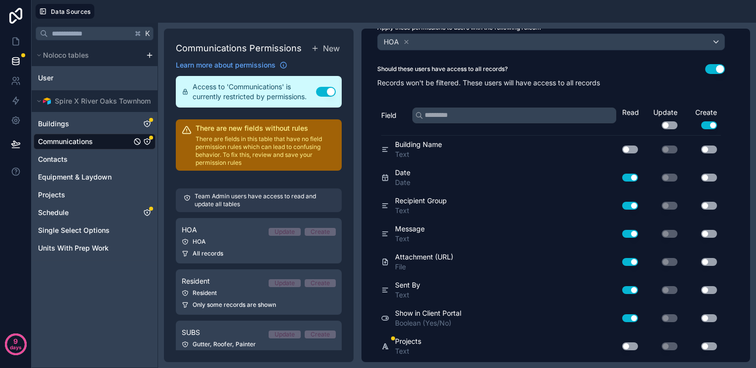
scroll to position [63, 0]
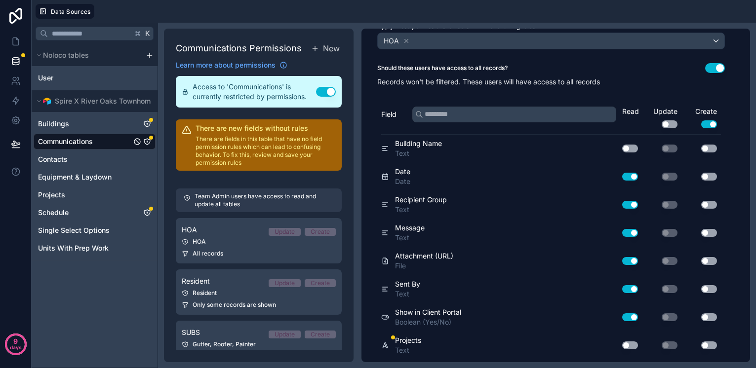
click at [709, 234] on button "Use setting" at bounding box center [709, 233] width 16 height 8
click at [711, 148] on button "Use setting" at bounding box center [709, 149] width 16 height 8
drag, startPoint x: 711, startPoint y: 172, endPoint x: 711, endPoint y: 185, distance: 13.4
click at [711, 172] on div "Use setting" at bounding box center [700, 177] width 39 height 16
drag, startPoint x: 711, startPoint y: 176, endPoint x: 710, endPoint y: 204, distance: 28.1
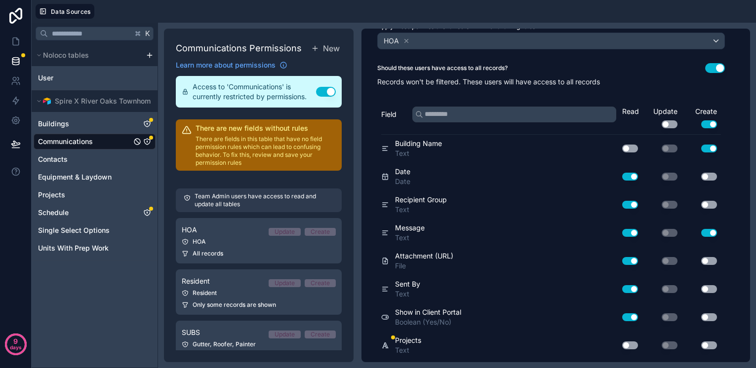
click at [711, 177] on button "Use setting" at bounding box center [709, 177] width 16 height 8
click at [710, 209] on div "Use setting" at bounding box center [700, 205] width 39 height 16
drag, startPoint x: 711, startPoint y: 204, endPoint x: 711, endPoint y: 215, distance: 10.9
click at [711, 205] on button "Use setting" at bounding box center [709, 205] width 16 height 8
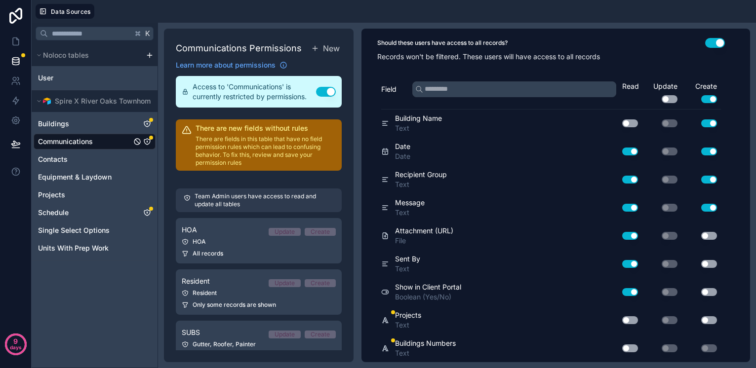
scroll to position [90, 0]
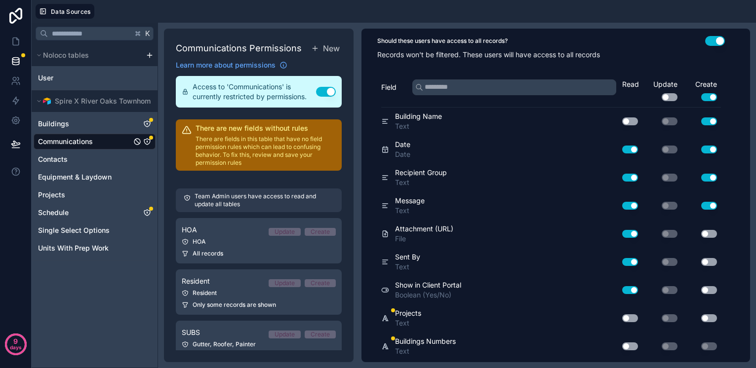
click at [713, 233] on button "Use setting" at bounding box center [709, 234] width 16 height 8
click at [711, 261] on button "Use setting" at bounding box center [709, 262] width 16 height 8
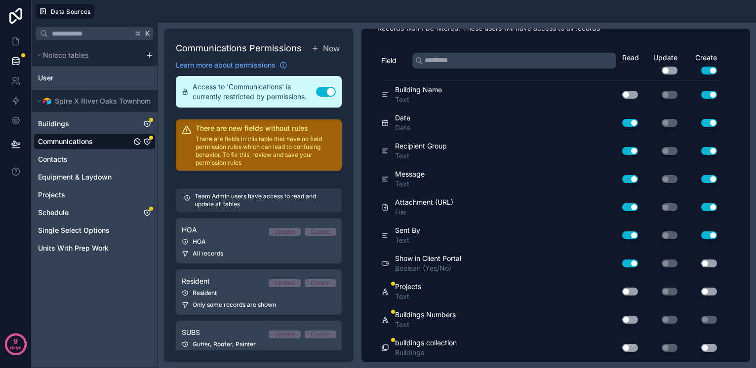
scroll to position [117, 0]
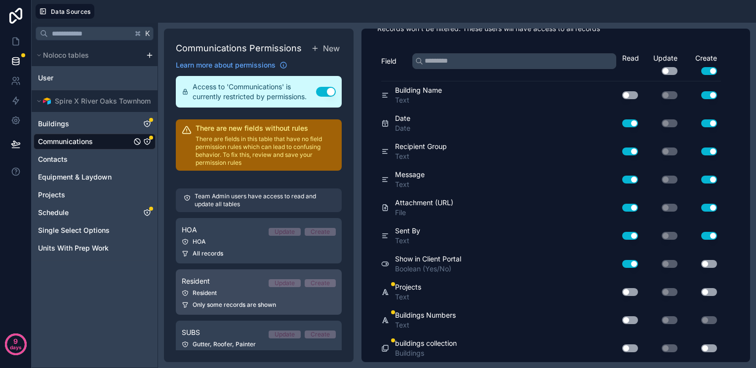
click at [238, 289] on div "Resident" at bounding box center [259, 293] width 154 height 8
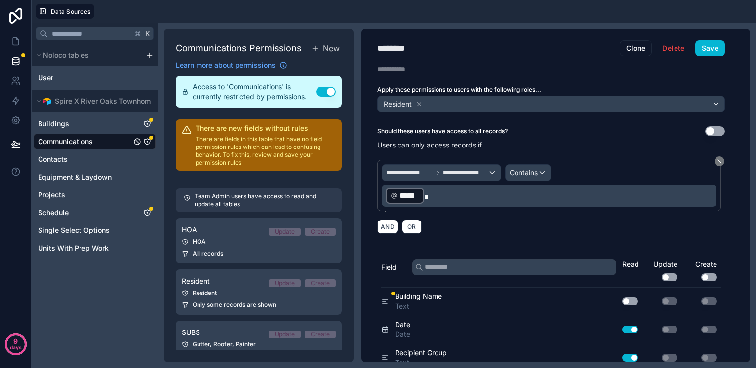
click at [710, 276] on button "Use setting" at bounding box center [709, 278] width 16 height 8
click at [710, 42] on button "Save" at bounding box center [710, 48] width 30 height 16
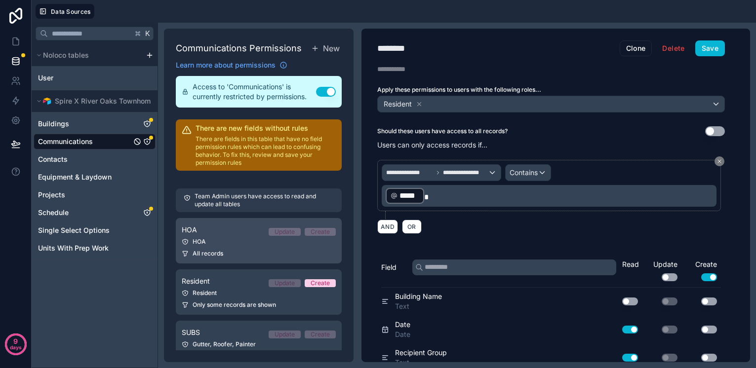
click at [240, 242] on div "HOA" at bounding box center [259, 242] width 154 height 8
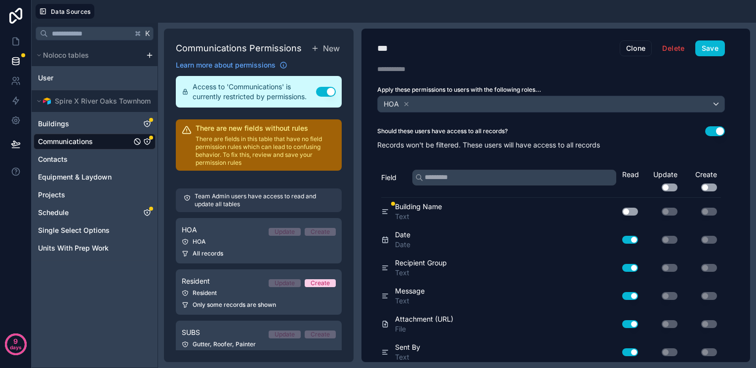
drag, startPoint x: 709, startPoint y: 187, endPoint x: 711, endPoint y: 152, distance: 35.6
click at [709, 187] on button "Use setting" at bounding box center [709, 188] width 16 height 8
click at [714, 58] on div "*** HOA Clone Delete Save Description Apply these permissions to users with the…" at bounding box center [550, 196] width 379 height 334
click at [713, 49] on button "Save" at bounding box center [710, 48] width 30 height 16
click at [15, 82] on icon at bounding box center [14, 83] width 5 height 2
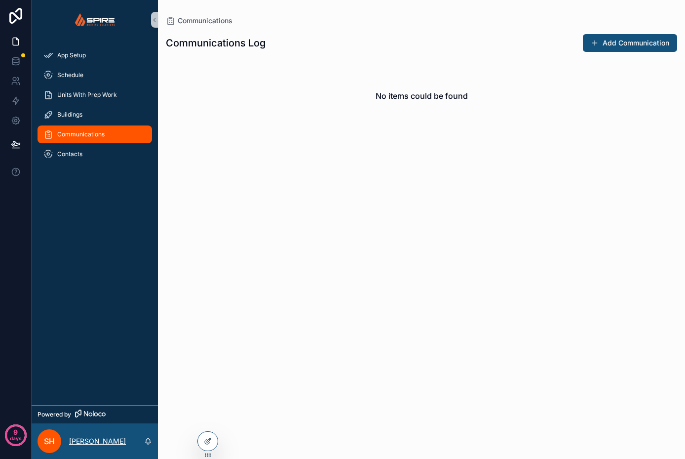
click at [84, 437] on p "[PERSON_NAME]" at bounding box center [97, 441] width 57 height 10
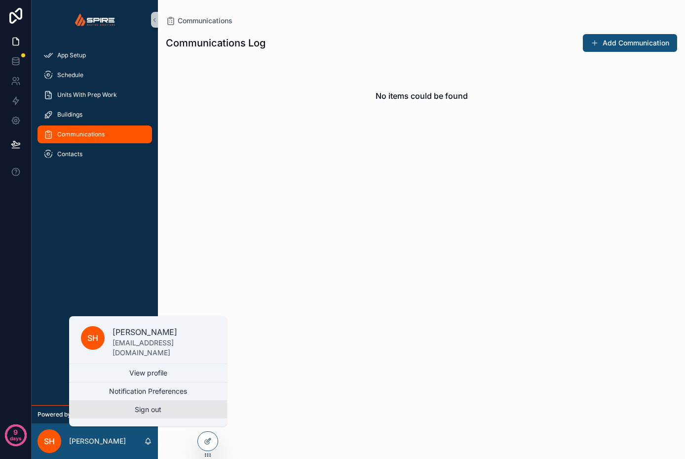
click at [143, 405] on button "Sign out" at bounding box center [148, 409] width 158 height 18
